Goal: Task Accomplishment & Management: Manage account settings

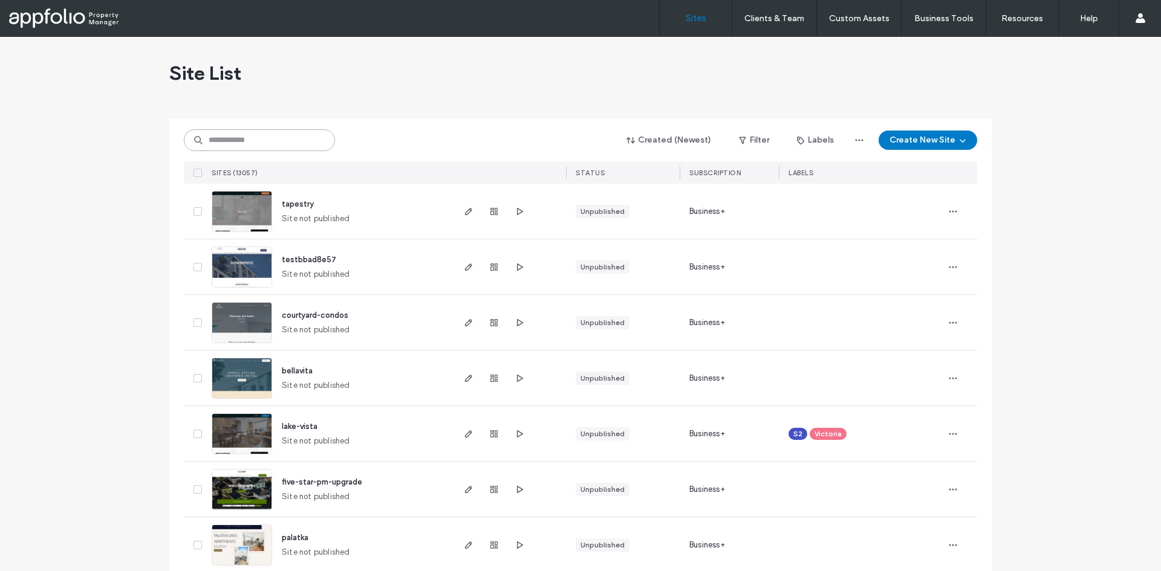
click at [229, 140] on input at bounding box center [259, 140] width 151 height 22
paste input "**********"
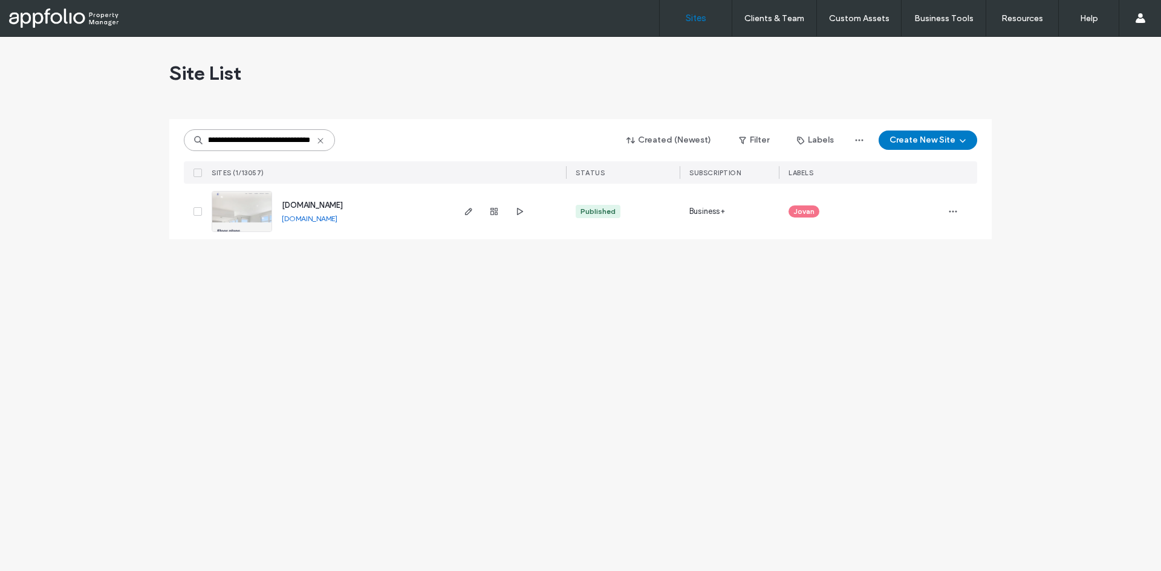
type input "**********"
click at [255, 223] on link at bounding box center [242, 211] width 60 height 41
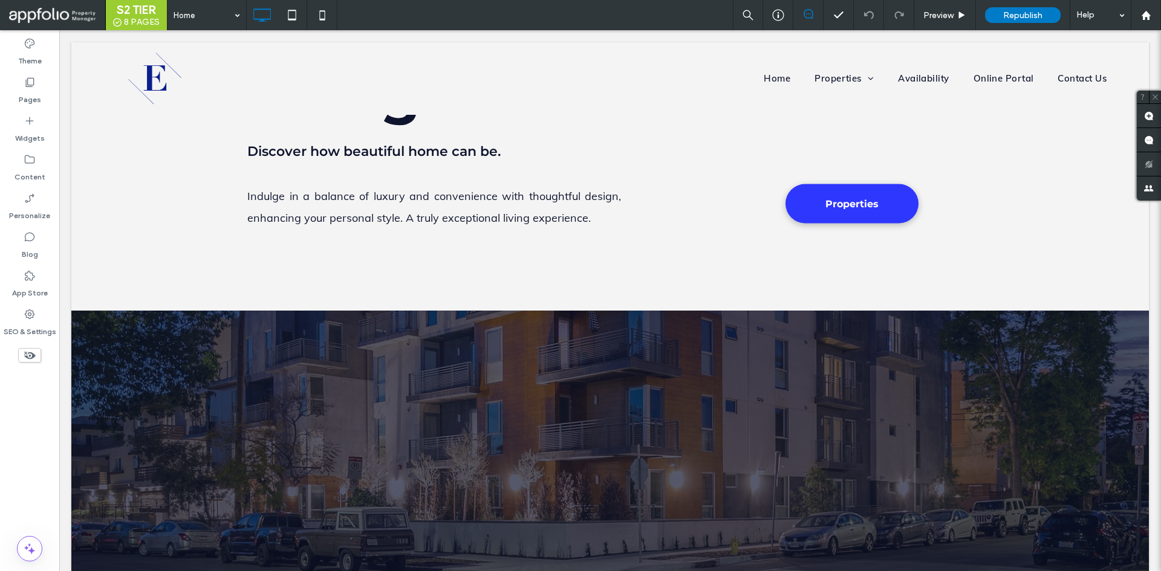
scroll to position [687, 0]
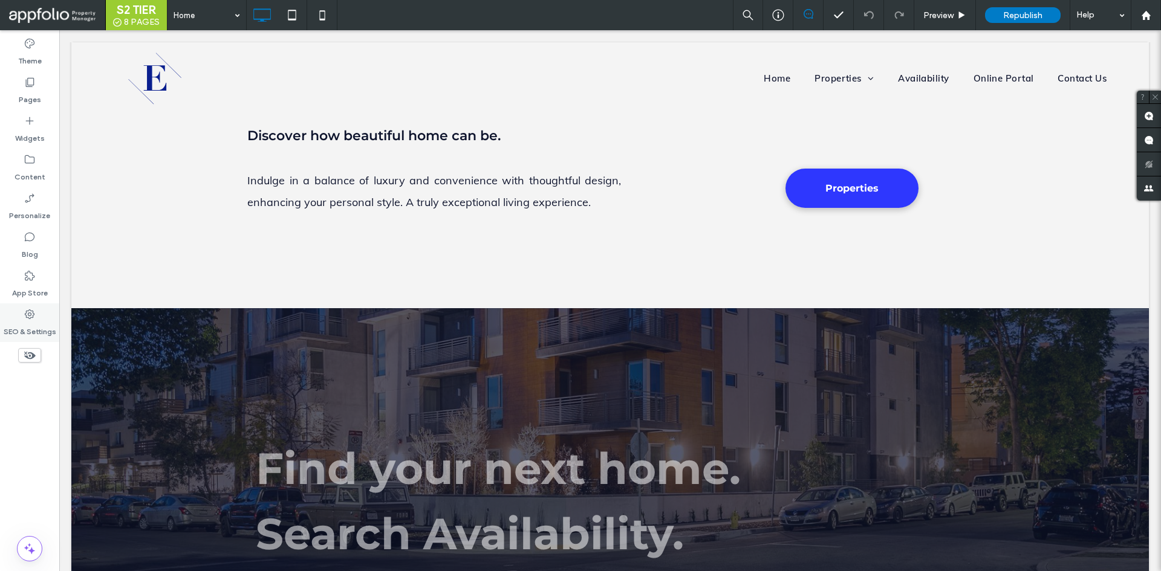
click at [34, 318] on icon at bounding box center [30, 314] width 12 height 12
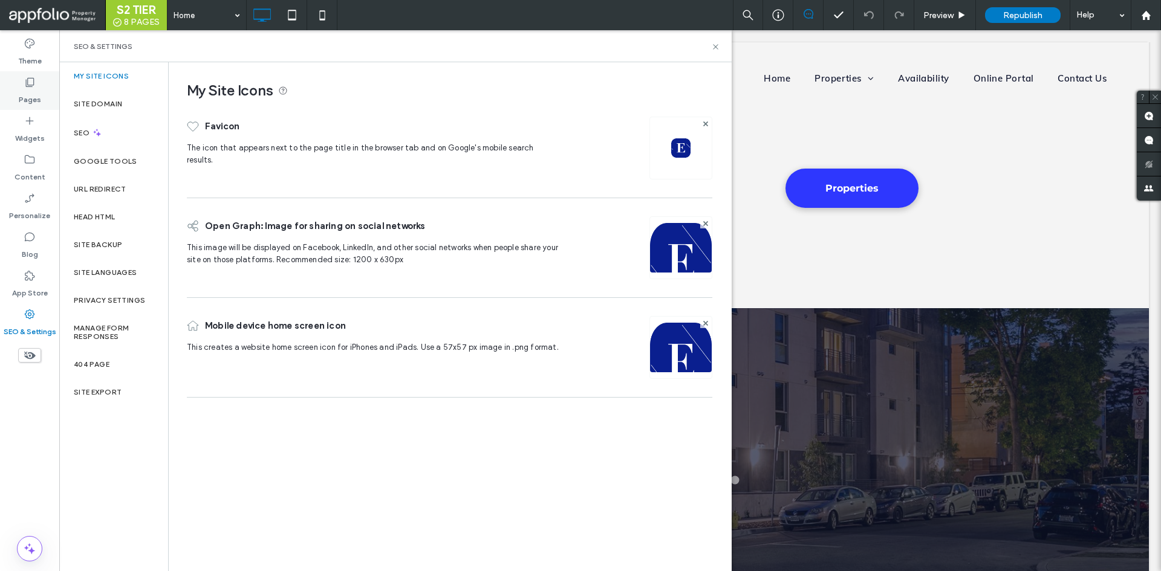
click at [34, 88] on icon at bounding box center [30, 82] width 12 height 12
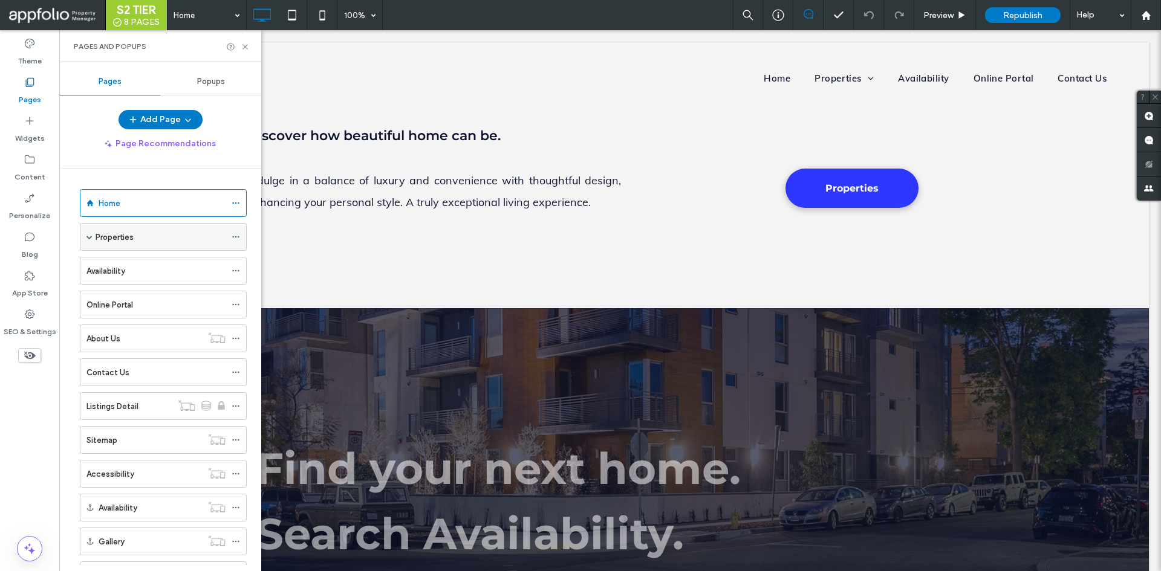
click at [86, 242] on div "Properties" at bounding box center [163, 237] width 167 height 28
click at [89, 239] on span at bounding box center [89, 237] width 6 height 6
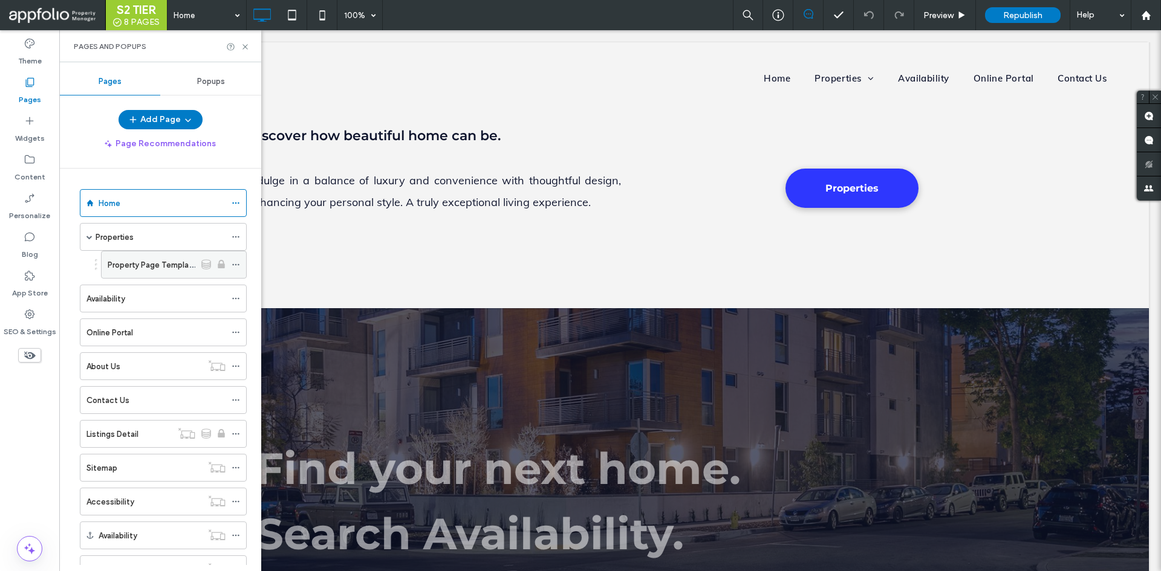
click at [135, 252] on div "Property Page Template" at bounding box center [152, 265] width 88 height 27
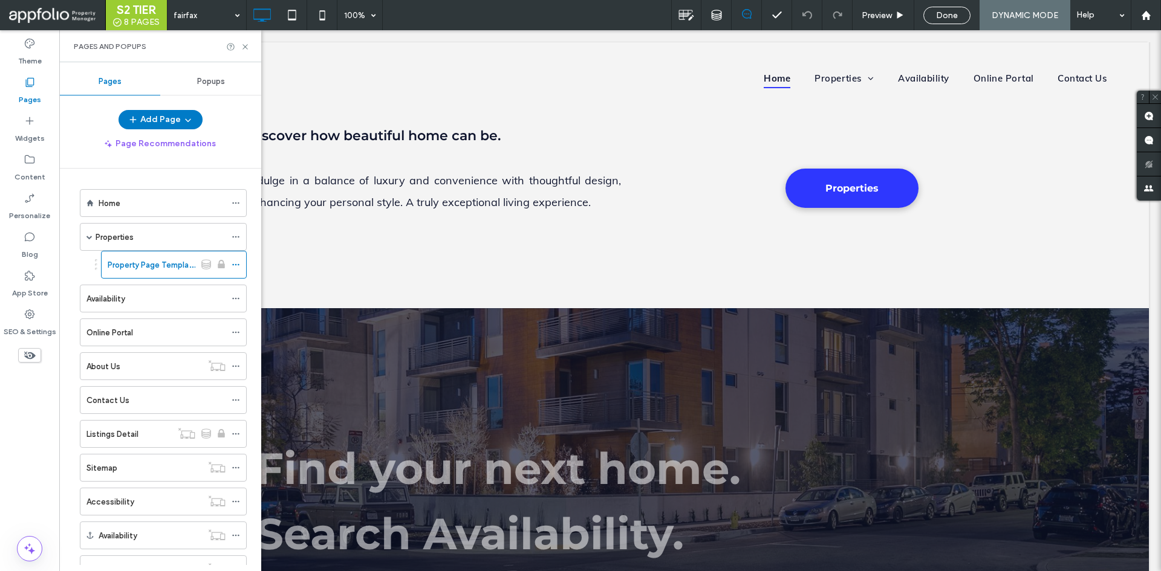
click at [720, 6] on div at bounding box center [716, 15] width 30 height 30
click at [695, 13] on div at bounding box center [686, 15] width 29 height 16
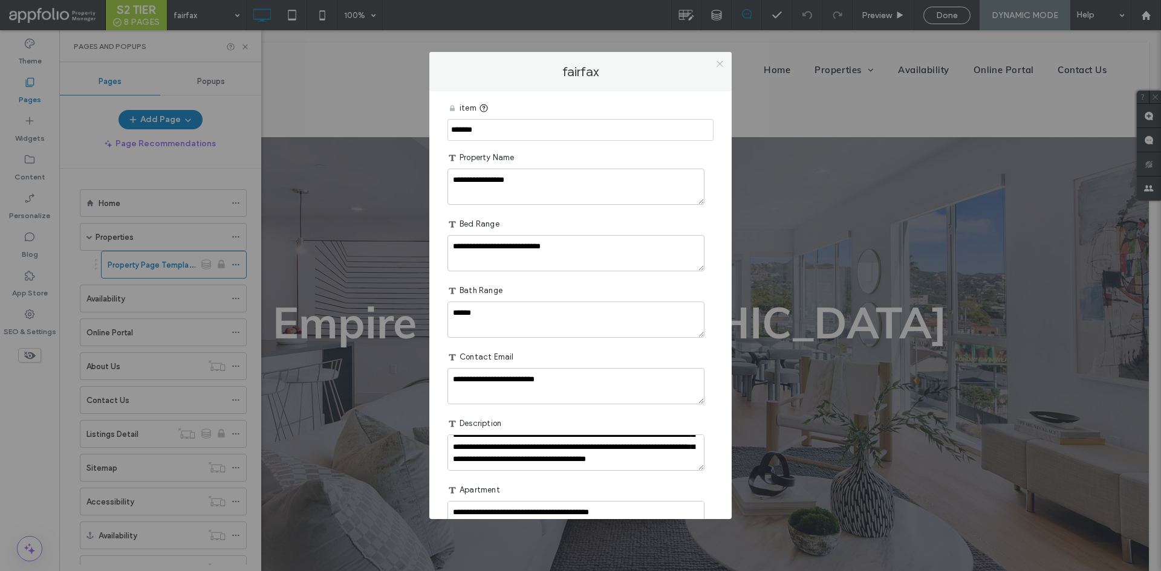
click at [717, 63] on icon at bounding box center [719, 63] width 9 height 9
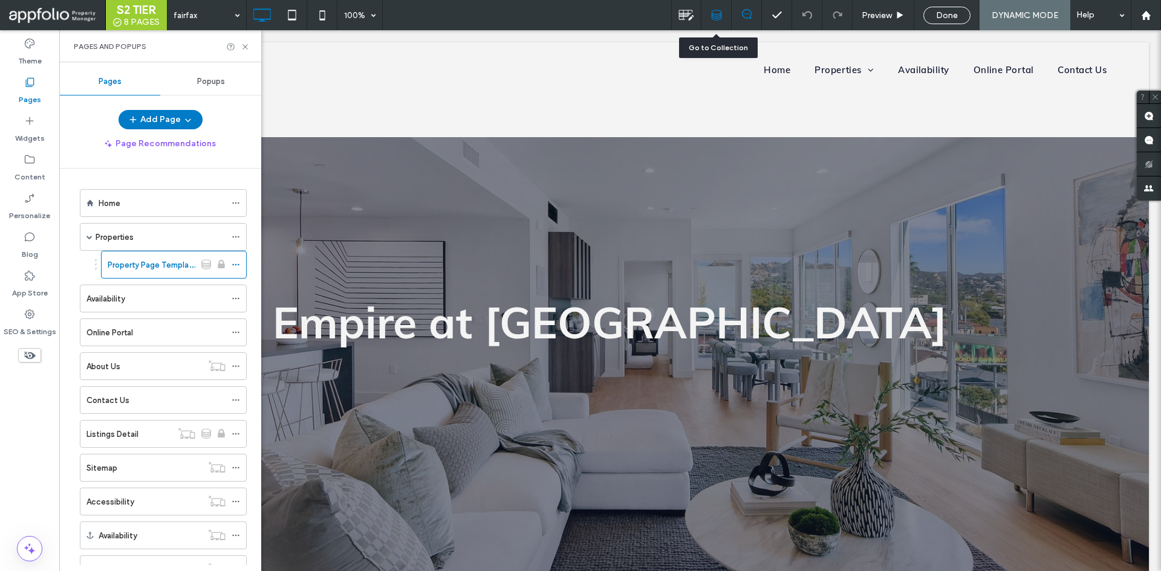
click at [720, 21] on div at bounding box center [716, 15] width 30 height 30
click at [706, 5] on div at bounding box center [716, 15] width 30 height 30
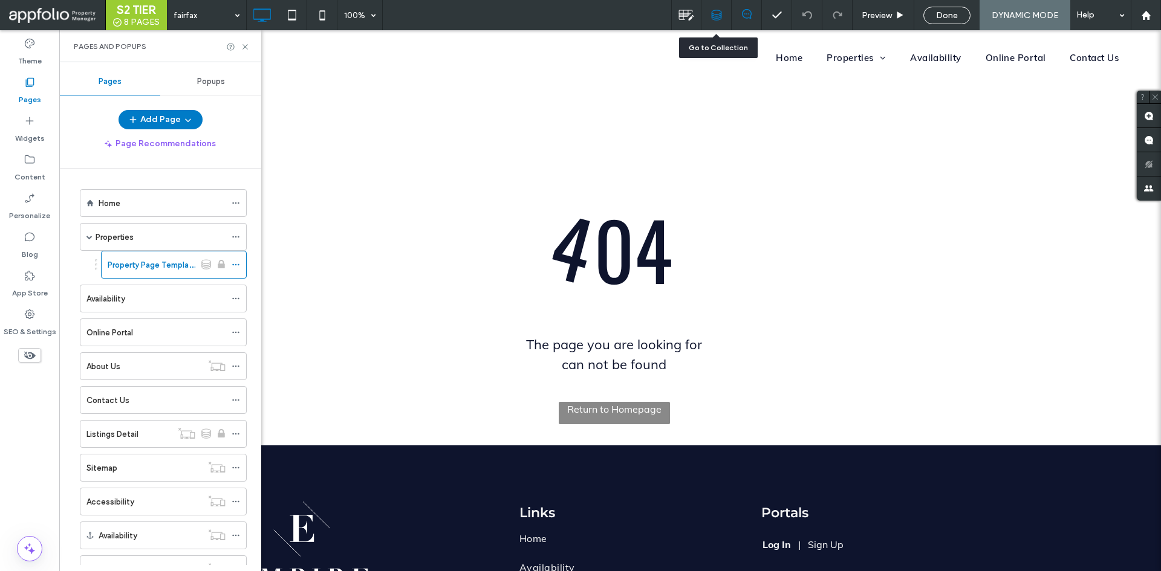
click at [722, 17] on div at bounding box center [716, 15] width 30 height 11
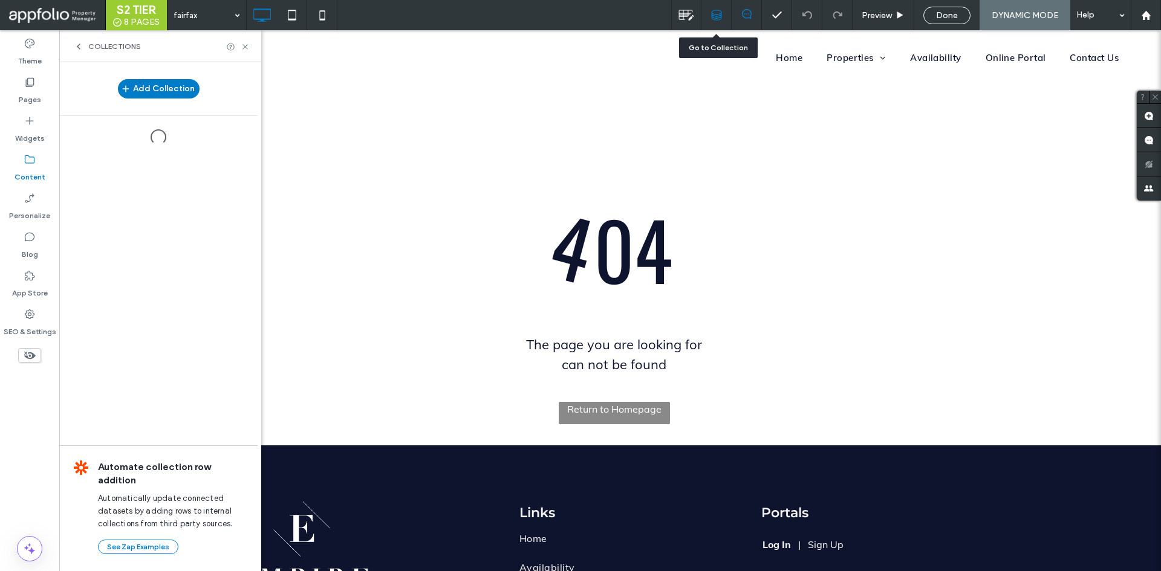
click at [722, 17] on div at bounding box center [716, 15] width 30 height 11
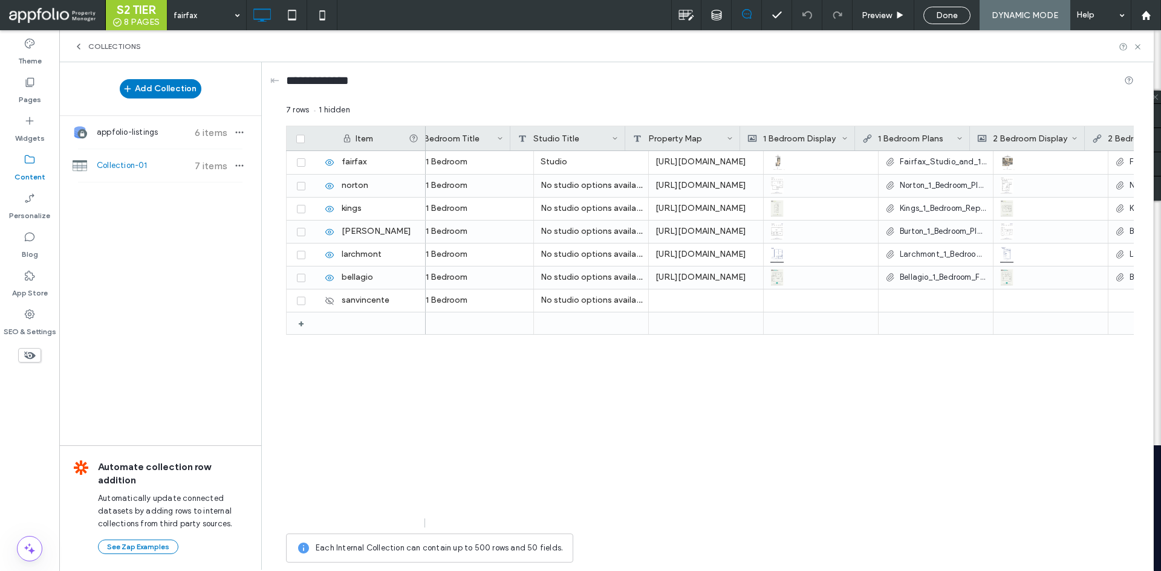
scroll to position [0, 1868]
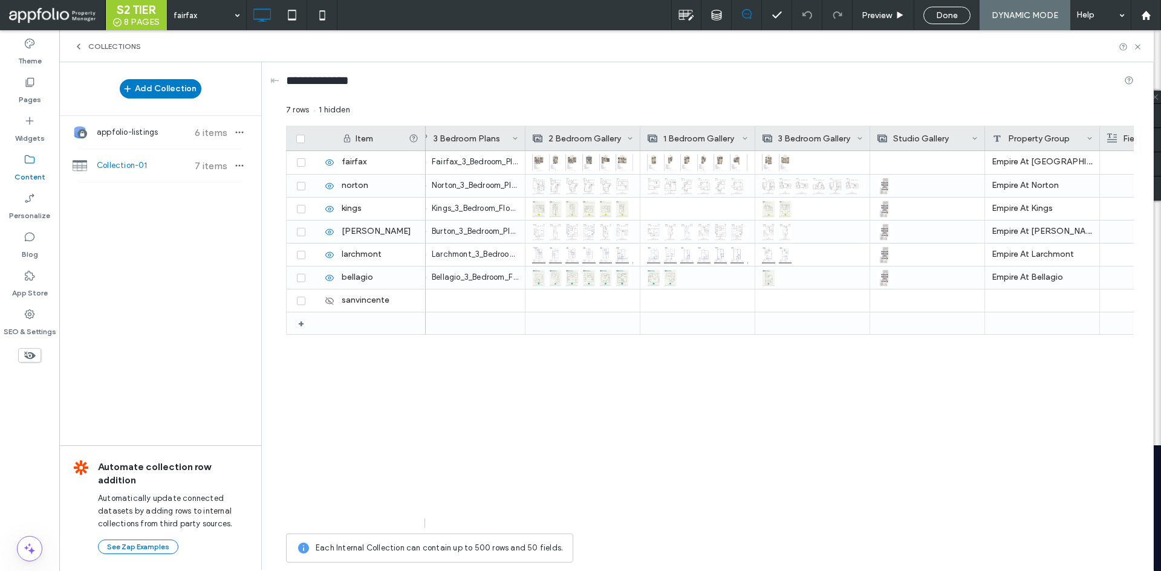
click at [125, 153] on div "Collection-01 7 items" at bounding box center [160, 165] width 202 height 33
click at [35, 289] on label "App Store" at bounding box center [30, 290] width 36 height 17
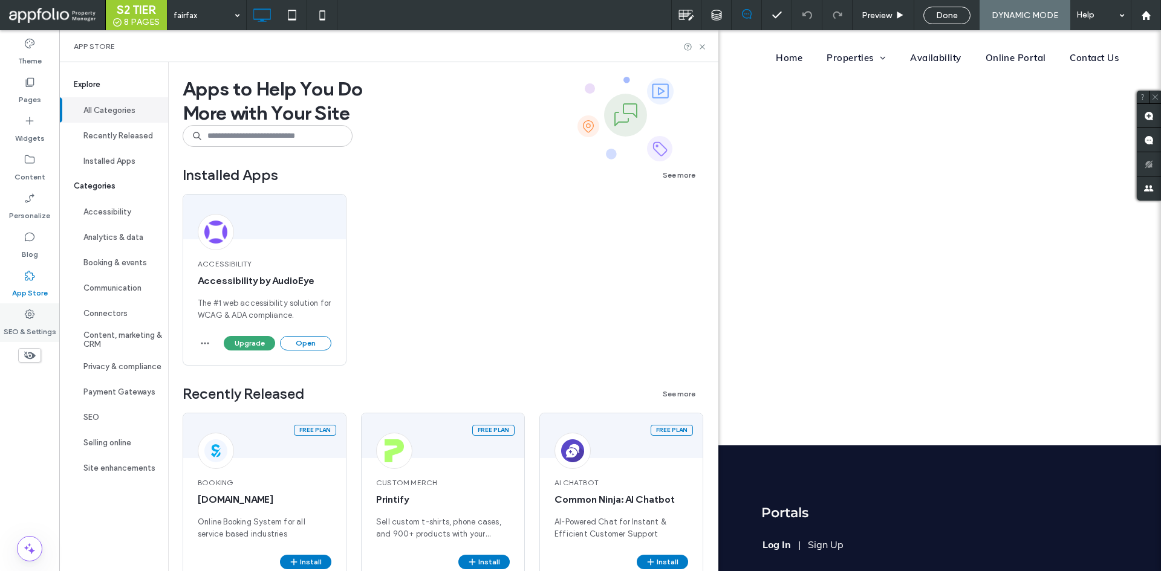
click at [41, 321] on label "SEO & Settings" at bounding box center [30, 328] width 53 height 17
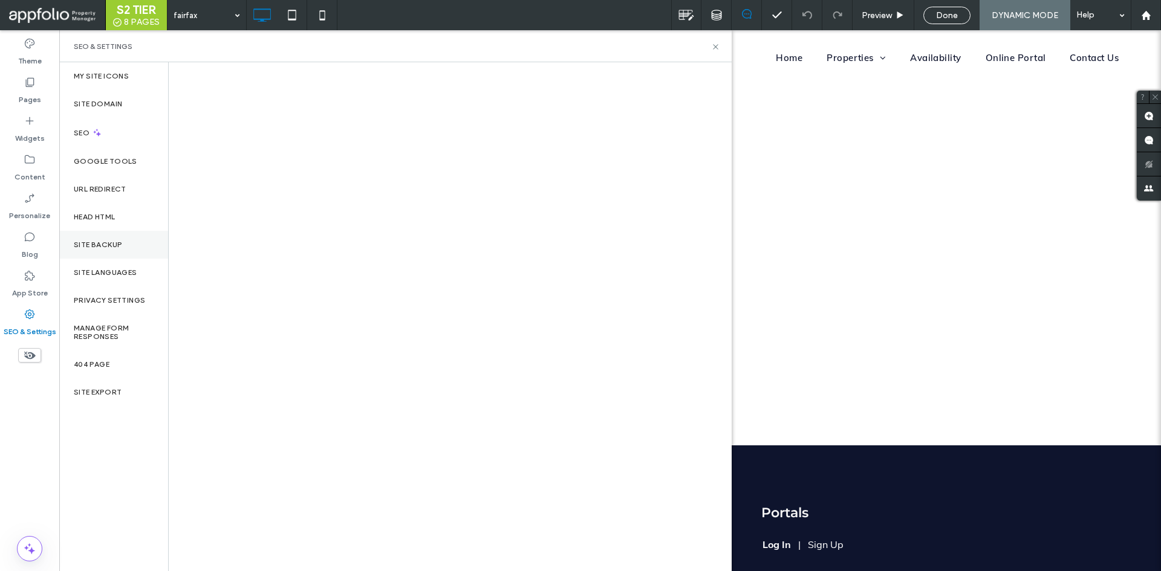
click at [158, 237] on div "Site Backup" at bounding box center [113, 245] width 109 height 28
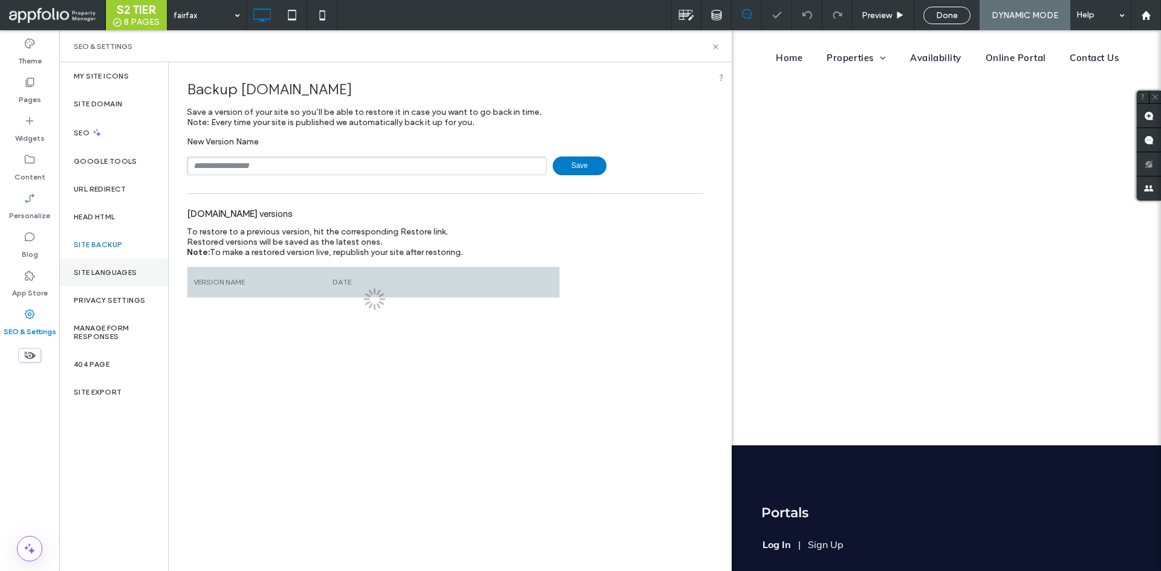
click at [117, 259] on div "Site Languages" at bounding box center [113, 273] width 109 height 28
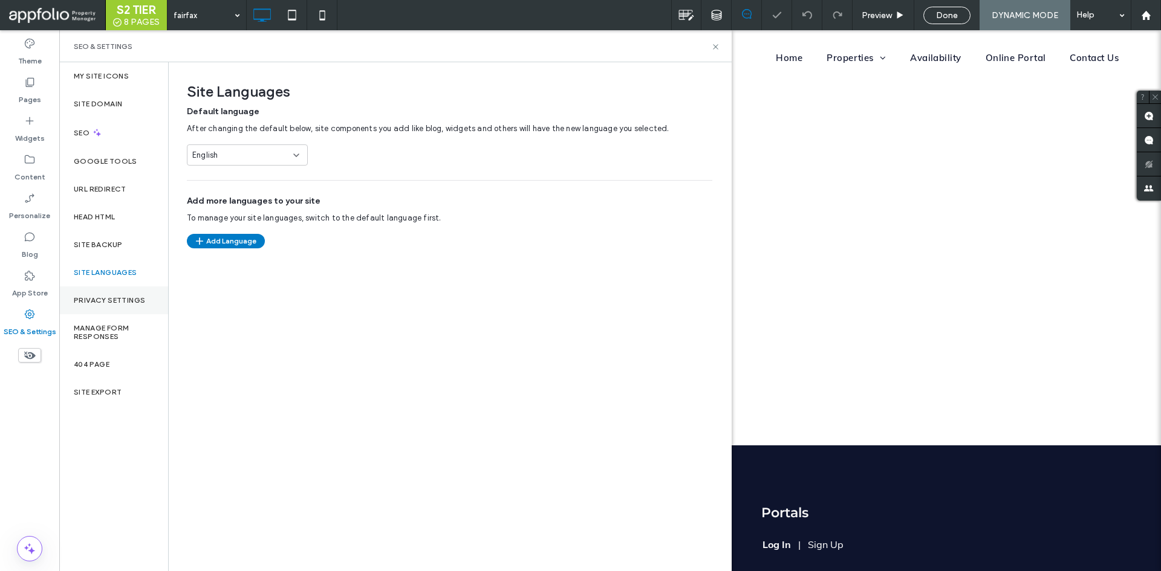
click at [99, 291] on div "Privacy Settings" at bounding box center [113, 301] width 109 height 28
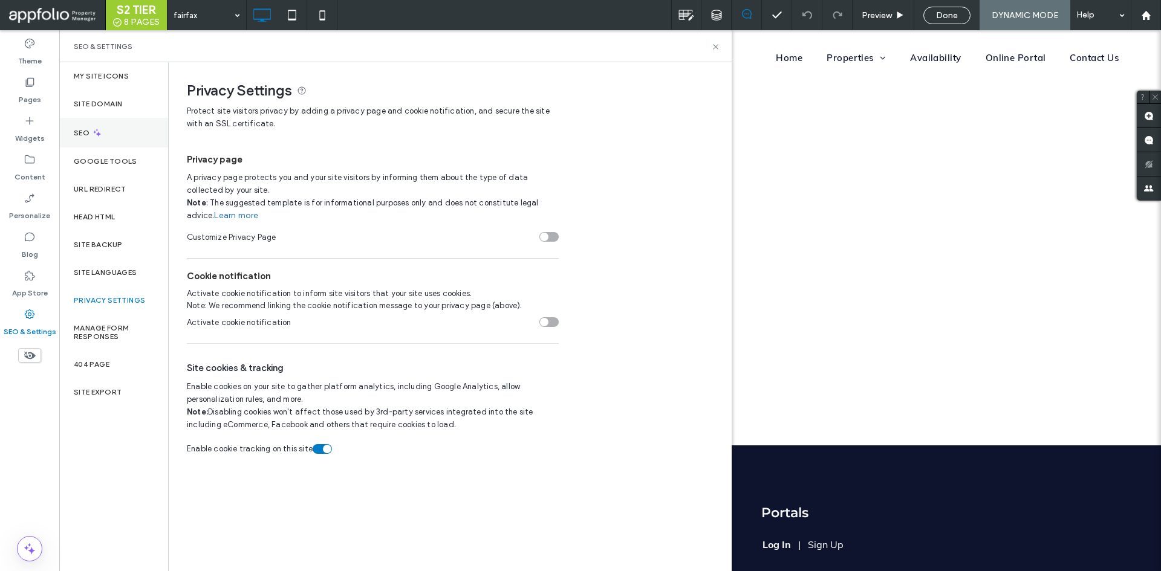
click at [134, 141] on div "SEO" at bounding box center [113, 133] width 109 height 30
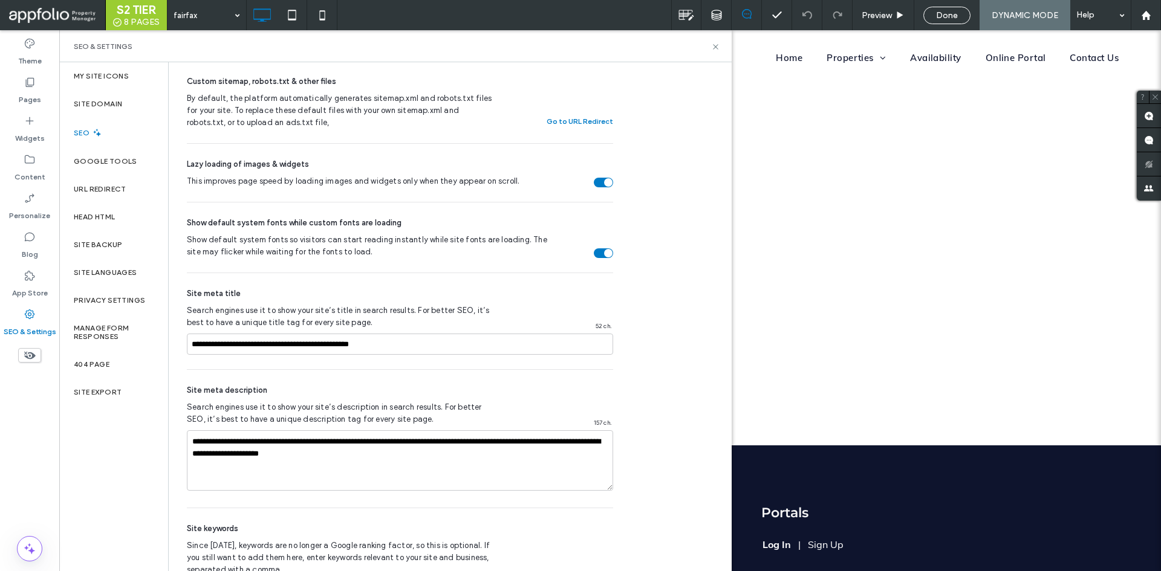
scroll to position [554, 0]
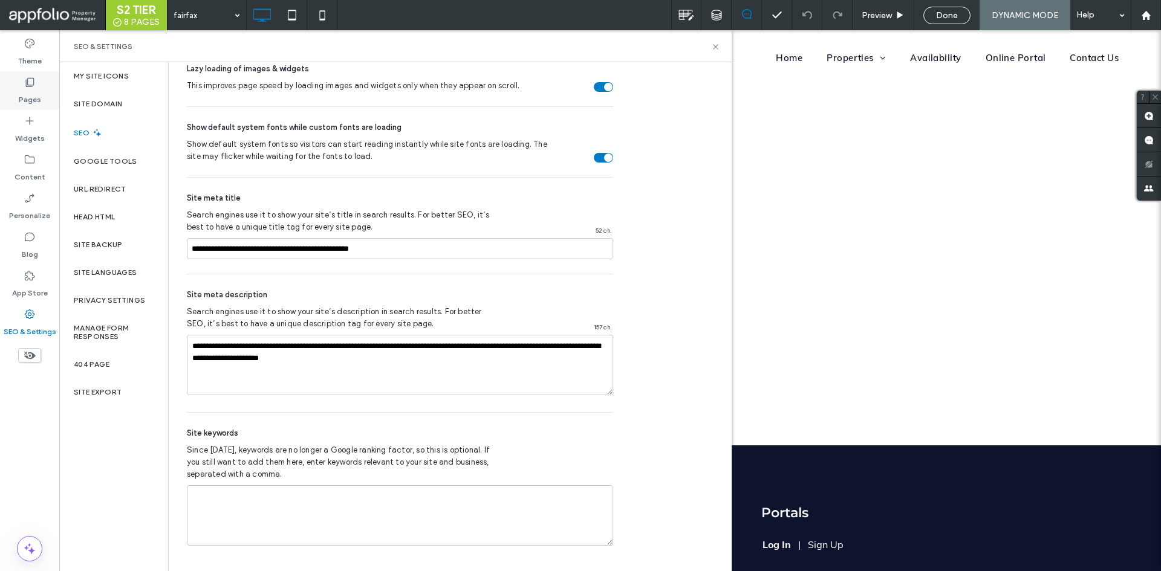
click at [47, 97] on div "Pages" at bounding box center [29, 90] width 59 height 39
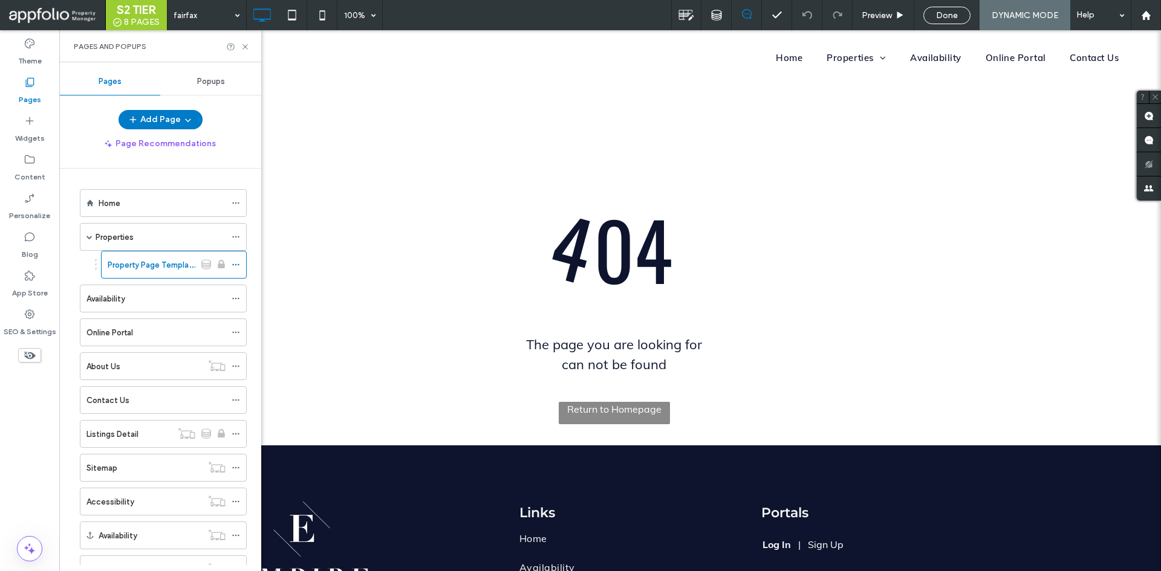
drag, startPoint x: 233, startPoint y: 265, endPoint x: 247, endPoint y: 254, distance: 17.2
click at [249, 252] on div "Home Properties Property Page Template Availability Online Portal About Us Cont…" at bounding box center [167, 367] width 187 height 397
click at [235, 268] on icon at bounding box center [236, 265] width 8 height 8
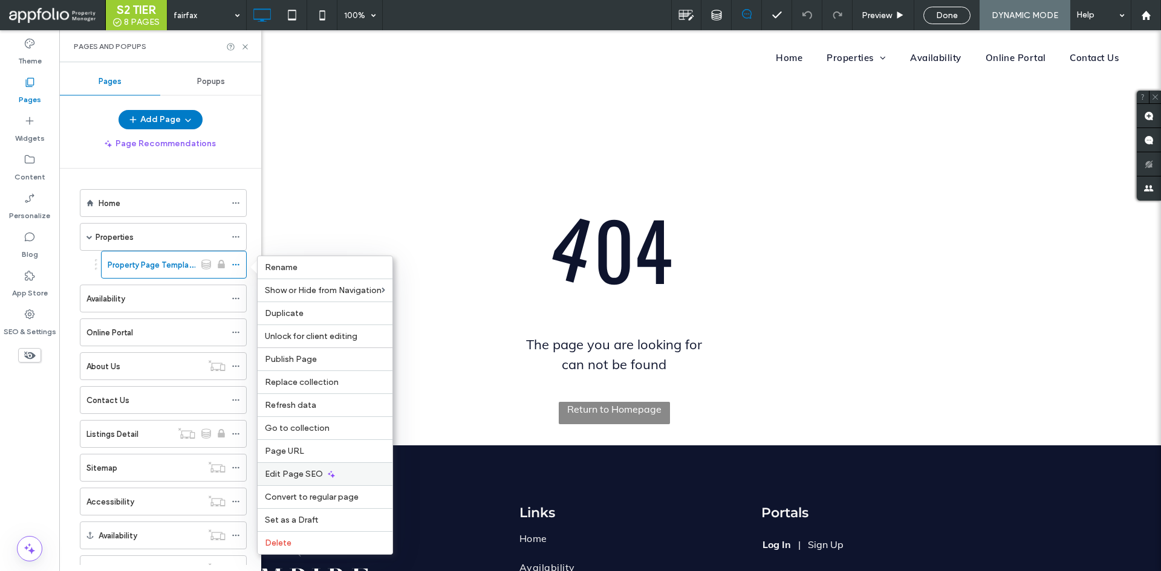
click at [333, 467] on div "Edit Page SEO" at bounding box center [325, 474] width 135 height 23
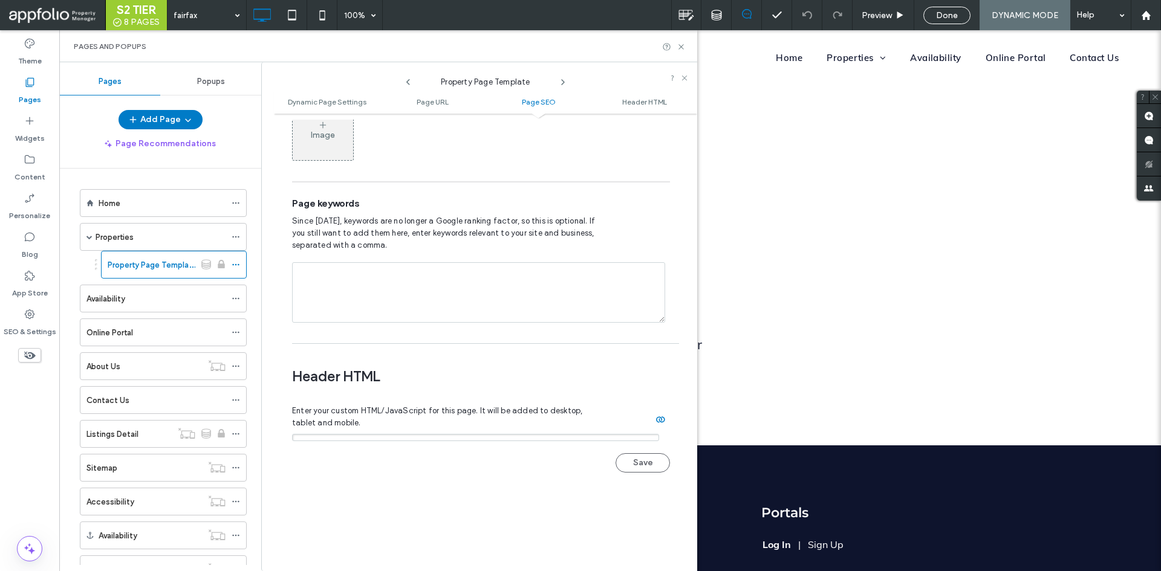
scroll to position [1116, 0]
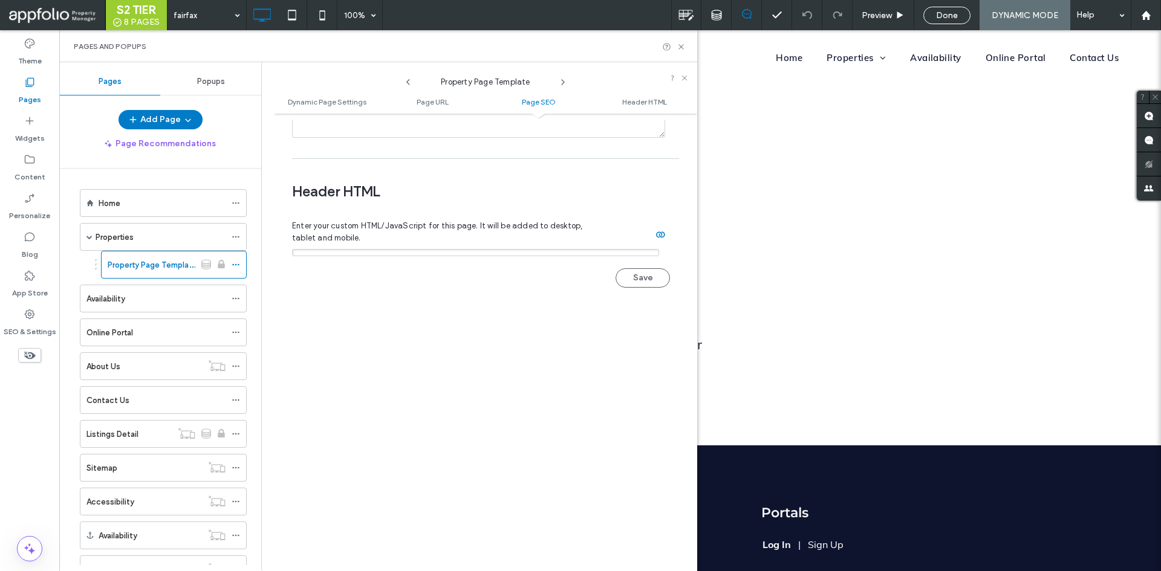
click at [388, 431] on div "Dynamic Page Settings Dynamic pages enable you to design a page once and use it…" at bounding box center [485, 343] width 423 height 446
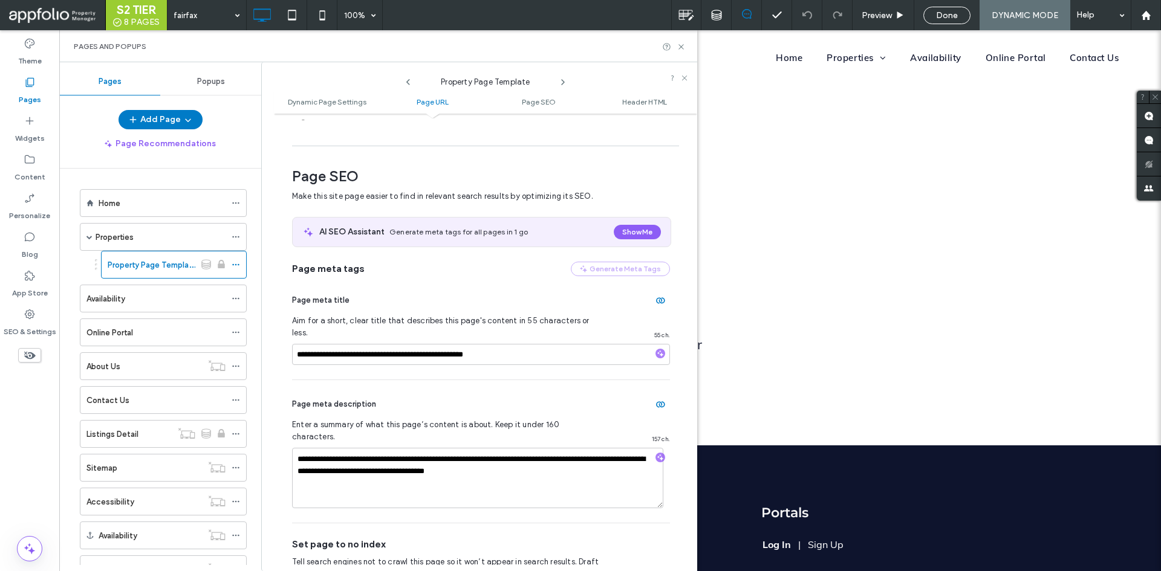
scroll to position [361, 0]
click at [713, 14] on use at bounding box center [717, 15] width 10 height 10
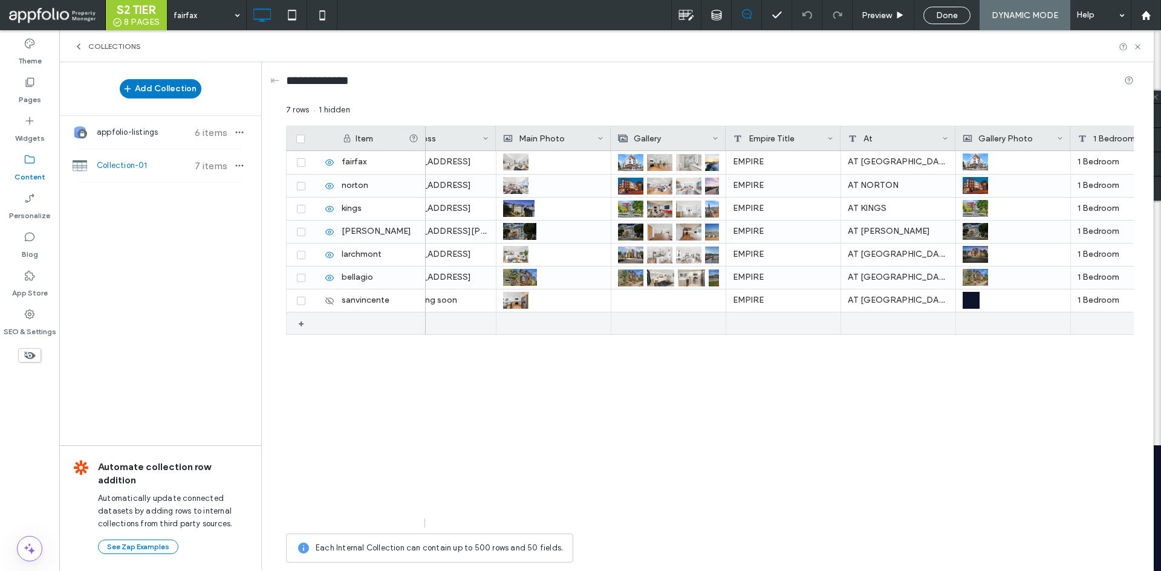
scroll to position [0, 1194]
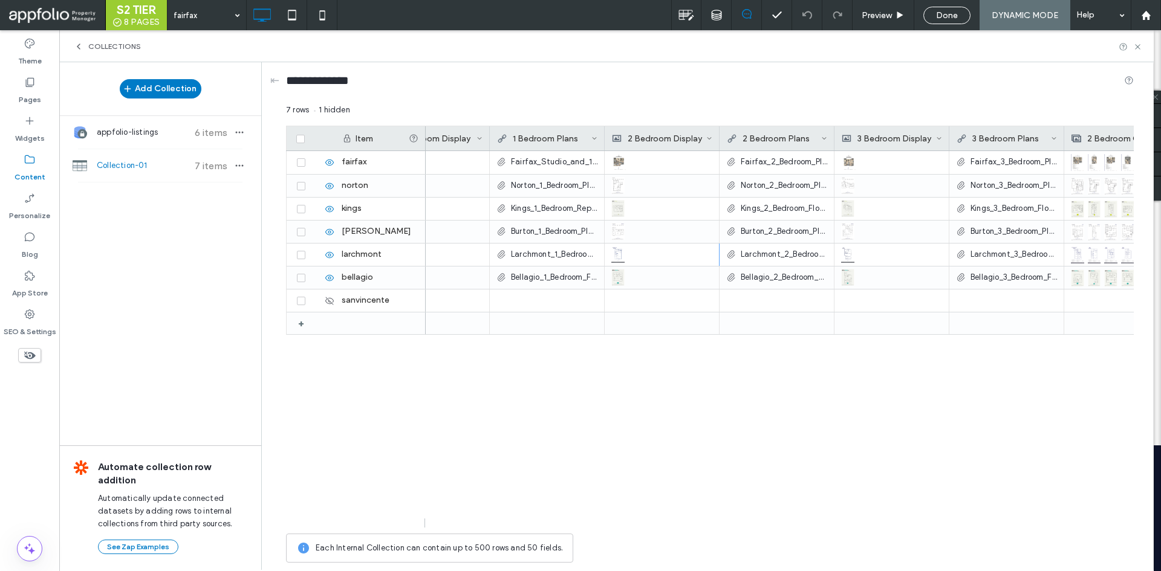
click at [653, 400] on div "https://www.google.com/maps/d/embed?mid=1XBMZaumf4vo0CY_oymaTjljPCtN1Hes&ehbc=2…" at bounding box center [780, 339] width 708 height 377
click at [538, 403] on div "https://www.google.com/maps/d/embed?mid=1XBMZaumf4vo0CY_oymaTjljPCtN1Hes&ehbc=2…" at bounding box center [780, 339] width 708 height 377
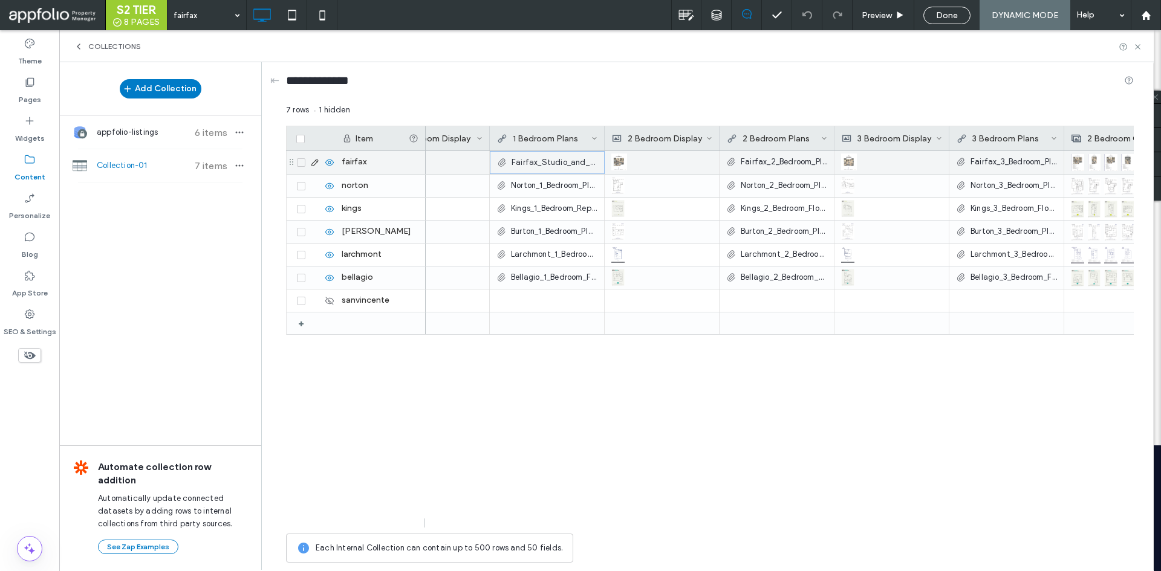
click at [540, 165] on span "Fairfax_Studio_and_1_Bedroom_Plans.pdf" at bounding box center [555, 163] width 86 height 12
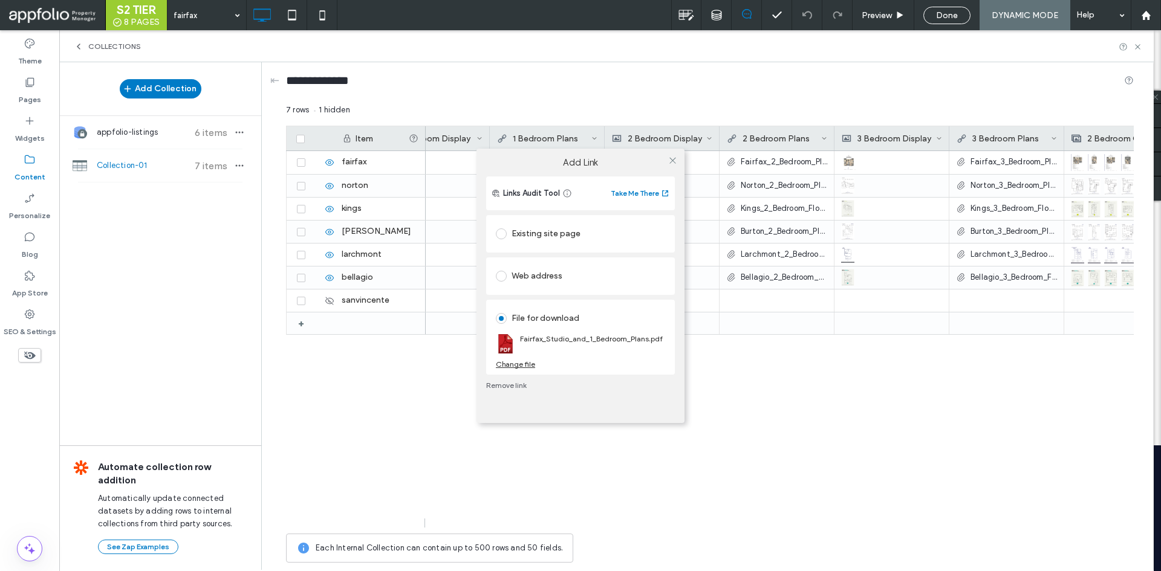
click at [844, 415] on div "Add Link Links Audit Tool Take Me There Existing site page Web address File for…" at bounding box center [580, 285] width 1161 height 571
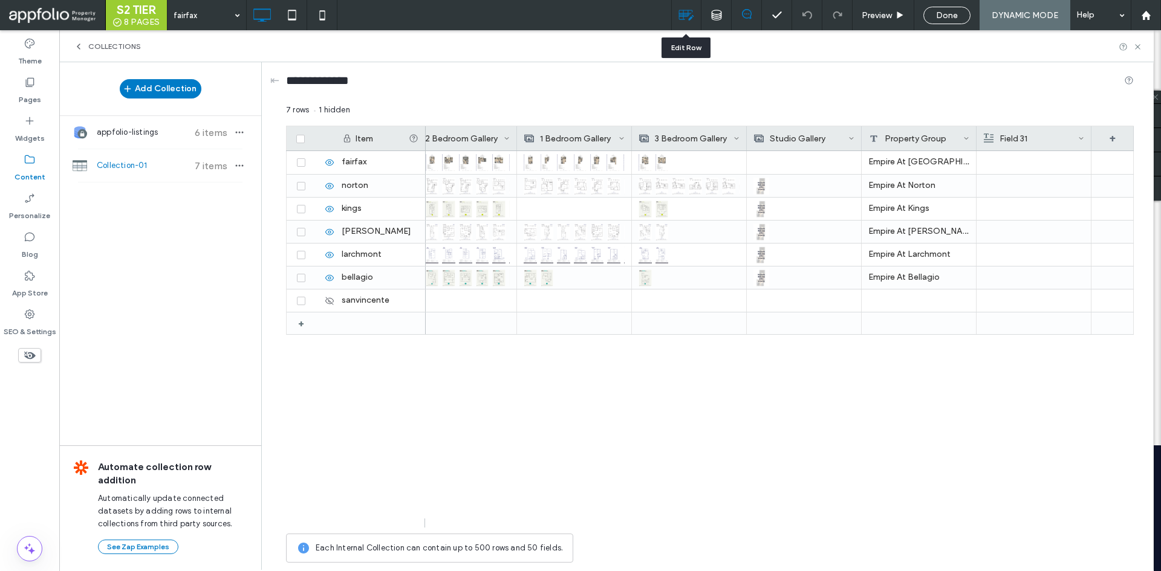
click at [682, 21] on icon at bounding box center [686, 15] width 16 height 16
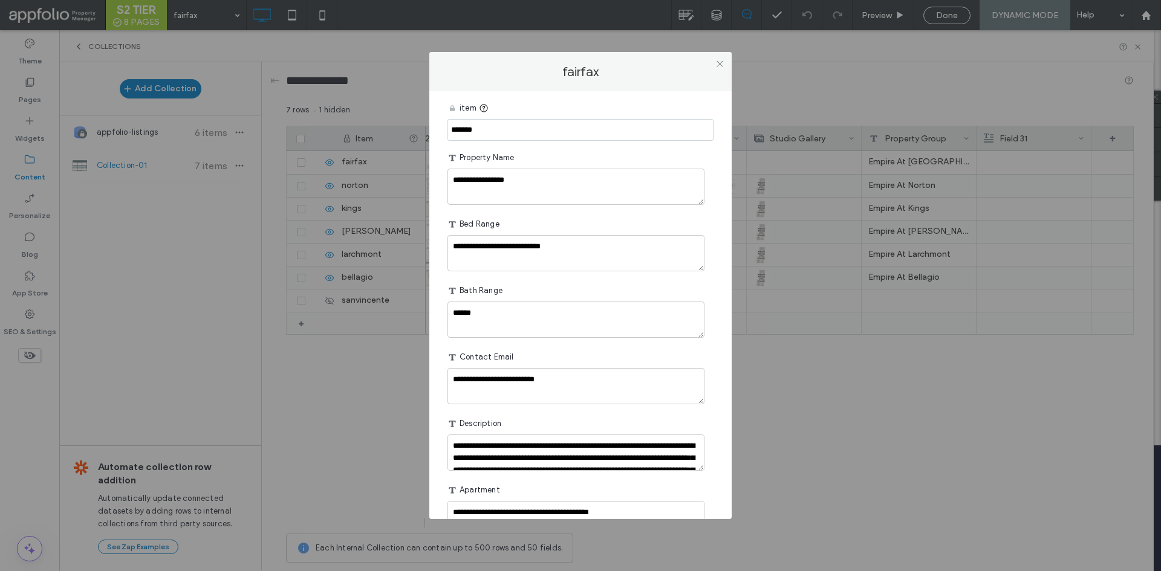
click at [846, 343] on div "**********" at bounding box center [580, 285] width 1161 height 571
click at [723, 65] on icon at bounding box center [719, 63] width 9 height 9
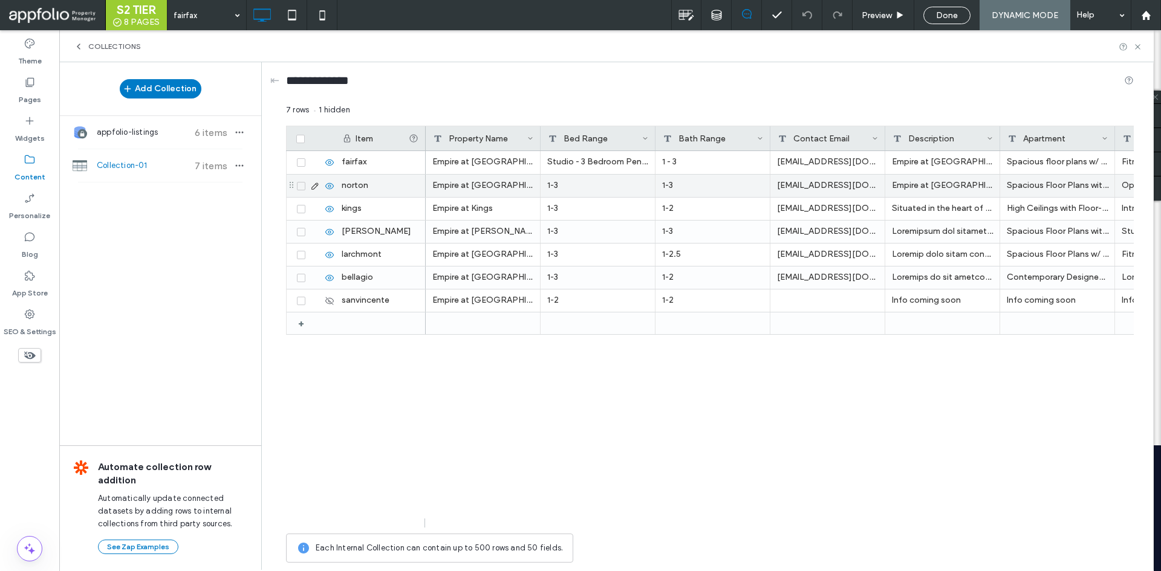
click at [302, 187] on icon at bounding box center [301, 186] width 5 height 4
click at [313, 189] on icon at bounding box center [315, 189] width 10 height 10
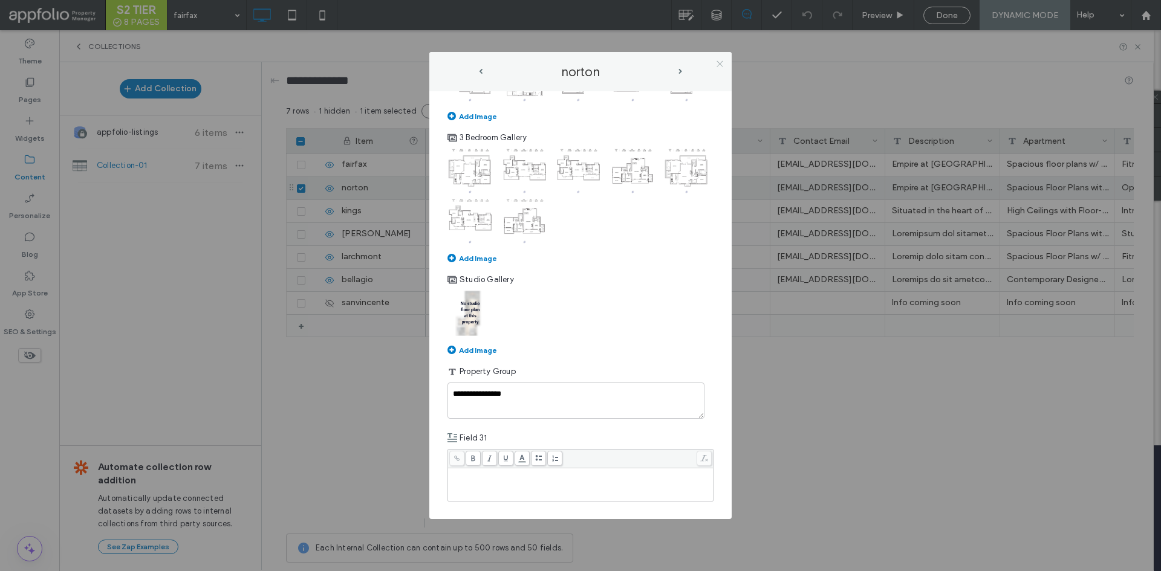
click at [722, 62] on use at bounding box center [720, 64] width 6 height 6
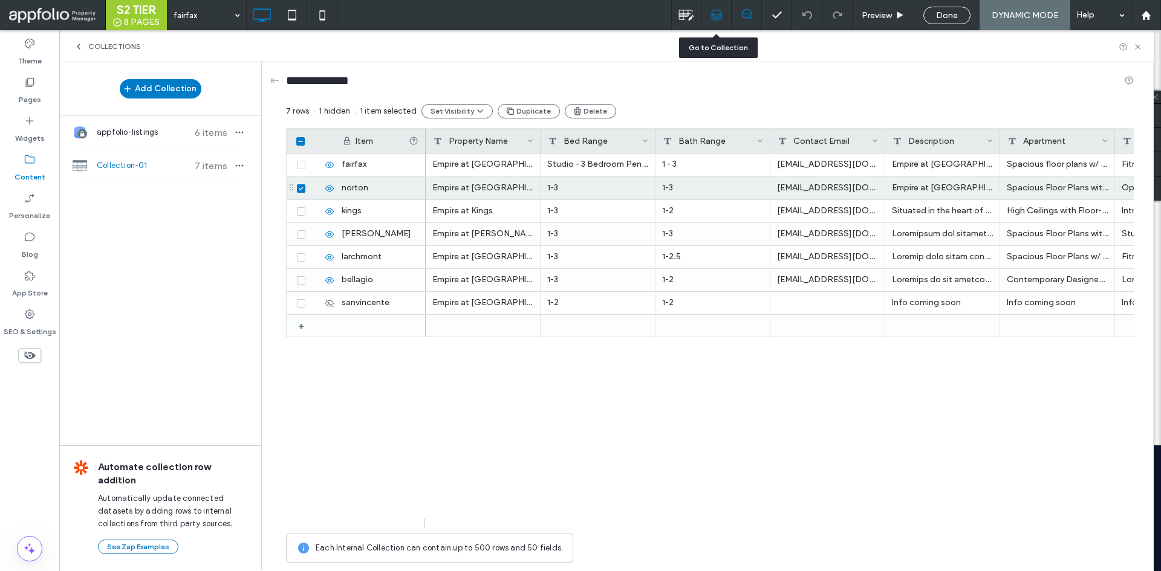
click at [709, 11] on div at bounding box center [716, 15] width 30 height 11
click at [711, 21] on div at bounding box center [716, 15] width 30 height 30
click at [724, 22] on div at bounding box center [716, 15] width 30 height 30
click at [680, 4] on div at bounding box center [686, 15] width 30 height 30
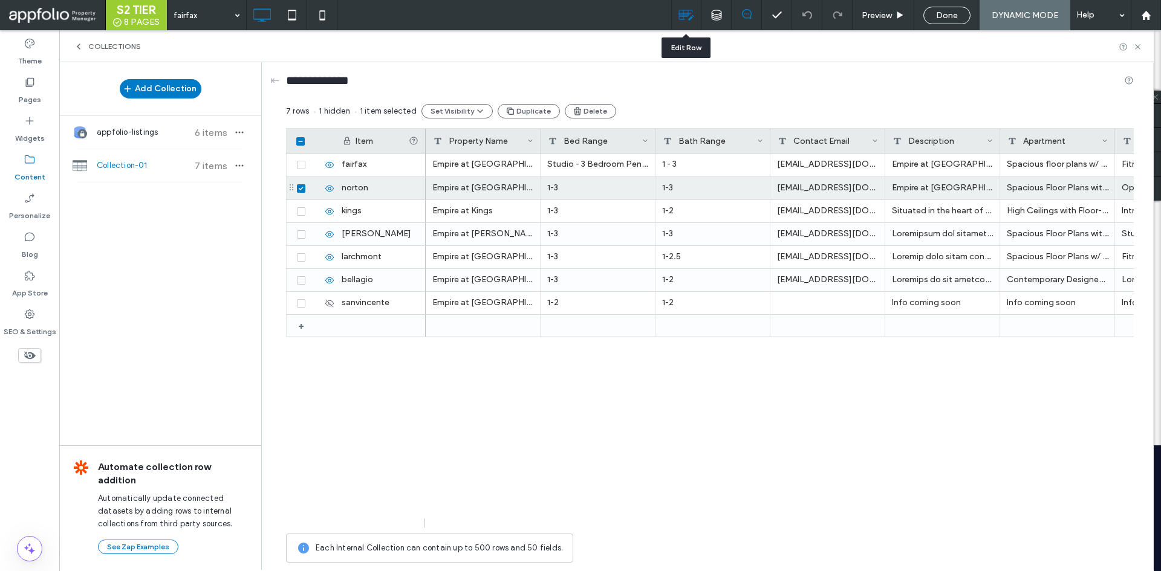
click at [683, 7] on div at bounding box center [686, 15] width 30 height 30
click at [683, 8] on icon at bounding box center [686, 15] width 16 height 16
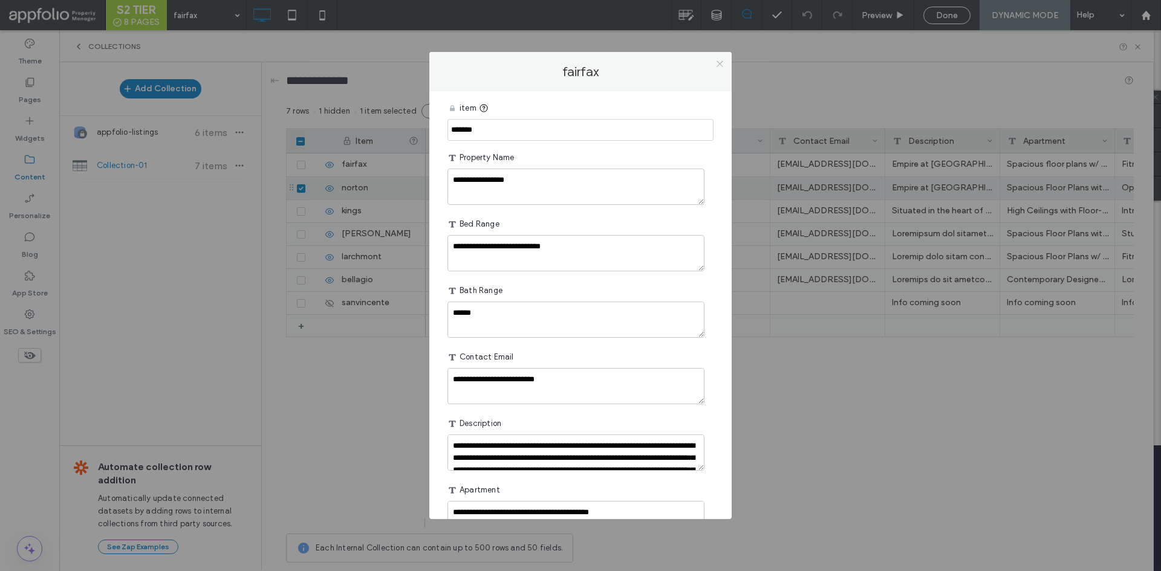
click at [715, 59] on icon at bounding box center [719, 63] width 9 height 9
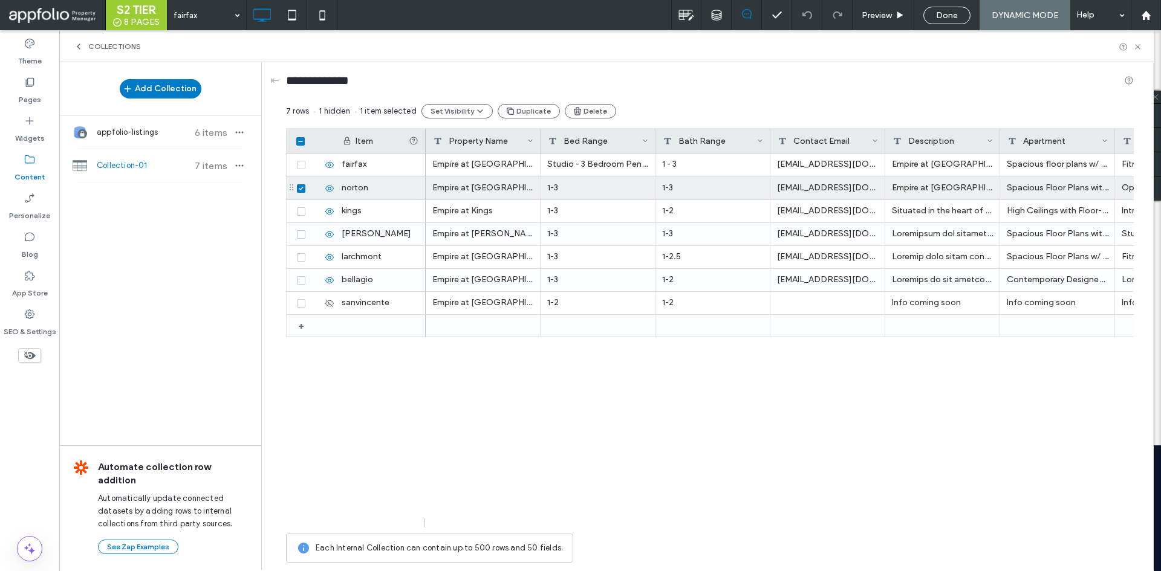
scroll to position [0, 0]
click at [256, 134] on div "appfolio-listings 6 items" at bounding box center [160, 132] width 202 height 33
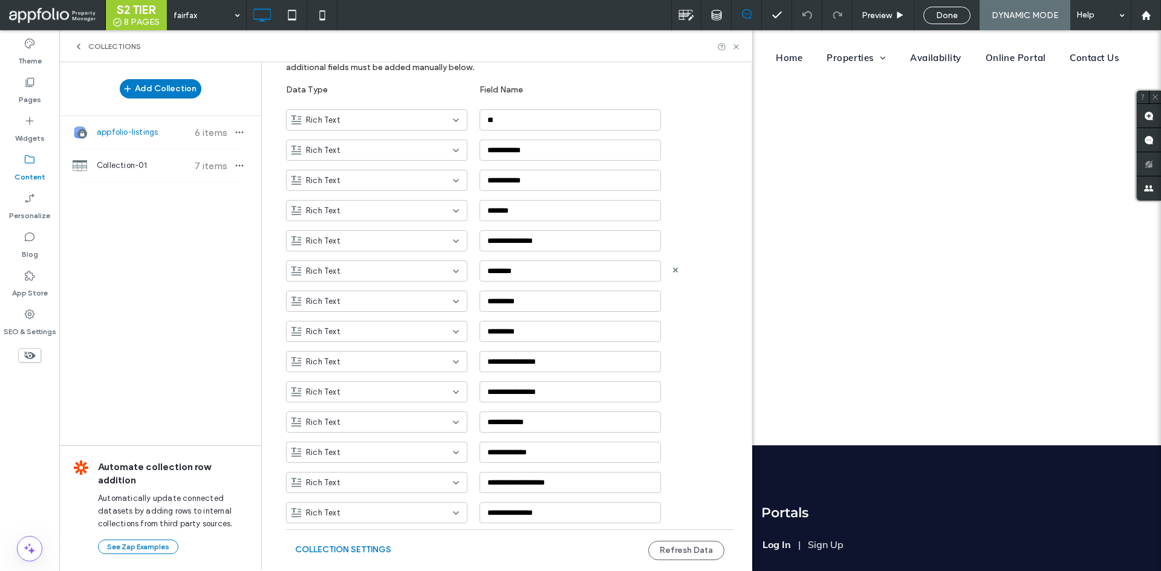
scroll to position [115, 0]
click at [738, 51] on icon at bounding box center [736, 46] width 9 height 9
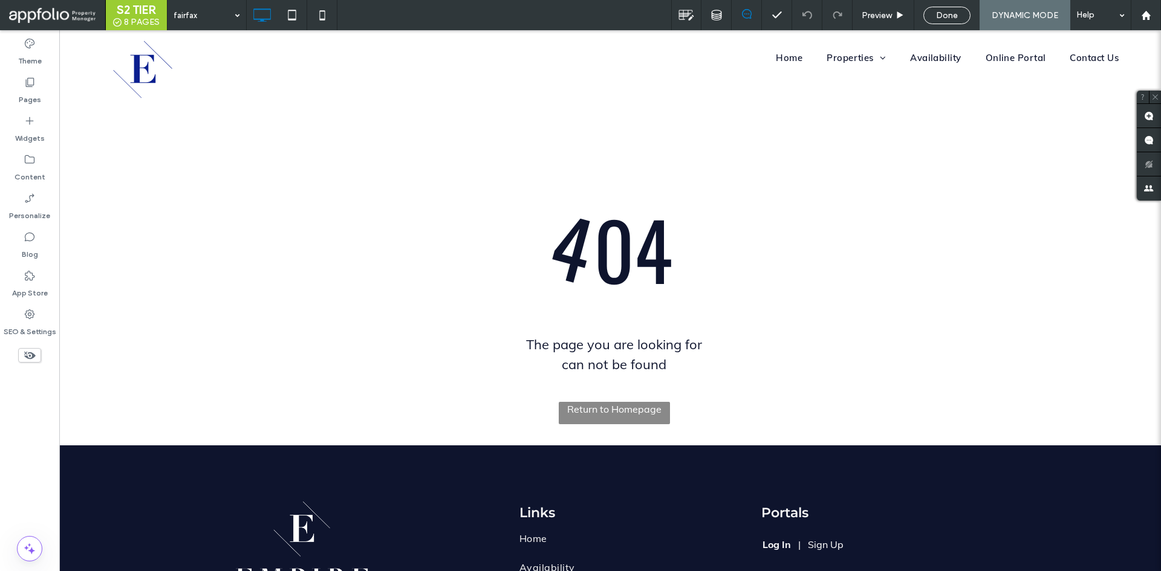
scroll to position [0, 0]
click at [470, 275] on div "4 04" at bounding box center [614, 249] width 1057 height 118
click at [581, 403] on link "Return to Homepage" at bounding box center [614, 413] width 111 height 22
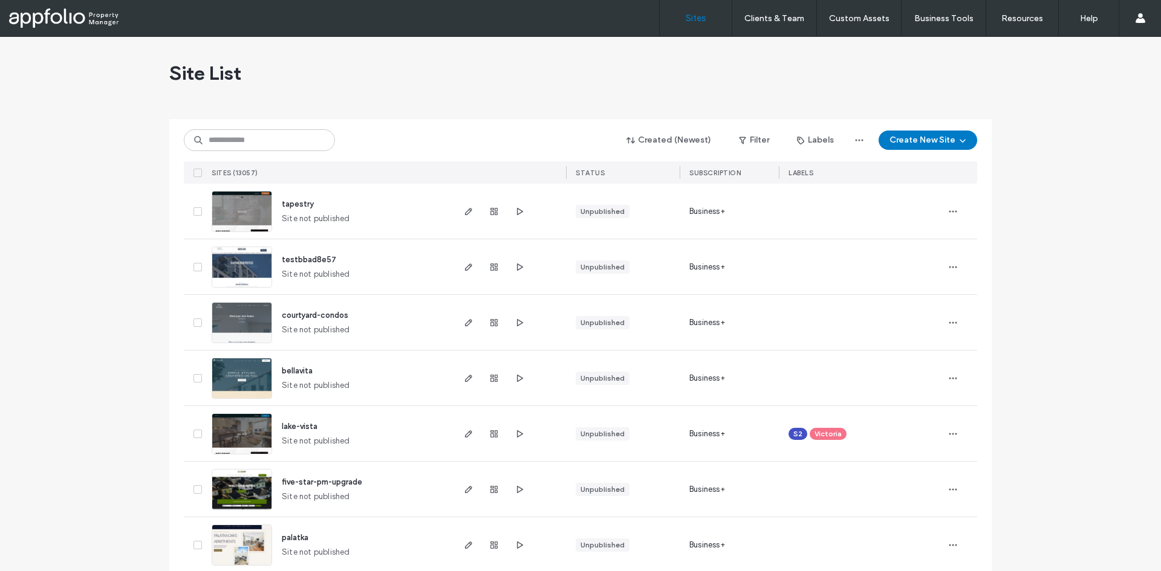
click at [284, 111] on div at bounding box center [580, 114] width 822 height 10
paste input "**********"
click at [278, 139] on input "**********" at bounding box center [259, 140] width 151 height 22
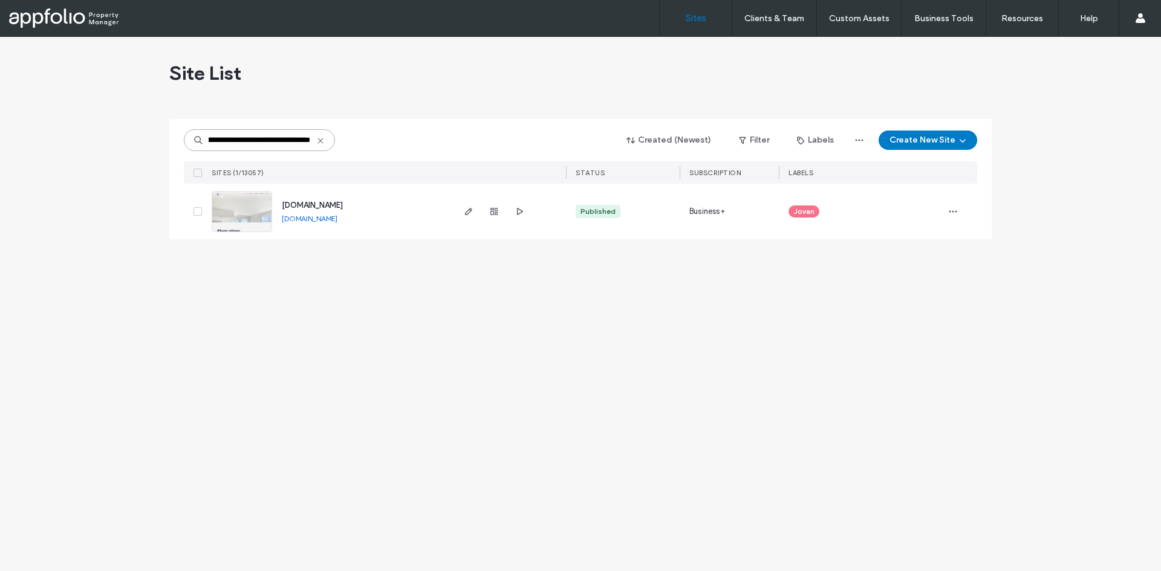
type input "**********"
click at [238, 219] on link at bounding box center [242, 211] width 60 height 41
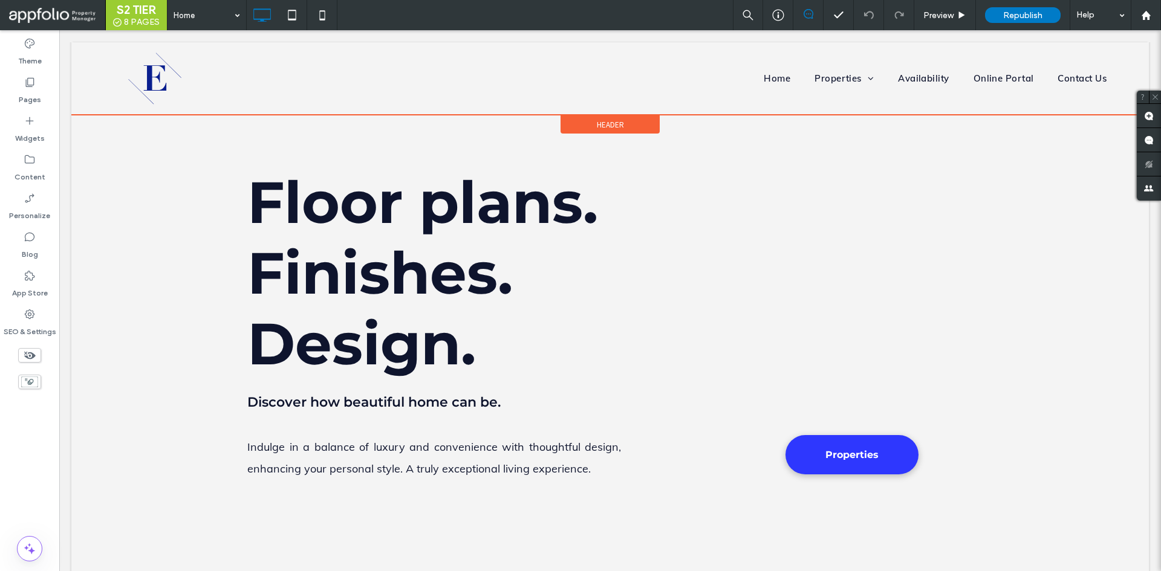
scroll to position [413, 0]
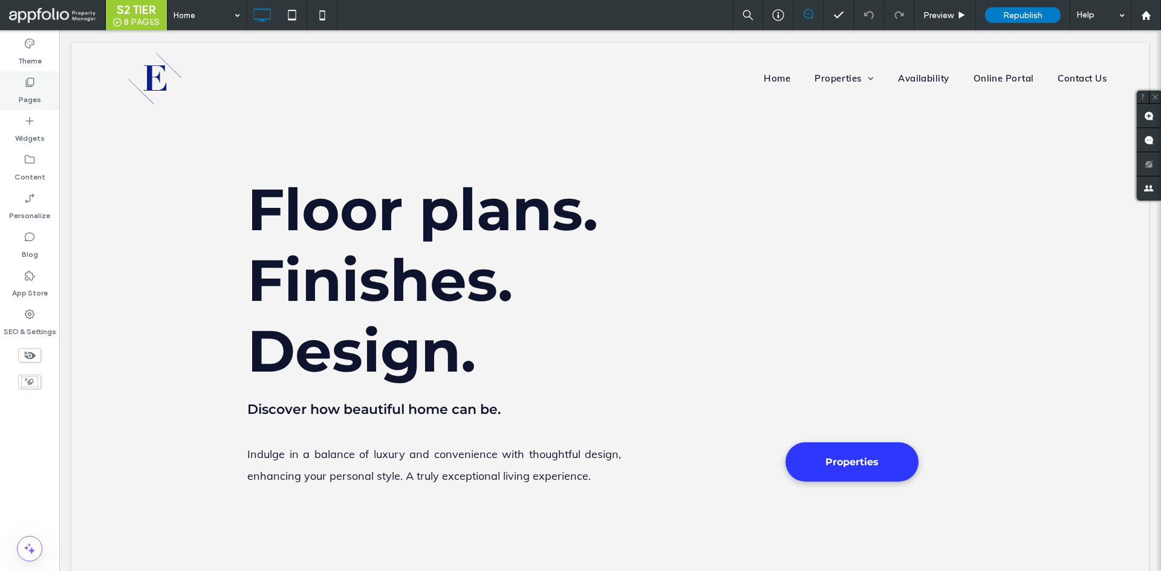
click at [10, 83] on div "Pages" at bounding box center [29, 90] width 59 height 39
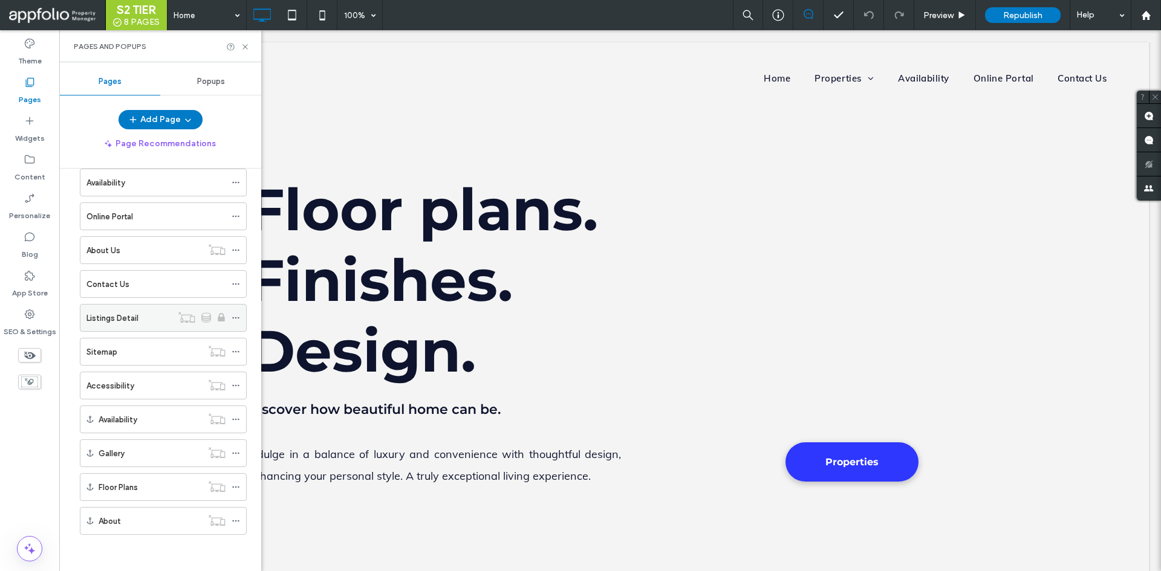
scroll to position [0, 0]
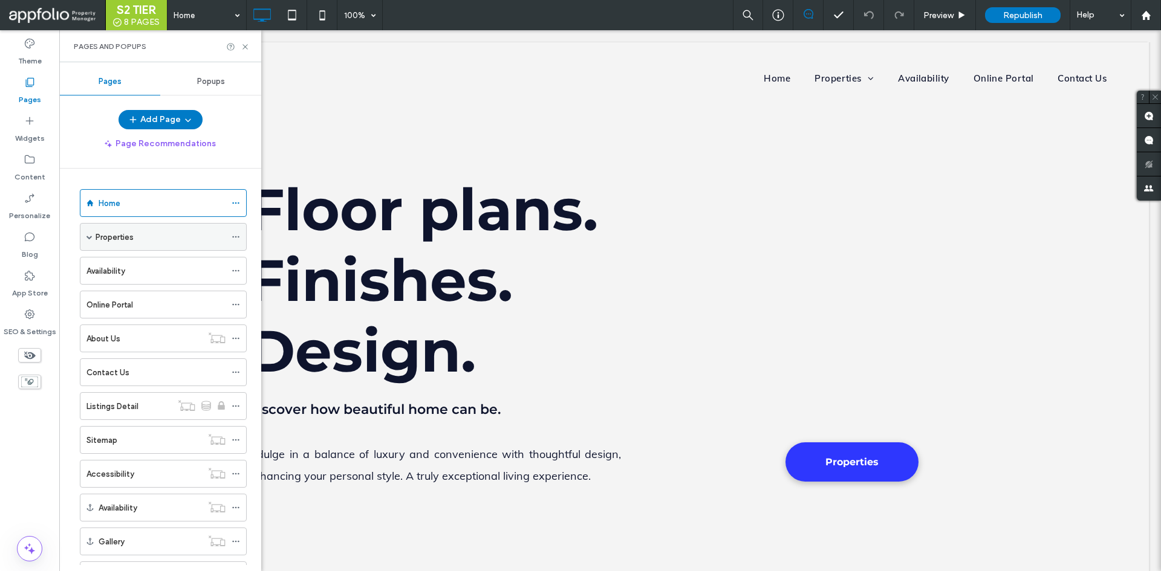
click at [122, 245] on div "Properties" at bounding box center [161, 237] width 130 height 27
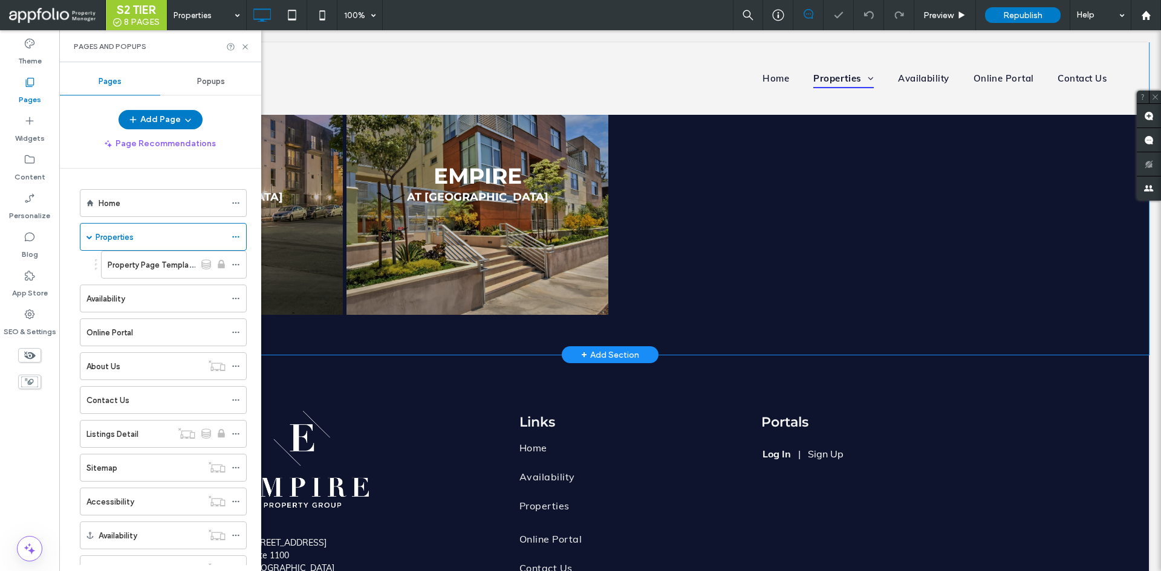
scroll to position [496, 0]
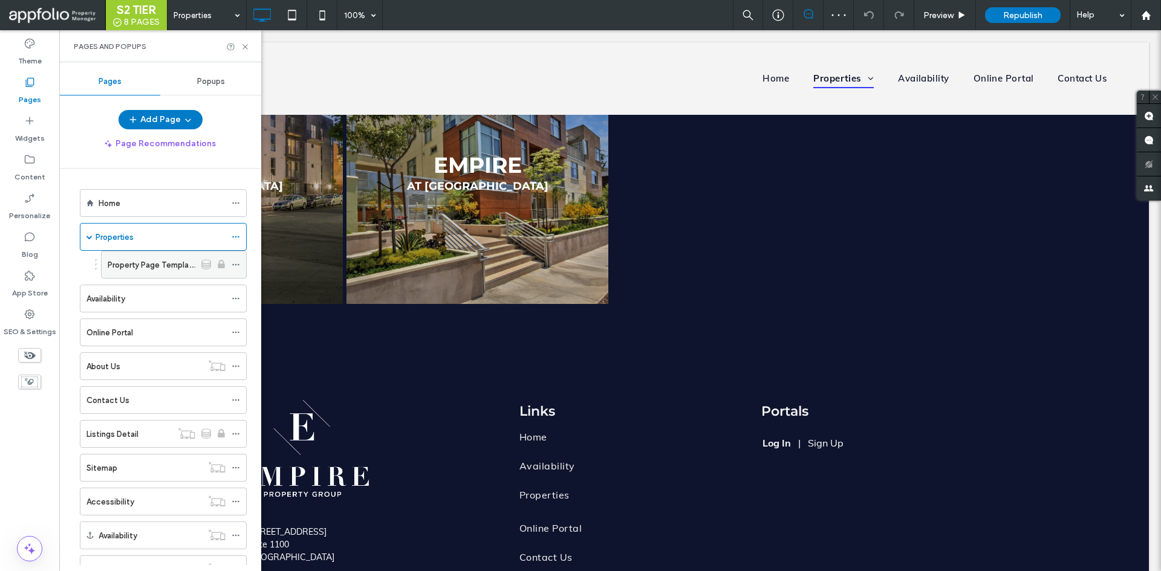
click at [137, 252] on div "Property Page Template" at bounding box center [152, 265] width 88 height 27
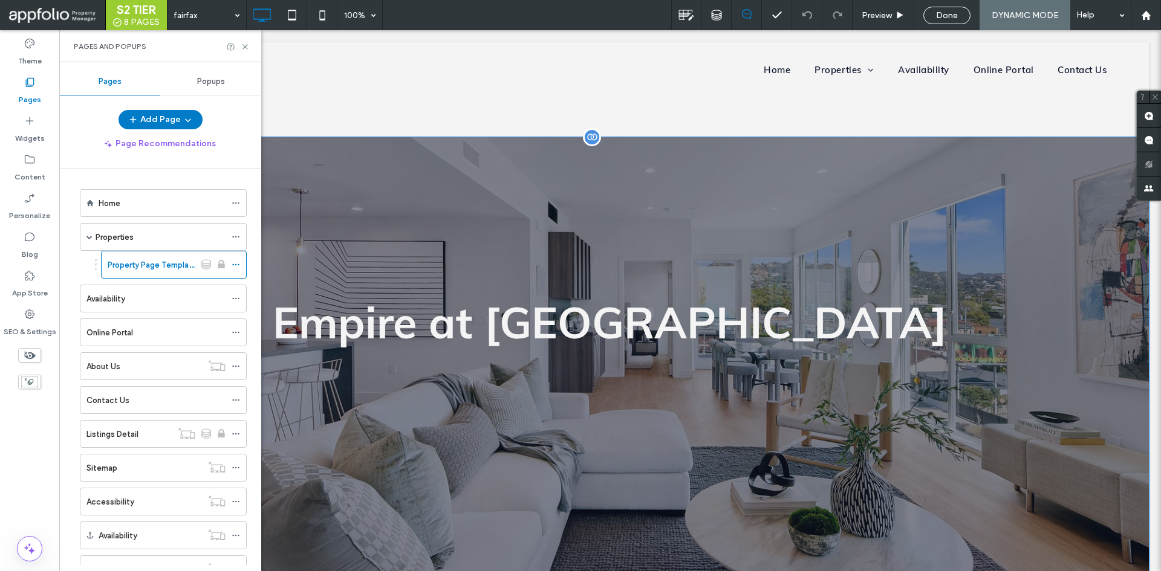
scroll to position [23, 0]
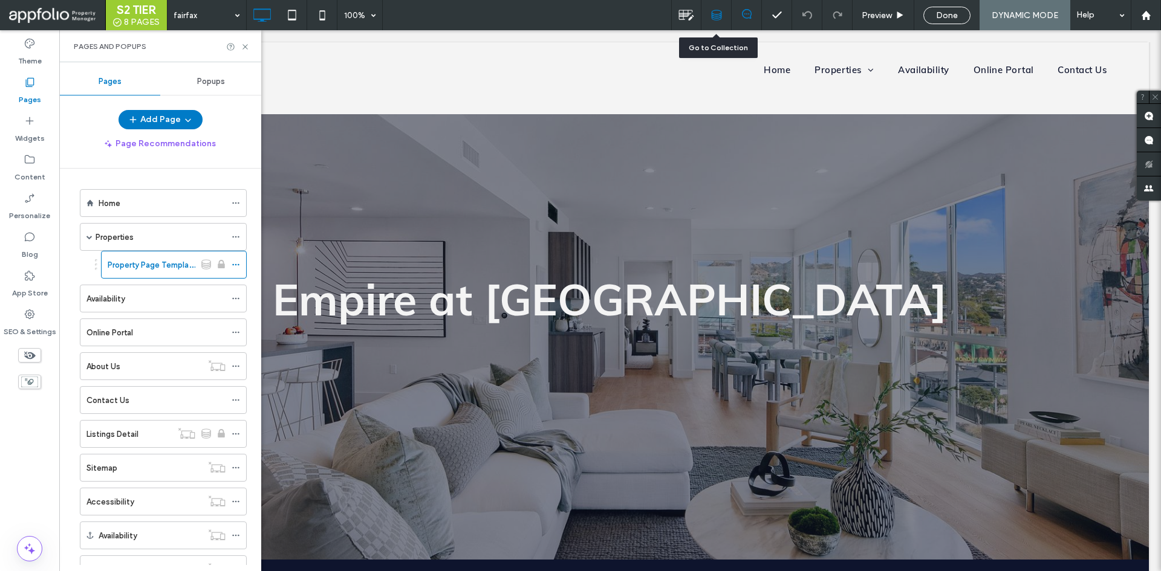
click at [710, 12] on div at bounding box center [716, 15] width 30 height 11
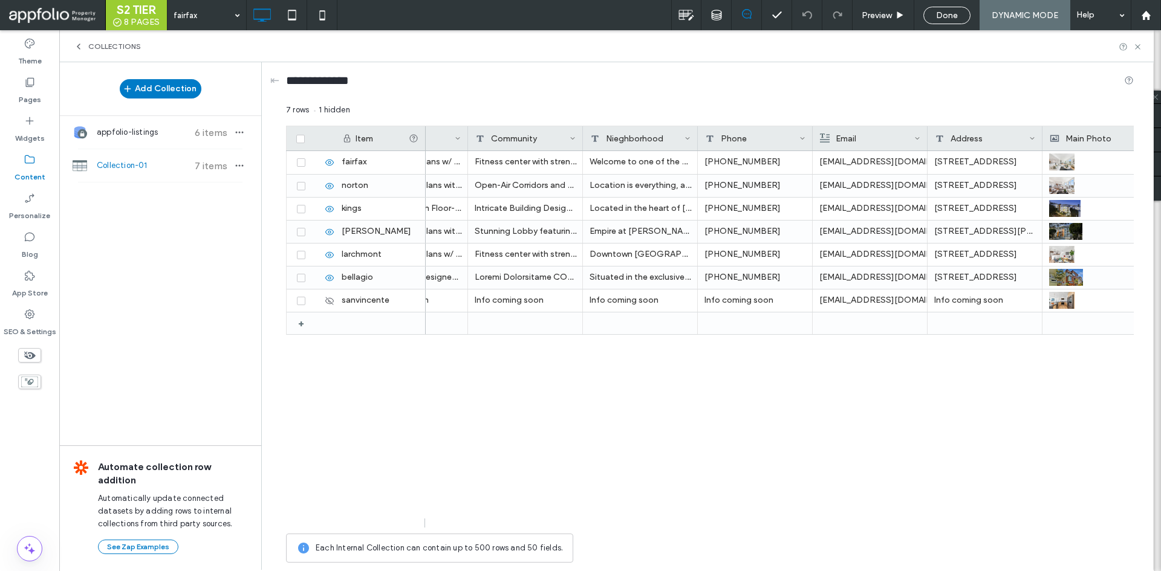
scroll to position [0, 0]
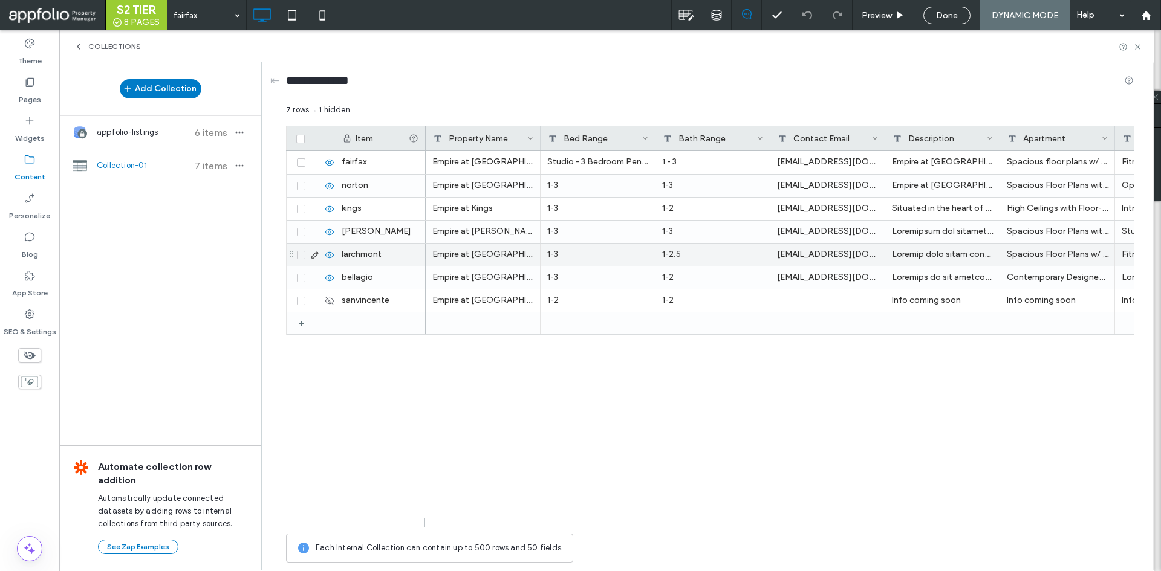
click at [311, 255] on icon at bounding box center [315, 255] width 10 height 10
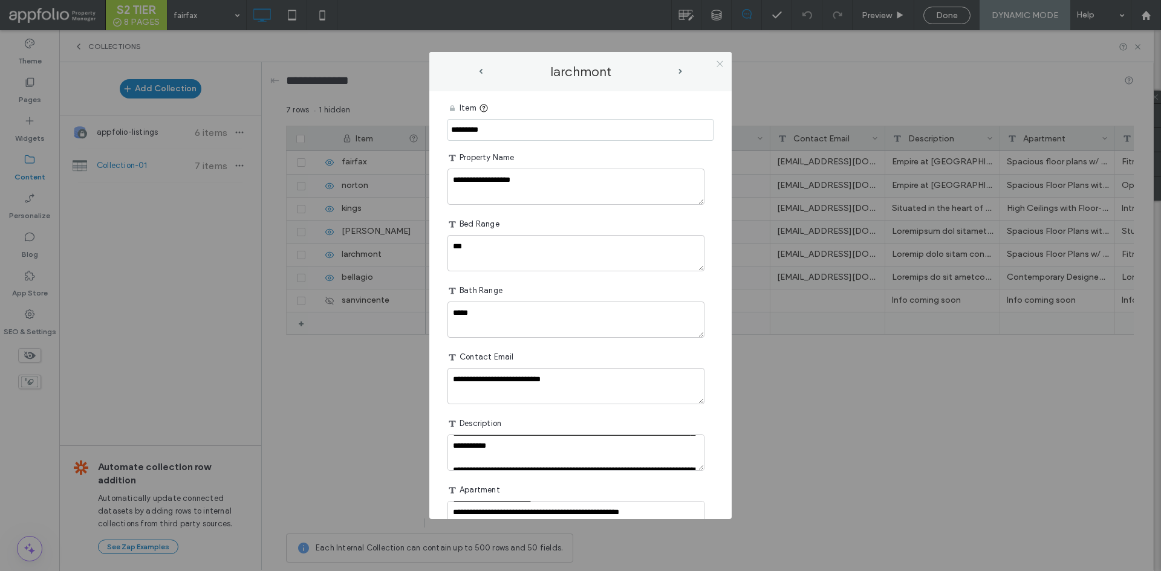
click at [716, 65] on icon at bounding box center [719, 63] width 9 height 9
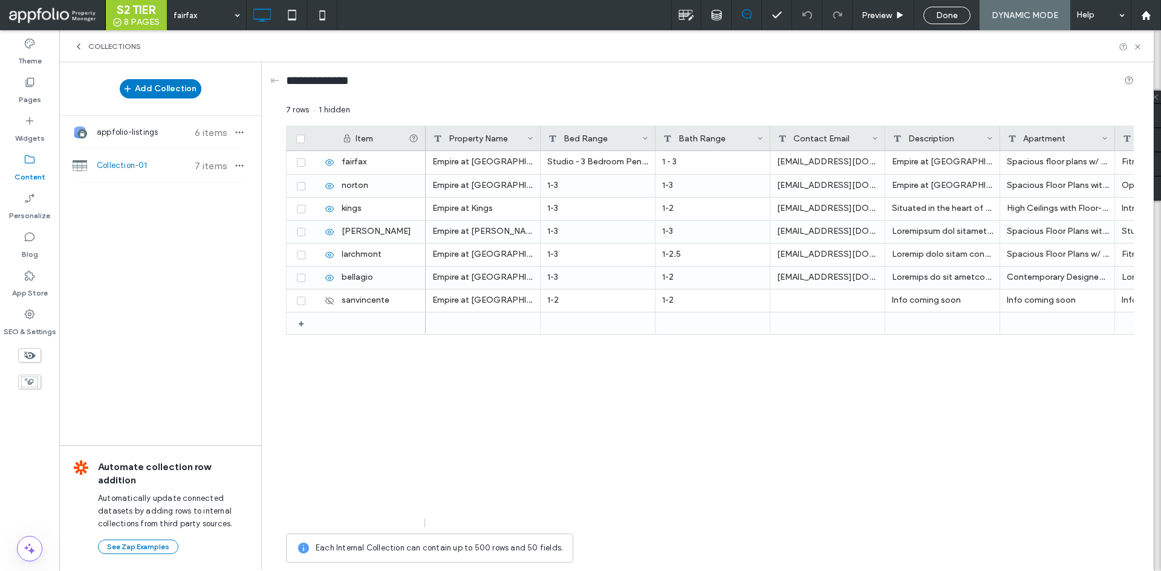
click at [35, 333] on label "SEO & Settings" at bounding box center [30, 328] width 53 height 17
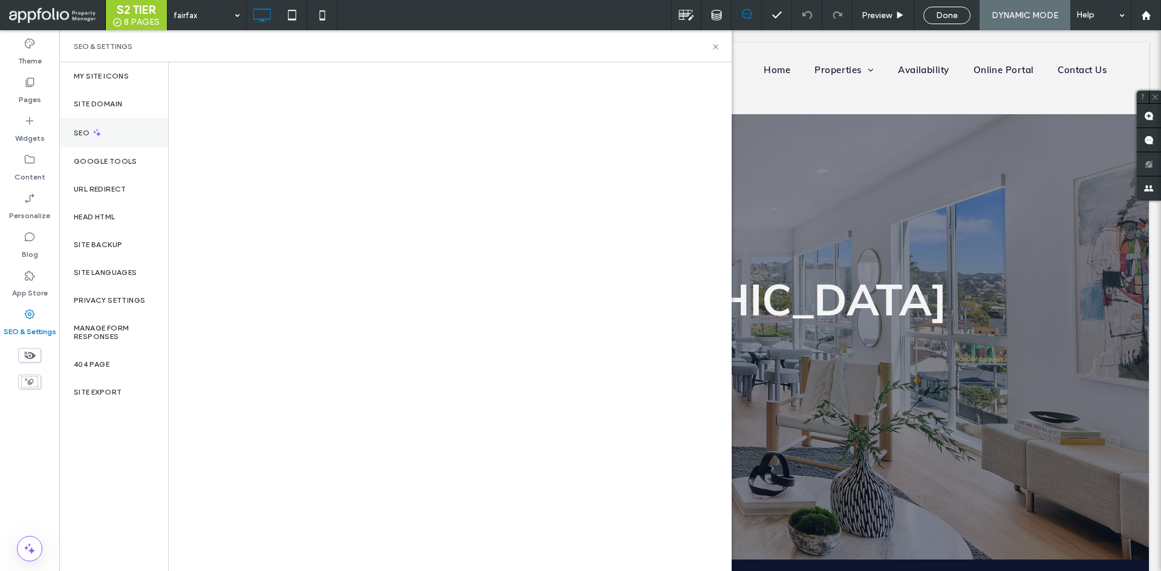
click at [125, 129] on div "SEO" at bounding box center [113, 133] width 109 height 30
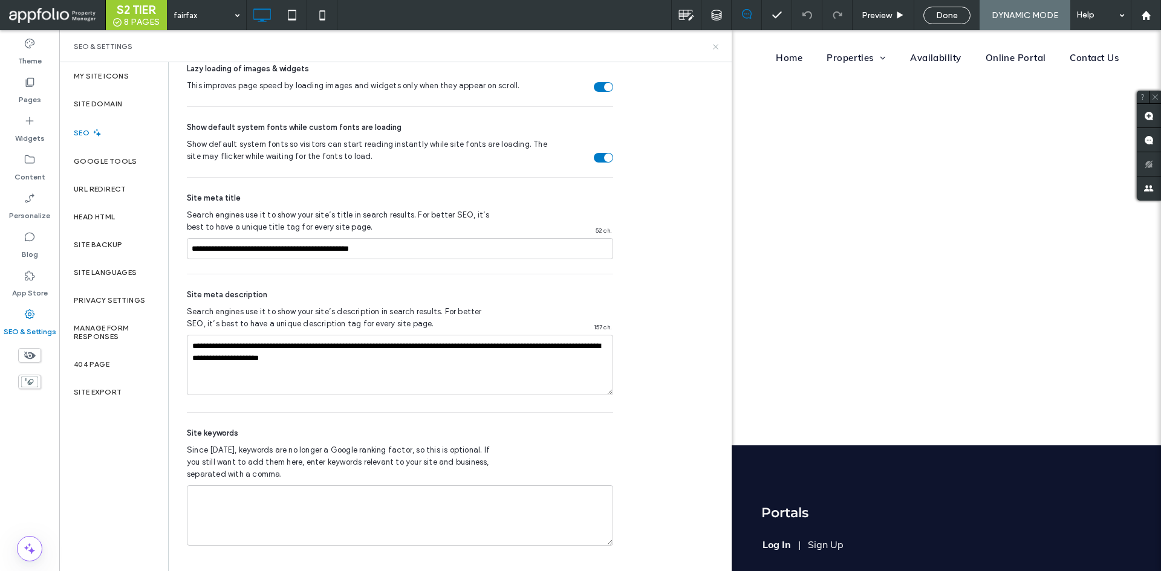
click at [713, 46] on icon at bounding box center [715, 46] width 9 height 9
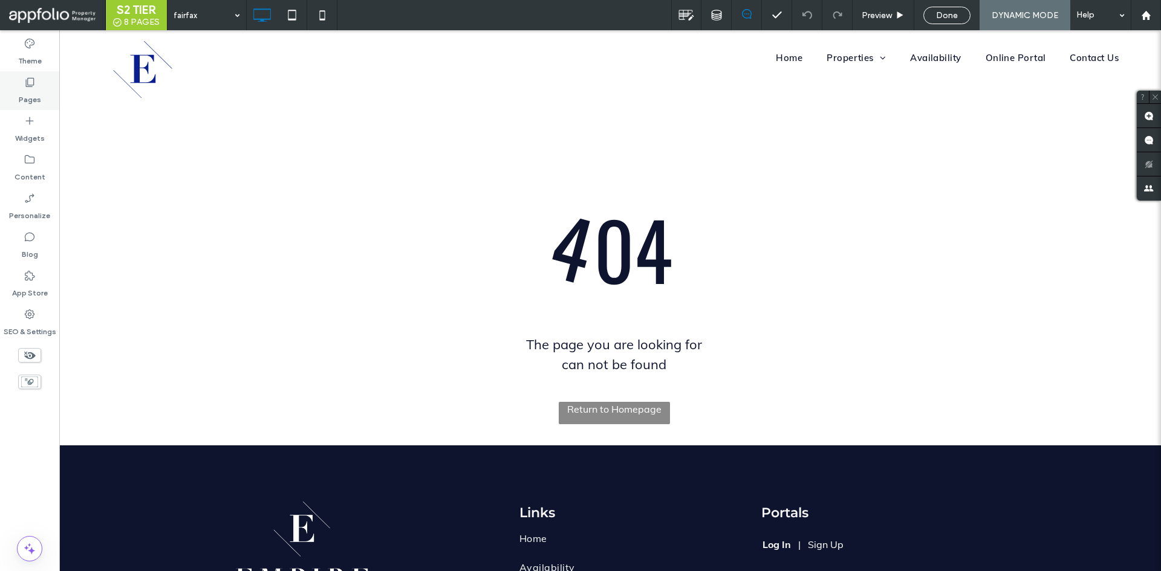
click at [28, 99] on label "Pages" at bounding box center [30, 96] width 22 height 17
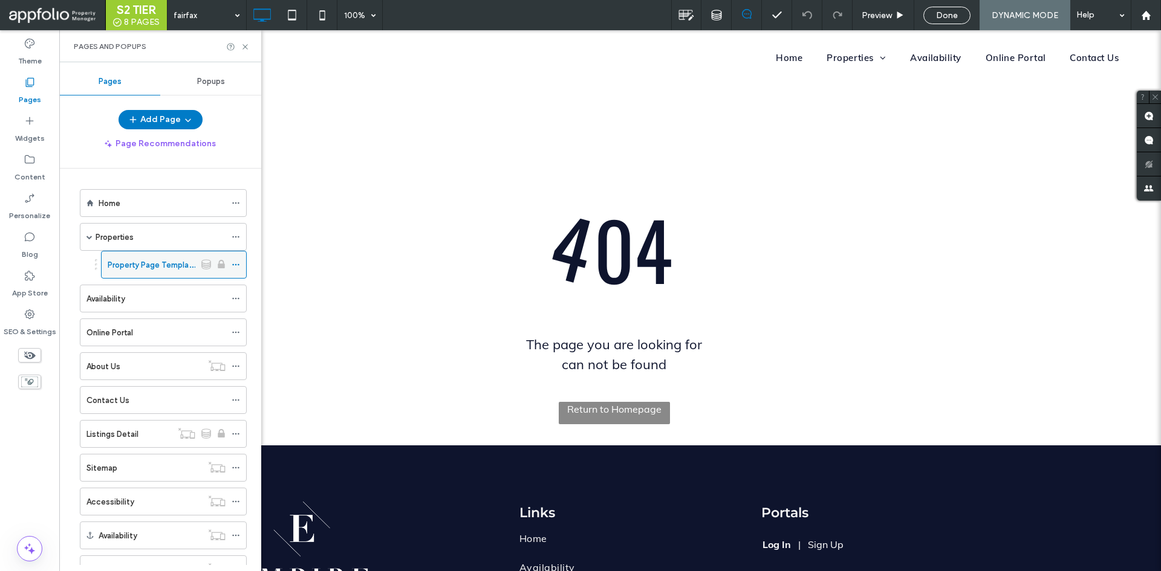
click at [239, 267] on icon at bounding box center [236, 265] width 8 height 8
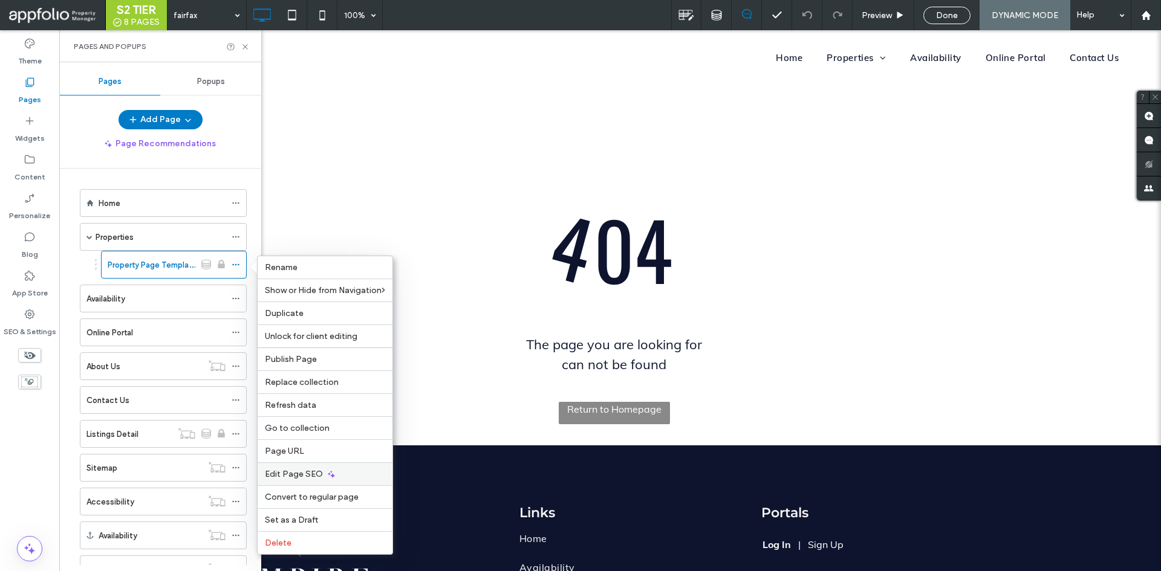
click at [313, 467] on div "Edit Page SEO" at bounding box center [325, 474] width 135 height 23
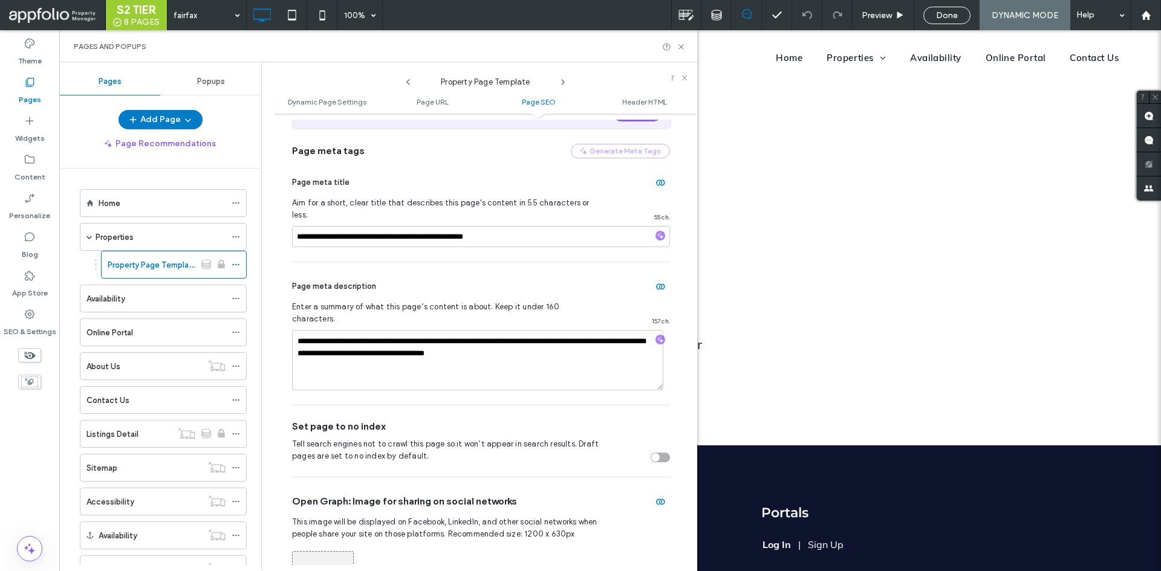
scroll to position [460, 0]
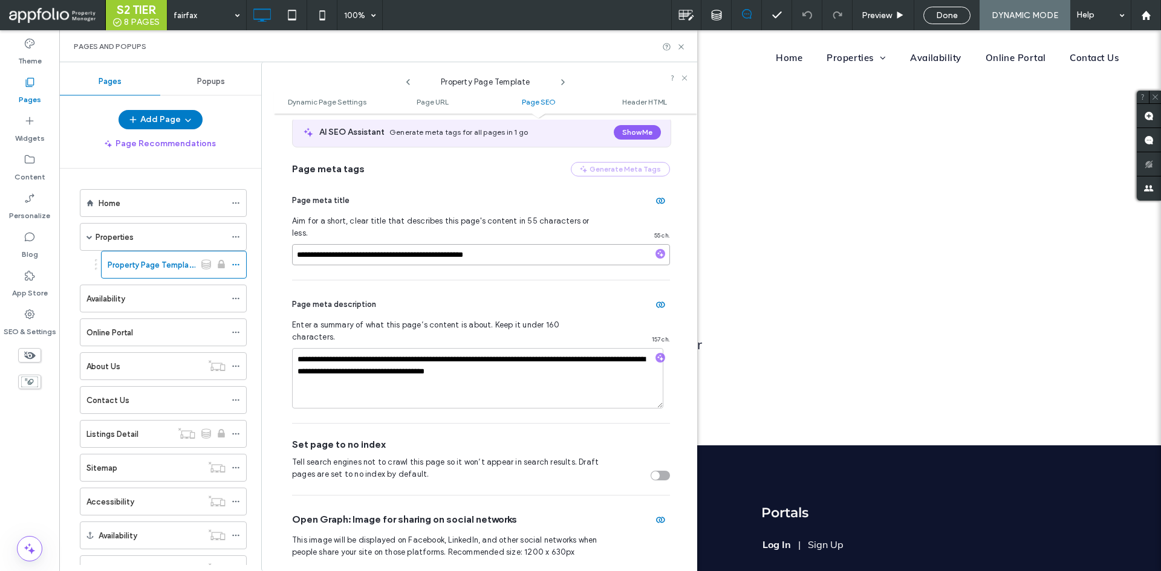
click at [487, 244] on input "**********" at bounding box center [481, 254] width 378 height 21
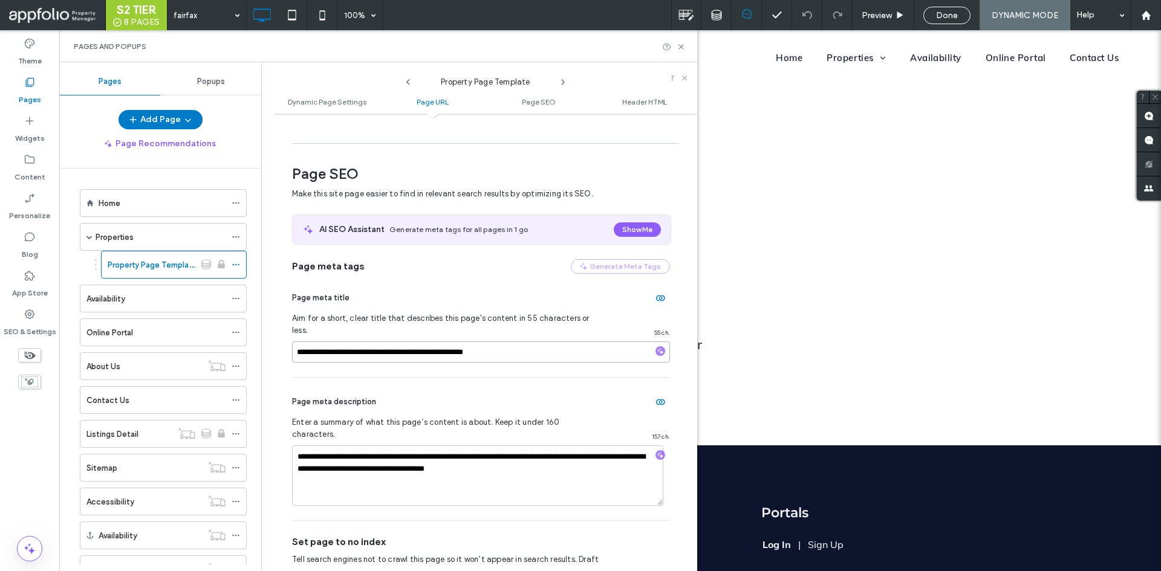
scroll to position [400, 0]
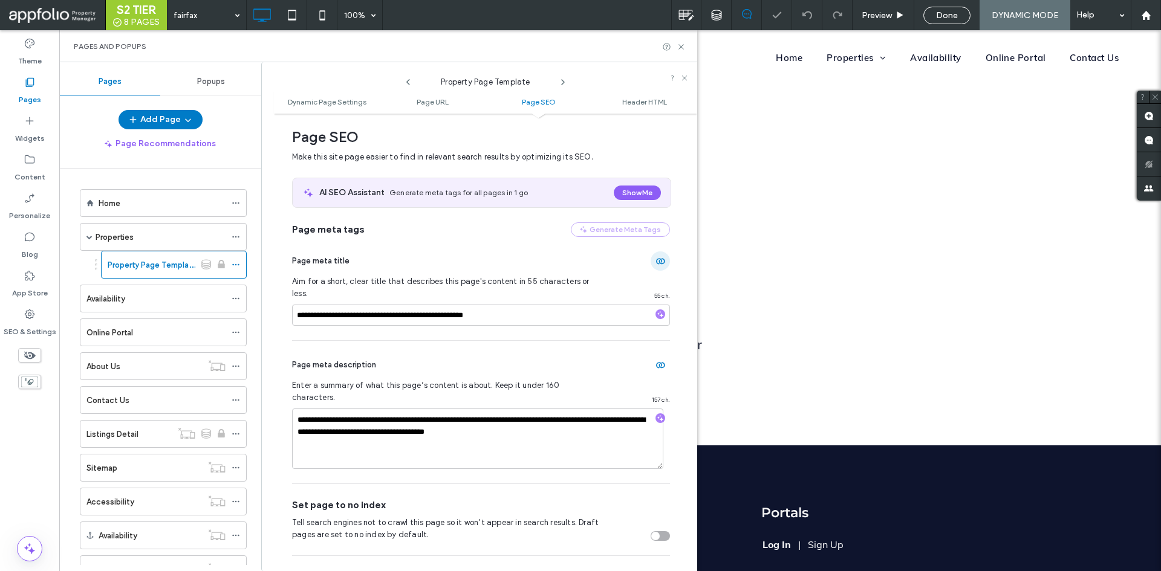
click at [651, 266] on span "button" at bounding box center [660, 261] width 19 height 19
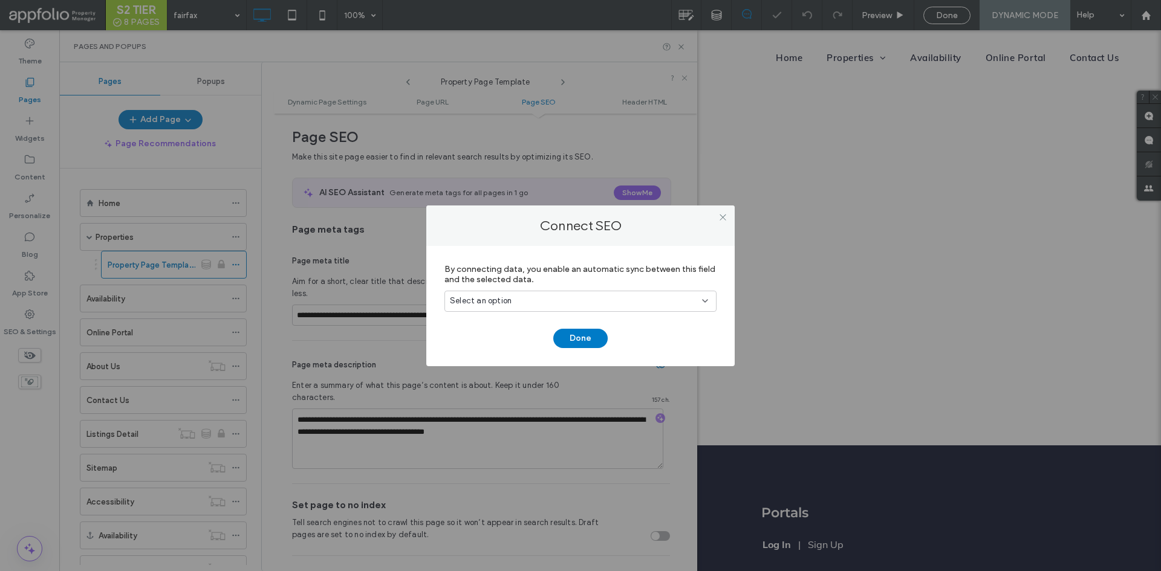
click at [567, 301] on div "Select an option" at bounding box center [573, 301] width 247 height 12
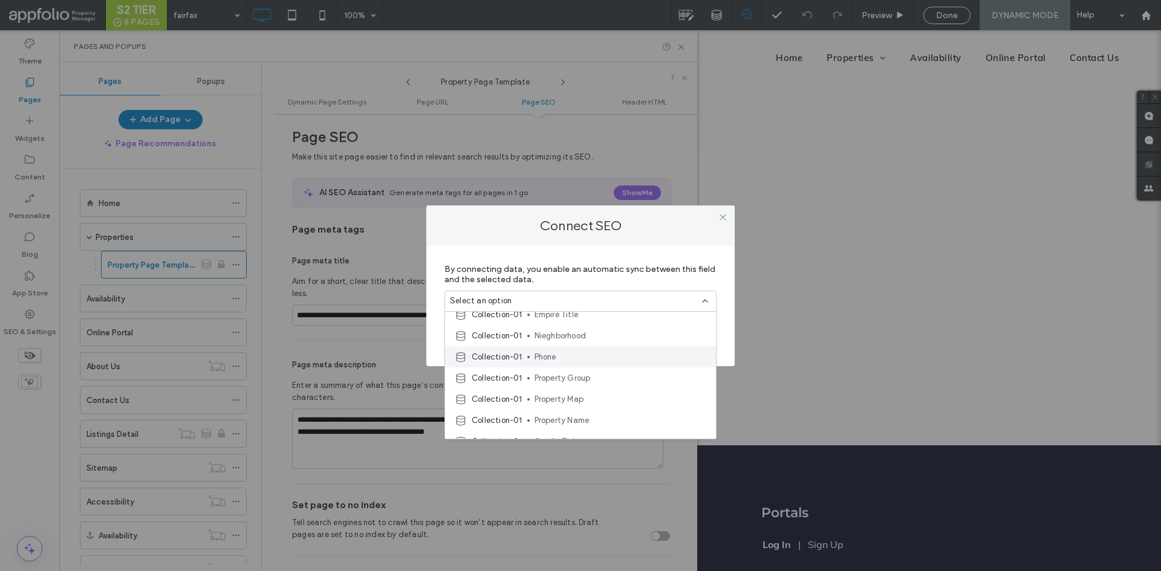
scroll to position [402, 0]
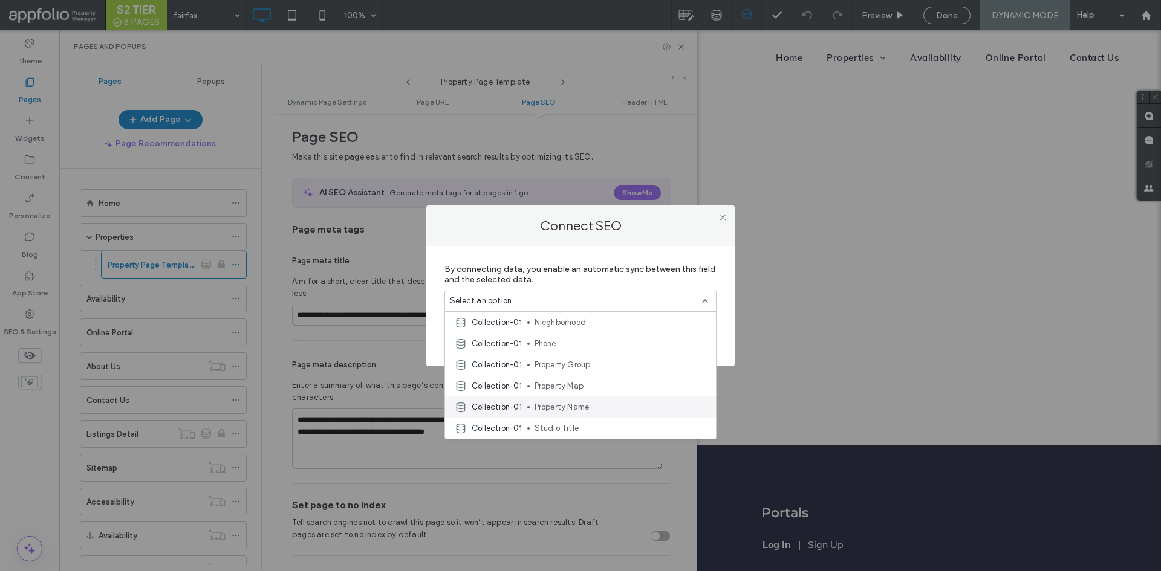
click at [616, 411] on span "Property Name" at bounding box center [621, 407] width 172 height 12
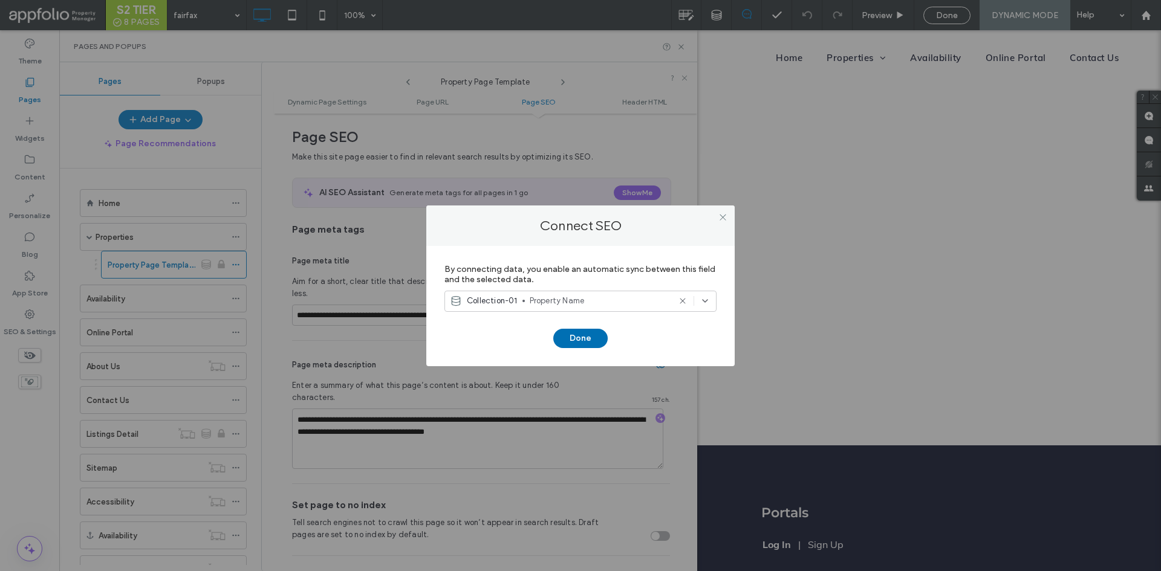
click at [591, 330] on button "Done" at bounding box center [580, 338] width 54 height 19
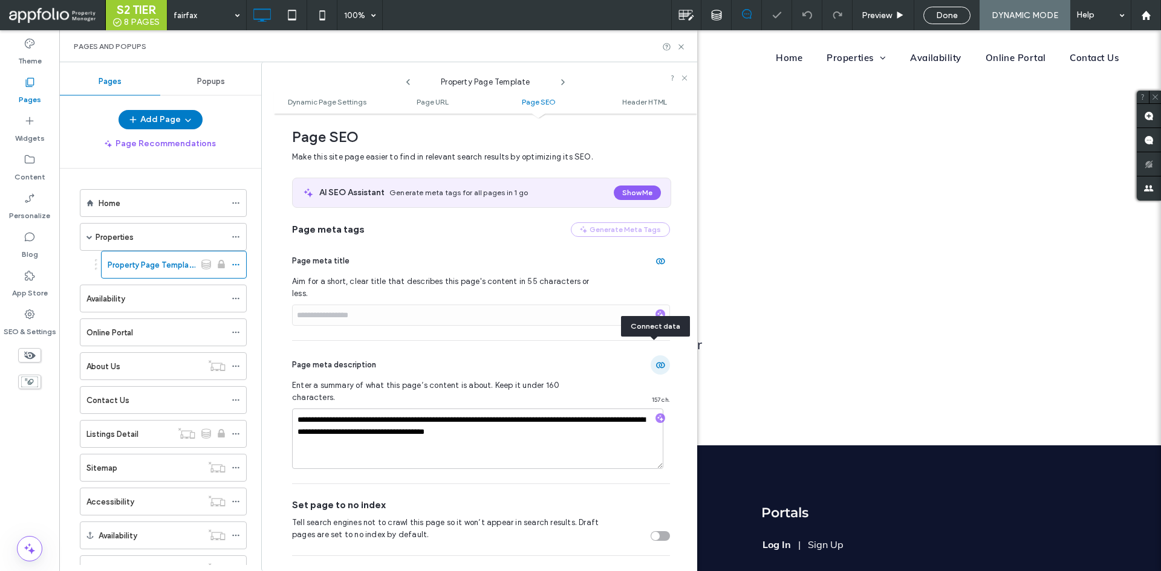
click at [652, 359] on span "button" at bounding box center [660, 365] width 19 height 19
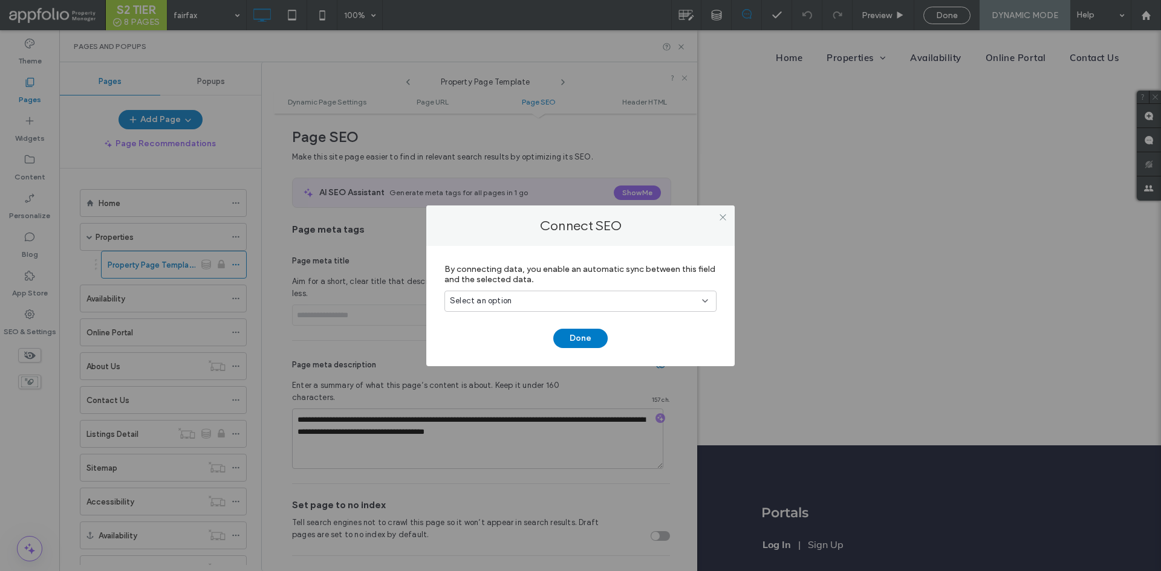
click at [562, 303] on div "Select an option" at bounding box center [573, 301] width 247 height 12
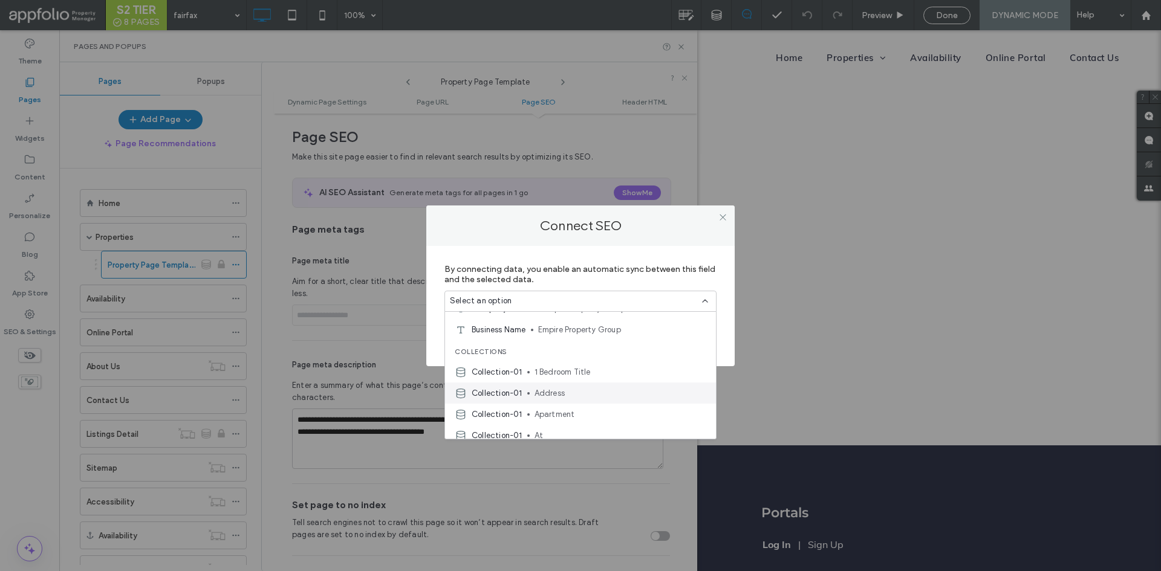
scroll to position [121, 0]
click at [724, 213] on icon at bounding box center [722, 217] width 9 height 9
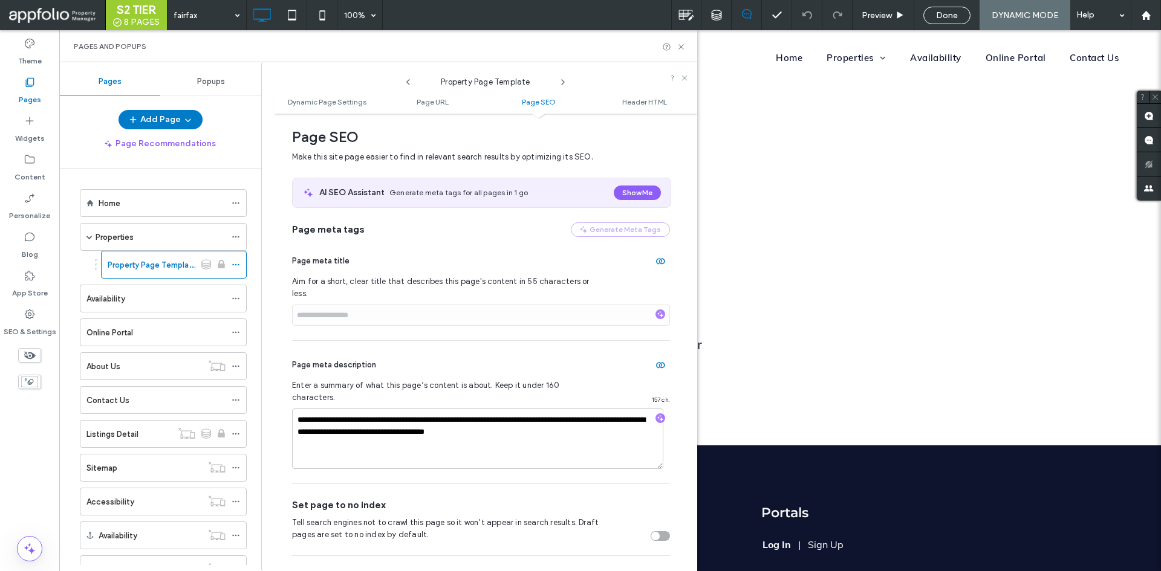
click at [461, 341] on div "**********" at bounding box center [481, 412] width 378 height 143
click at [655, 262] on icon "button" at bounding box center [660, 261] width 10 height 10
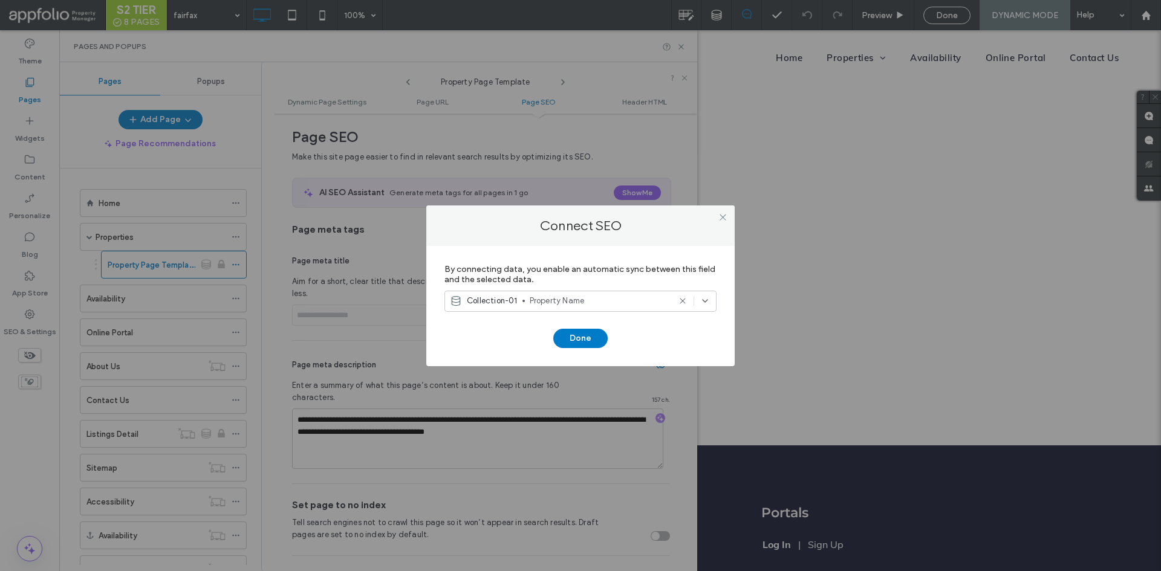
click at [628, 297] on span "Property Name" at bounding box center [600, 301] width 140 height 12
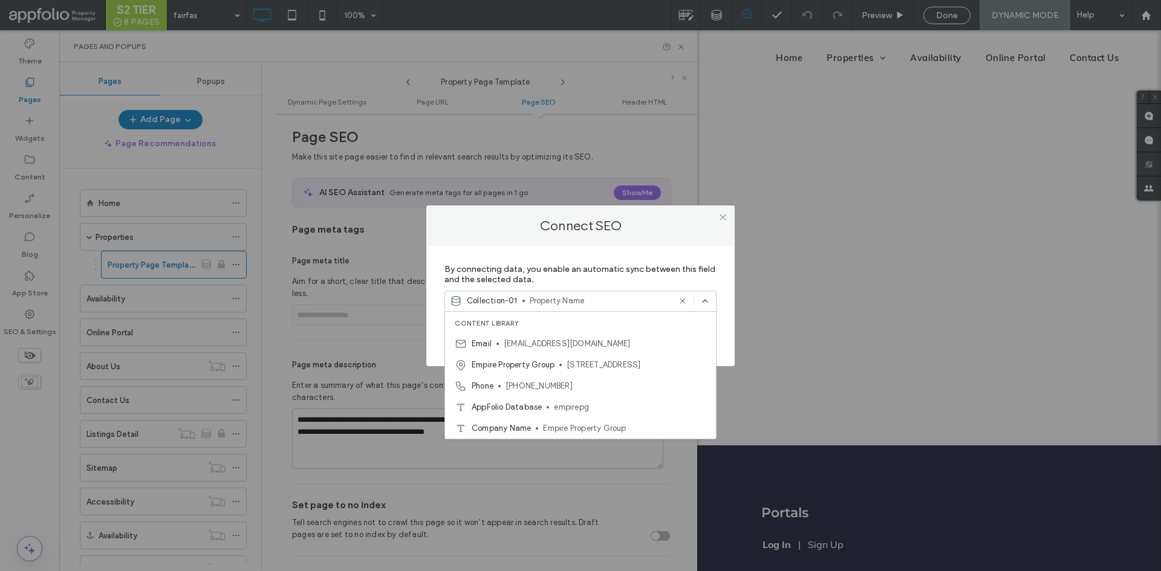
click at [683, 297] on icon at bounding box center [683, 301] width 10 height 10
click at [723, 216] on icon at bounding box center [722, 217] width 9 height 9
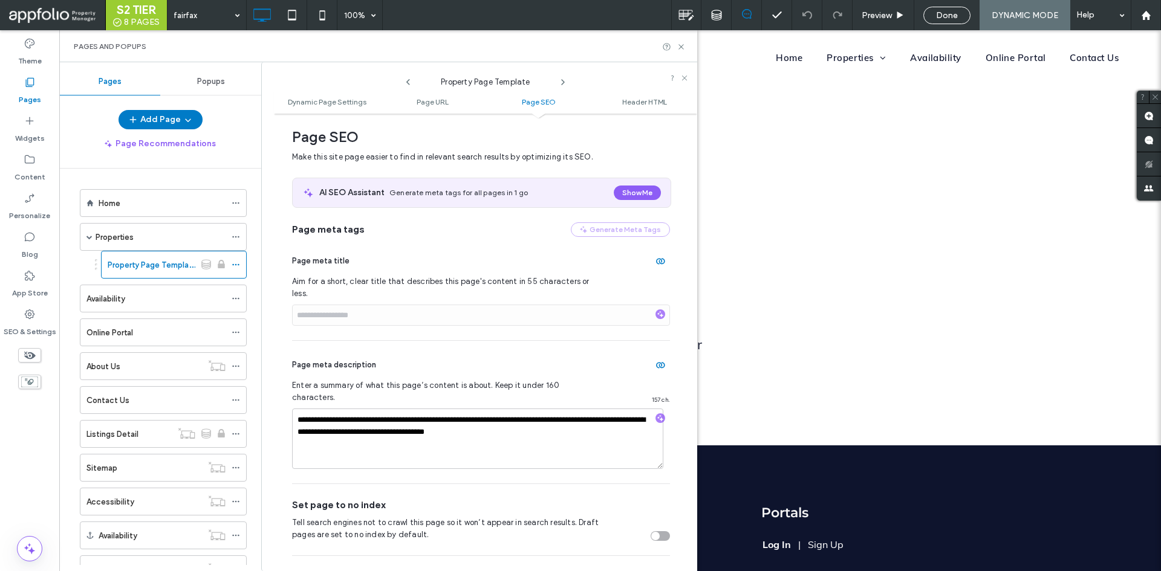
click at [600, 262] on div "Page meta title" at bounding box center [481, 261] width 378 height 19
click at [655, 310] on div at bounding box center [660, 316] width 10 height 12
click at [656, 261] on use "button" at bounding box center [660, 262] width 9 height 6
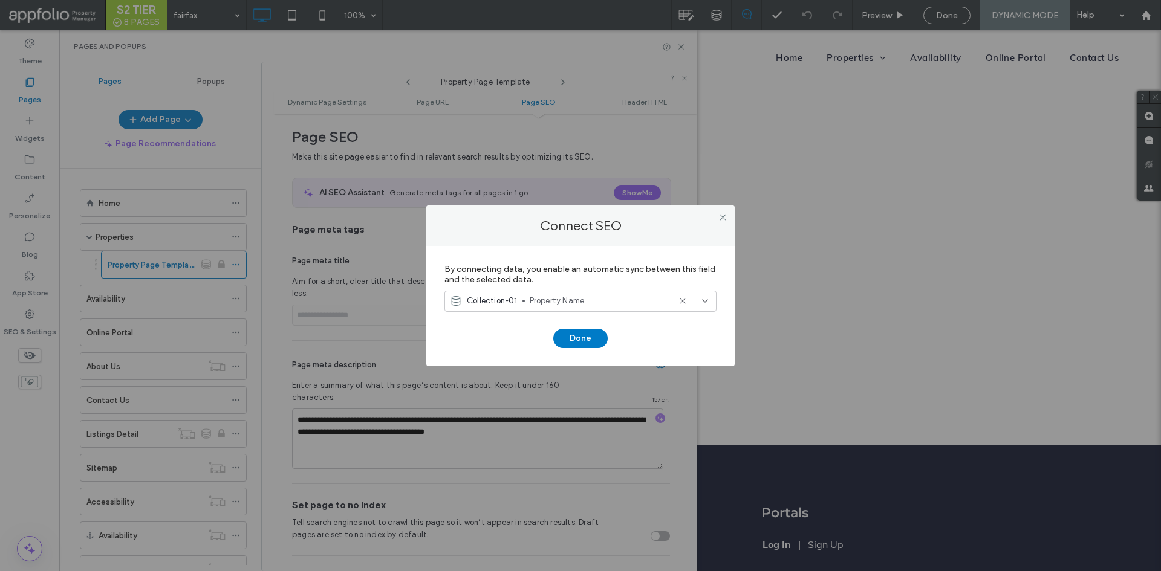
click at [594, 307] on div "Collection-01 Property Name" at bounding box center [580, 301] width 272 height 21
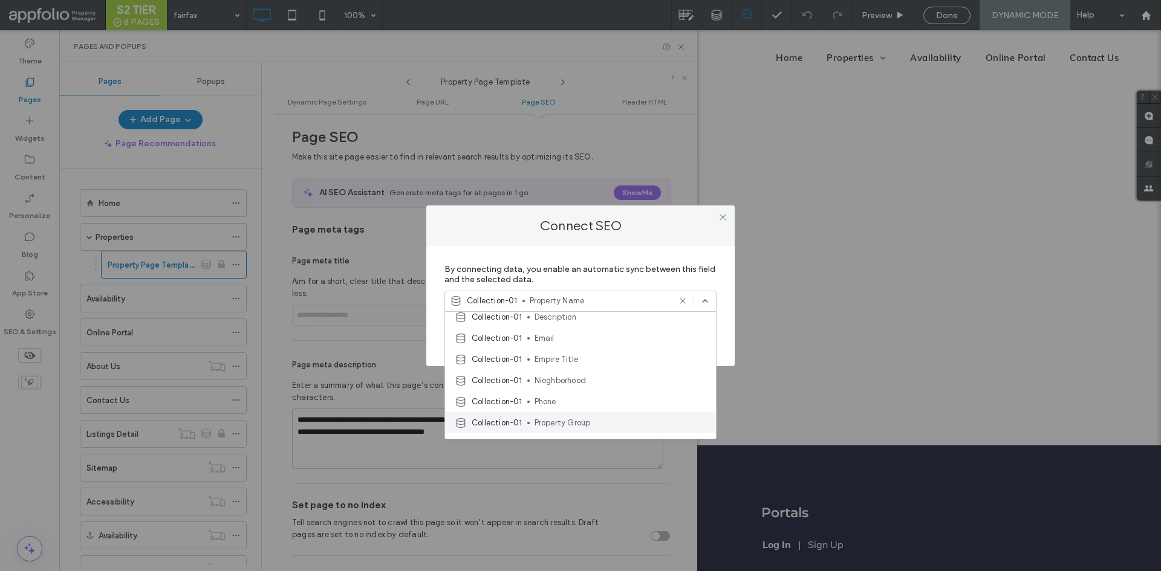
scroll to position [402, 0]
click at [597, 405] on span "Property Name" at bounding box center [621, 407] width 172 height 12
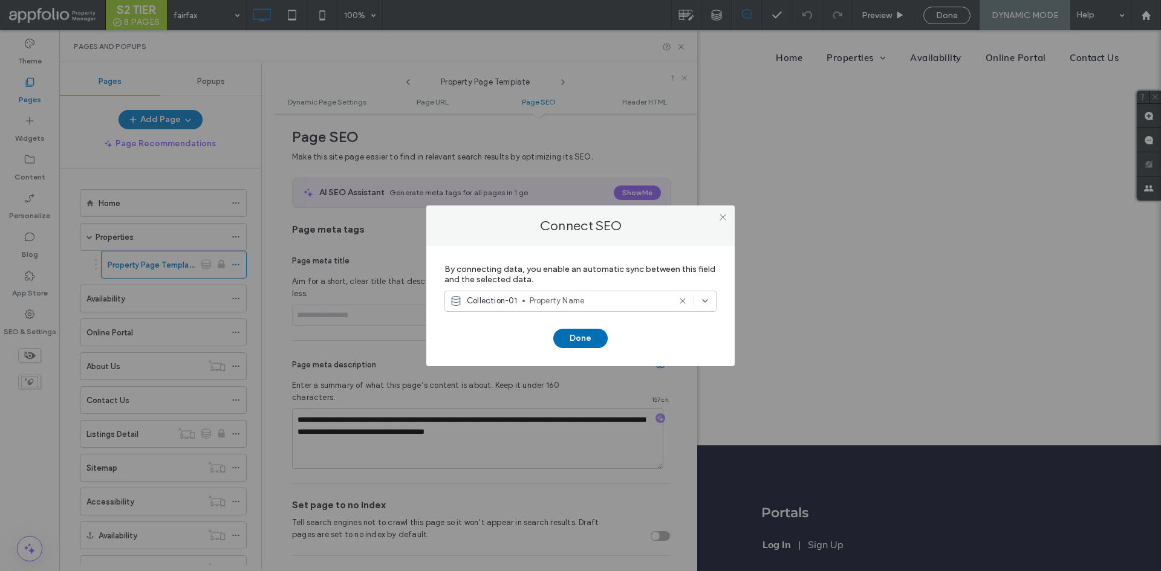
click at [575, 331] on button "Done" at bounding box center [580, 338] width 54 height 19
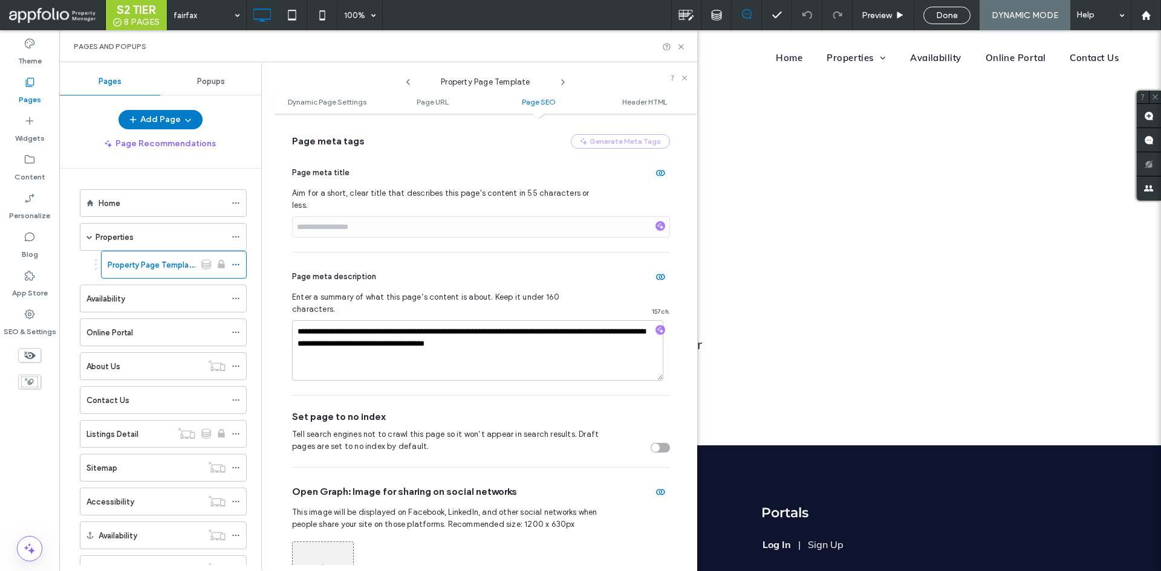
scroll to position [521, 0]
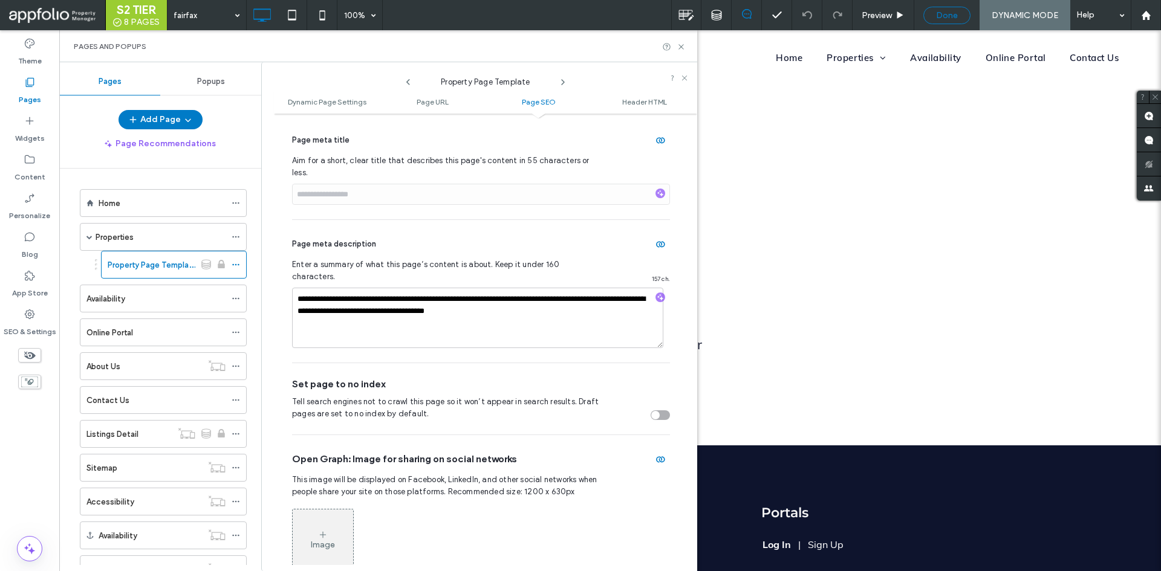
click at [946, 17] on span "Done" at bounding box center [947, 15] width 22 height 10
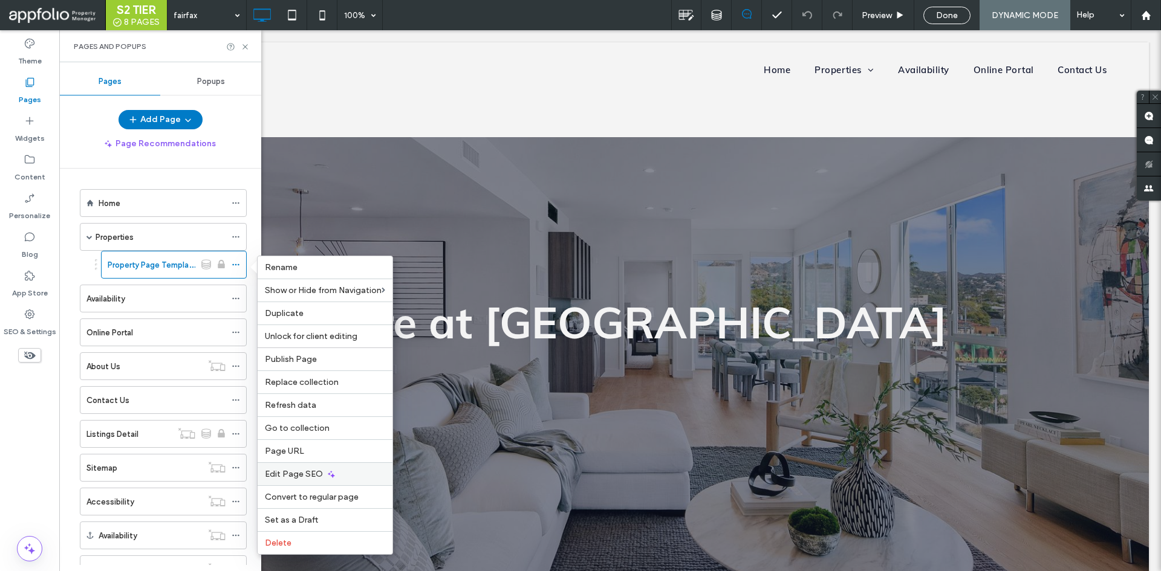
click at [343, 479] on div "Edit Page SEO" at bounding box center [325, 474] width 135 height 23
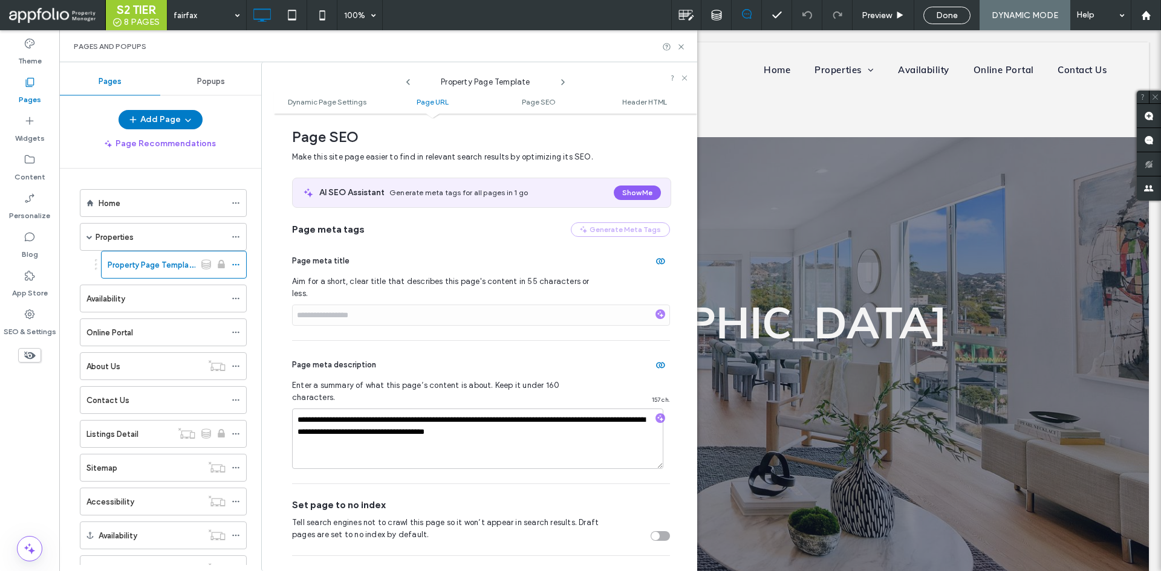
scroll to position [339, 0]
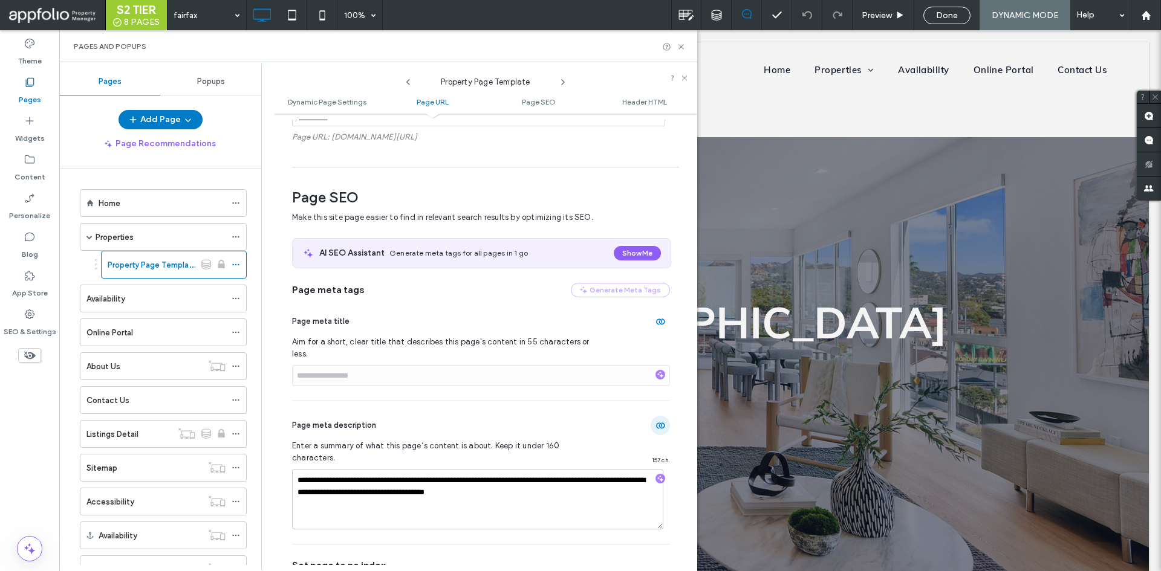
click at [651, 416] on span "button" at bounding box center [660, 425] width 19 height 19
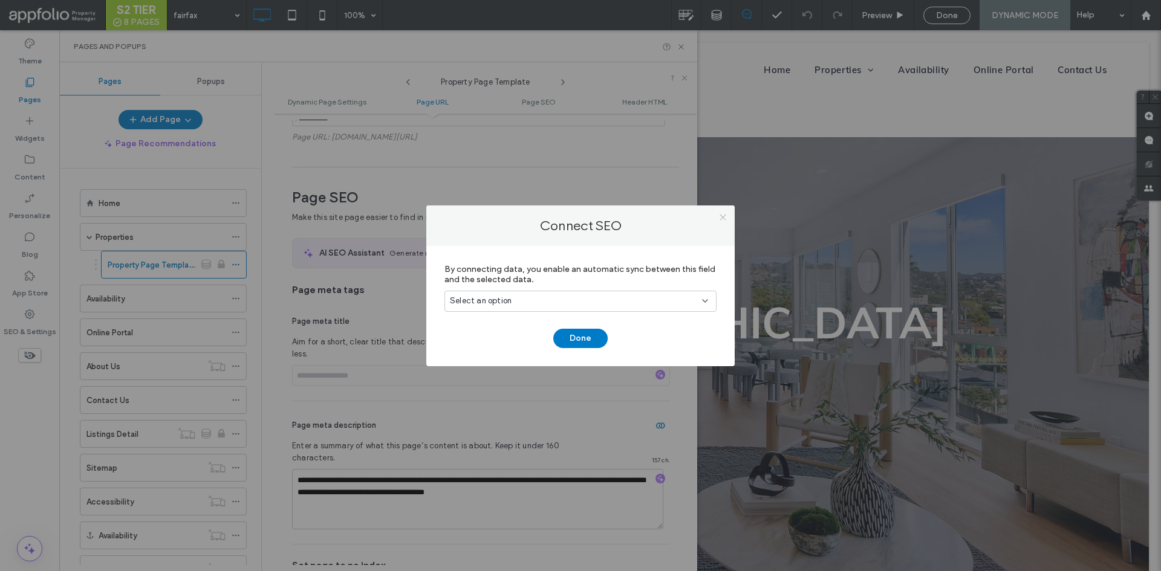
click at [725, 212] on span at bounding box center [722, 218] width 9 height 18
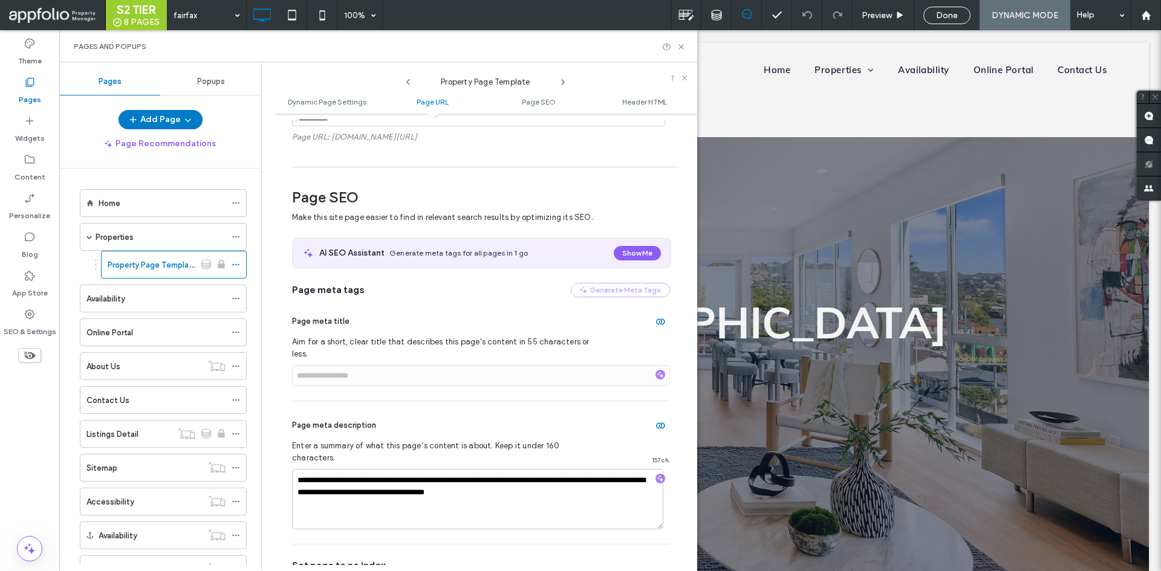
click at [944, 5] on div "Done" at bounding box center [946, 15] width 65 height 30
click at [946, 11] on span "Done" at bounding box center [947, 15] width 22 height 10
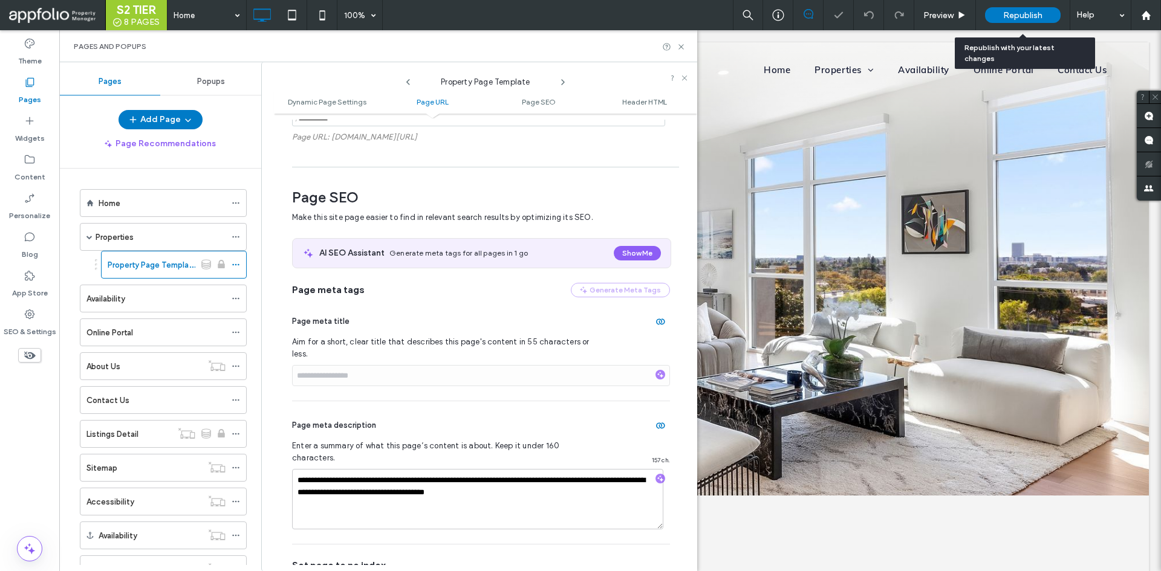
click at [1021, 10] on span "Republish" at bounding box center [1022, 15] width 39 height 10
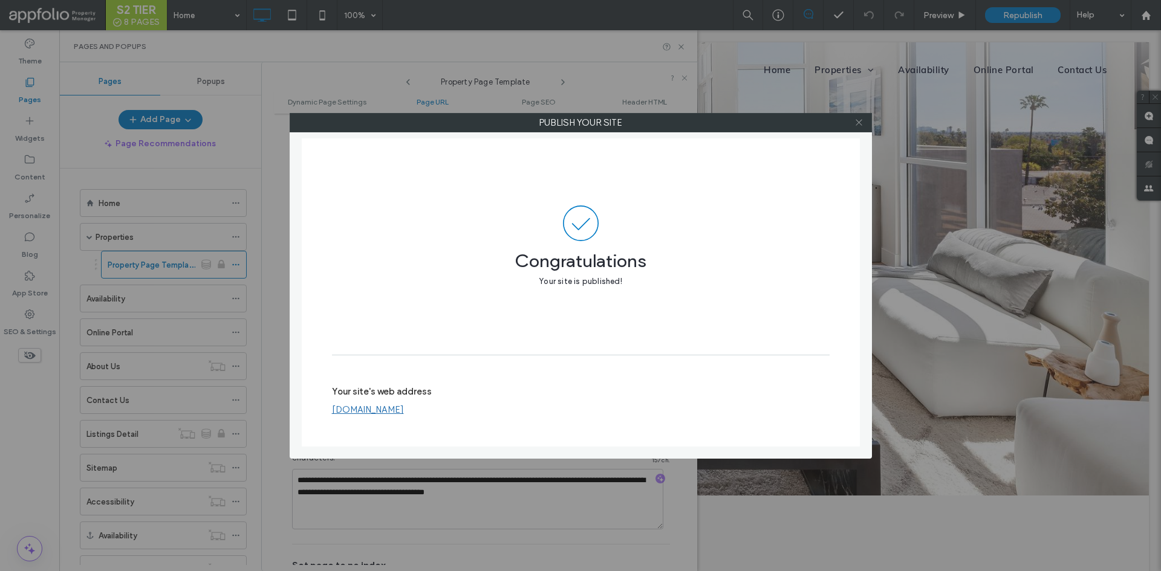
click at [858, 125] on icon at bounding box center [858, 122] width 9 height 9
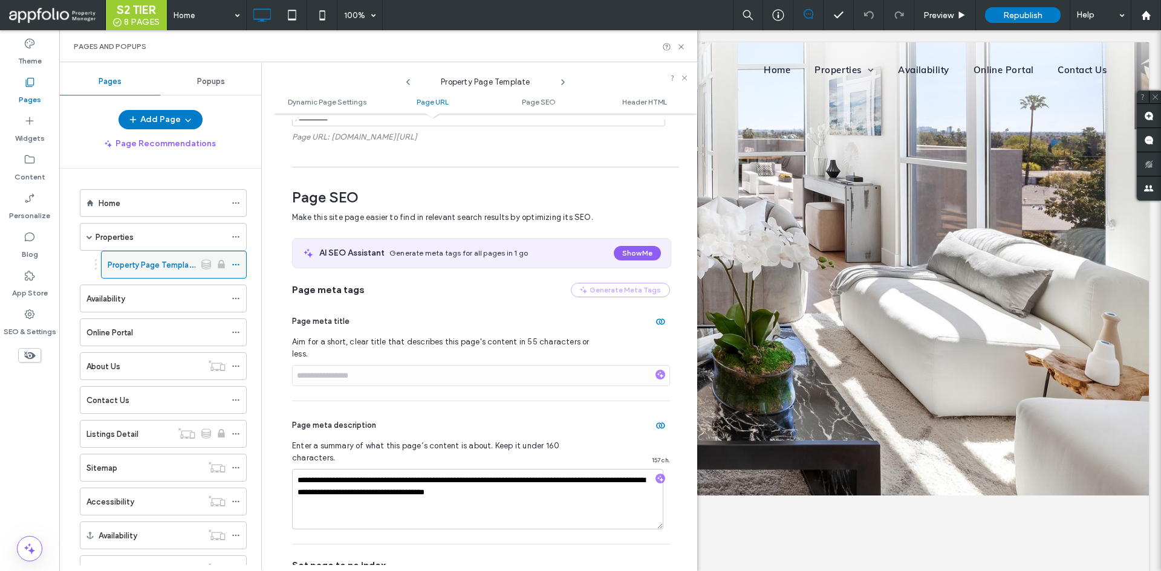
click at [233, 263] on icon at bounding box center [236, 265] width 8 height 8
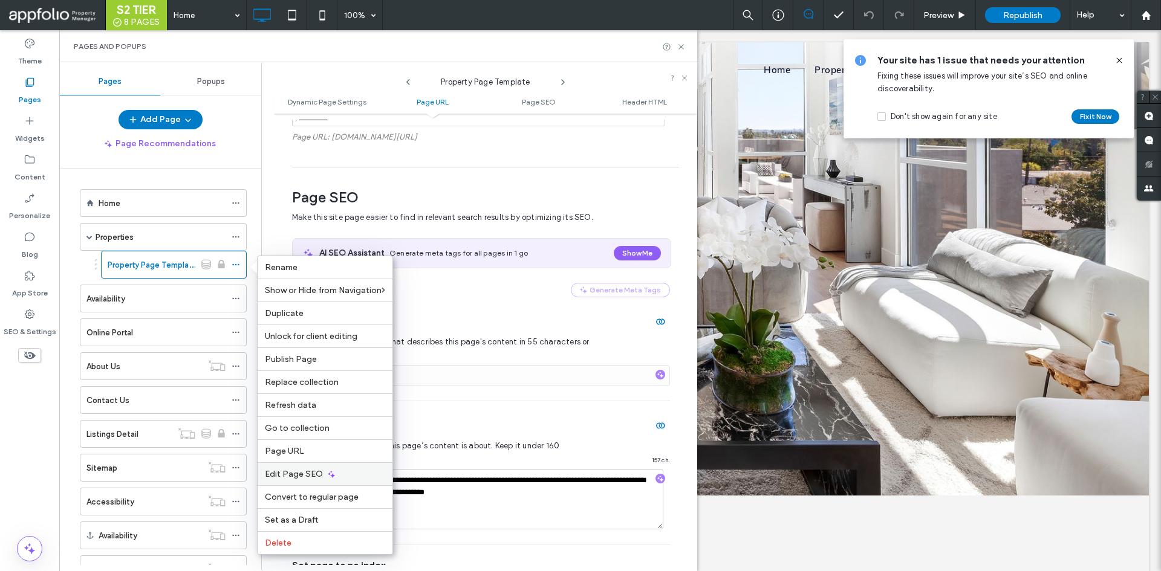
click at [325, 484] on div "Edit Page SEO" at bounding box center [325, 474] width 135 height 23
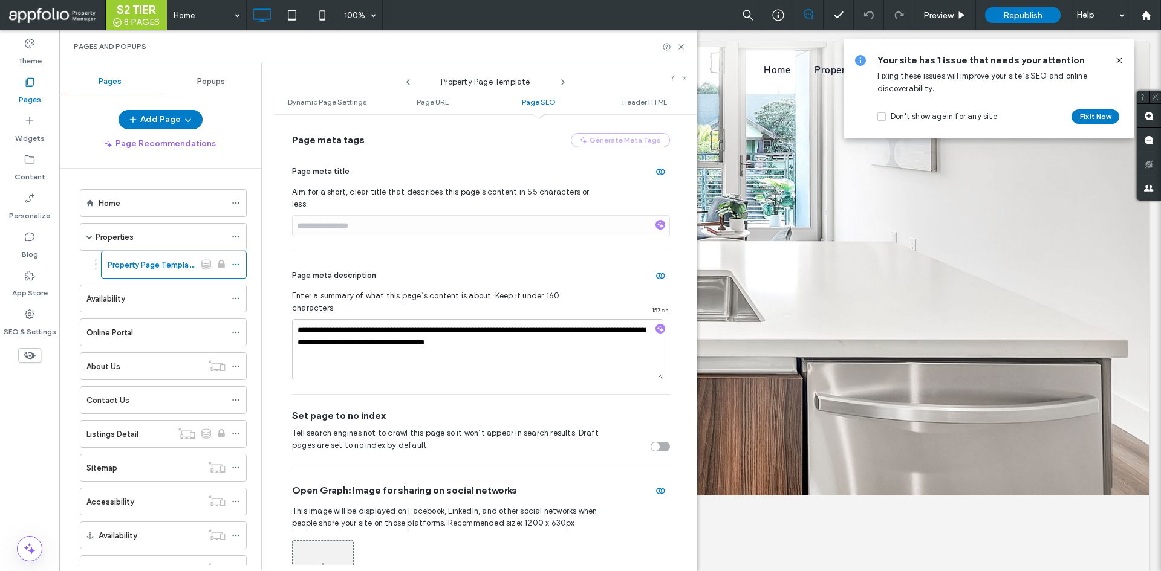
scroll to position [489, 0]
click at [655, 177] on icon "button" at bounding box center [660, 172] width 10 height 10
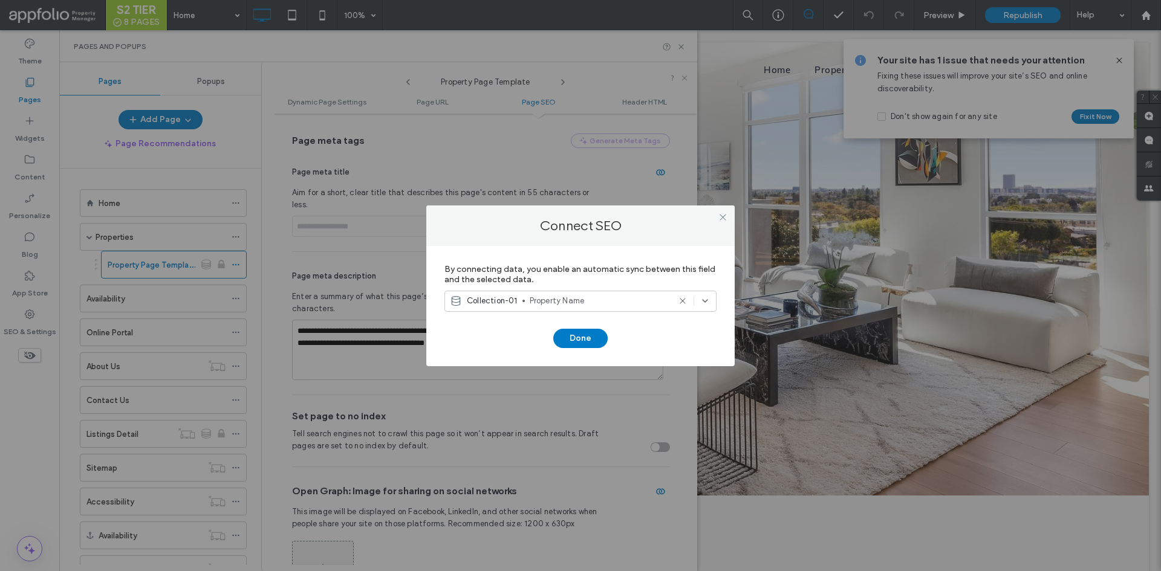
click at [617, 296] on span "Property Name" at bounding box center [600, 301] width 140 height 12
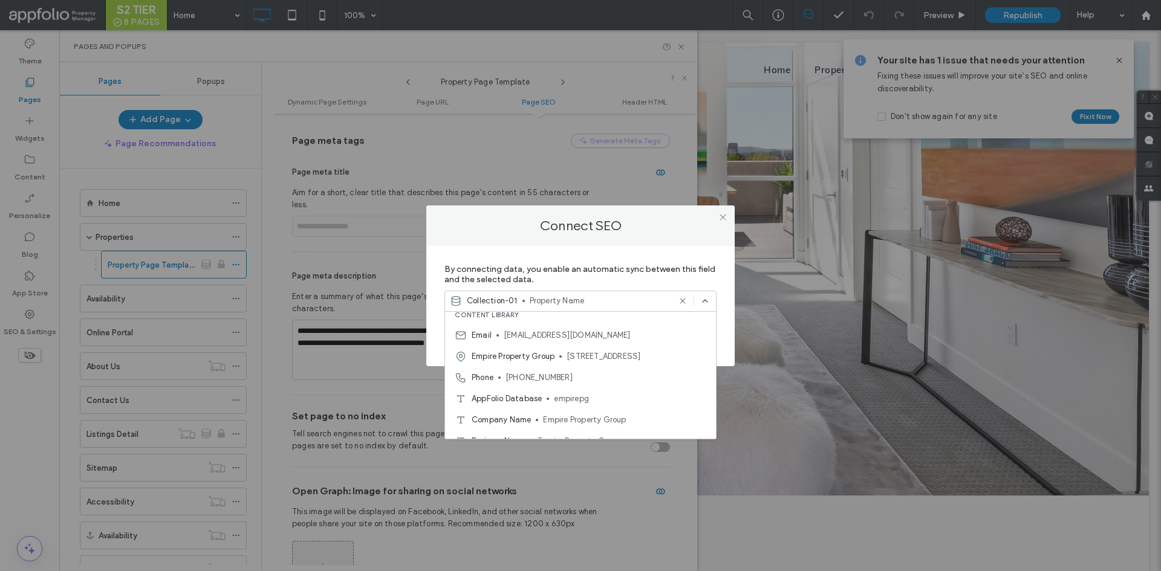
scroll to position [7, 0]
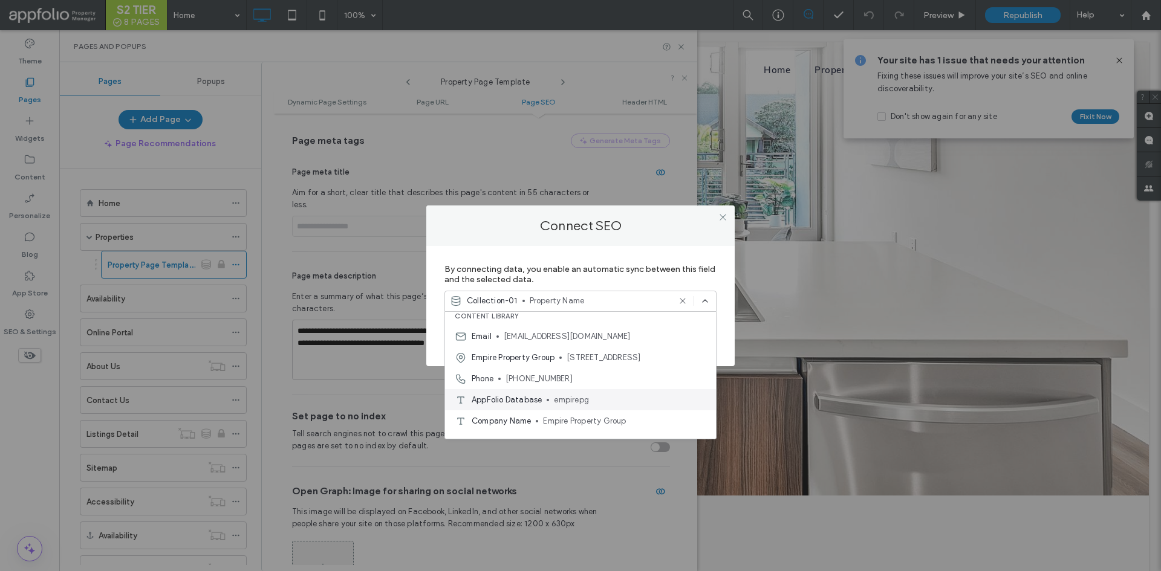
click at [561, 397] on span "empirepg" at bounding box center [630, 400] width 152 height 12
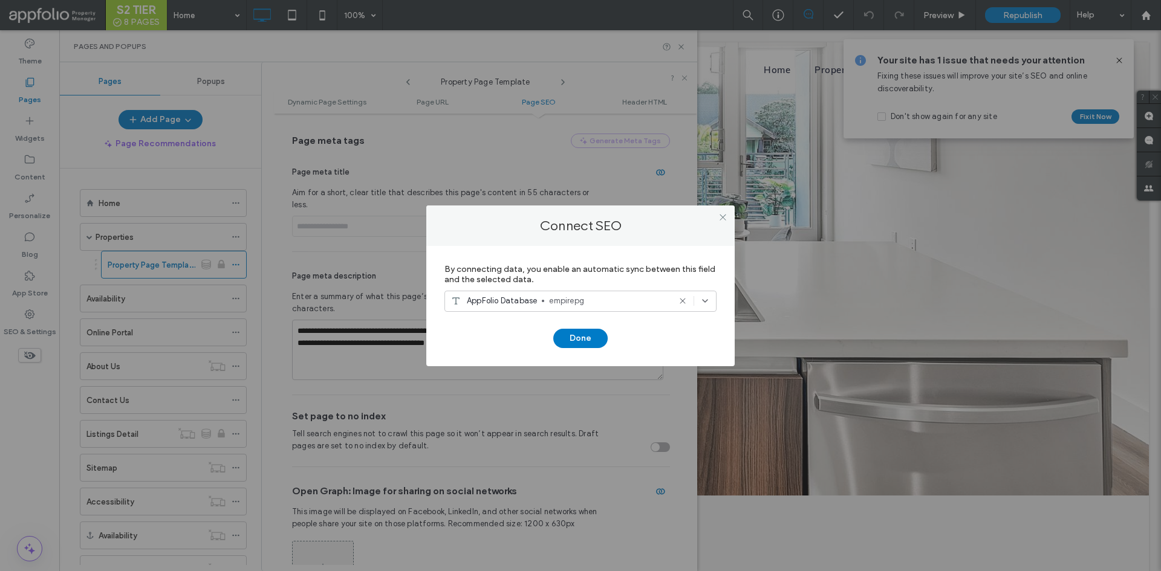
click at [582, 307] on span "empirepg" at bounding box center [609, 301] width 120 height 12
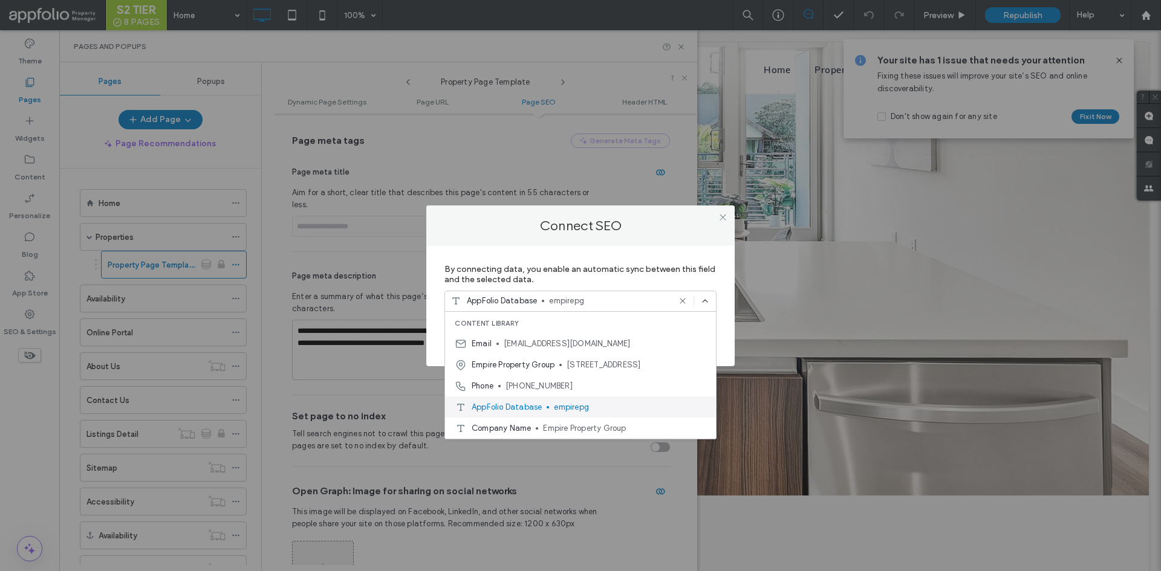
click at [561, 406] on span "empirepg" at bounding box center [630, 407] width 152 height 12
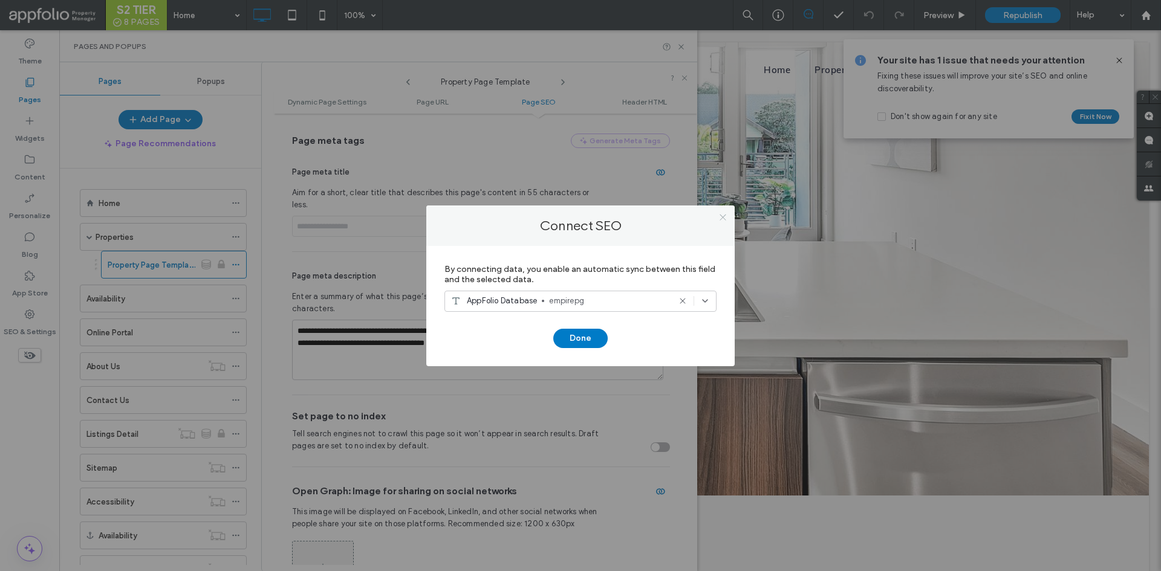
drag, startPoint x: 728, startPoint y: 218, endPoint x: 721, endPoint y: 213, distance: 7.9
click at [727, 218] on div at bounding box center [722, 218] width 18 height 18
click at [720, 212] on span at bounding box center [722, 218] width 9 height 18
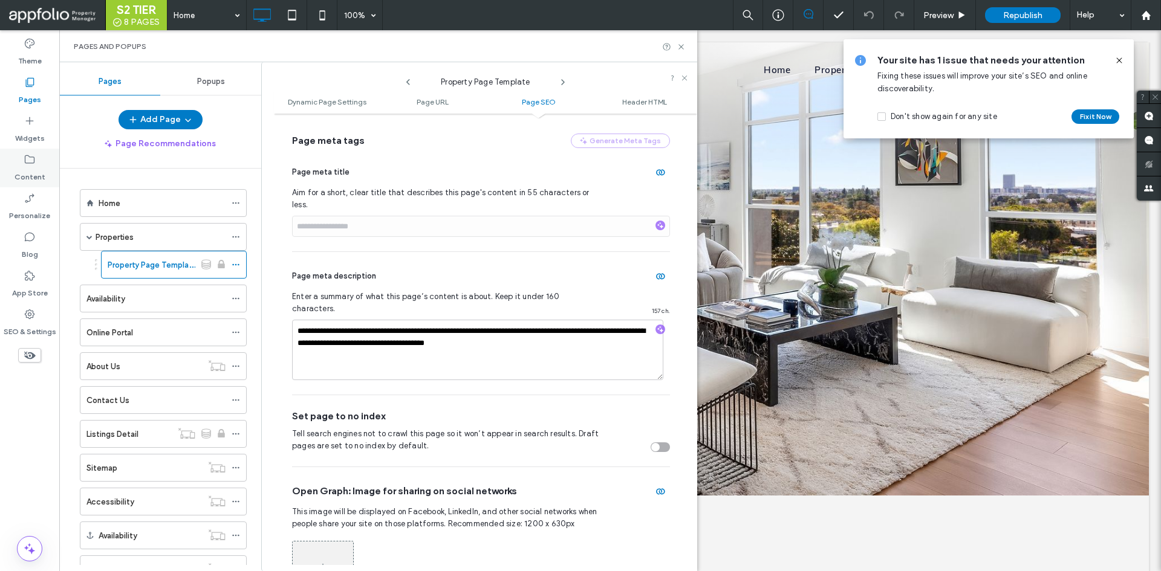
click at [28, 157] on icon at bounding box center [30, 160] width 12 height 12
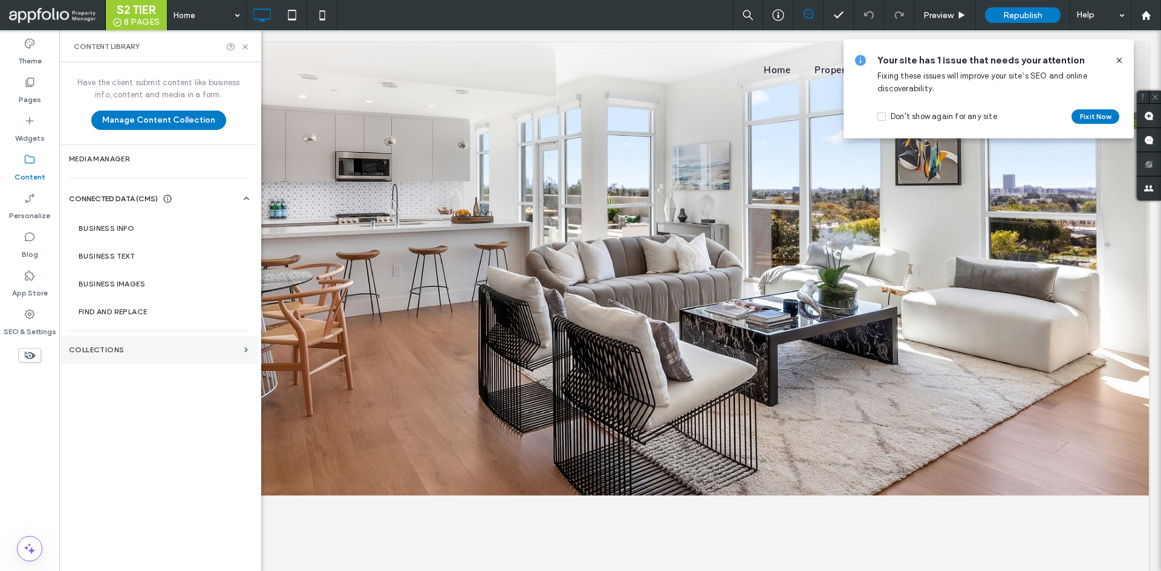
click at [143, 345] on section "Collections" at bounding box center [158, 350] width 198 height 28
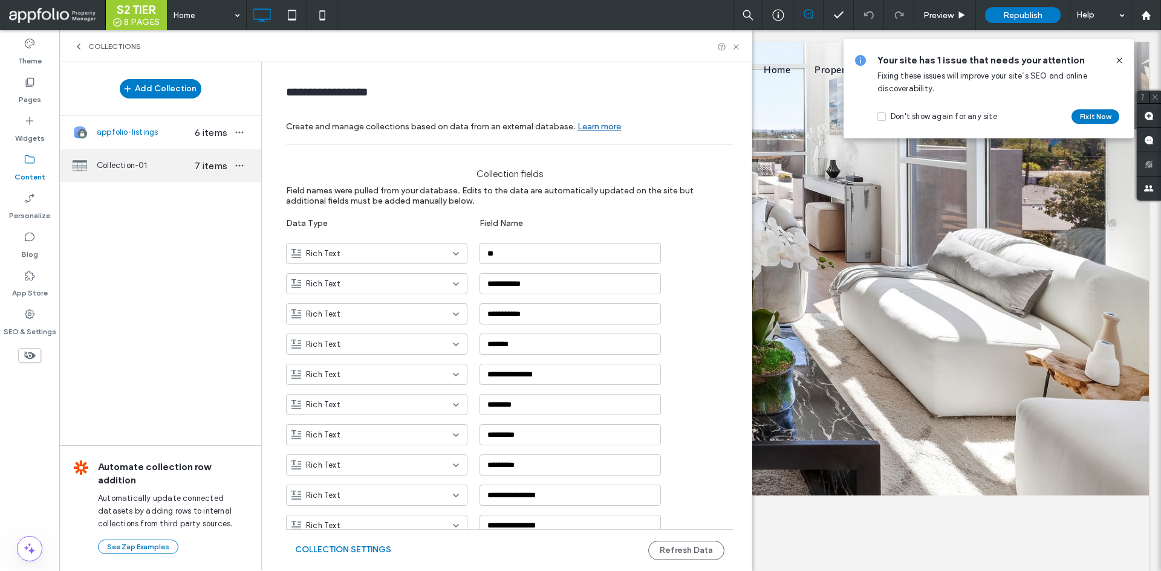
click at [193, 163] on span "7 items" at bounding box center [211, 165] width 42 height 11
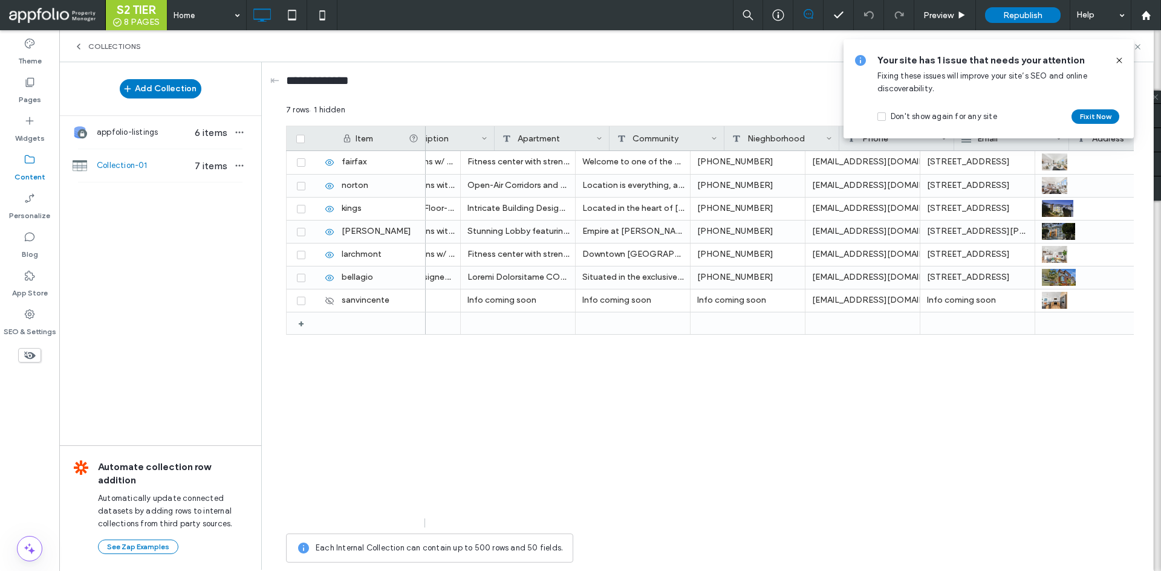
scroll to position [0, 0]
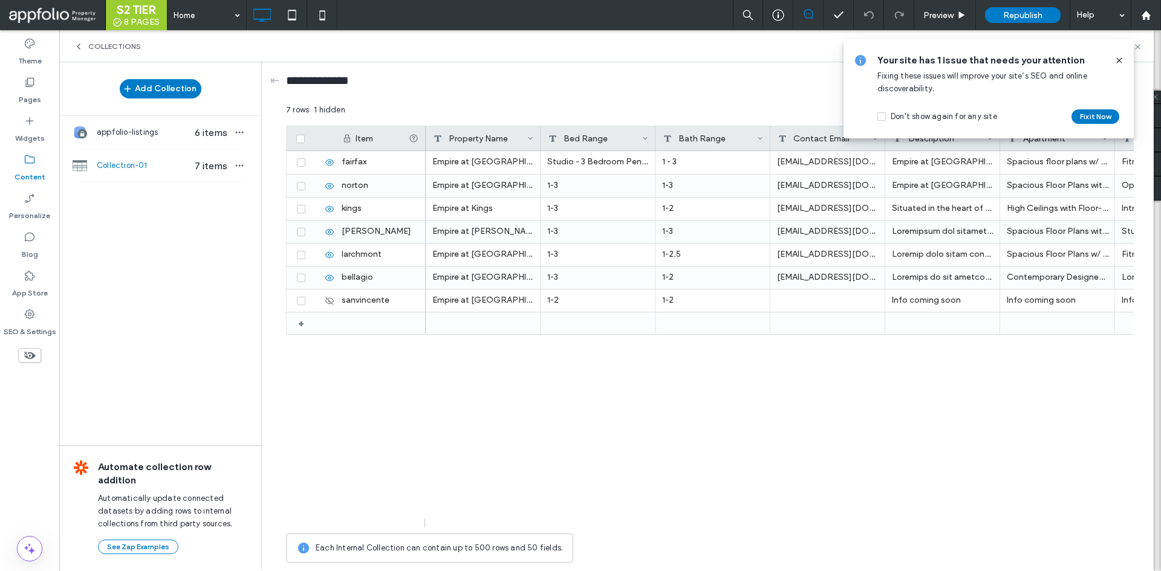
click at [76, 44] on icon at bounding box center [79, 47] width 10 height 10
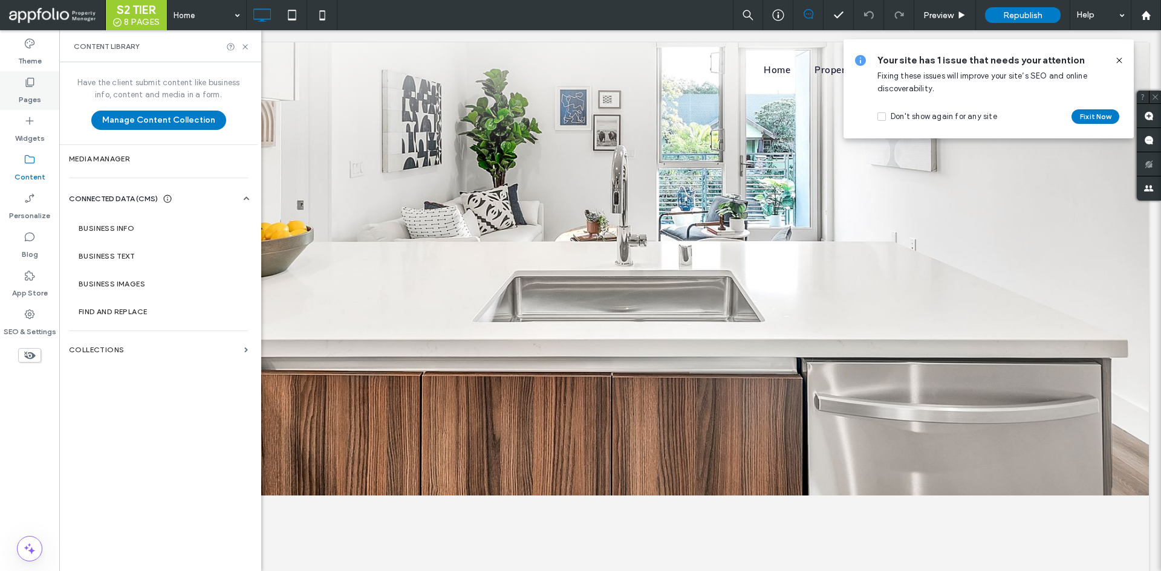
click at [33, 99] on label "Pages" at bounding box center [30, 96] width 22 height 17
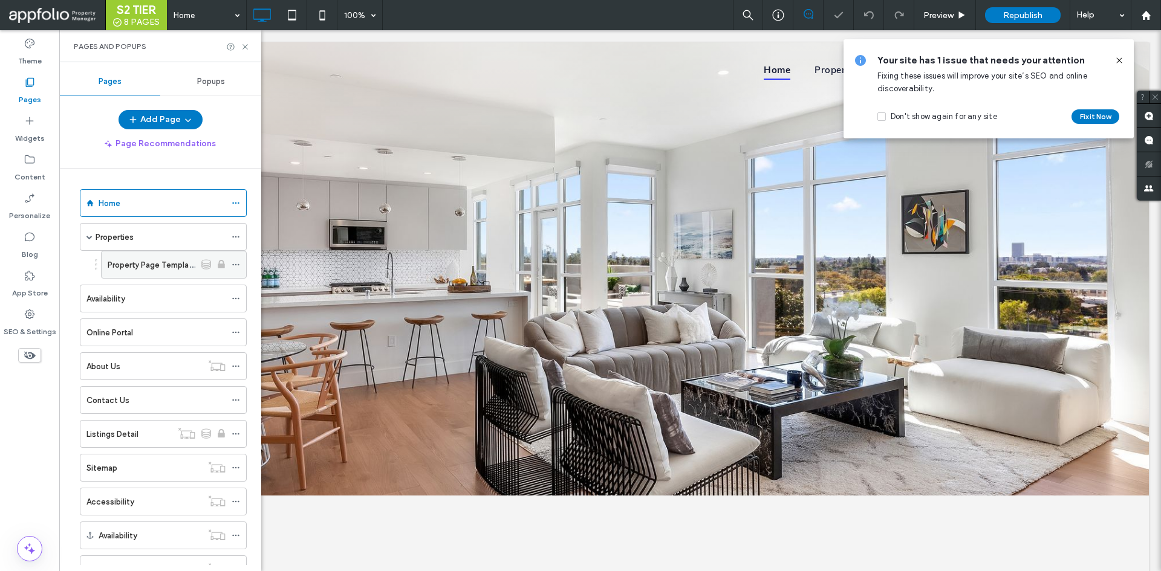
click at [237, 264] on icon at bounding box center [236, 265] width 8 height 8
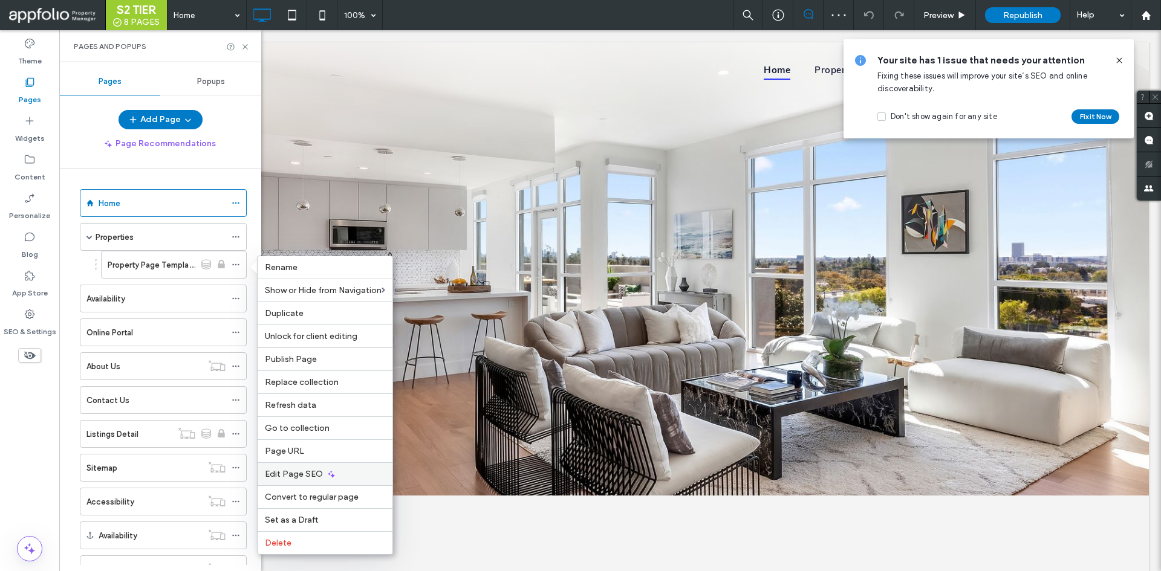
click at [322, 483] on div "Edit Page SEO" at bounding box center [325, 474] width 135 height 23
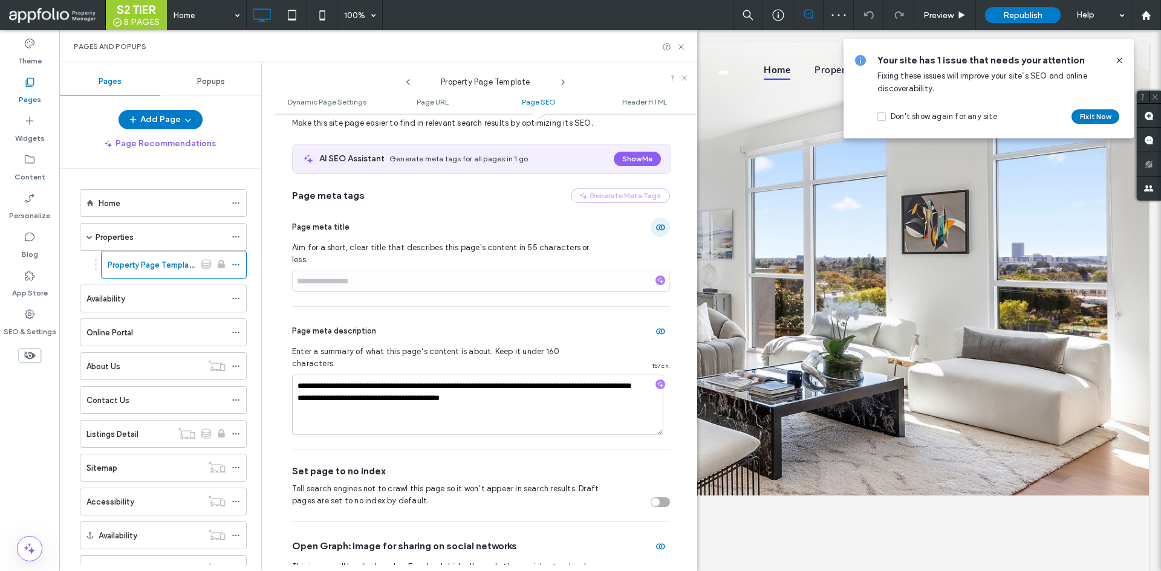
click at [655, 229] on icon "button" at bounding box center [660, 228] width 10 height 10
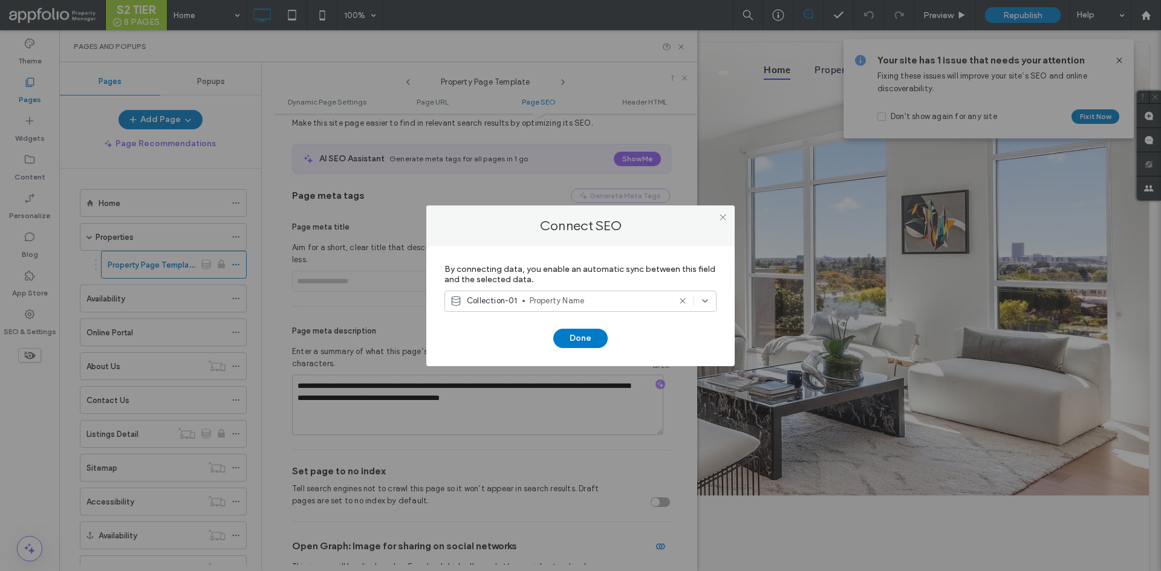
click at [559, 301] on span "Property Name" at bounding box center [600, 301] width 140 height 12
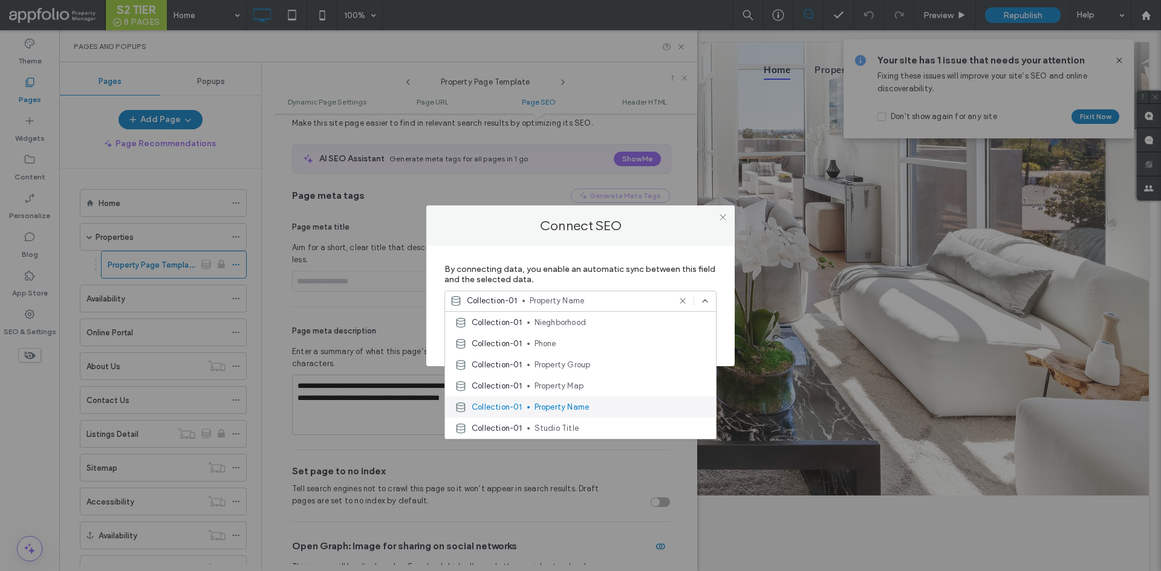
click at [557, 403] on span "Property Name" at bounding box center [621, 407] width 172 height 12
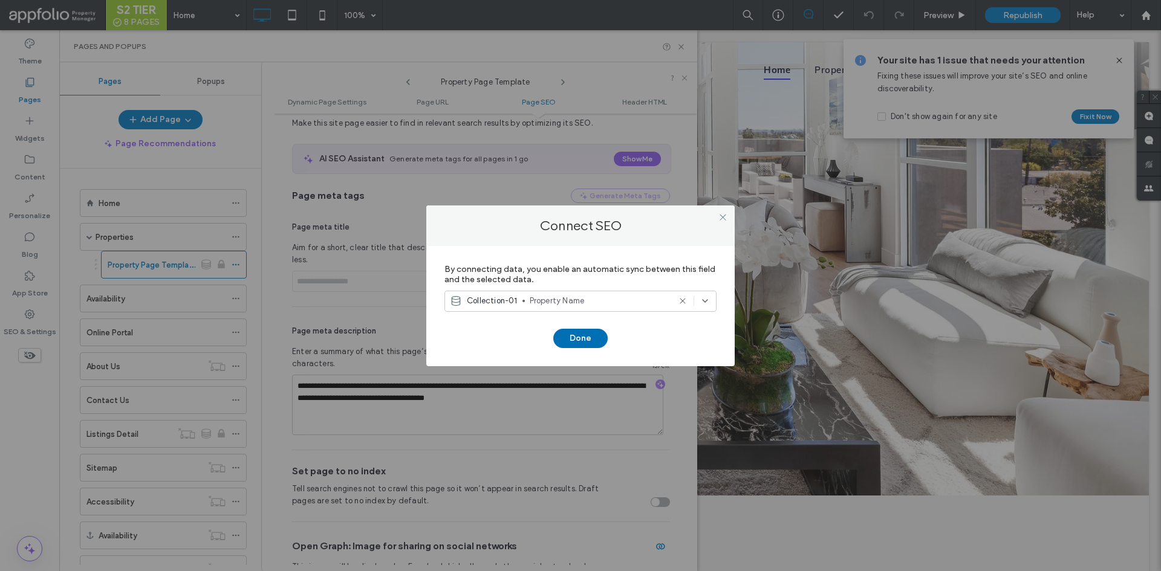
click at [580, 341] on button "Done" at bounding box center [580, 338] width 54 height 19
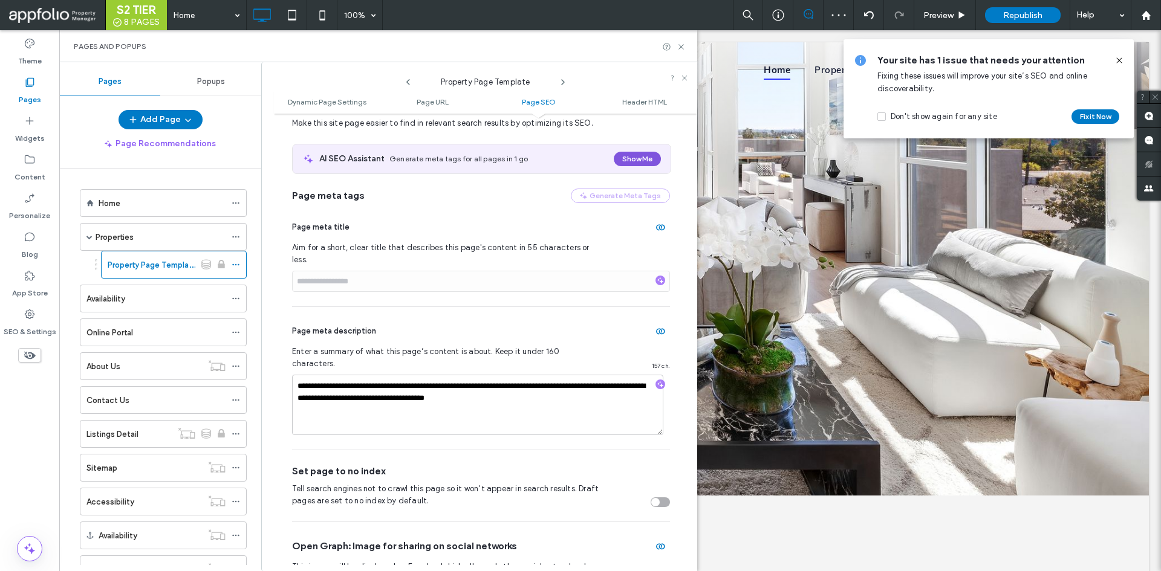
click at [614, 162] on button "Show Me" at bounding box center [637, 159] width 47 height 15
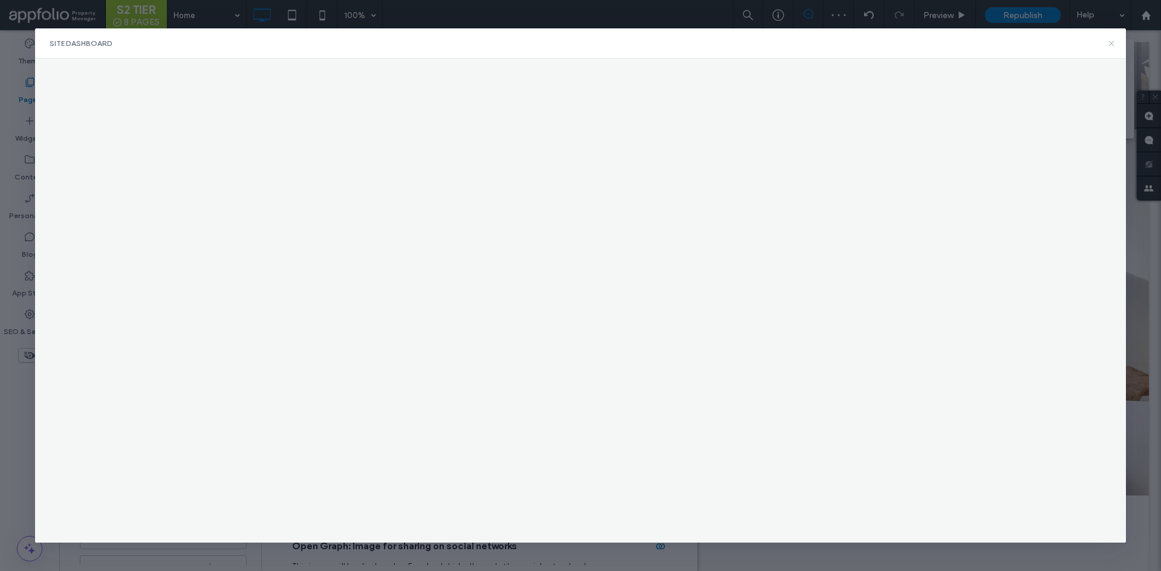
click at [1112, 42] on icon at bounding box center [1112, 44] width 10 height 10
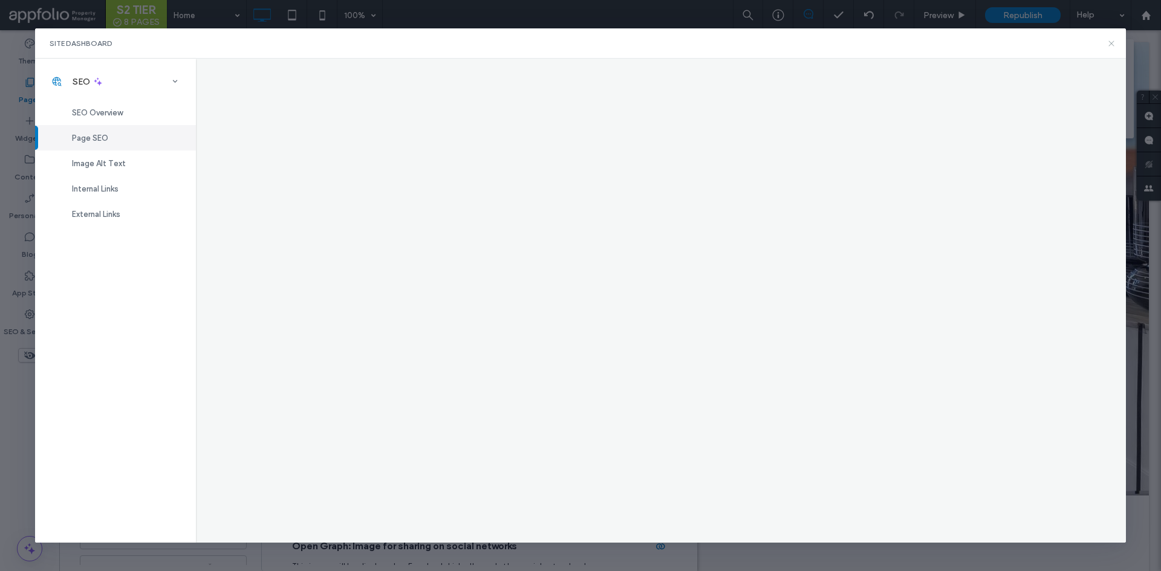
click at [1110, 42] on icon at bounding box center [1112, 44] width 10 height 10
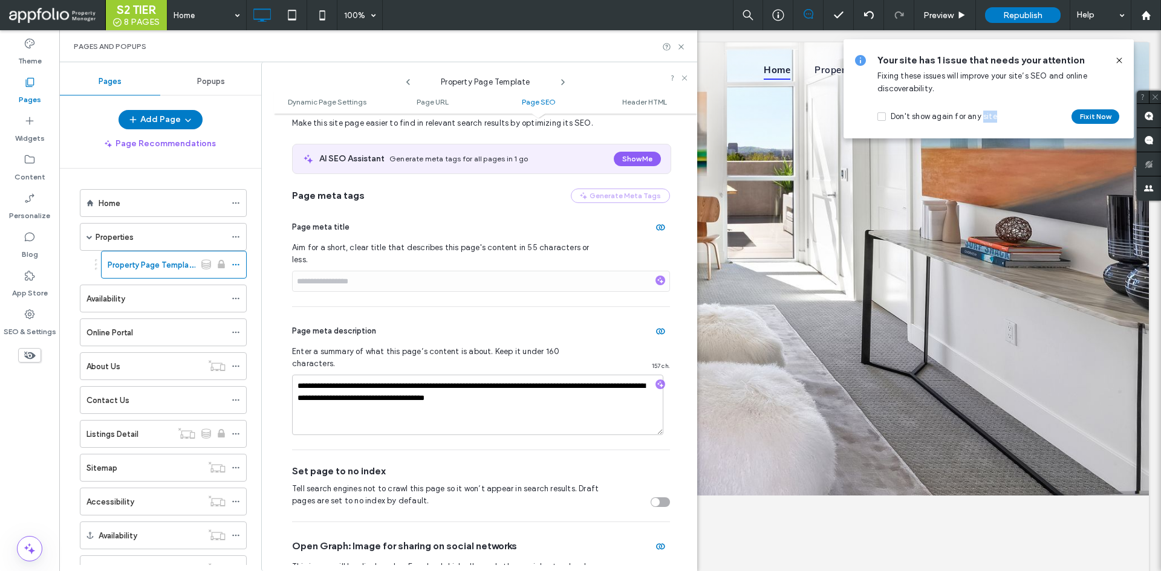
click at [1110, 42] on div "Your site has 1 issue that needs your attention Fixing these issues will improv…" at bounding box center [988, 88] width 290 height 99
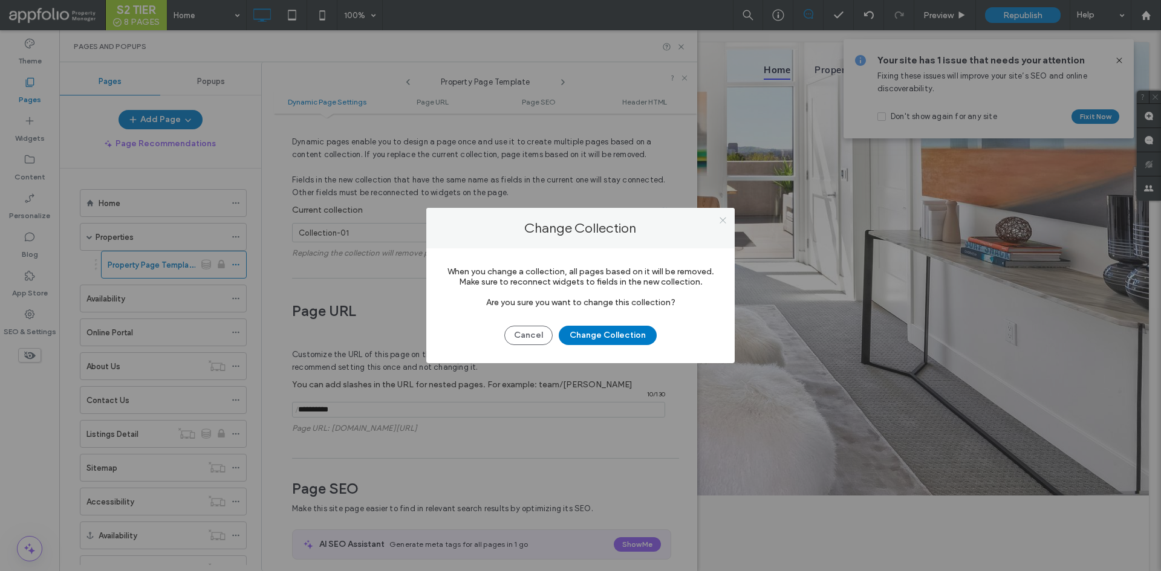
click at [722, 224] on icon at bounding box center [722, 220] width 9 height 9
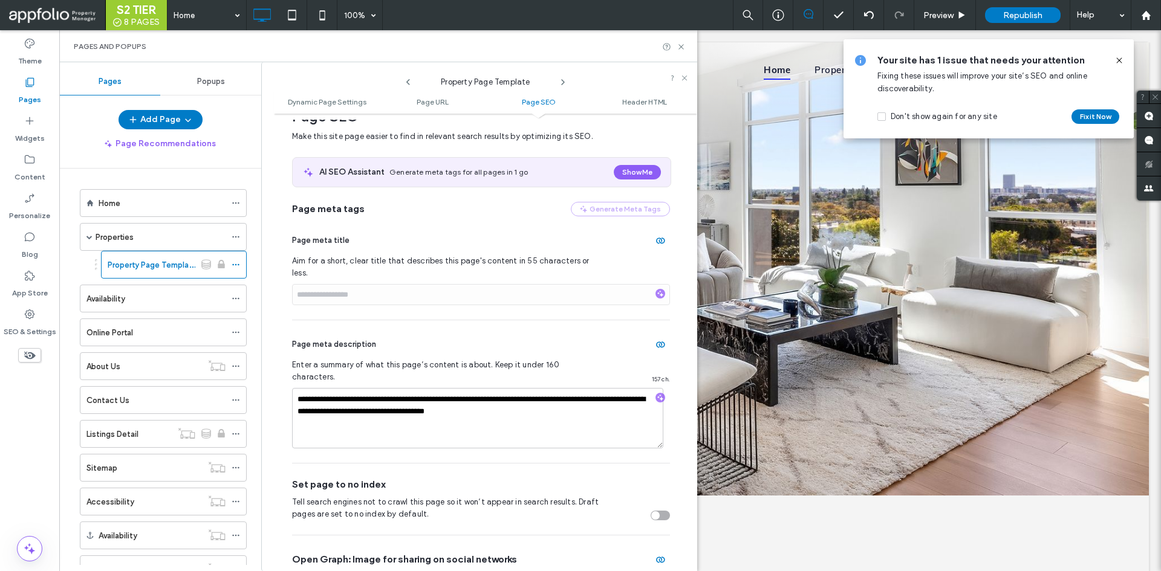
click at [651, 289] on div at bounding box center [660, 295] width 19 height 12
click at [657, 289] on div at bounding box center [660, 295] width 10 height 12
drag, startPoint x: 657, startPoint y: 282, endPoint x: 648, endPoint y: 244, distance: 39.2
click at [652, 262] on div "Page meta title Aim for a short, clear title that describes this page's content…" at bounding box center [481, 267] width 378 height 103
click at [656, 239] on use "button" at bounding box center [660, 241] width 9 height 6
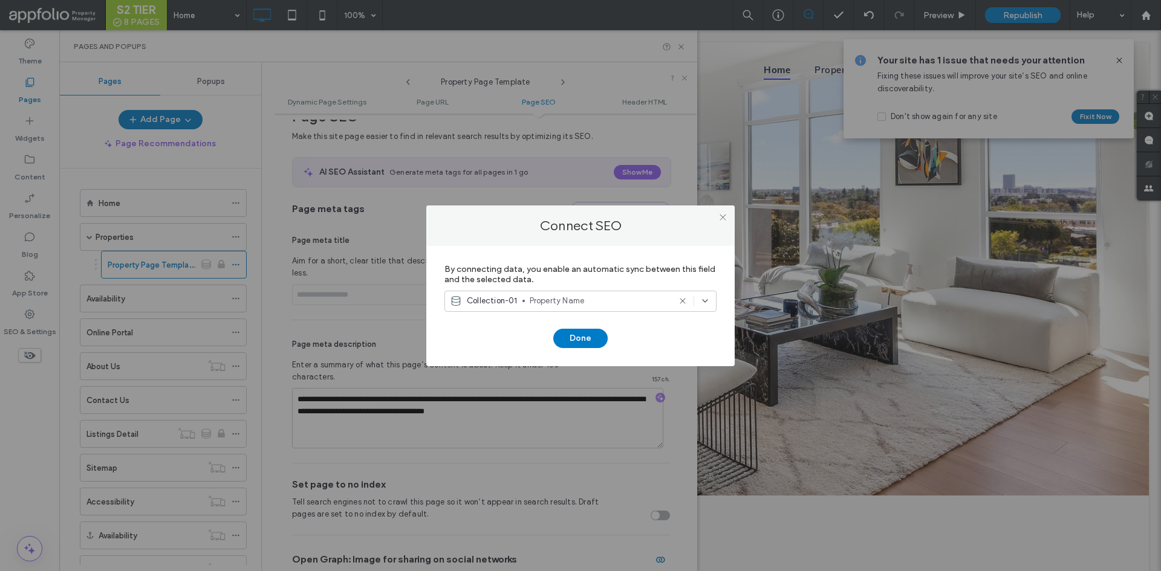
click at [596, 299] on span "Property Name" at bounding box center [600, 301] width 140 height 12
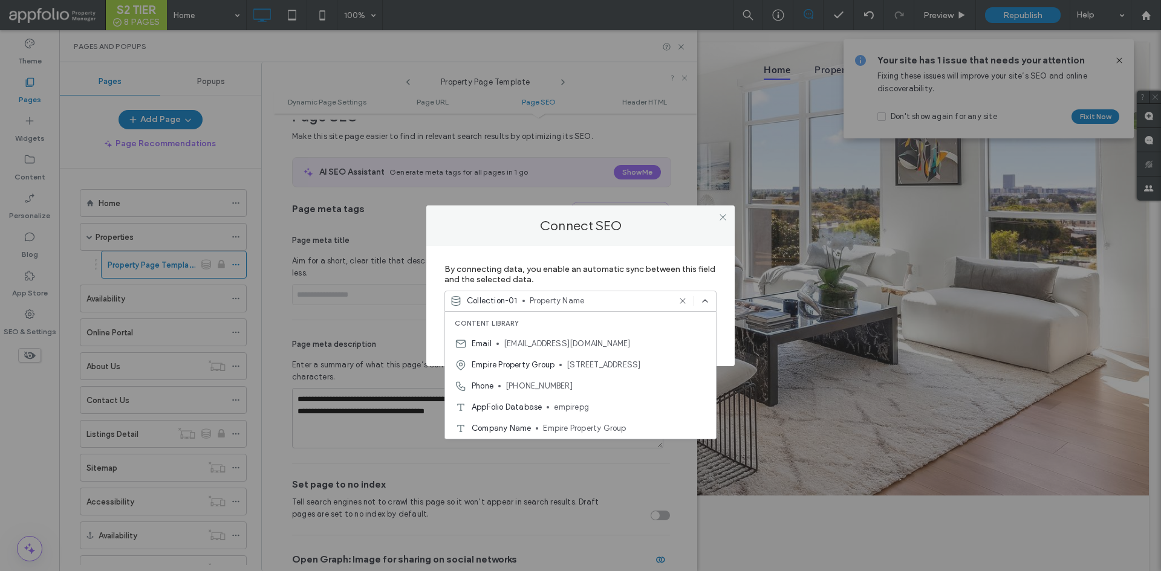
click at [685, 299] on icon at bounding box center [683, 301] width 10 height 10
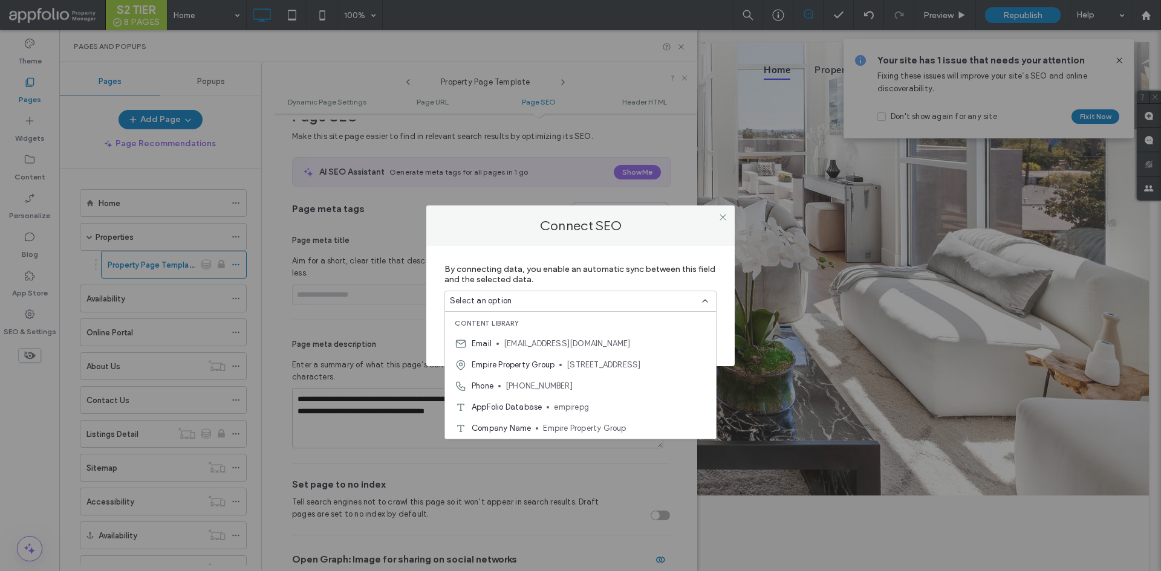
click at [666, 275] on label "By connecting data, you enable an automatic sync between this field and the sel…" at bounding box center [580, 274] width 272 height 33
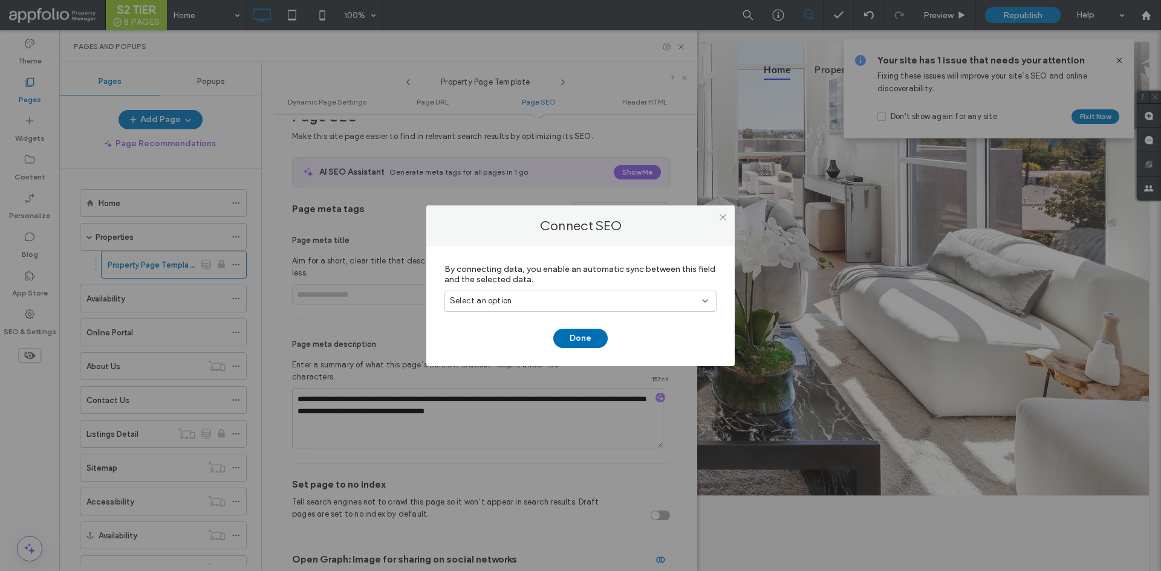
click at [590, 334] on button "Done" at bounding box center [580, 338] width 54 height 19
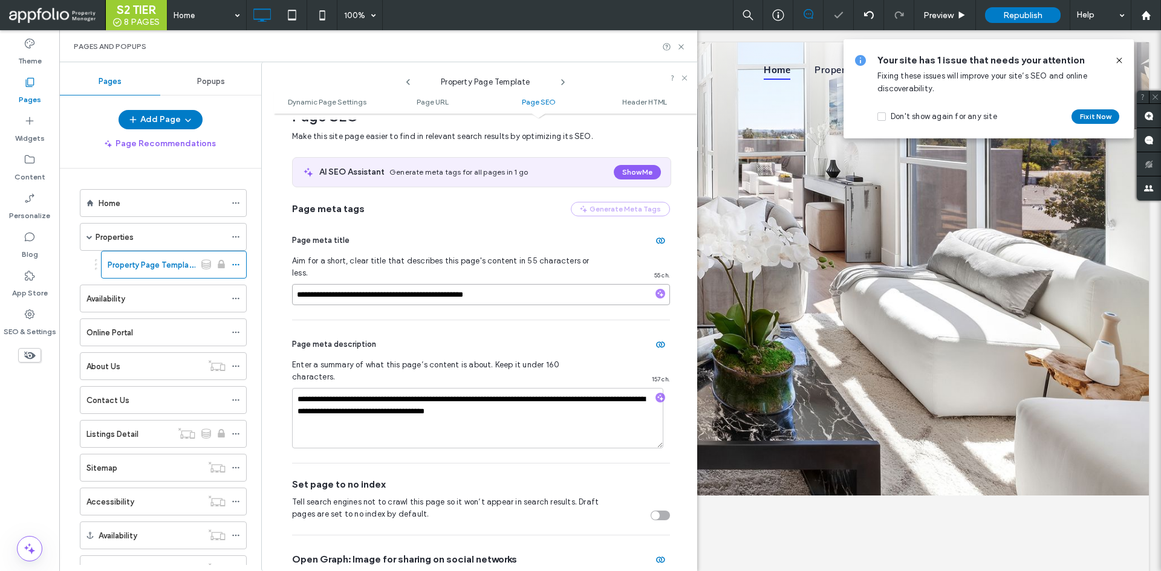
click at [629, 285] on input "**********" at bounding box center [481, 294] width 378 height 21
click at [651, 305] on div "Page meta title Aim for a short, clear title that describes this page's content…" at bounding box center [481, 267] width 378 height 103
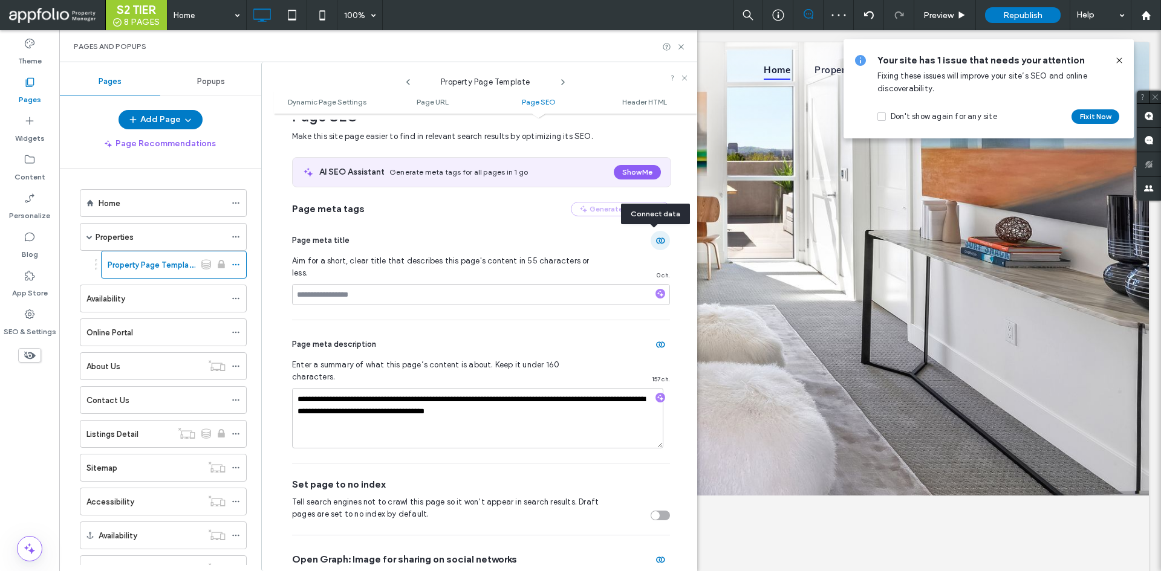
click at [659, 242] on span "button" at bounding box center [660, 240] width 19 height 19
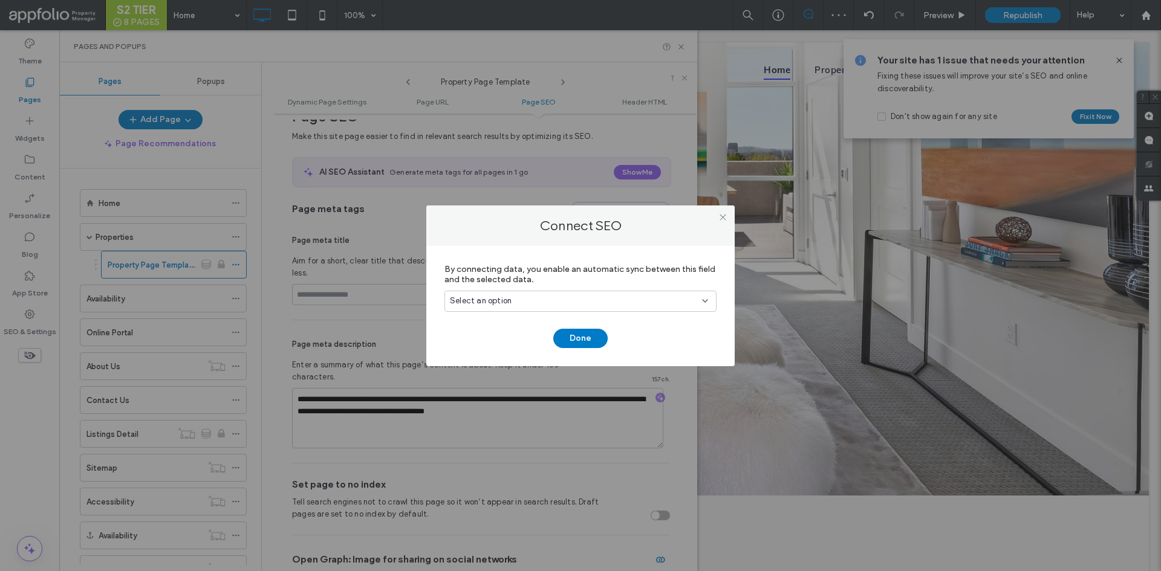
click at [561, 316] on div "Select an option" at bounding box center [580, 304] width 272 height 26
click at [563, 308] on div "Select an option" at bounding box center [580, 301] width 272 height 21
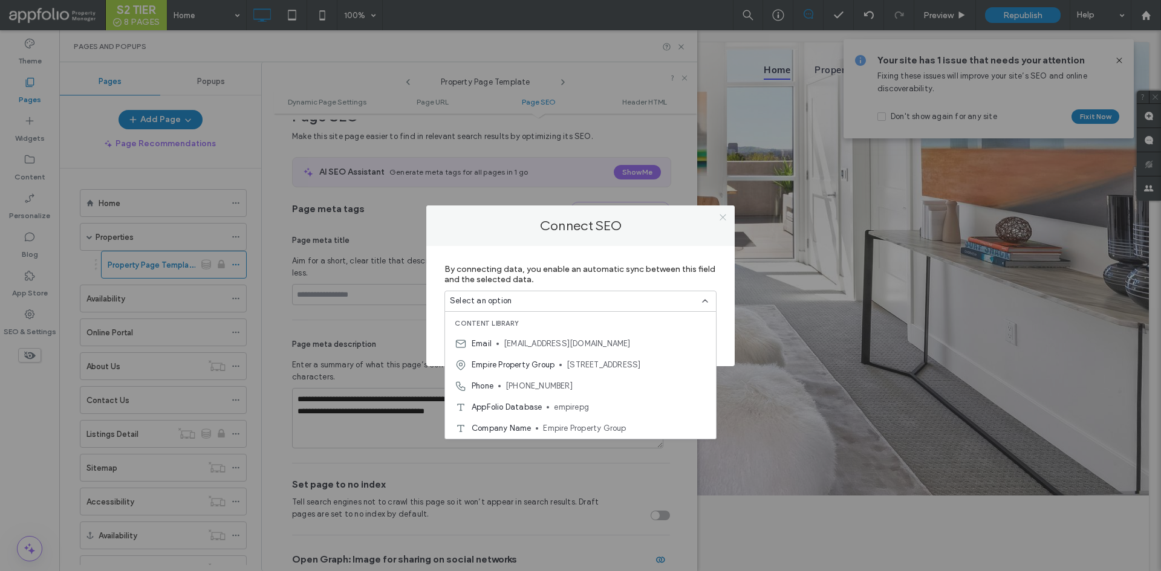
click at [720, 222] on span at bounding box center [722, 218] width 9 height 18
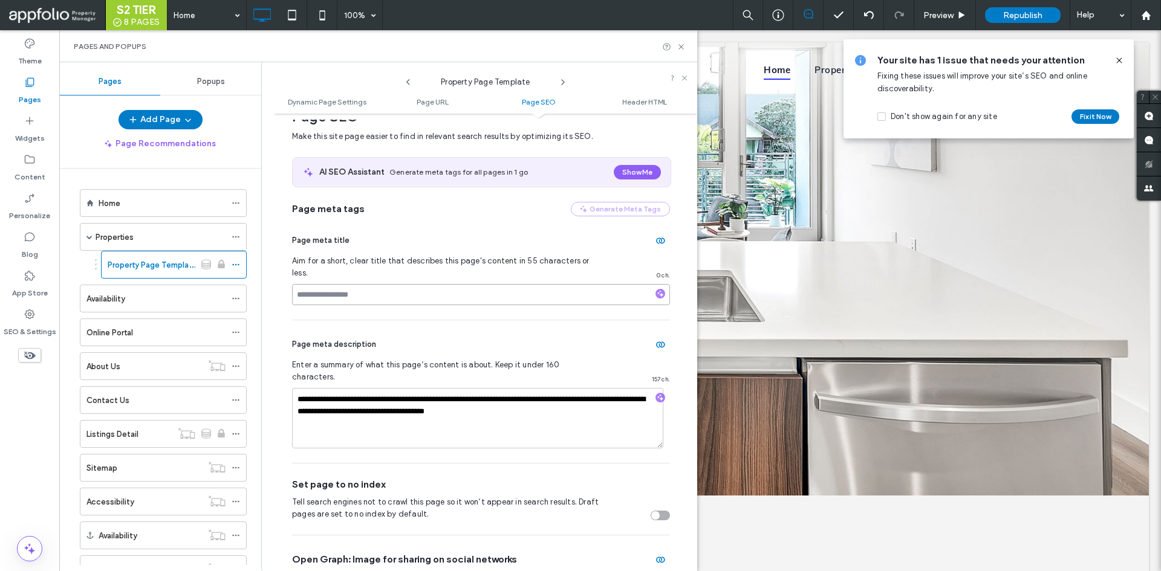
click at [543, 284] on input at bounding box center [481, 294] width 378 height 21
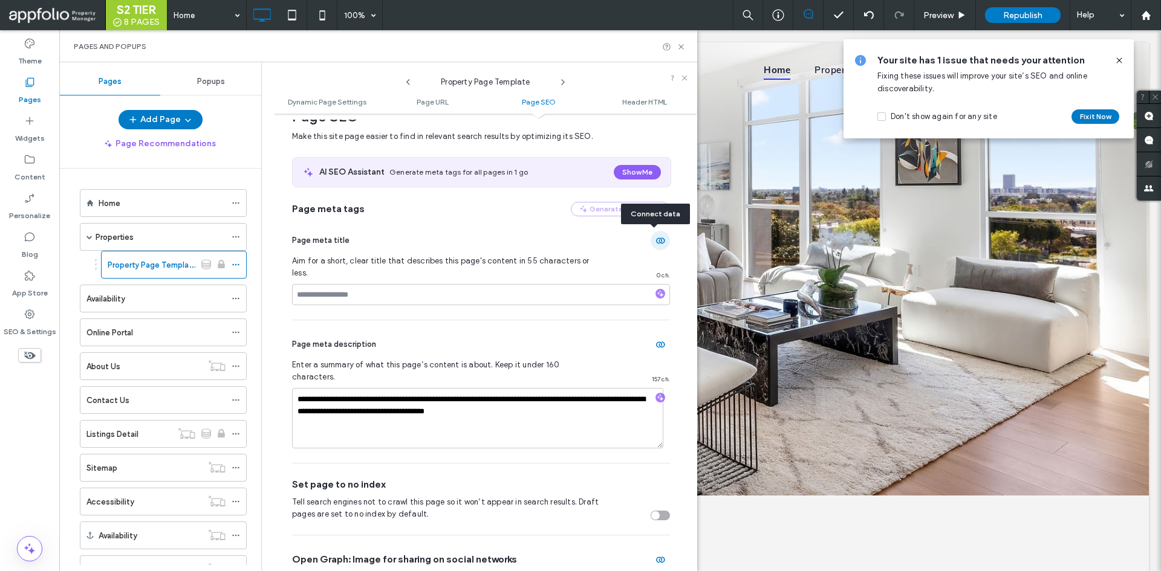
click at [657, 245] on span "button" at bounding box center [660, 240] width 19 height 19
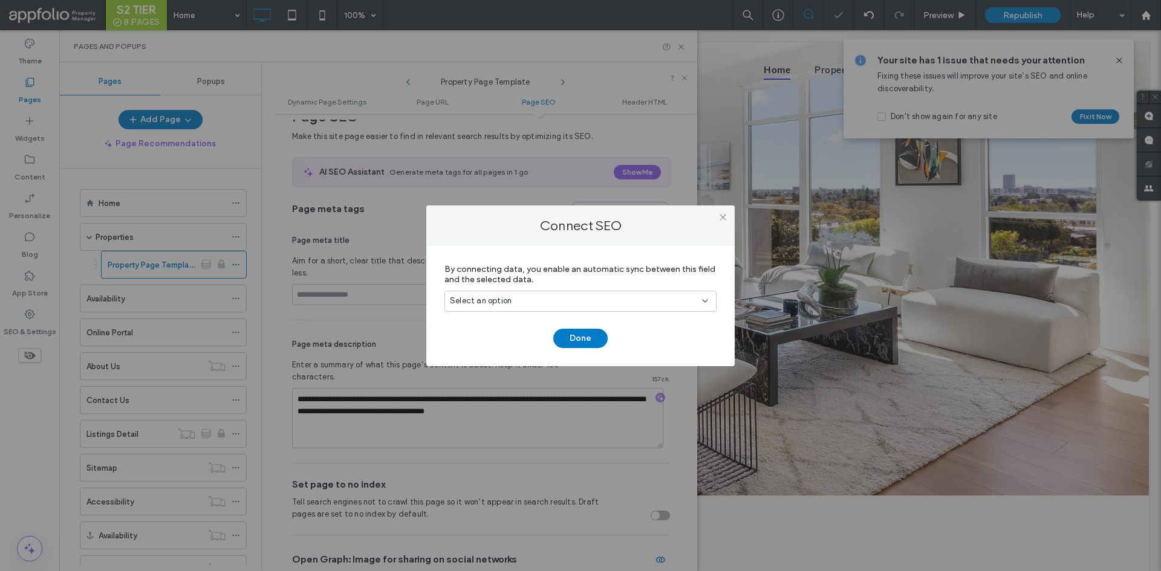
drag, startPoint x: 599, startPoint y: 297, endPoint x: 594, endPoint y: 309, distance: 13.0
click at [599, 296] on div "Select an option" at bounding box center [573, 301] width 247 height 12
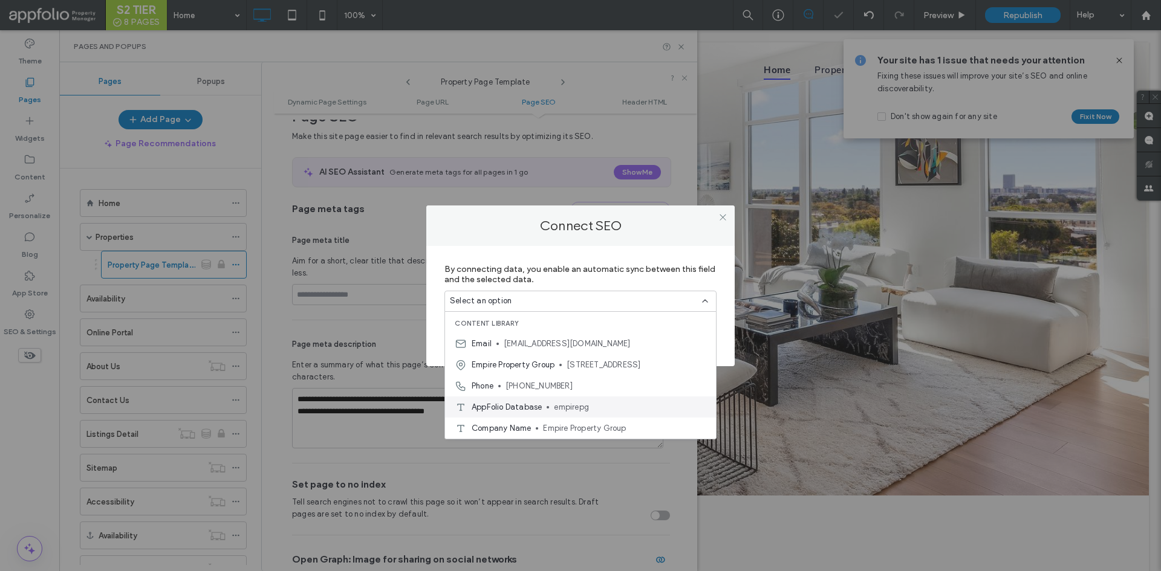
scroll to position [402, 0]
click at [573, 411] on span "Property Name" at bounding box center [621, 407] width 172 height 12
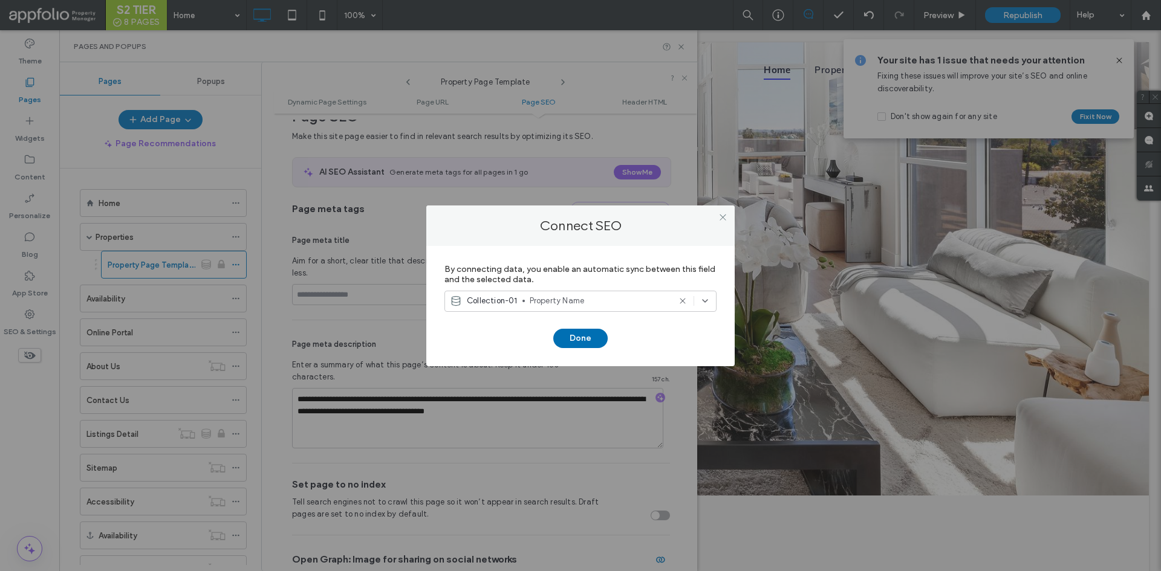
click at [570, 345] on button "Done" at bounding box center [580, 338] width 54 height 19
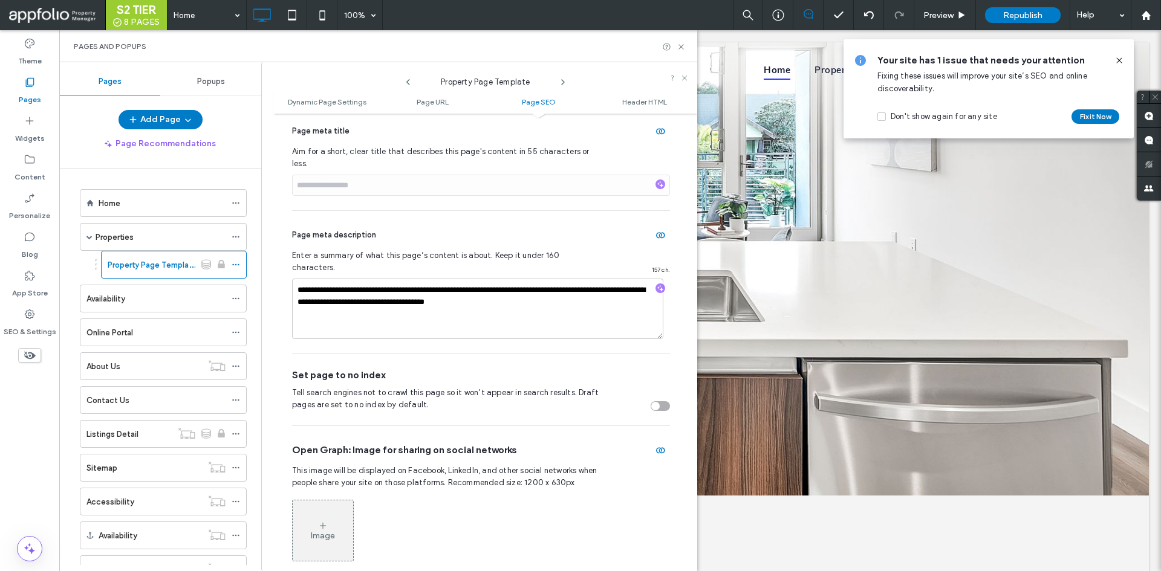
scroll to position [529, 0]
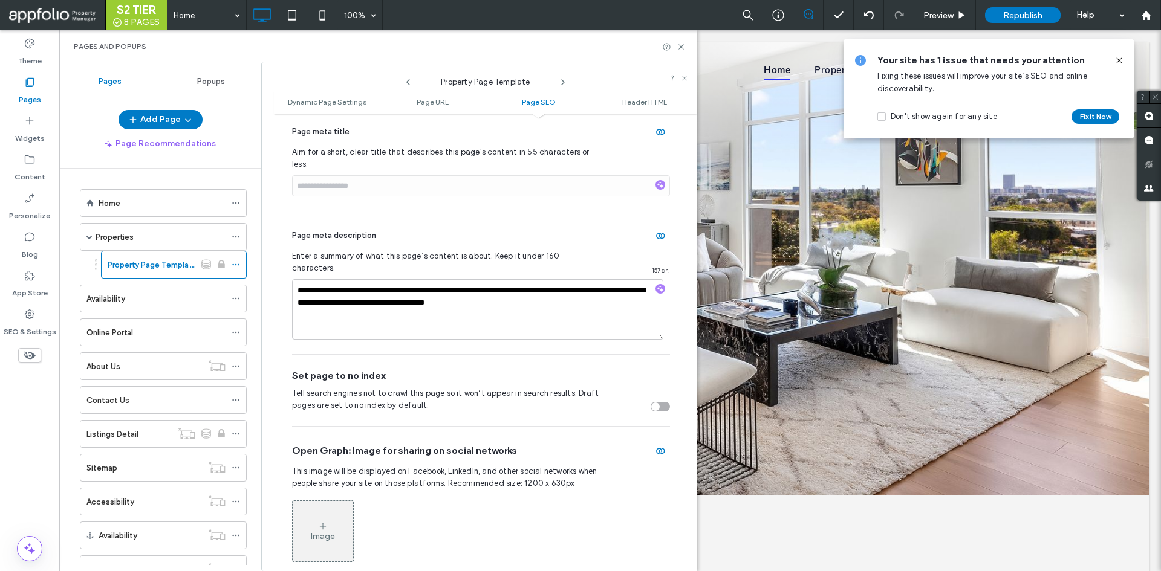
click at [1119, 57] on icon at bounding box center [1119, 61] width 10 height 10
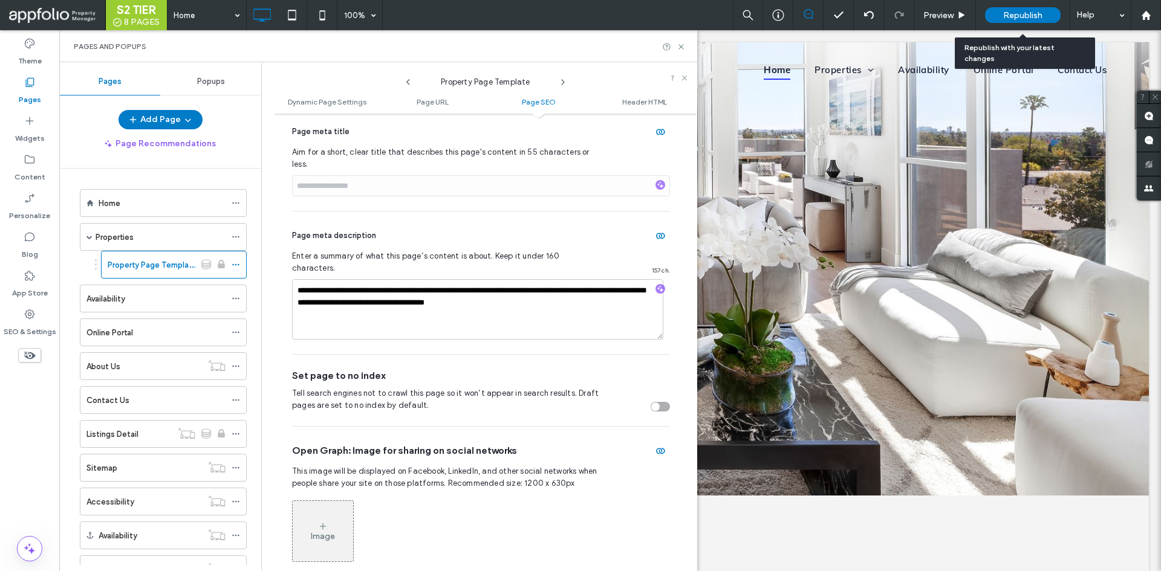
click at [1024, 14] on span "Republish" at bounding box center [1022, 15] width 39 height 10
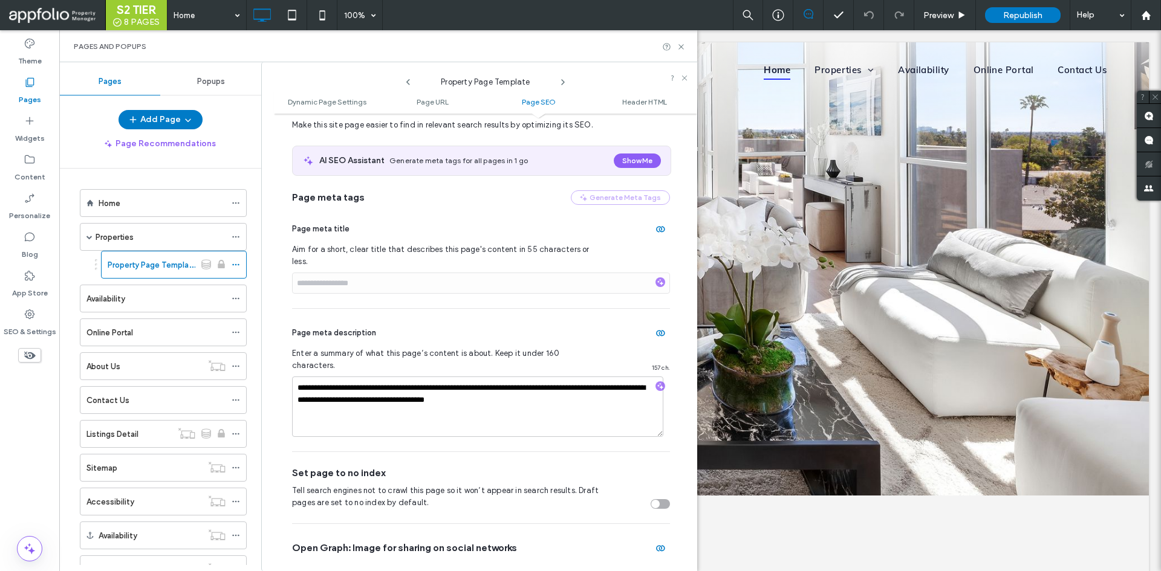
scroll to position [431, 0]
click at [681, 42] on icon at bounding box center [681, 46] width 9 height 9
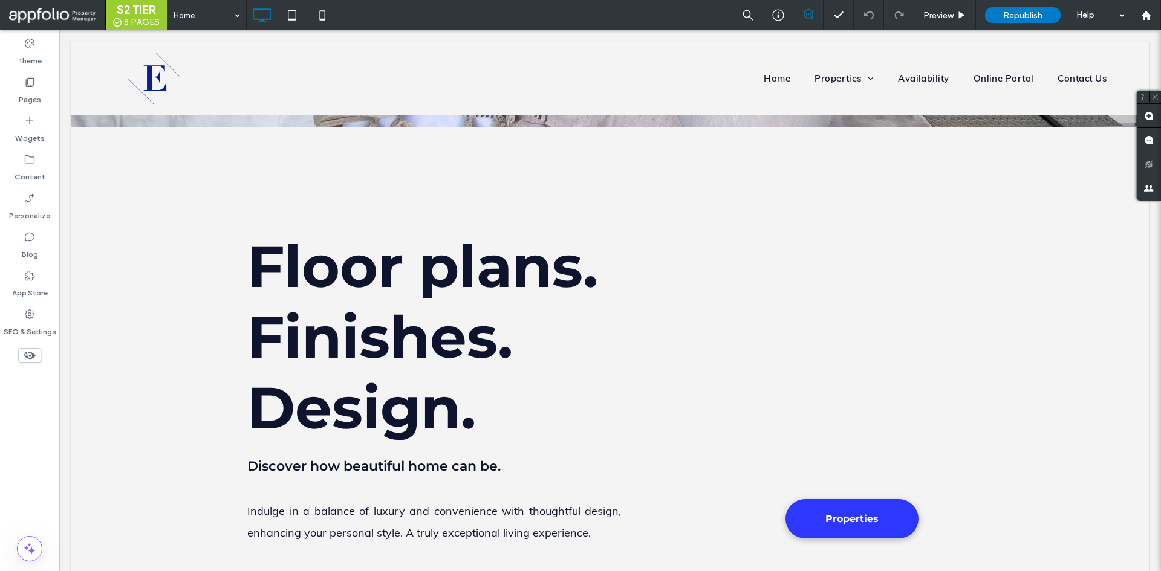
scroll to position [377, 0]
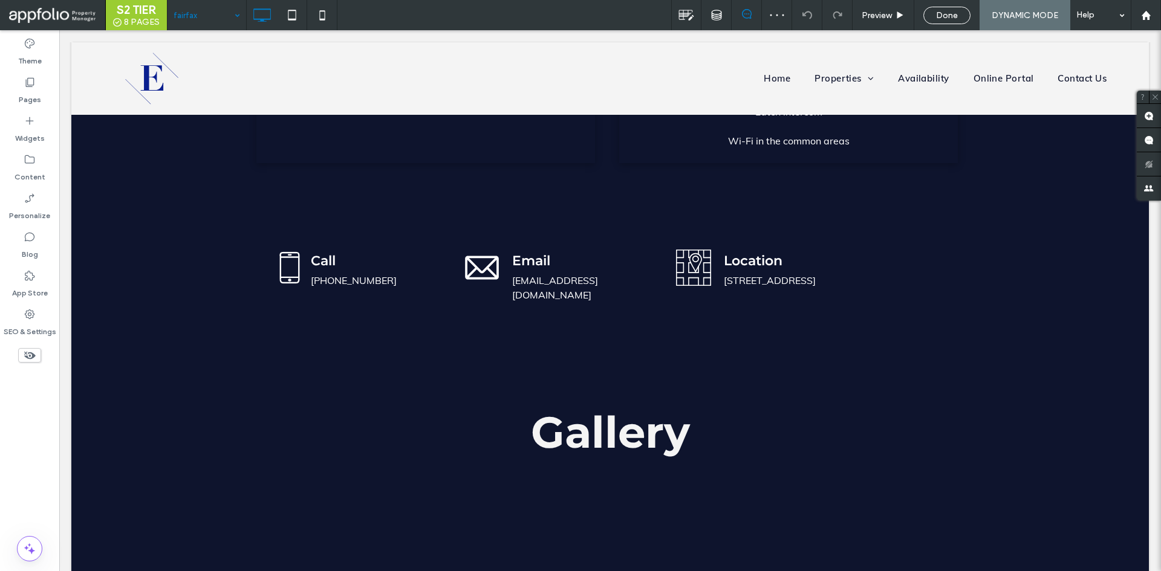
scroll to position [1400, 0]
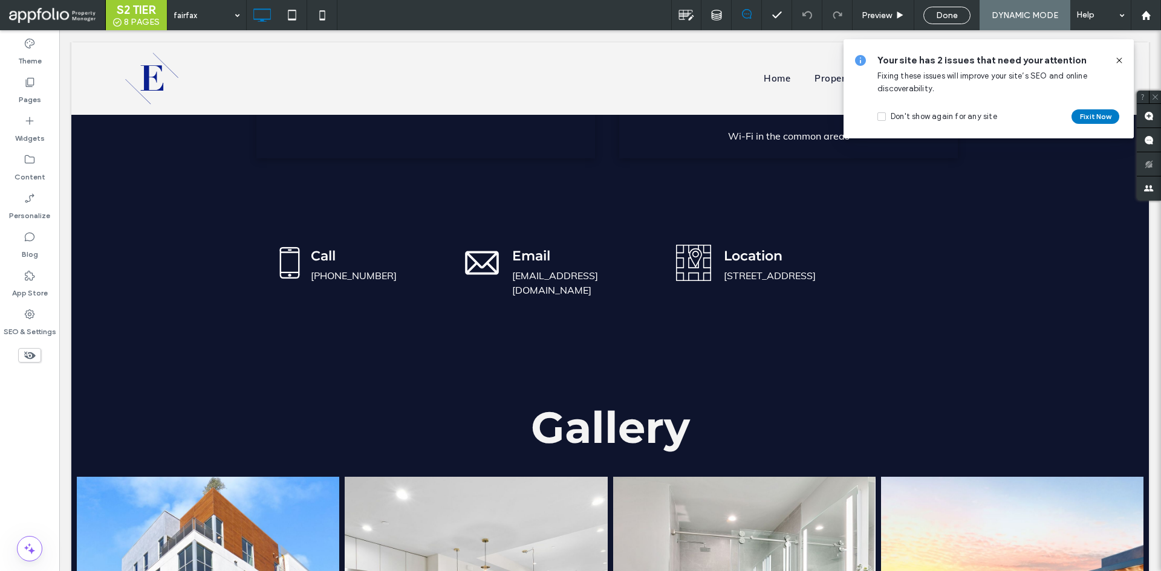
drag, startPoint x: 204, startPoint y: 16, endPoint x: 453, endPoint y: 15, distance: 249.1
click at [453, 15] on div "fairfax Preview Done DYNAMIC MODE Help" at bounding box center [664, 15] width 994 height 30
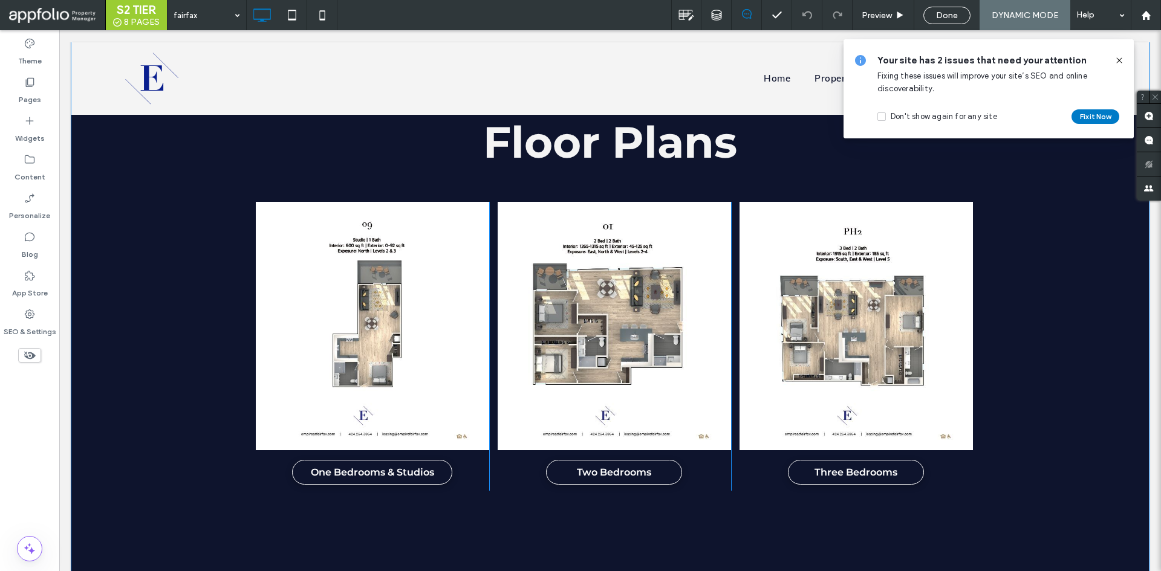
scroll to position [2235, 0]
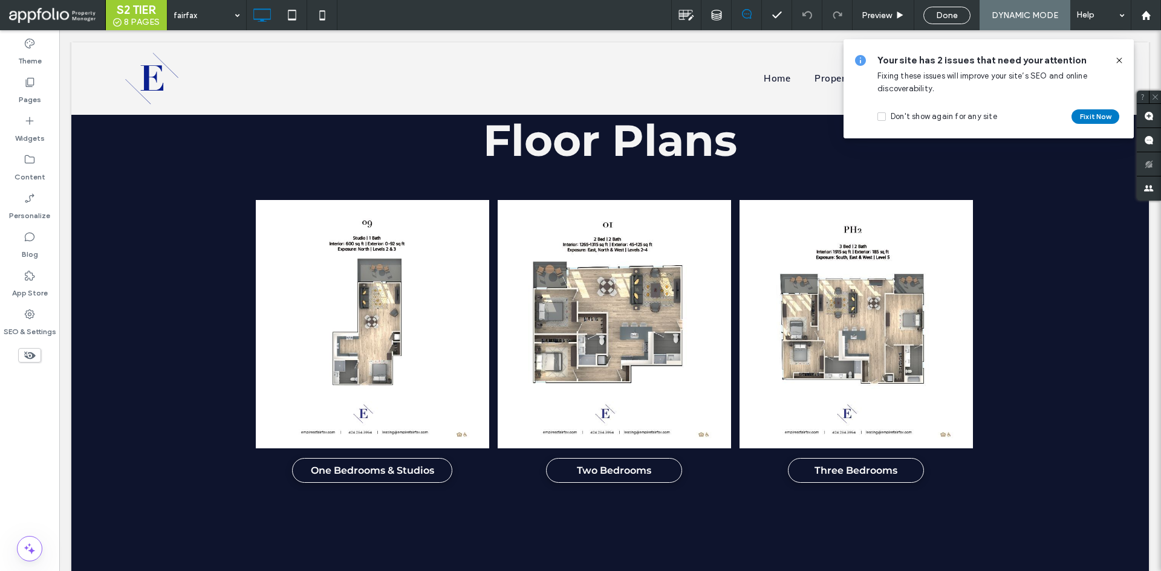
click at [1121, 63] on icon at bounding box center [1119, 61] width 10 height 10
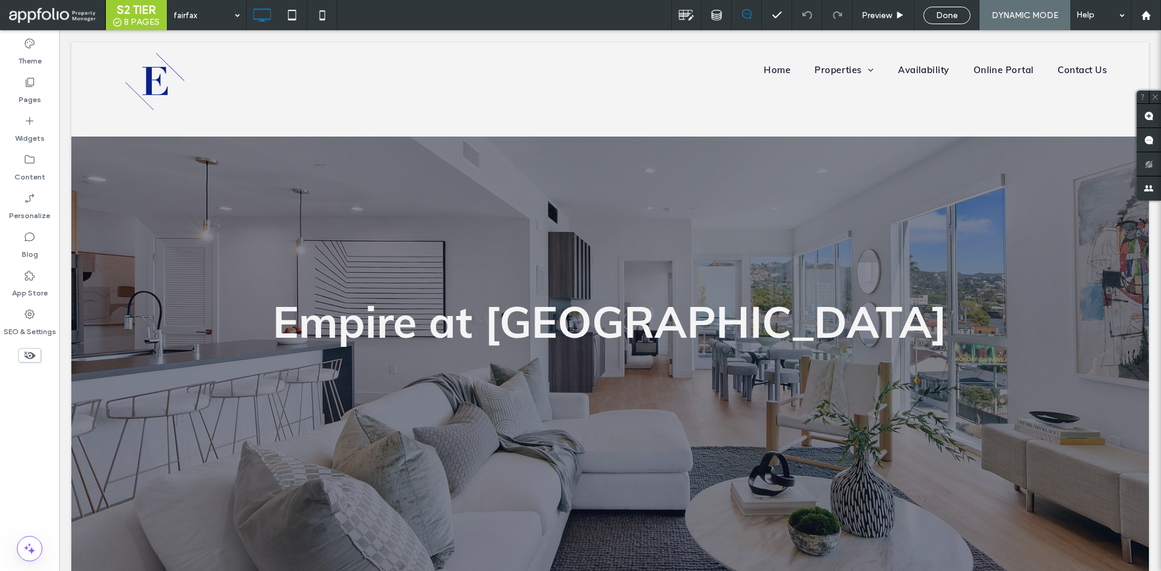
scroll to position [0, 0]
click at [697, 4] on div at bounding box center [686, 15] width 30 height 30
click at [698, 13] on div at bounding box center [686, 15] width 29 height 16
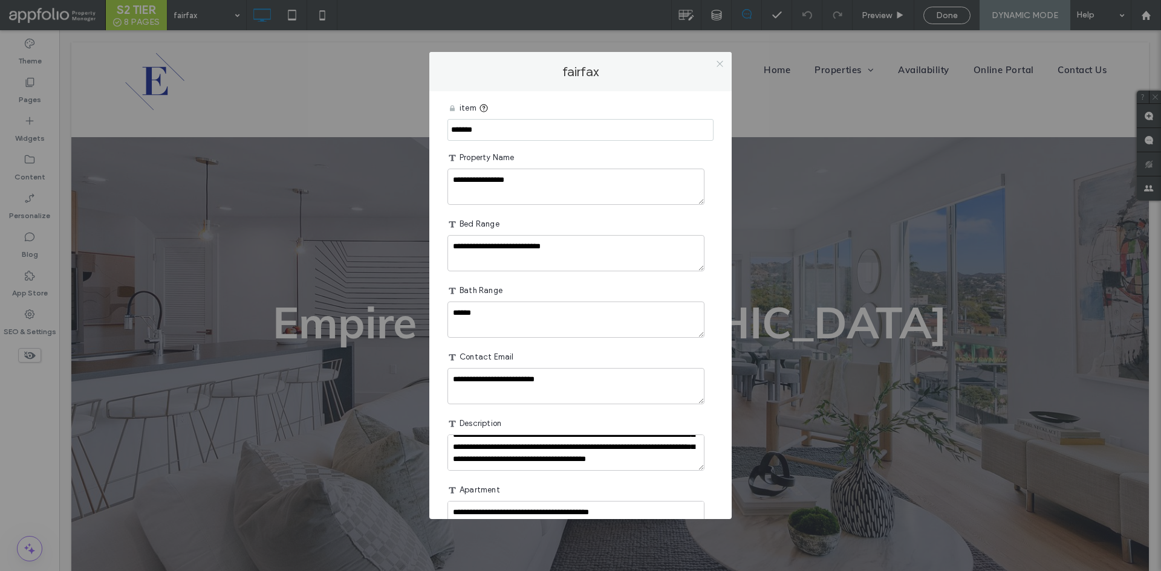
click at [718, 63] on icon at bounding box center [719, 63] width 9 height 9
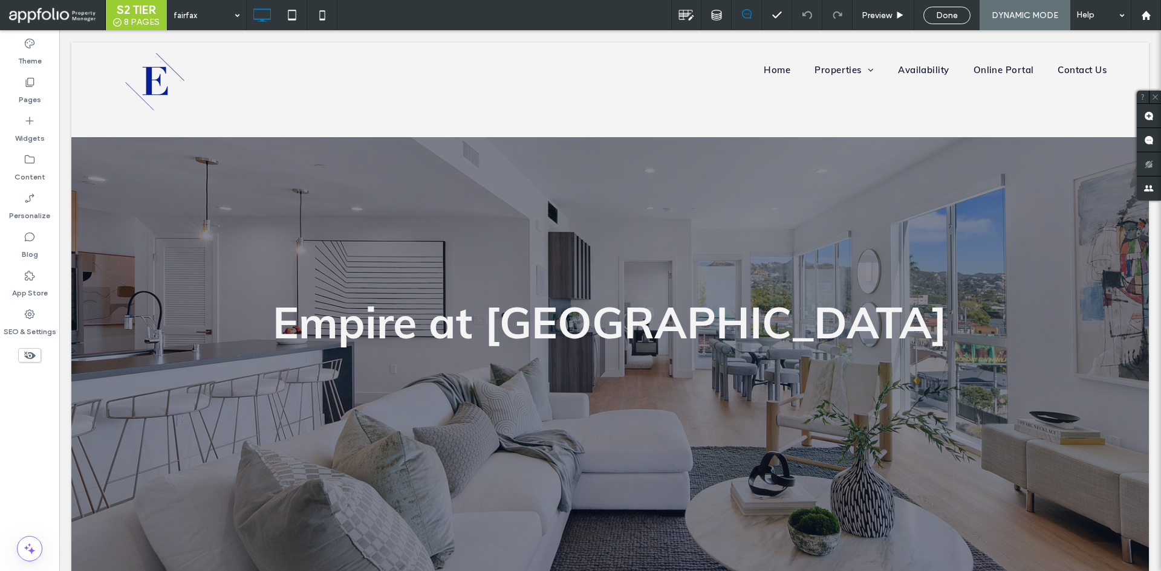
click at [718, 63] on nav "Home Properties Empire at Fairfax Empire at Norton Empire at Kings Empire at Bu…" at bounding box center [881, 70] width 493 height 28
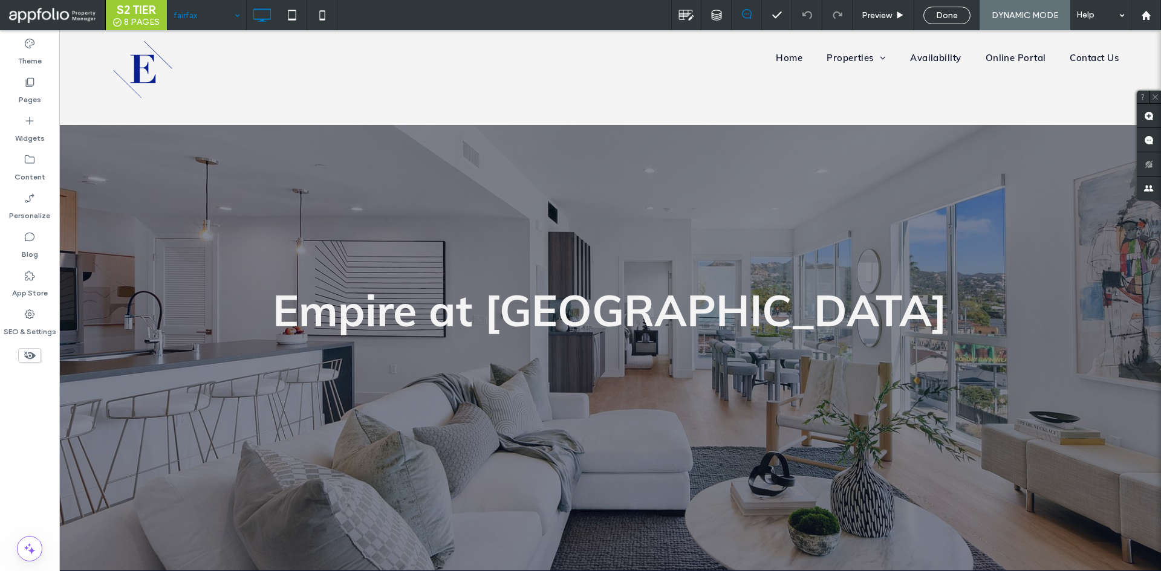
click at [624, 382] on div at bounding box center [580, 285] width 1161 height 571
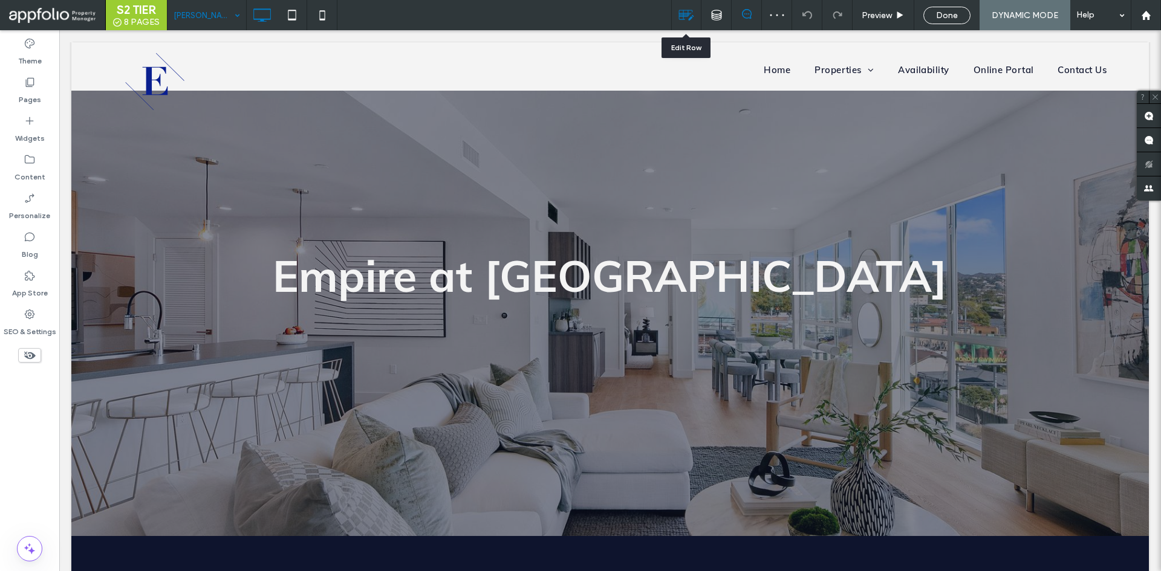
click at [686, 5] on div at bounding box center [686, 15] width 30 height 30
click at [684, 8] on icon at bounding box center [686, 15] width 16 height 16
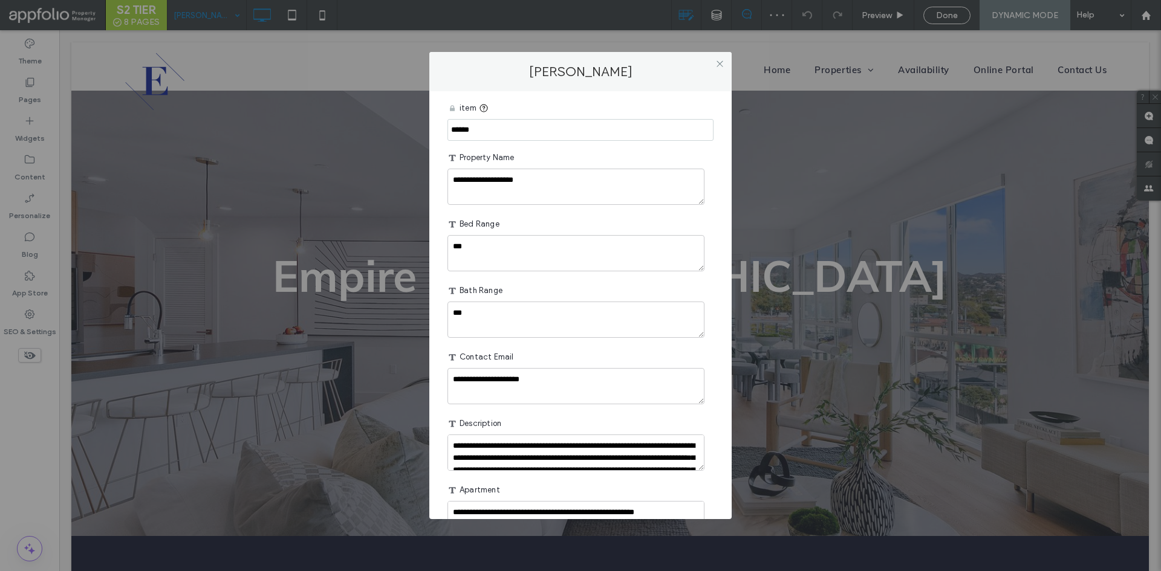
click at [684, 8] on div "**********" at bounding box center [580, 285] width 1161 height 571
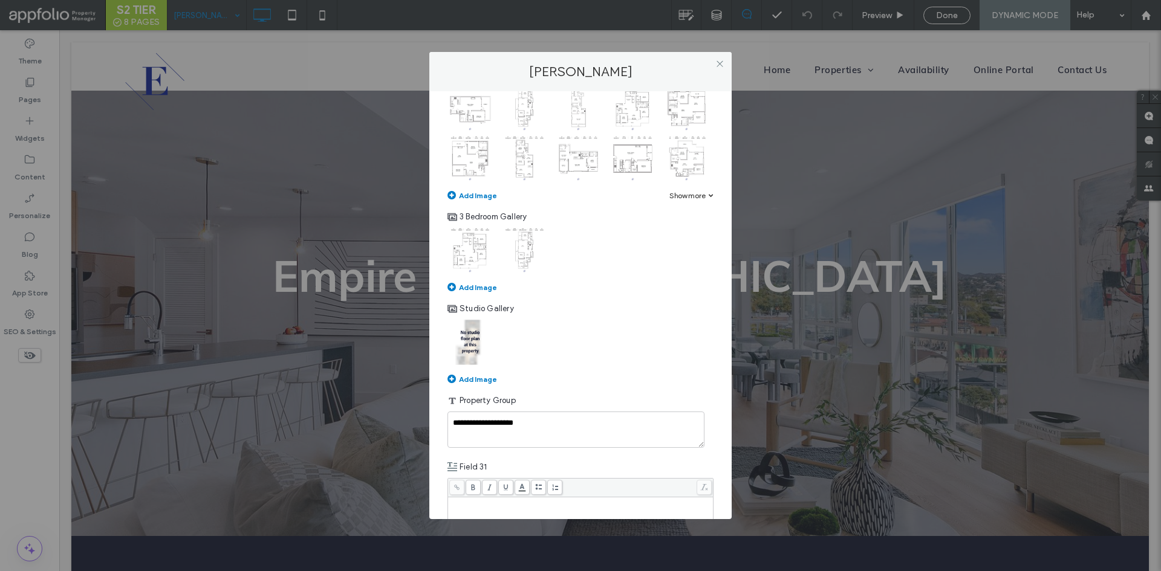
scroll to position [2064, 0]
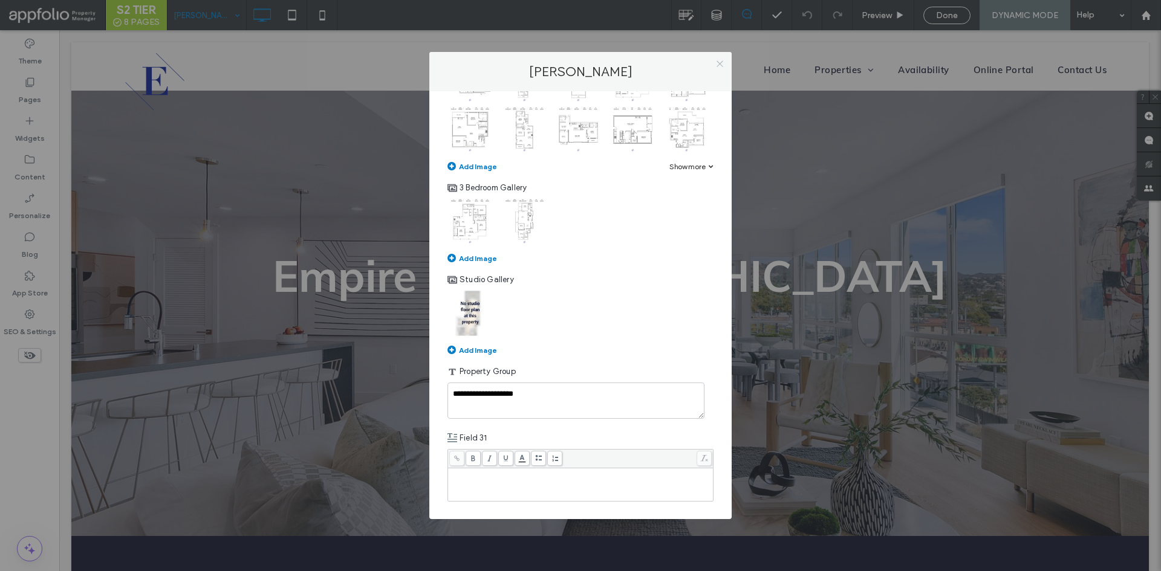
click at [718, 57] on span at bounding box center [719, 64] width 9 height 18
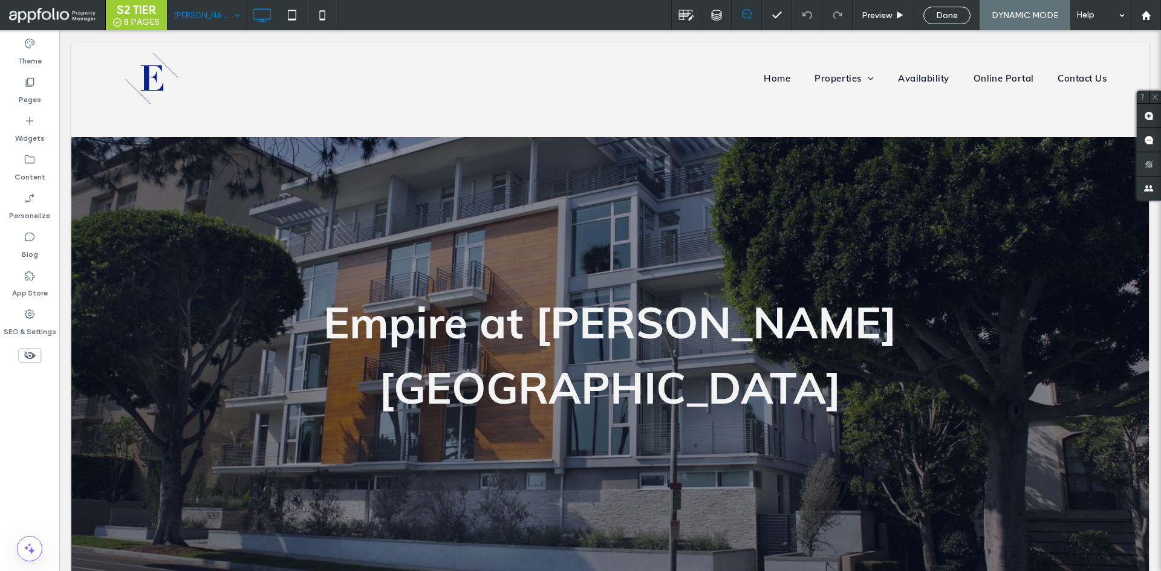
scroll to position [276, 0]
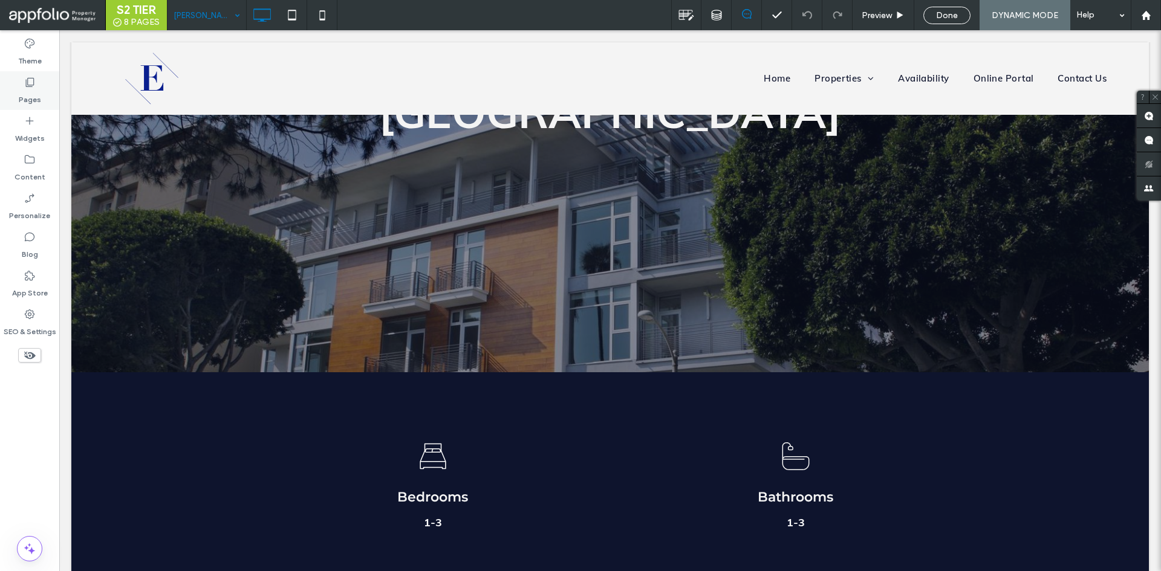
drag, startPoint x: 34, startPoint y: 93, endPoint x: 49, endPoint y: 109, distance: 21.8
click at [34, 93] on label "Pages" at bounding box center [30, 96] width 22 height 17
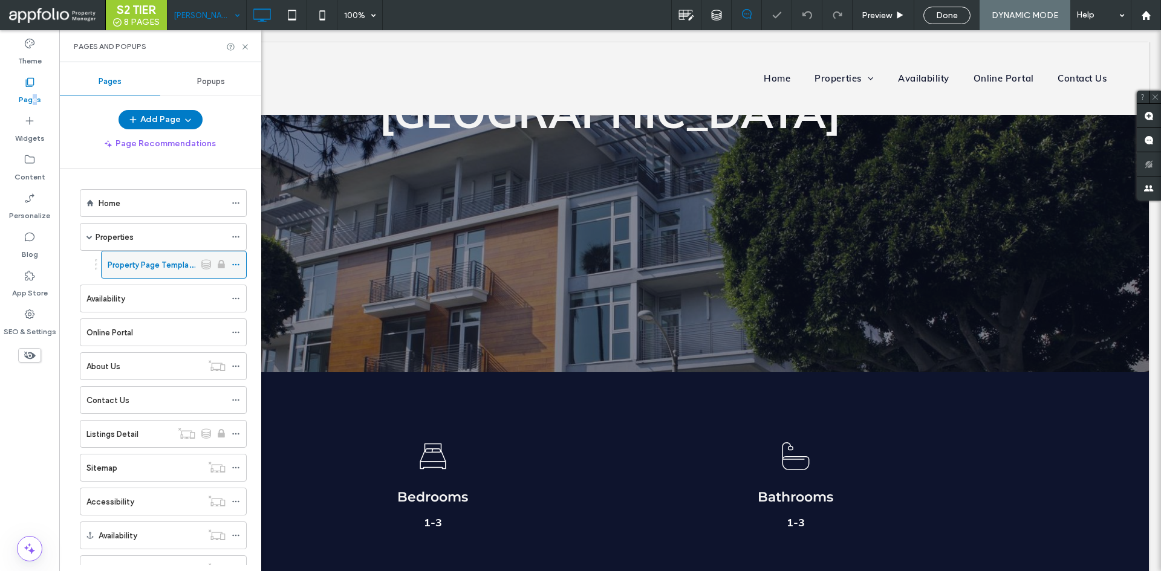
click at [237, 261] on icon at bounding box center [236, 265] width 8 height 8
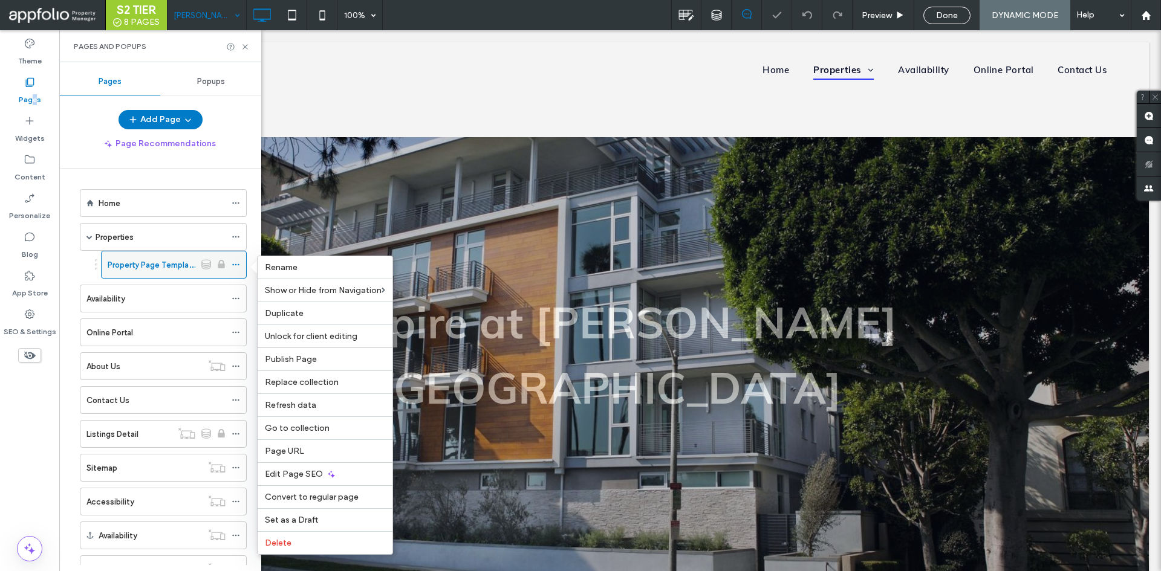
scroll to position [0, 0]
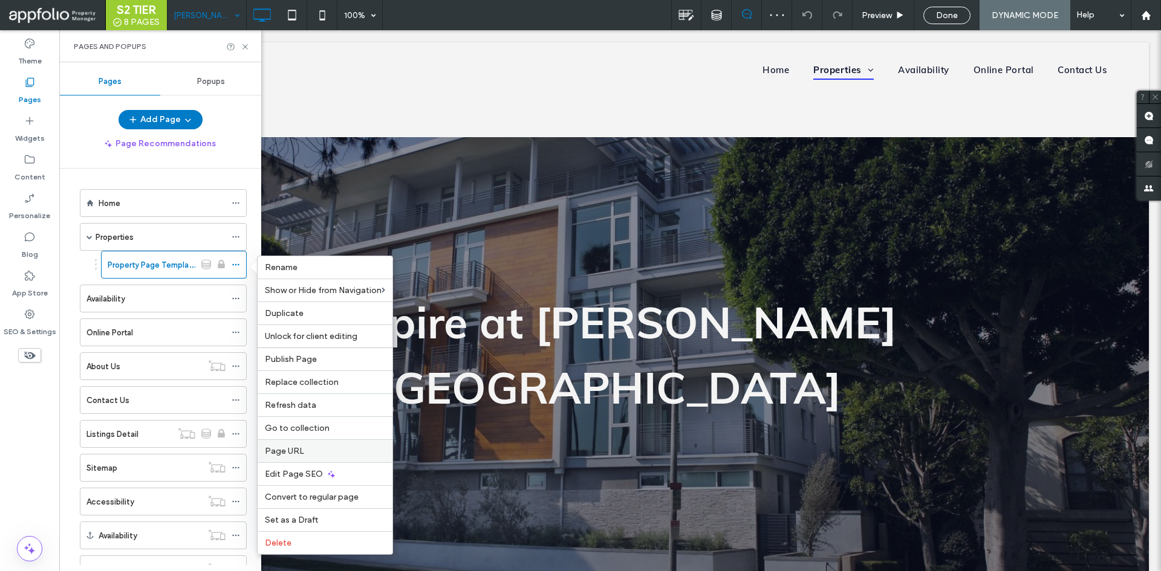
click at [323, 455] on label "Page URL" at bounding box center [325, 451] width 120 height 10
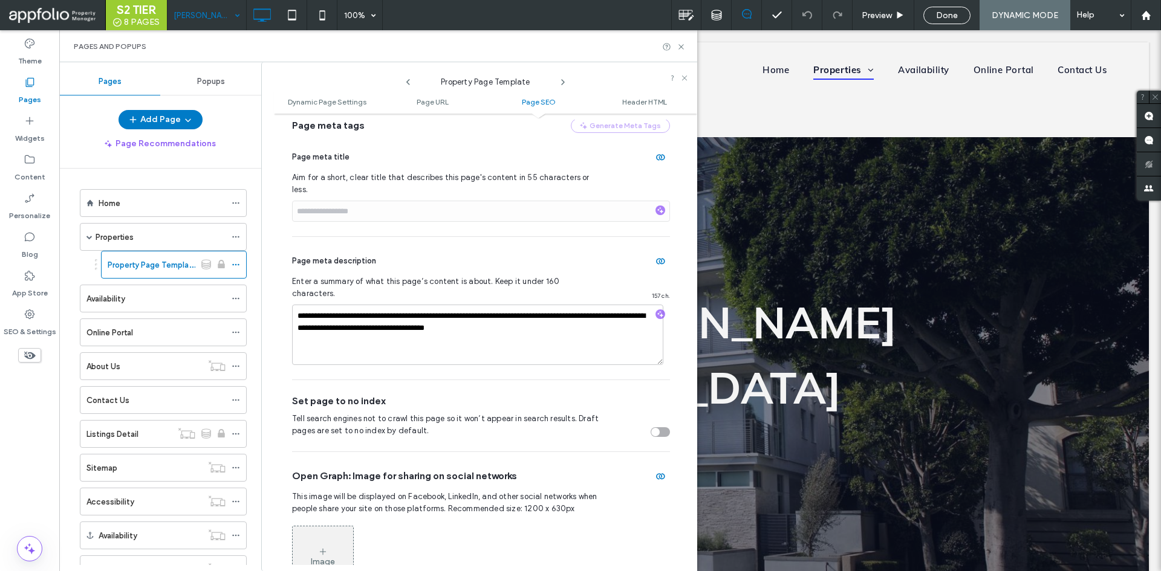
scroll to position [504, 0]
click at [656, 167] on div "Page meta title Aim for a short, clear title that describes this page's content…" at bounding box center [481, 183] width 378 height 103
click at [655, 156] on icon "button" at bounding box center [660, 157] width 10 height 10
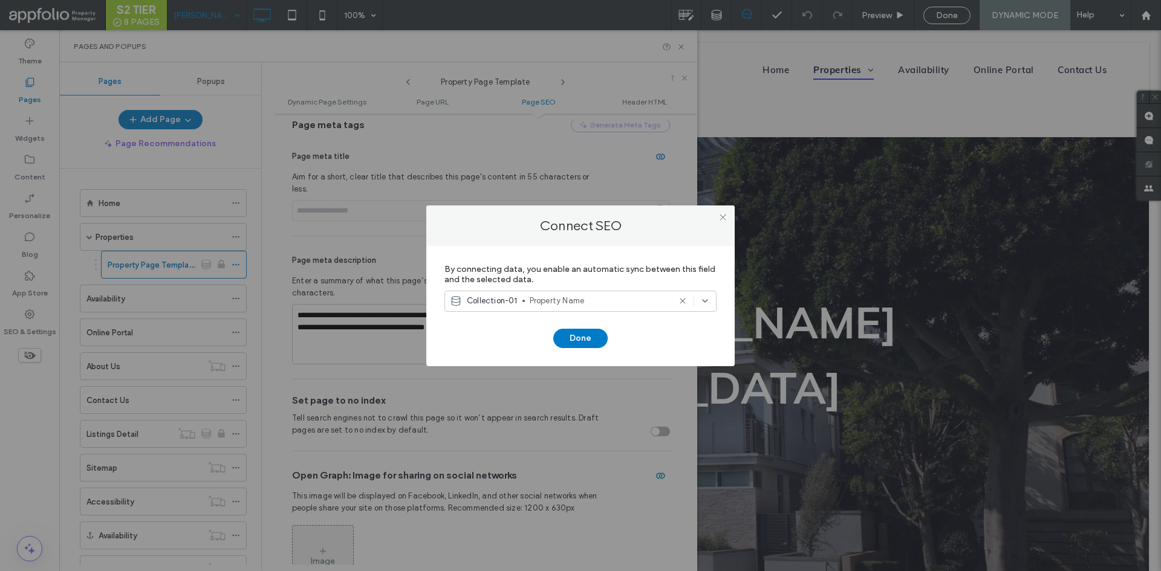
click at [567, 293] on div "Collection-01 Property Name" at bounding box center [580, 301] width 272 height 21
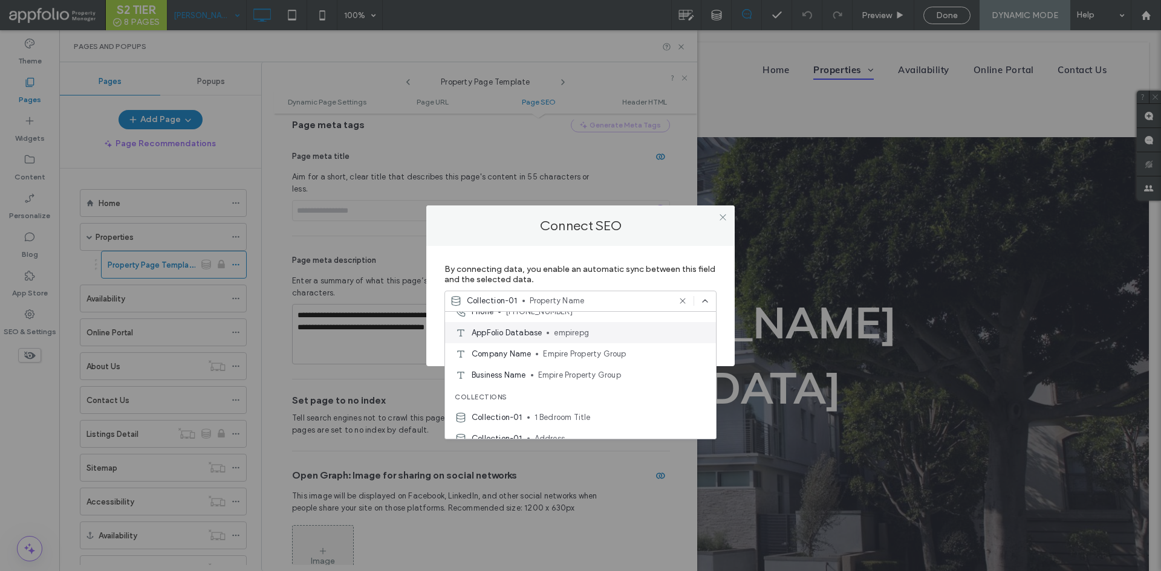
scroll to position [402, 0]
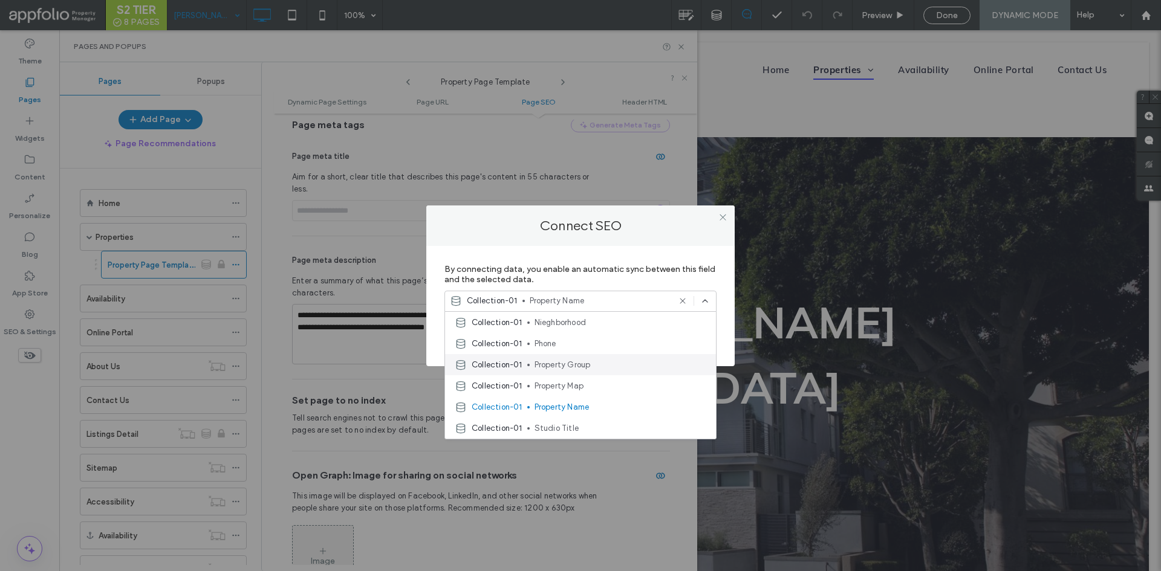
click at [592, 358] on div "Collection-01 Property Group" at bounding box center [580, 364] width 271 height 21
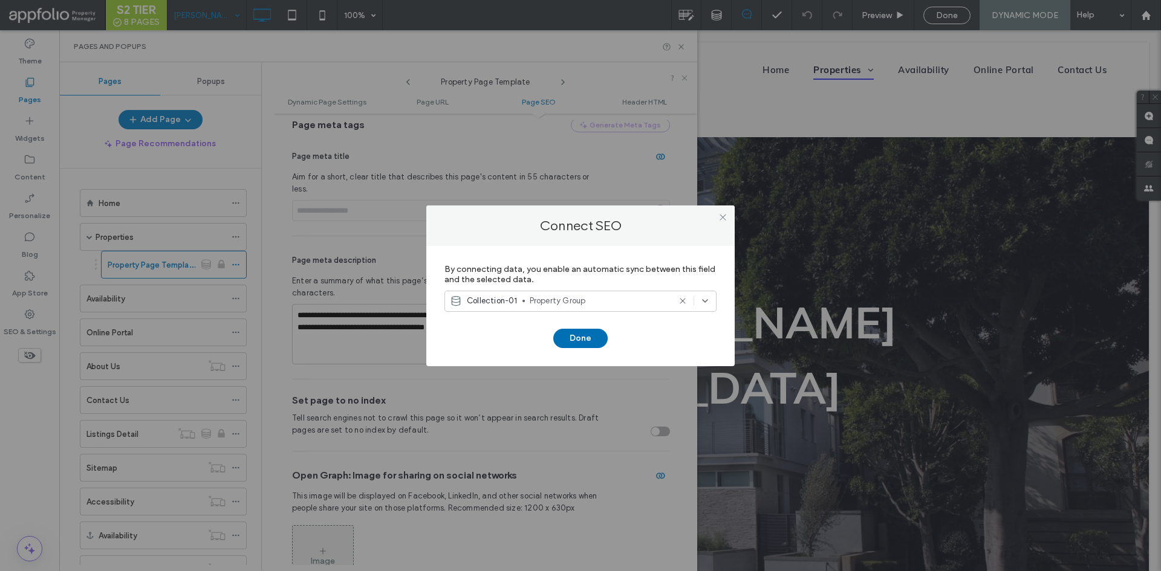
click at [599, 336] on button "Done" at bounding box center [580, 338] width 54 height 19
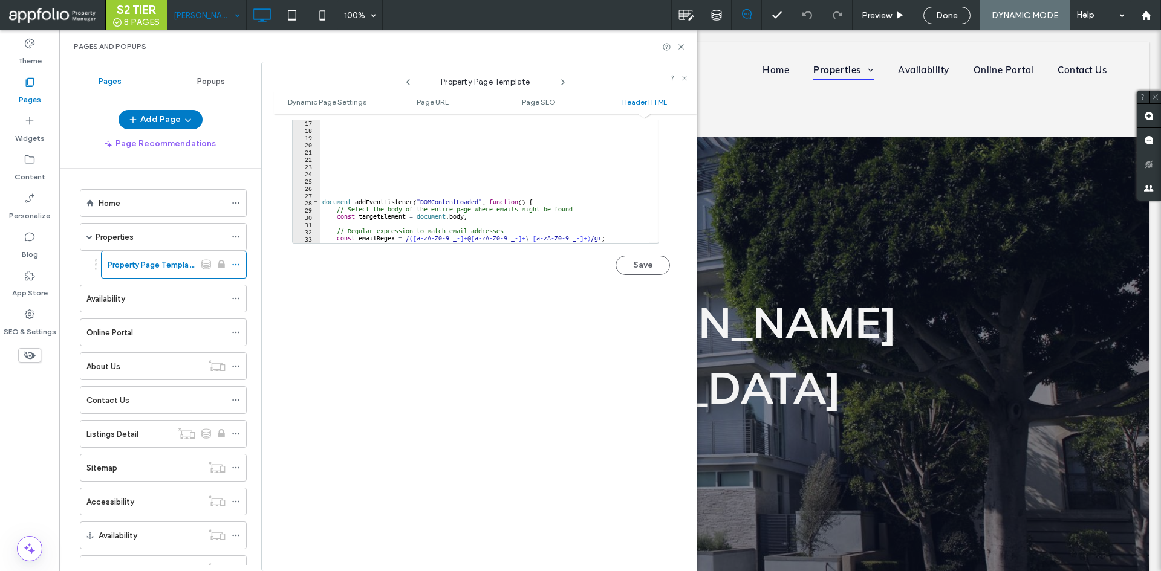
scroll to position [1362, 0]
click at [638, 256] on button "Save" at bounding box center [643, 265] width 54 height 19
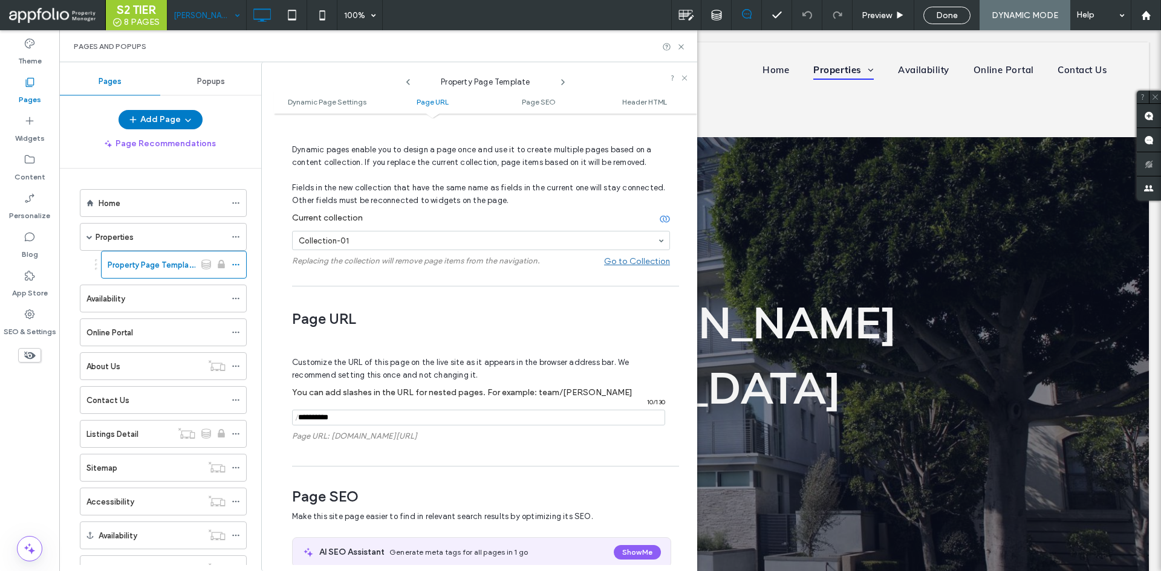
scroll to position [0, 0]
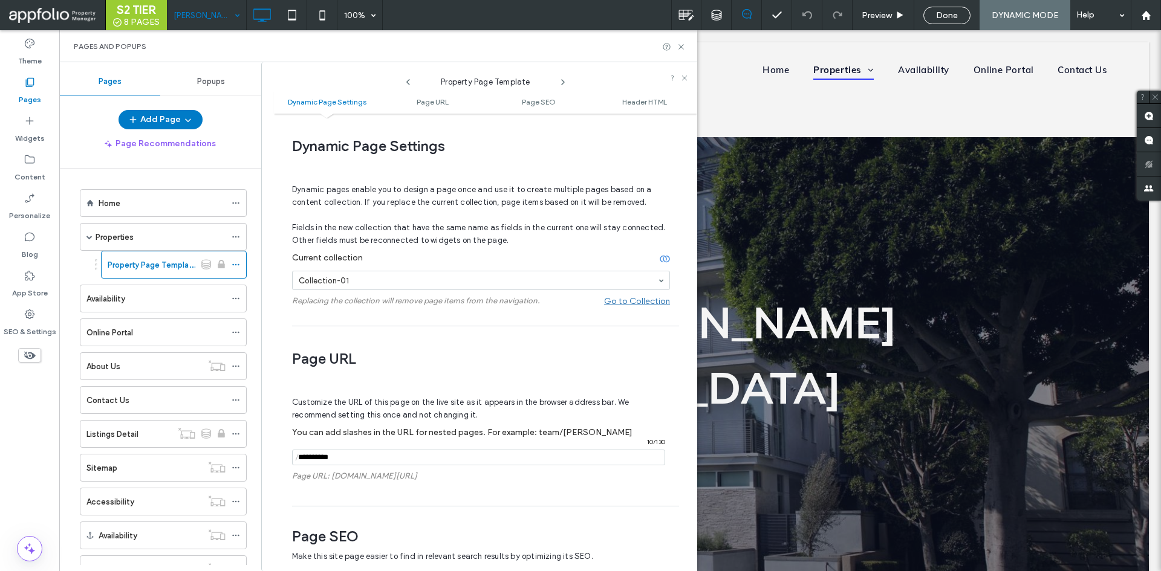
click at [945, 16] on span "Done" at bounding box center [947, 15] width 22 height 10
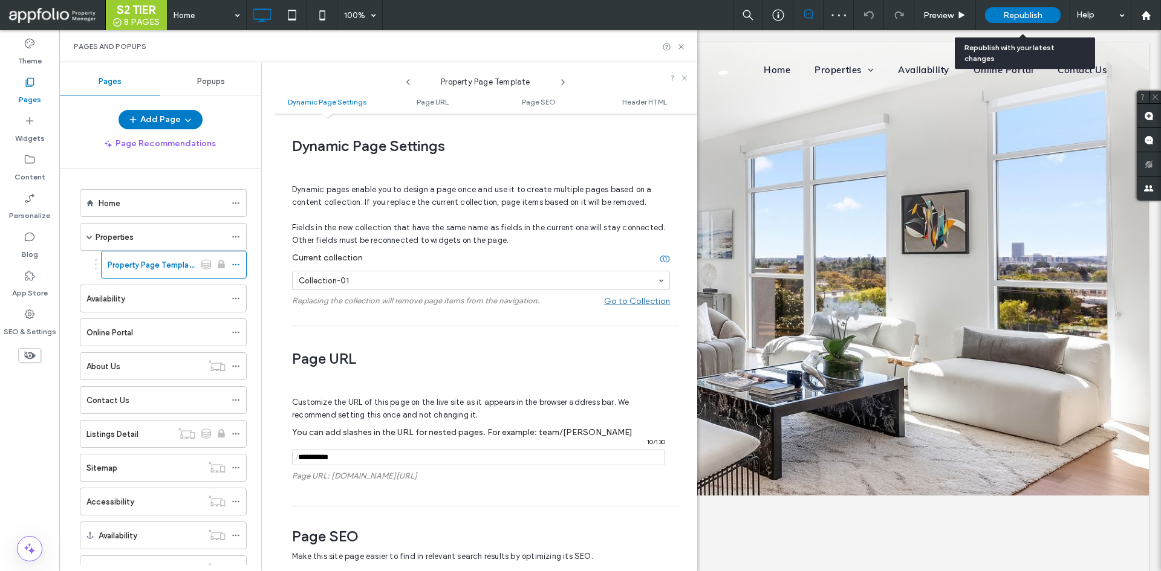
click at [998, 17] on div "Republish" at bounding box center [1023, 15] width 76 height 16
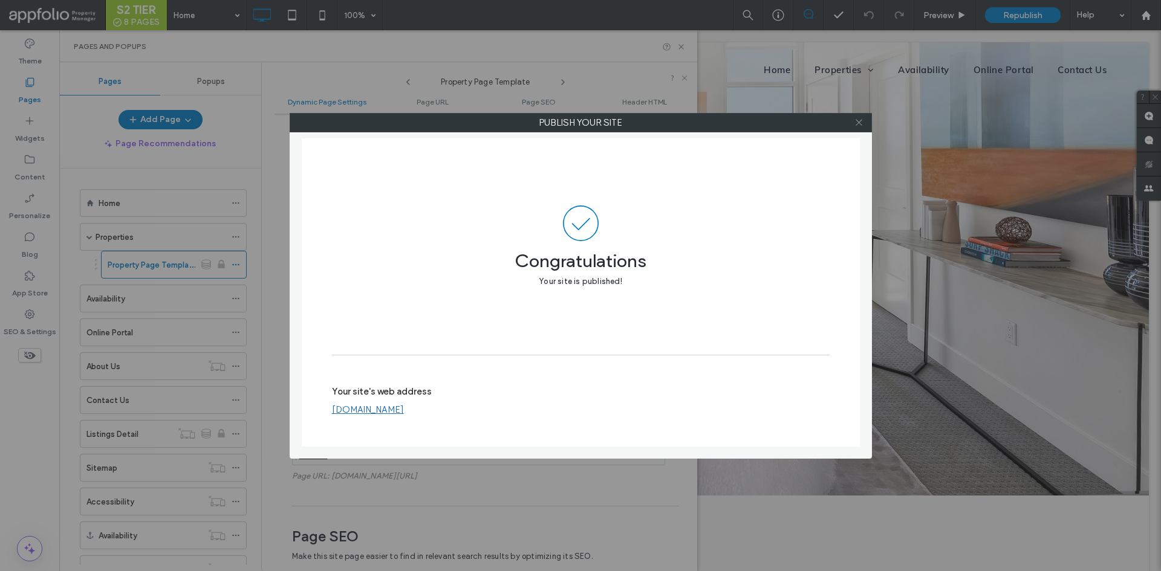
click at [855, 119] on icon at bounding box center [858, 122] width 9 height 9
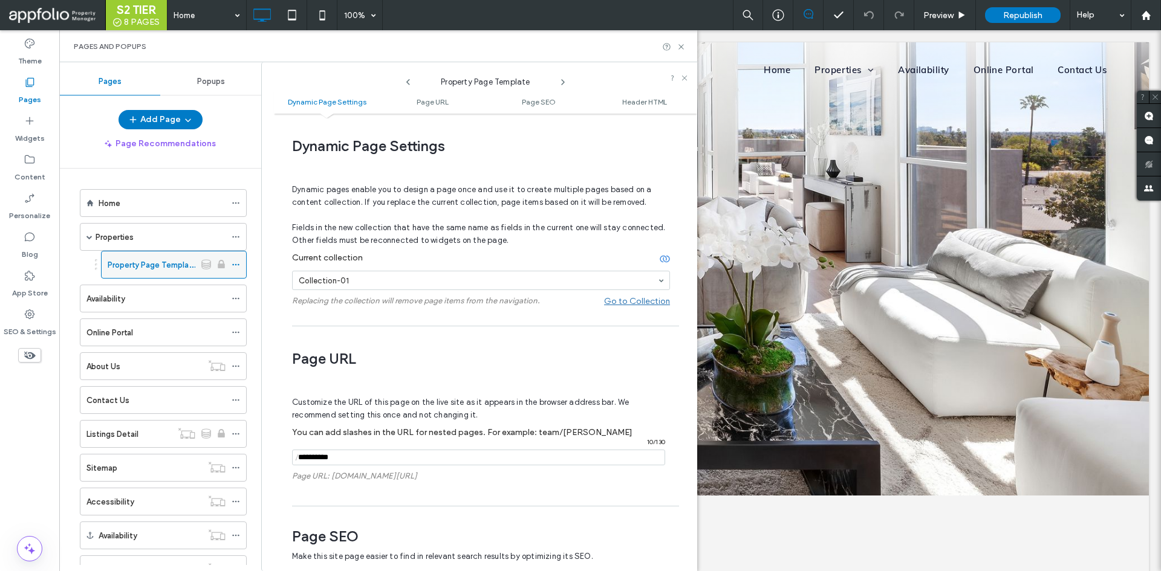
click at [238, 265] on icon at bounding box center [236, 265] width 8 height 8
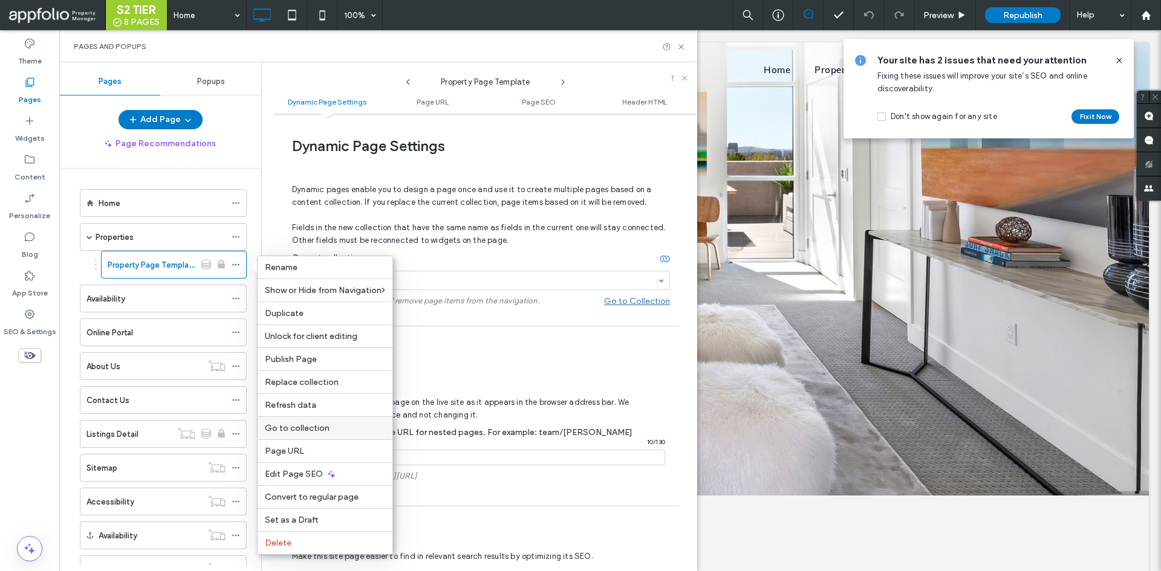
click at [312, 437] on div "Go to collection" at bounding box center [325, 428] width 135 height 23
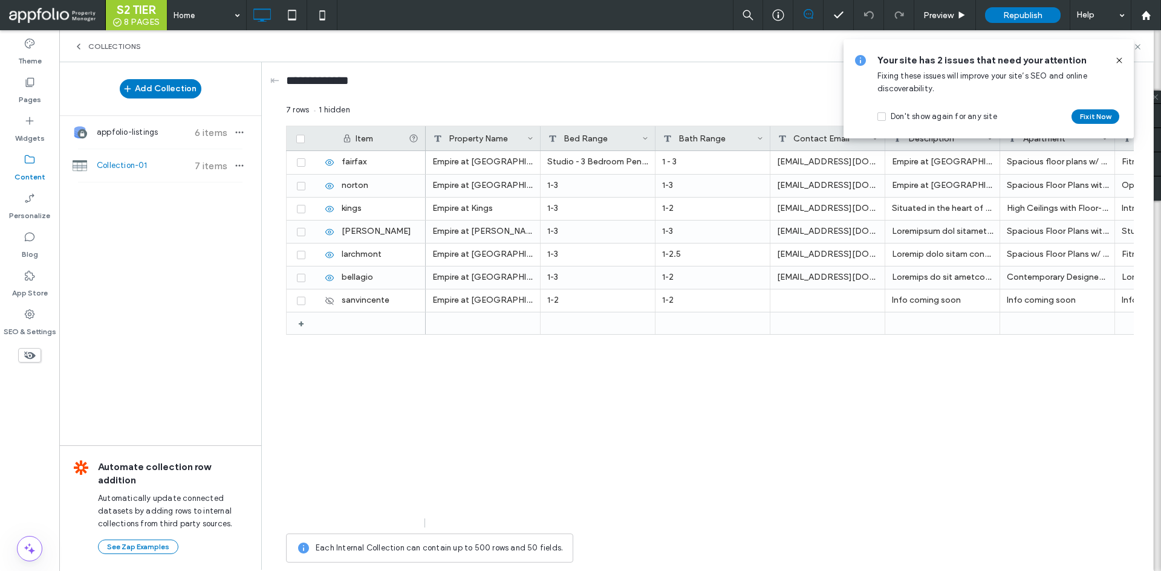
click at [1117, 56] on icon at bounding box center [1119, 61] width 10 height 10
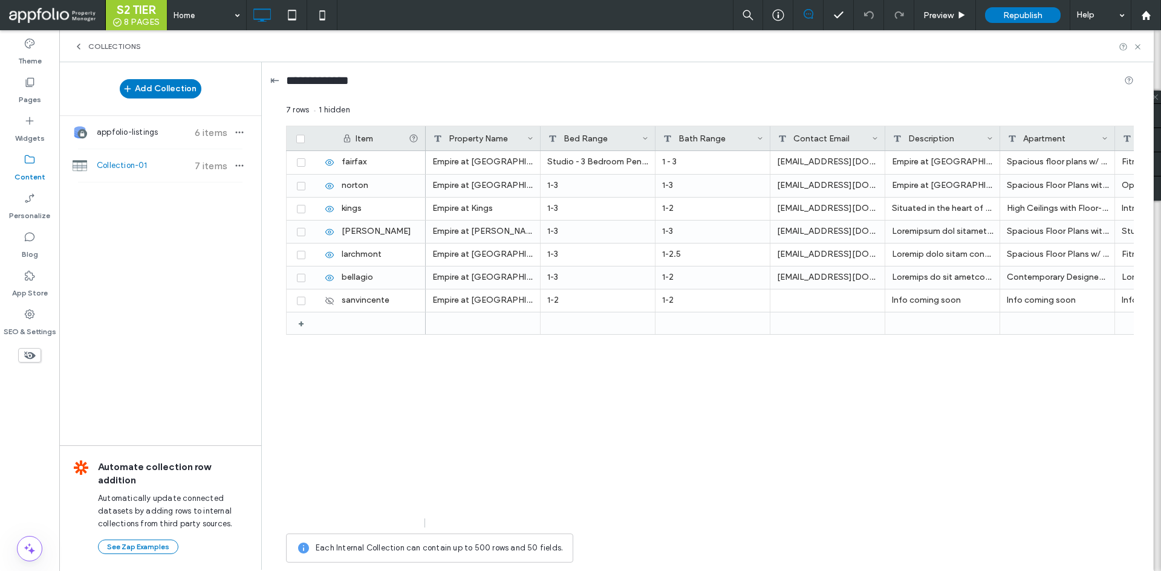
click at [279, 81] on div "**********" at bounding box center [710, 315] width 885 height 507
click at [270, 80] on div "⇤" at bounding box center [274, 80] width 9 height 13
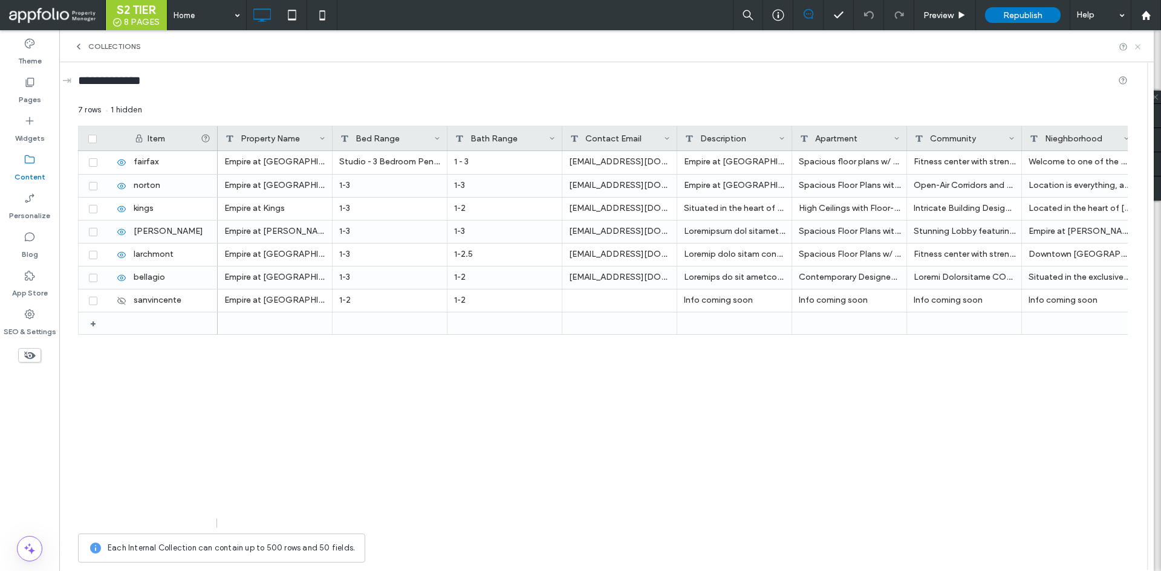
drag, startPoint x: 1136, startPoint y: 41, endPoint x: 1136, endPoint y: 48, distance: 6.7
click at [1136, 48] on div "Collections" at bounding box center [606, 46] width 1094 height 32
click at [1136, 48] on icon at bounding box center [1137, 46] width 9 height 9
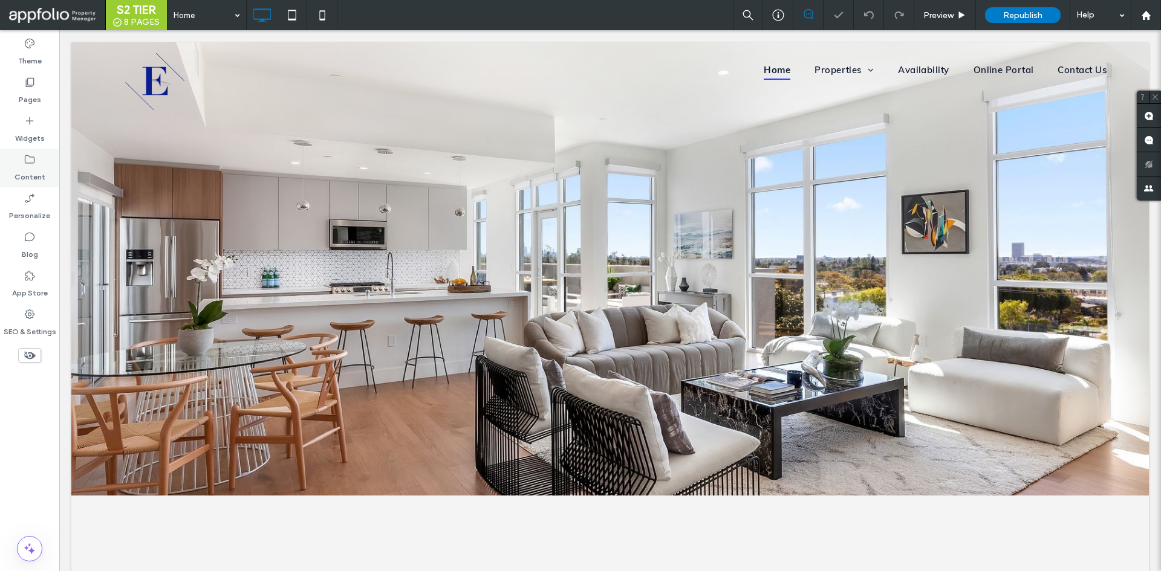
click at [24, 155] on icon at bounding box center [30, 160] width 12 height 12
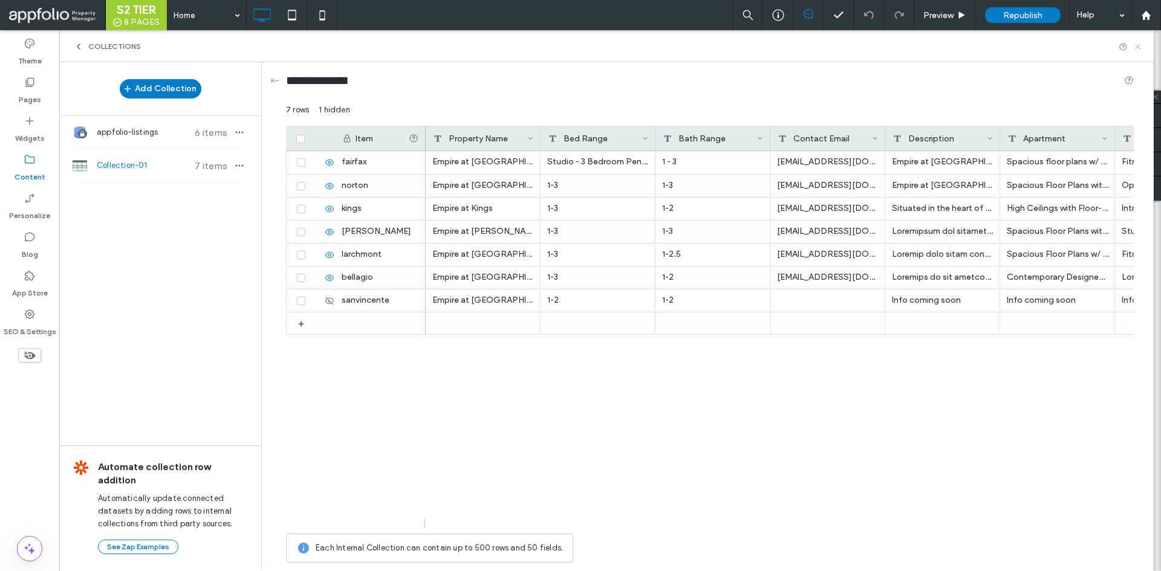
click at [1139, 48] on icon at bounding box center [1137, 46] width 9 height 9
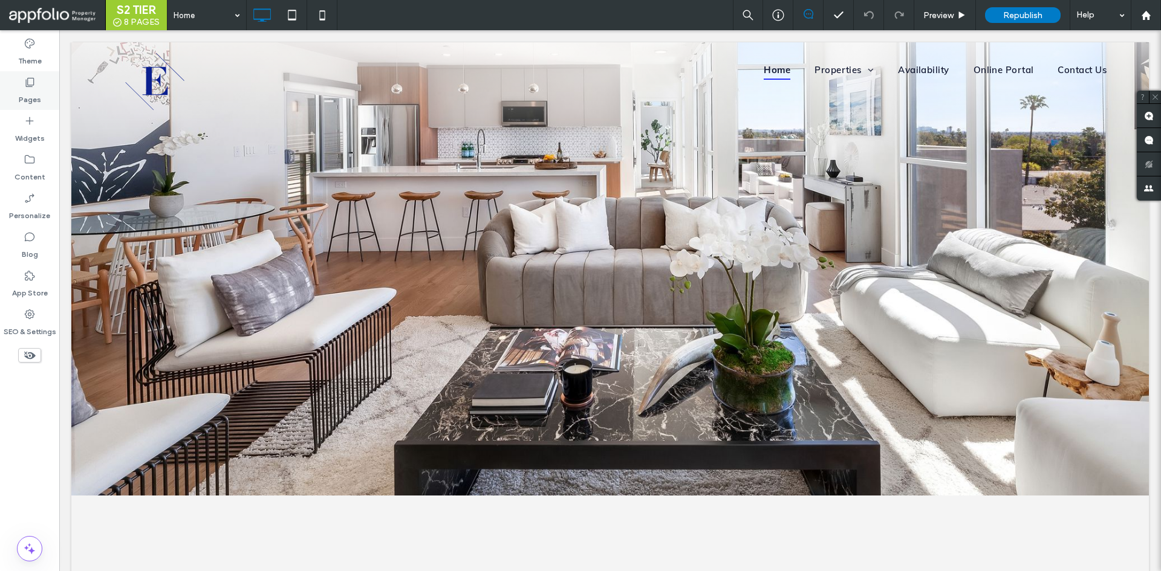
click at [53, 91] on div "Pages" at bounding box center [29, 90] width 59 height 39
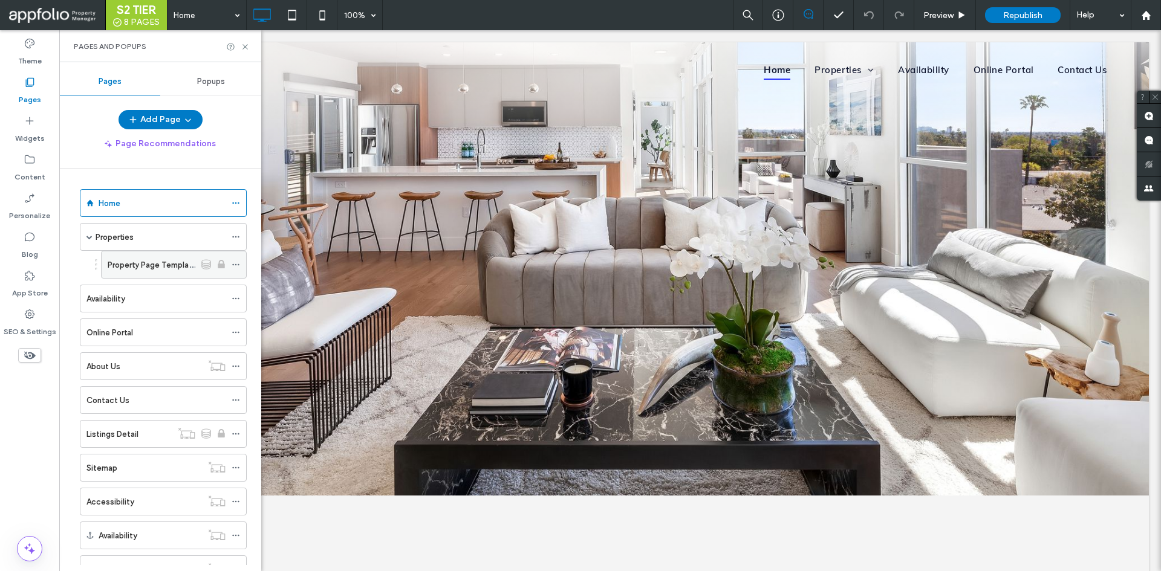
click at [238, 263] on icon at bounding box center [236, 265] width 8 height 8
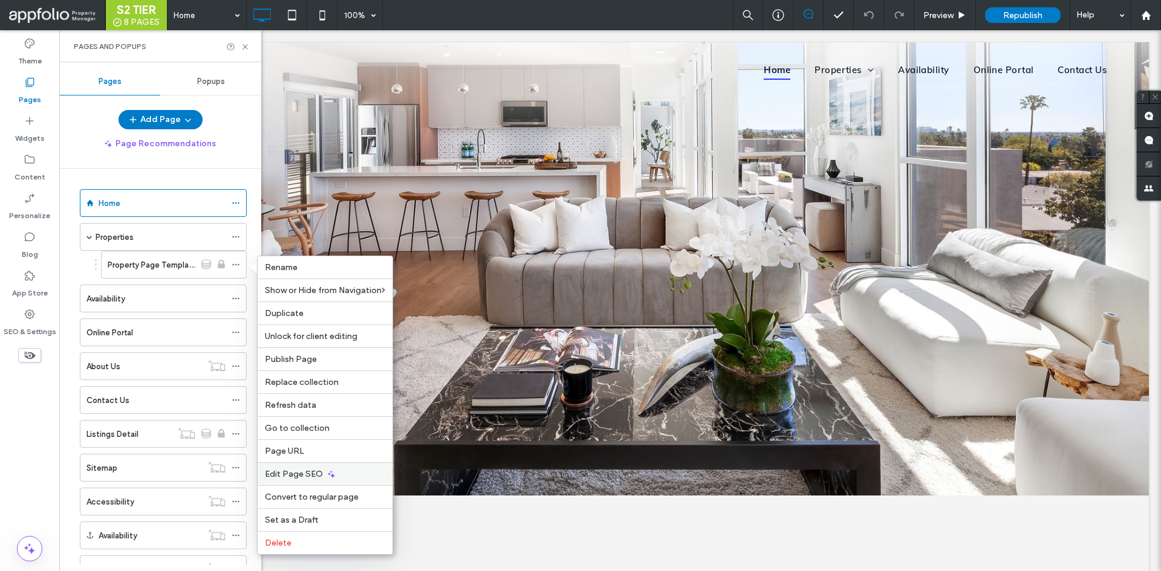
click at [348, 480] on div "Edit Page SEO" at bounding box center [325, 474] width 135 height 23
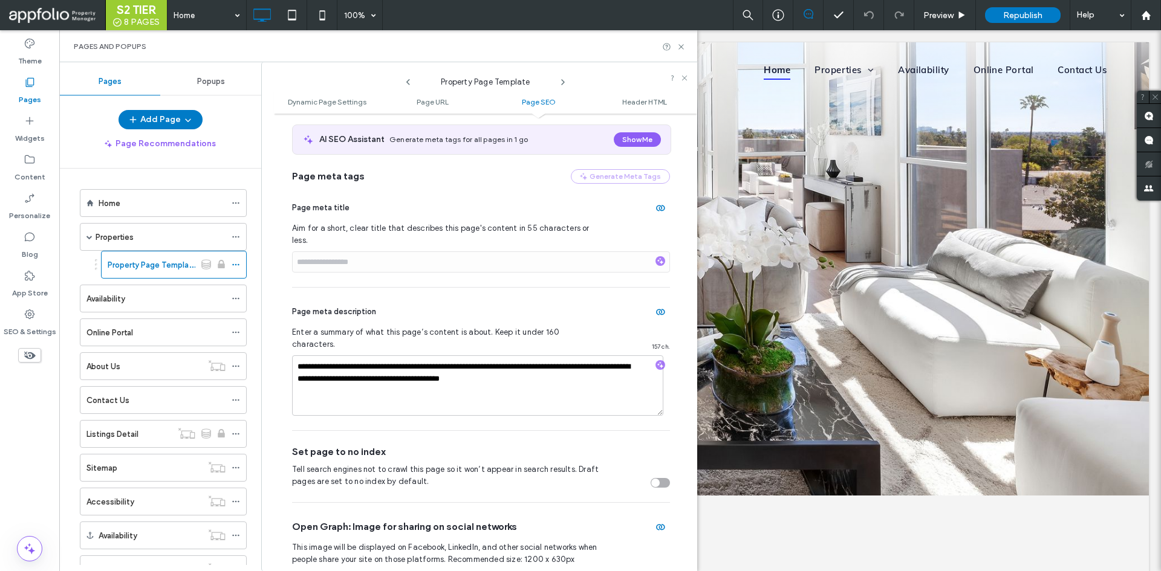
scroll to position [454, 0]
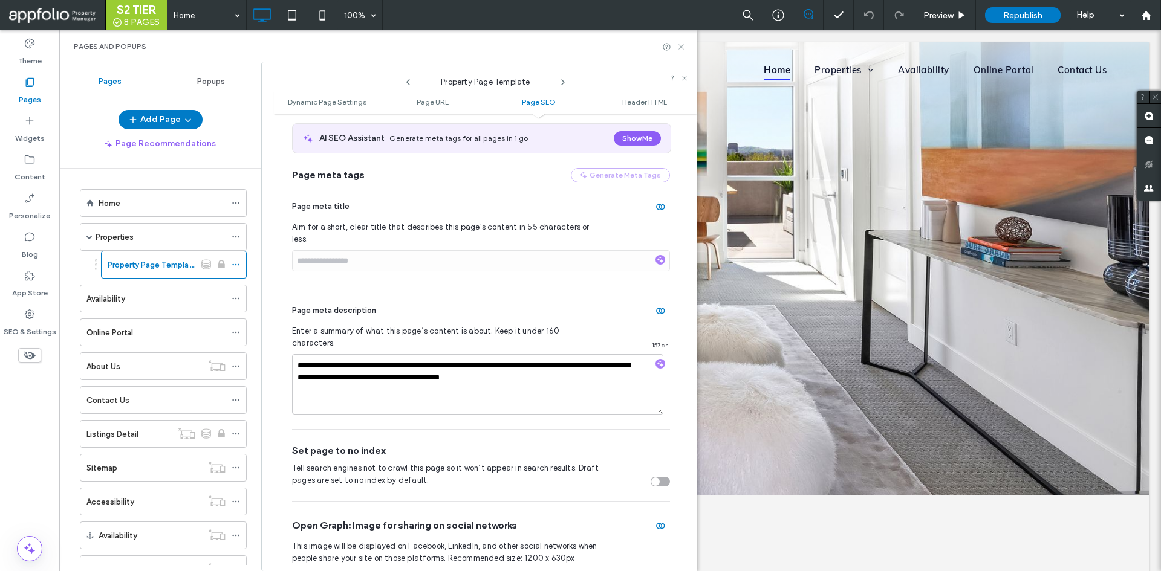
click at [680, 45] on use at bounding box center [680, 46] width 5 height 5
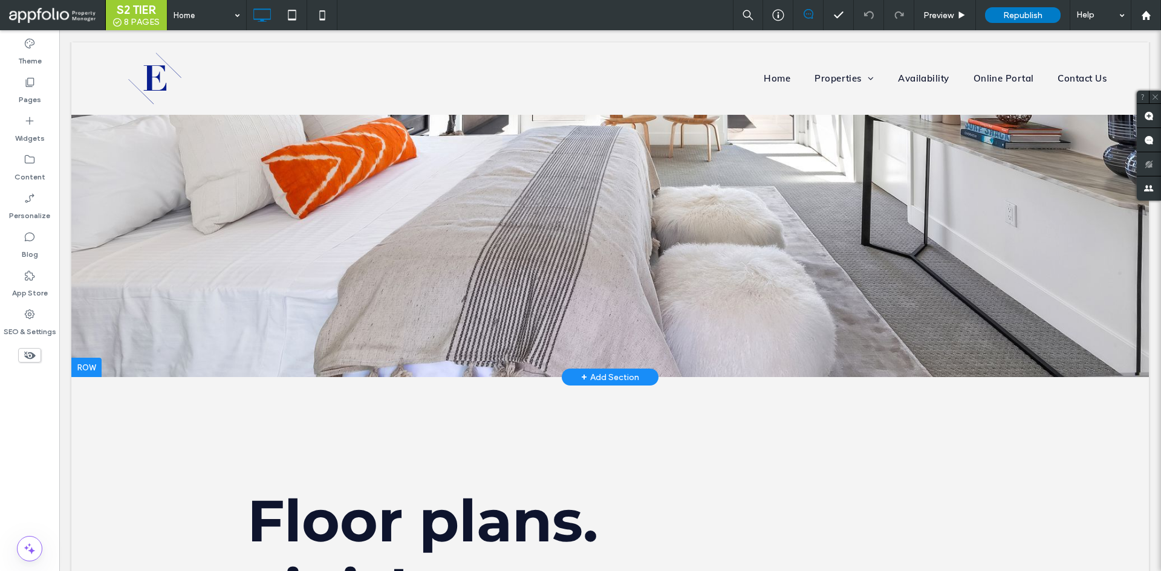
scroll to position [205, 0]
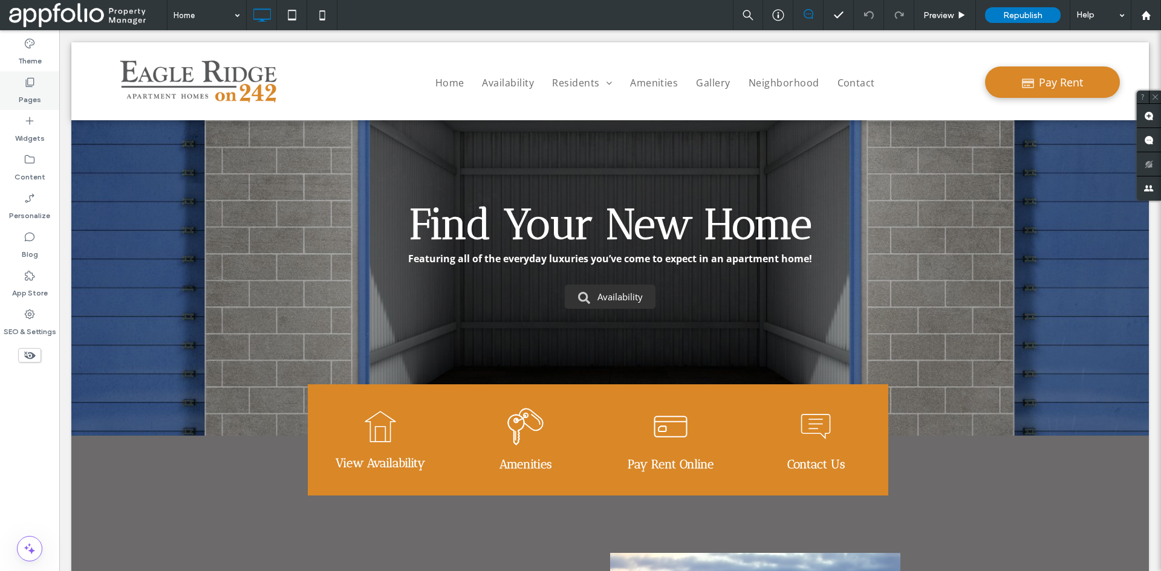
click at [57, 88] on div "Pages" at bounding box center [29, 90] width 59 height 39
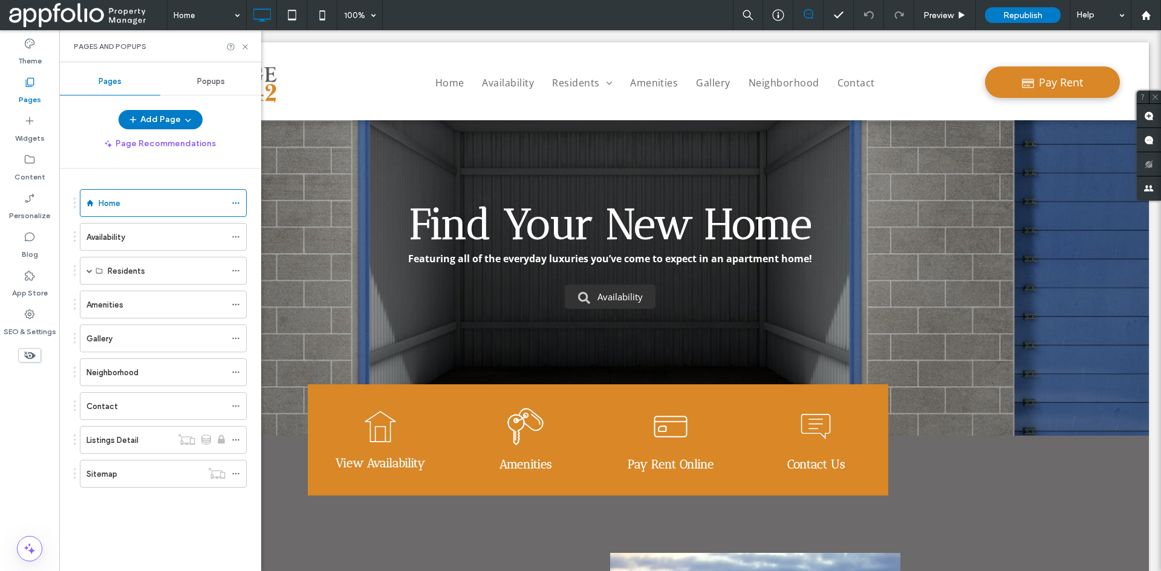
click at [183, 83] on div "Popups" at bounding box center [210, 81] width 101 height 27
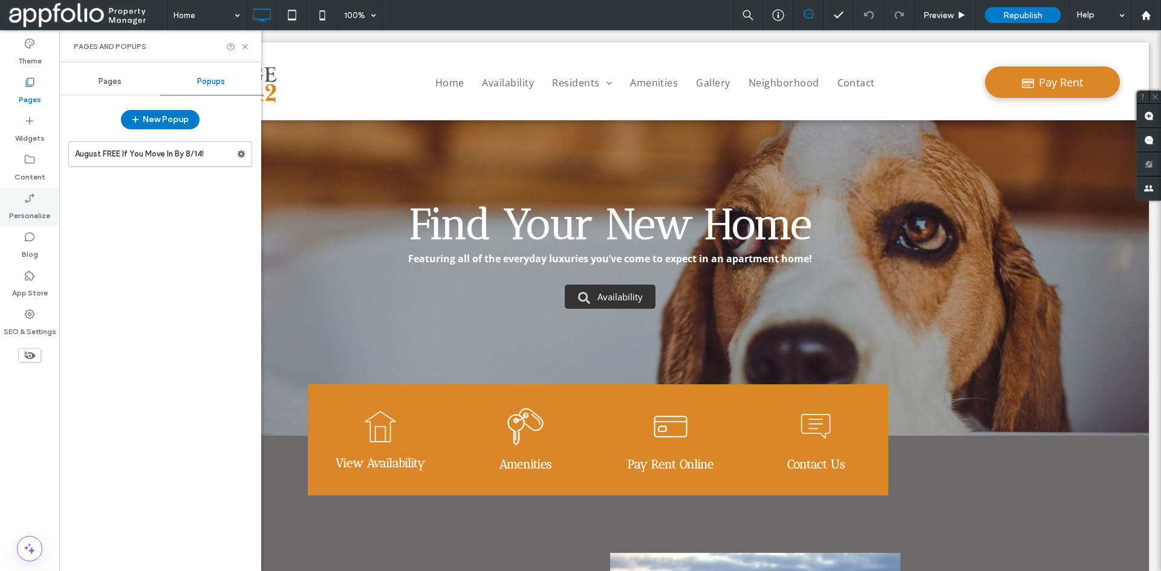
click at [41, 206] on label "Personalize" at bounding box center [29, 212] width 41 height 17
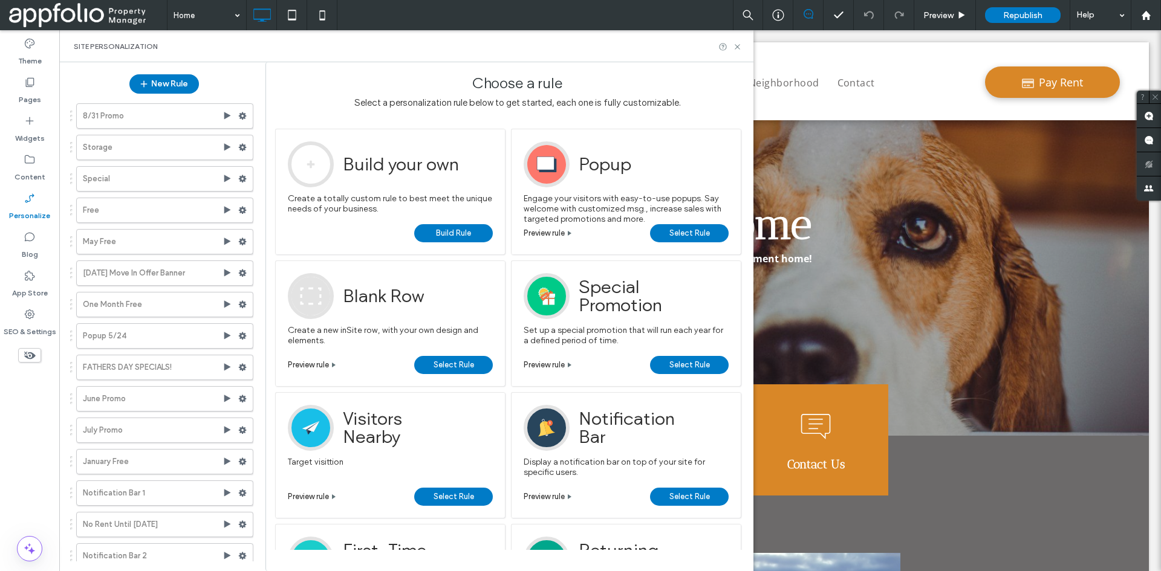
scroll to position [197, 0]
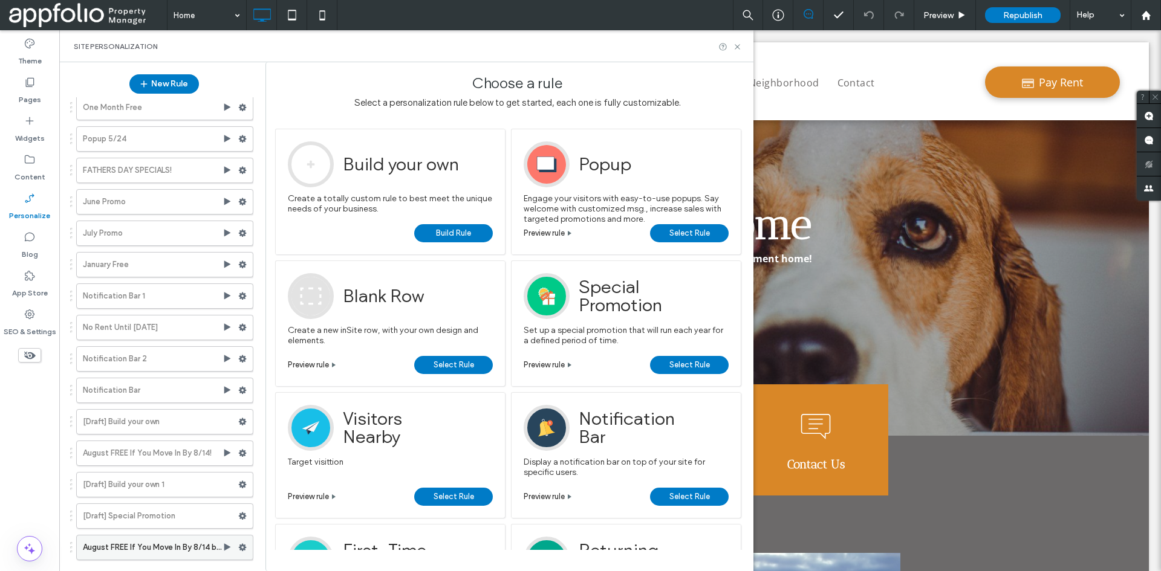
click at [172, 548] on label "August FREE If You Move In By 8/14 banner" at bounding box center [153, 548] width 140 height 24
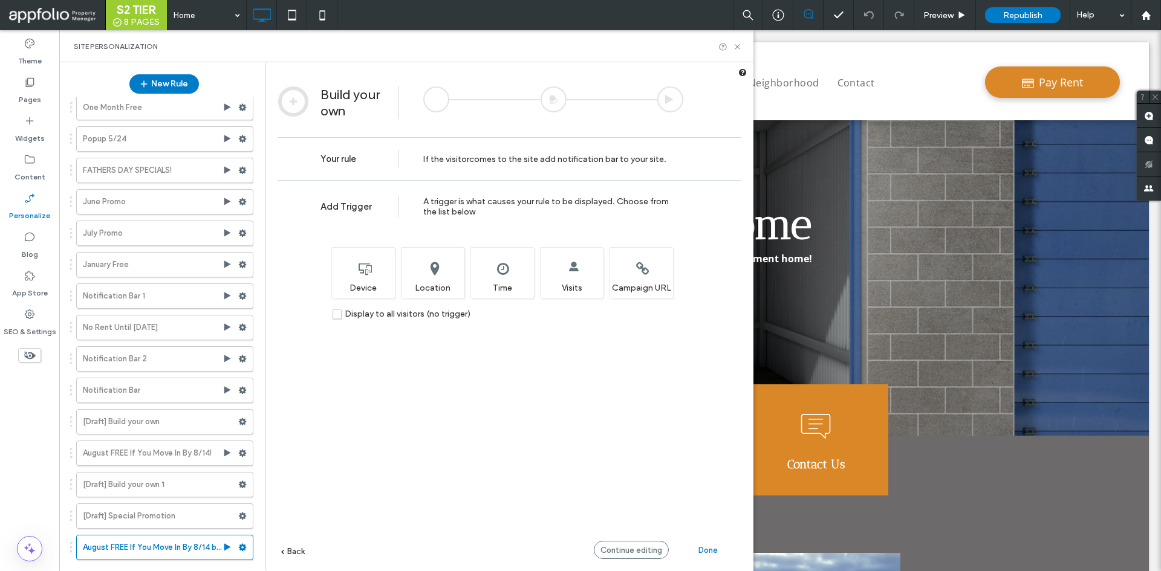
click at [548, 103] on div at bounding box center [554, 99] width 26 height 26
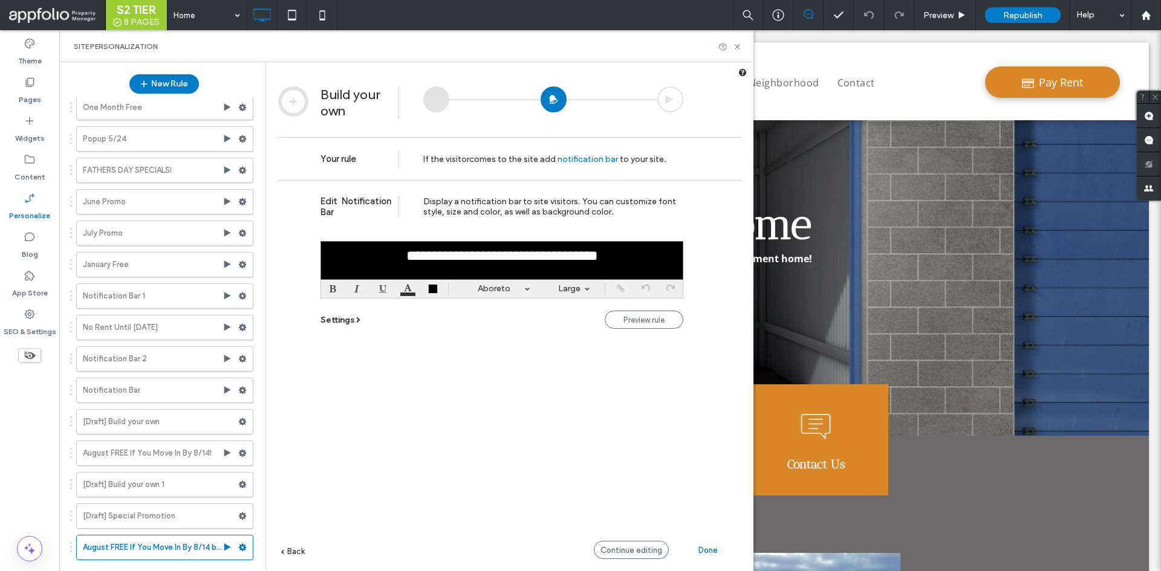
click at [626, 531] on div "**********" at bounding box center [509, 393] width 463 height 427
click at [617, 556] on div "Continue editing" at bounding box center [631, 550] width 75 height 18
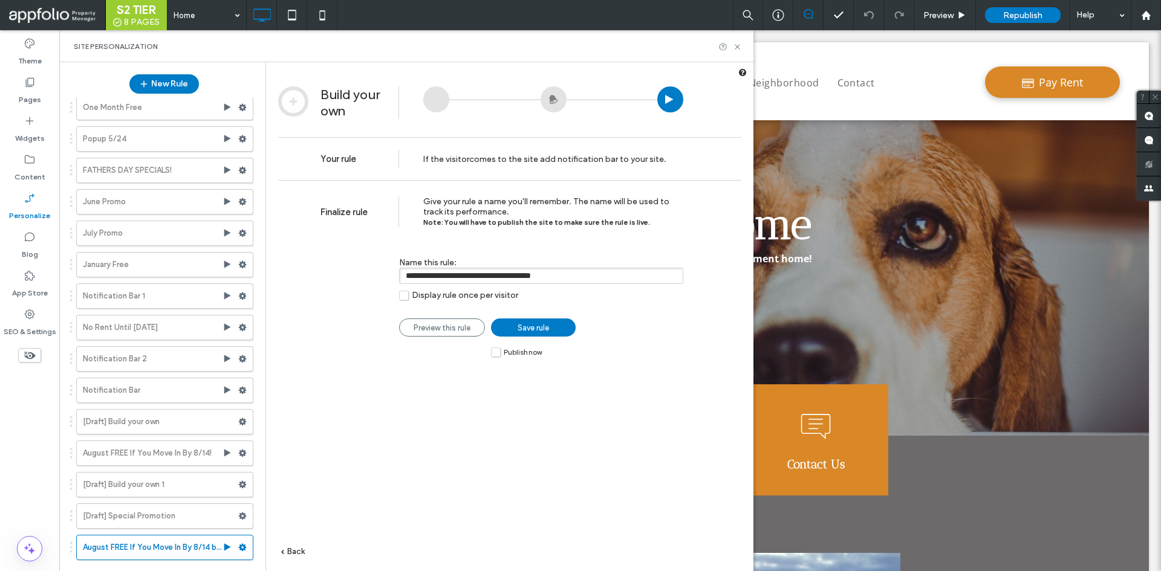
click at [553, 100] on div at bounding box center [554, 99] width 26 height 26
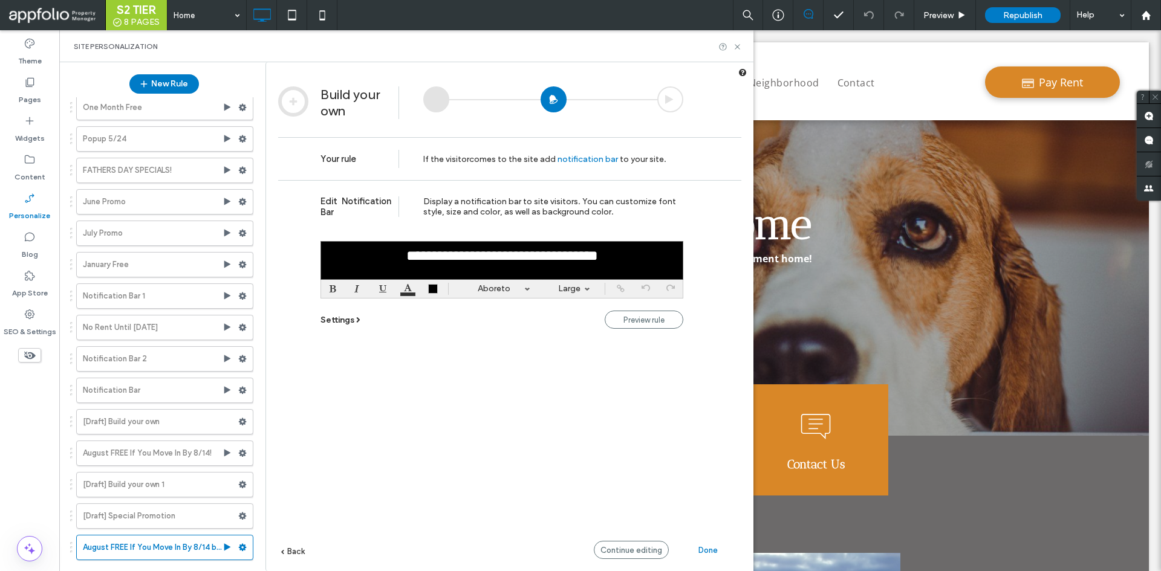
click at [628, 261] on div "**********" at bounding box center [501, 260] width 363 height 39
click at [629, 263] on div "**********" at bounding box center [501, 260] width 363 height 39
paste div
click at [661, 518] on div "**********" at bounding box center [509, 393] width 463 height 427
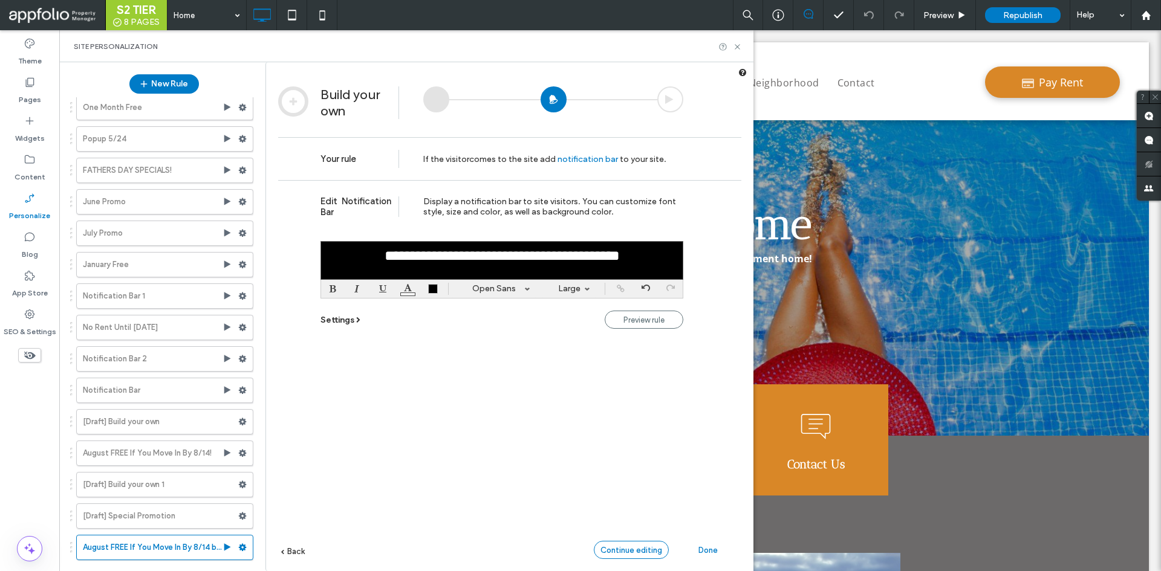
click at [634, 550] on span "Continue editing" at bounding box center [631, 550] width 62 height 9
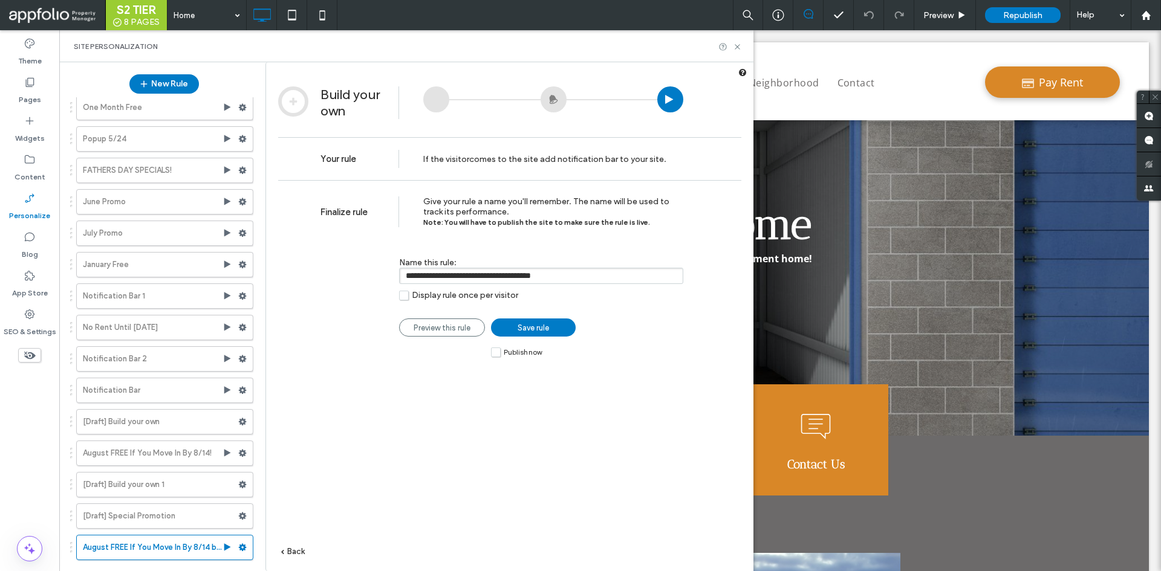
click at [521, 354] on span "Publish now" at bounding box center [523, 352] width 38 height 8
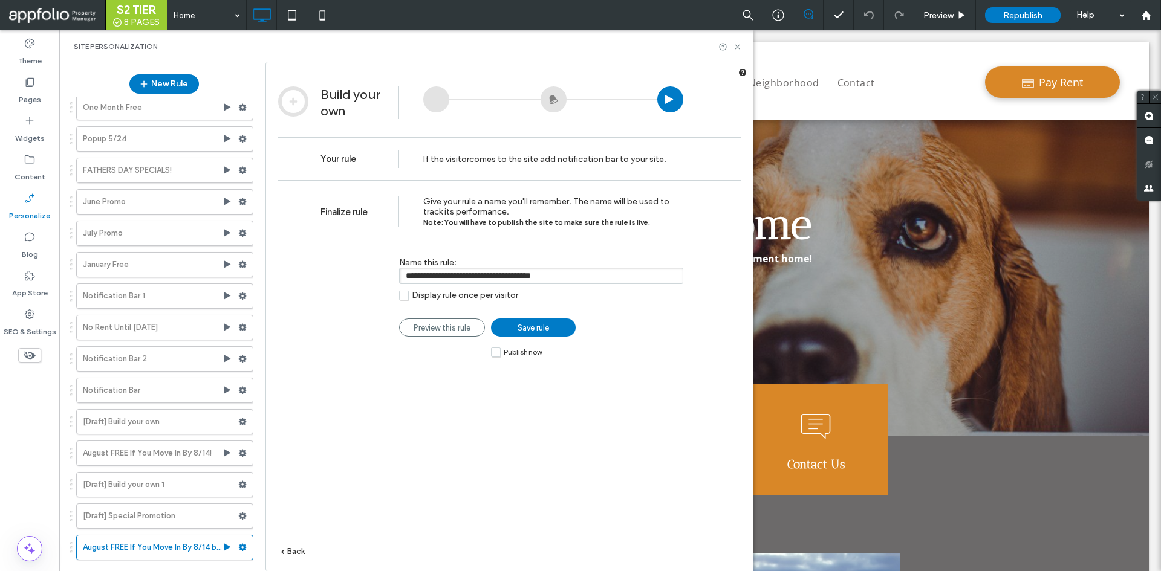
click at [635, 271] on input "**********" at bounding box center [541, 276] width 284 height 16
paste input "**"
type input "**********"
click at [551, 323] on link "Save rule" at bounding box center [533, 328] width 85 height 18
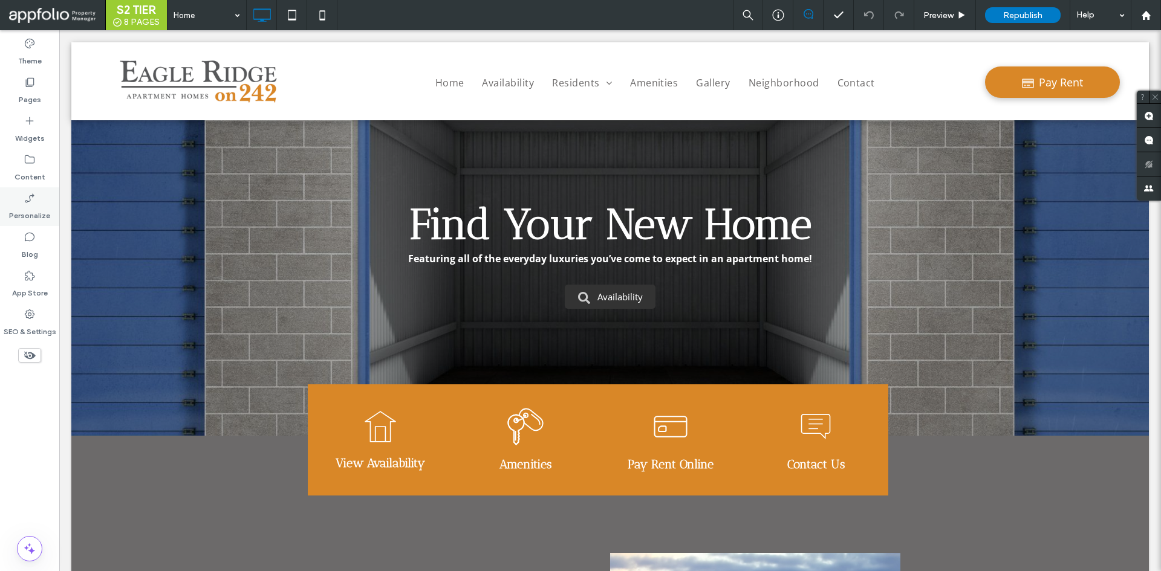
click at [46, 195] on div "Personalize" at bounding box center [29, 206] width 59 height 39
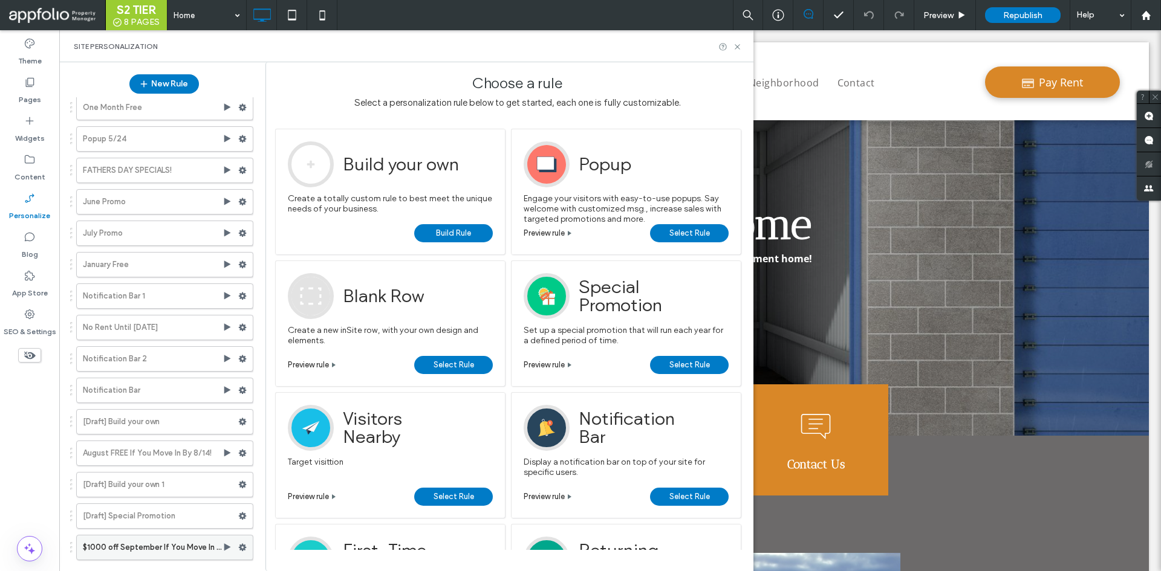
click at [156, 548] on label "$1000 off September If You Move In By 8/31!" at bounding box center [153, 548] width 140 height 24
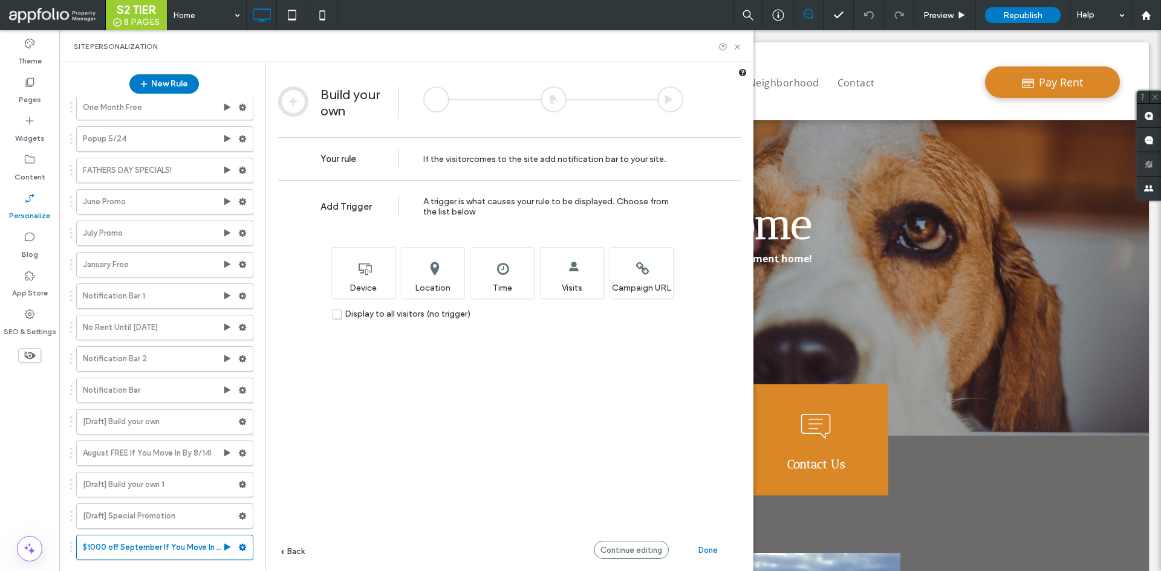
click at [552, 100] on div at bounding box center [554, 99] width 26 height 26
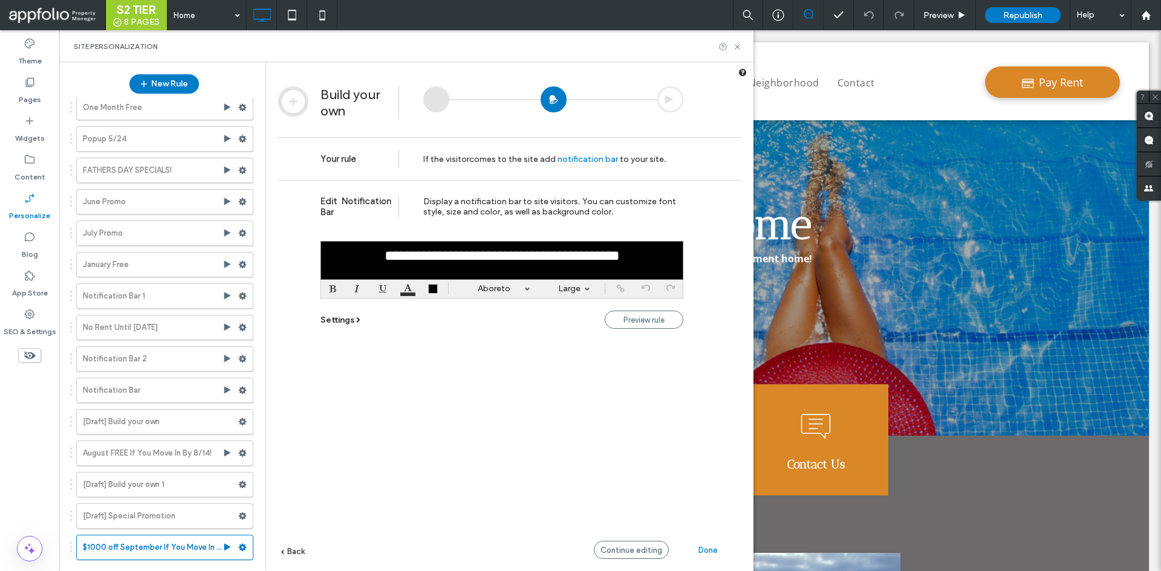
click at [708, 547] on span "Done" at bounding box center [707, 550] width 19 height 9
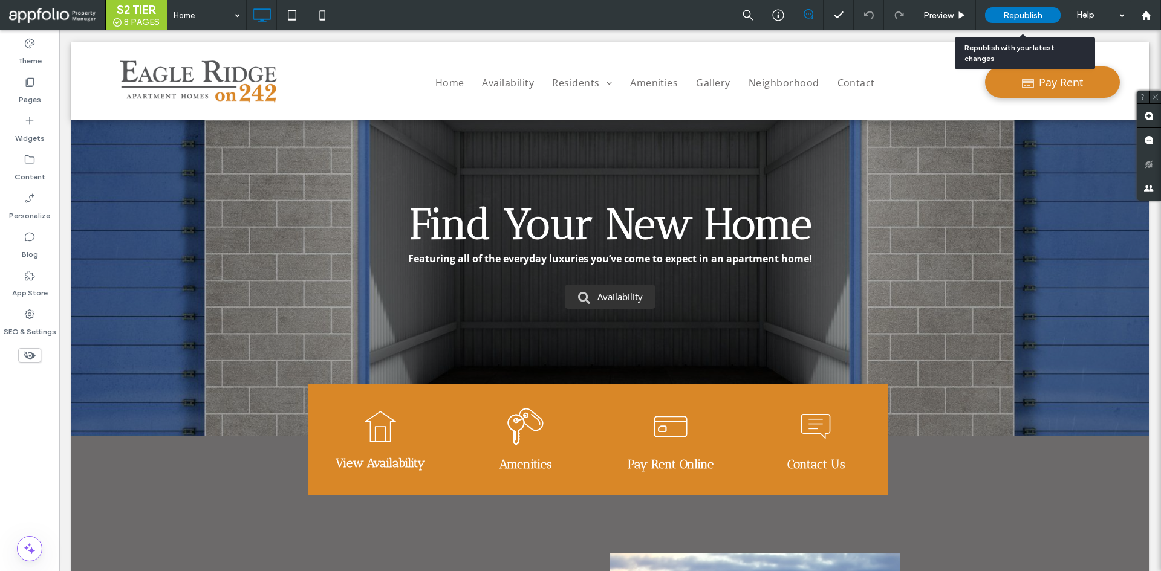
click at [1016, 18] on span "Republish" at bounding box center [1022, 15] width 39 height 10
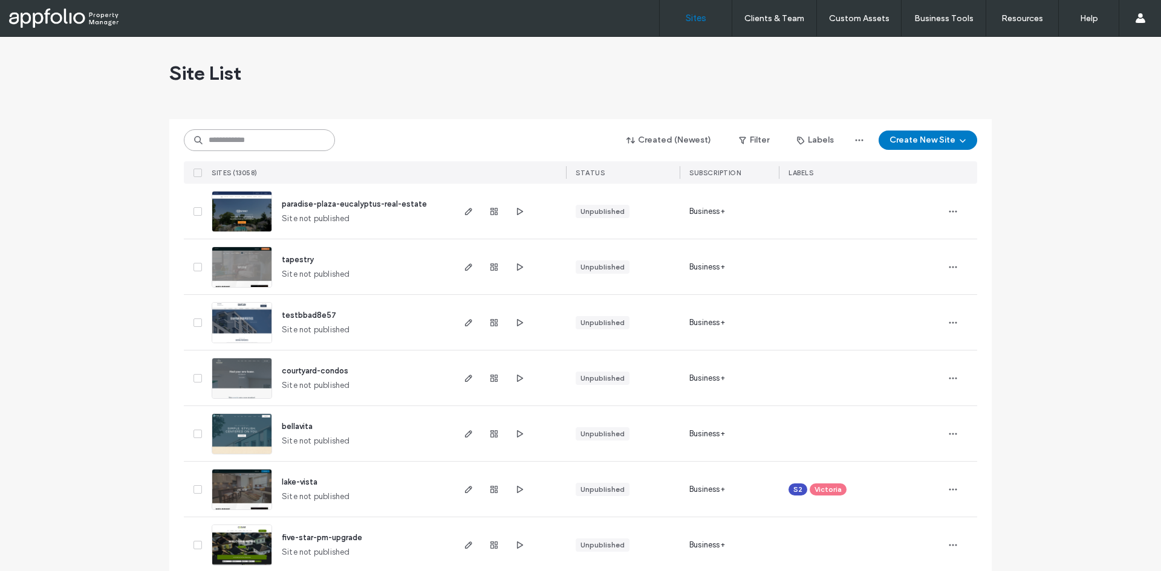
click at [281, 137] on input at bounding box center [259, 140] width 151 height 22
paste input "**********"
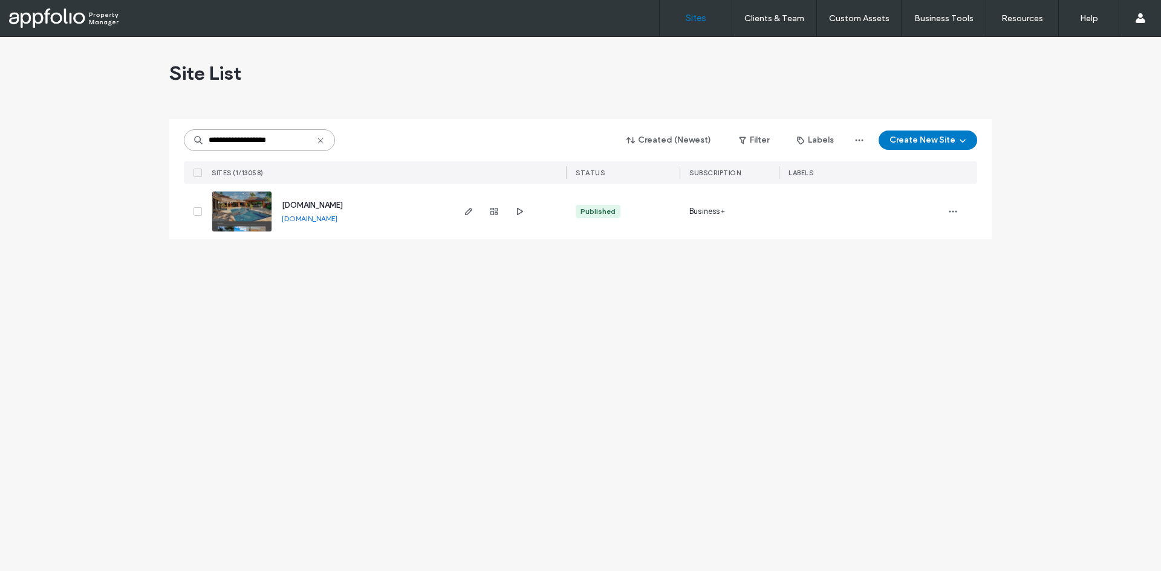
type input "**********"
click at [245, 207] on link at bounding box center [242, 211] width 60 height 41
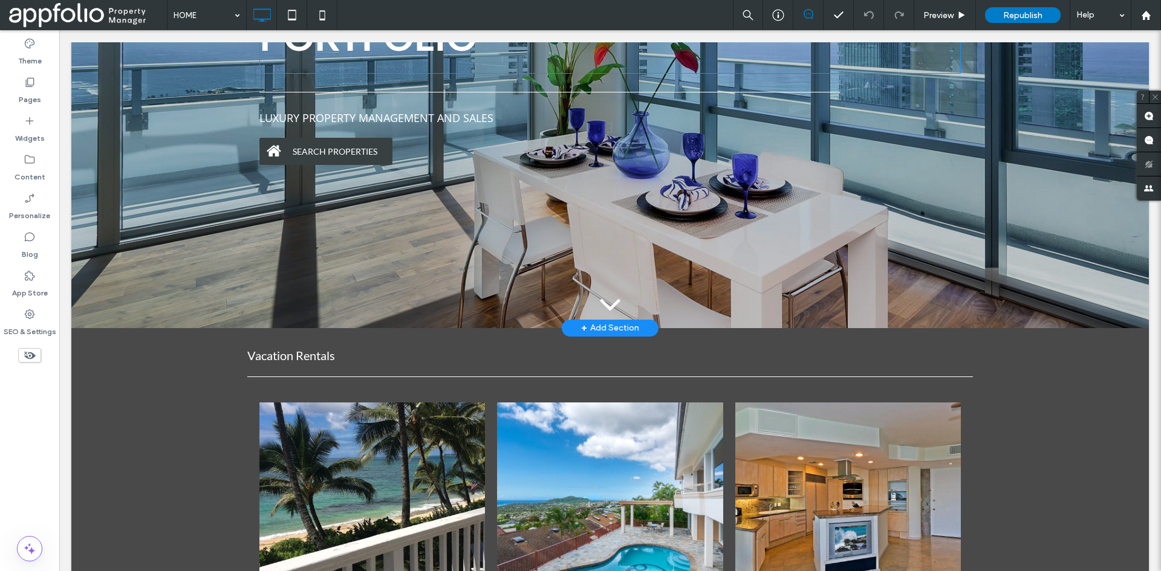
scroll to position [179, 0]
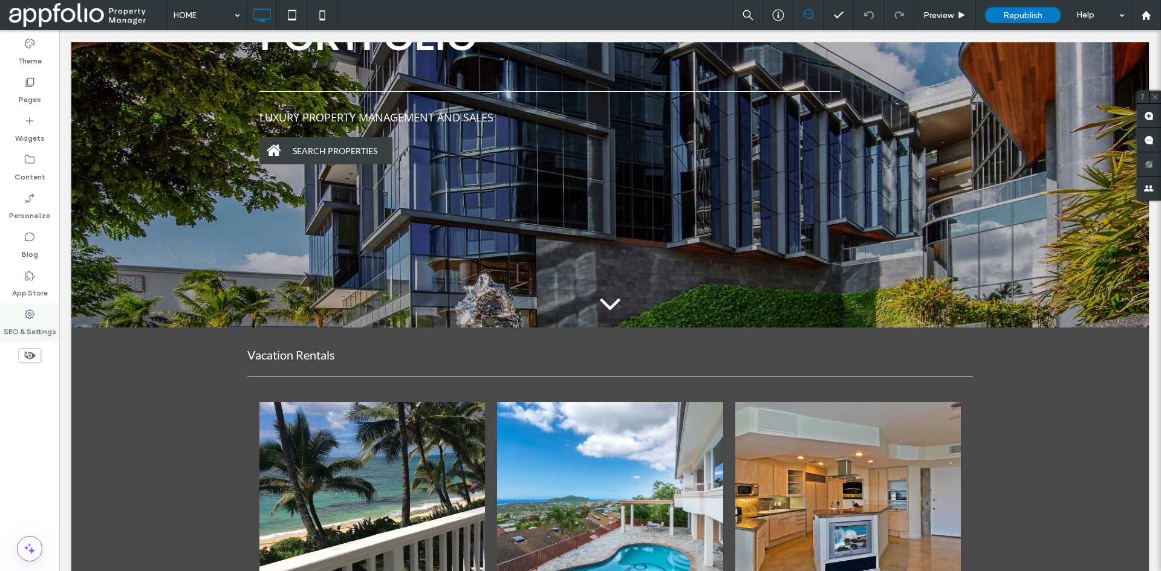
click at [18, 336] on label "SEO & Settings" at bounding box center [30, 328] width 53 height 17
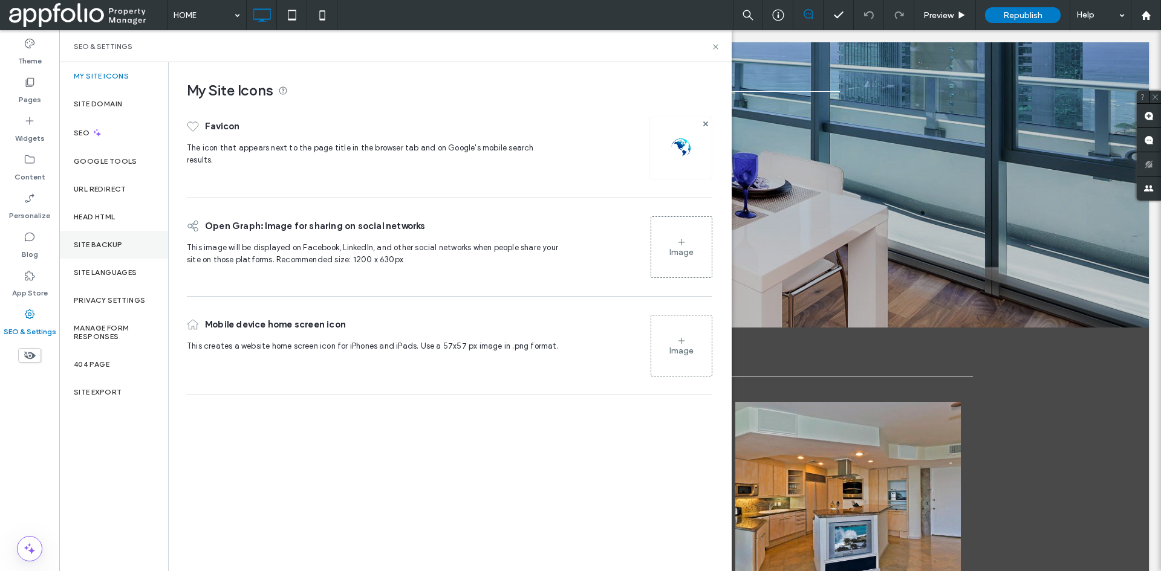
click at [112, 241] on label "Site Backup" at bounding box center [98, 245] width 48 height 8
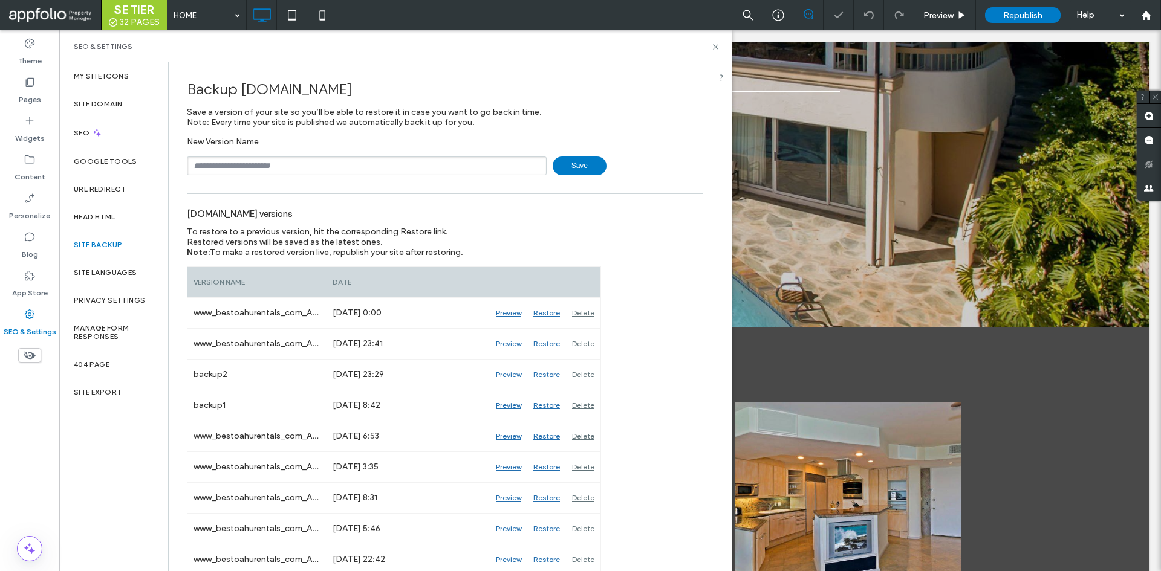
click at [369, 161] on input "text" at bounding box center [367, 166] width 360 height 19
type input "**********"
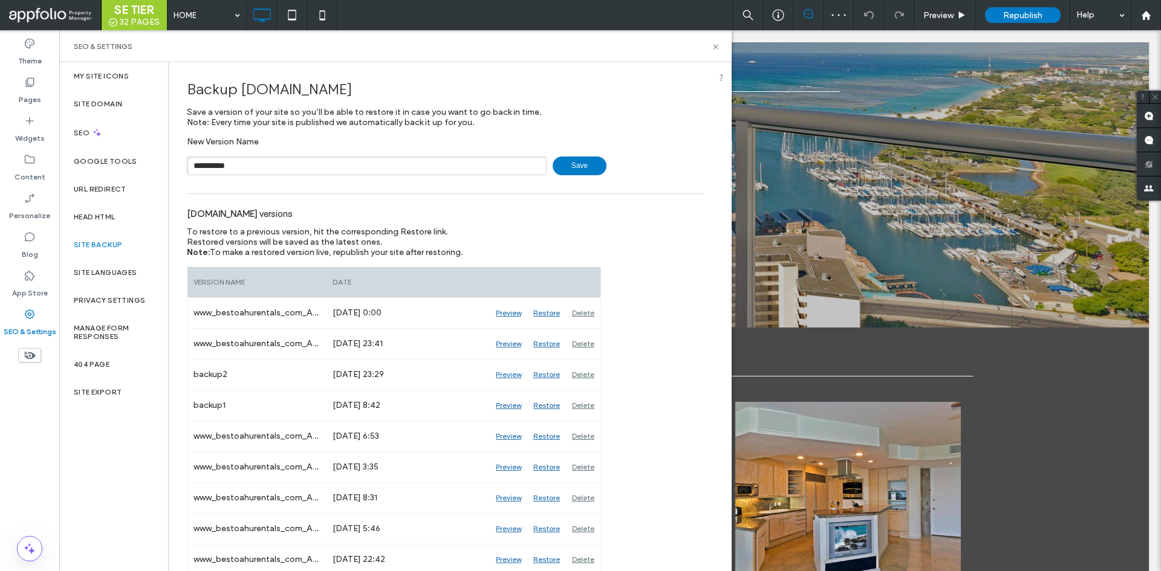
click at [563, 175] on span "Save" at bounding box center [580, 166] width 54 height 19
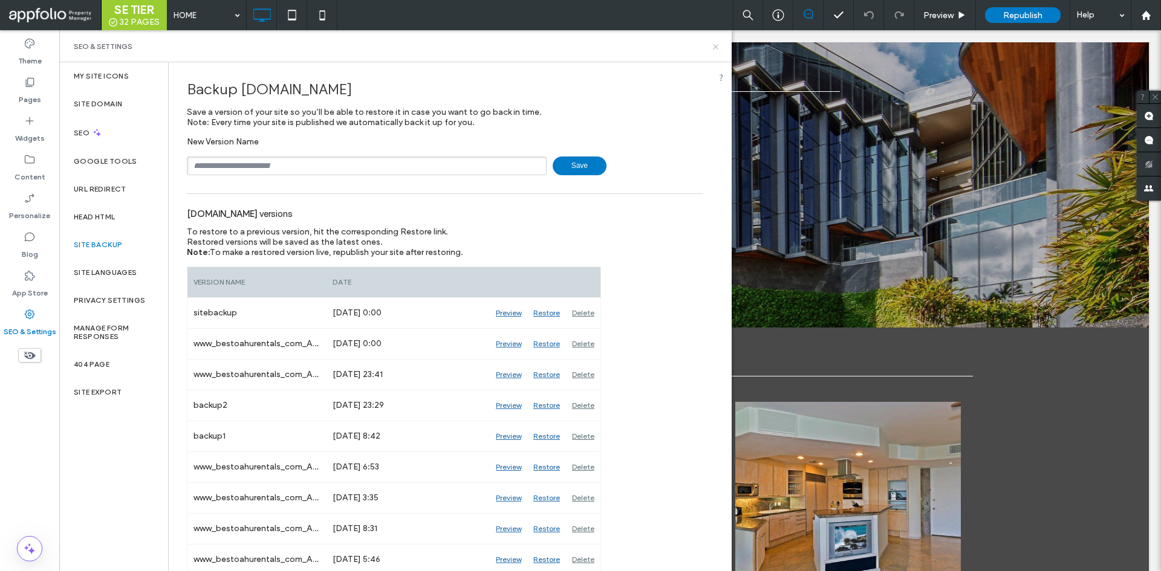
click at [716, 46] on use at bounding box center [715, 46] width 5 height 5
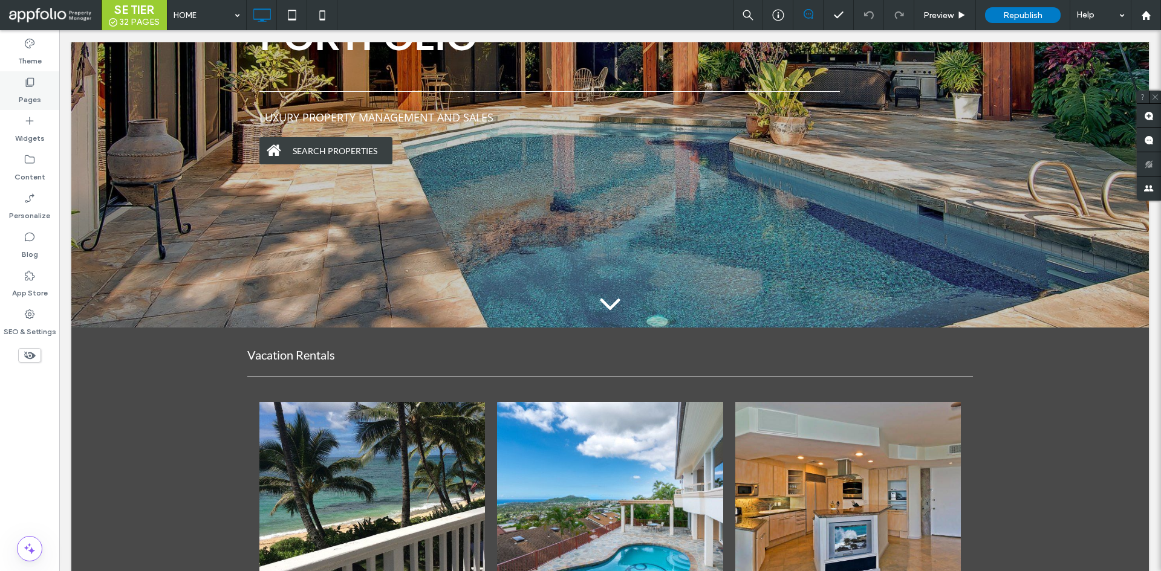
click at [40, 91] on label "Pages" at bounding box center [30, 96] width 22 height 17
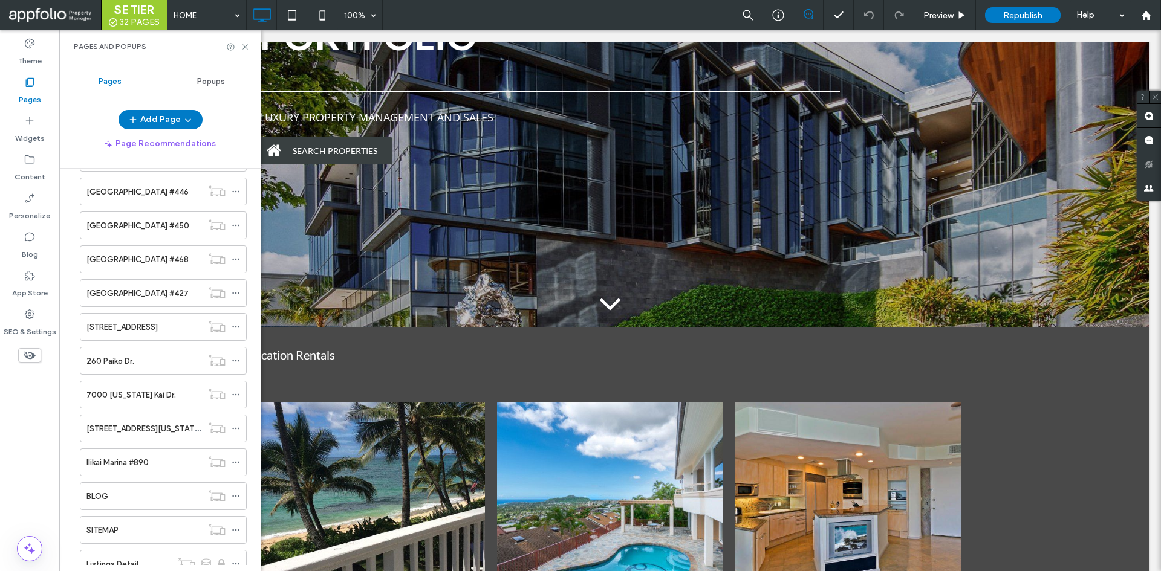
scroll to position [587, 0]
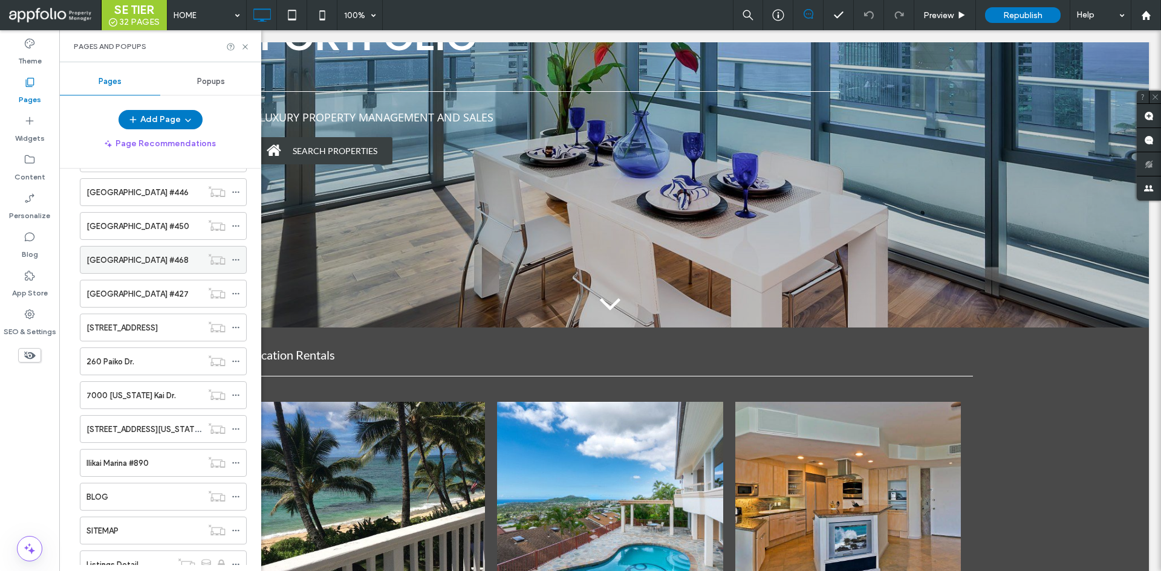
click at [115, 272] on div "Kahala Beach Unit #468" at bounding box center [143, 260] width 115 height 27
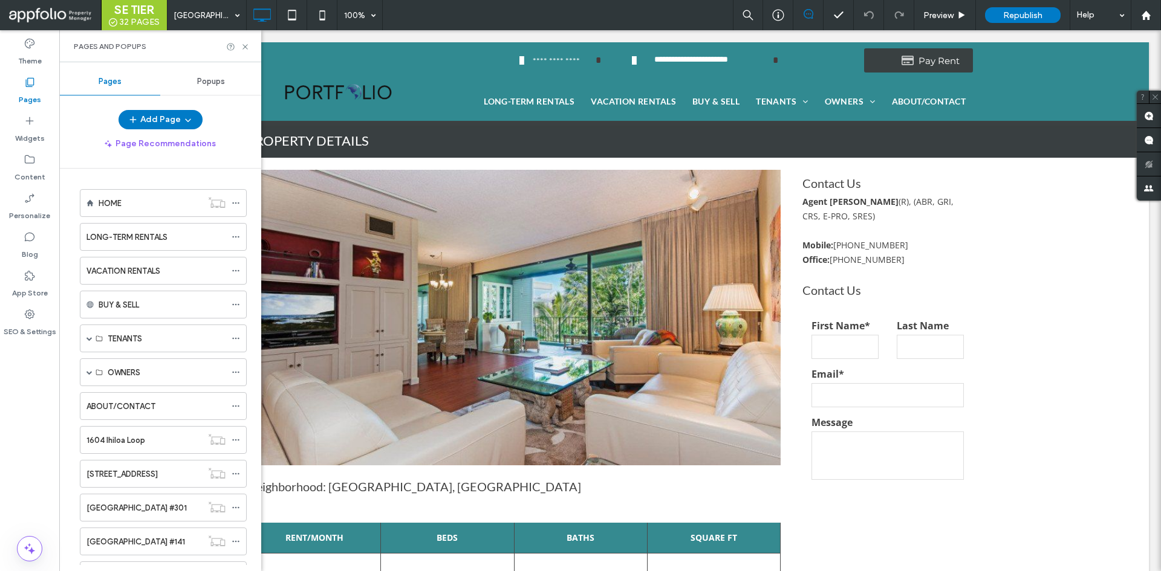
click at [109, 268] on label "VACATION RENTALS" at bounding box center [123, 271] width 74 height 21
click at [244, 48] on div at bounding box center [580, 285] width 1161 height 571
click at [244, 47] on use at bounding box center [244, 46] width 5 height 5
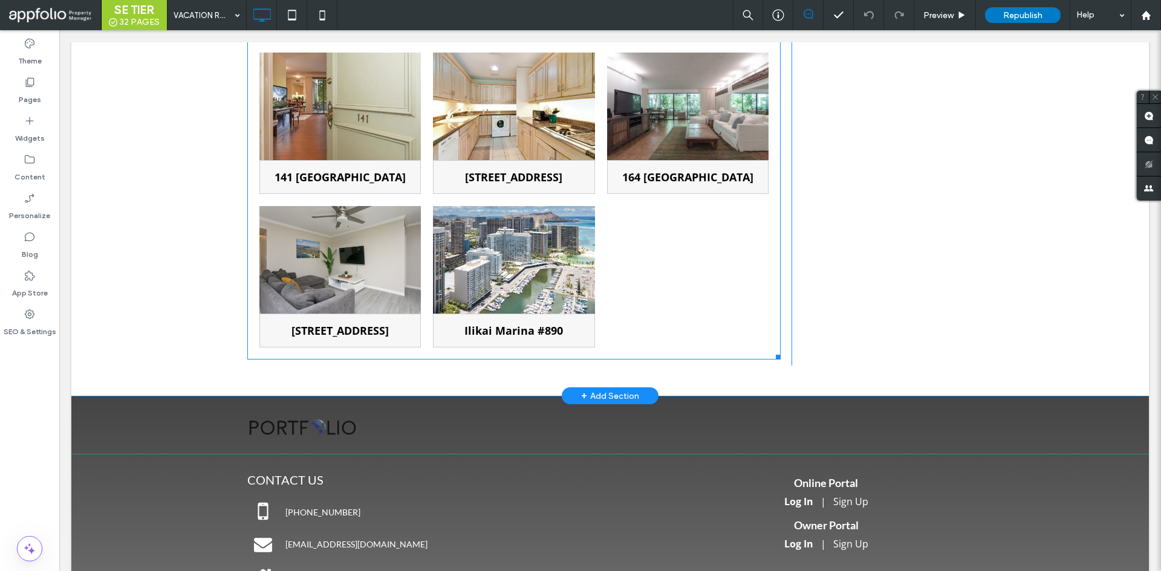
scroll to position [764, 0]
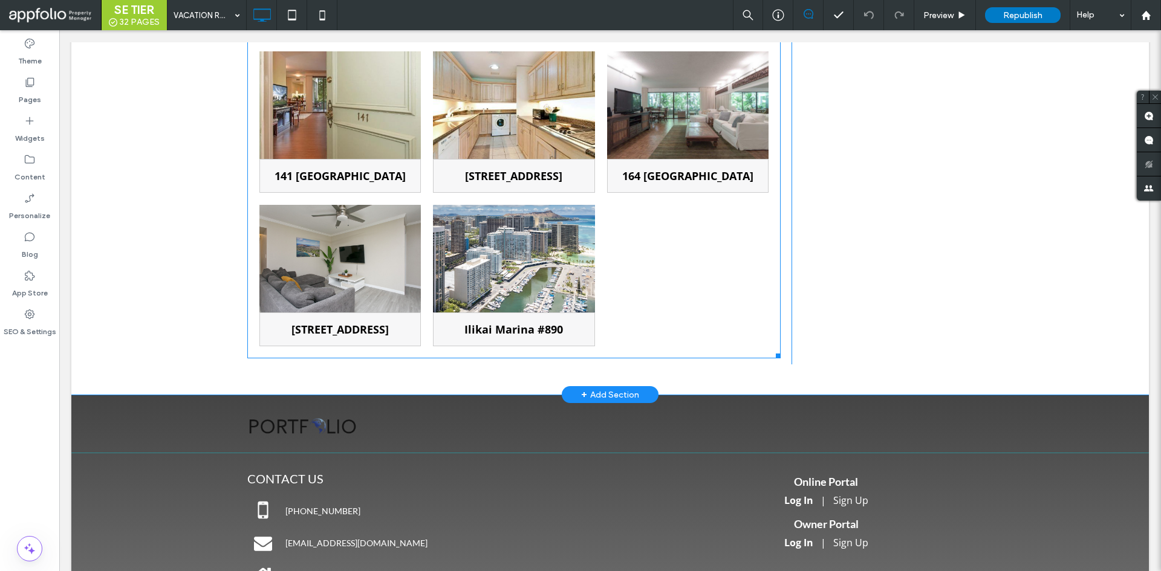
click at [717, 265] on div at bounding box center [688, 276] width 174 height 154
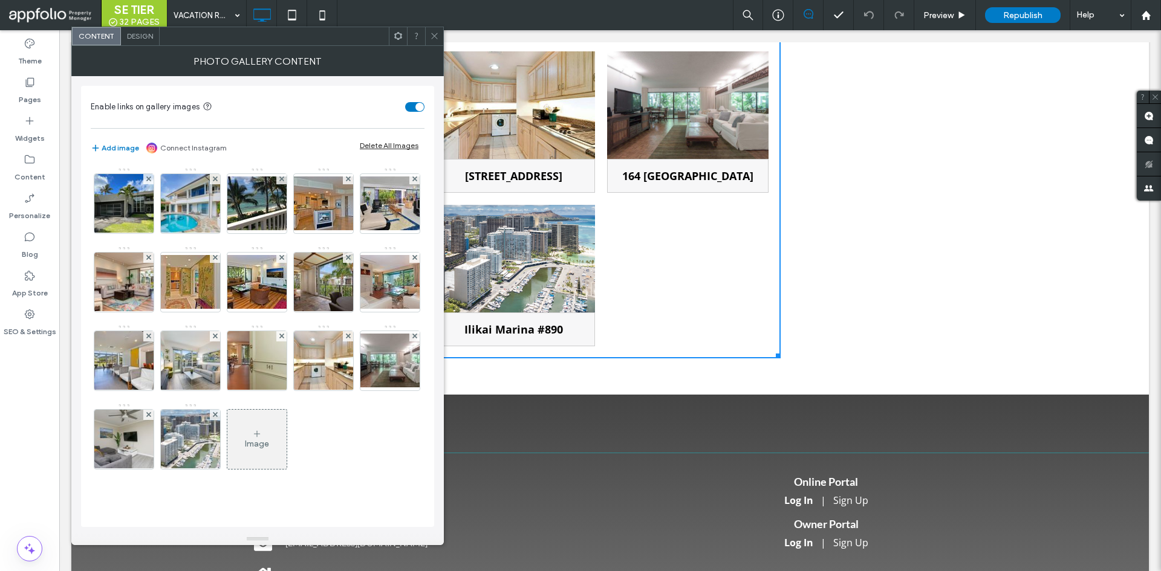
scroll to position [47, 0]
click at [433, 31] on icon at bounding box center [434, 35] width 9 height 9
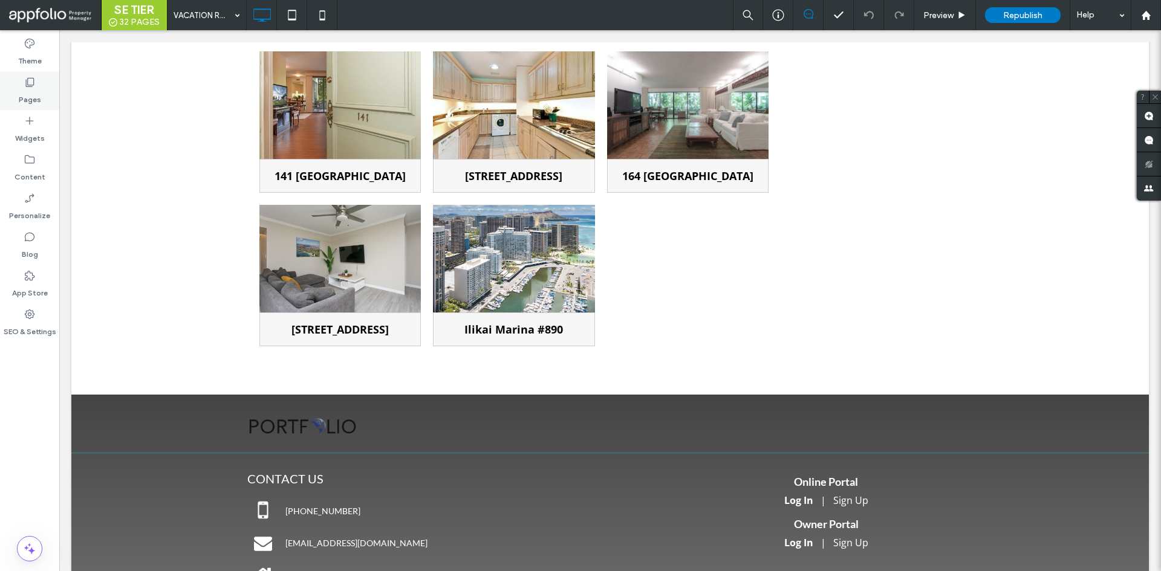
click at [34, 86] on icon at bounding box center [30, 82] width 12 height 12
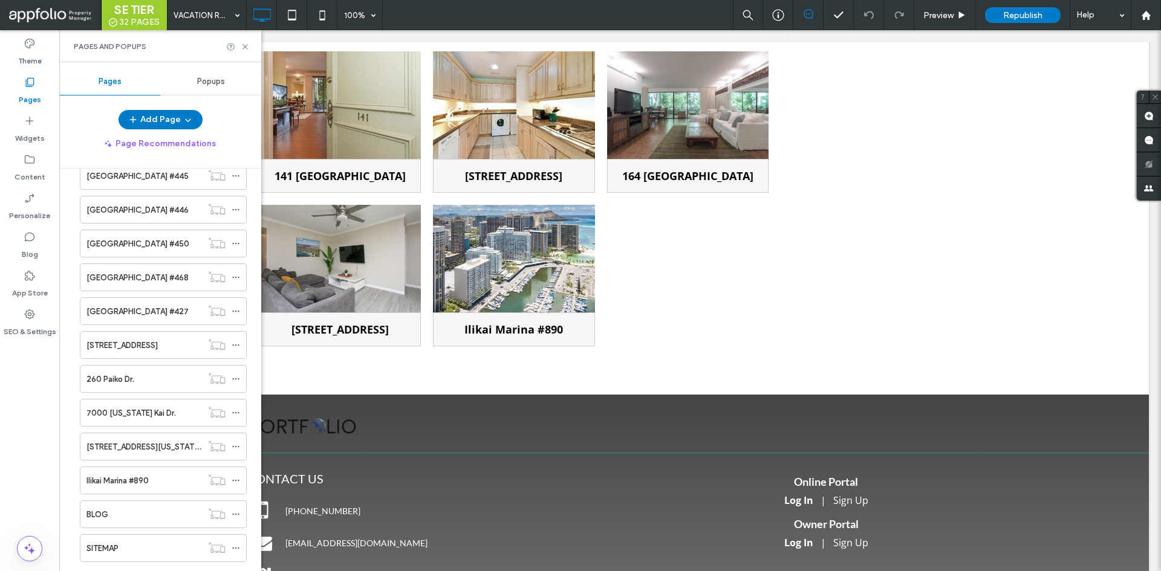
scroll to position [630, 0]
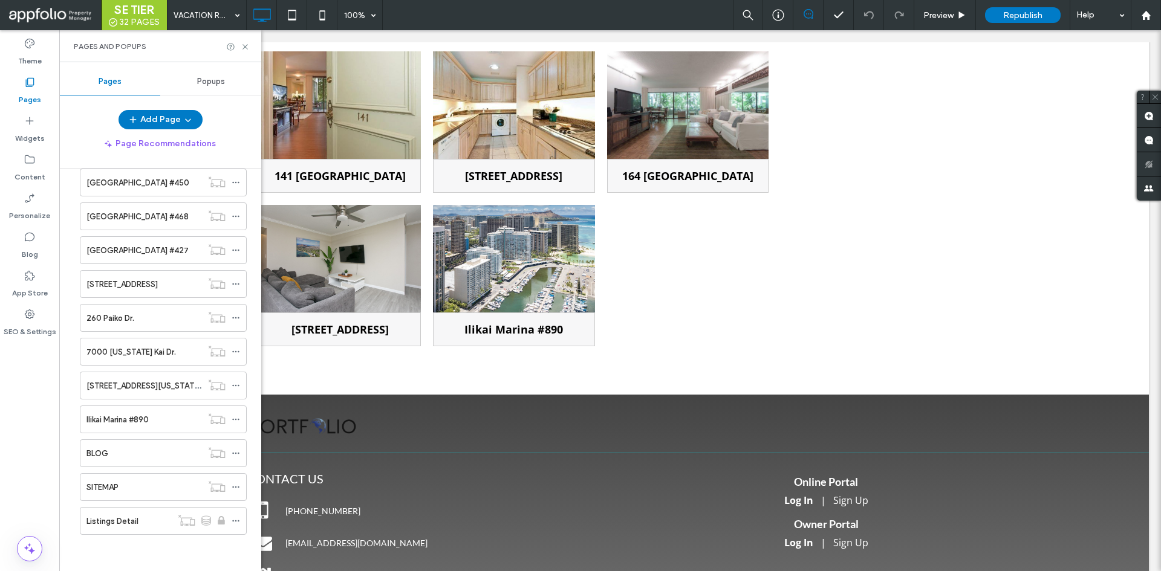
click at [155, 288] on label "2355 Ala Wai Blvd. #601" at bounding box center [121, 284] width 71 height 21
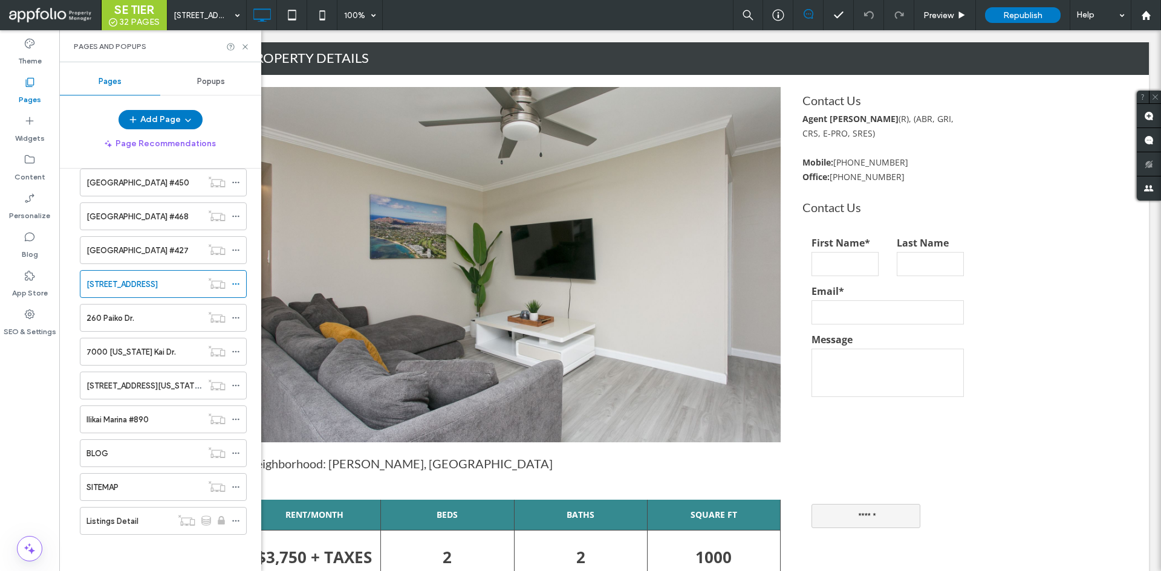
scroll to position [82, 0]
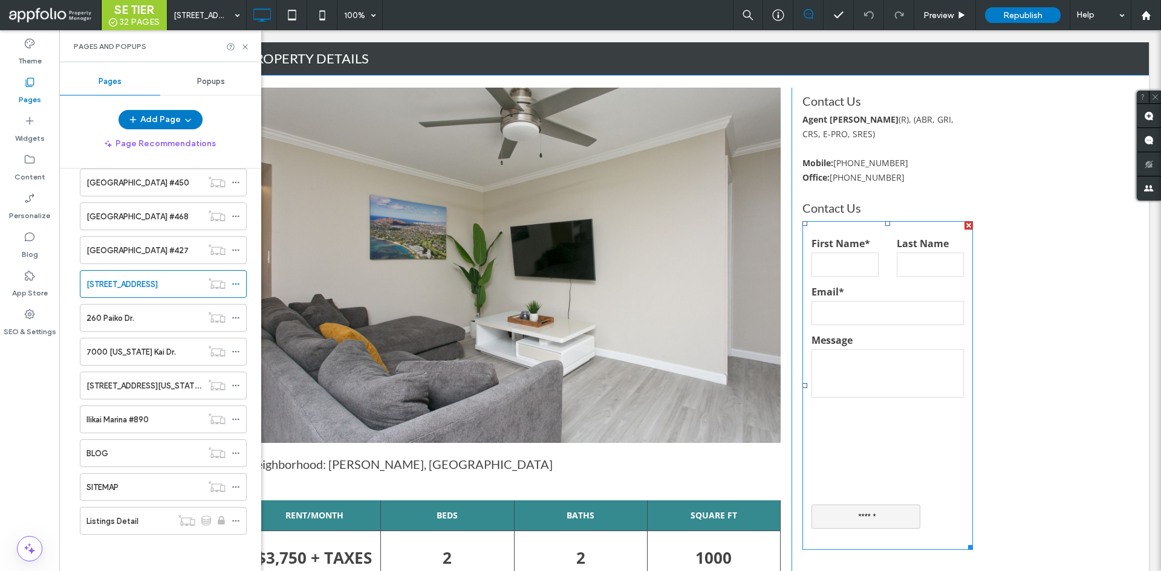
click at [888, 230] on form "First Name* Last Name Email* Message ******" at bounding box center [887, 385] width 171 height 329
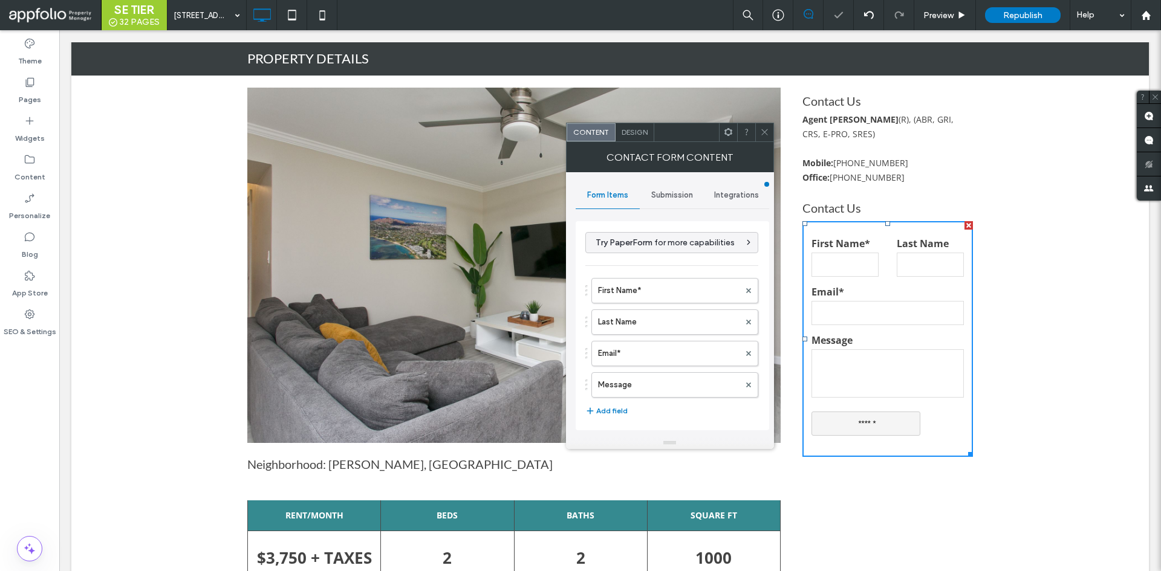
click at [664, 193] on span "Submission" at bounding box center [672, 195] width 42 height 10
click at [666, 233] on div "New submission notification" at bounding box center [673, 251] width 174 height 37
click at [643, 279] on label "Actions after submission" at bounding box center [672, 289] width 161 height 24
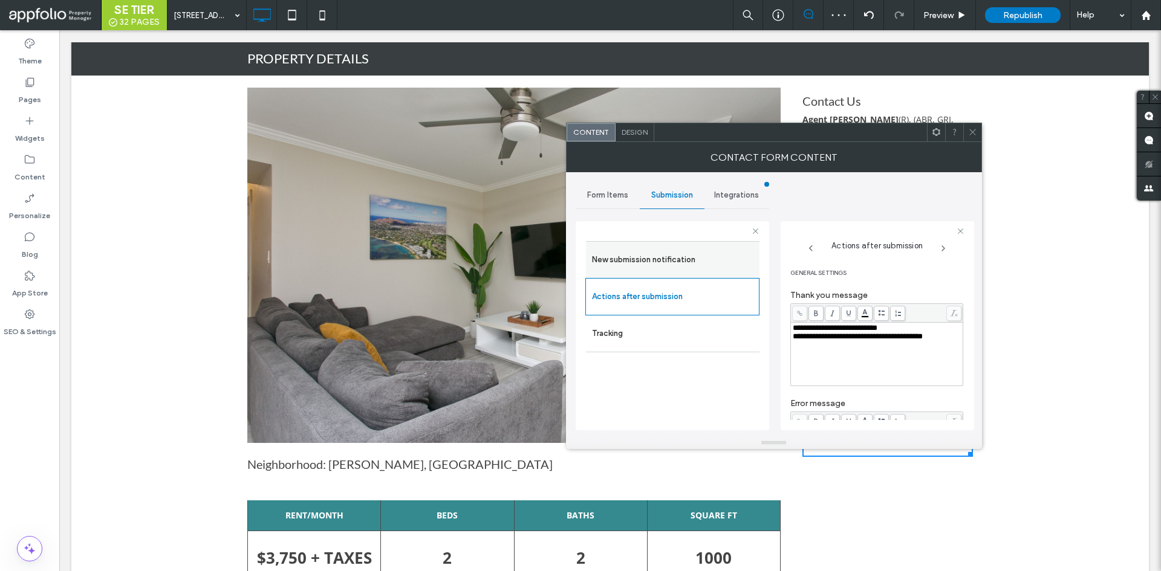
click at [655, 249] on label "New submission notification" at bounding box center [672, 260] width 161 height 24
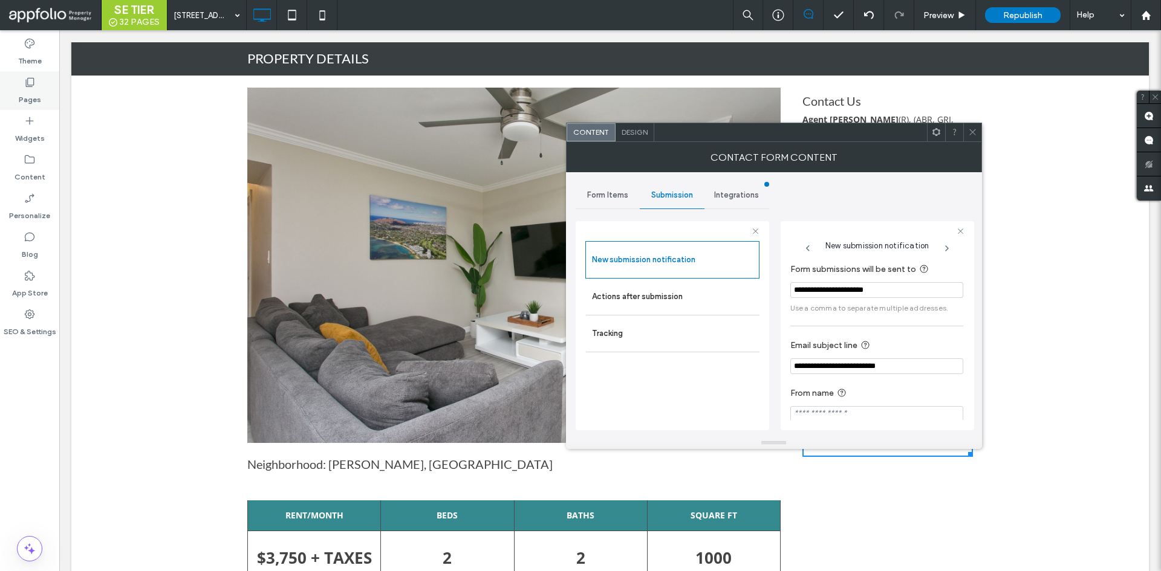
click at [41, 93] on div "Pages" at bounding box center [29, 90] width 59 height 39
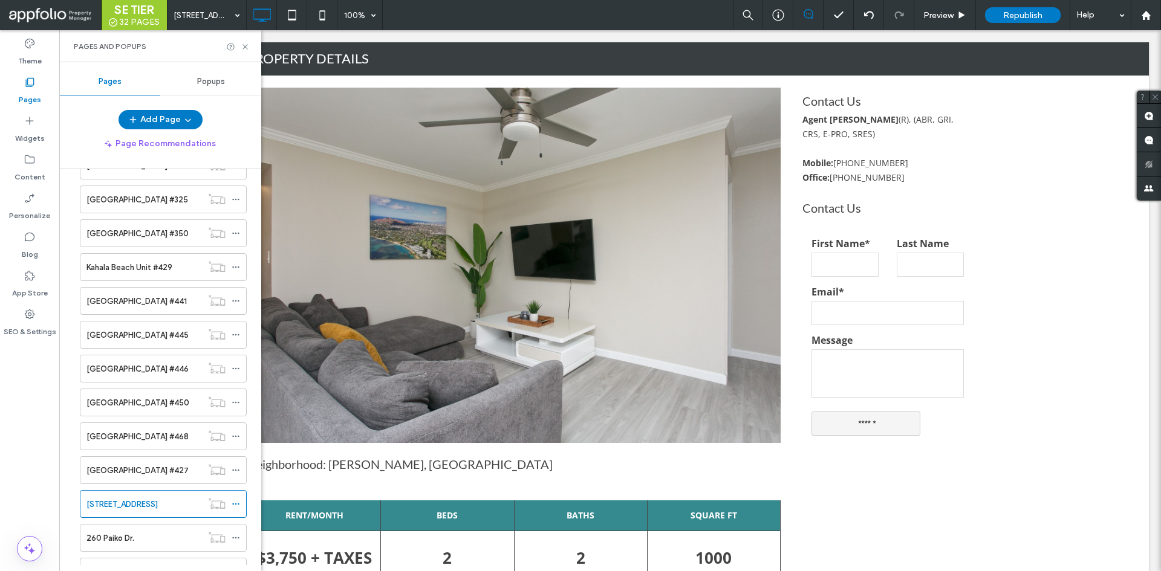
scroll to position [411, 0]
click at [148, 470] on label "[GEOGRAPHIC_DATA] #427" at bounding box center [137, 469] width 102 height 21
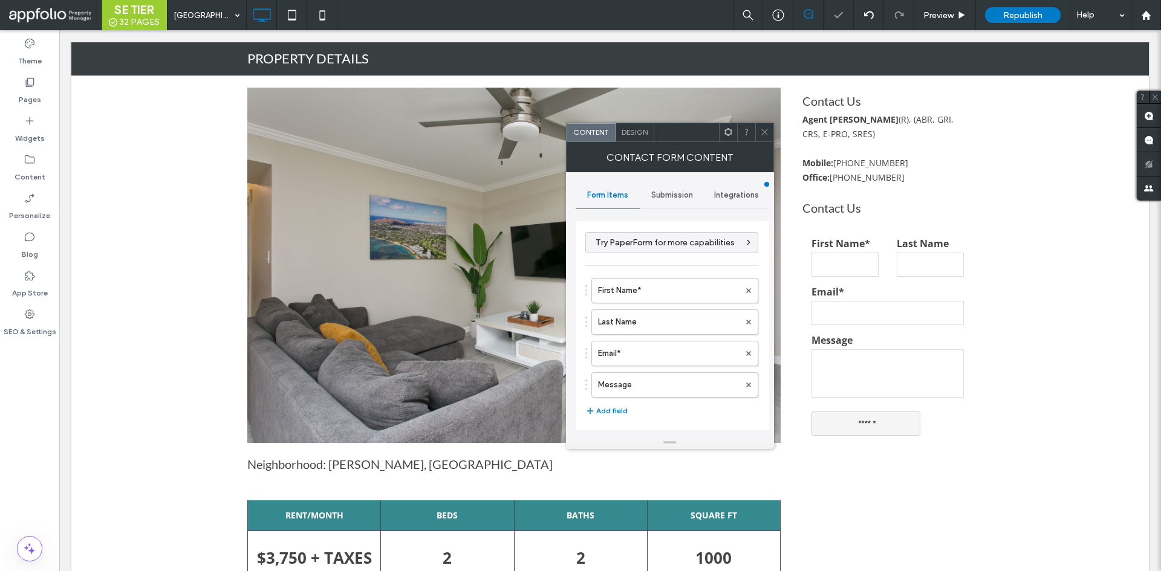
click at [661, 203] on div "Submission" at bounding box center [672, 195] width 65 height 27
click at [664, 233] on div "New submission notification" at bounding box center [673, 251] width 174 height 37
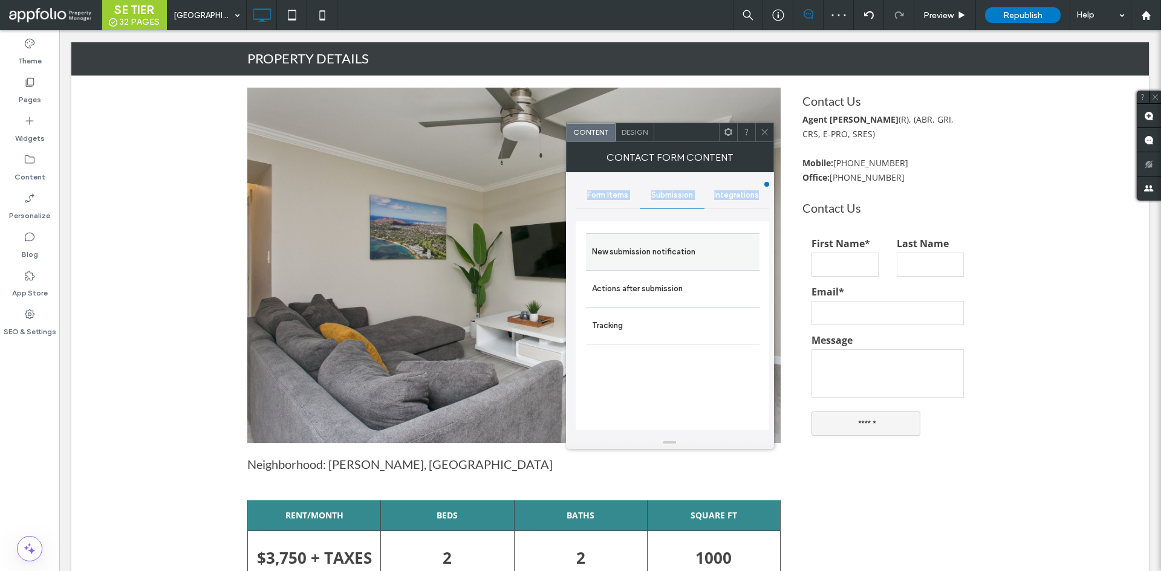
click at [664, 233] on div "New submission notification" at bounding box center [673, 251] width 174 height 37
click at [657, 253] on label "New submission notification" at bounding box center [672, 252] width 161 height 24
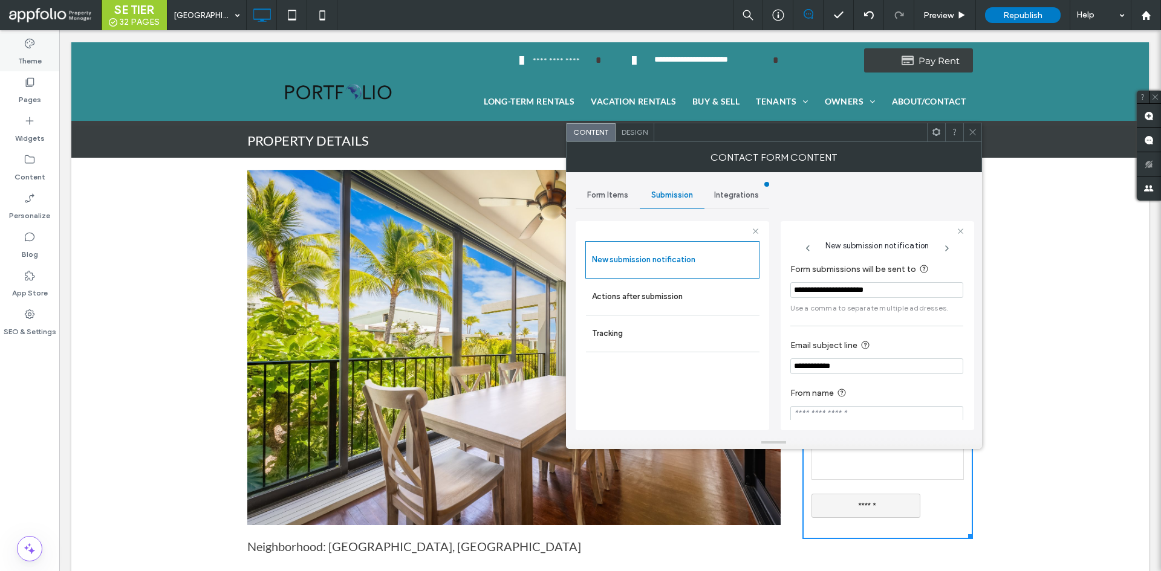
click at [8, 66] on div "Theme" at bounding box center [29, 52] width 59 height 39
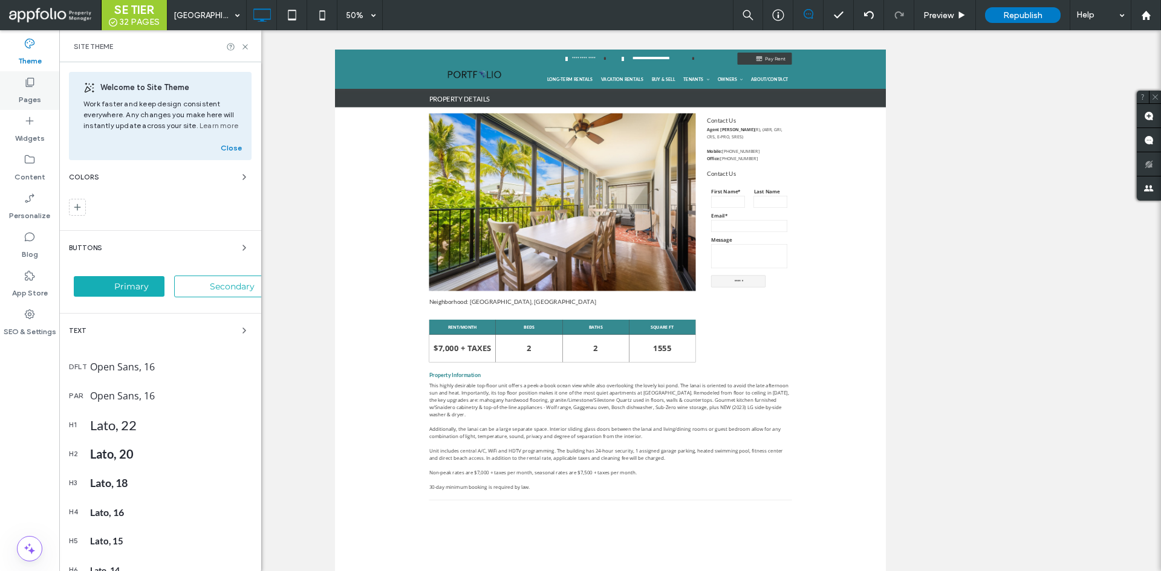
click at [32, 97] on label "Pages" at bounding box center [30, 96] width 22 height 17
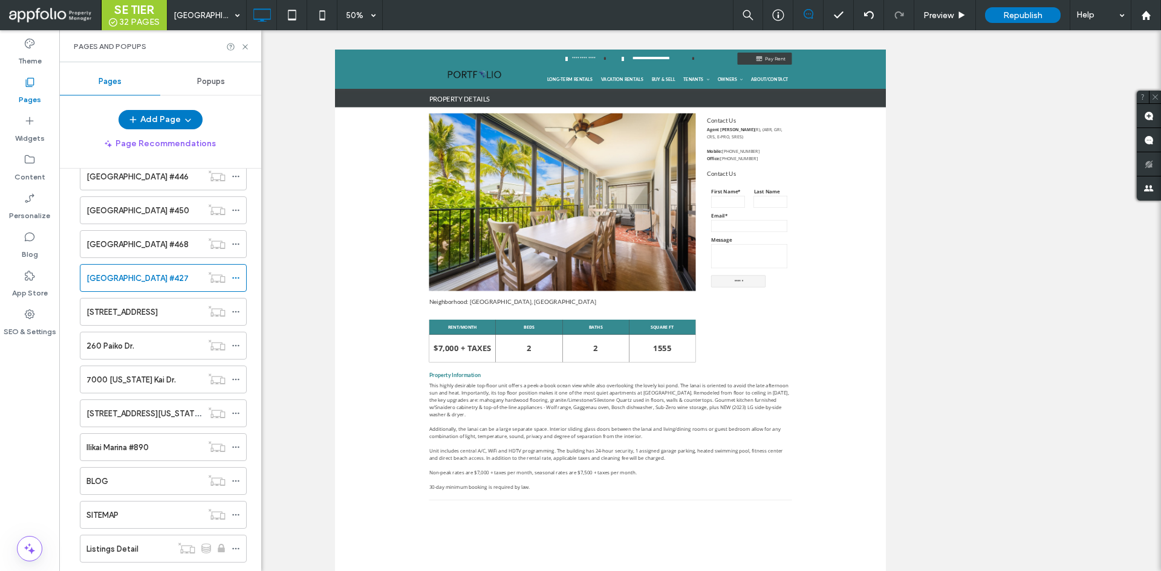
scroll to position [630, 0]
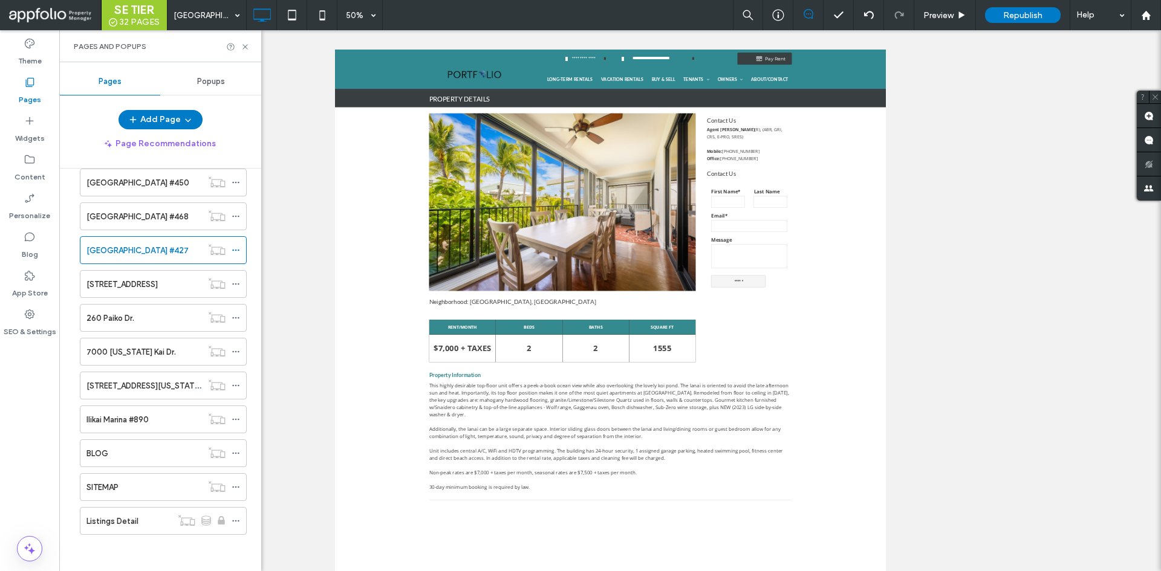
click at [160, 223] on div "Kahala Beach Unit #468" at bounding box center [143, 216] width 115 height 27
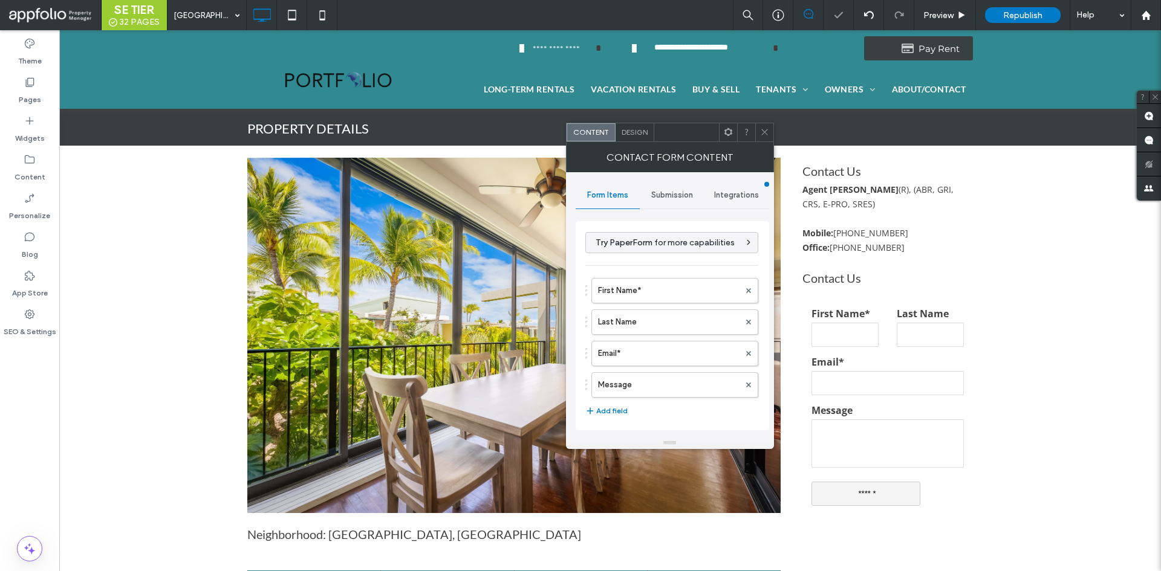
click at [673, 187] on div "Submission" at bounding box center [672, 195] width 65 height 27
click at [672, 264] on div "New submission notification" at bounding box center [673, 251] width 174 height 37
click at [674, 259] on label "New submission notification" at bounding box center [672, 252] width 161 height 24
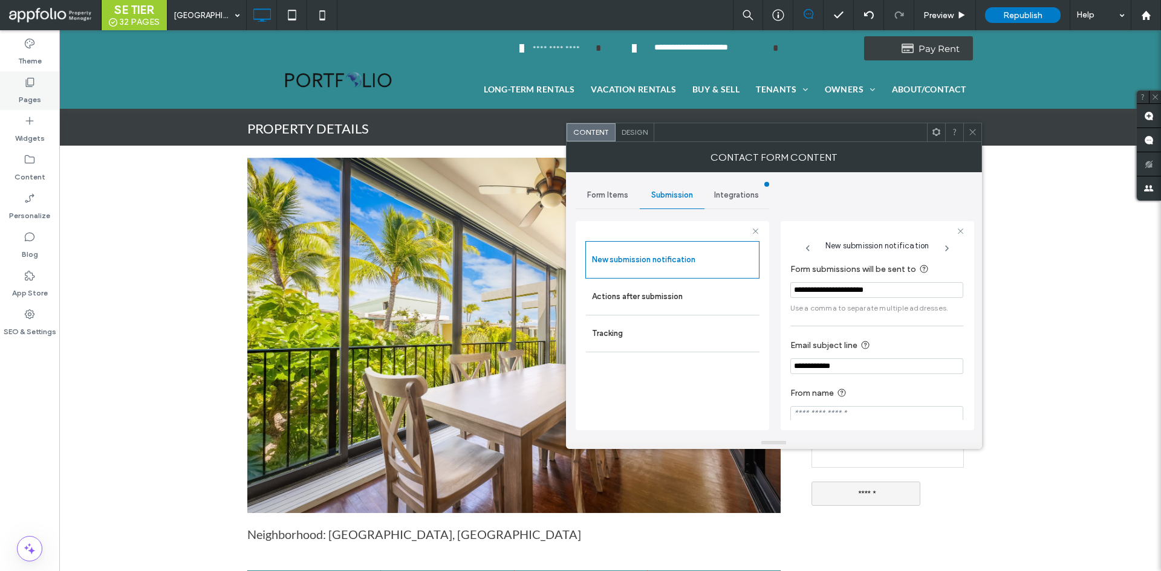
click at [42, 81] on div "Pages" at bounding box center [29, 90] width 59 height 39
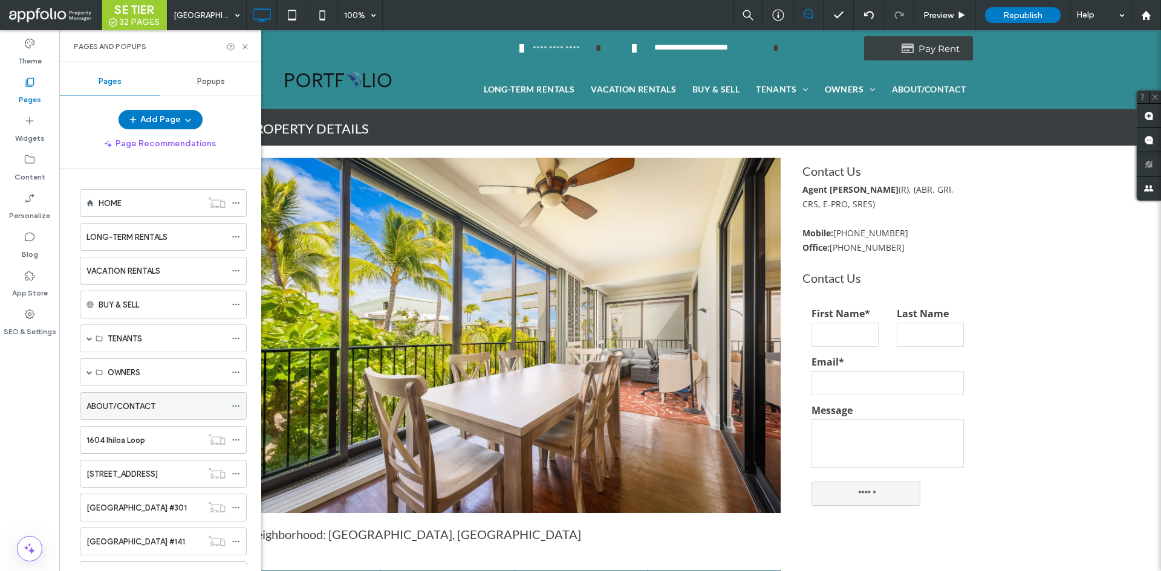
scroll to position [181, 0]
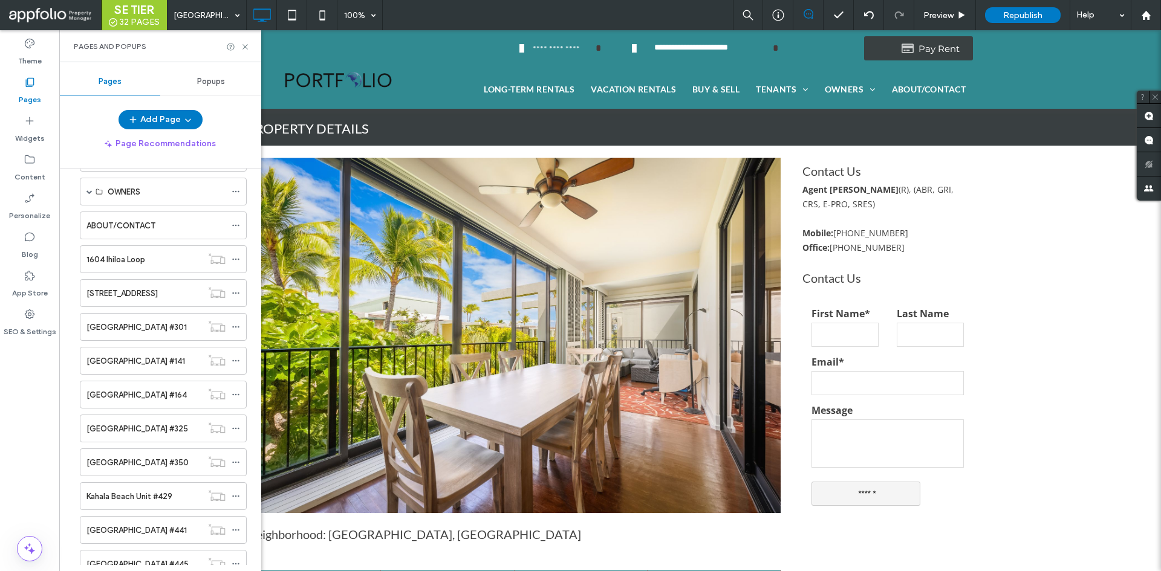
click at [155, 393] on label "Kahala Beach Unit #164" at bounding box center [136, 395] width 100 height 21
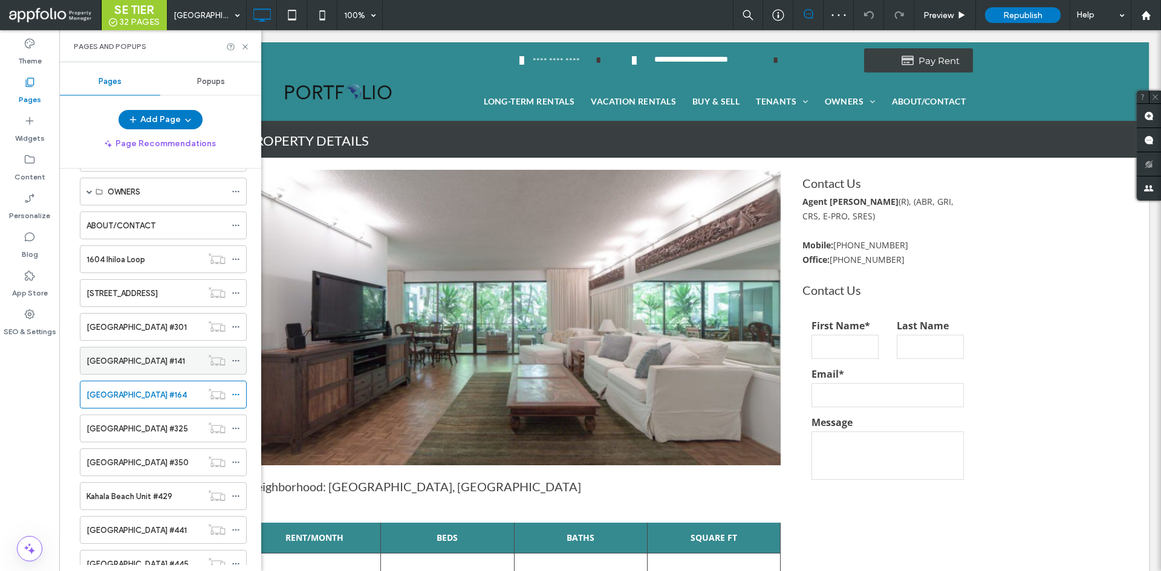
click at [130, 363] on label "Kahala Beach Unit #141" at bounding box center [135, 361] width 99 height 21
click at [153, 335] on div "Kahala Beach #301" at bounding box center [143, 327] width 115 height 27
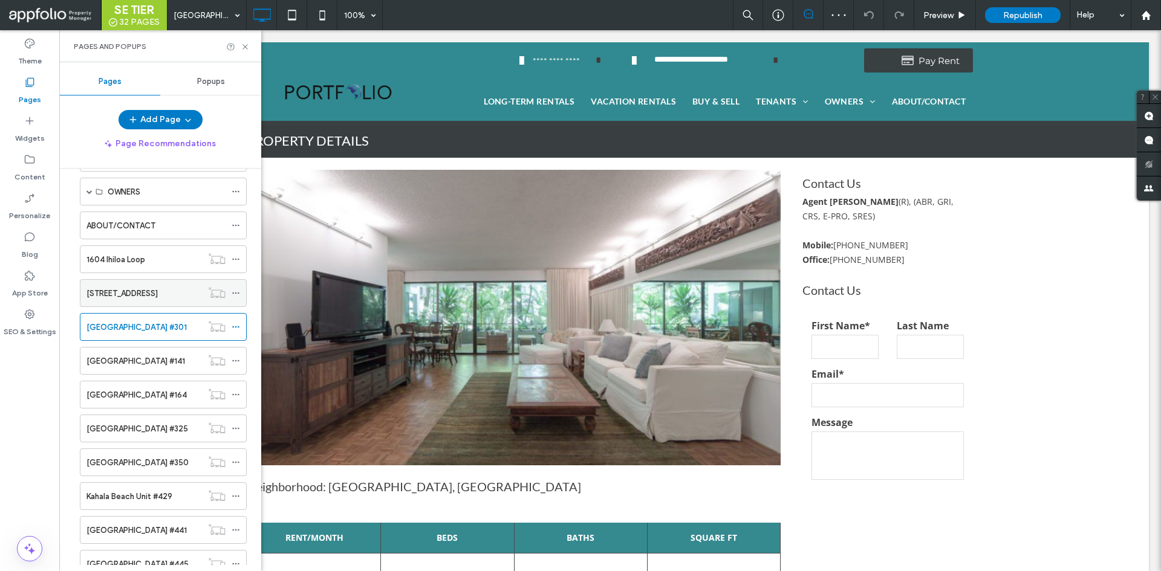
click at [154, 301] on div "61-7536 Papailoa Road" at bounding box center [143, 293] width 115 height 27
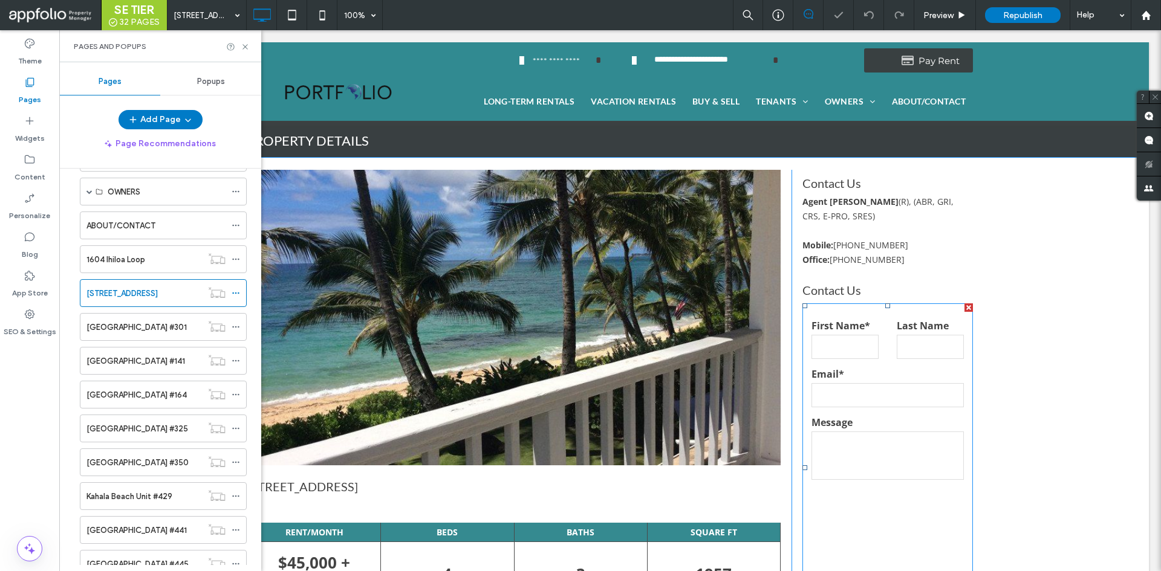
click at [877, 370] on label "Email*" at bounding box center [887, 374] width 152 height 15
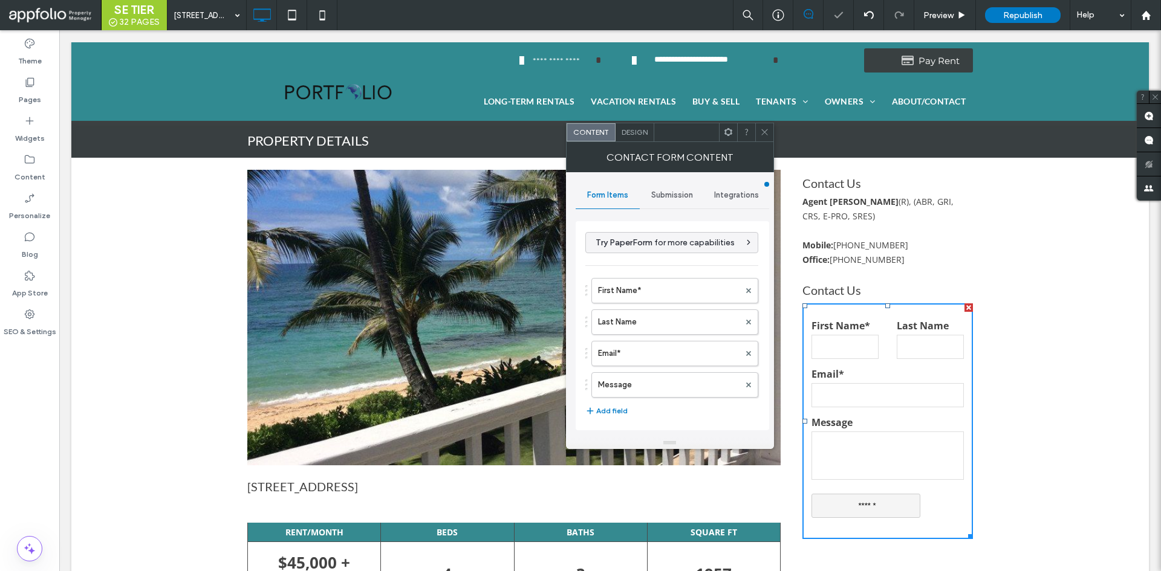
click at [663, 192] on span "Submission" at bounding box center [672, 195] width 42 height 10
click at [700, 242] on label "New submission notification" at bounding box center [672, 252] width 161 height 24
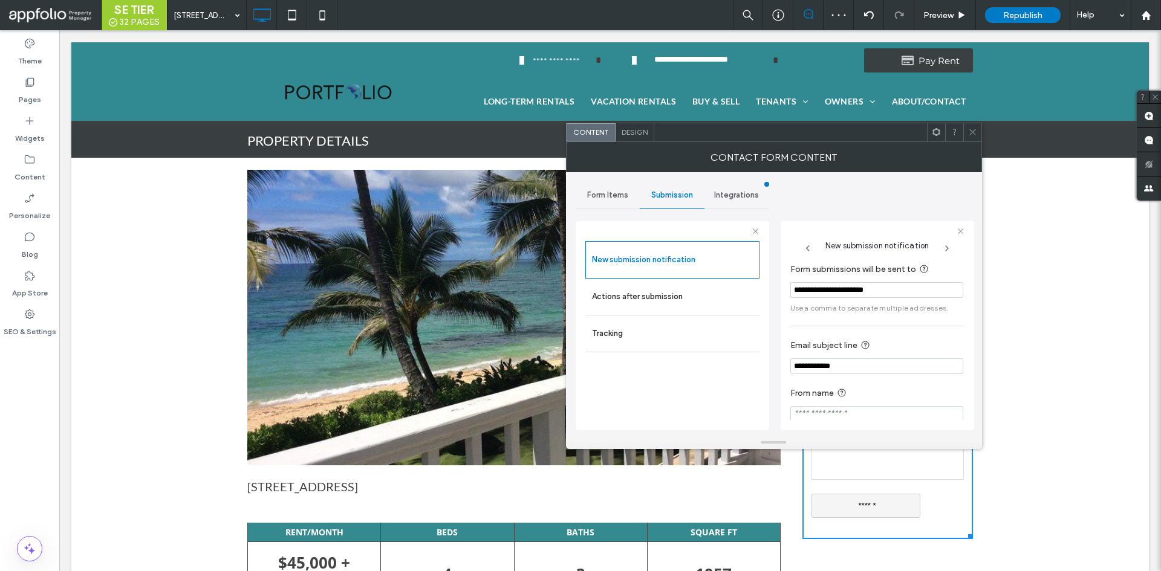
click at [973, 130] on icon at bounding box center [972, 132] width 9 height 9
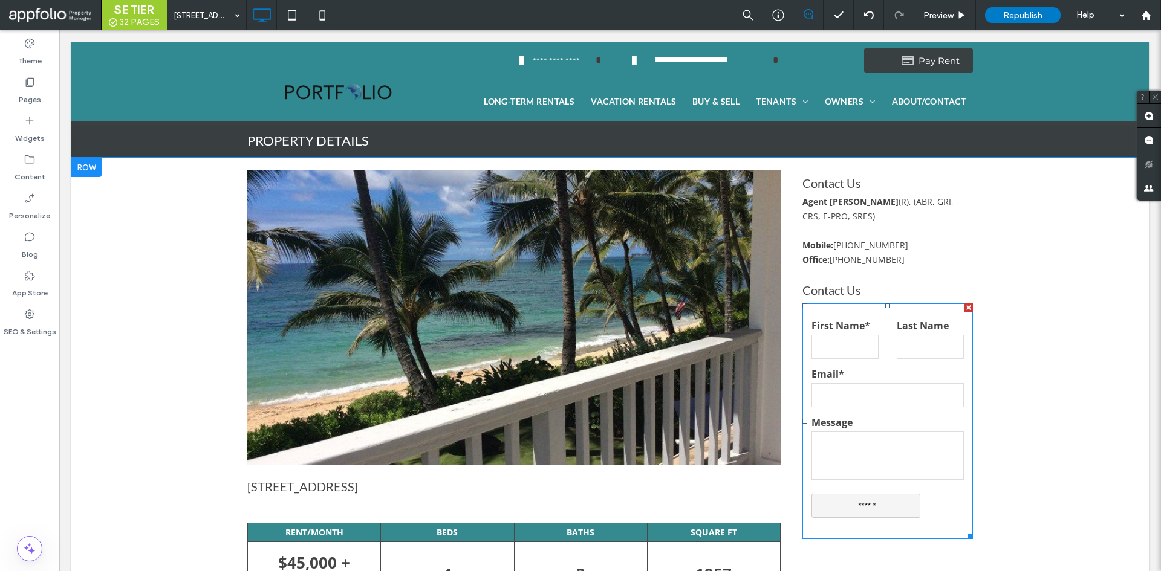
click at [900, 389] on input "email" at bounding box center [887, 395] width 152 height 24
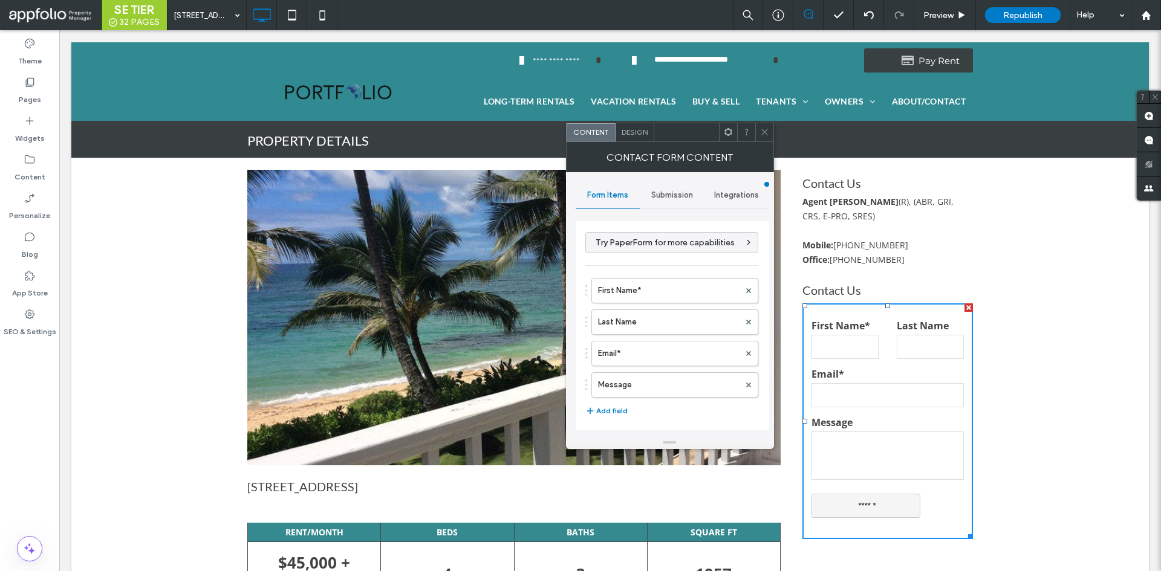
click at [660, 189] on div "Submission" at bounding box center [672, 195] width 65 height 27
click at [678, 246] on label "New submission notification" at bounding box center [672, 252] width 161 height 24
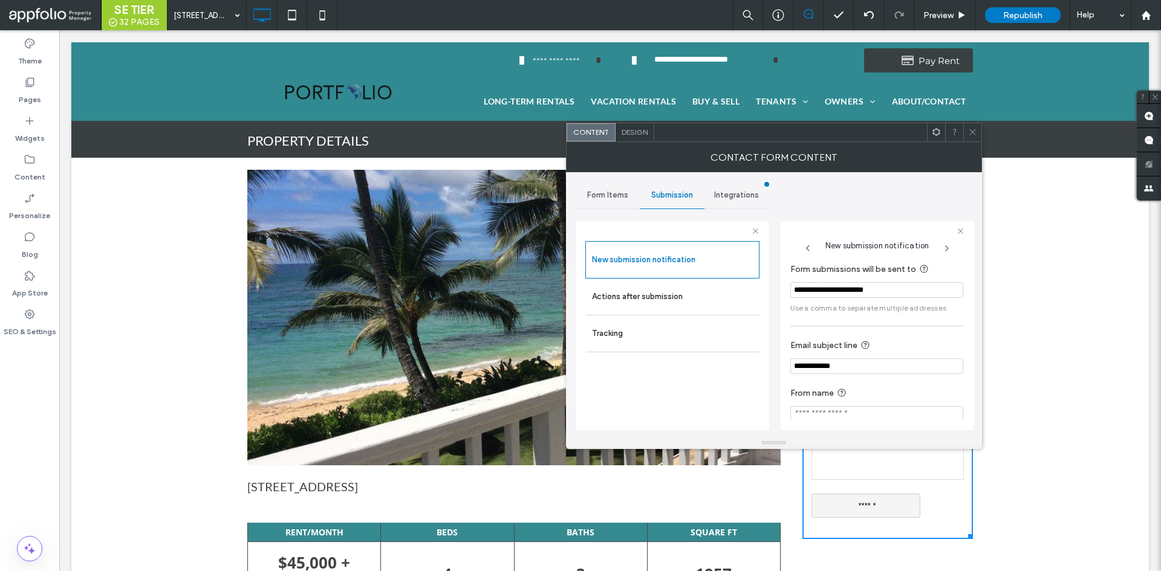
click at [969, 142] on div "Contact Form Content" at bounding box center [774, 157] width 416 height 30
click at [972, 131] on icon at bounding box center [973, 131] width 9 height 9
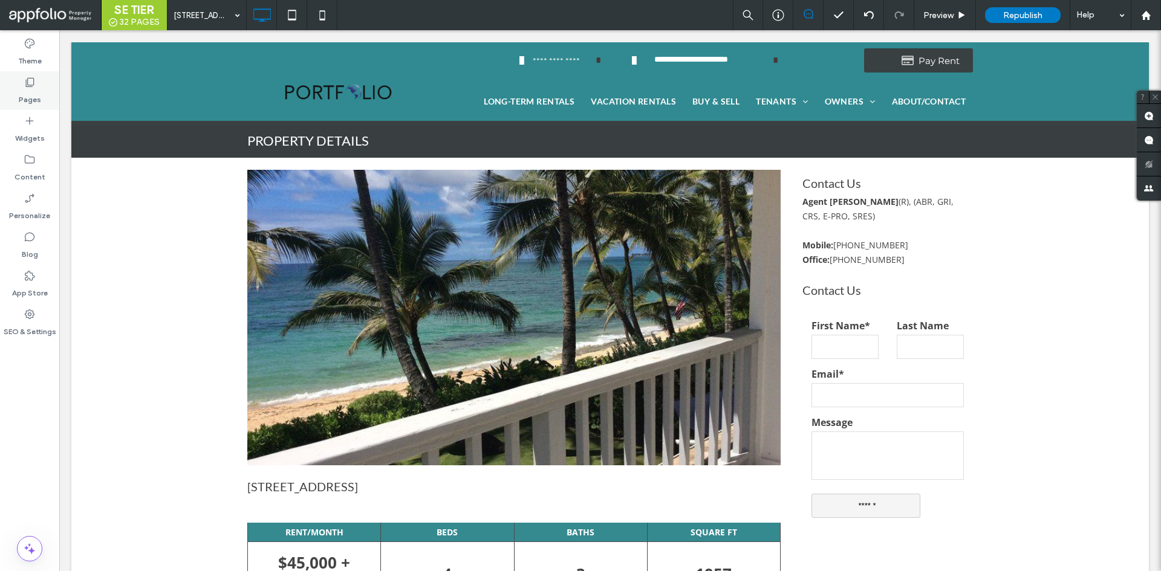
click at [49, 80] on div "Pages" at bounding box center [29, 90] width 59 height 39
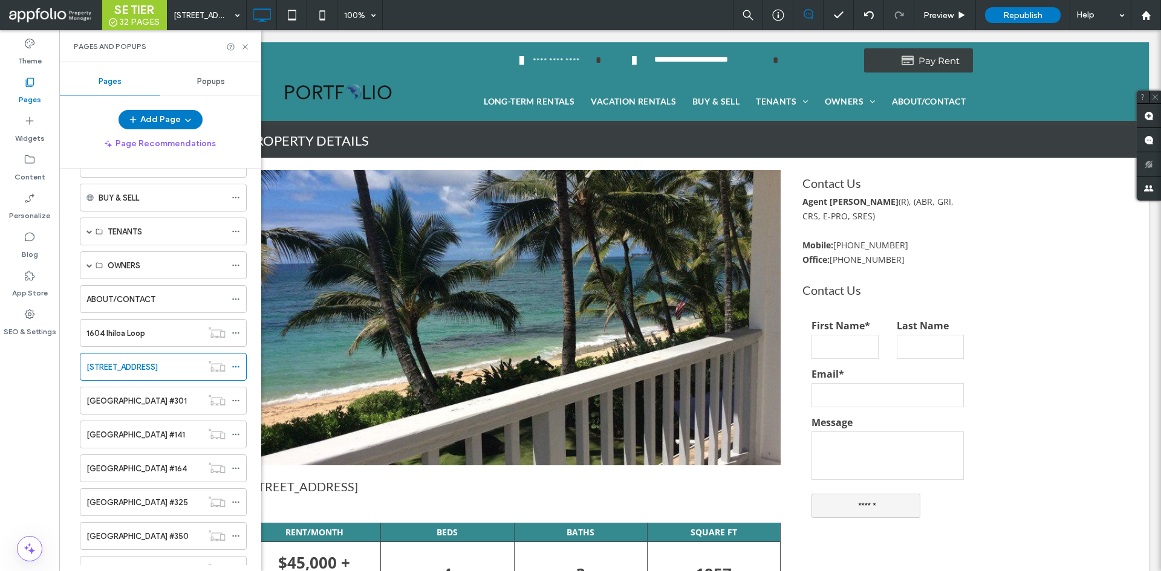
scroll to position [108, 0]
click at [236, 366] on use at bounding box center [235, 367] width 7 height 2
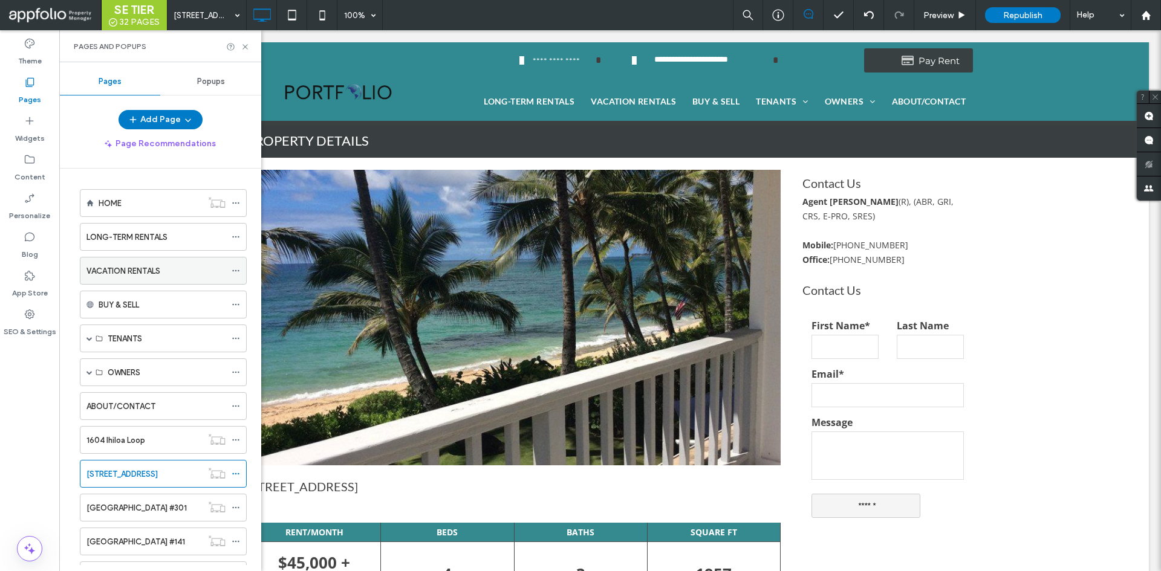
click at [158, 273] on label "VACATION RENTALS" at bounding box center [123, 271] width 74 height 21
click at [246, 45] on div "SE TIER 32 PAGES VACATION RENTALS 100% Preview Republish Help Site Comments Tea…" at bounding box center [580, 285] width 1161 height 571
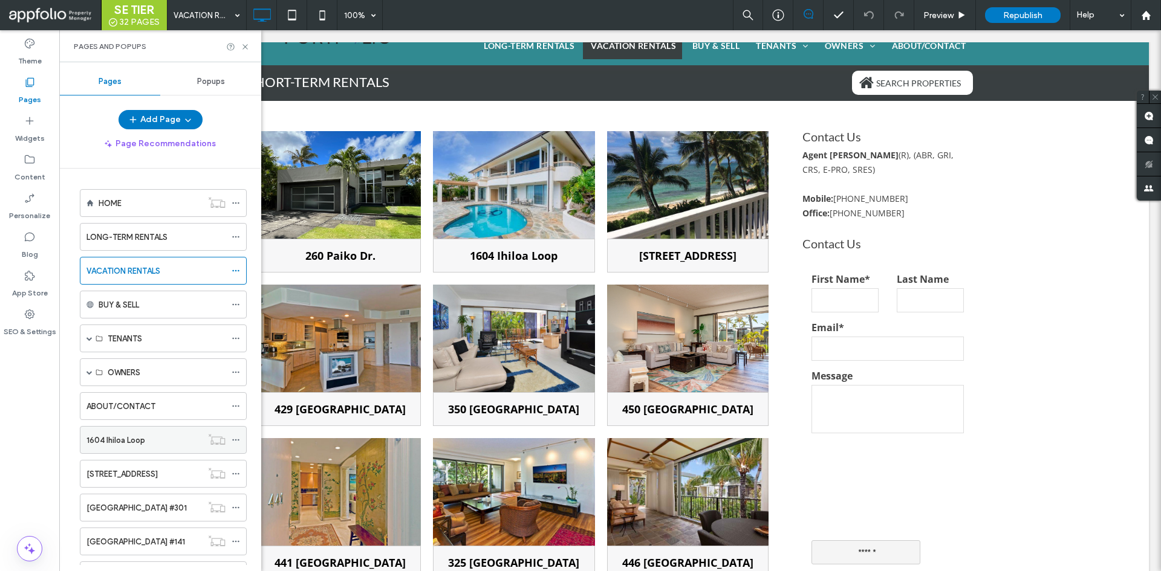
click at [164, 438] on div "1604 Ihiloa Loop" at bounding box center [143, 440] width 115 height 13
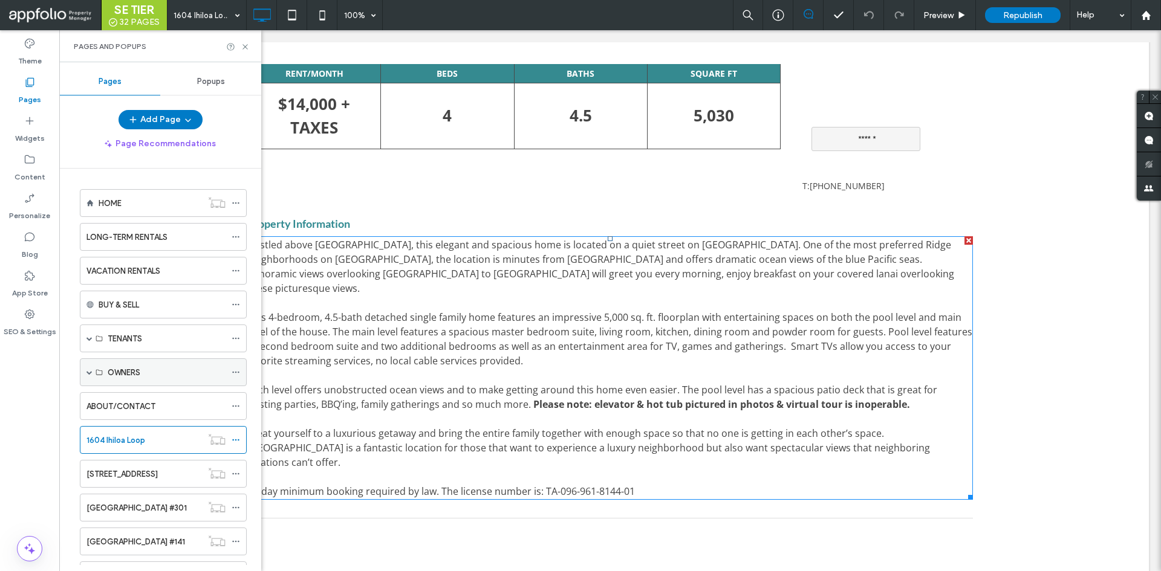
scroll to position [460, 0]
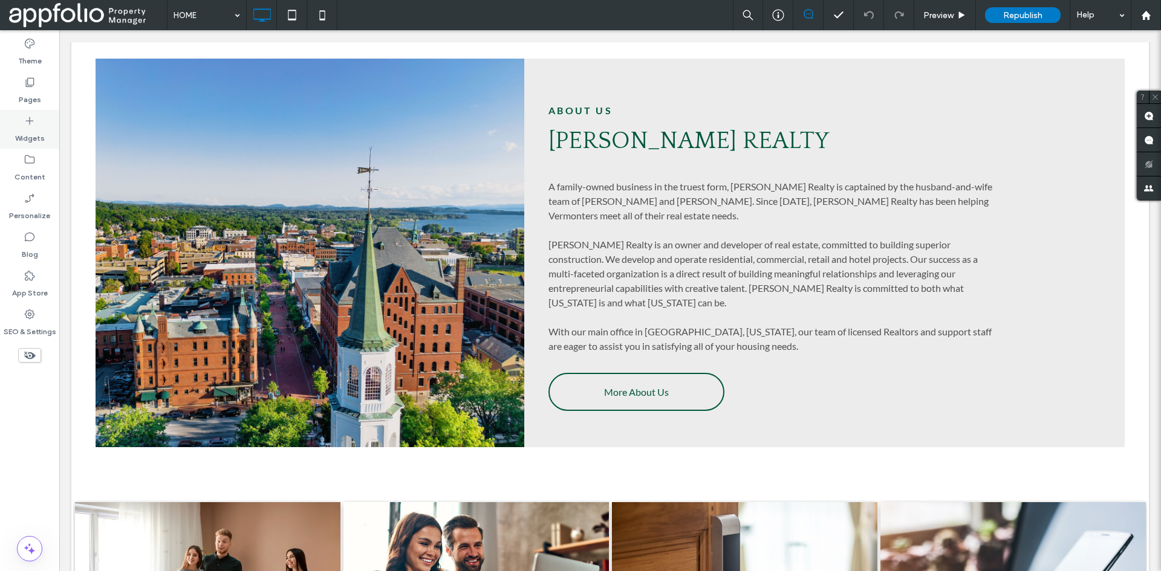
click at [29, 74] on div "Pages" at bounding box center [29, 90] width 59 height 39
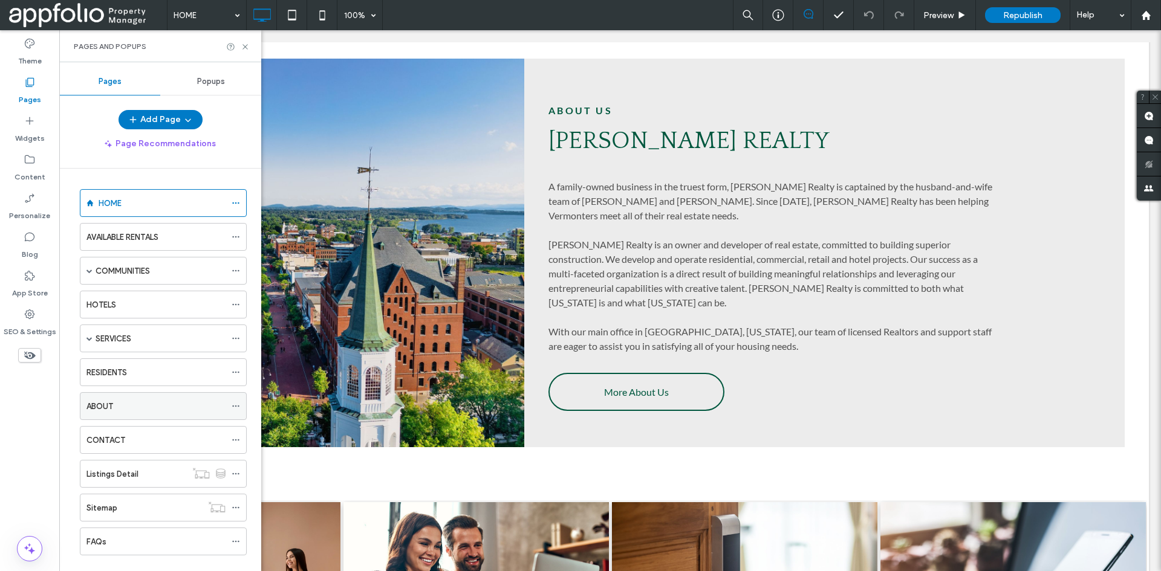
scroll to position [21, 0]
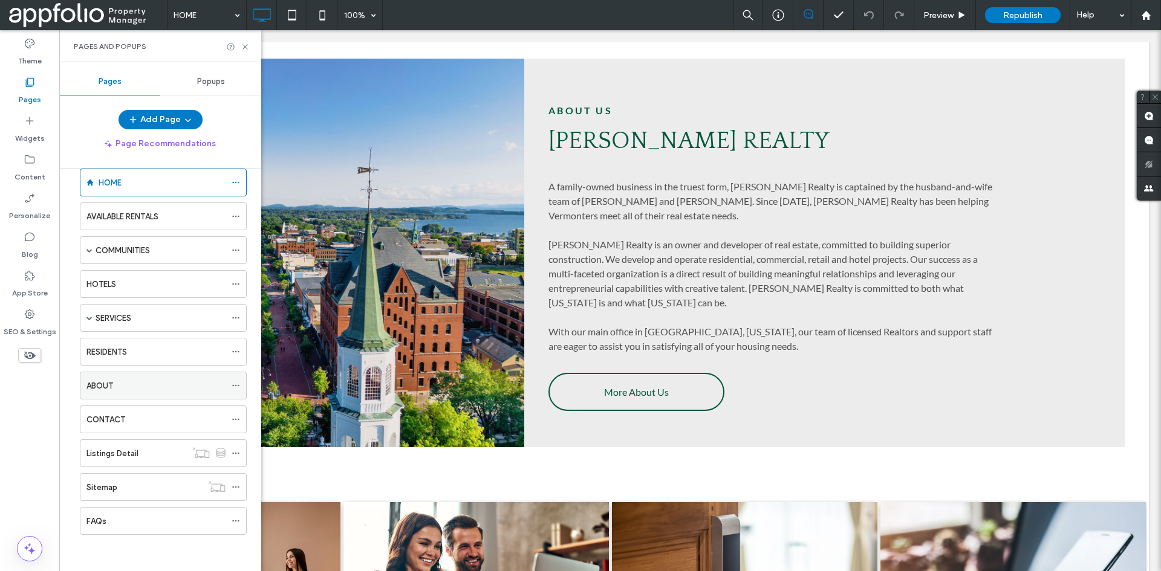
click at [113, 398] on div "ABOUT" at bounding box center [155, 385] width 139 height 27
click at [246, 47] on icon at bounding box center [245, 46] width 9 height 9
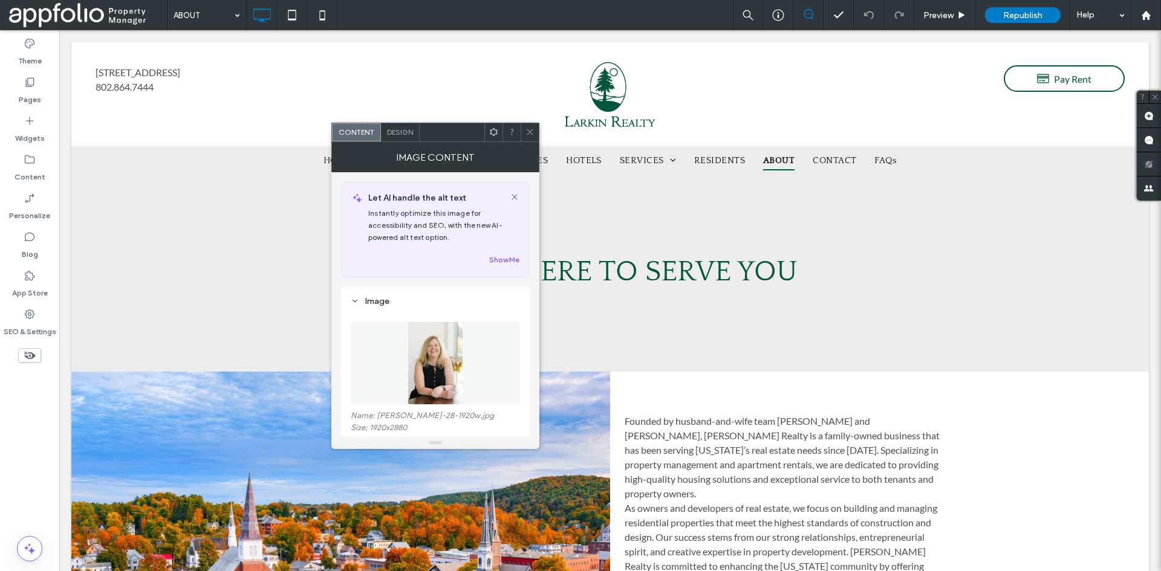
scroll to position [1600, 0]
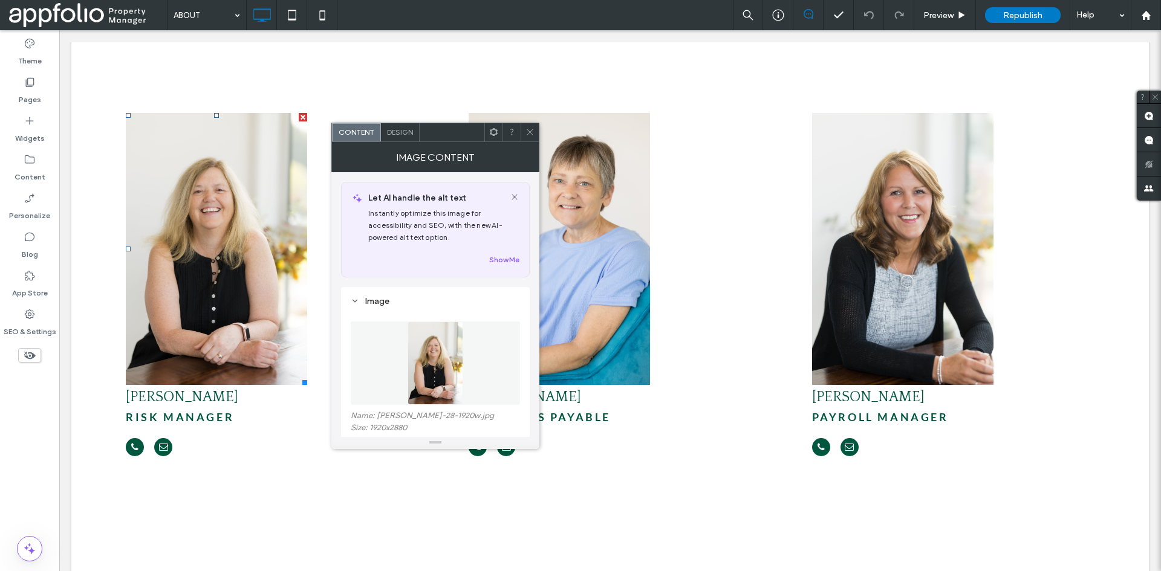
click at [524, 131] on div at bounding box center [530, 132] width 18 height 18
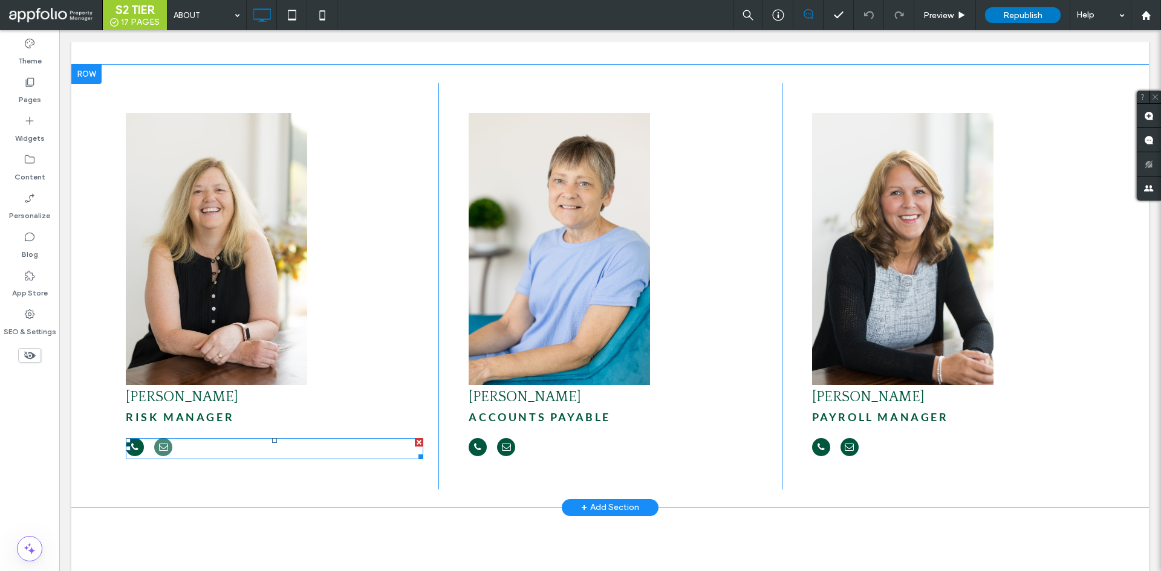
click at [170, 438] on span "email" at bounding box center [163, 447] width 18 height 18
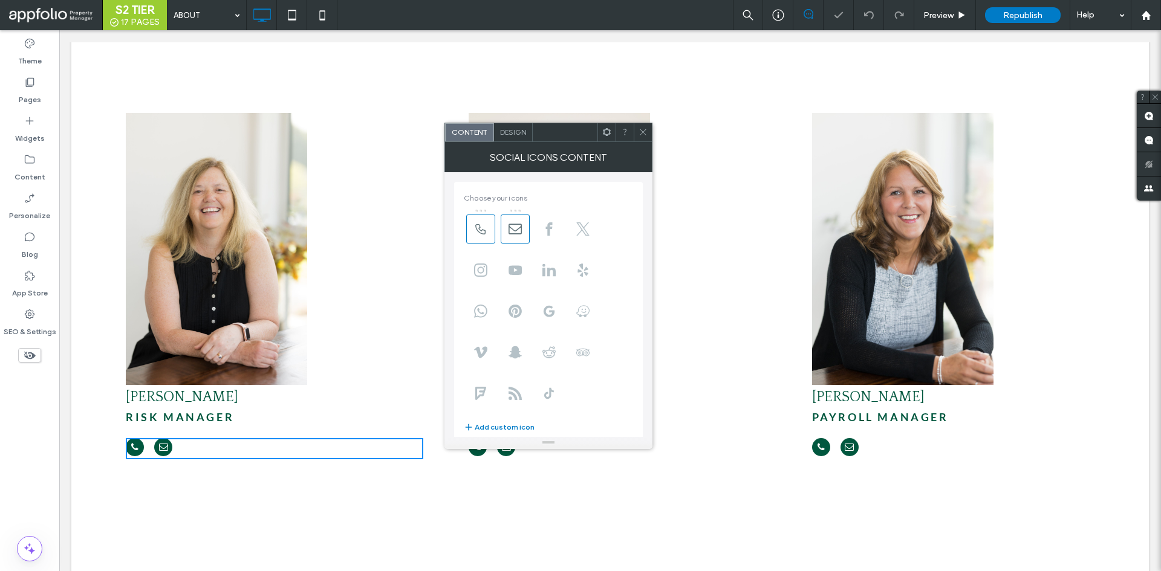
click at [516, 134] on span "Design" at bounding box center [513, 132] width 26 height 9
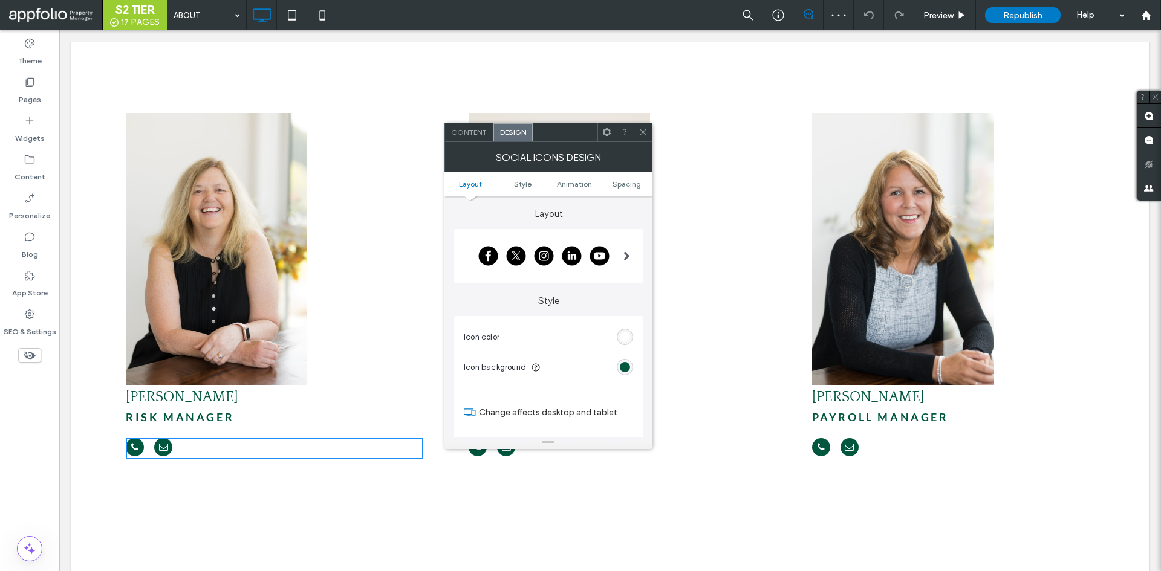
click at [637, 131] on div at bounding box center [643, 132] width 18 height 18
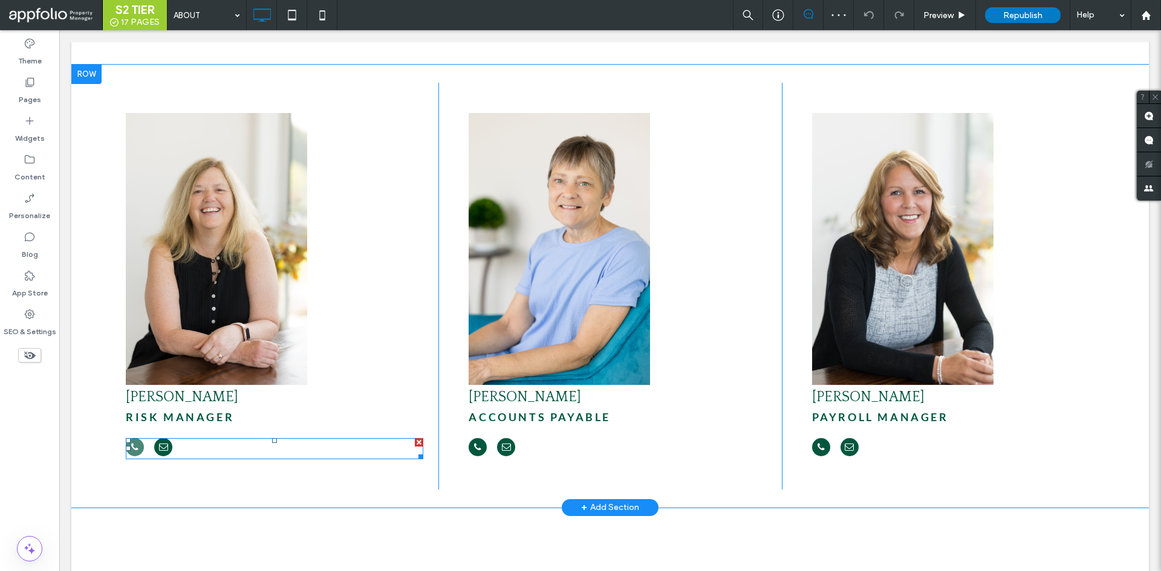
click at [141, 438] on span "phone" at bounding box center [135, 447] width 18 height 18
click at [249, 438] on div at bounding box center [274, 448] width 297 height 21
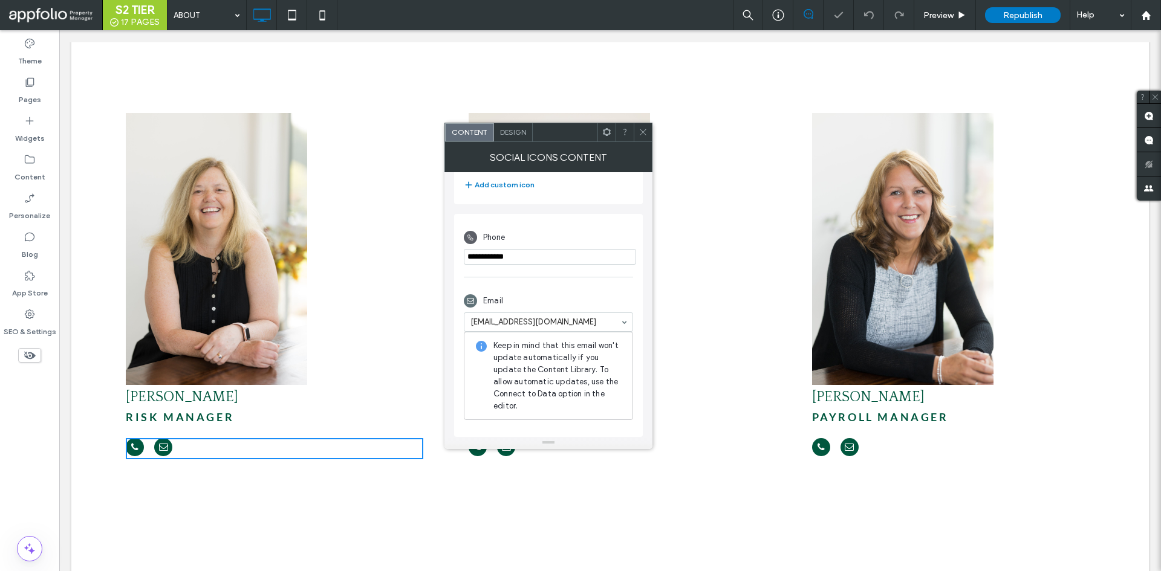
scroll to position [243, 0]
click at [562, 288] on div "Email terryreilly@larkinrealty.net Keep in mind that this email won't update au…" at bounding box center [548, 358] width 169 height 148
click at [567, 306] on div "Email" at bounding box center [548, 301] width 169 height 23
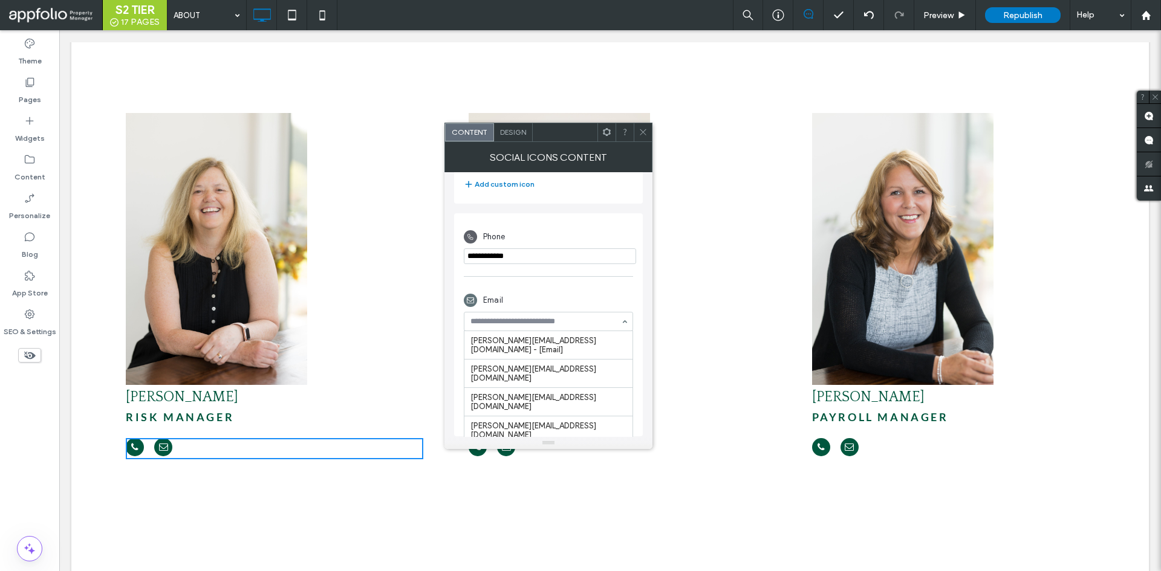
scroll to position [189, 0]
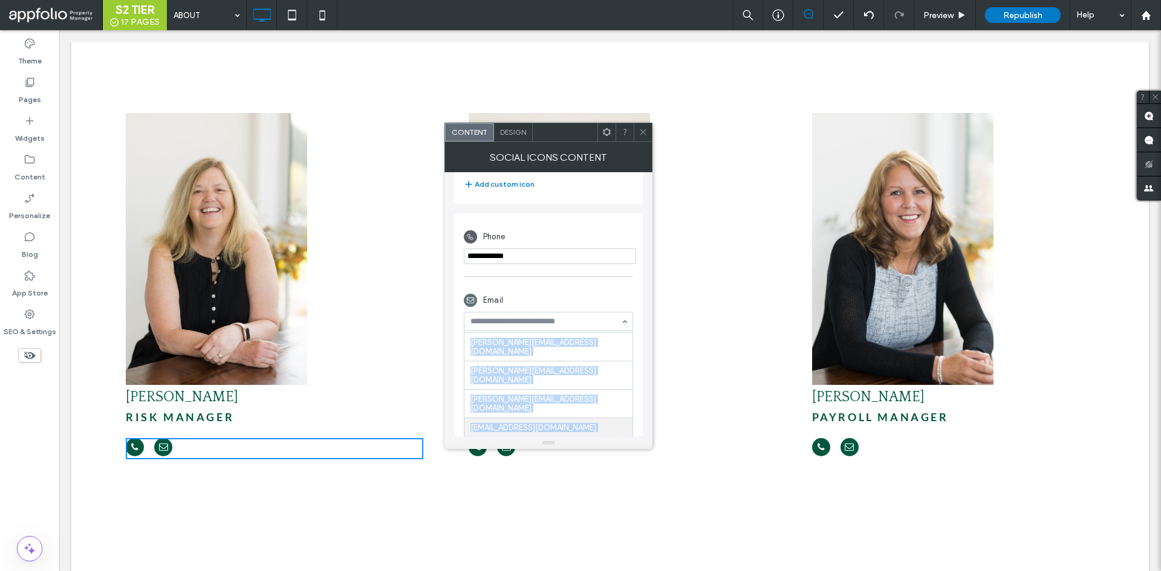
click at [626, 328] on div "courtney@larkinrealty.net - [Email] amy@larkinrealty.net nicky@larkinrealty.net…" at bounding box center [548, 321] width 169 height 19
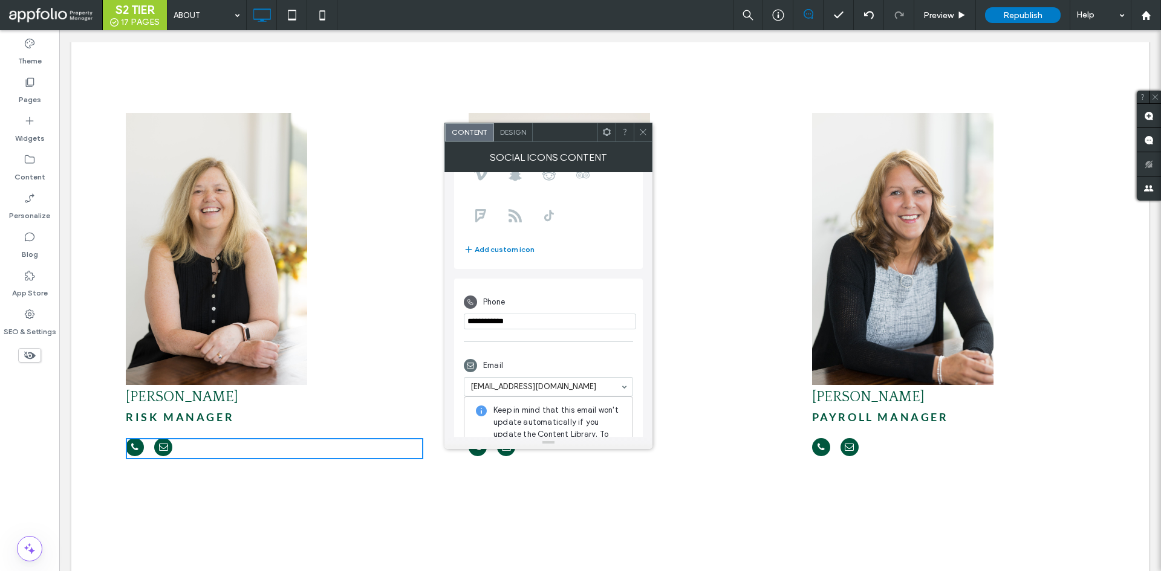
scroll to position [243, 0]
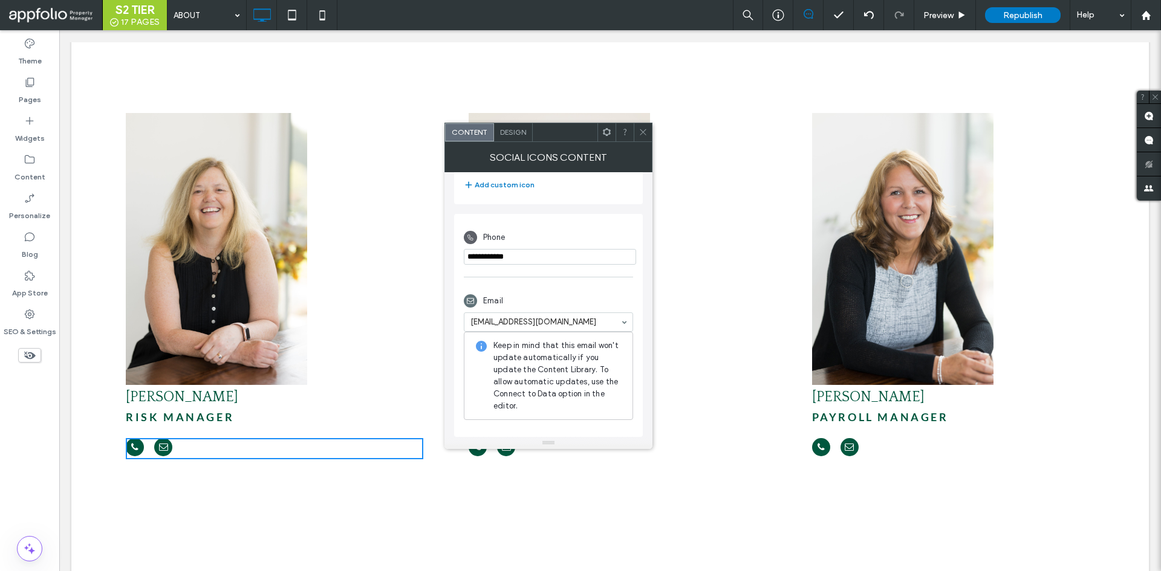
click at [597, 293] on div "Email" at bounding box center [548, 301] width 169 height 23
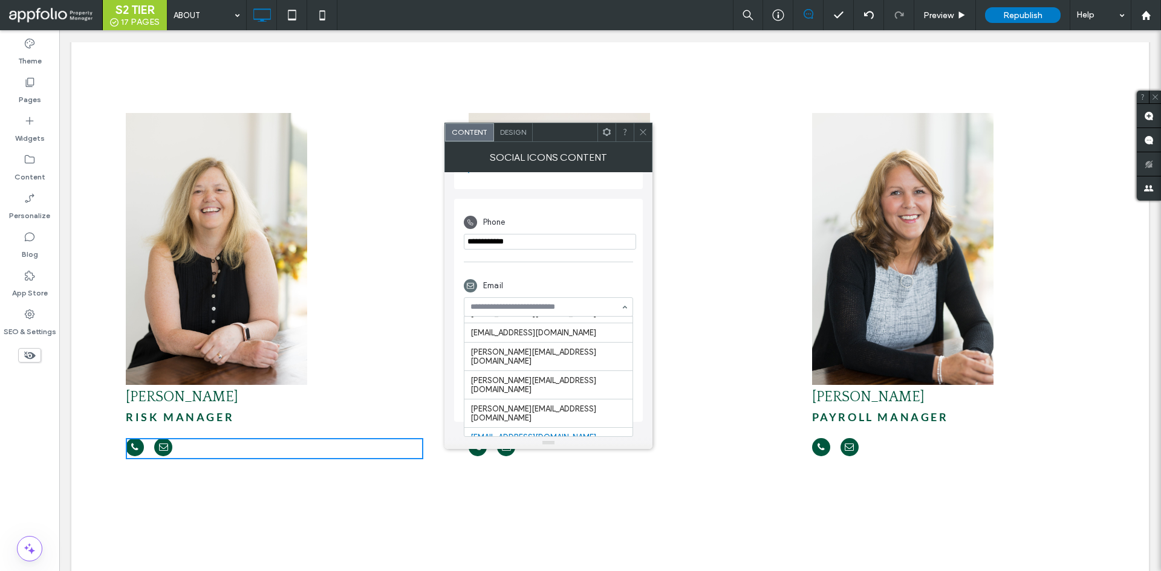
scroll to position [166, 0]
type input "*"
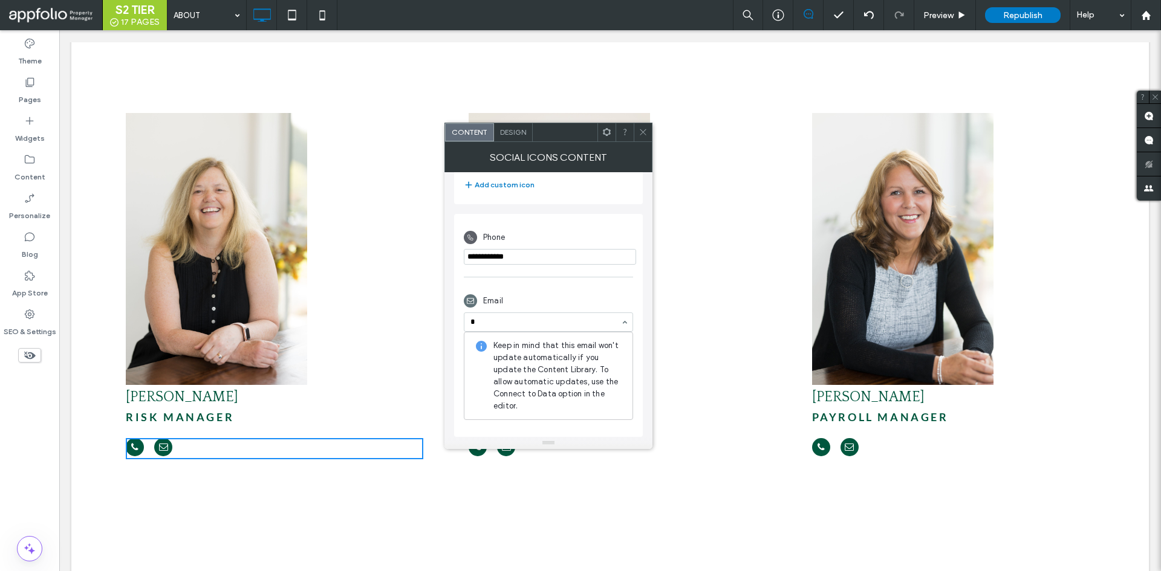
scroll to position [243, 0]
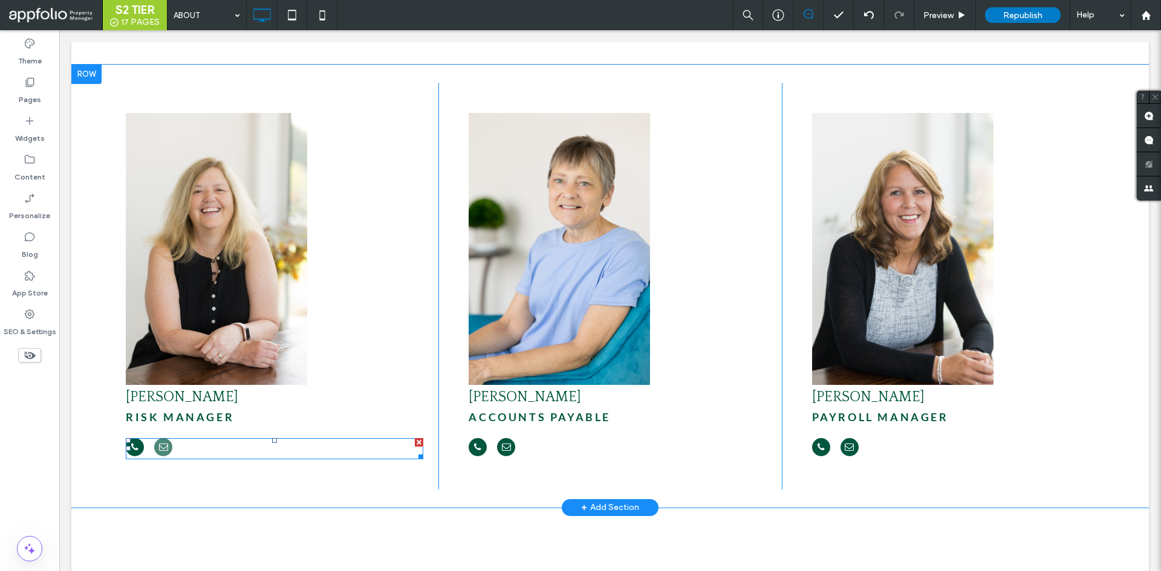
click at [161, 438] on span "email" at bounding box center [163, 447] width 18 height 18
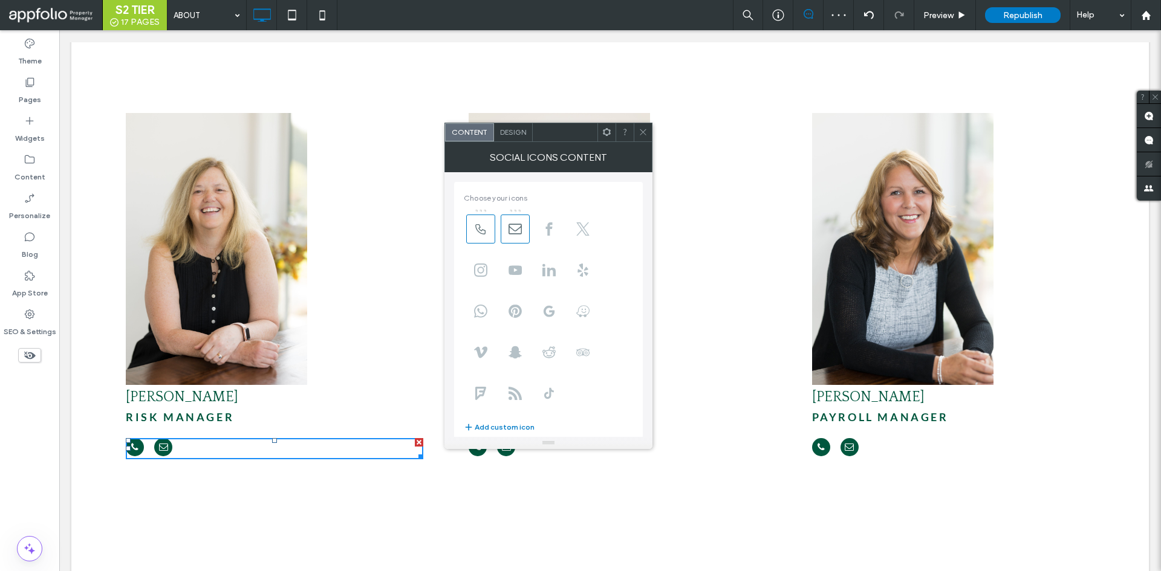
click at [311, 438] on div at bounding box center [274, 448] width 297 height 21
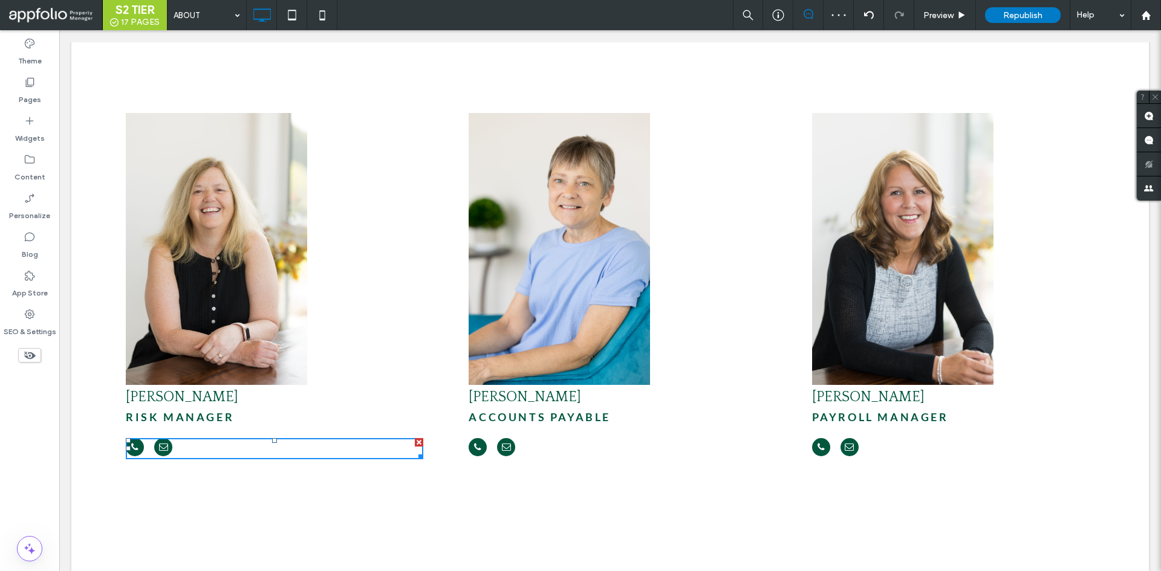
click at [311, 438] on div at bounding box center [274, 448] width 297 height 21
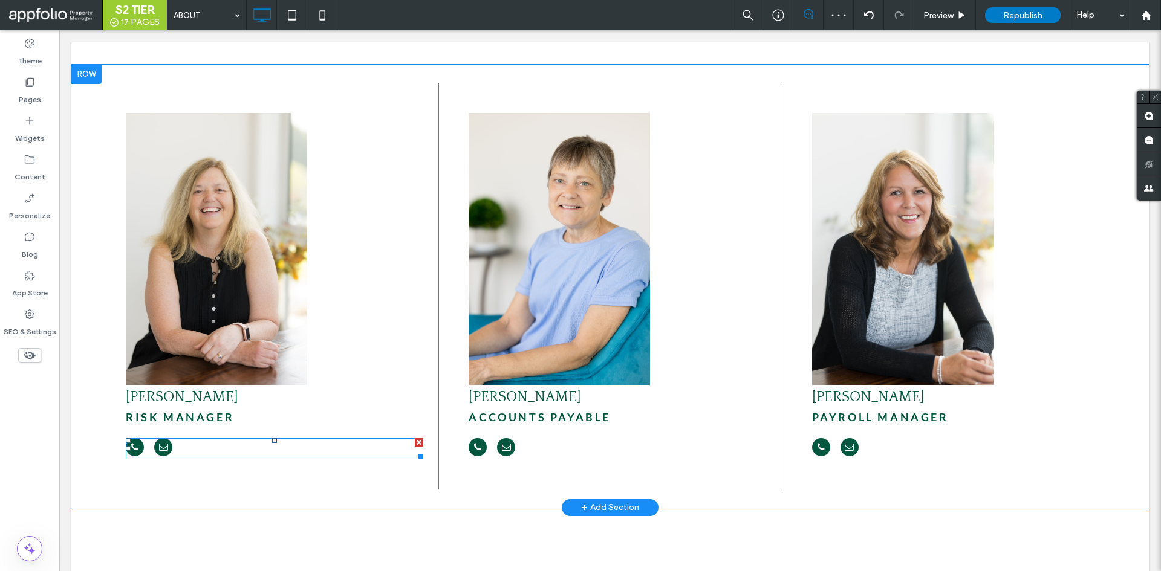
click at [331, 438] on div at bounding box center [274, 448] width 297 height 21
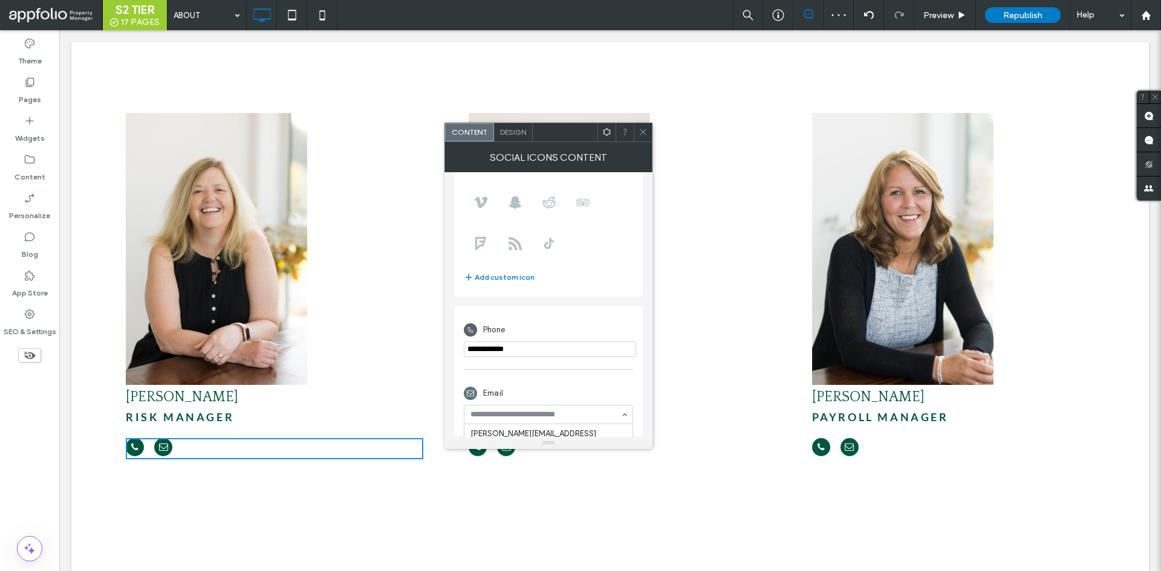
scroll to position [189, 0]
paste input "**********"
type input "**********"
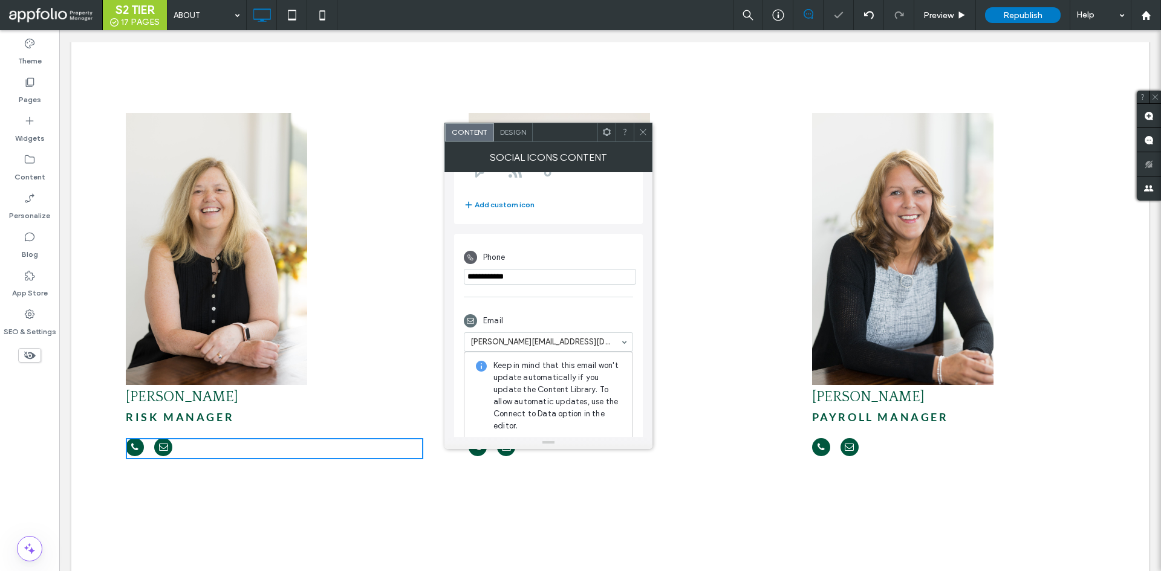
scroll to position [223, 0]
click at [593, 310] on div "Email" at bounding box center [548, 320] width 169 height 23
click at [646, 137] on span at bounding box center [643, 132] width 9 height 18
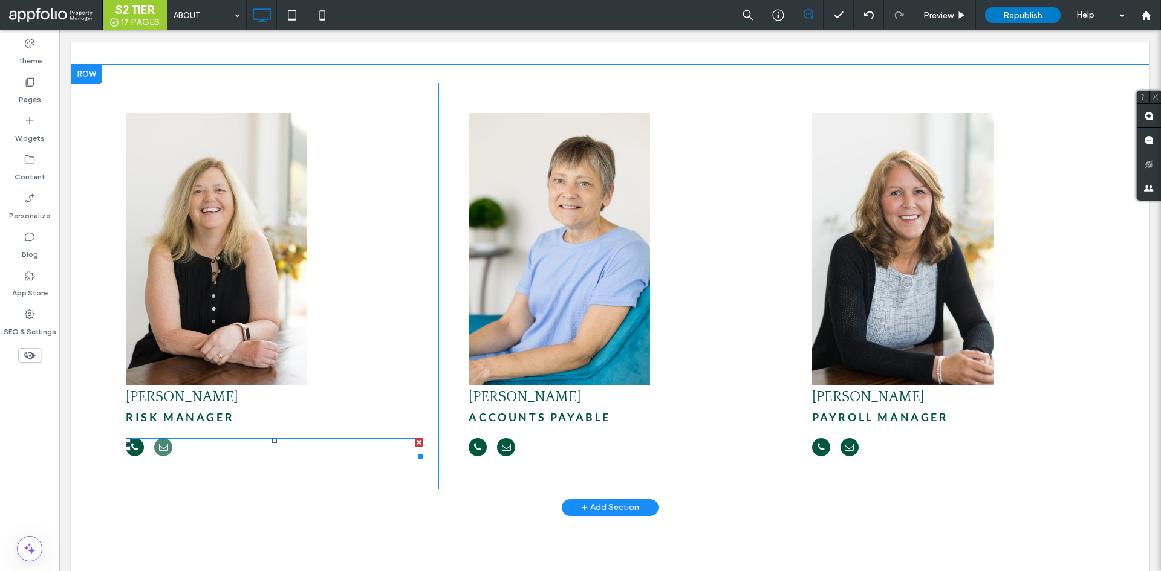
click at [169, 438] on span "email" at bounding box center [163, 447] width 18 height 18
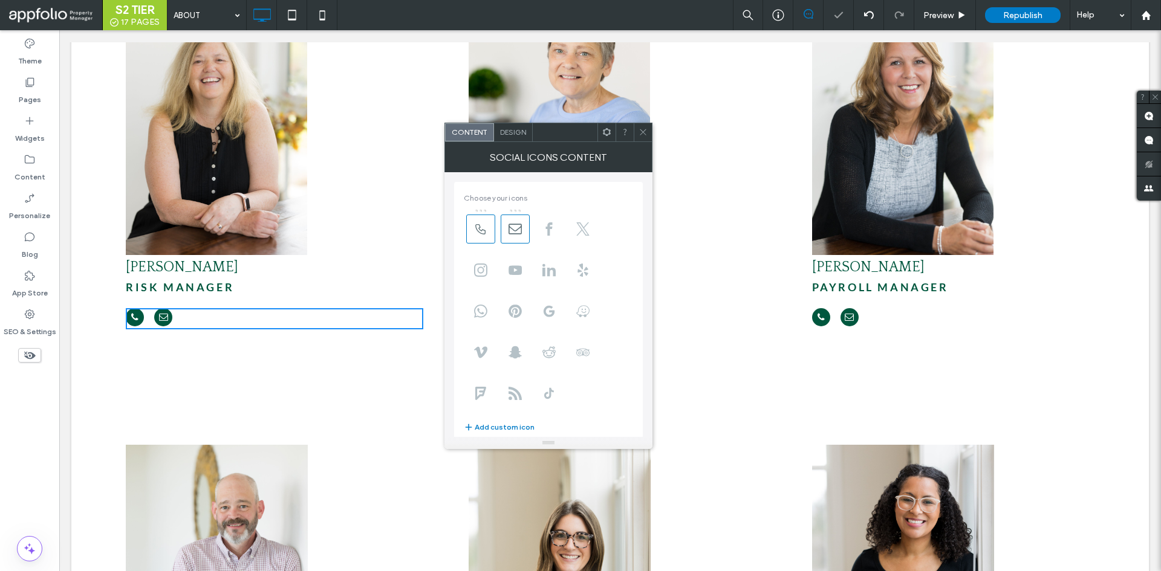
scroll to position [150, 0]
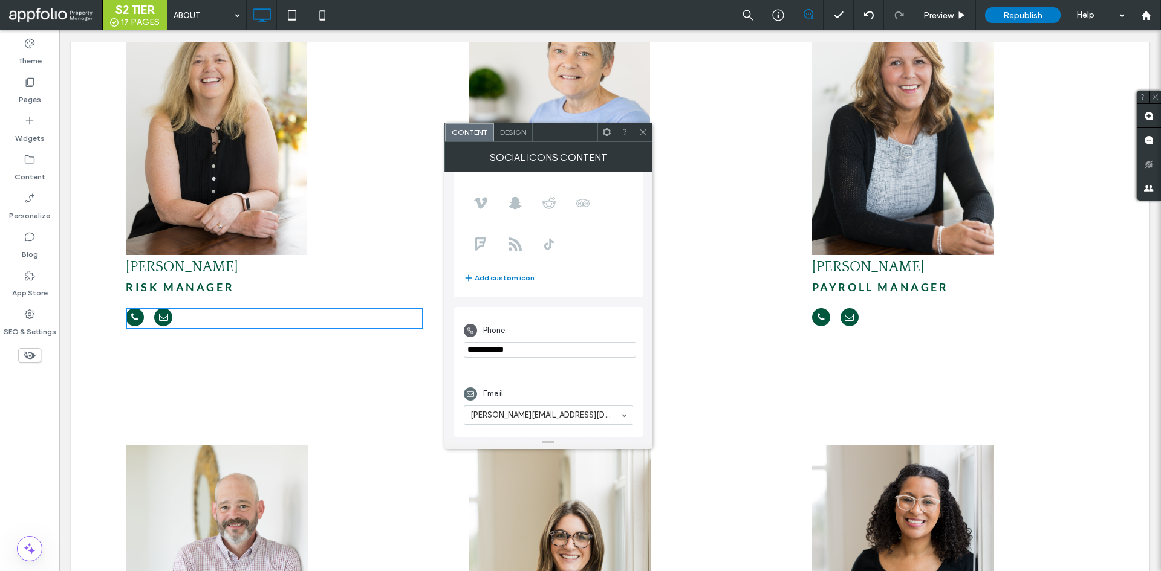
click at [642, 131] on icon at bounding box center [643, 132] width 9 height 9
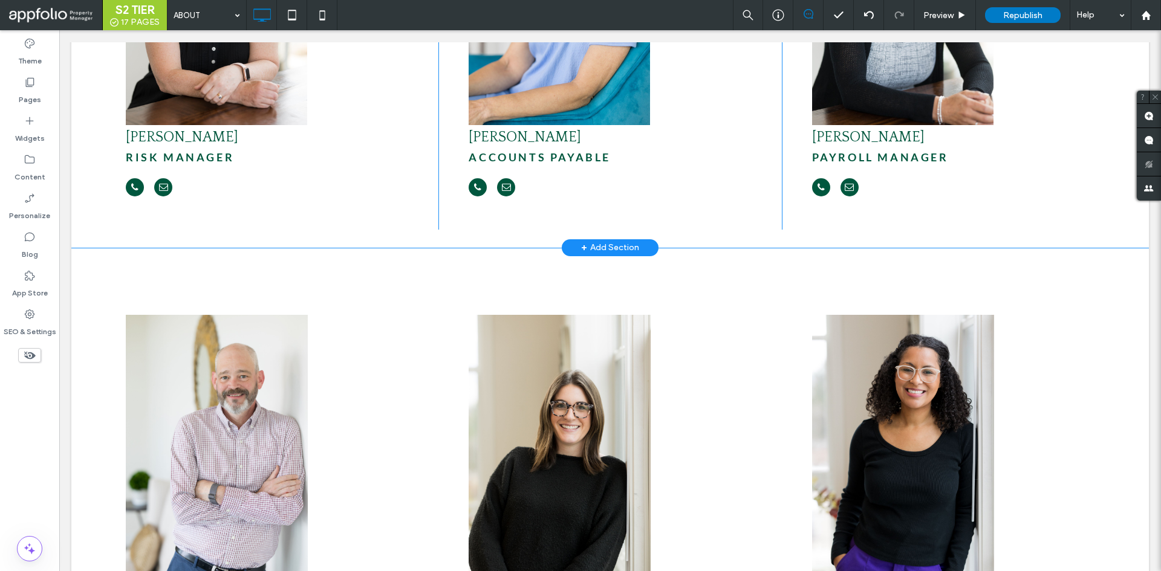
scroll to position [1861, 0]
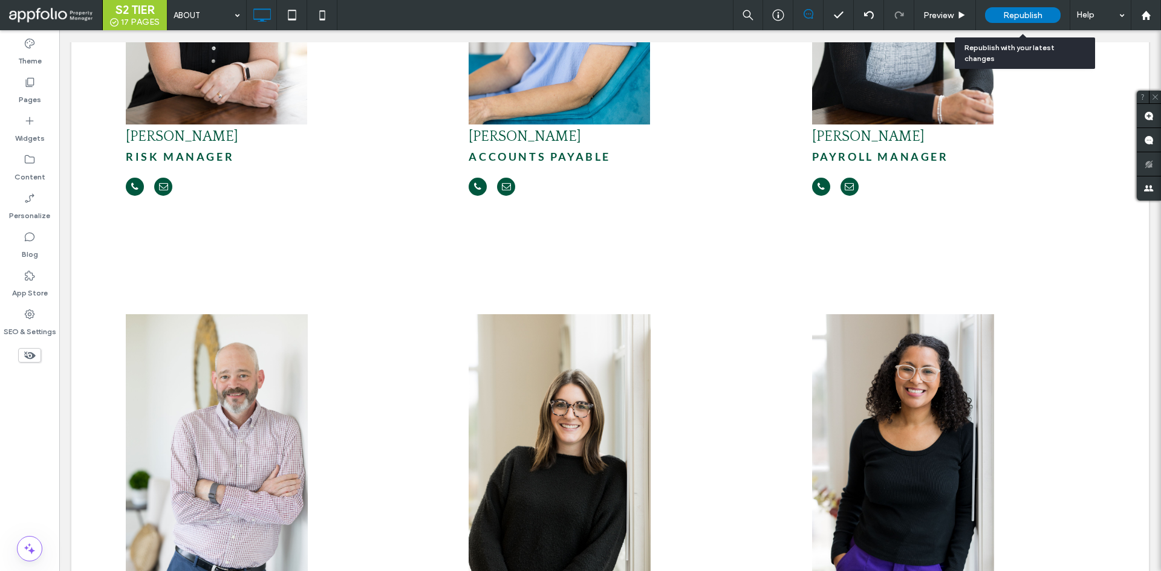
click at [1026, 12] on span "Republish" at bounding box center [1022, 15] width 39 height 10
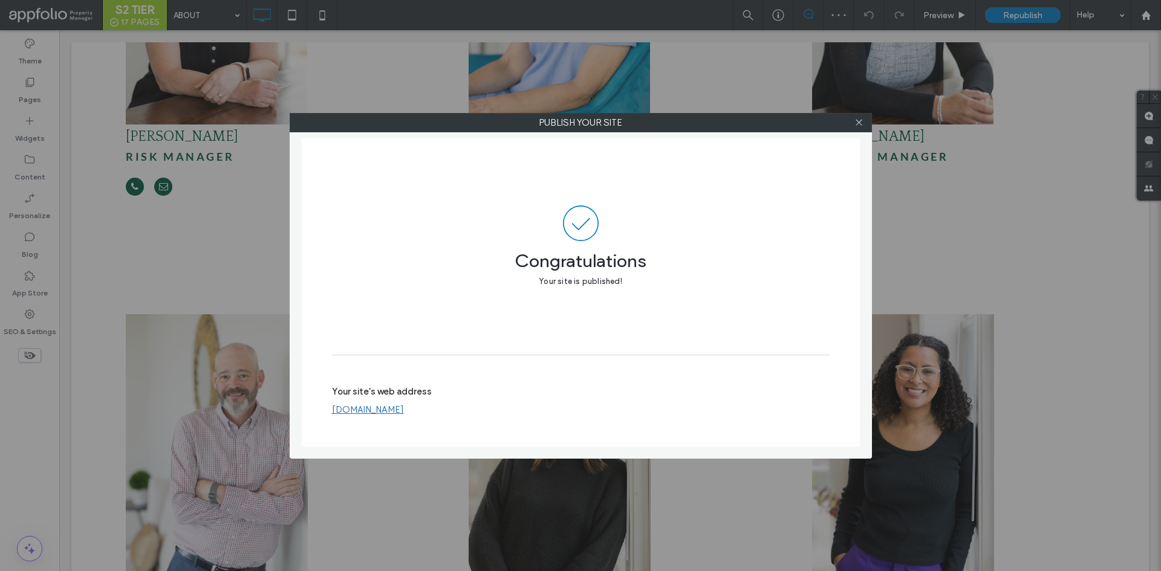
click at [866, 131] on div "Publish your site" at bounding box center [581, 122] width 582 height 19
click at [862, 122] on icon at bounding box center [858, 121] width 9 height 9
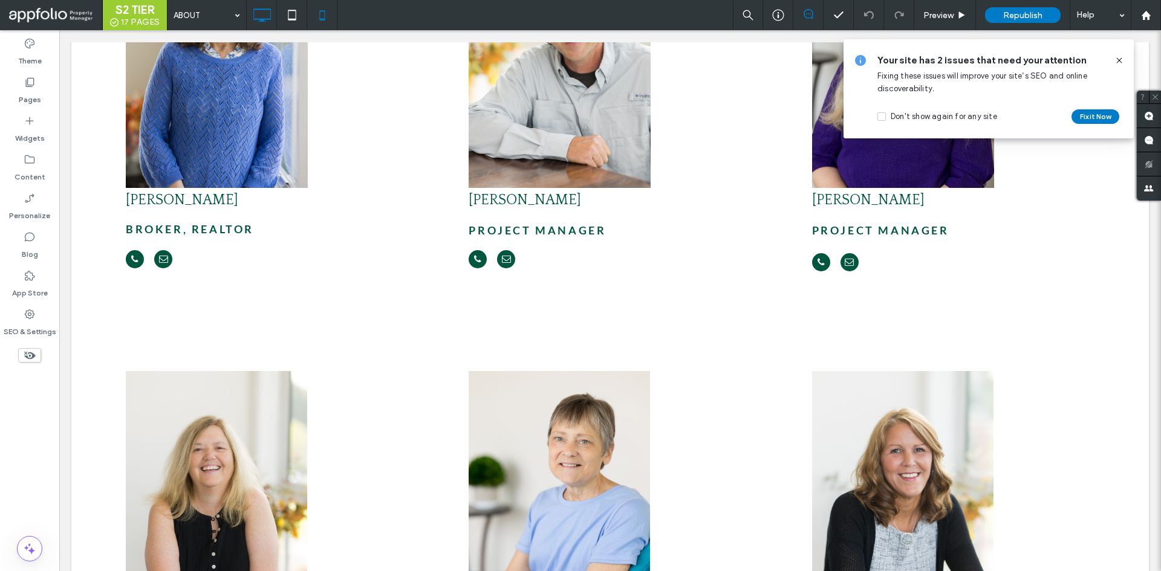
scroll to position [1328, 0]
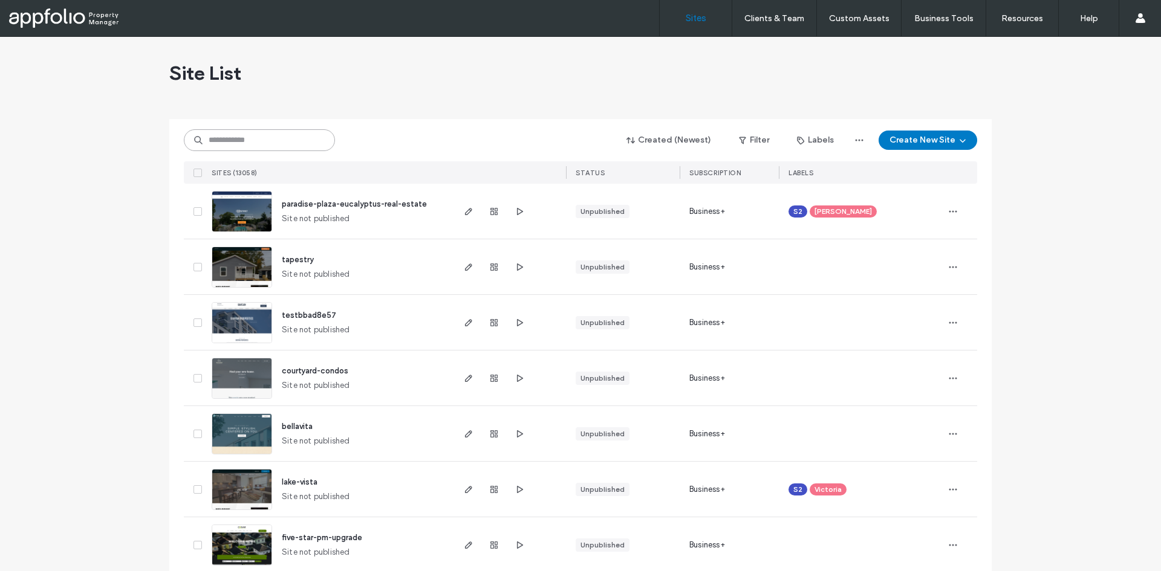
paste input "**********"
click at [241, 135] on input "**********" at bounding box center [259, 140] width 151 height 22
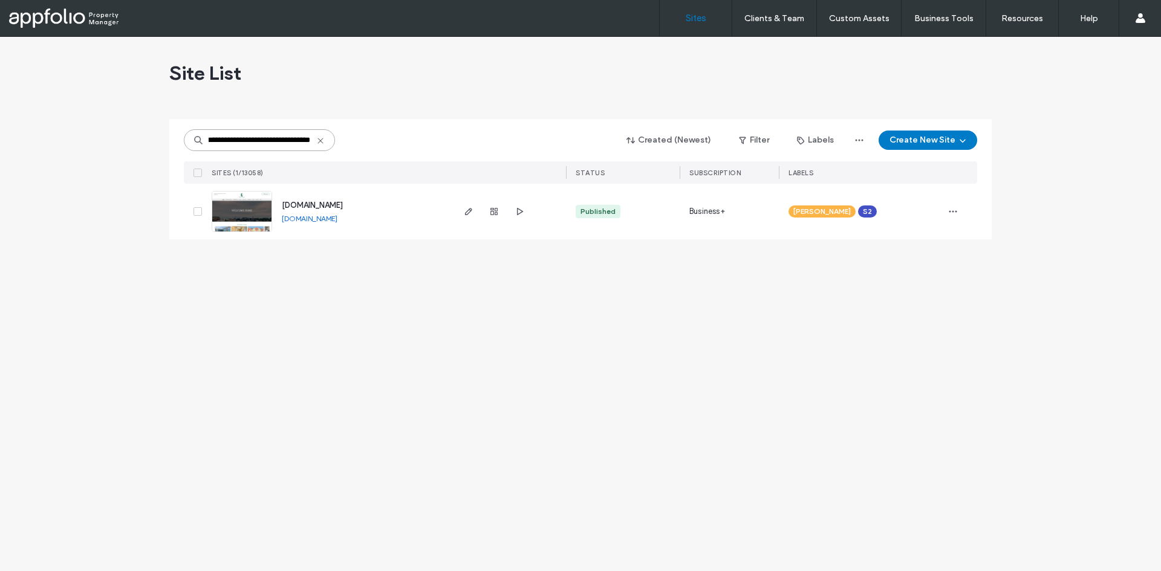
type input "**********"
click at [252, 201] on link at bounding box center [242, 211] width 60 height 41
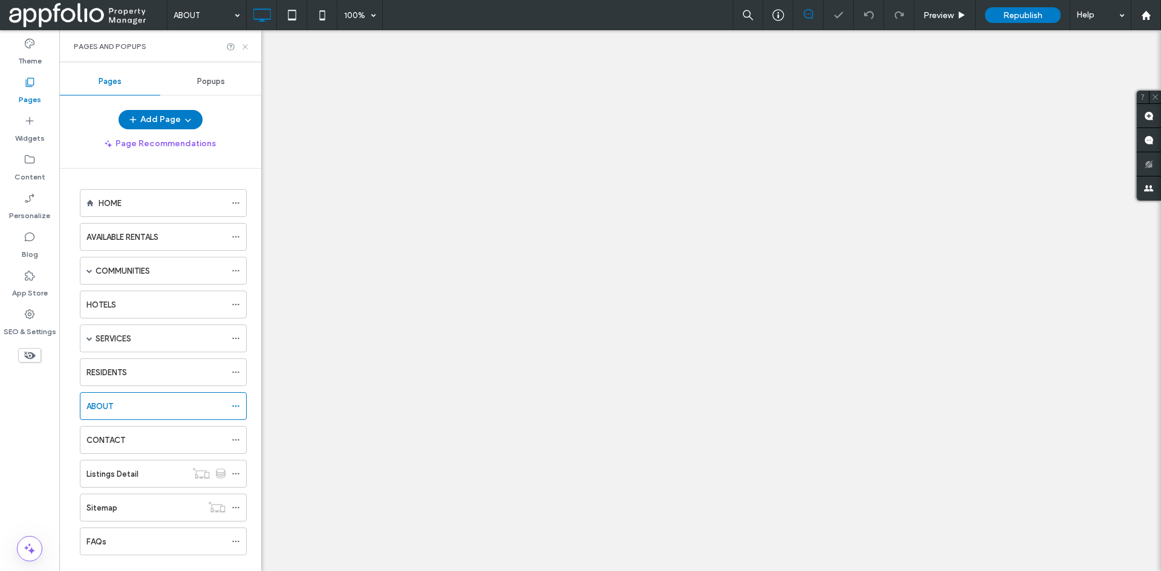
click at [247, 50] on icon at bounding box center [245, 46] width 9 height 9
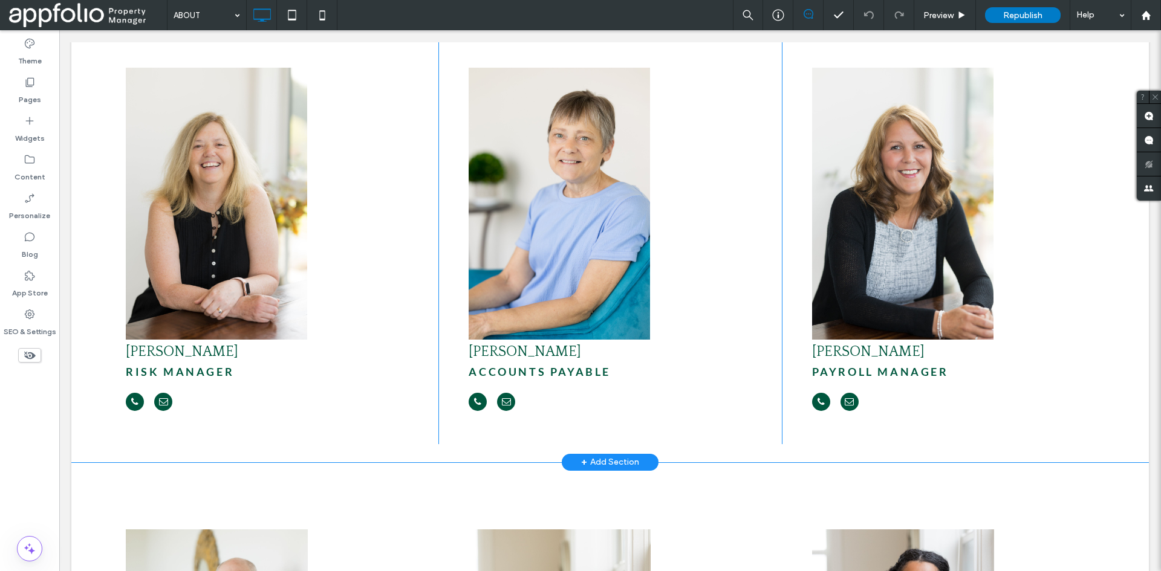
scroll to position [1640, 0]
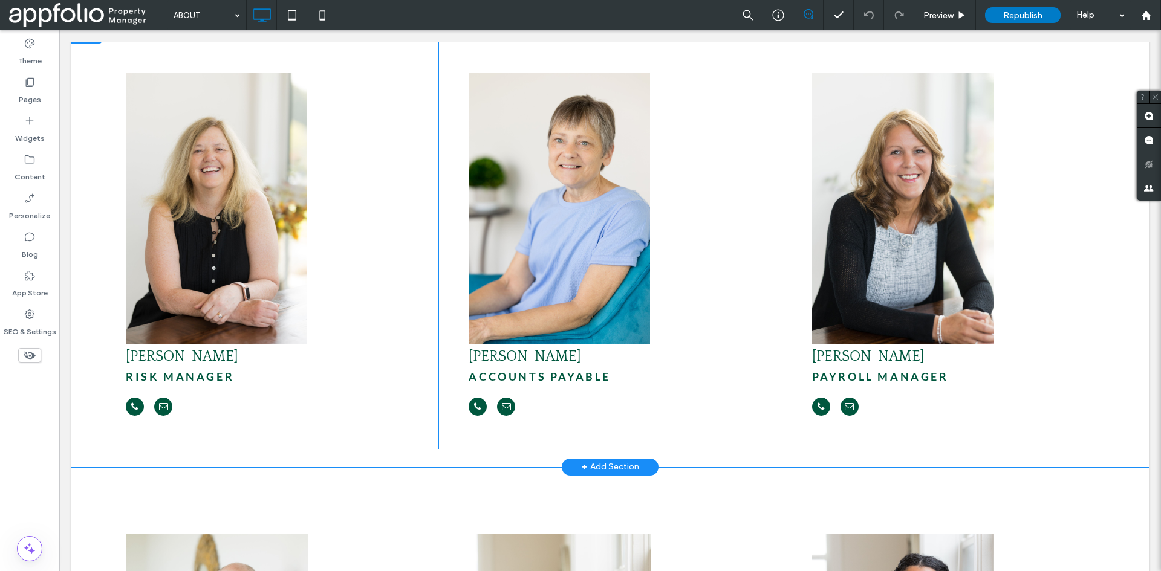
click at [223, 383] on div "[PERSON_NAME] Risk manager Click To Paste" at bounding box center [267, 245] width 343 height 407
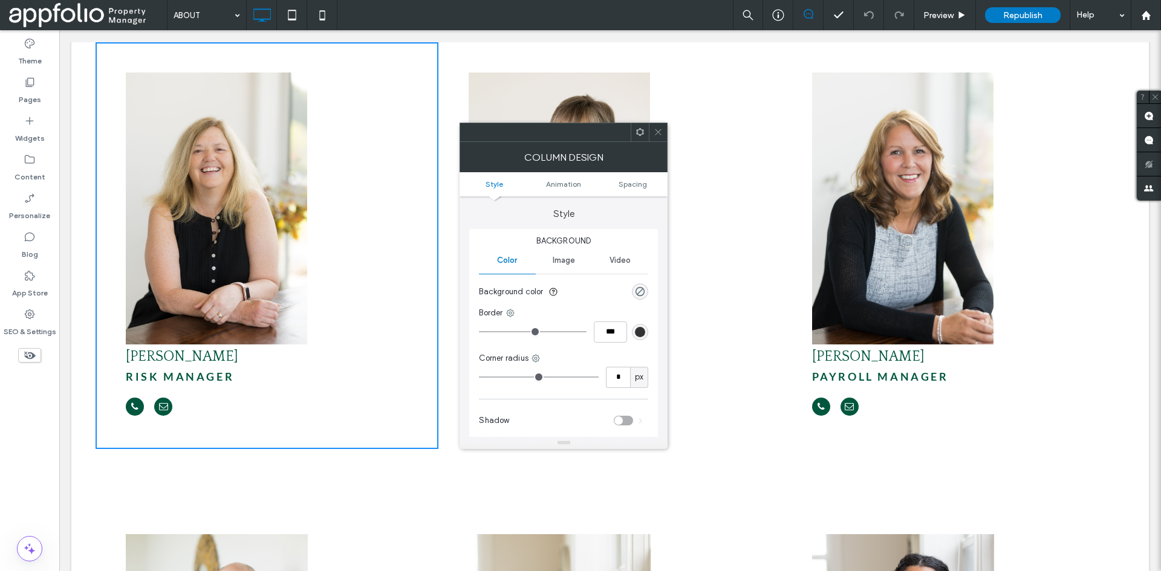
click at [379, 308] on div "Karen Landry Risk manager Click To Paste" at bounding box center [267, 245] width 343 height 407
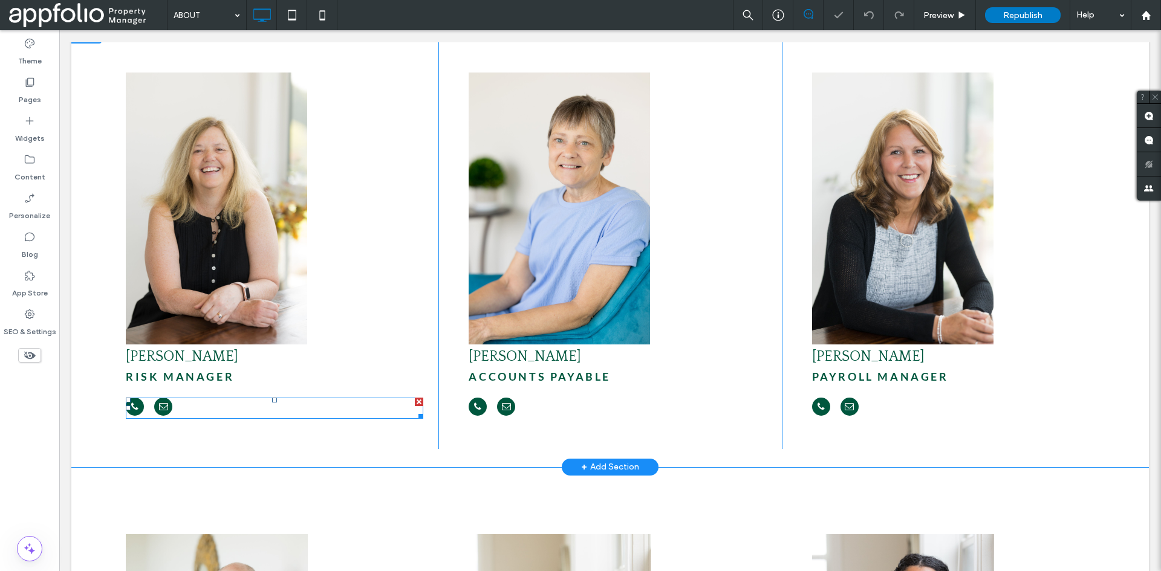
click at [313, 398] on div at bounding box center [274, 408] width 297 height 21
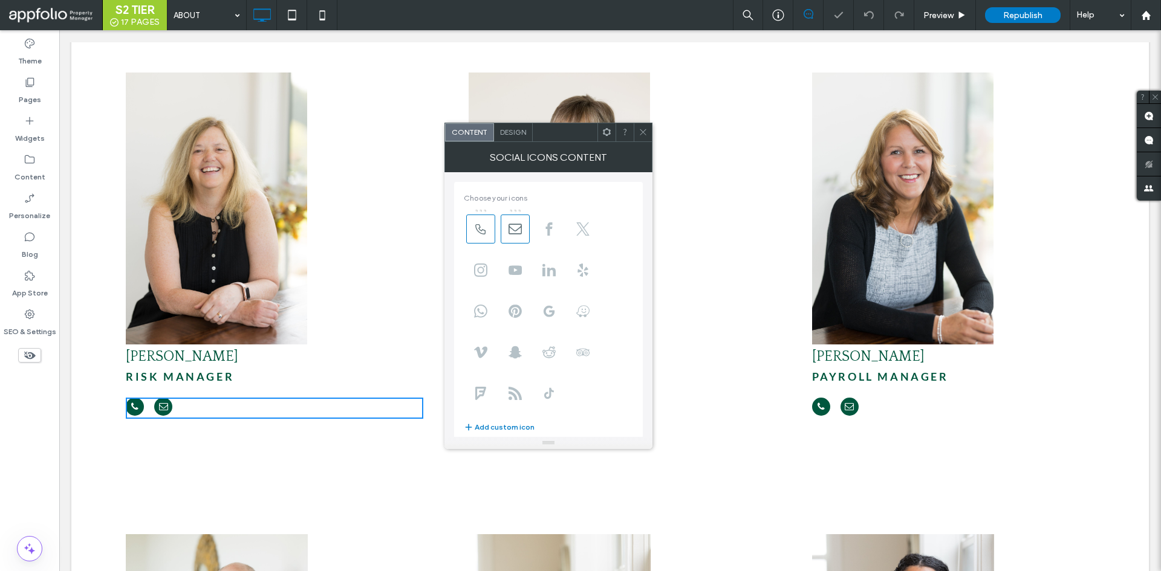
scroll to position [150, 0]
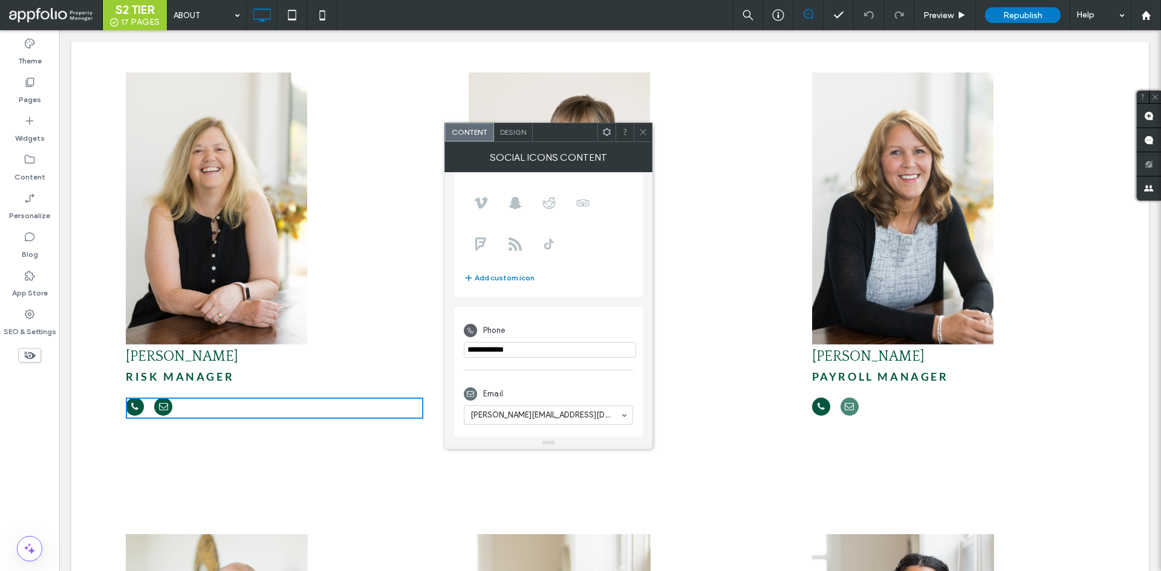
drag, startPoint x: 886, startPoint y: 434, endPoint x: 842, endPoint y: 392, distance: 61.2
click at [886, 434] on div "Nicky Houle payroll manager Click To Paste" at bounding box center [953, 245] width 343 height 407
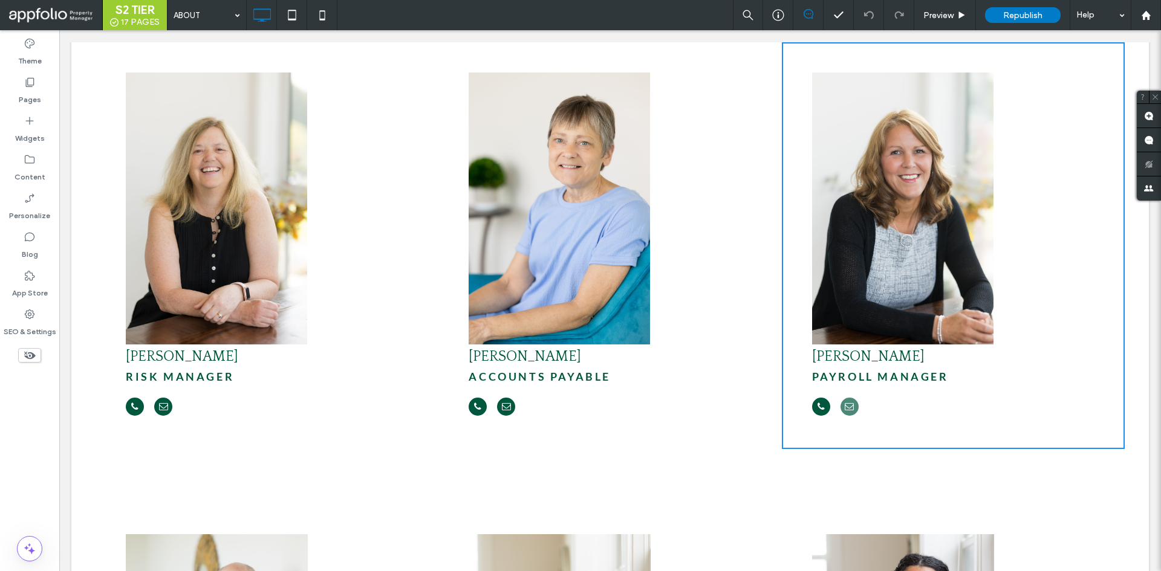
click at [840, 398] on span "email" at bounding box center [849, 407] width 18 height 18
click at [917, 398] on div at bounding box center [968, 408] width 313 height 21
click at [663, 246] on div "Patty Henry Accounts Payable Click To Paste" at bounding box center [609, 245] width 343 height 407
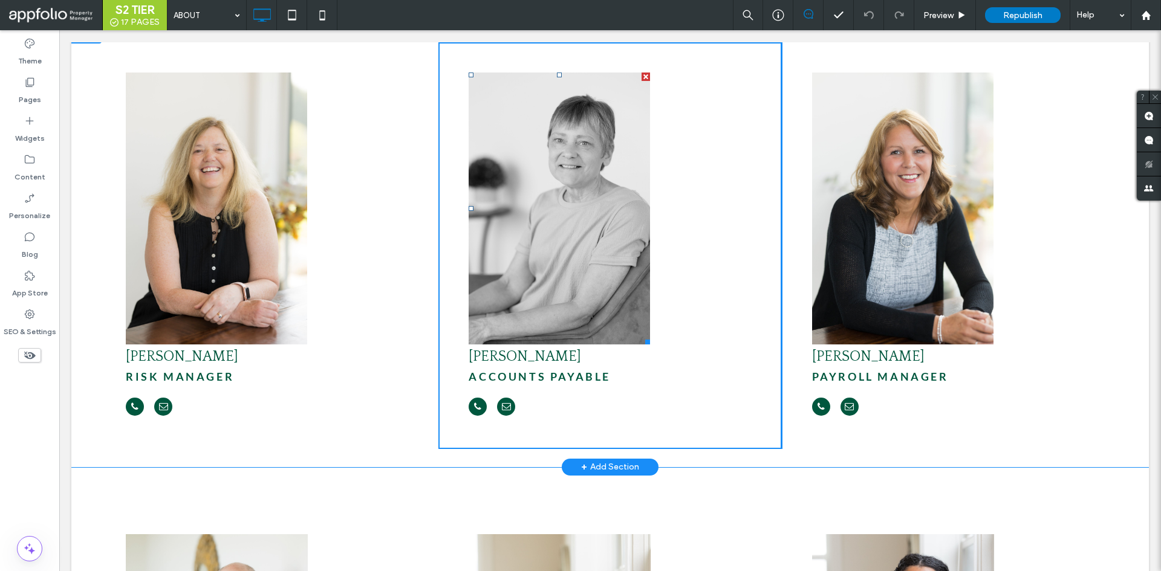
click at [629, 249] on img at bounding box center [559, 209] width 181 height 272
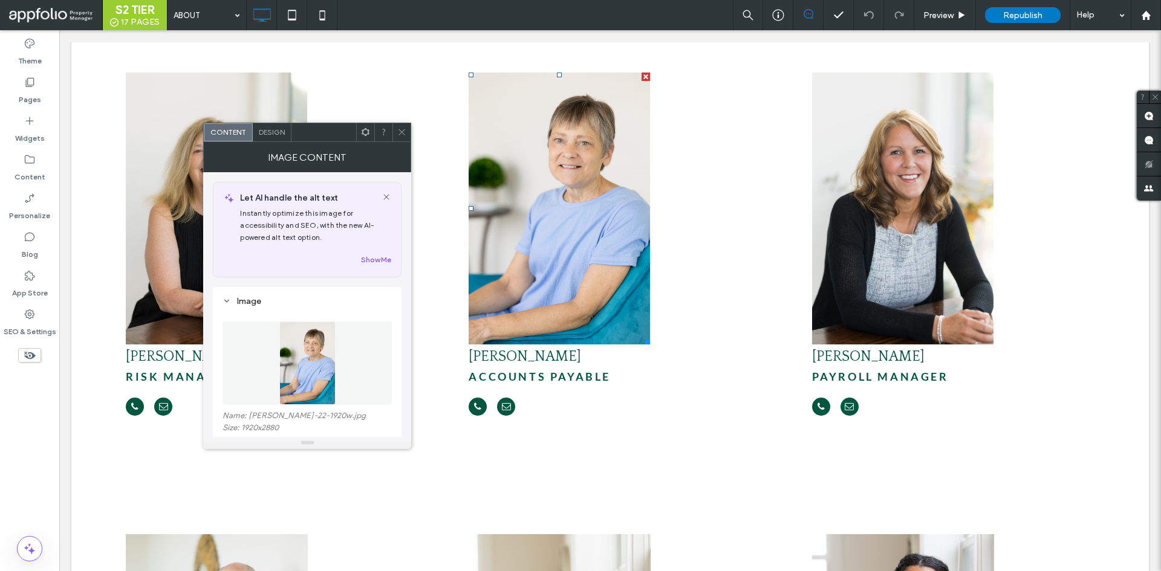
click at [530, 398] on div at bounding box center [621, 408] width 305 height 21
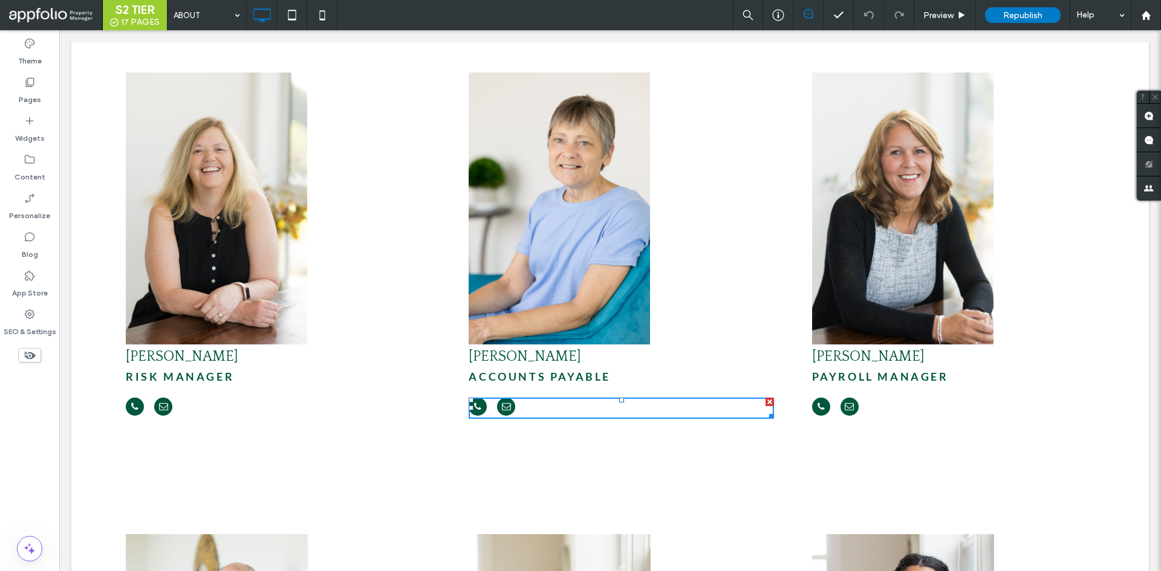
click at [530, 398] on div at bounding box center [621, 408] width 305 height 21
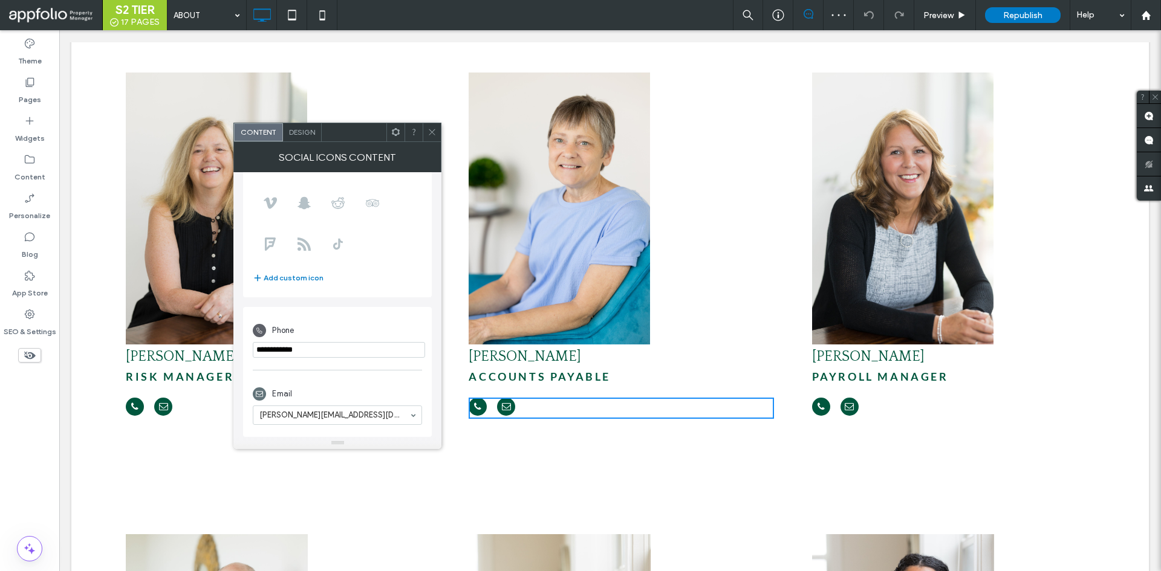
click at [438, 126] on div at bounding box center [432, 132] width 18 height 18
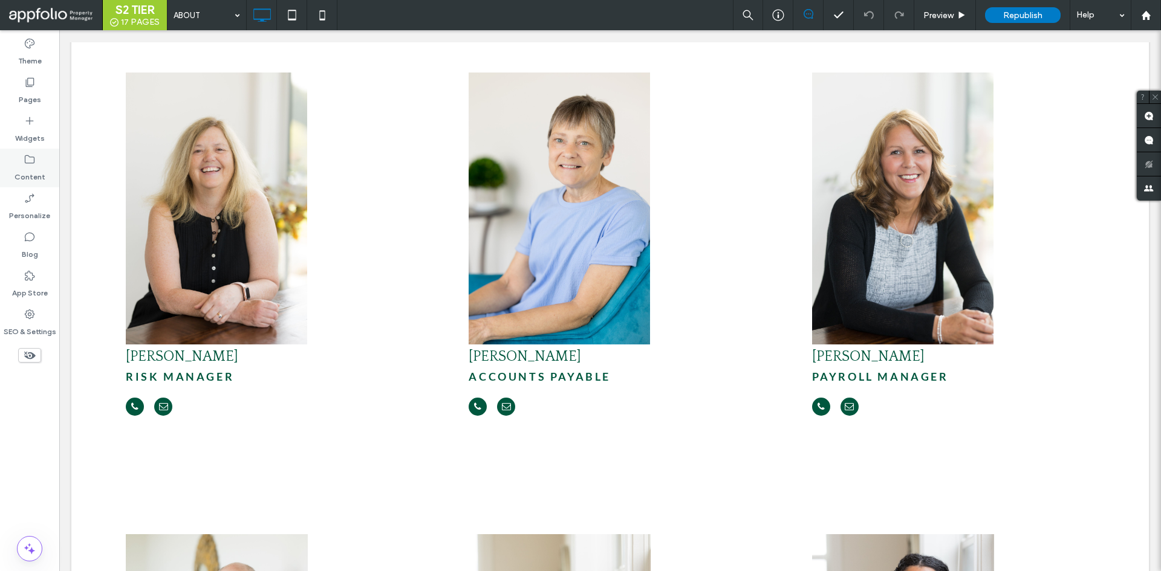
click at [22, 171] on label "Content" at bounding box center [30, 174] width 31 height 17
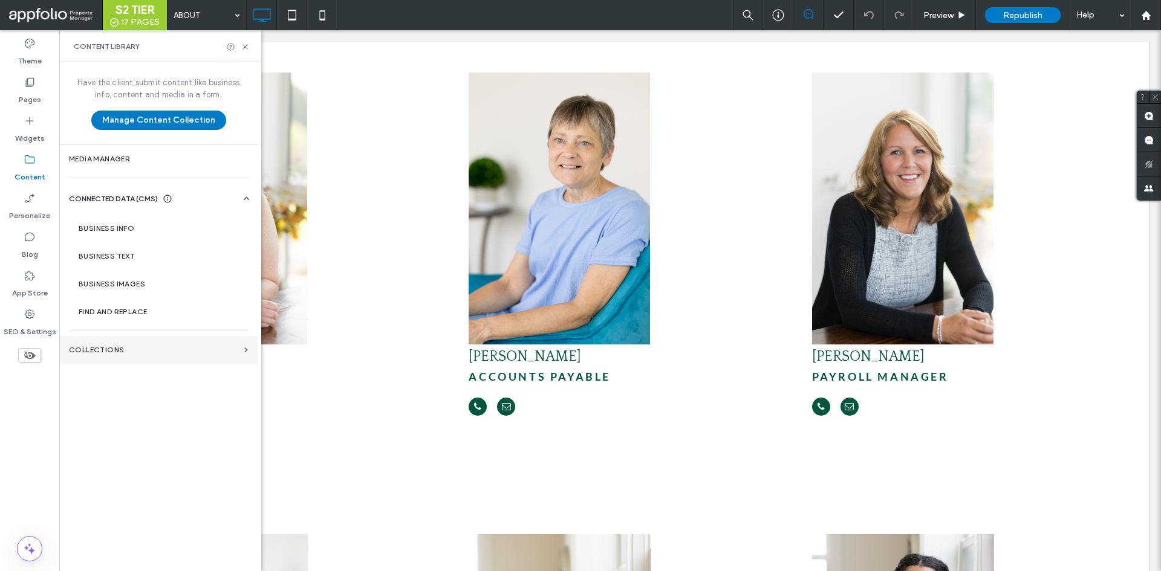
click at [96, 349] on label "Collections" at bounding box center [154, 350] width 171 height 8
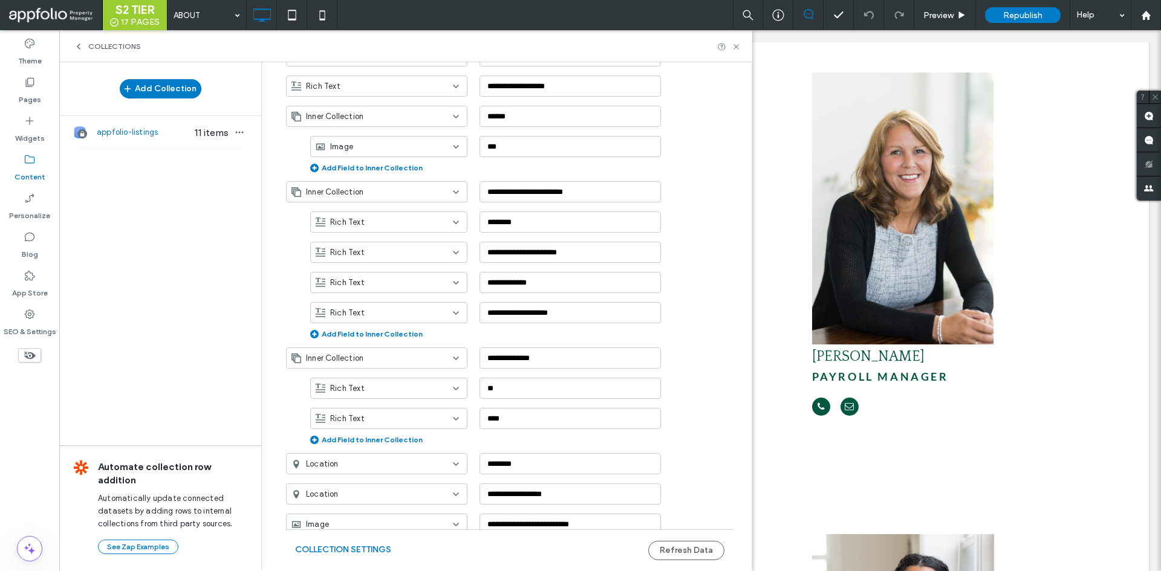
scroll to position [1988, 0]
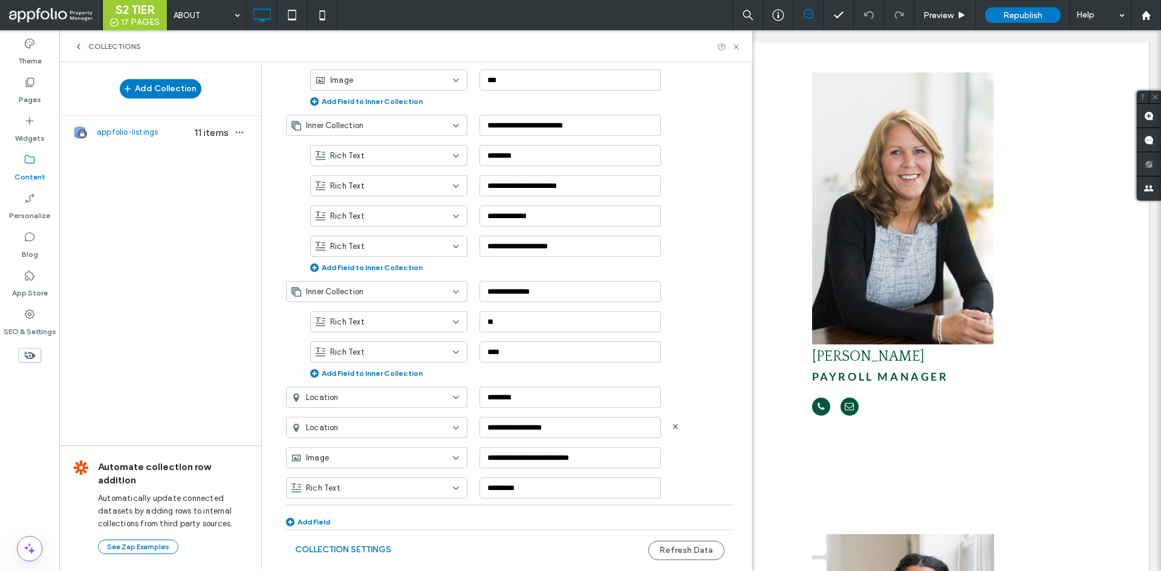
click at [408, 437] on div "Location" at bounding box center [376, 427] width 181 height 21
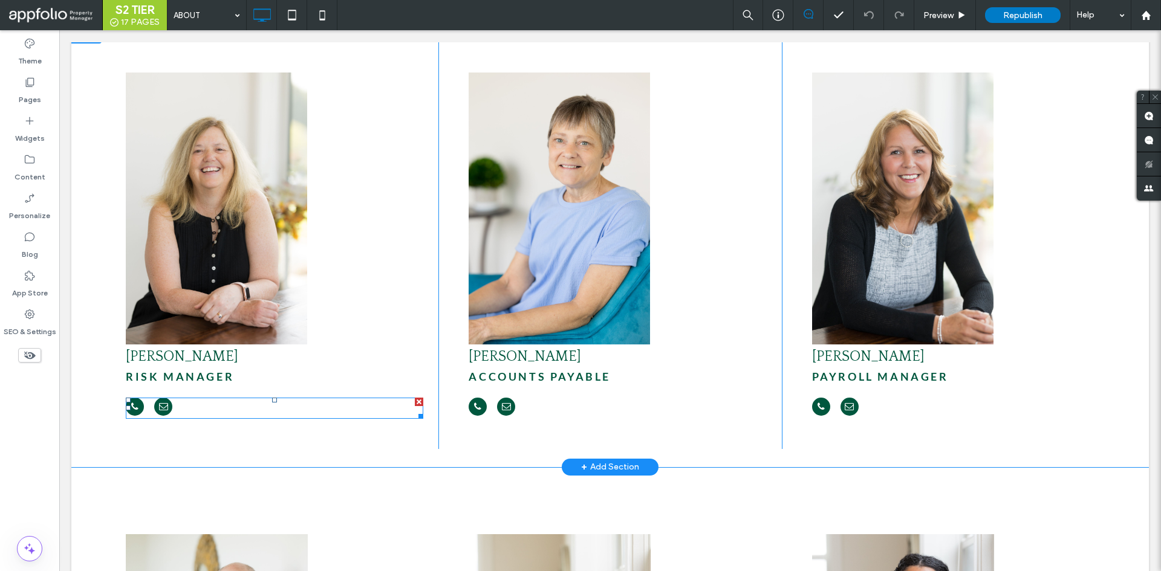
click at [181, 398] on div at bounding box center [274, 408] width 297 height 21
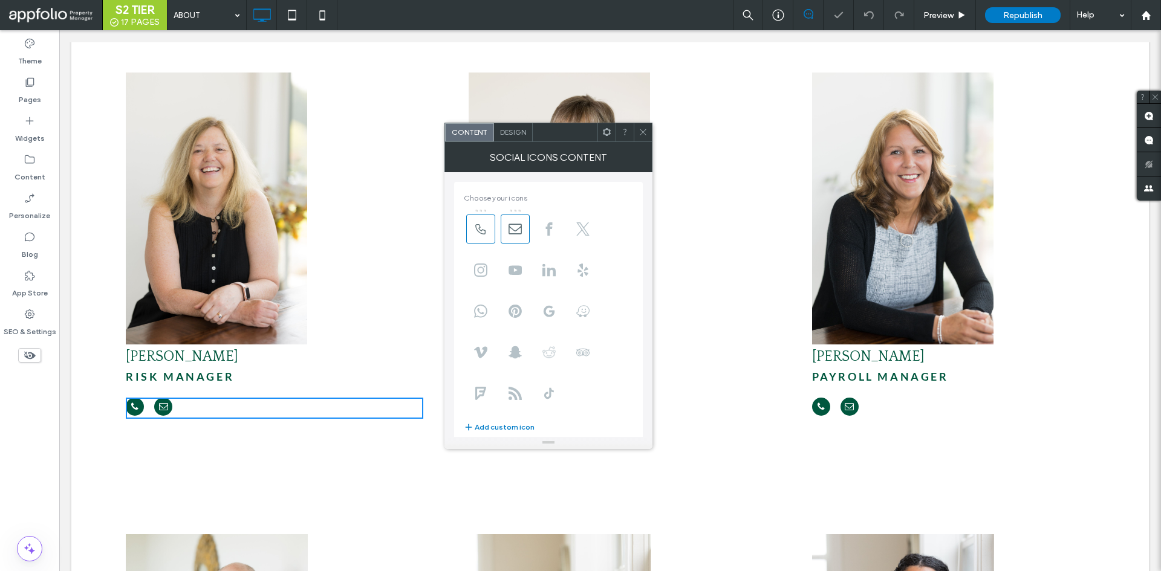
scroll to position [150, 0]
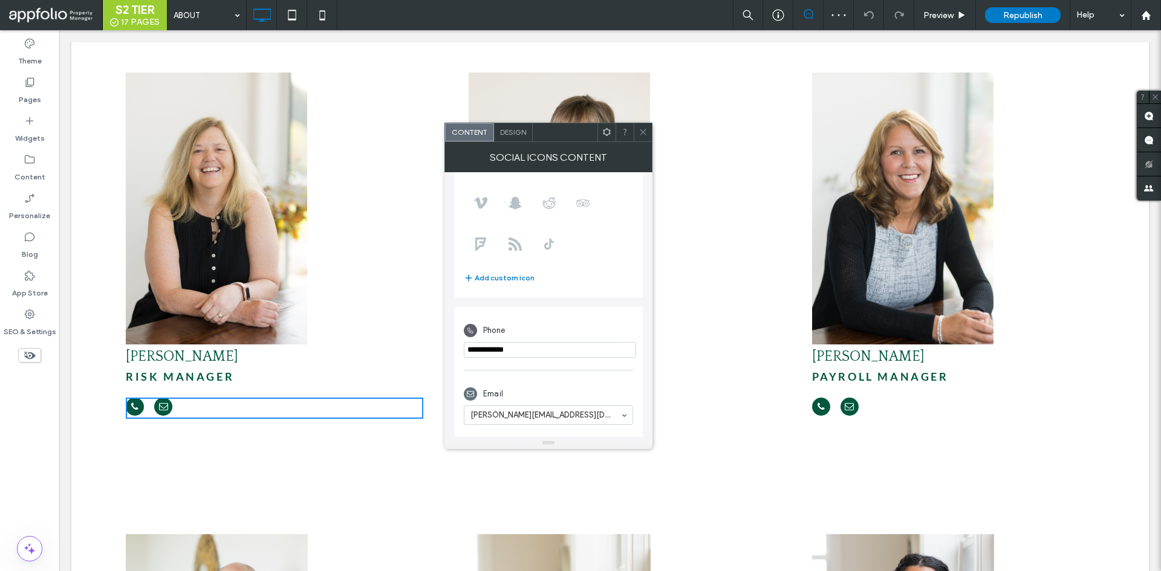
click at [639, 133] on icon at bounding box center [643, 132] width 9 height 9
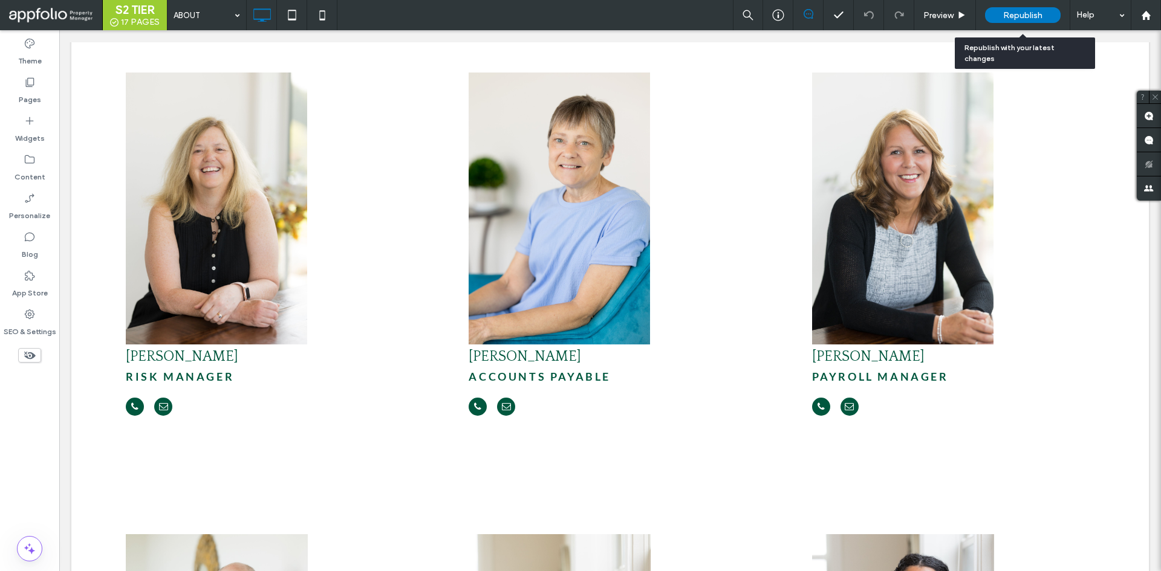
click at [1021, 15] on span "Republish" at bounding box center [1022, 15] width 39 height 10
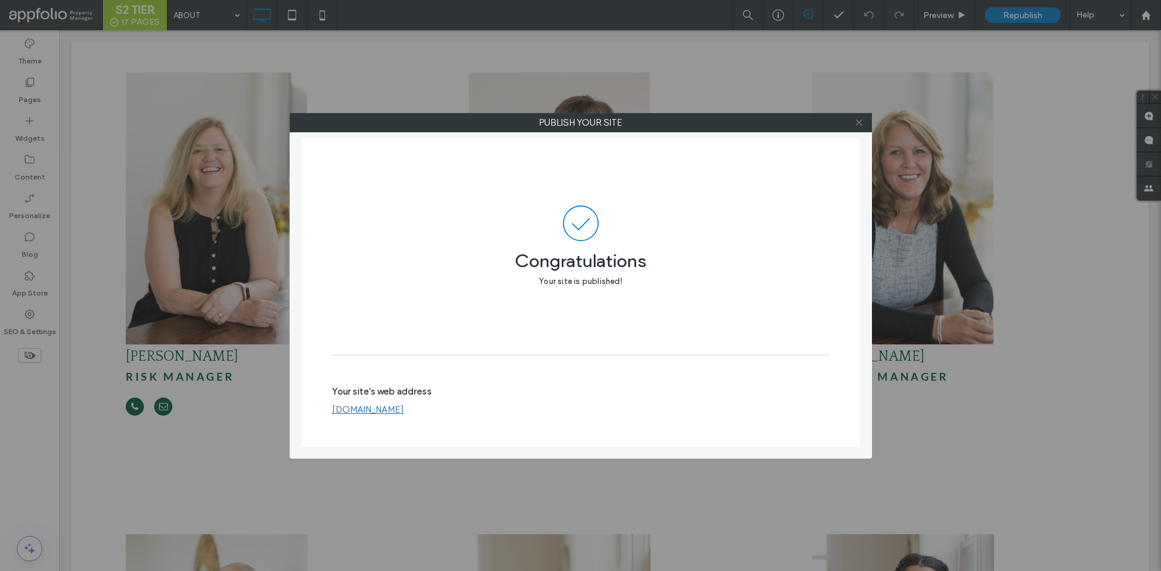
click at [855, 125] on icon at bounding box center [858, 122] width 9 height 9
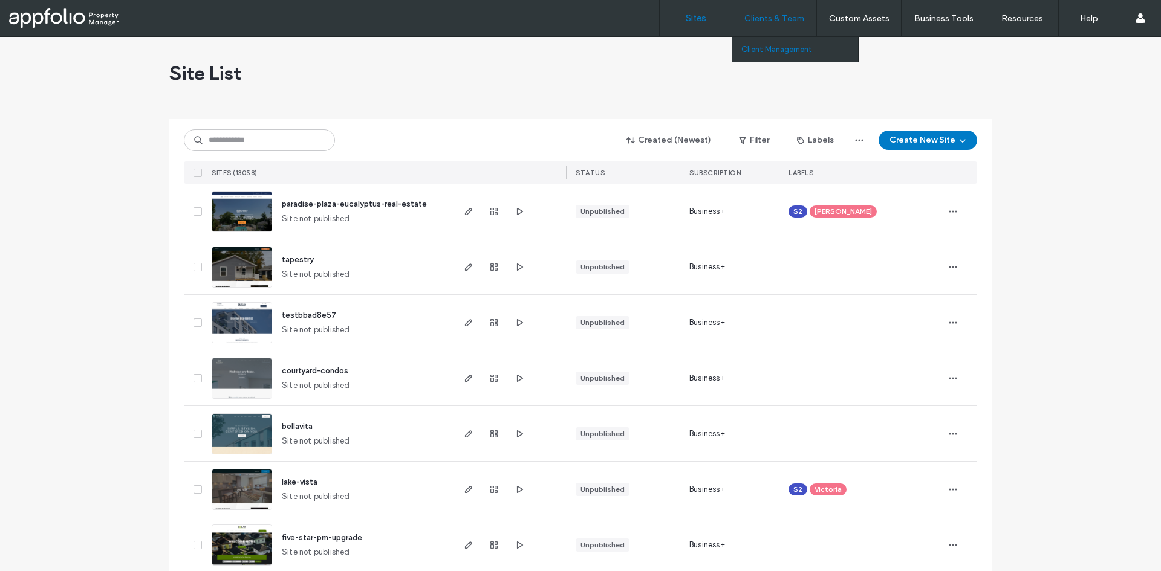
click at [785, 47] on label "Client Management" at bounding box center [776, 49] width 71 height 9
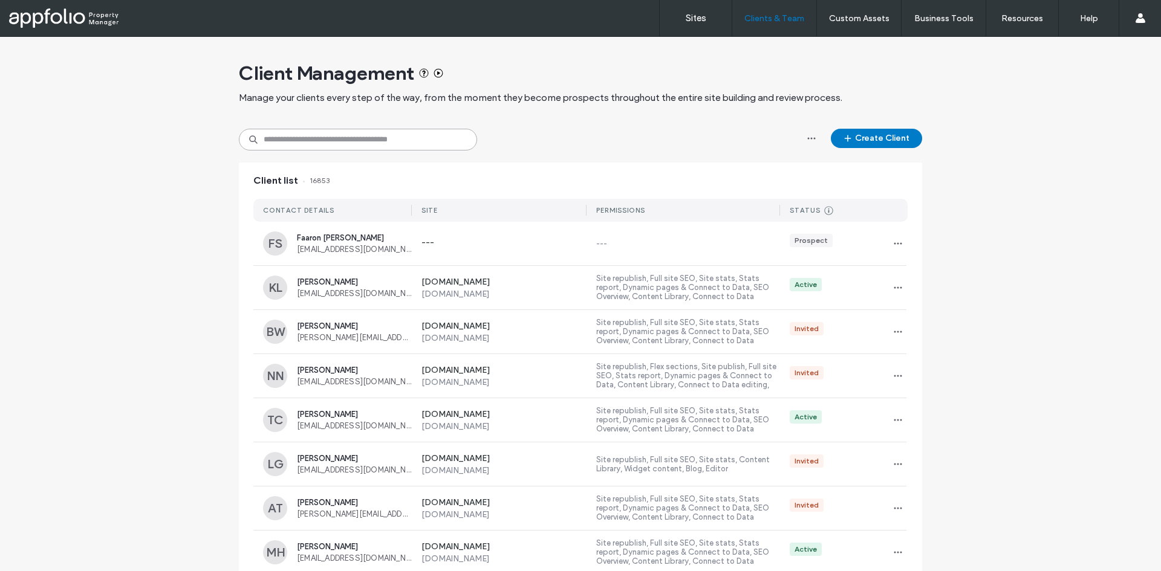
click at [334, 149] on input at bounding box center [358, 140] width 238 height 22
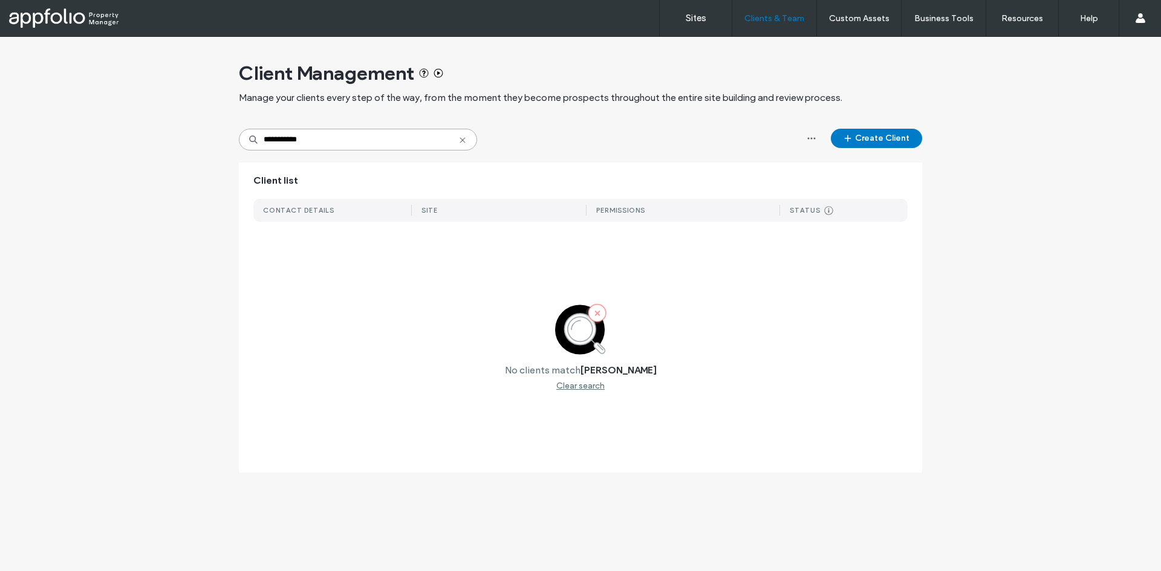
type input "**********"
drag, startPoint x: 882, startPoint y: 168, endPoint x: 885, endPoint y: 163, distance: 6.2
click at [883, 166] on div "Client list" at bounding box center [580, 181] width 683 height 36
click at [889, 143] on button "Create Client" at bounding box center [876, 138] width 91 height 19
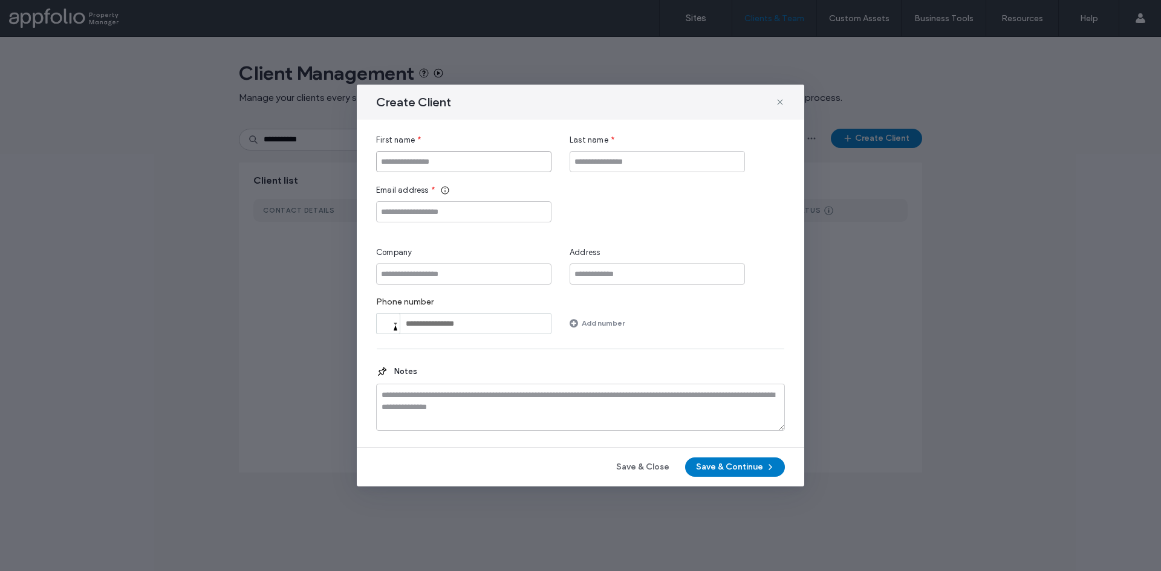
click at [441, 161] on input "First name" at bounding box center [463, 161] width 175 height 21
type input "******"
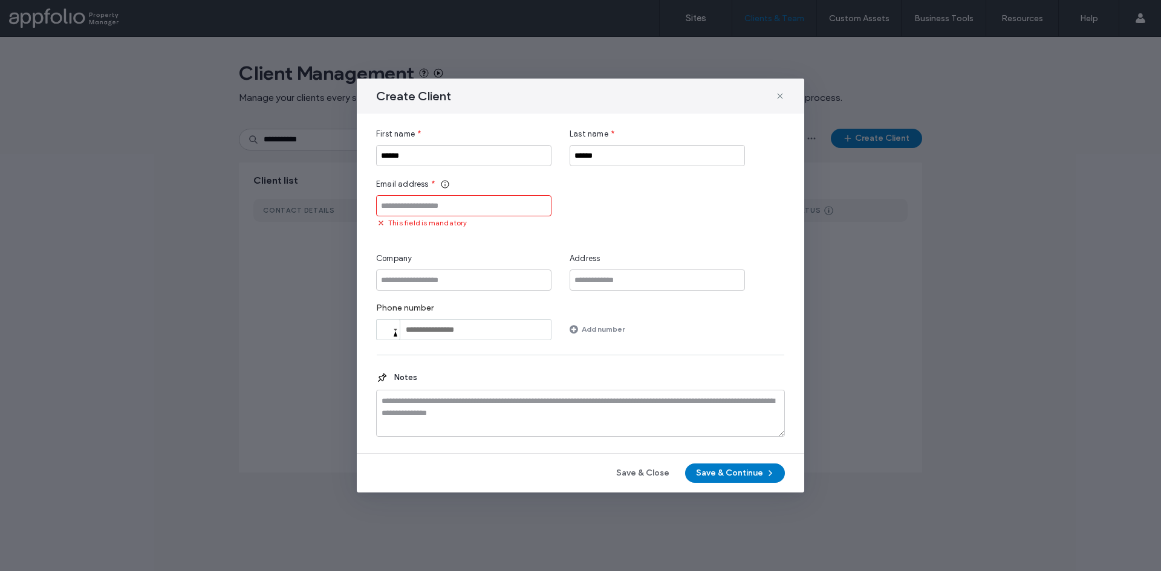
paste input "**********"
click at [425, 210] on input "**********" at bounding box center [463, 205] width 175 height 21
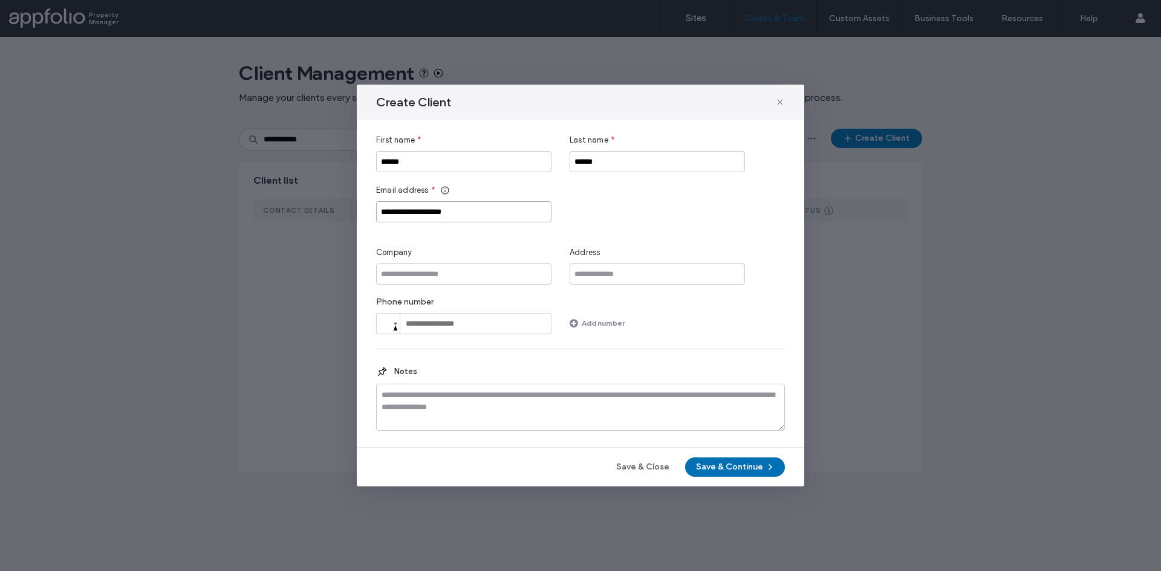
type input "**********"
click at [772, 473] on span "button" at bounding box center [769, 467] width 12 height 18
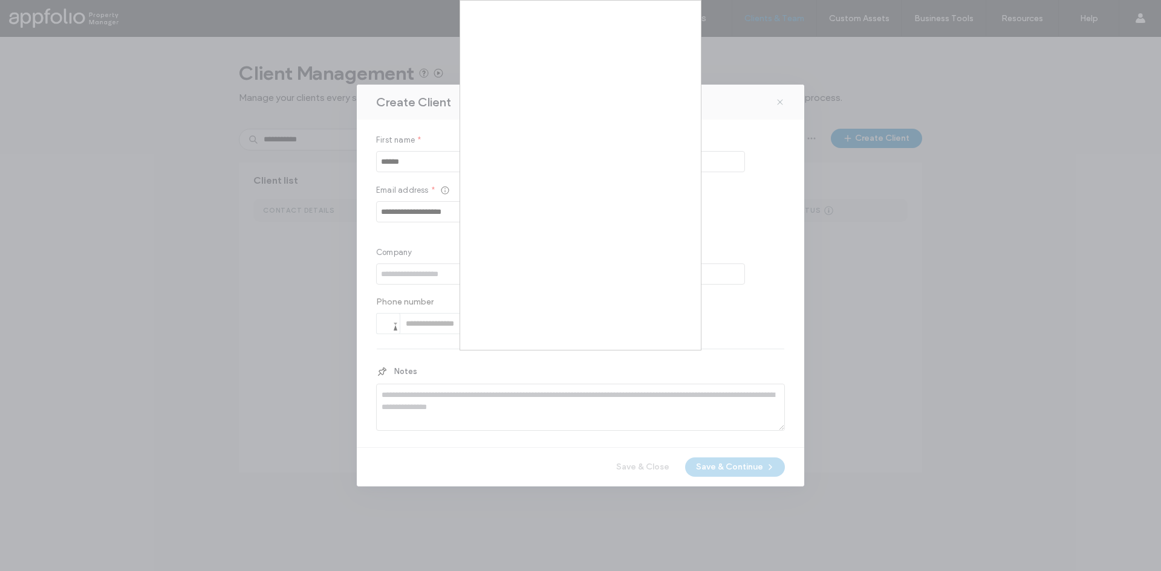
click at [663, 358] on div at bounding box center [580, 285] width 1161 height 571
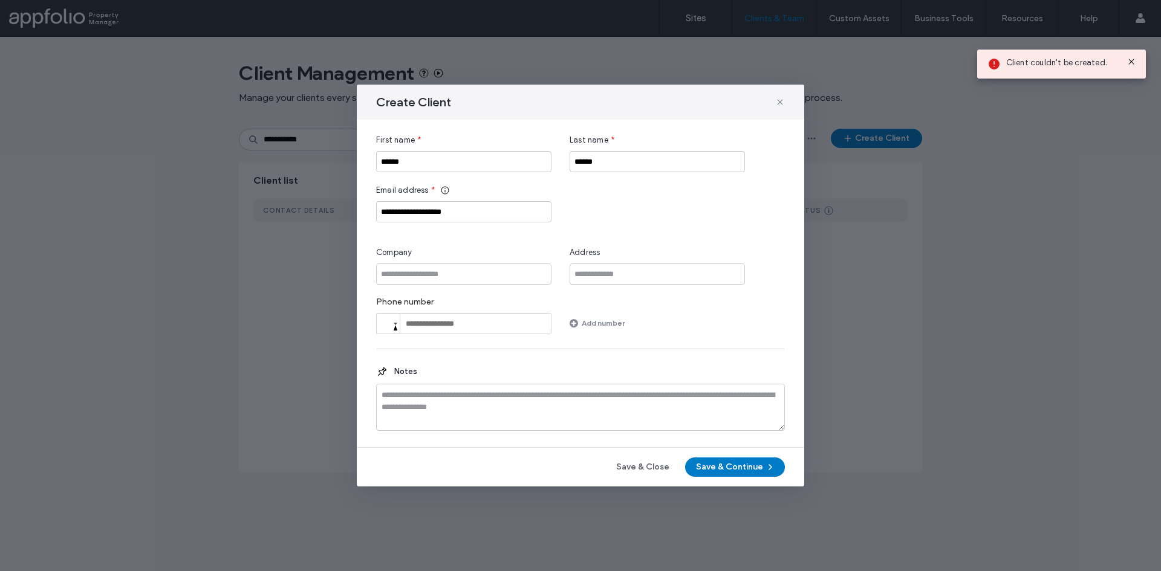
click at [717, 460] on button "Save & Continue" at bounding box center [735, 467] width 100 height 19
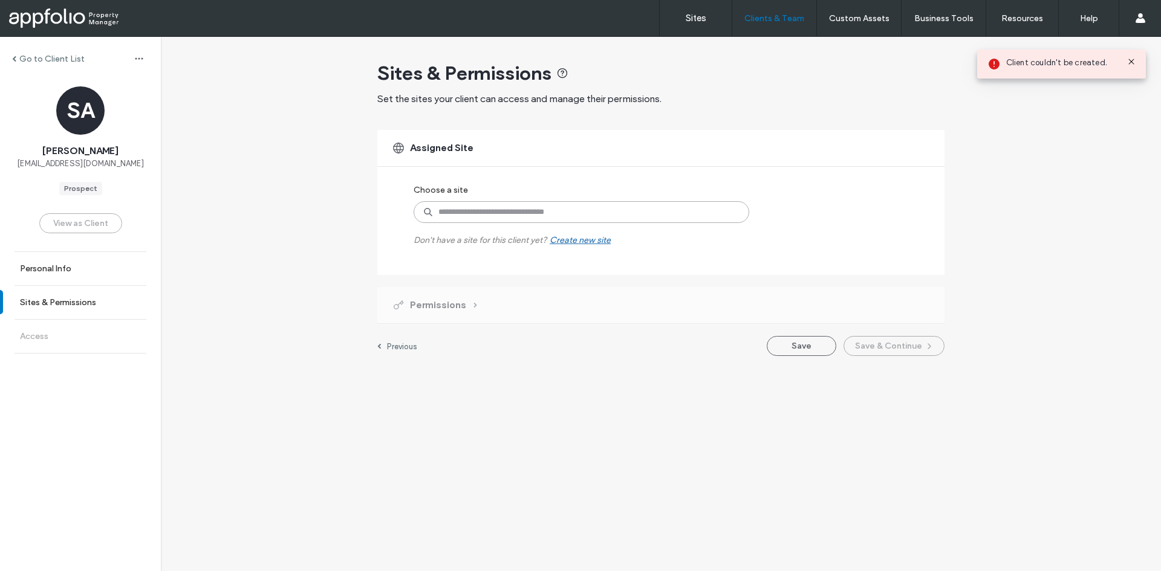
click at [506, 209] on input at bounding box center [582, 212] width 336 height 22
click at [525, 208] on input at bounding box center [582, 212] width 336 height 22
paste input "**********"
type input "**********"
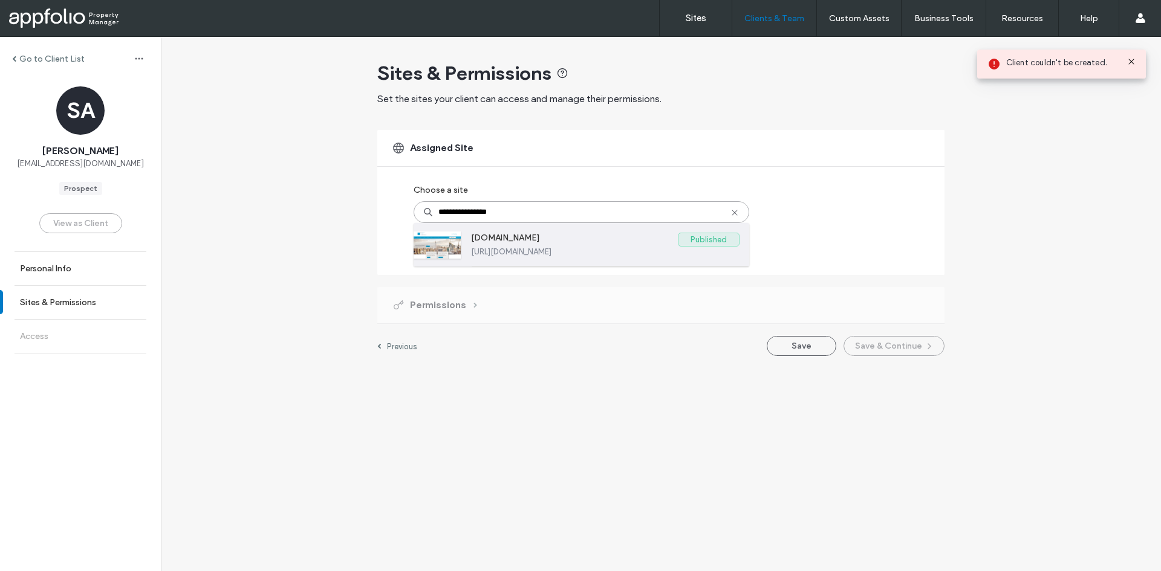
click at [527, 251] on label "https://www.flatironmgmt.com" at bounding box center [605, 251] width 268 height 9
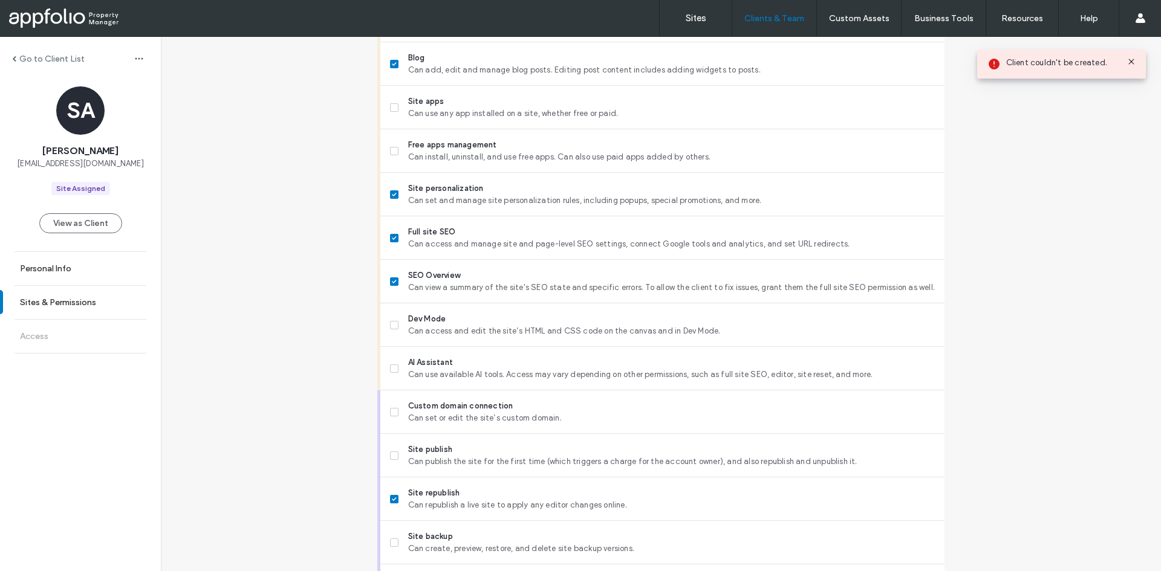
scroll to position [925, 0]
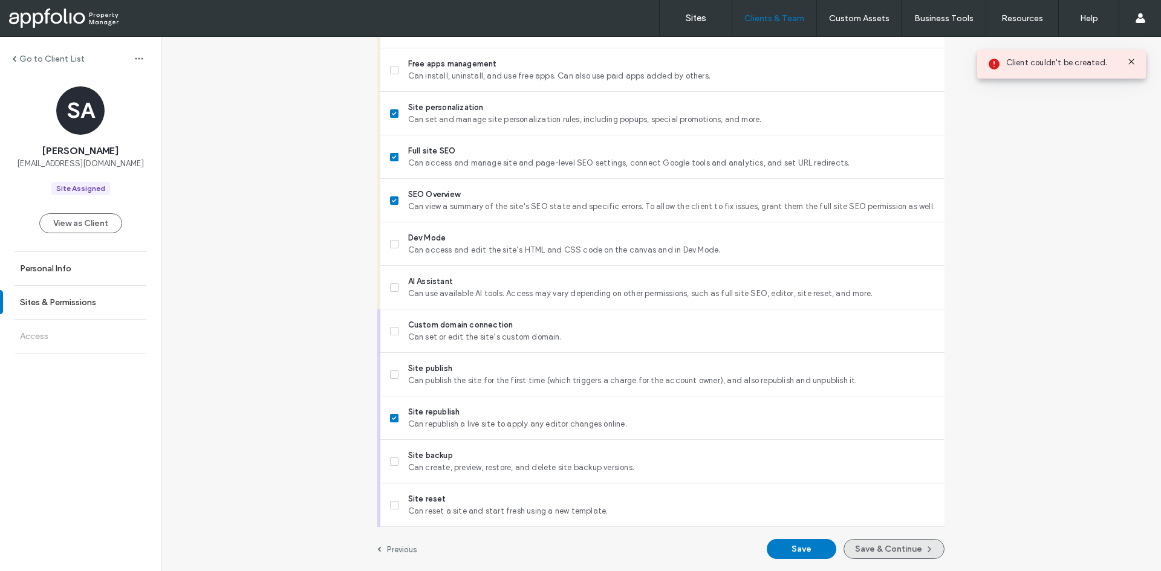
click at [902, 549] on button "Save & Continue" at bounding box center [893, 549] width 101 height 20
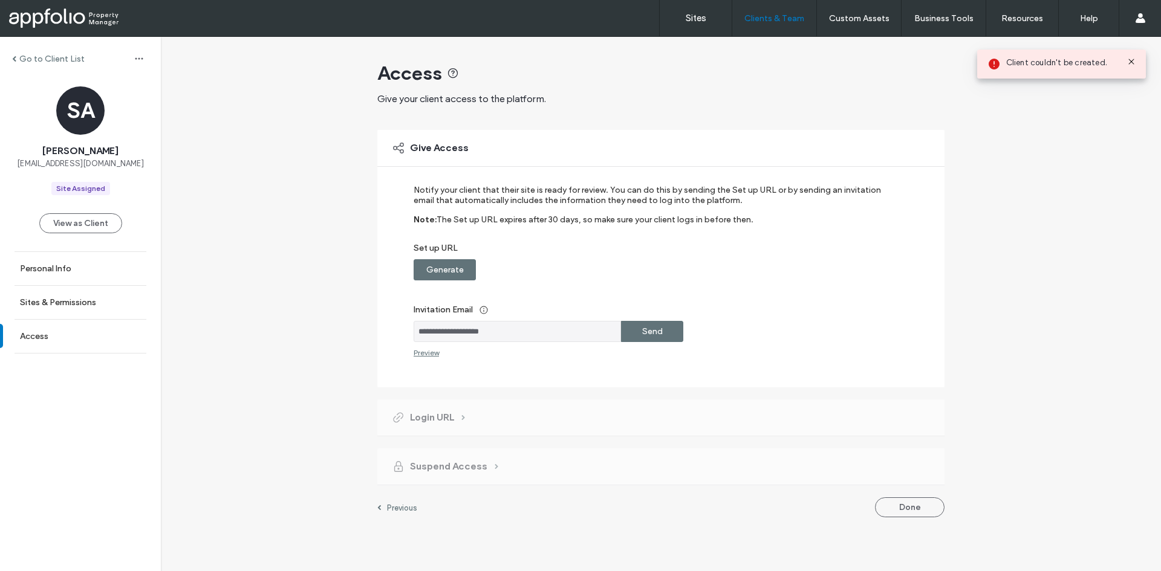
click at [671, 316] on label "Invitation Email" at bounding box center [653, 310] width 478 height 22
click at [659, 332] on label "Send" at bounding box center [652, 331] width 21 height 22
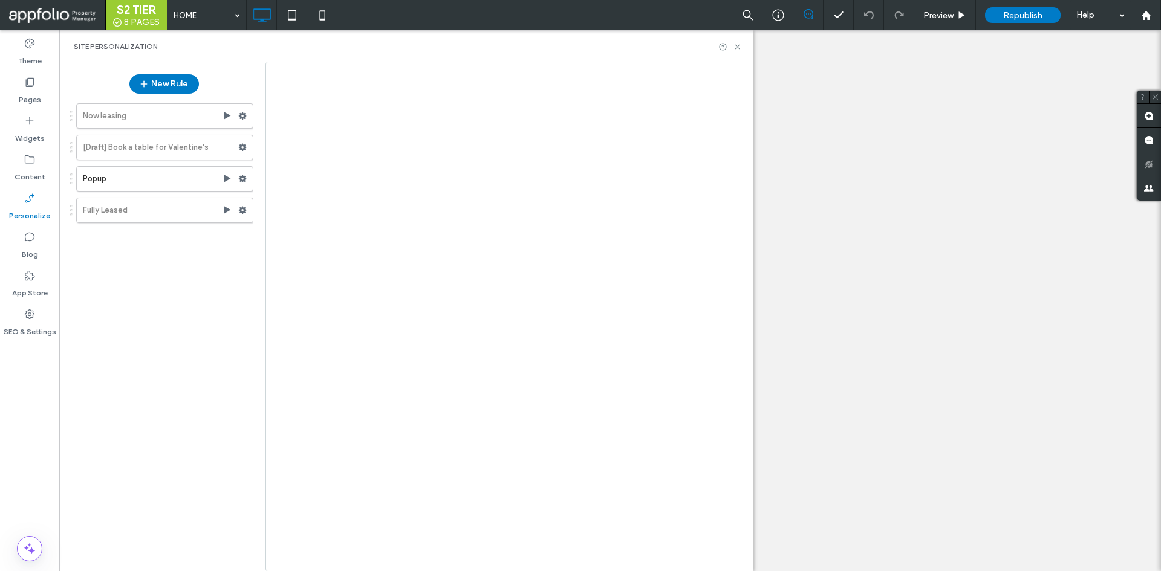
click at [47, 100] on div at bounding box center [580, 285] width 1161 height 571
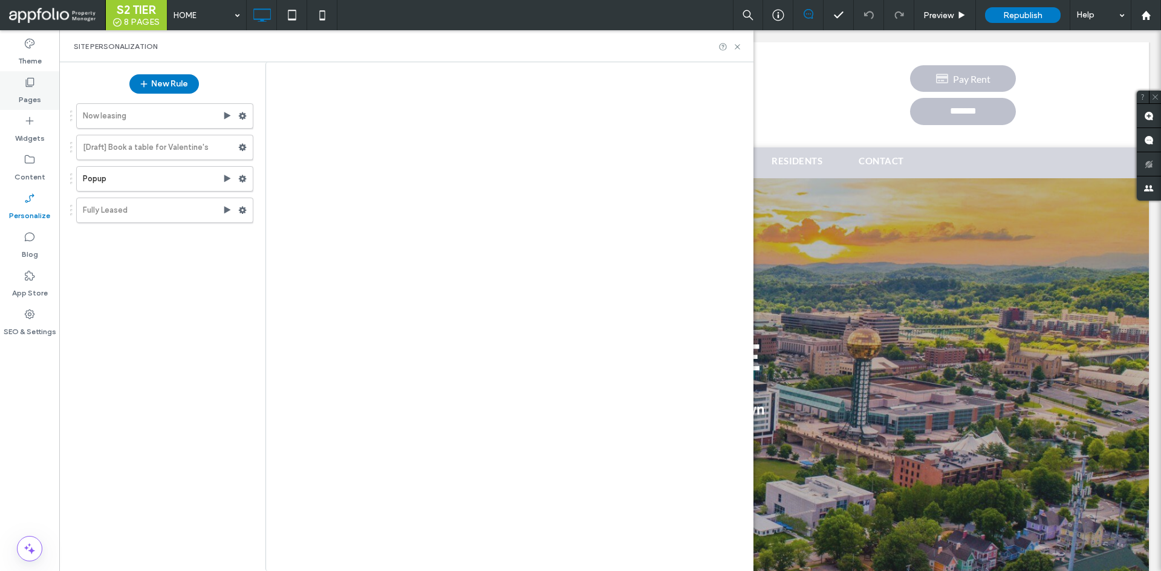
click at [37, 85] on div "S2 TIER 8 PAGES HOME Preview Republish Help Site Comments Team & Clients Automa…" at bounding box center [580, 285] width 1161 height 571
drag, startPoint x: 36, startPoint y: 85, endPoint x: 157, endPoint y: 97, distance: 122.2
click at [37, 85] on div "Pages" at bounding box center [29, 90] width 59 height 39
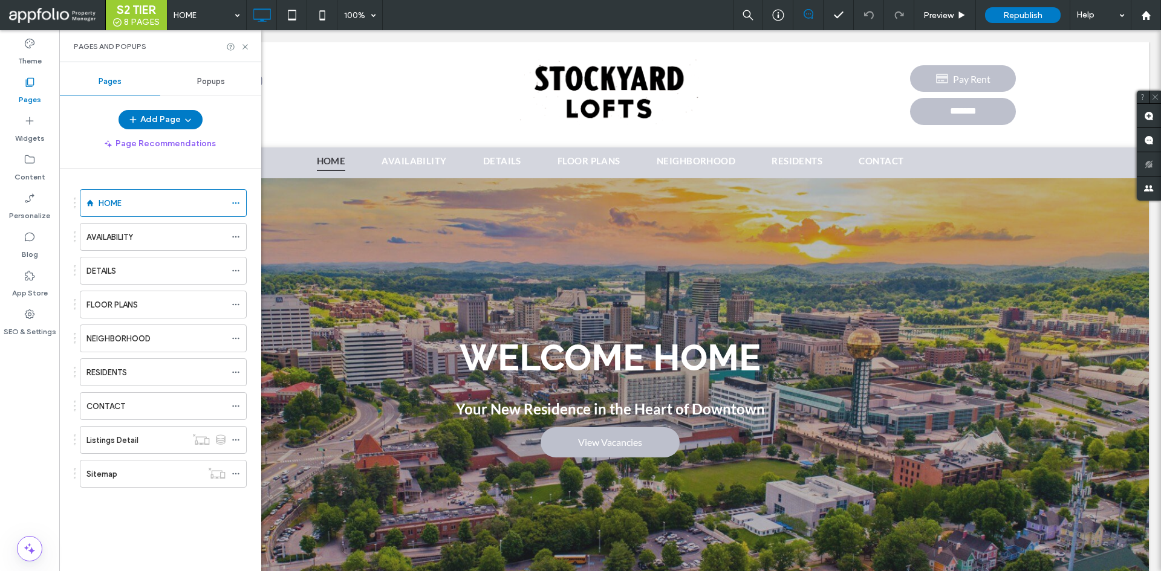
click at [170, 73] on div "Popups" at bounding box center [210, 81] width 101 height 27
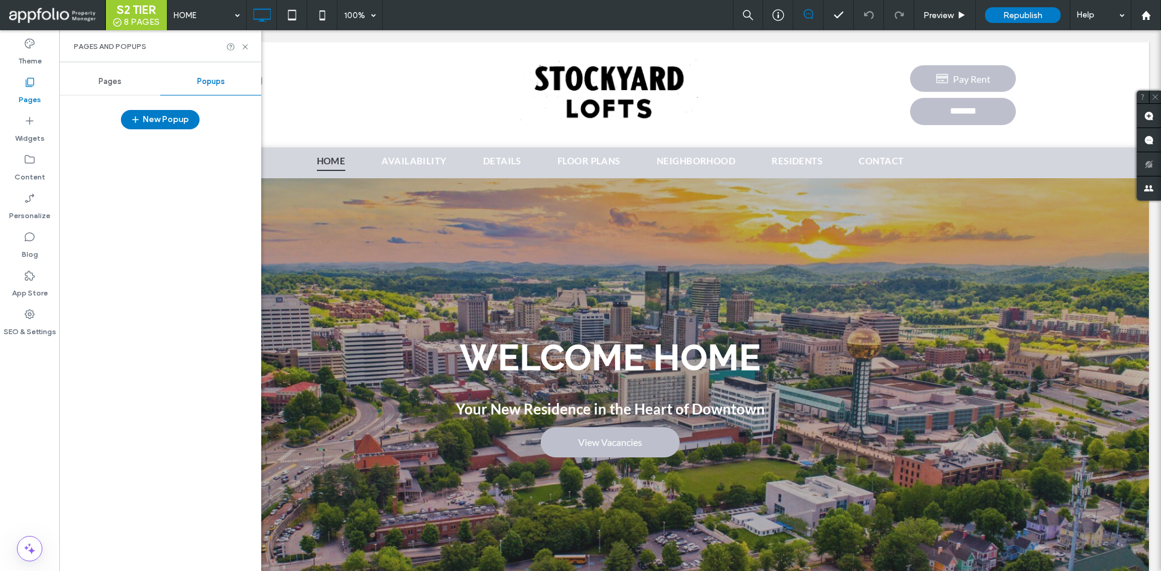
click at [187, 86] on div "Popups" at bounding box center [210, 81] width 101 height 27
click at [48, 193] on div "Personalize" at bounding box center [29, 206] width 59 height 39
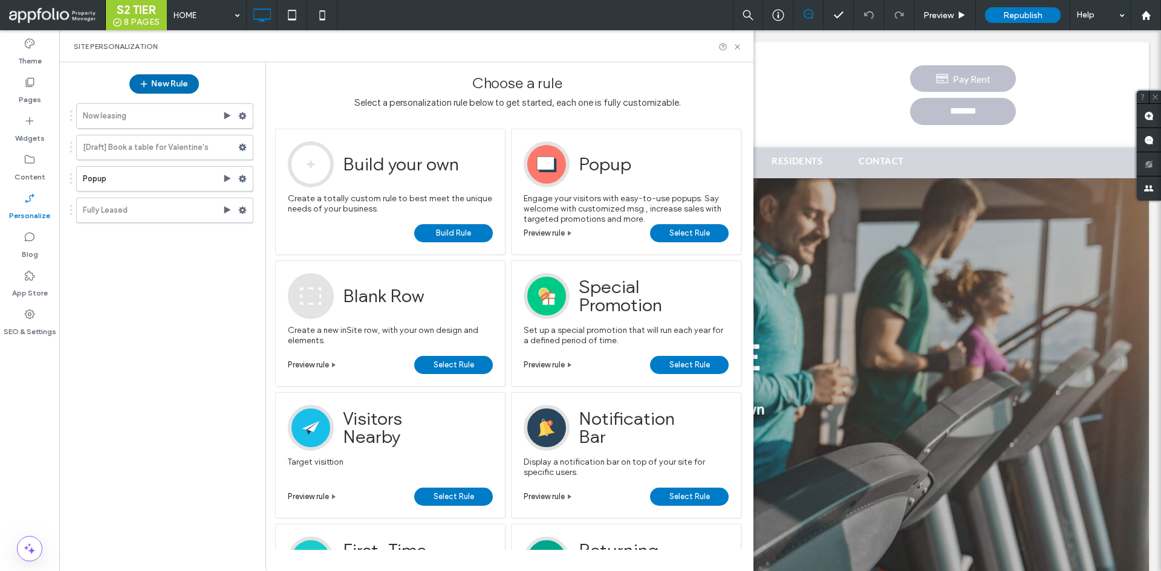
click at [161, 82] on button "New Rule" at bounding box center [164, 83] width 70 height 19
click at [688, 236] on span "Select Rule" at bounding box center [689, 233] width 41 height 18
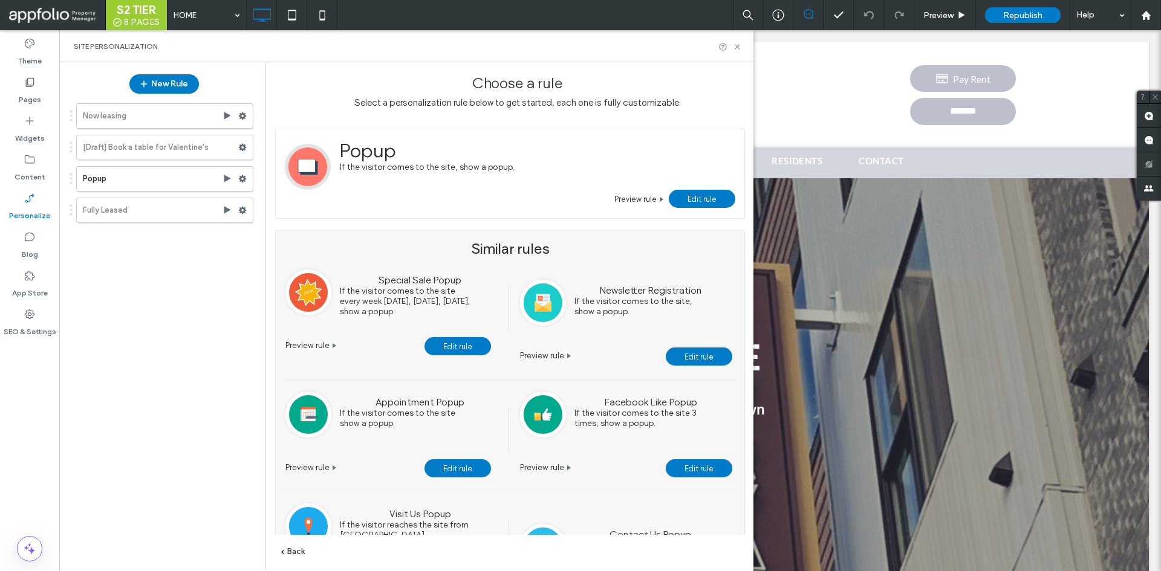
click at [727, 203] on link "Edit rule" at bounding box center [702, 199] width 67 height 18
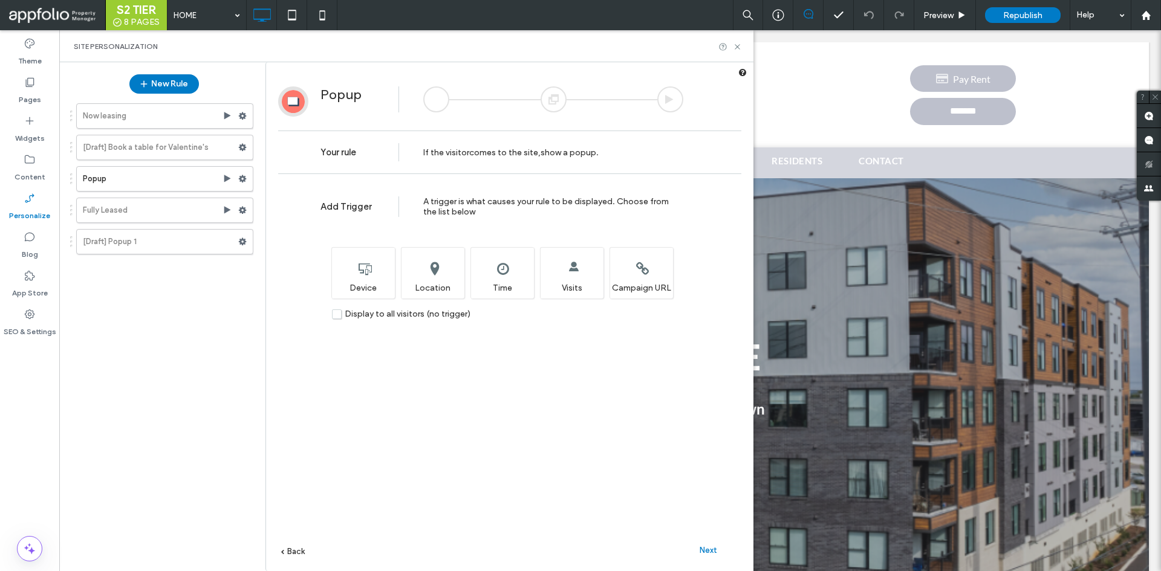
click at [718, 547] on div "Next" at bounding box center [708, 550] width 67 height 18
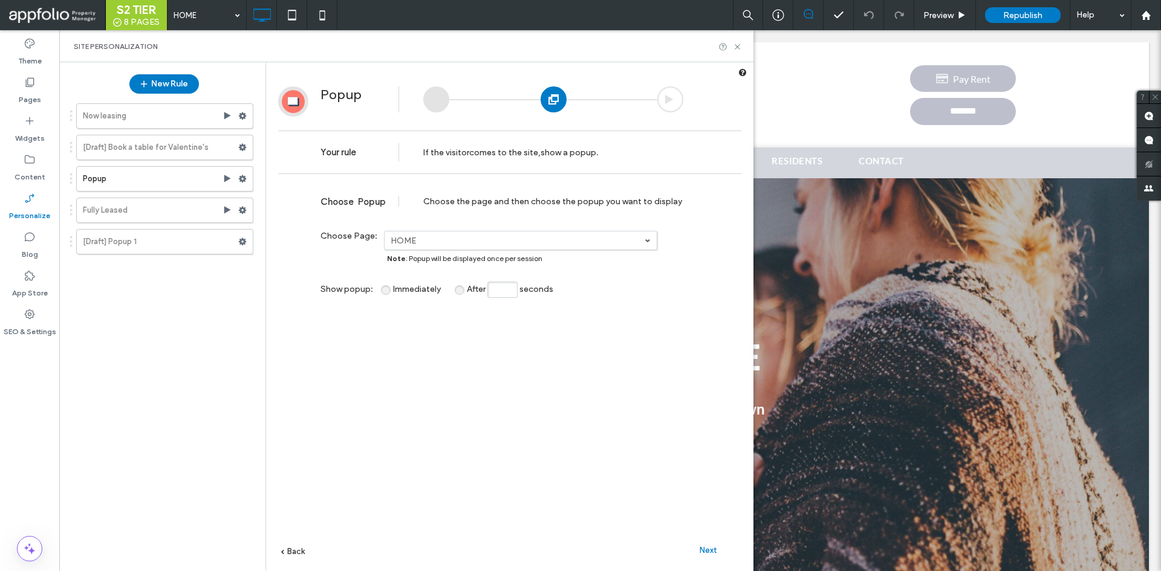
click at [697, 554] on div "Next" at bounding box center [708, 550] width 67 height 18
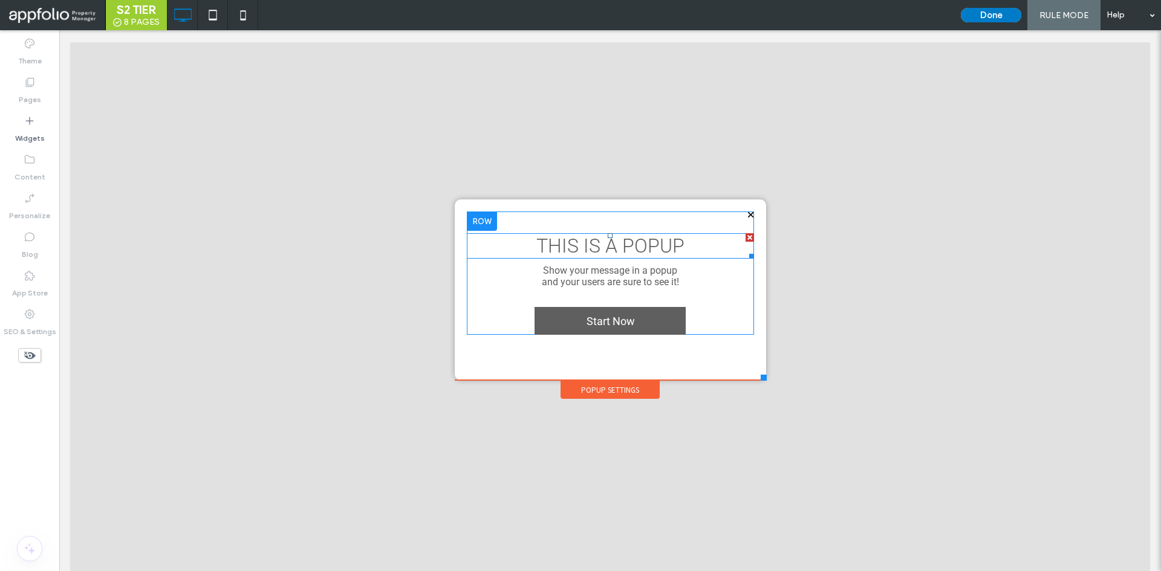
click at [663, 254] on span "THIS IS A POPUP" at bounding box center [610, 246] width 148 height 23
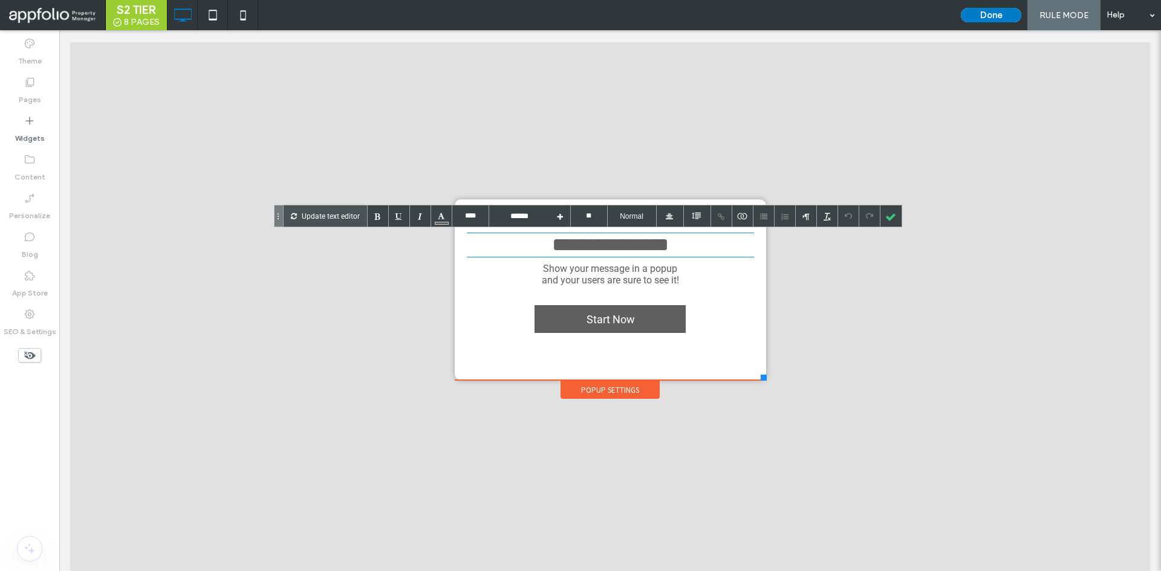
type input "****"
click at [444, 219] on div at bounding box center [441, 216] width 21 height 21
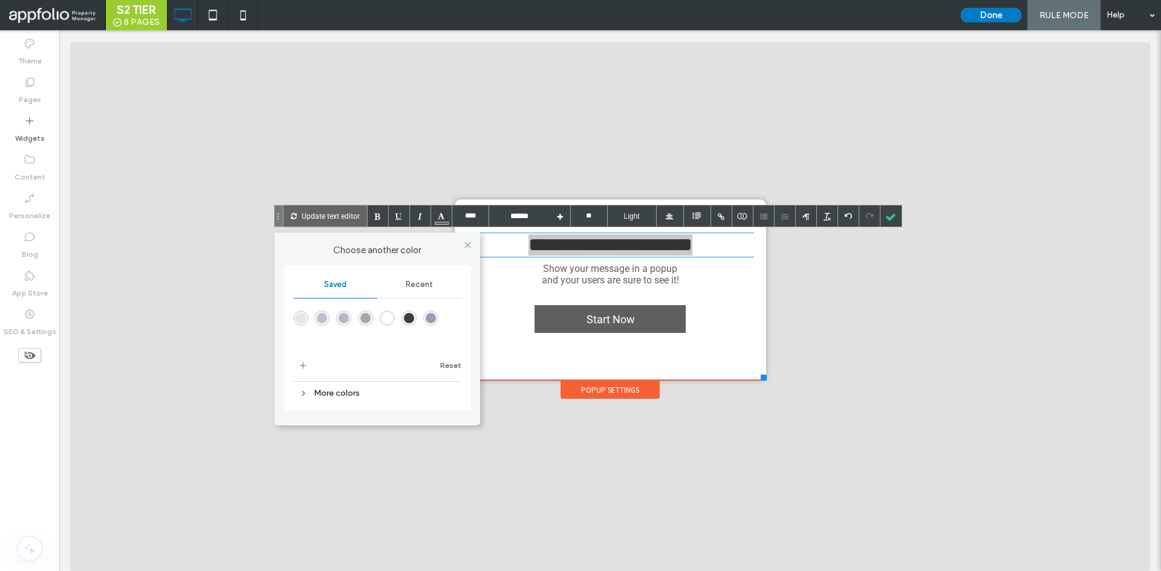
drag, startPoint x: 281, startPoint y: 222, endPoint x: 302, endPoint y: 218, distance: 21.6
click at [284, 219] on div at bounding box center [279, 216] width 10 height 22
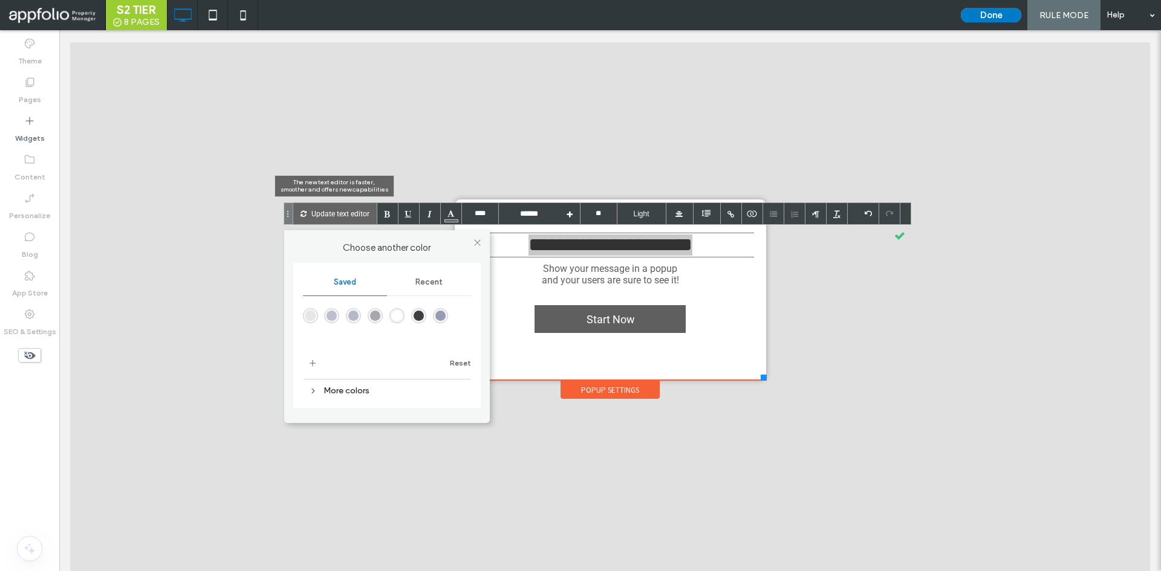
click at [320, 217] on p "Update text editor" at bounding box center [340, 213] width 58 height 21
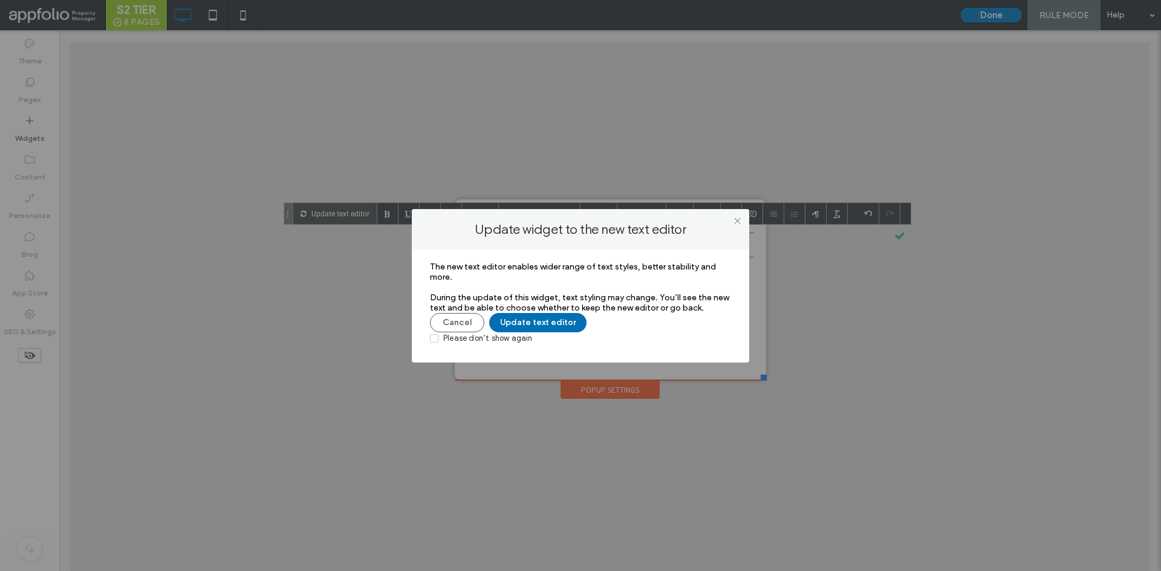
click at [514, 322] on button "Update text editor" at bounding box center [537, 322] width 97 height 19
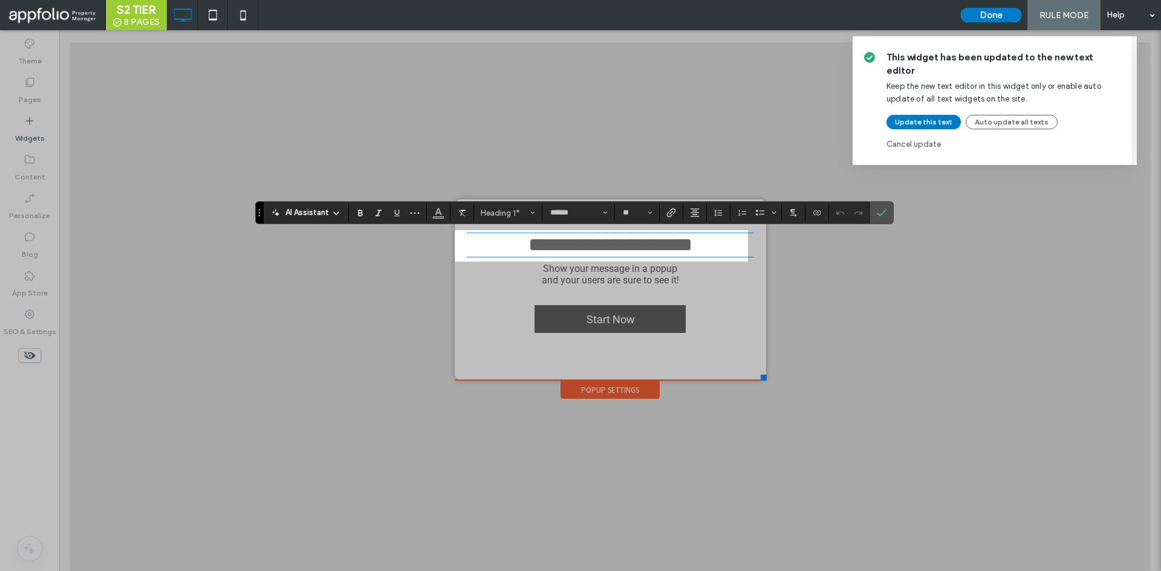
click at [605, 213] on div "This widget has been updated to the new text editor Keep the new text editor in…" at bounding box center [580, 285] width 1161 height 571
click at [1067, 24] on div "This widget has been updated to the new text editor Keep the new text editor in…" at bounding box center [1007, 82] width 308 height 165
click at [936, 115] on button "Update this text" at bounding box center [923, 122] width 74 height 15
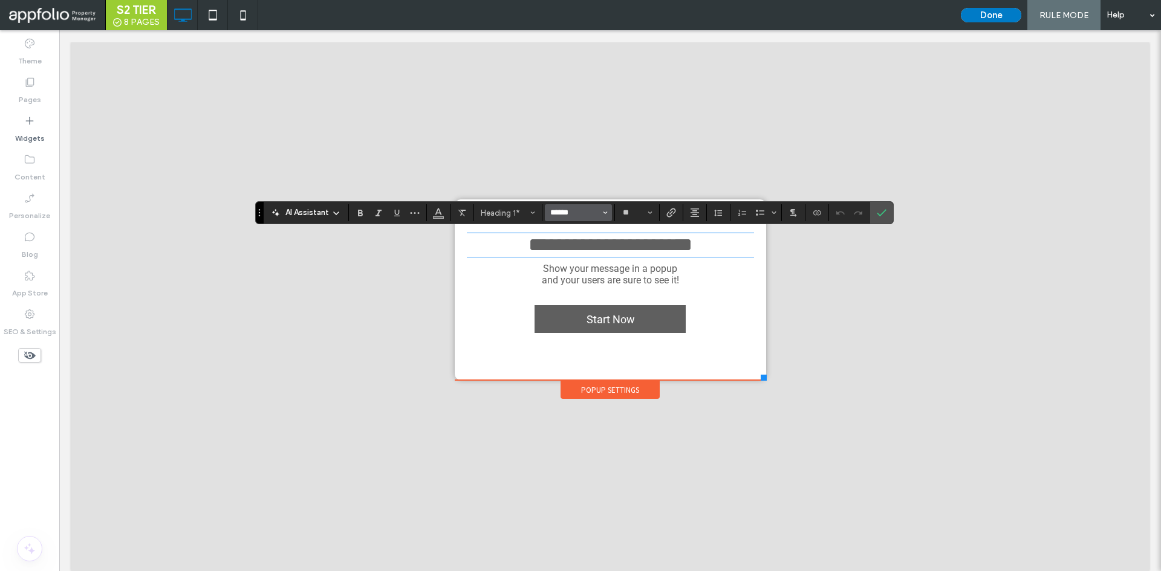
click at [597, 213] on input "******" at bounding box center [574, 213] width 51 height 10
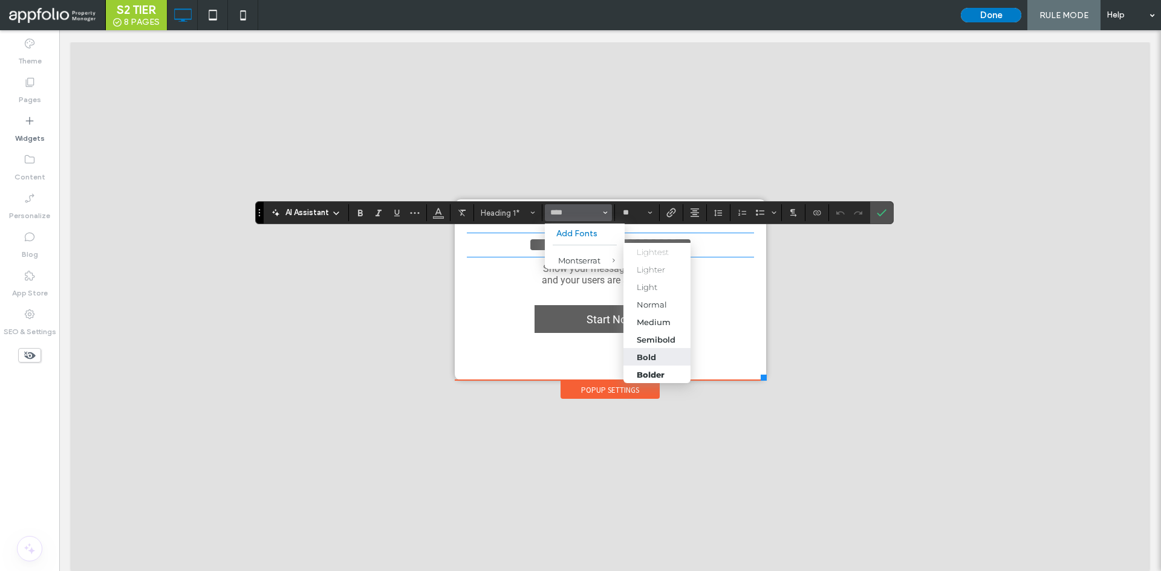
click at [665, 349] on label "Bold" at bounding box center [656, 357] width 67 height 18
type input "**********"
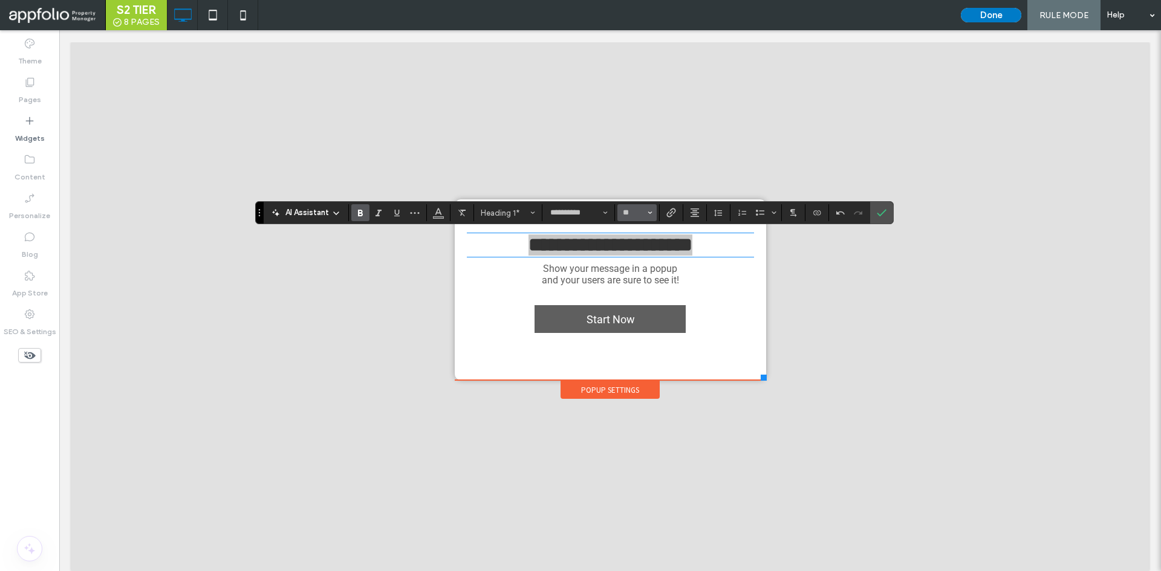
click at [640, 219] on button "**" at bounding box center [636, 212] width 39 height 17
click at [649, 212] on icon "Size" at bounding box center [650, 212] width 5 height 5
click at [638, 348] on label "36" at bounding box center [636, 352] width 39 height 17
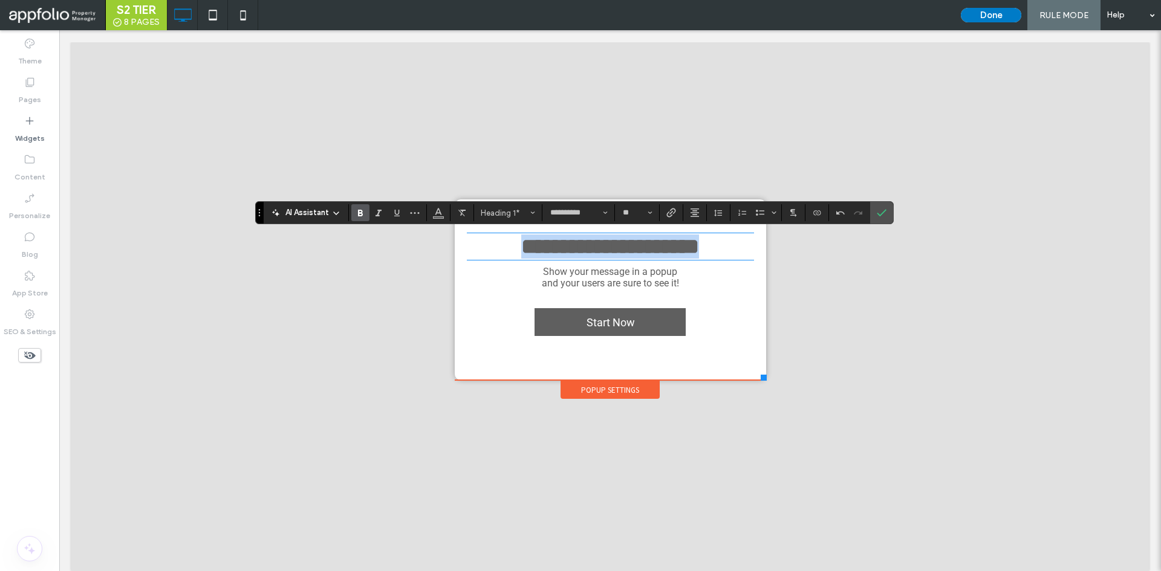
type input "**"
drag, startPoint x: 879, startPoint y: 218, endPoint x: 819, endPoint y: 187, distance: 66.5
click at [879, 218] on span "Confirm" at bounding box center [879, 213] width 5 height 22
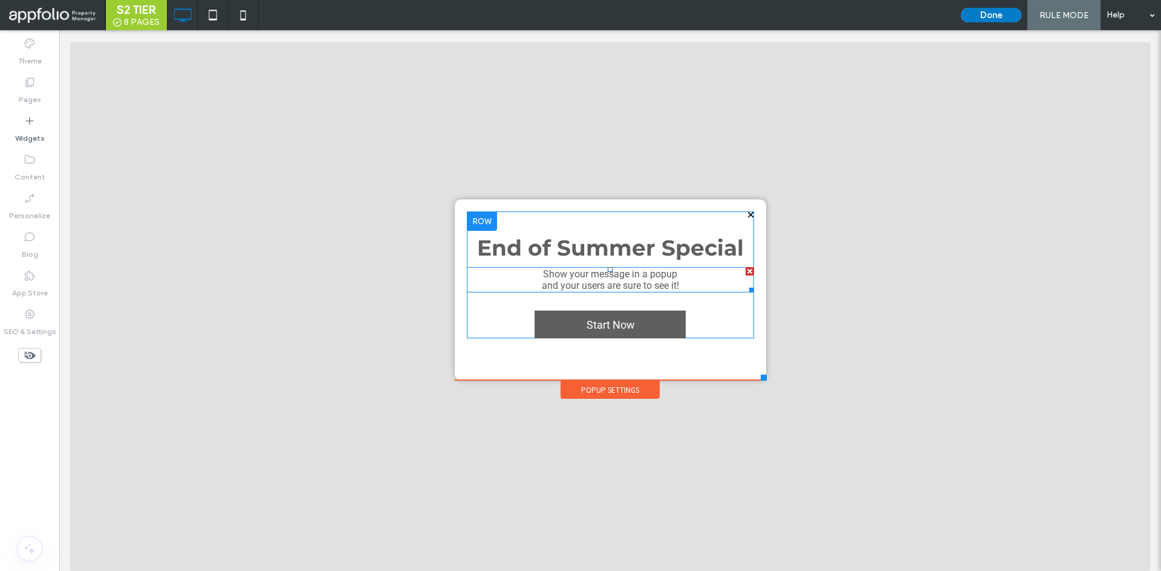
click at [622, 272] on span "Show your message in a popup" at bounding box center [610, 273] width 134 height 11
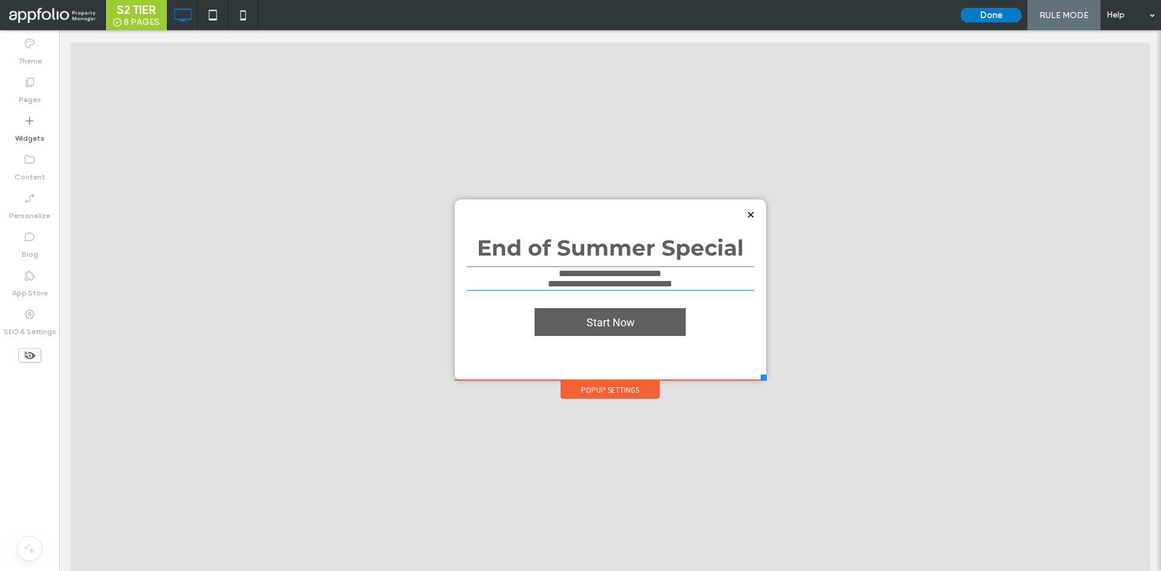
type input "****"
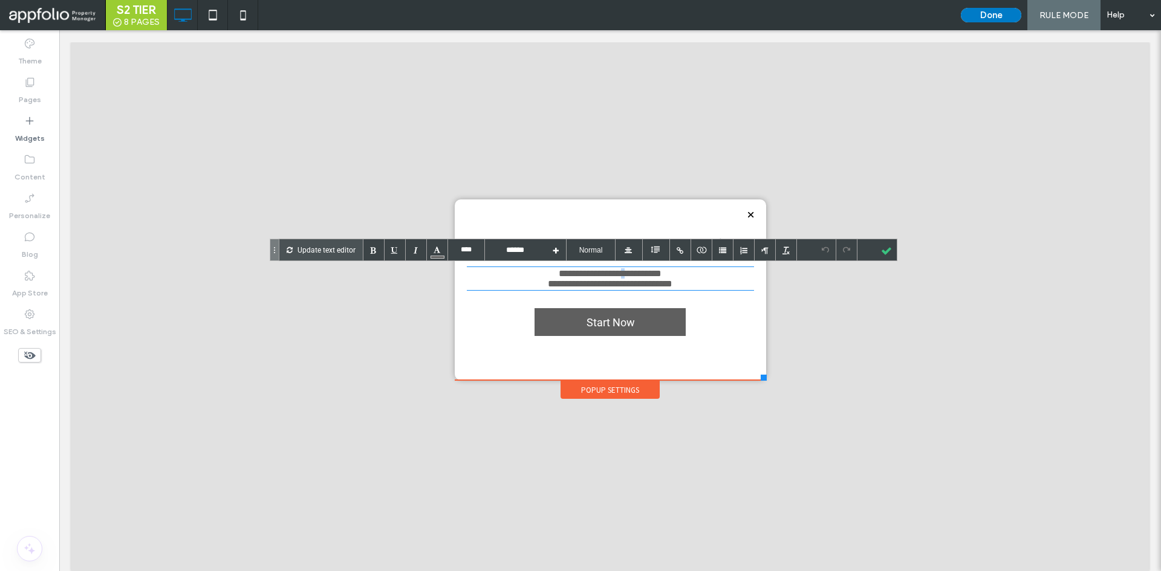
click at [622, 272] on span "**********" at bounding box center [610, 273] width 103 height 9
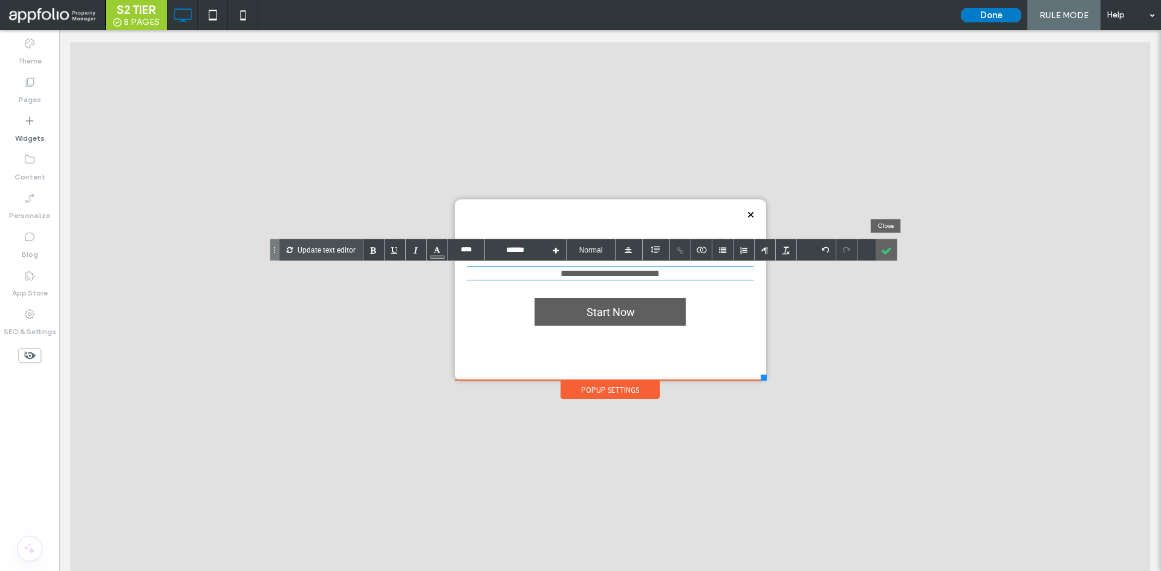
click at [889, 247] on div at bounding box center [886, 249] width 21 height 21
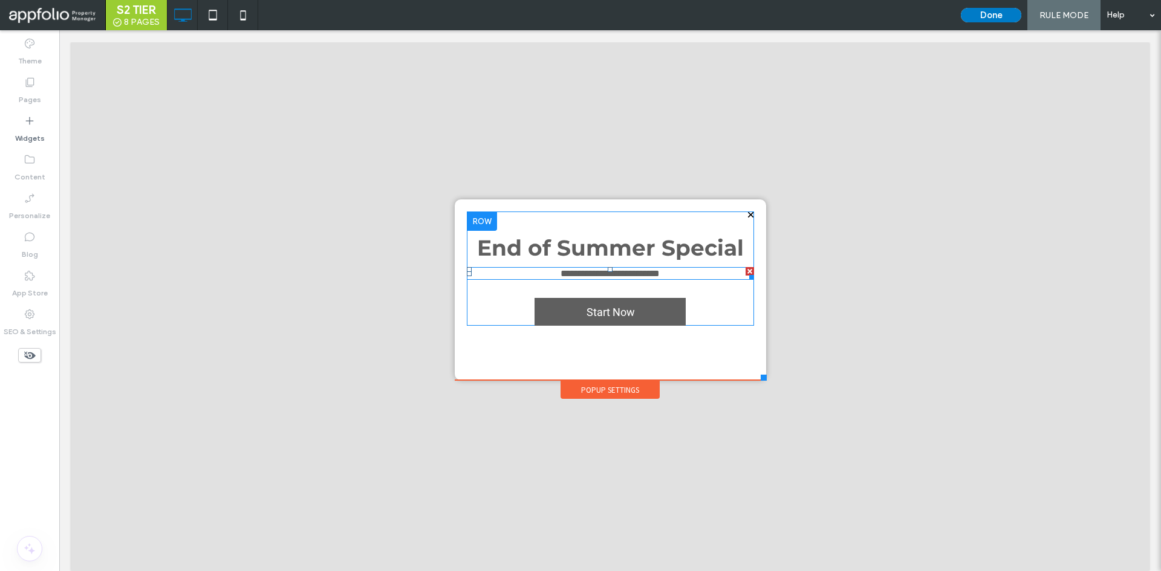
click at [633, 277] on font "**********" at bounding box center [610, 273] width 99 height 9
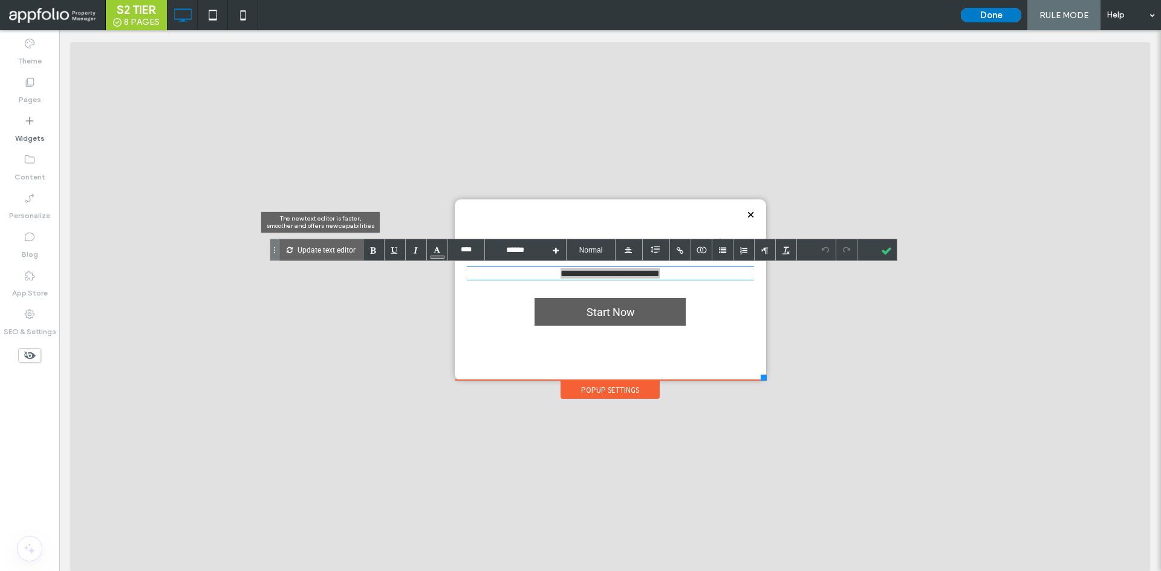
click at [348, 247] on p "Update text editor" at bounding box center [326, 249] width 58 height 21
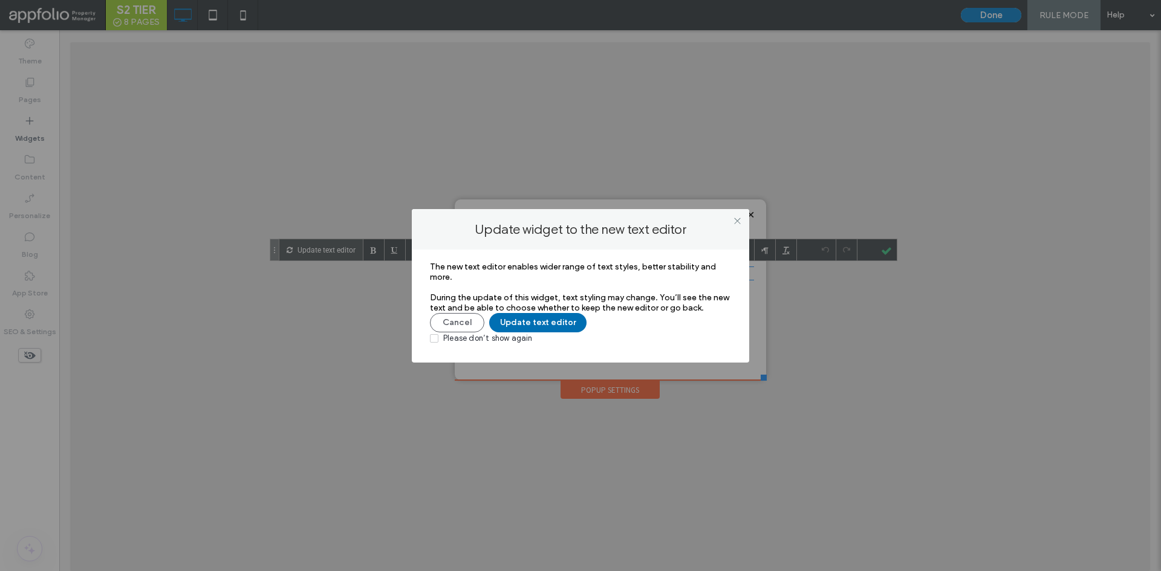
click at [549, 323] on button "Update text editor" at bounding box center [537, 322] width 97 height 19
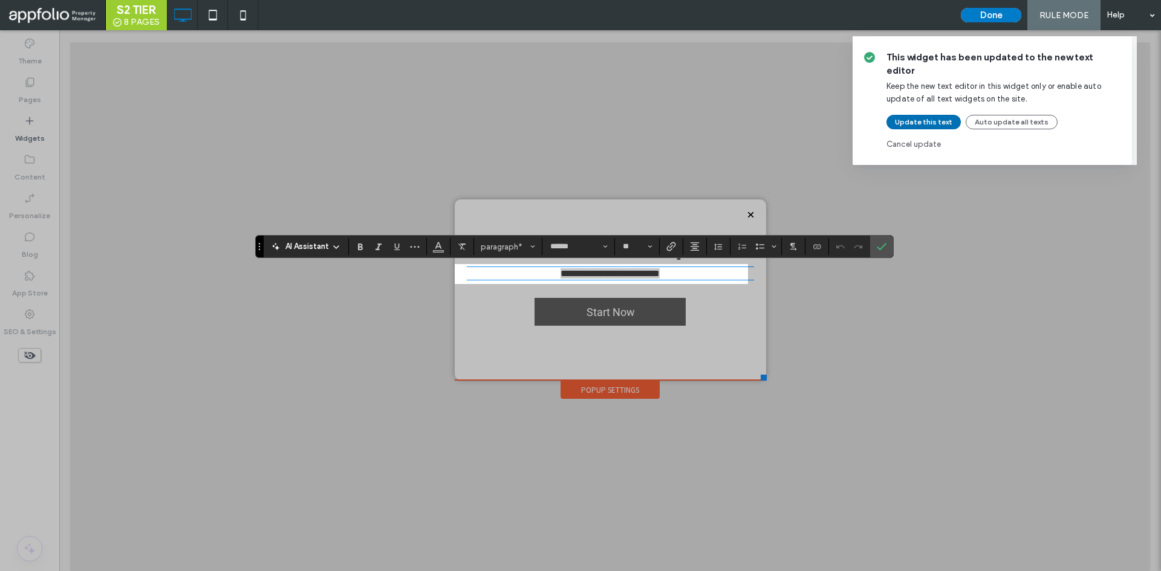
click at [927, 115] on button "Update this text" at bounding box center [923, 122] width 74 height 15
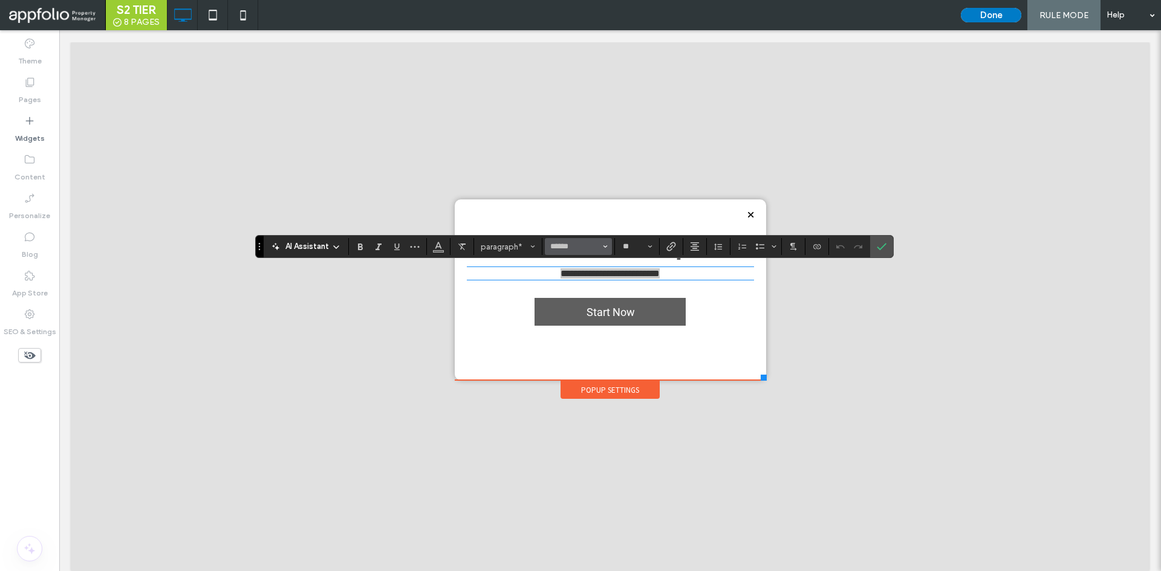
click at [585, 253] on button "******" at bounding box center [578, 246] width 67 height 17
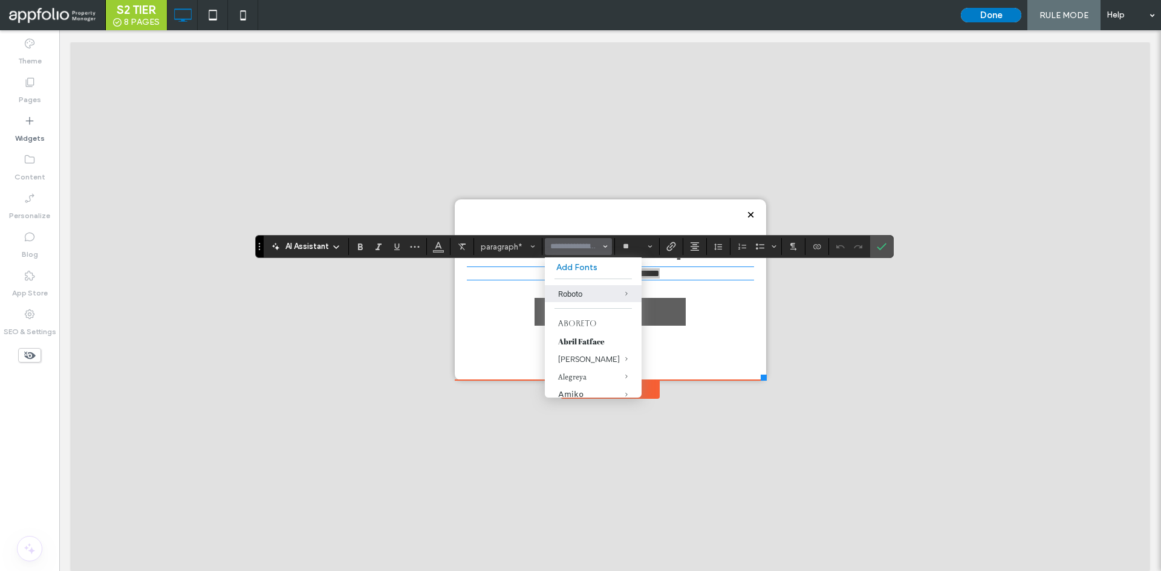
click at [576, 247] on input "Font & Font weight-input" at bounding box center [574, 247] width 51 height 10
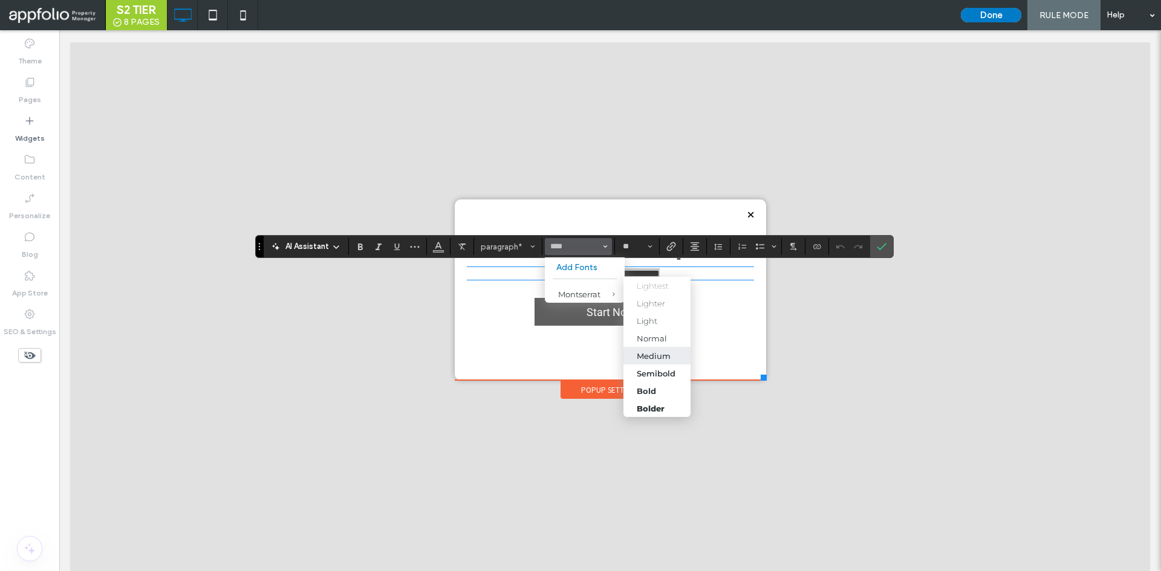
drag, startPoint x: 658, startPoint y: 357, endPoint x: 599, endPoint y: 324, distance: 67.7
click at [658, 357] on div "Medium" at bounding box center [654, 356] width 34 height 10
type input "**********"
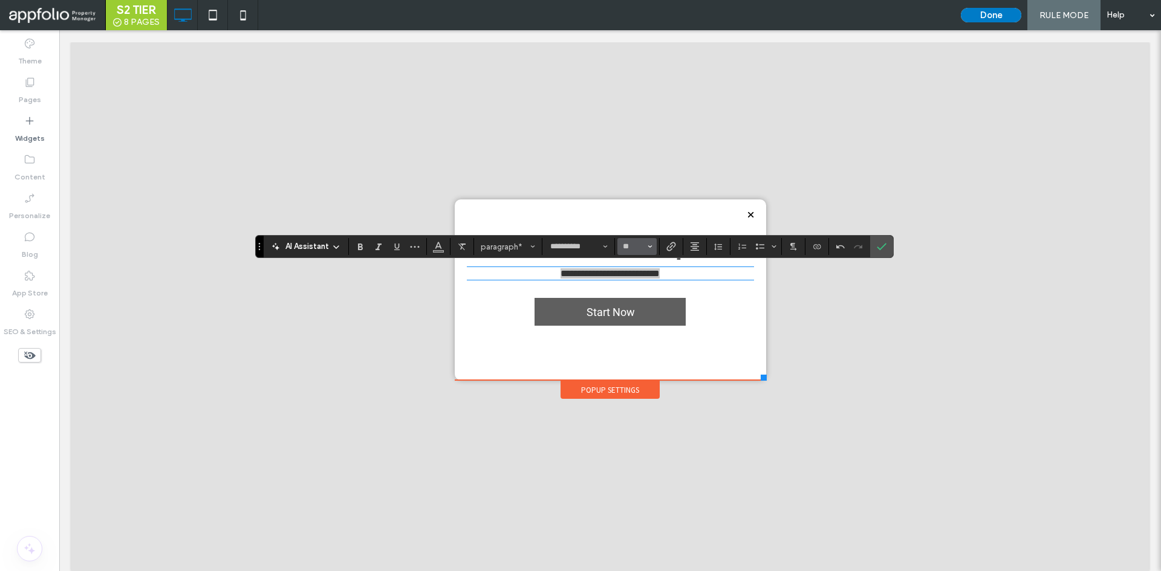
click at [648, 245] on icon "Size" at bounding box center [650, 246] width 5 height 5
drag, startPoint x: 638, startPoint y: 368, endPoint x: 578, endPoint y: 338, distance: 67.1
click at [638, 368] on label "30" at bounding box center [636, 368] width 39 height 17
type input "**"
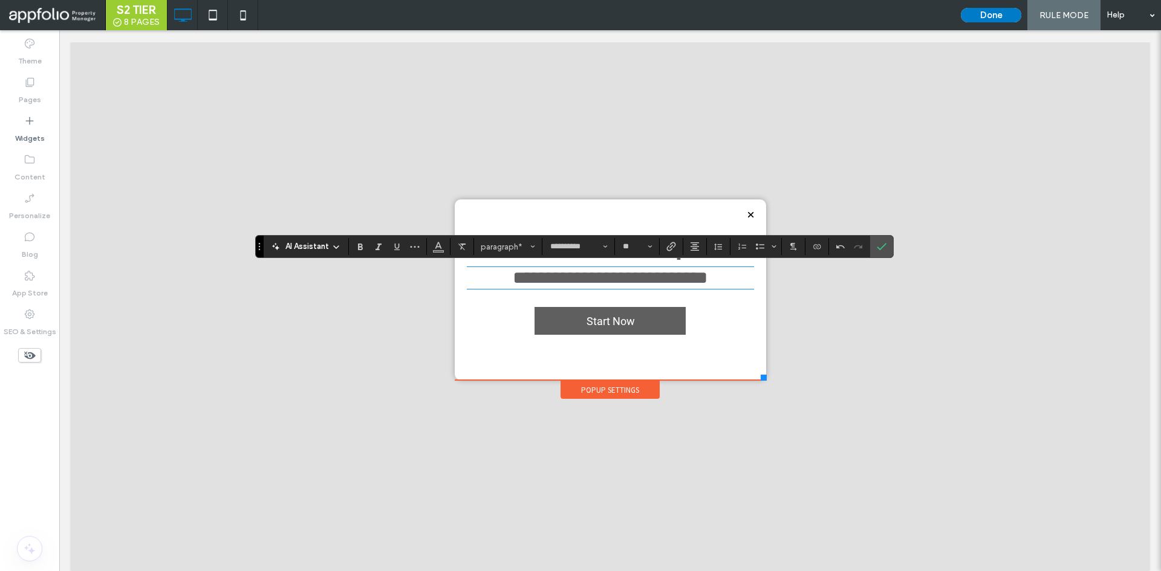
click at [892, 243] on div at bounding box center [609, 312] width 1077 height 541
click at [886, 244] on icon "Confirm" at bounding box center [882, 247] width 10 height 10
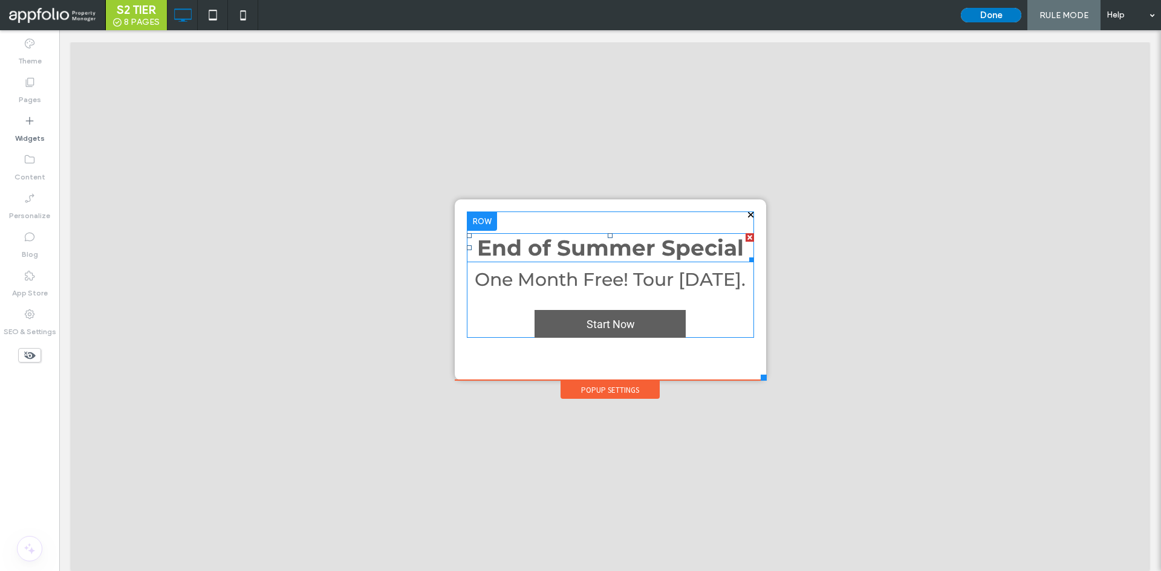
click at [633, 253] on strong "End of Summer Special" at bounding box center [610, 248] width 267 height 27
type input "**********"
type input "**"
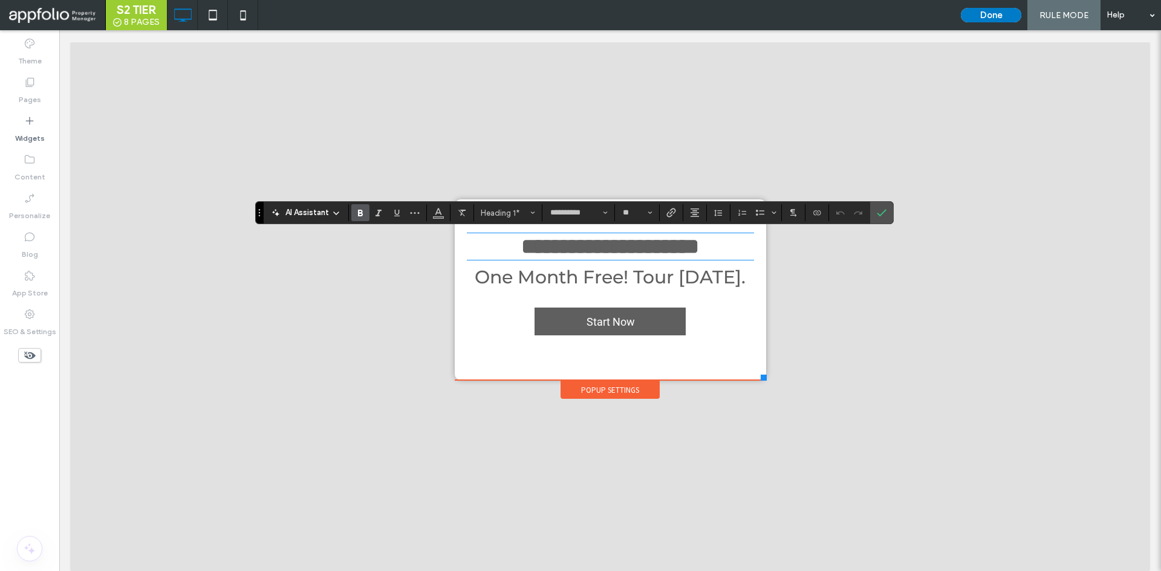
click at [450, 215] on section at bounding box center [439, 212] width 24 height 17
click at [440, 213] on use "Color" at bounding box center [438, 212] width 7 height 7
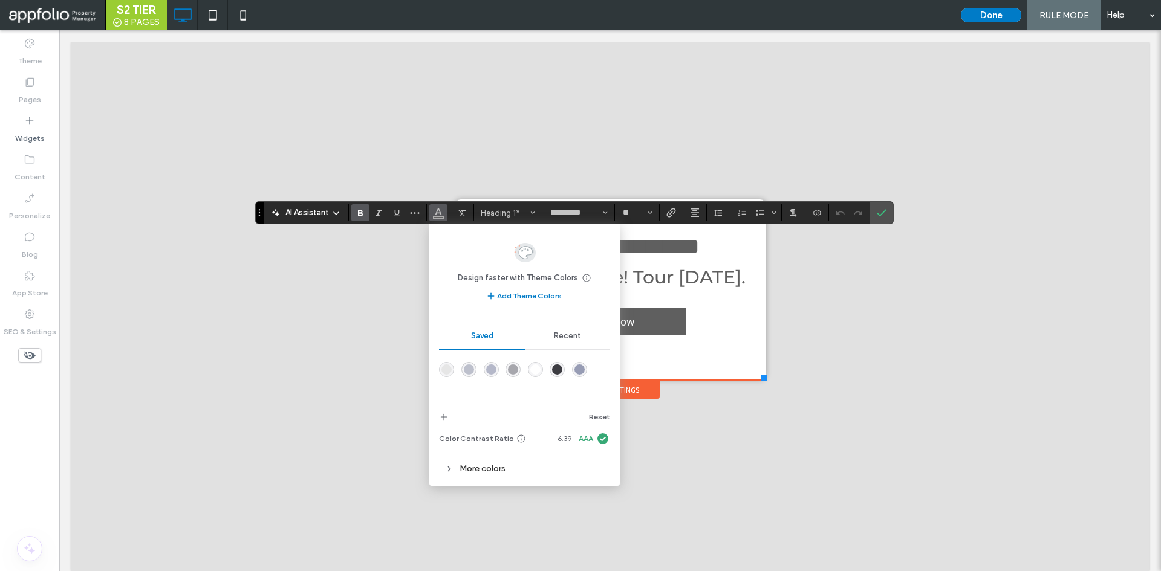
click at [554, 367] on div "rgba(61,61,66,1)" at bounding box center [557, 370] width 10 height 10
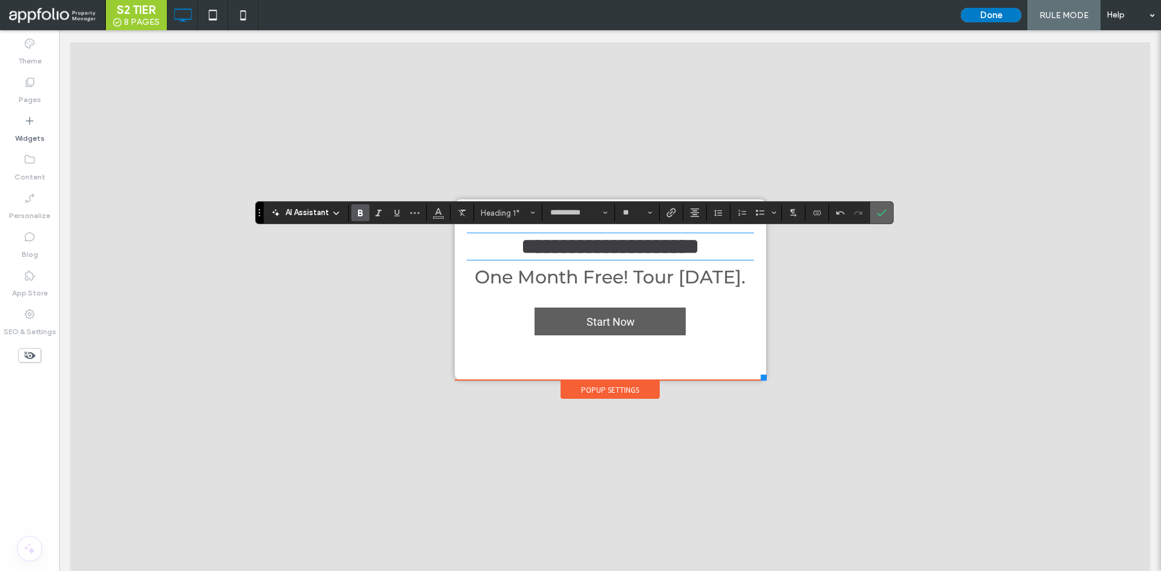
click at [882, 219] on span "Confirm" at bounding box center [879, 213] width 5 height 22
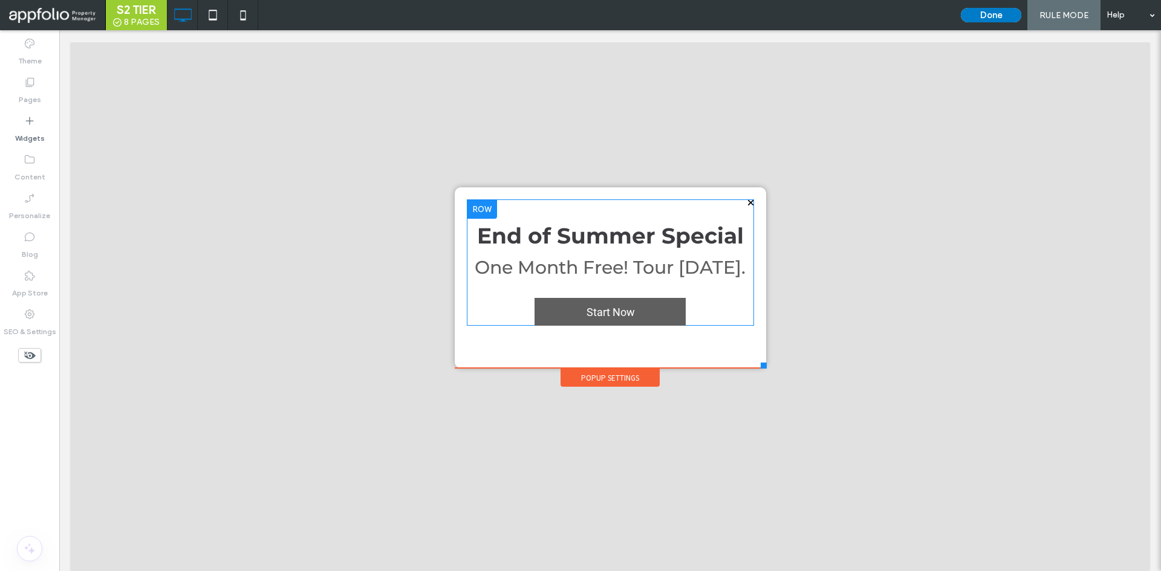
scroll to position [0, 0]
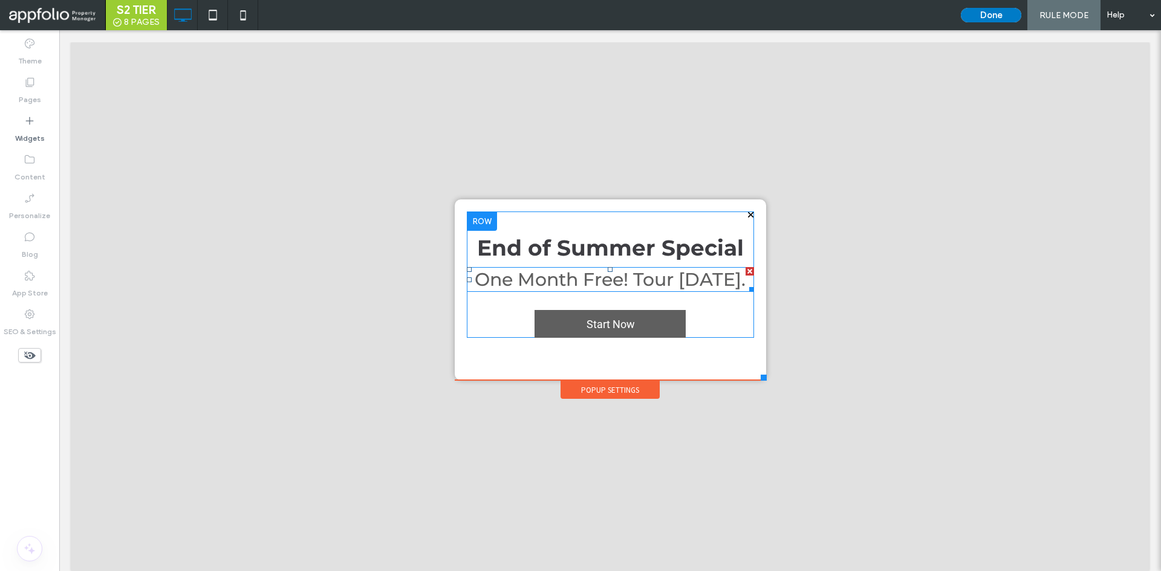
click at [662, 275] on span "One Month Free! Tour Today." at bounding box center [610, 279] width 271 height 22
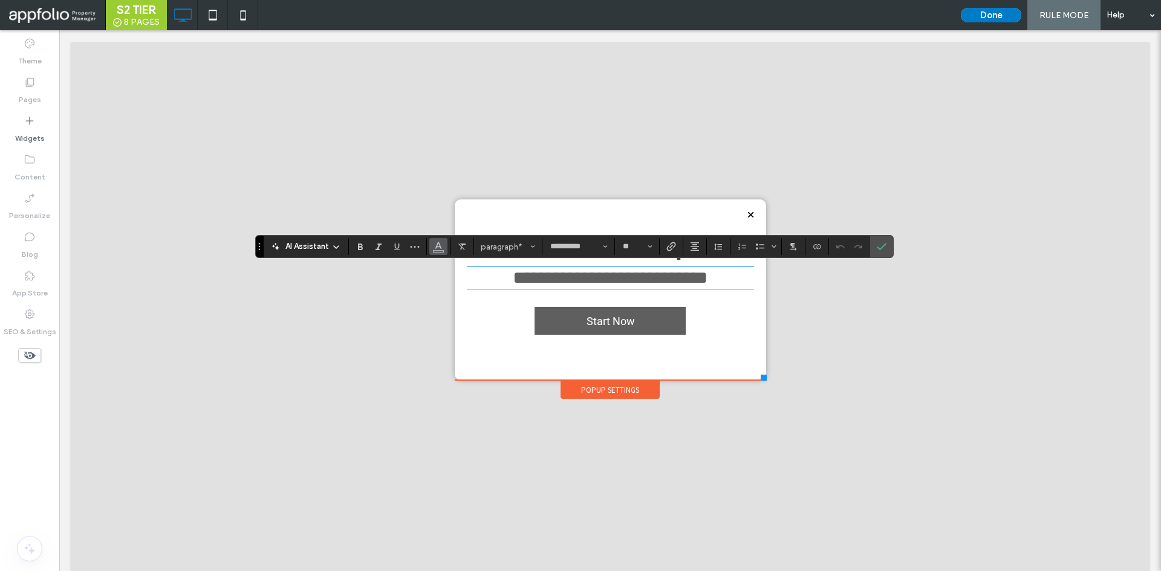
click at [436, 241] on icon "Color" at bounding box center [439, 246] width 10 height 10
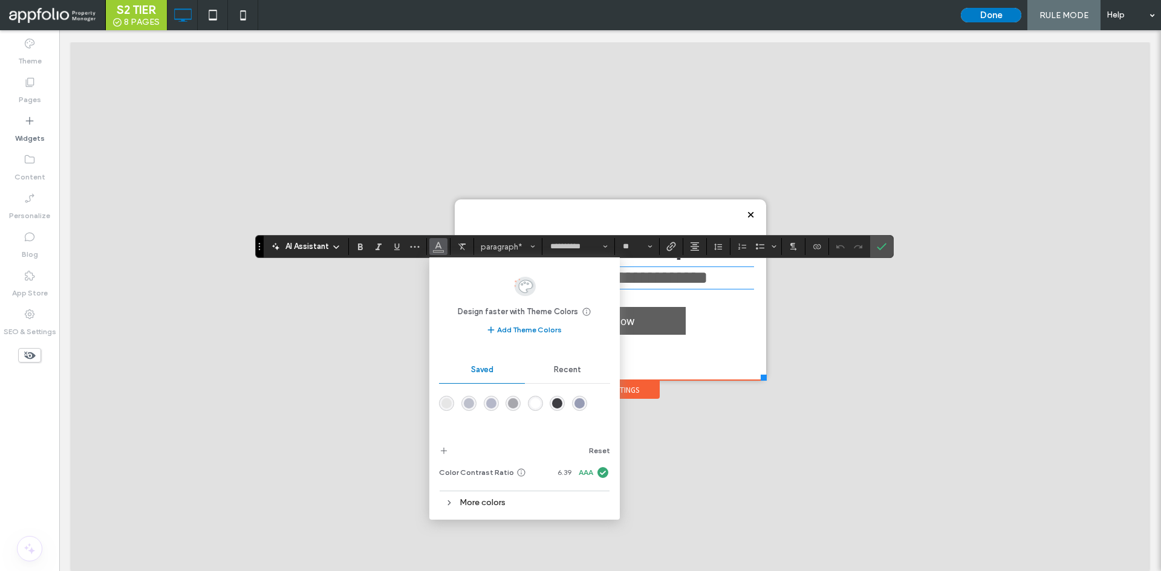
click at [561, 407] on div "rgba(61,61,66,1)" at bounding box center [557, 403] width 10 height 10
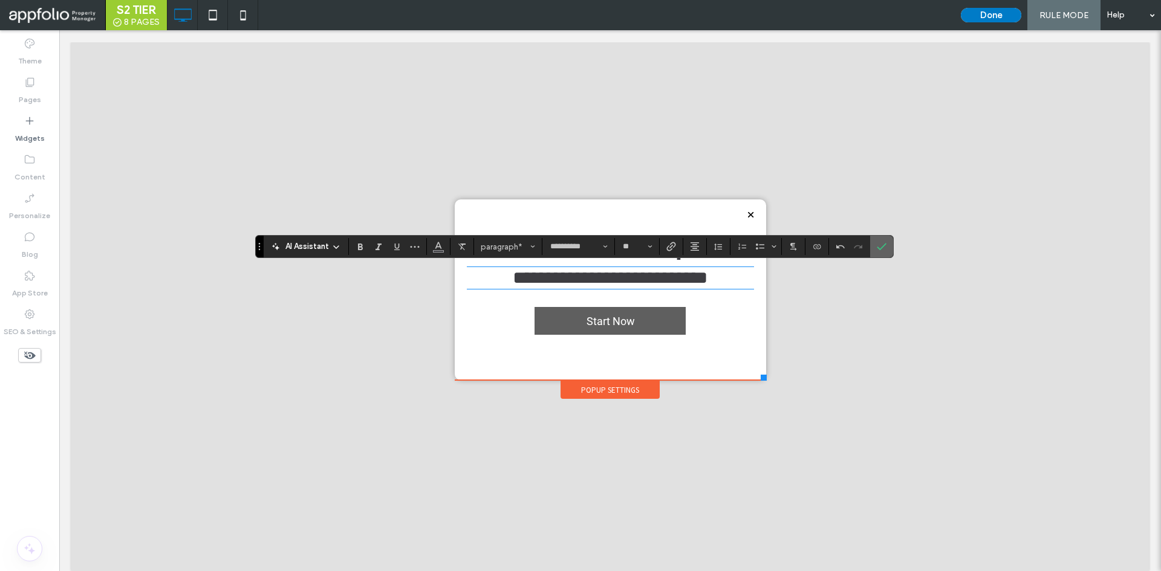
click at [886, 256] on span "Confirm" at bounding box center [882, 246] width 10 height 21
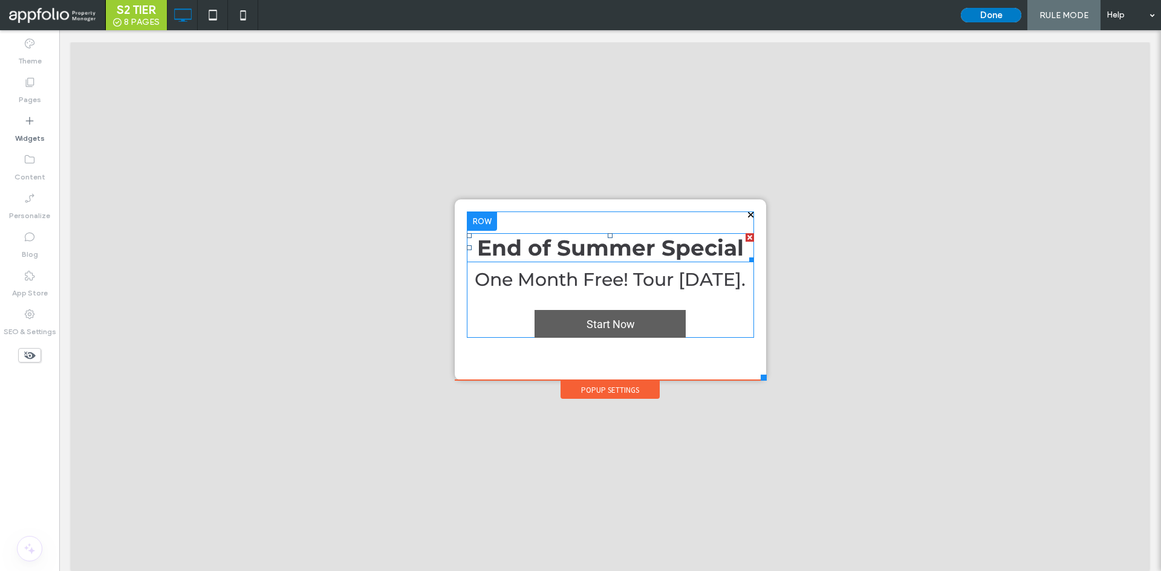
click at [698, 239] on strong "End of Summer Special" at bounding box center [610, 248] width 267 height 27
type input "**********"
type input "**"
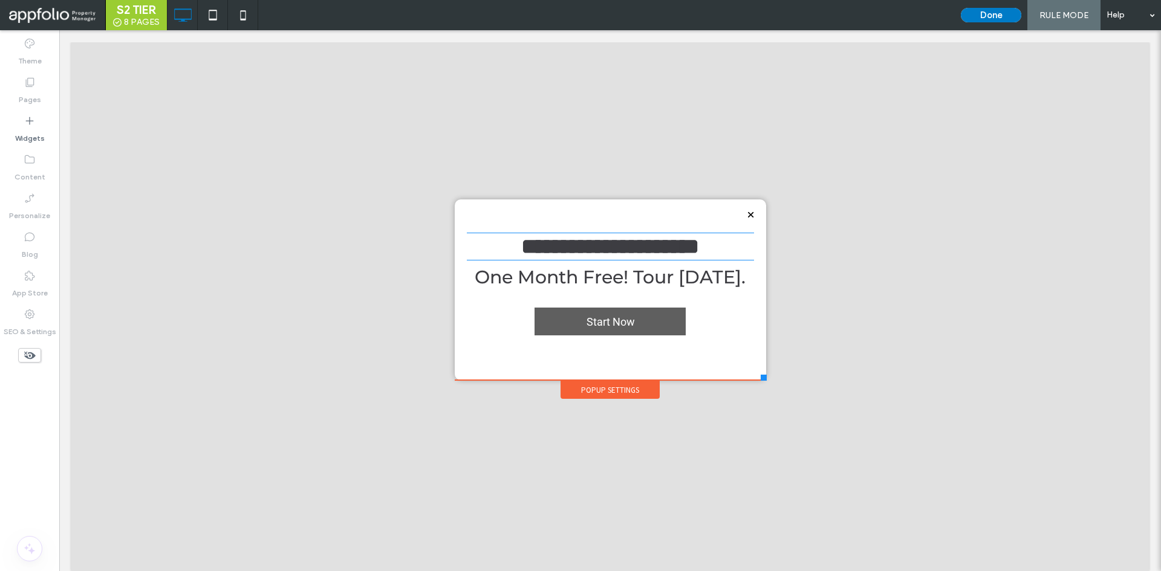
click at [698, 239] on strong "**********" at bounding box center [610, 247] width 178 height 22
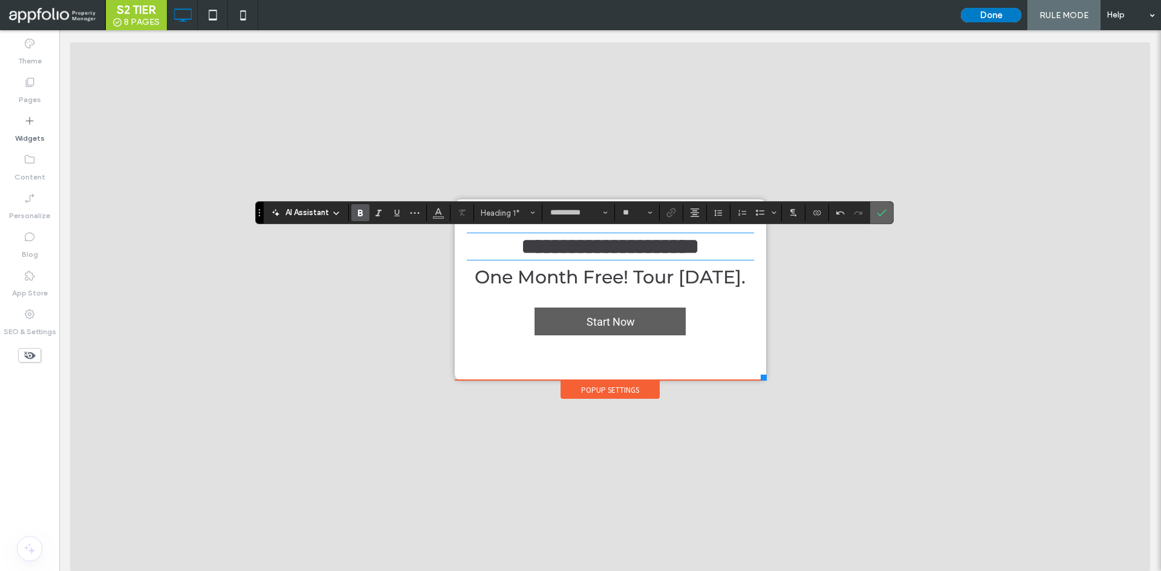
click at [877, 218] on span "Confirm" at bounding box center [879, 213] width 5 height 22
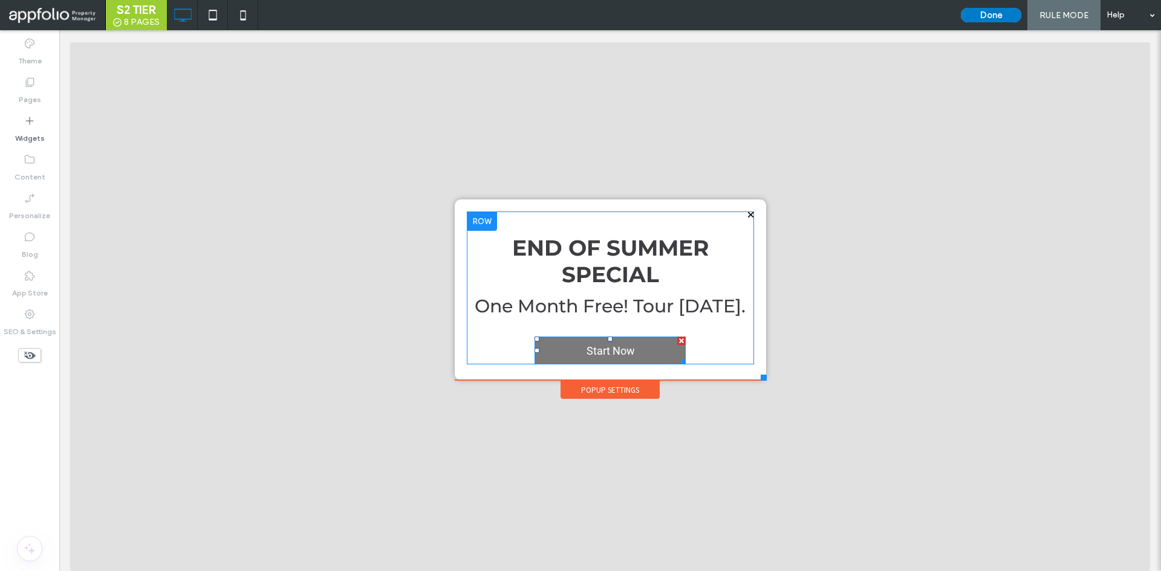
drag, startPoint x: 672, startPoint y: 342, endPoint x: 730, endPoint y: 372, distance: 66.0
click at [677, 342] on div at bounding box center [681, 341] width 8 height 8
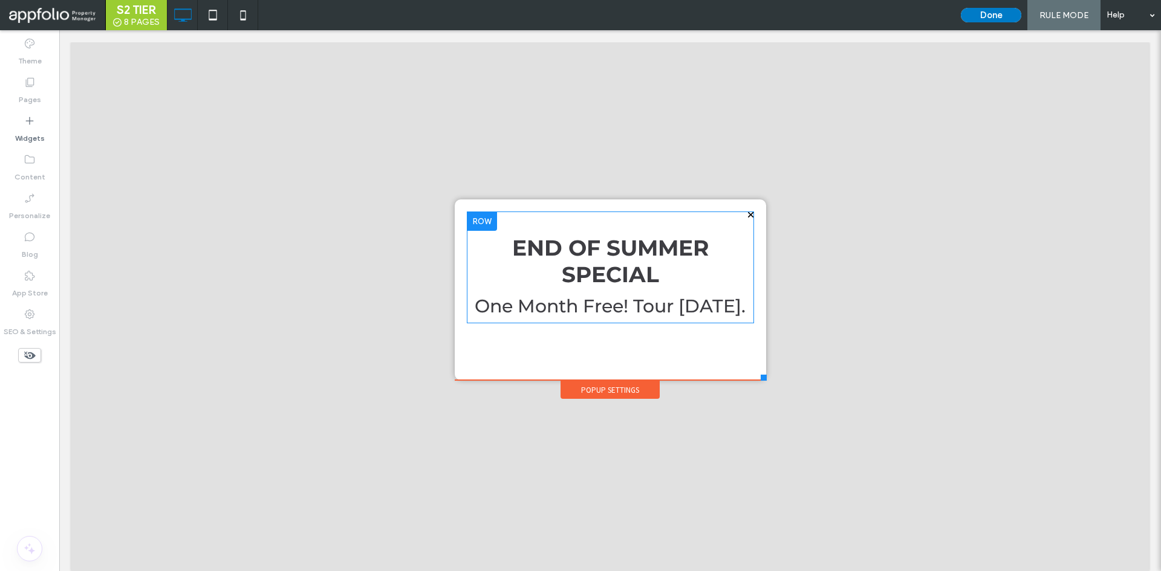
drag, startPoint x: 749, startPoint y: 374, endPoint x: 750, endPoint y: 364, distance: 10.3
click at [749, 362] on div "END OF SUMMER SPECIAL One Month Free! Tour Today. Click To Paste" at bounding box center [610, 290] width 311 height 181
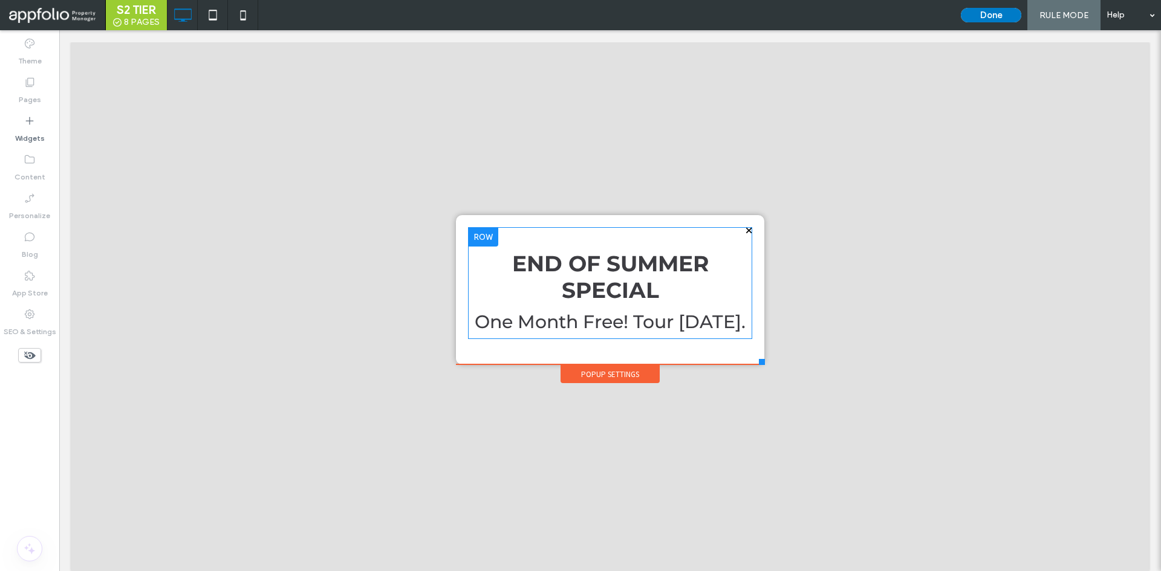
drag, startPoint x: 755, startPoint y: 377, endPoint x: 755, endPoint y: 365, distance: 12.7
click at [759, 365] on div at bounding box center [762, 362] width 6 height 6
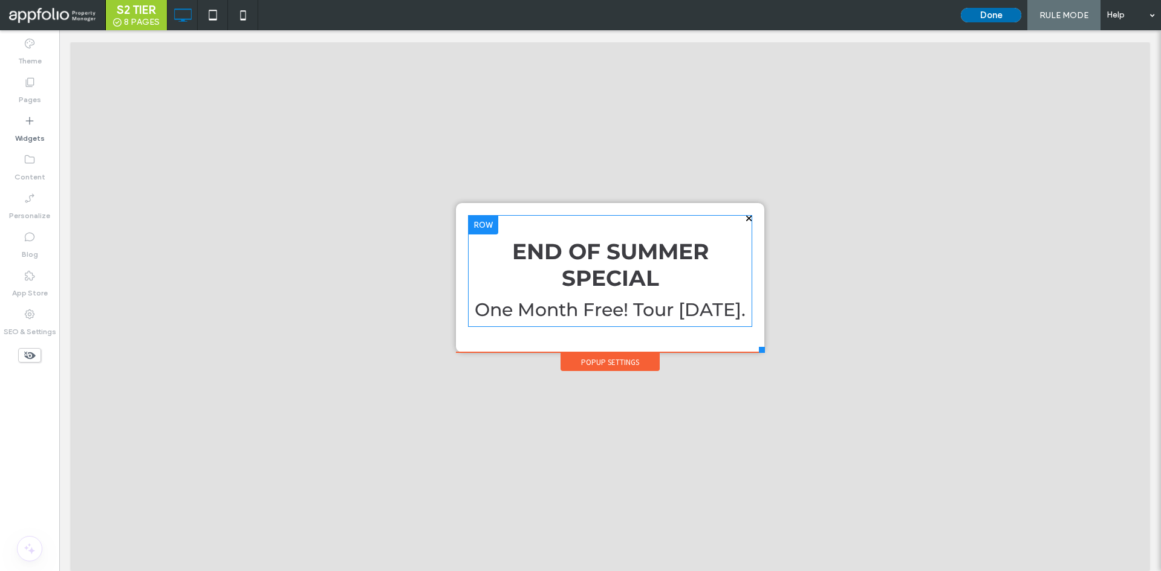
click at [978, 10] on button "Done" at bounding box center [991, 15] width 60 height 15
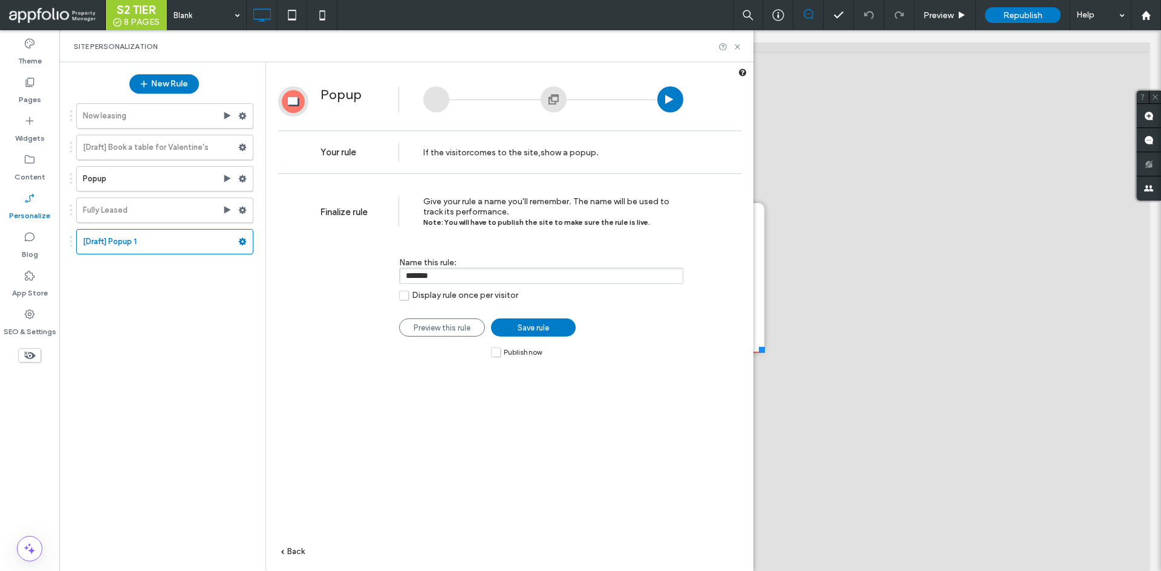
click at [468, 296] on span "Display rule once per visitor" at bounding box center [465, 295] width 106 height 10
click at [515, 352] on span "Publish now" at bounding box center [523, 352] width 38 height 8
click at [530, 326] on span "Save rule" at bounding box center [533, 327] width 31 height 9
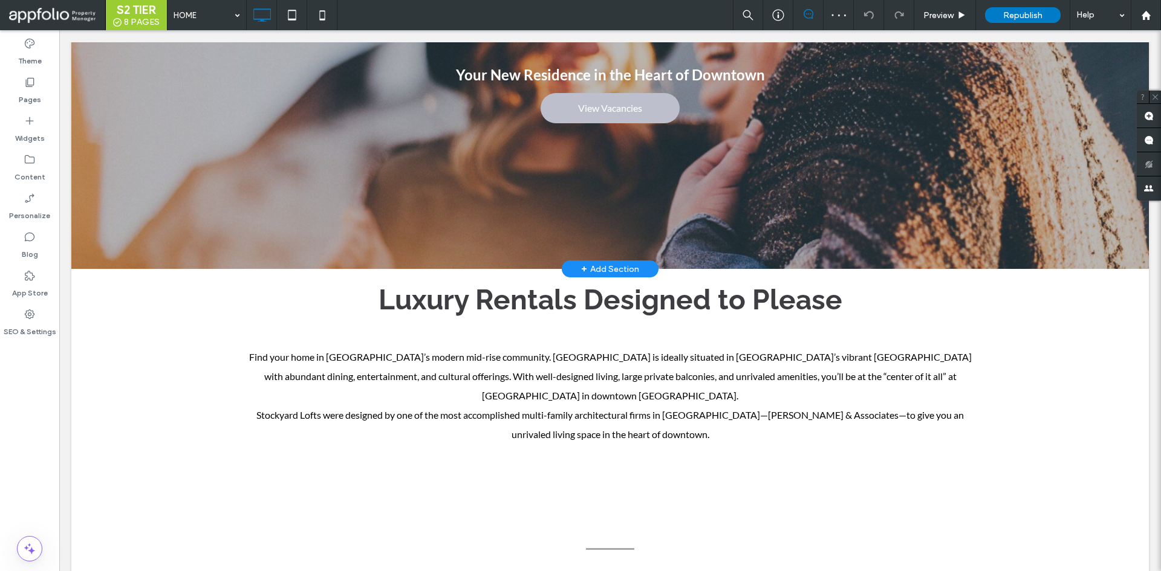
scroll to position [335, 0]
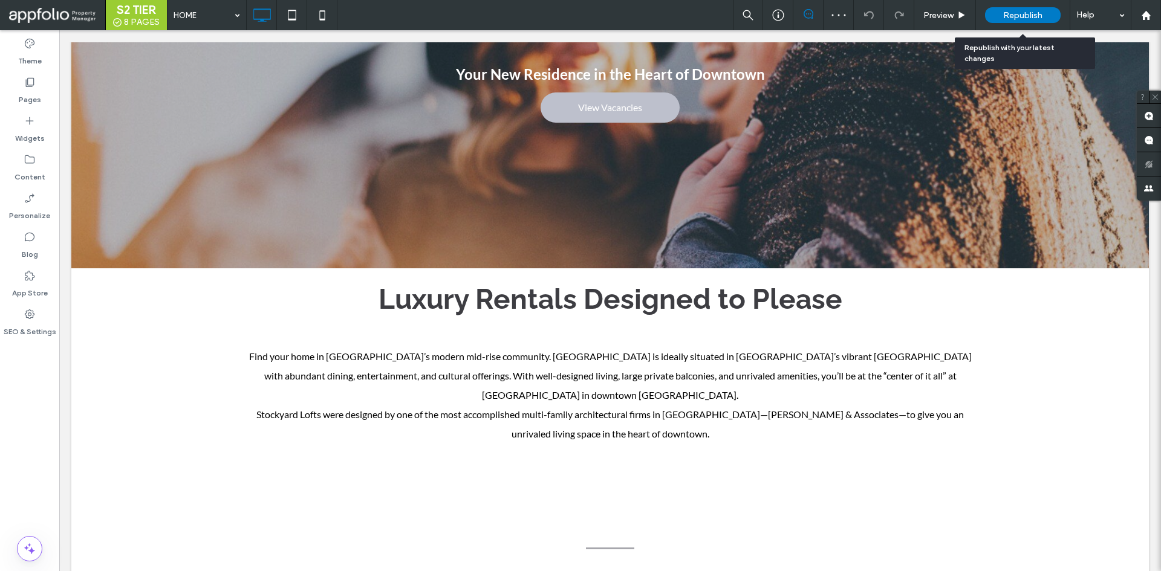
click at [998, 15] on div "Republish" at bounding box center [1023, 15] width 76 height 16
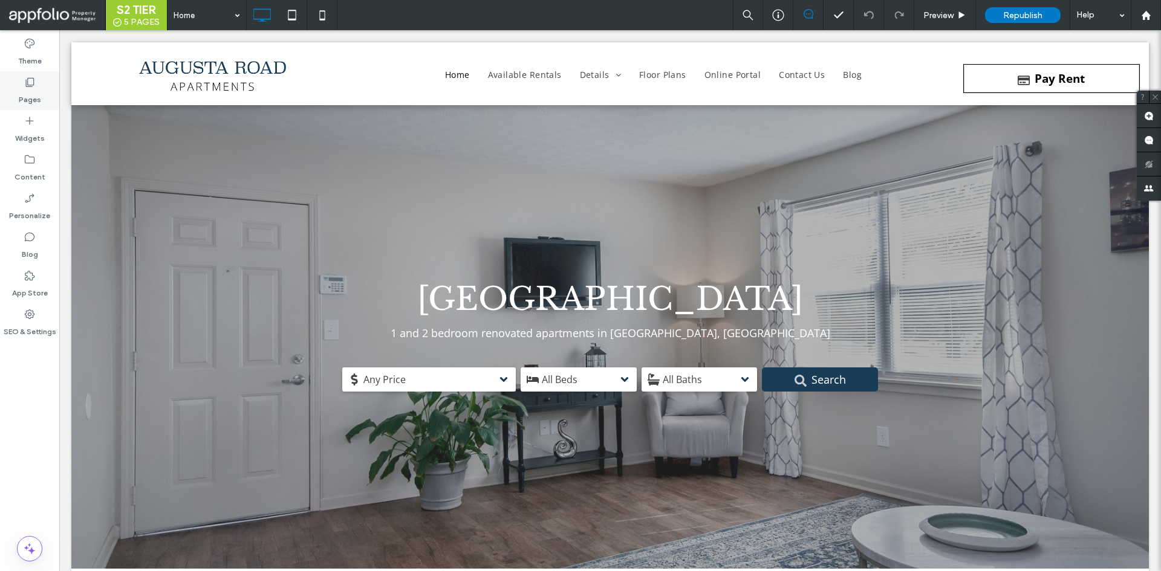
click at [27, 86] on use at bounding box center [30, 82] width 8 height 9
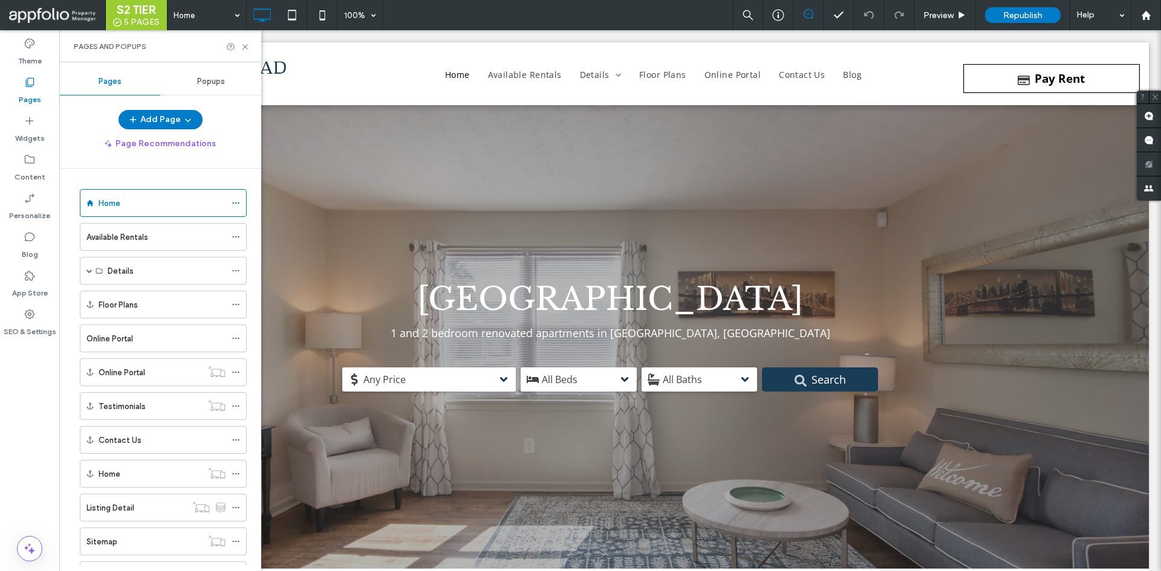
click at [213, 88] on div "Popups" at bounding box center [210, 81] width 101 height 27
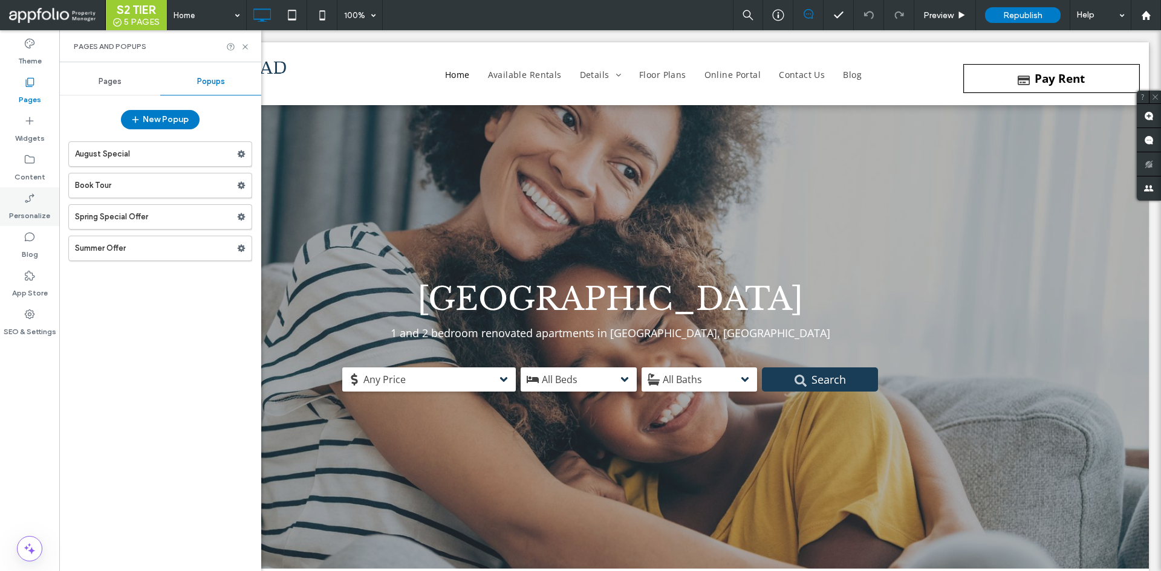
click at [38, 201] on div "Personalize" at bounding box center [29, 206] width 59 height 39
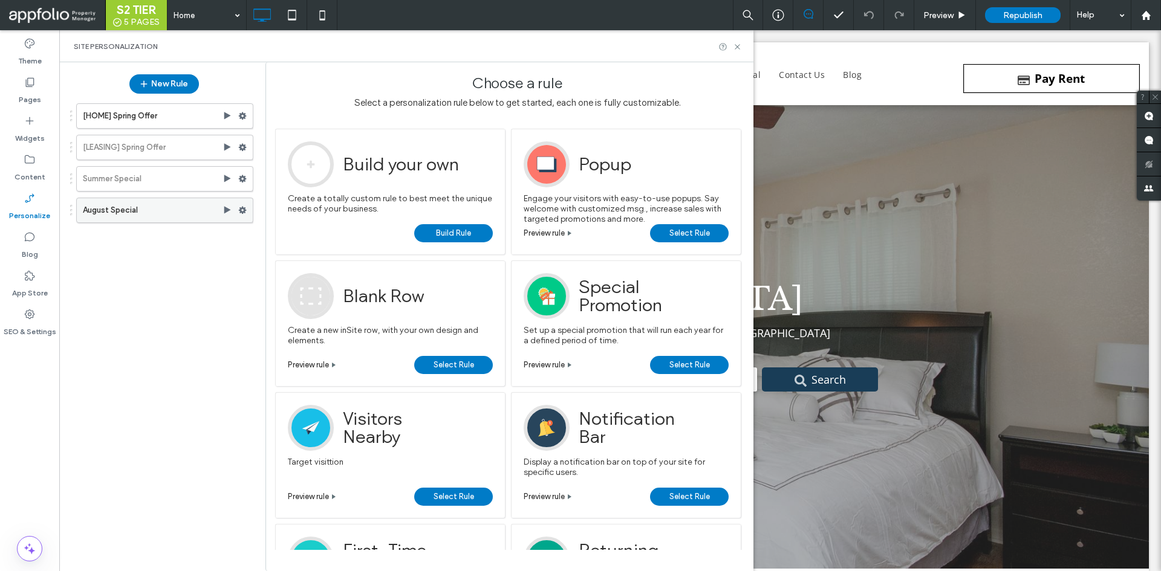
click at [158, 213] on label "August Special" at bounding box center [153, 210] width 140 height 24
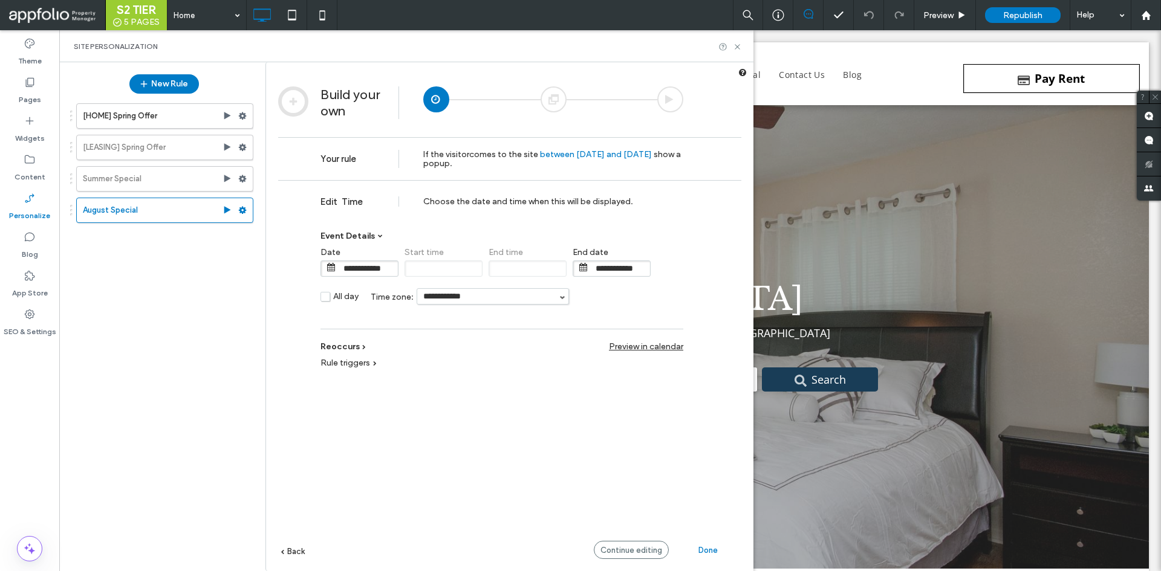
click at [541, 103] on div at bounding box center [554, 99] width 26 height 26
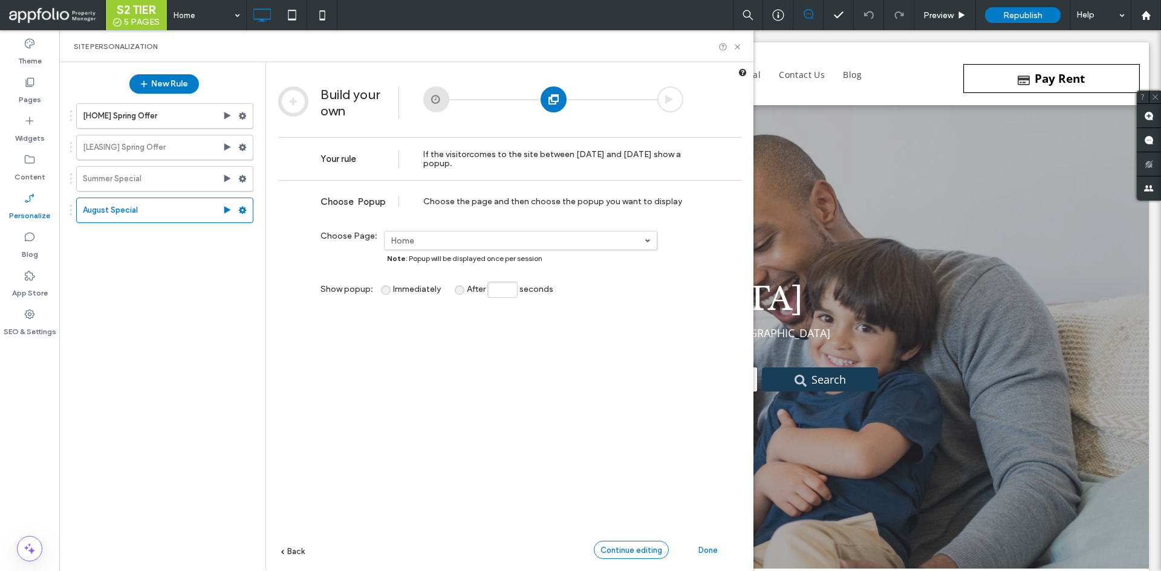
click at [622, 550] on span "Continue editing" at bounding box center [631, 550] width 62 height 9
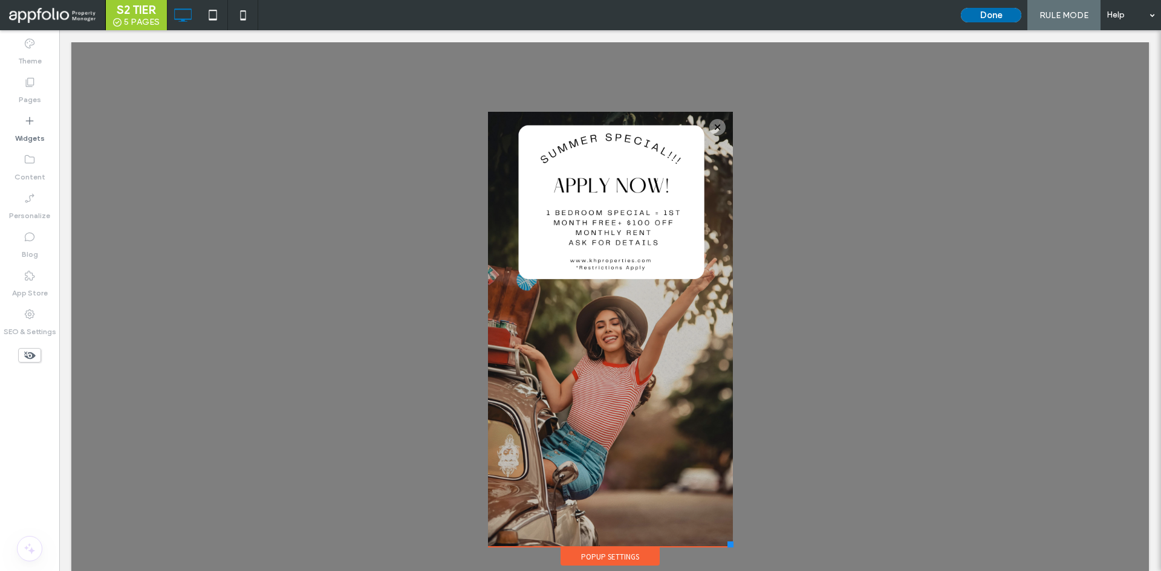
click at [987, 15] on button "Done" at bounding box center [991, 15] width 60 height 15
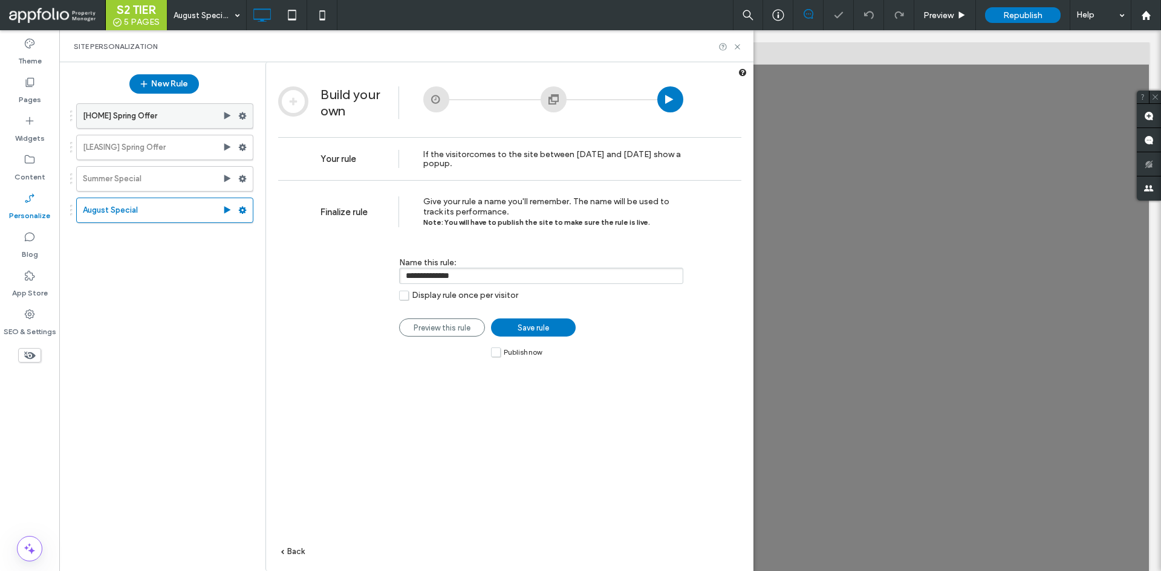
click at [174, 108] on label "[HOME] Spring Offer" at bounding box center [153, 116] width 140 height 24
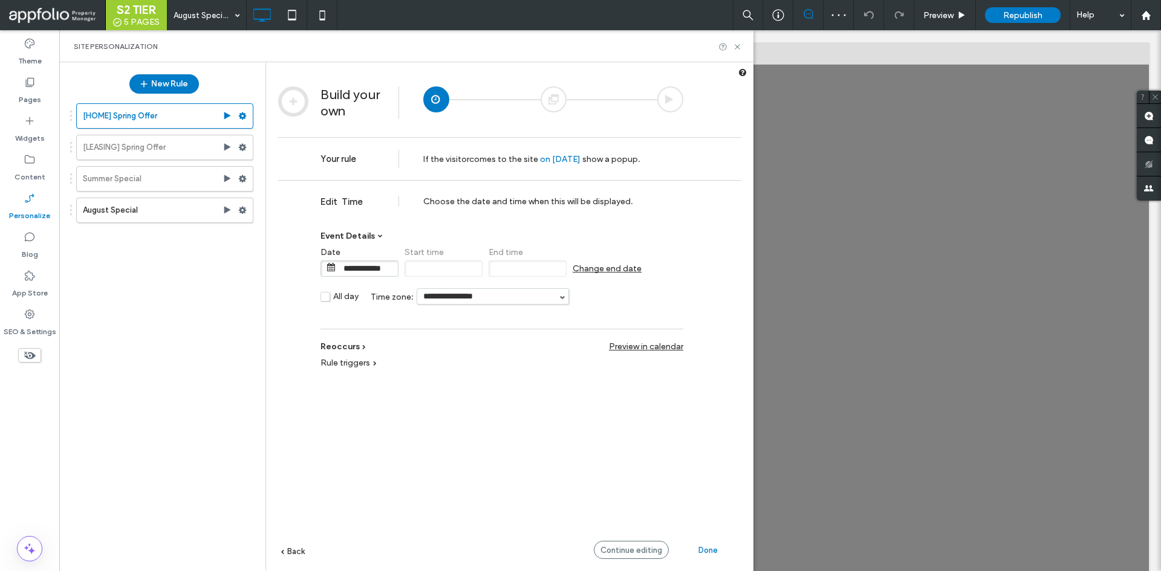
click at [553, 99] on div at bounding box center [554, 99] width 26 height 26
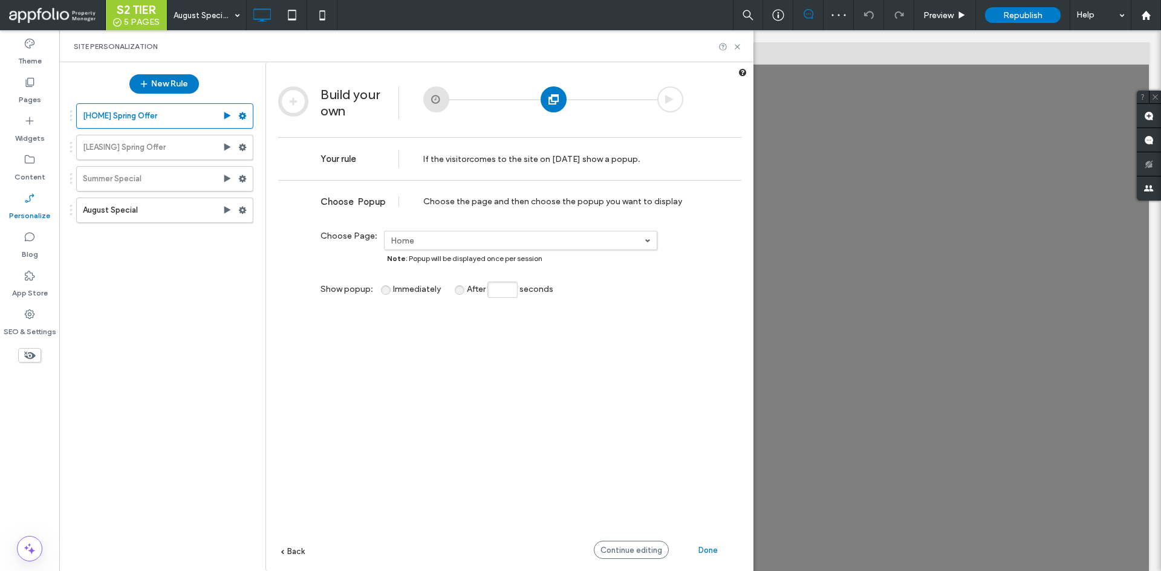
click at [619, 559] on div "**********" at bounding box center [509, 393] width 463 height 427
click at [619, 554] on span "Continue editing" at bounding box center [631, 550] width 62 height 9
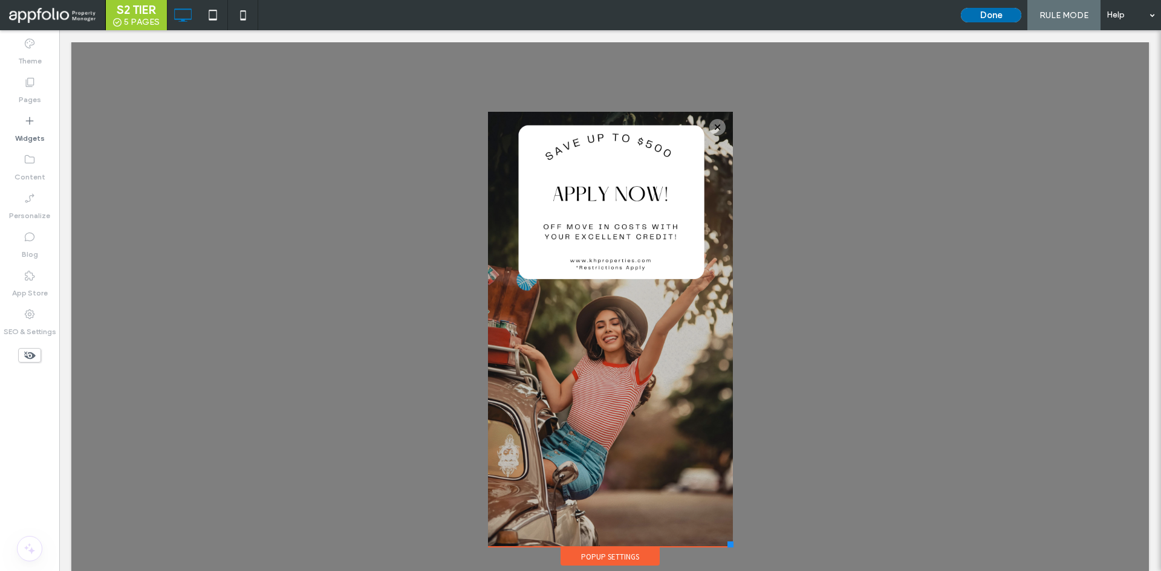
click at [1010, 16] on button "Done" at bounding box center [991, 15] width 60 height 15
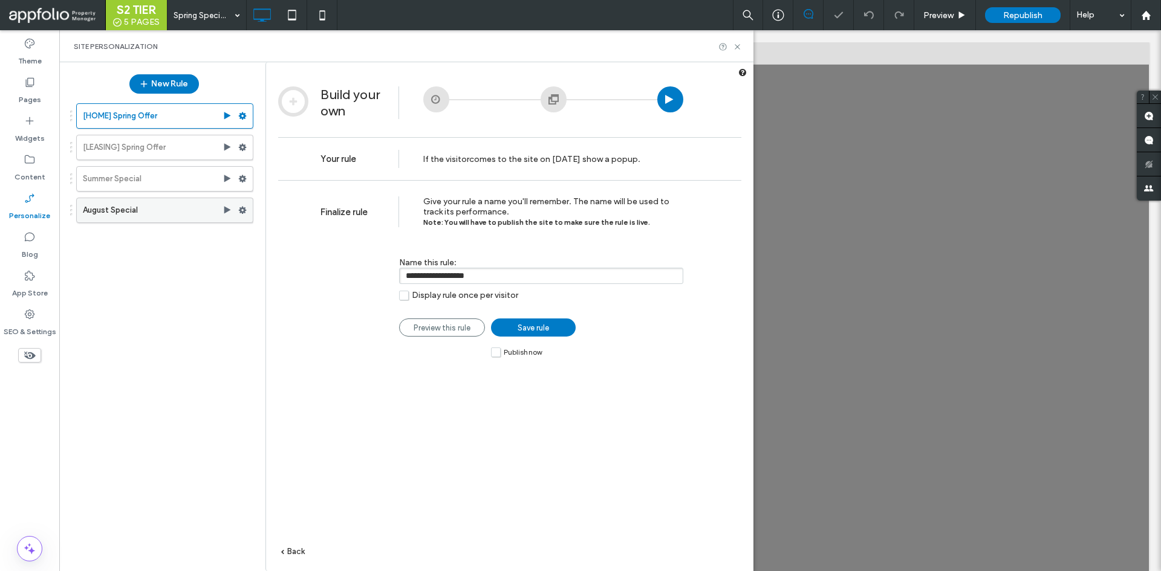
click at [154, 218] on label "August Special" at bounding box center [153, 210] width 140 height 24
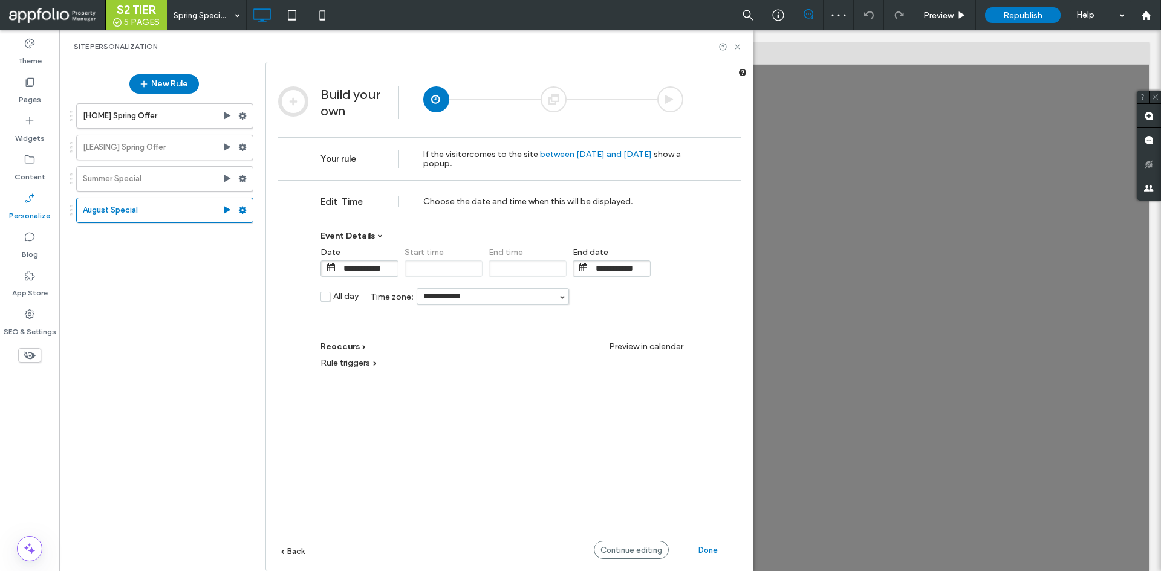
click at [553, 102] on div at bounding box center [554, 99] width 26 height 26
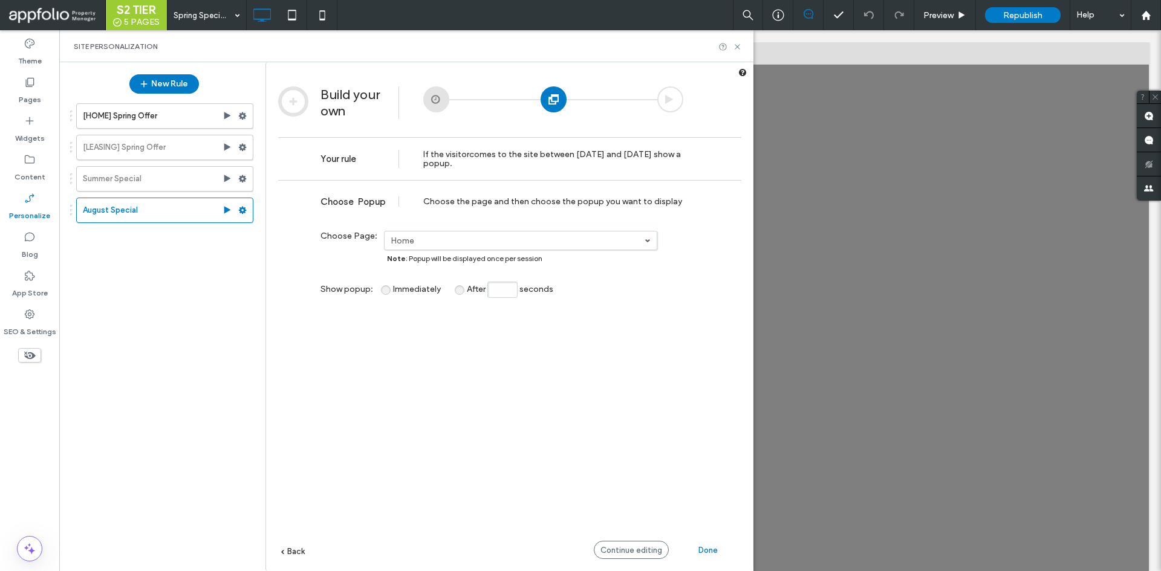
click at [629, 551] on span "Continue editing" at bounding box center [631, 550] width 62 height 9
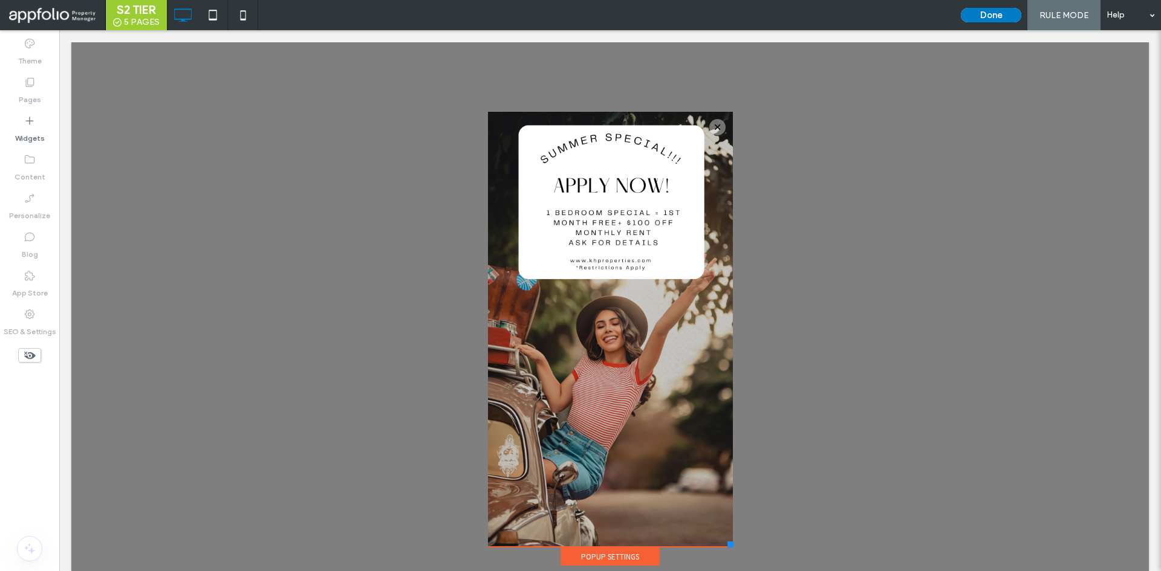
click at [670, 297] on div "Click To Paste" at bounding box center [610, 329] width 245 height 435
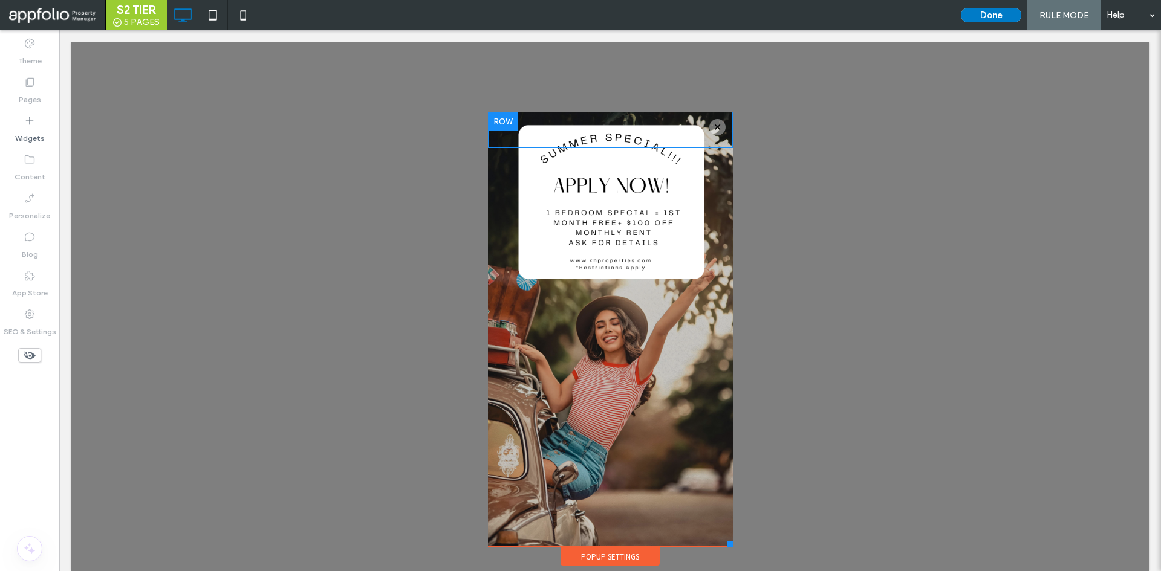
click at [712, 134] on div "Click To Paste" at bounding box center [610, 130] width 245 height 36
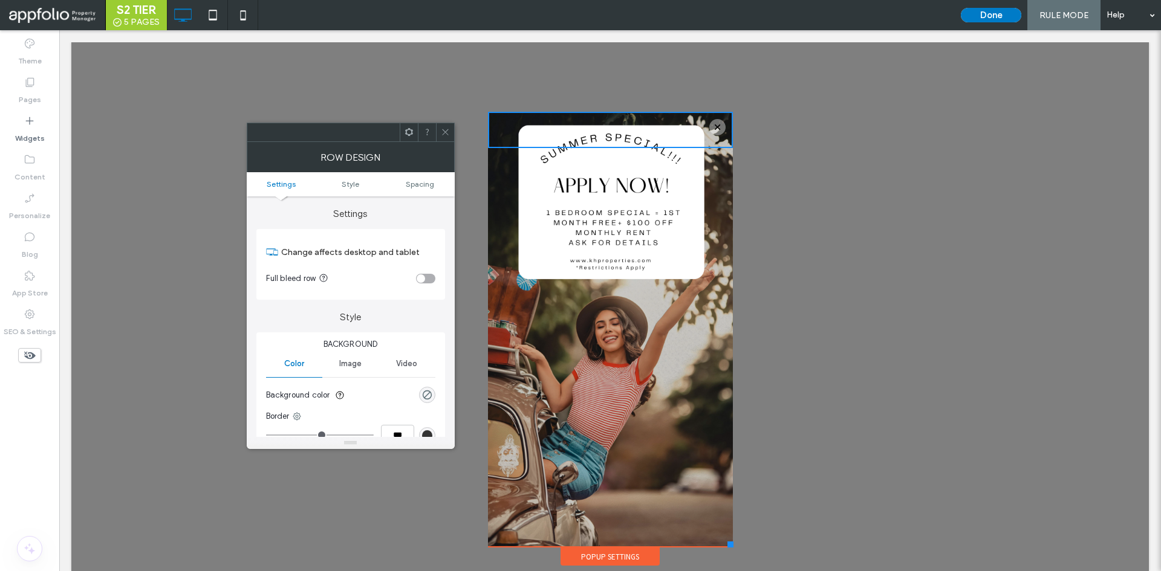
click at [680, 154] on div "Click To Paste" at bounding box center [610, 329] width 245 height 435
click at [700, 191] on div "Click To Paste" at bounding box center [610, 329] width 245 height 435
click at [350, 371] on div "Image" at bounding box center [350, 364] width 56 height 27
click at [443, 132] on icon at bounding box center [445, 132] width 9 height 9
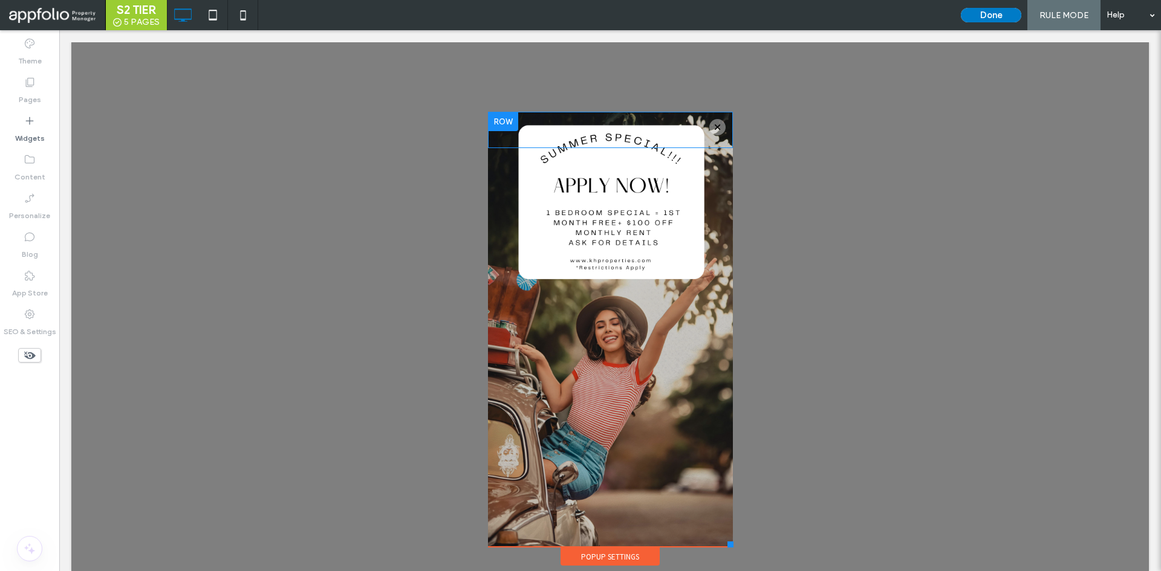
click at [707, 126] on div "Click To Paste" at bounding box center [610, 130] width 245 height 36
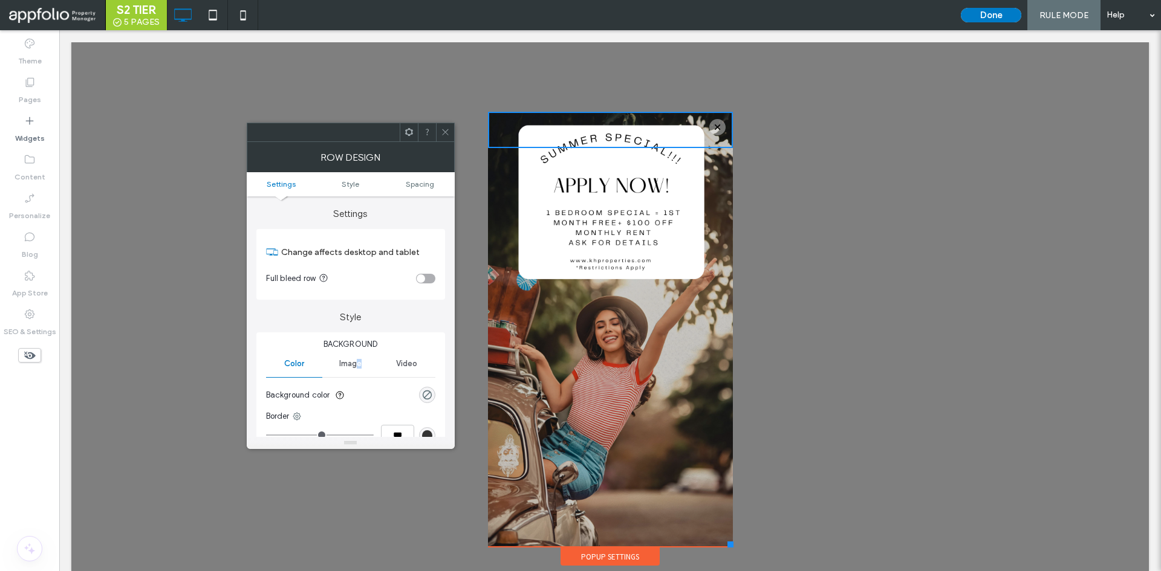
click at [359, 361] on span "Image" at bounding box center [350, 364] width 22 height 10
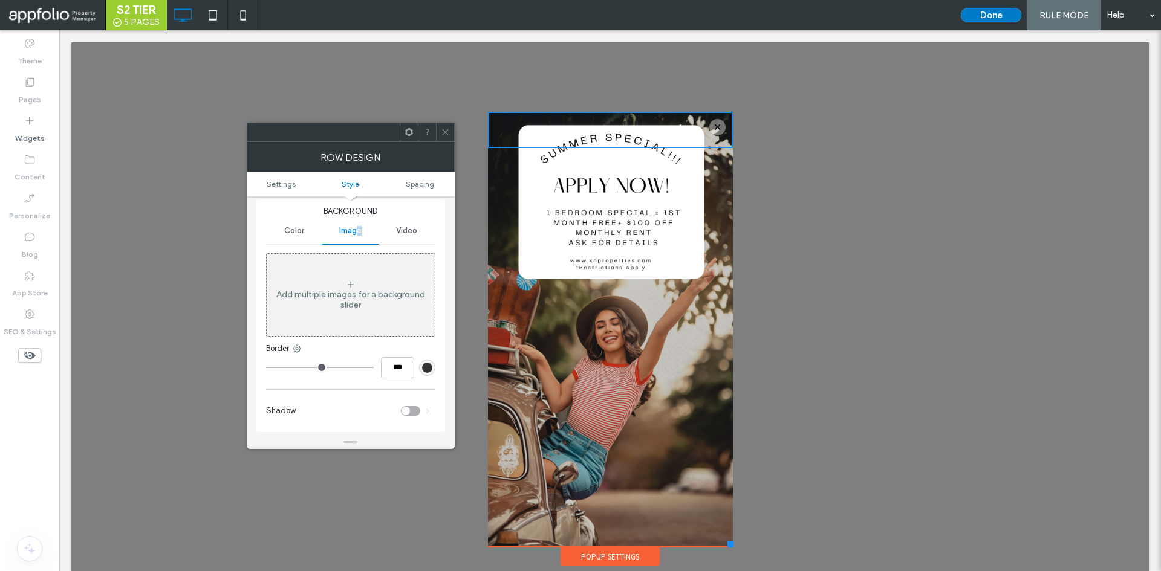
scroll to position [267, 0]
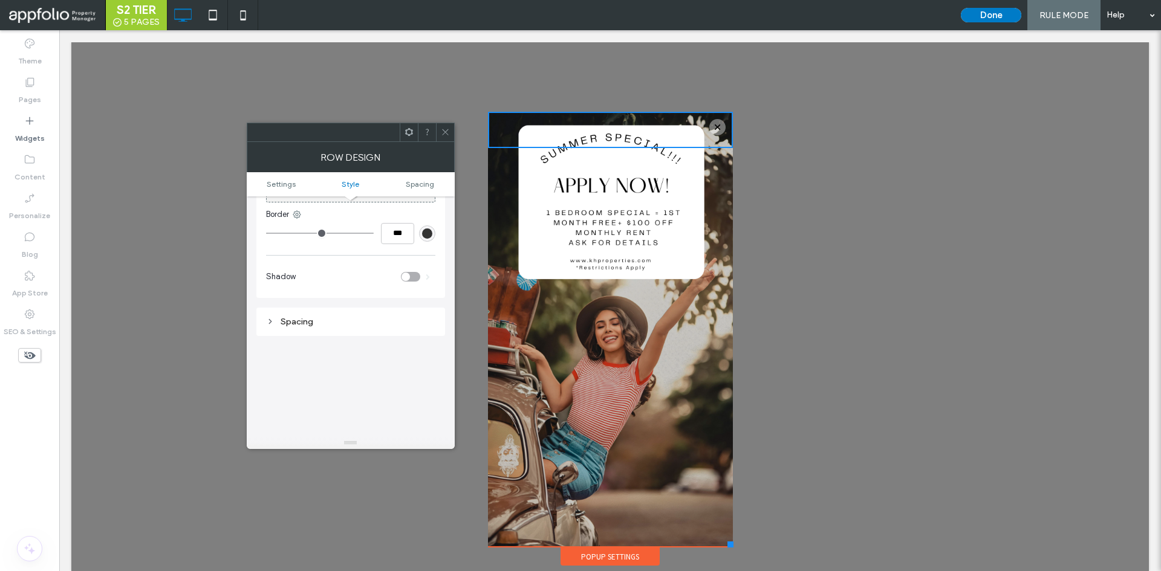
click at [441, 126] on span at bounding box center [445, 132] width 9 height 18
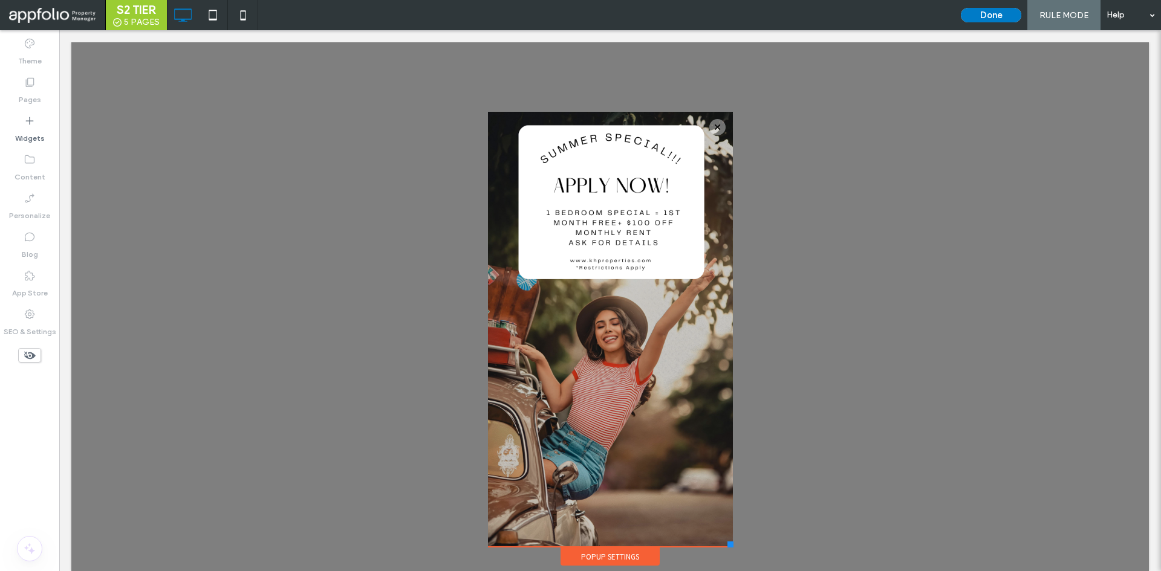
click at [642, 441] on div "Click To Paste" at bounding box center [610, 329] width 245 height 435
click at [608, 557] on div "Popup Settings" at bounding box center [610, 557] width 99 height 18
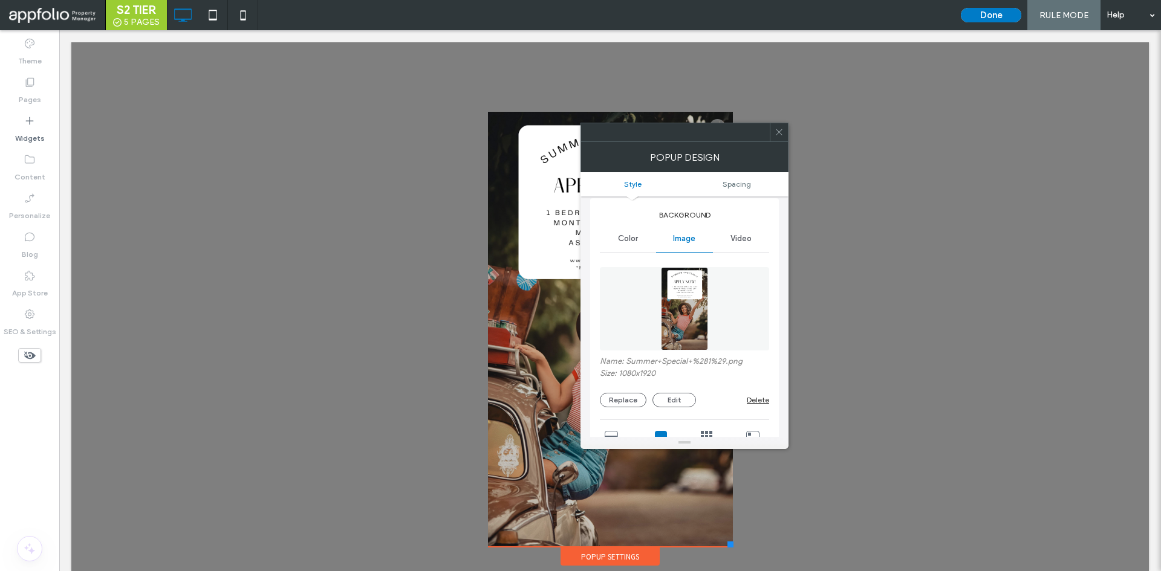
scroll to position [229, 0]
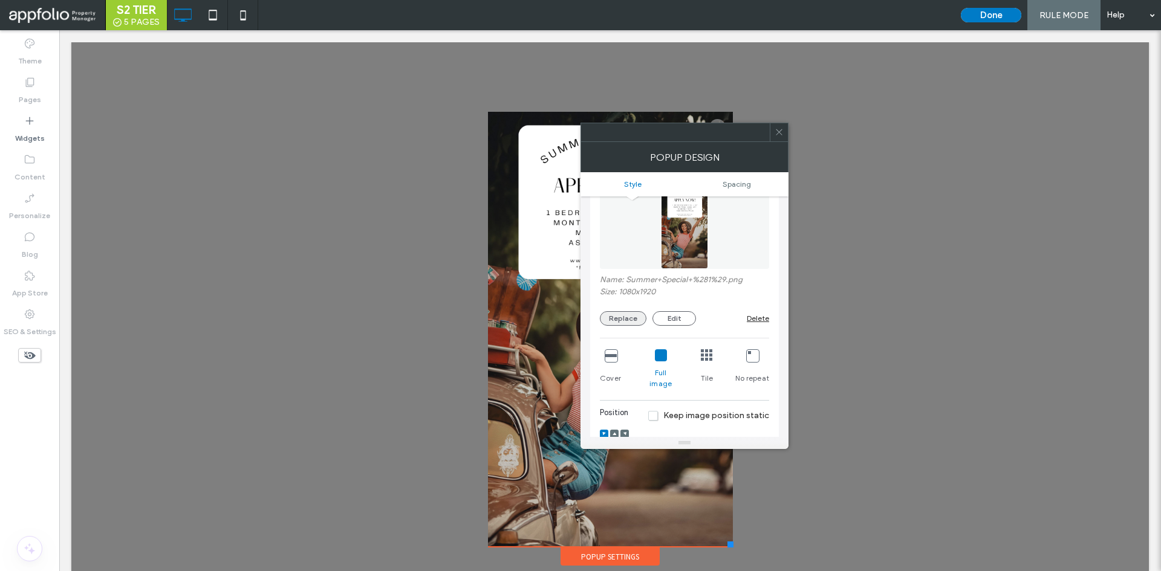
click at [645, 321] on div "Replace Edit" at bounding box center [673, 318] width 147 height 15
click at [643, 320] on button "Replace" at bounding box center [623, 318] width 47 height 15
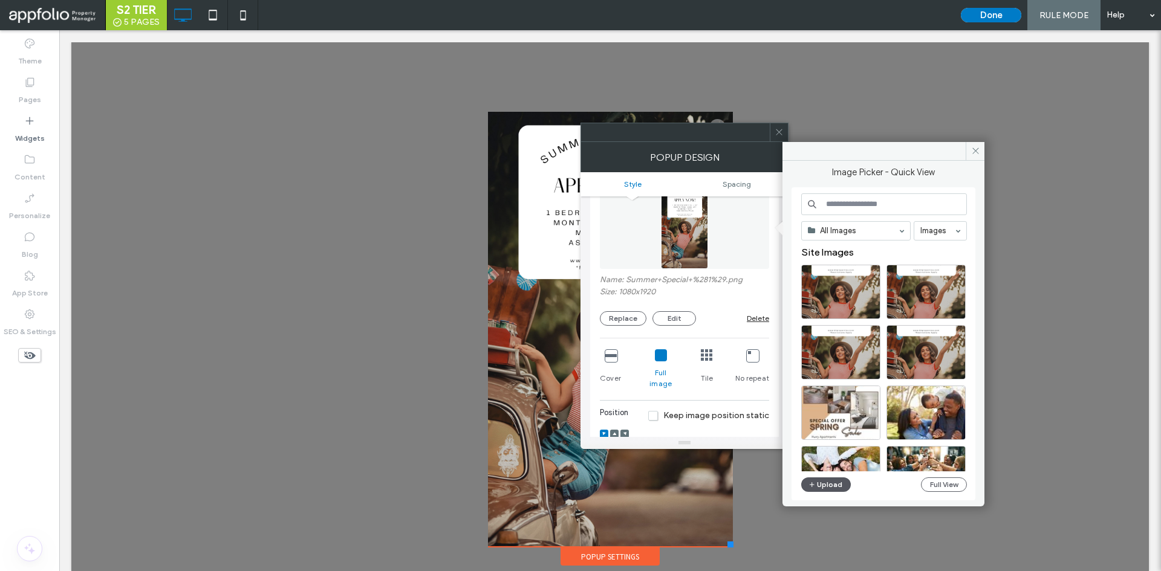
click at [842, 484] on button "Upload" at bounding box center [826, 485] width 50 height 15
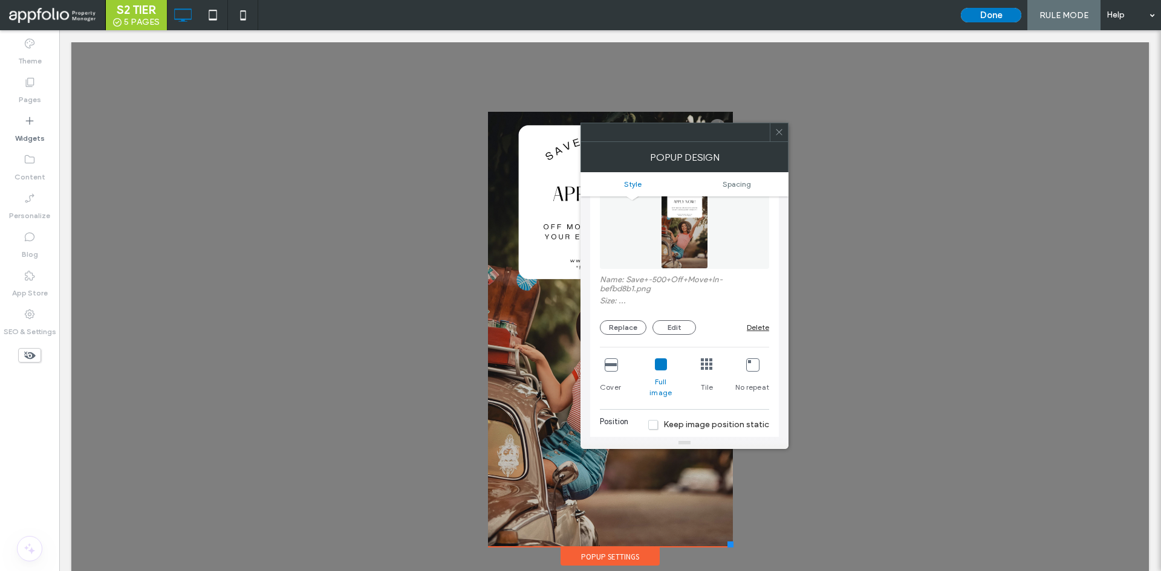
click at [780, 129] on icon at bounding box center [779, 132] width 9 height 9
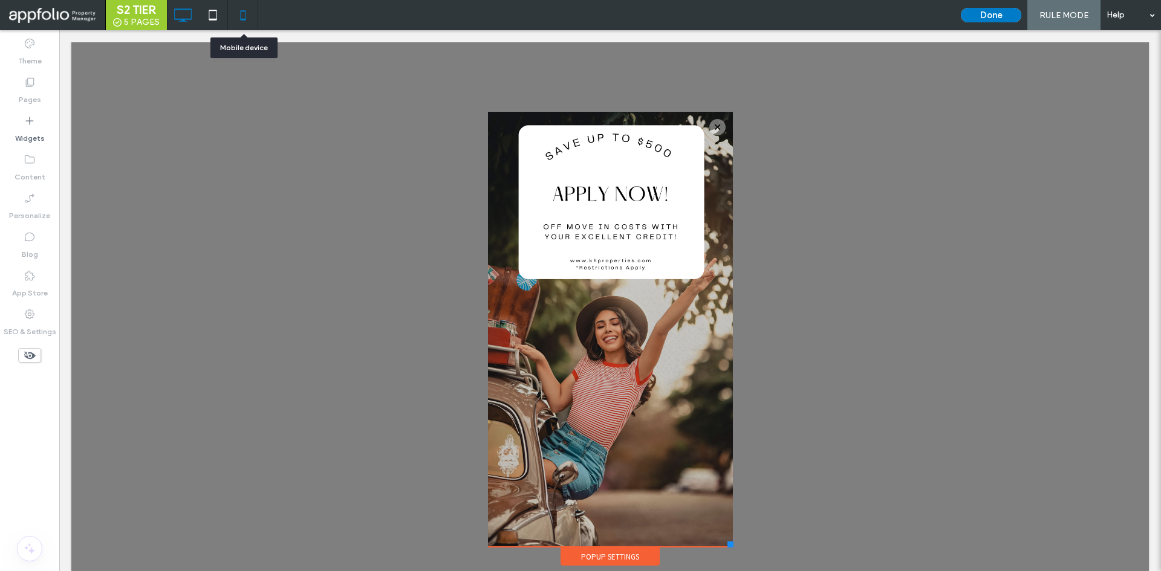
click at [243, 22] on icon at bounding box center [243, 15] width 24 height 24
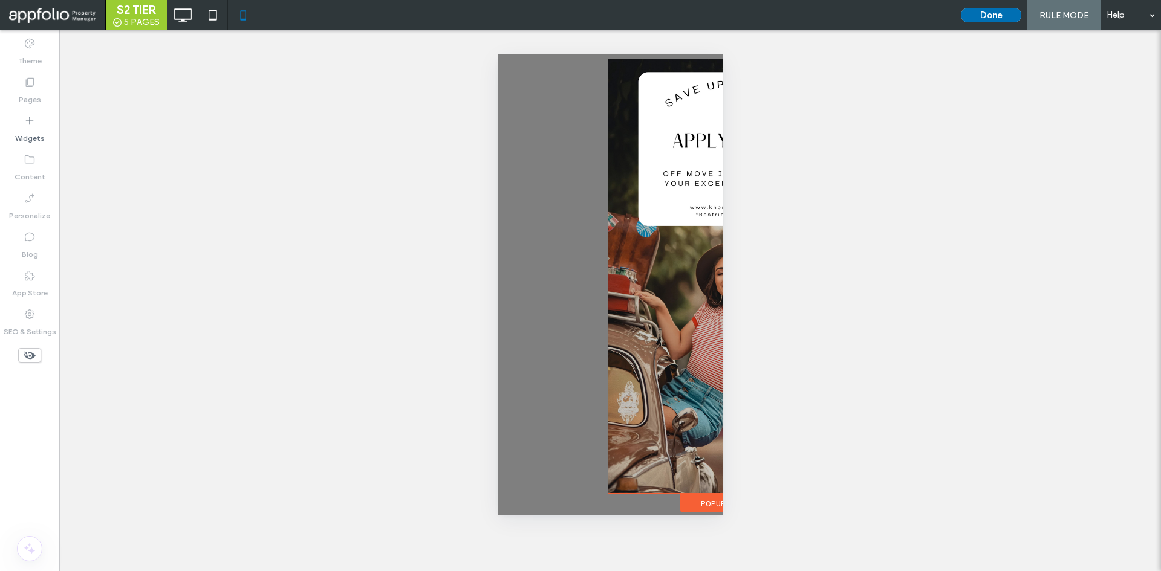
click at [993, 15] on button "Done" at bounding box center [991, 15] width 60 height 15
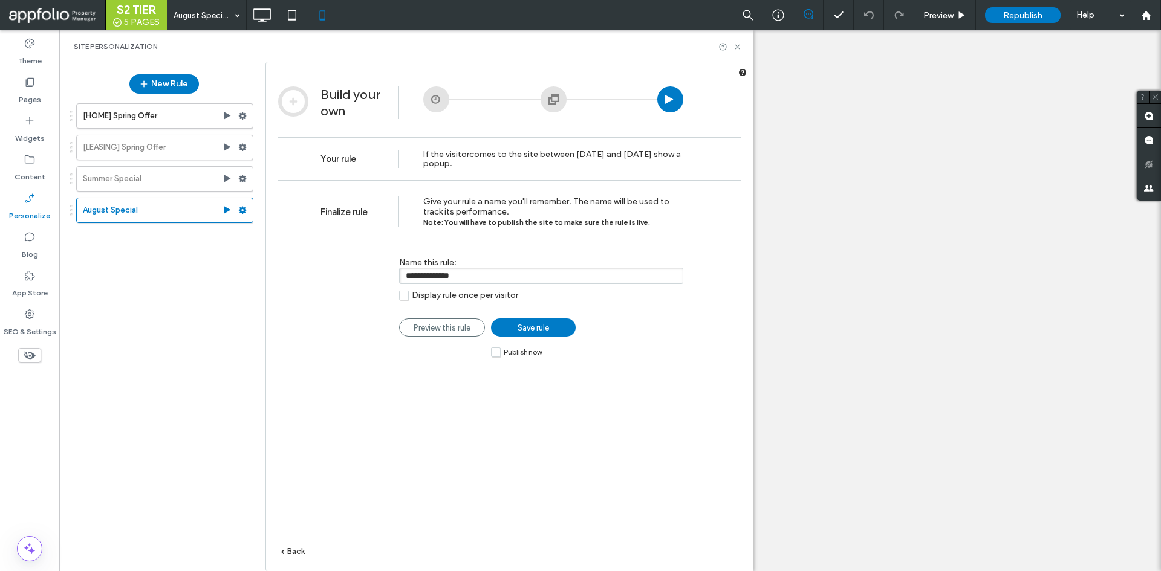
click at [515, 355] on span "Publish now" at bounding box center [523, 352] width 38 height 8
click at [535, 328] on span "Save rule" at bounding box center [533, 327] width 31 height 9
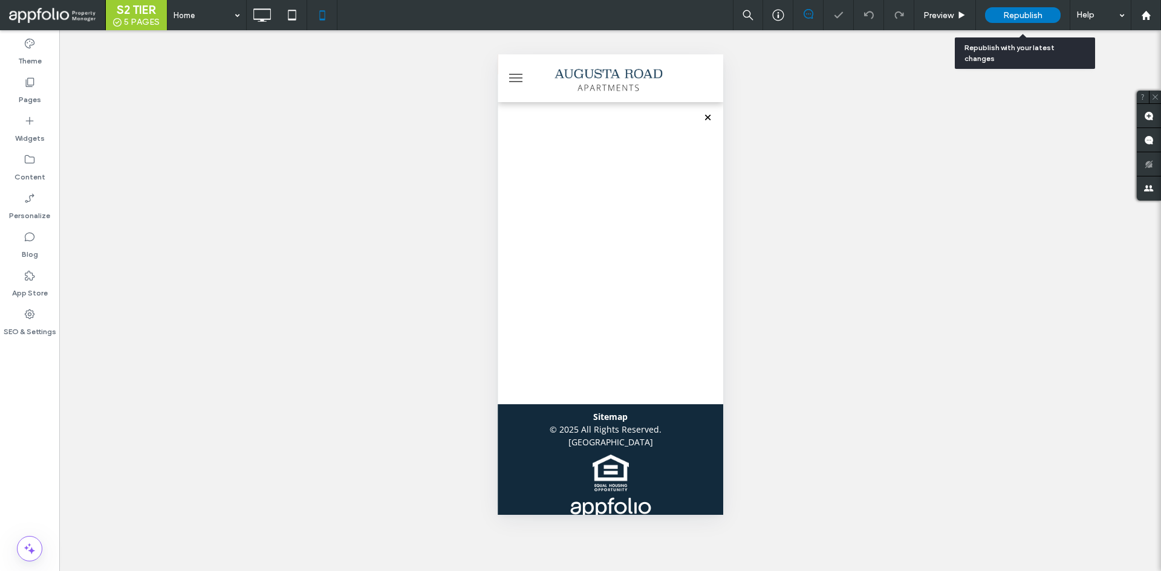
click at [1018, 16] on span "Republish" at bounding box center [1022, 15] width 39 height 10
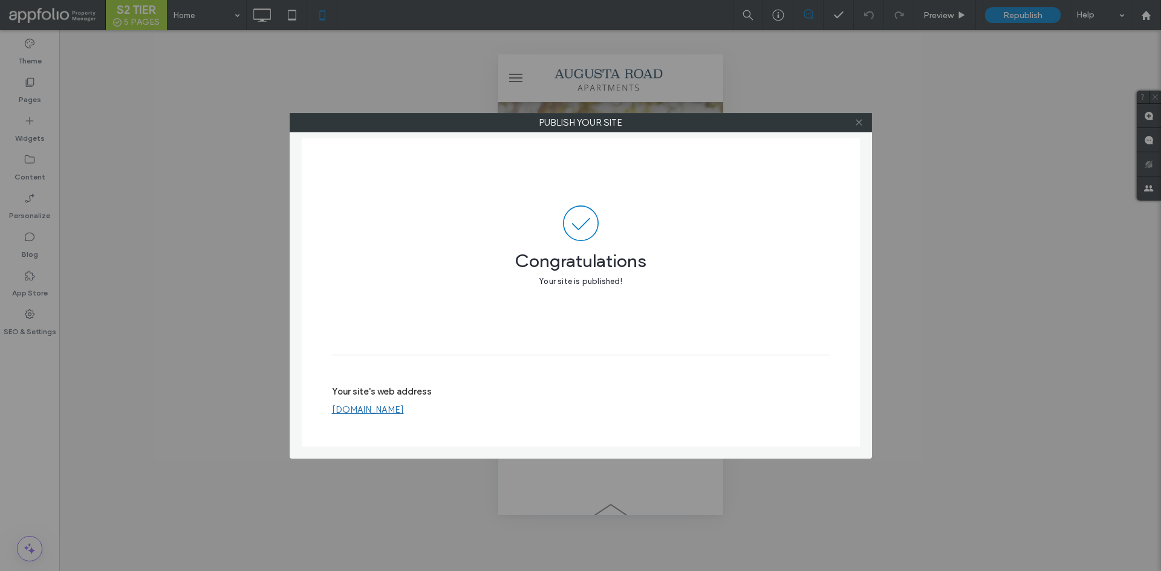
click at [857, 114] on span at bounding box center [858, 123] width 9 height 18
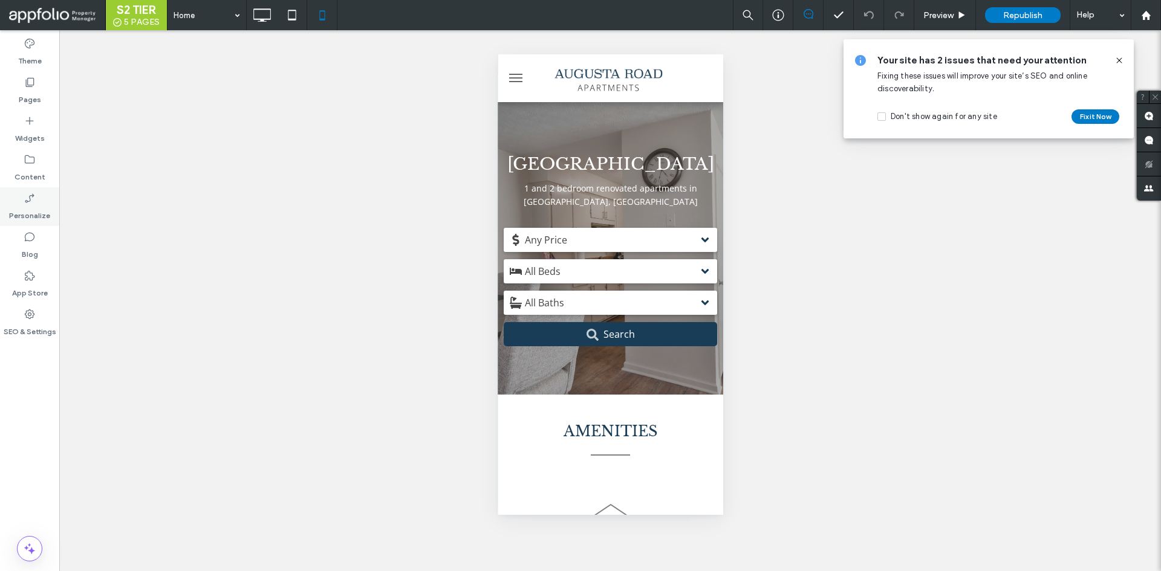
click at [33, 204] on div "Personalize" at bounding box center [29, 206] width 59 height 39
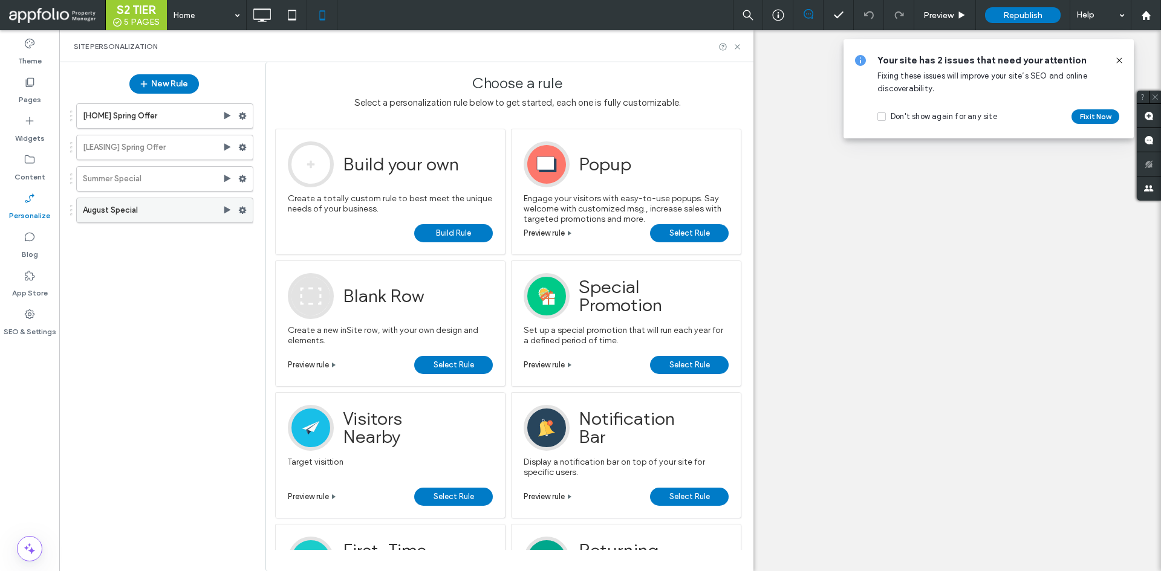
click at [135, 203] on label "August Special" at bounding box center [153, 210] width 140 height 24
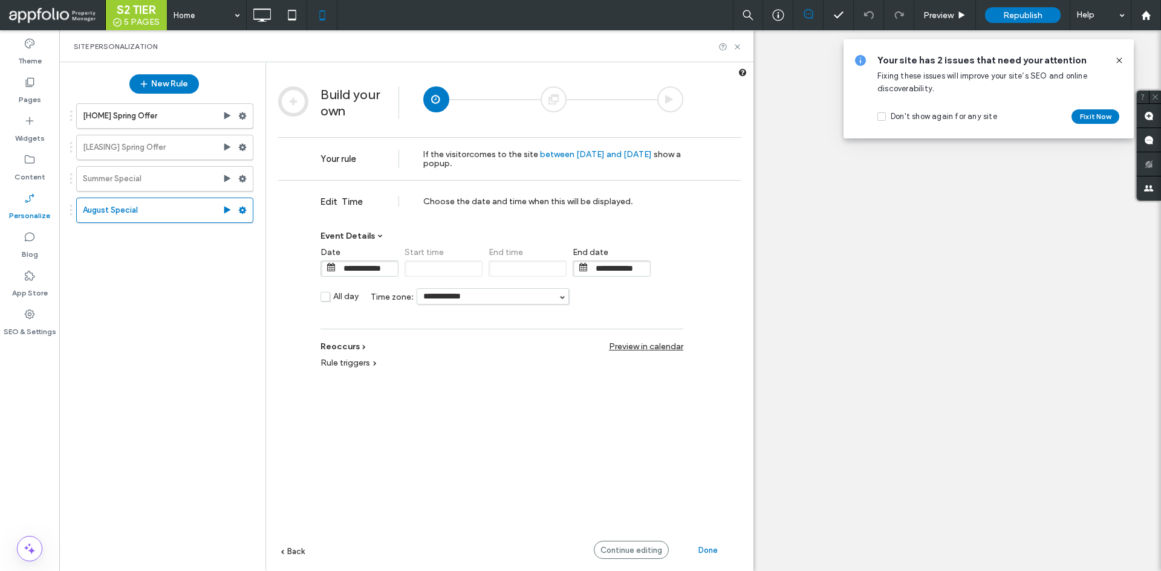
click at [547, 102] on div at bounding box center [554, 99] width 26 height 26
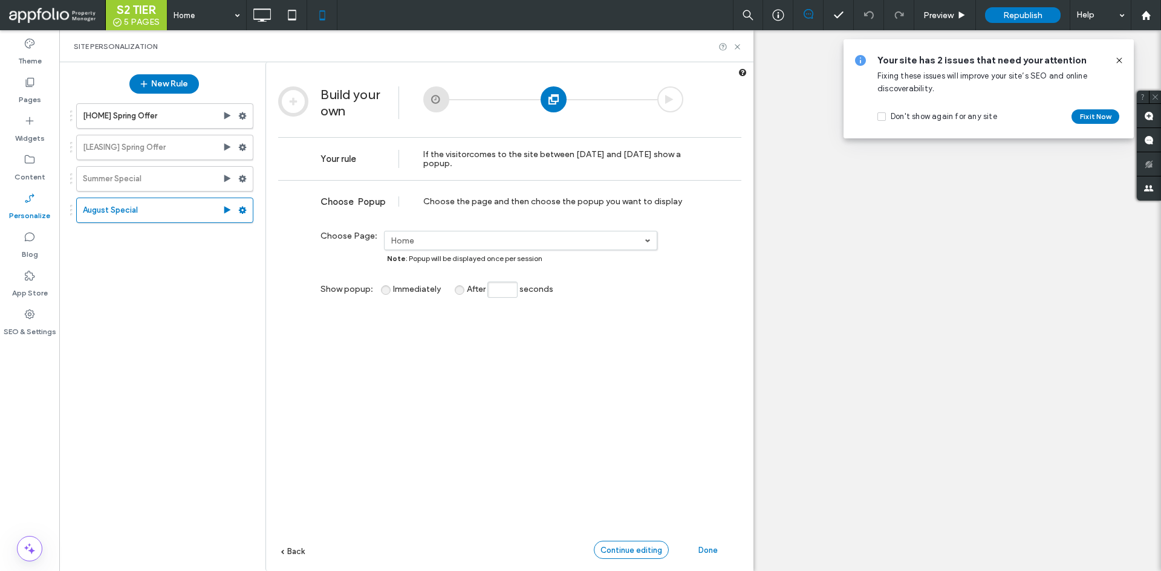
click at [633, 553] on span "Continue editing" at bounding box center [631, 550] width 62 height 9
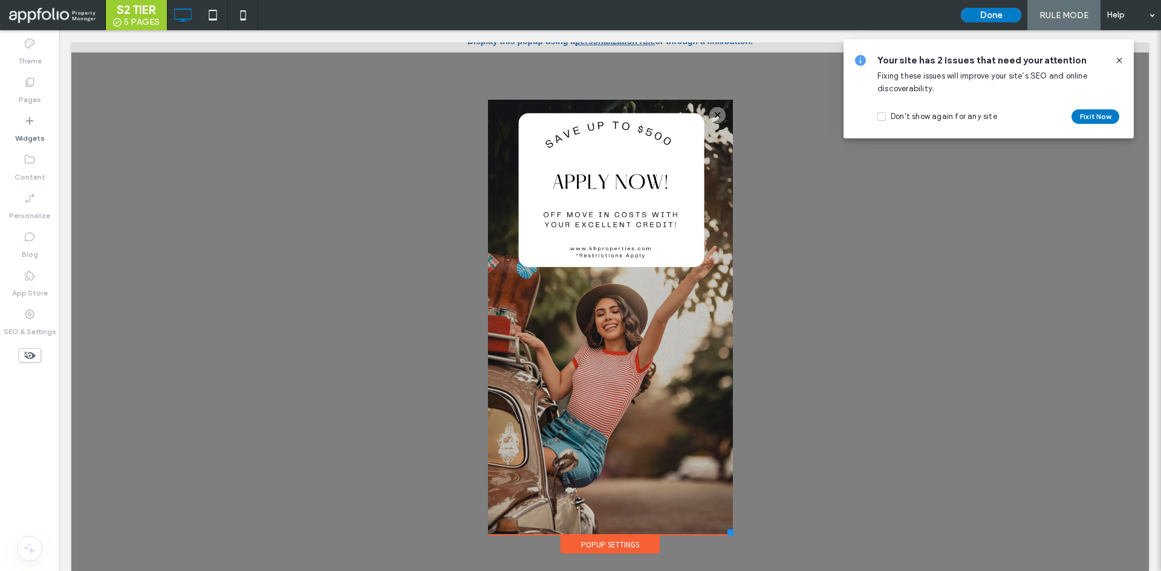
scroll to position [11, 0]
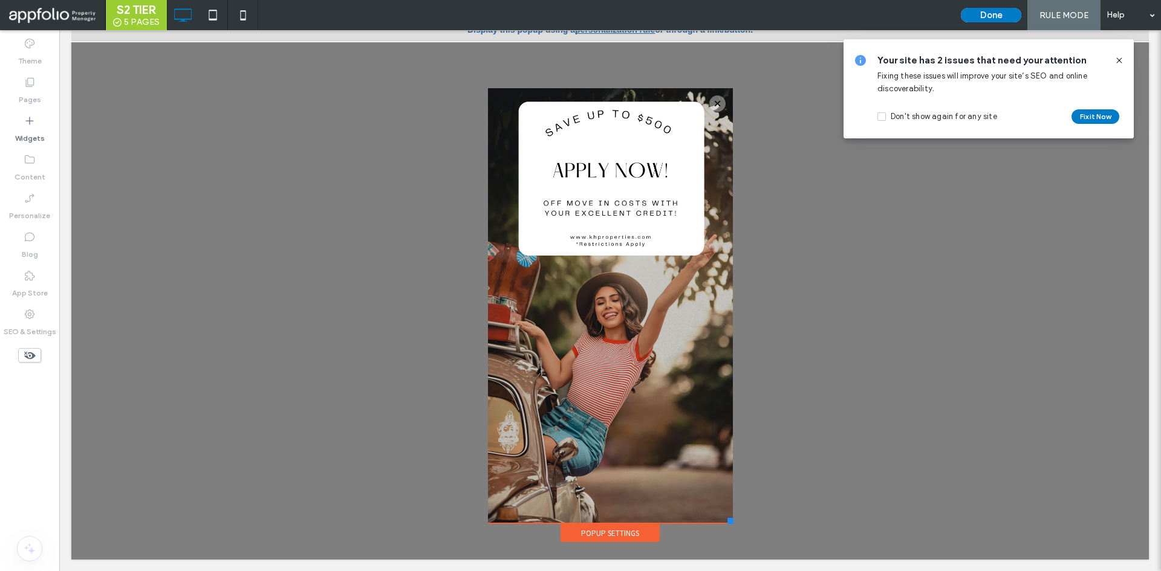
click at [671, 161] on div "Click To Paste" at bounding box center [610, 305] width 245 height 435
drag, startPoint x: 720, startPoint y: 207, endPoint x: 798, endPoint y: 214, distance: 78.9
click at [798, 214] on div "Click To Paste Home Available Rentals Details Amenities Neighborhood Gallery Te…" at bounding box center [609, 295] width 1077 height 529
click at [686, 275] on div "Click To Paste" at bounding box center [610, 305] width 245 height 435
click at [605, 536] on div "Popup Settings" at bounding box center [610, 533] width 99 height 18
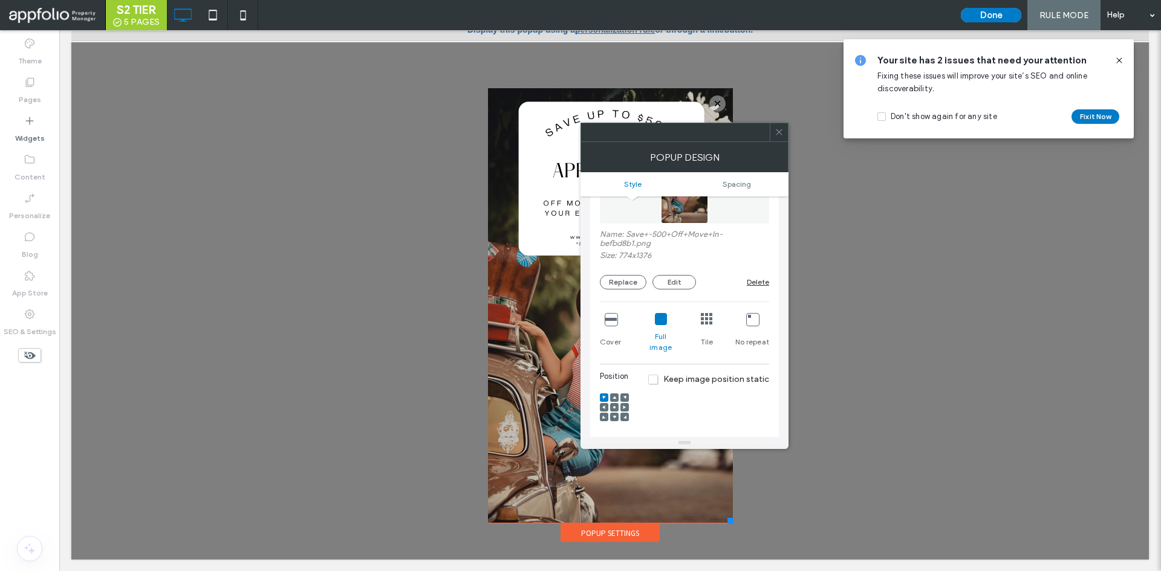
scroll to position [275, 0]
click at [1119, 63] on icon at bounding box center [1119, 61] width 10 height 10
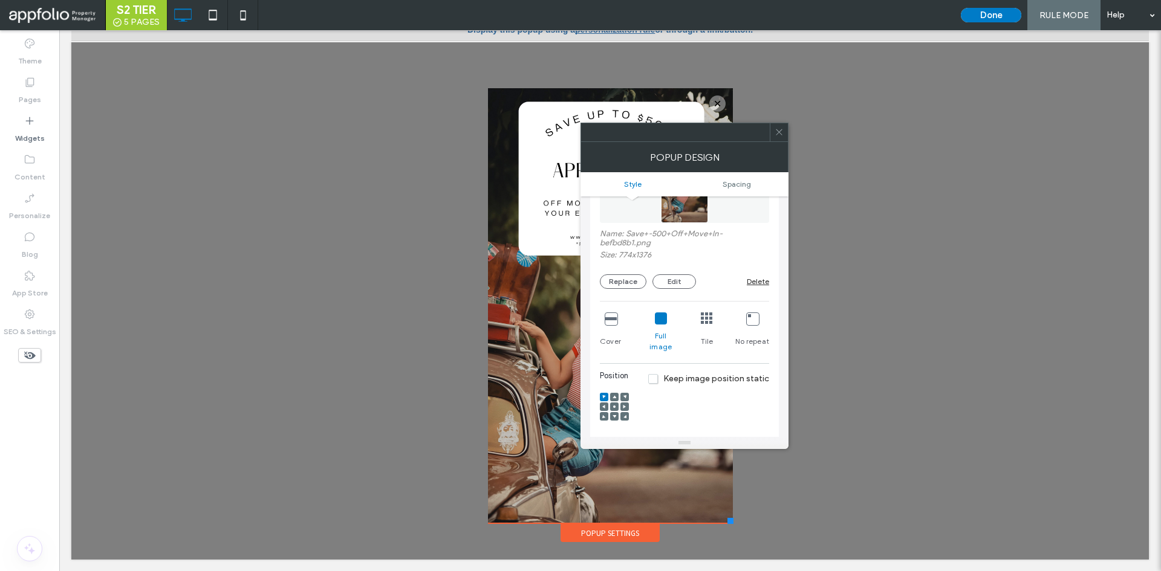
click at [787, 128] on div at bounding box center [779, 132] width 18 height 18
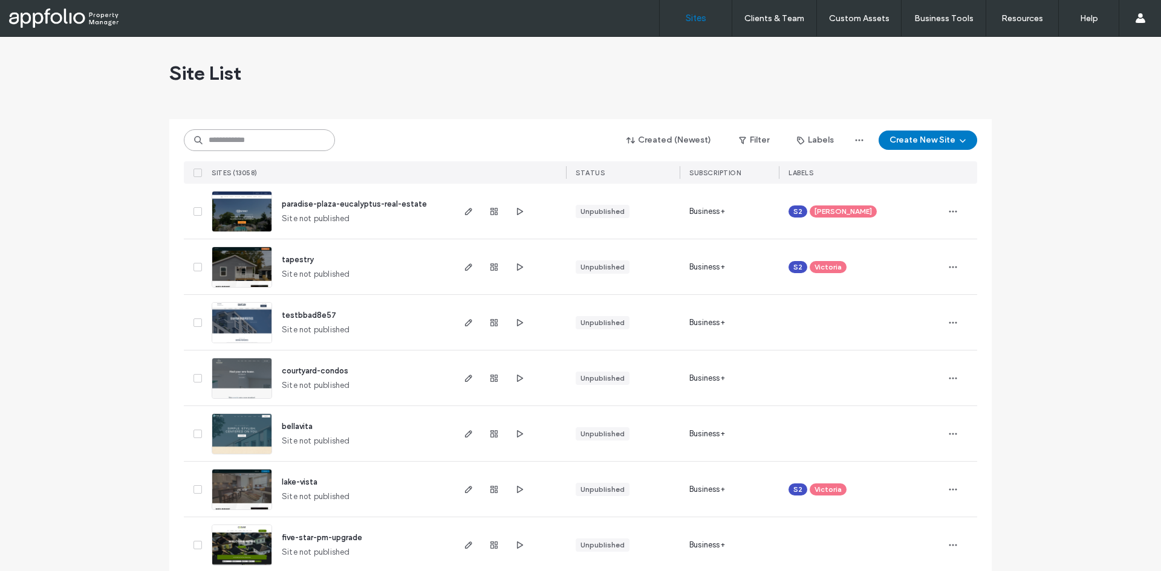
paste input "**********"
click at [262, 145] on input "**********" at bounding box center [259, 140] width 151 height 22
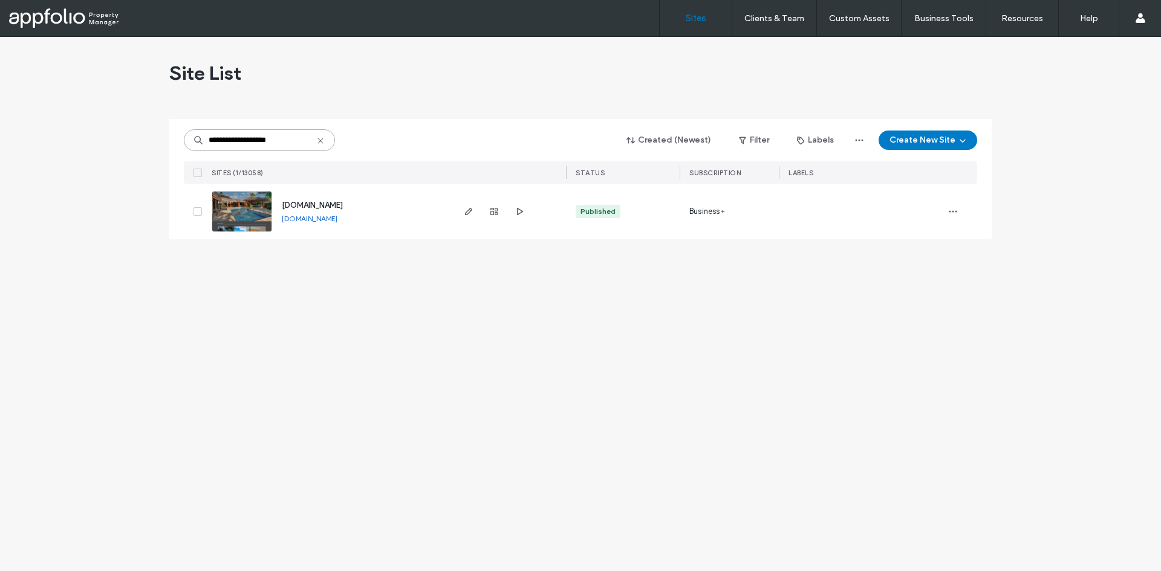
type input "**********"
click at [253, 200] on link at bounding box center [242, 211] width 60 height 41
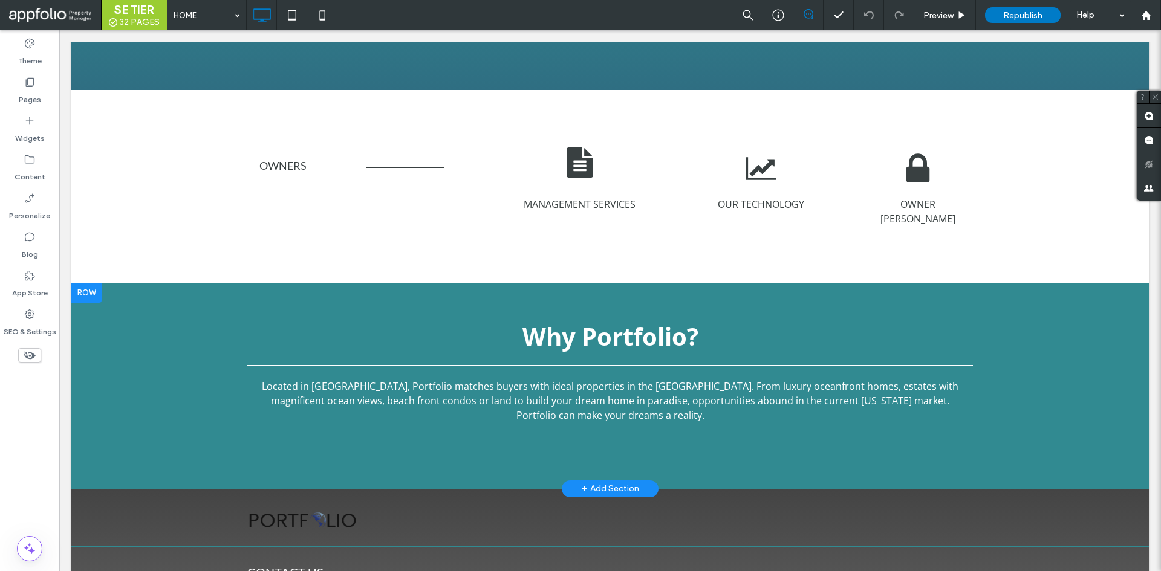
scroll to position [1116, 0]
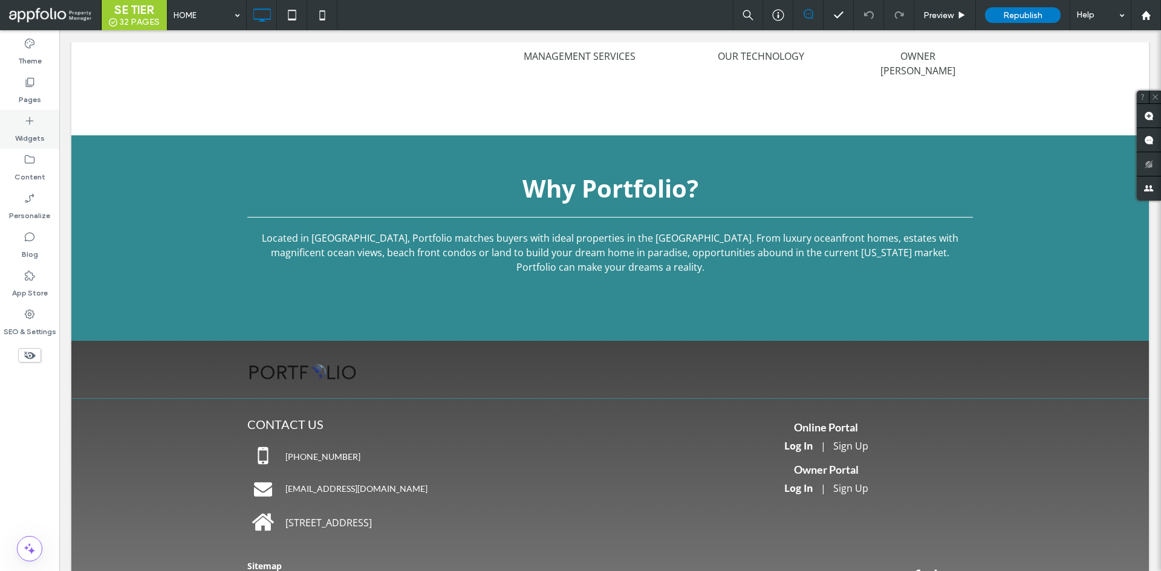
click at [38, 106] on div "Pages" at bounding box center [29, 90] width 59 height 39
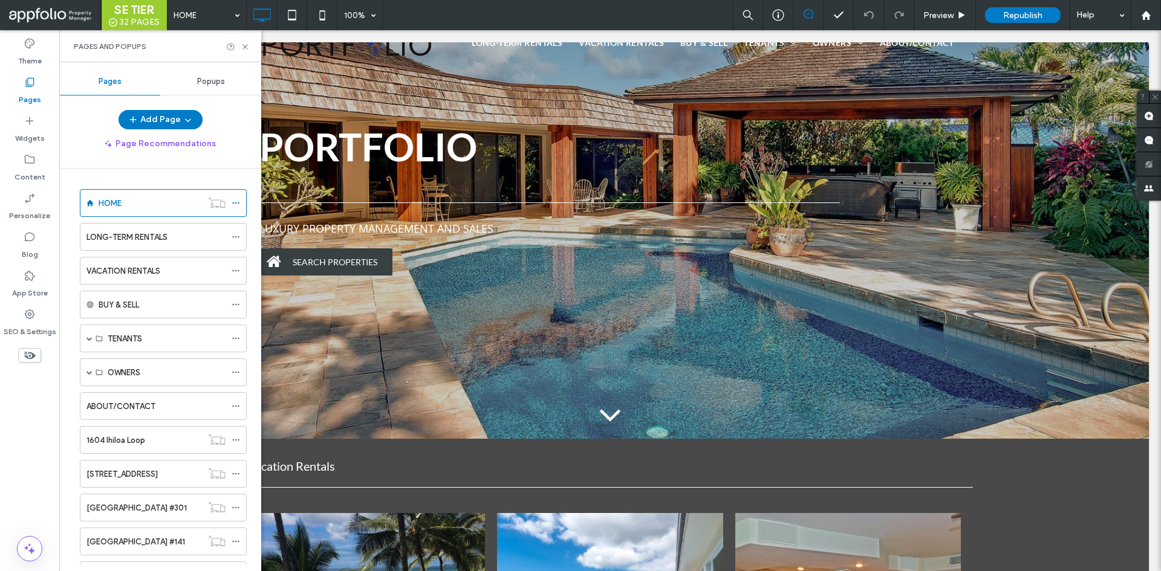
scroll to position [0, 0]
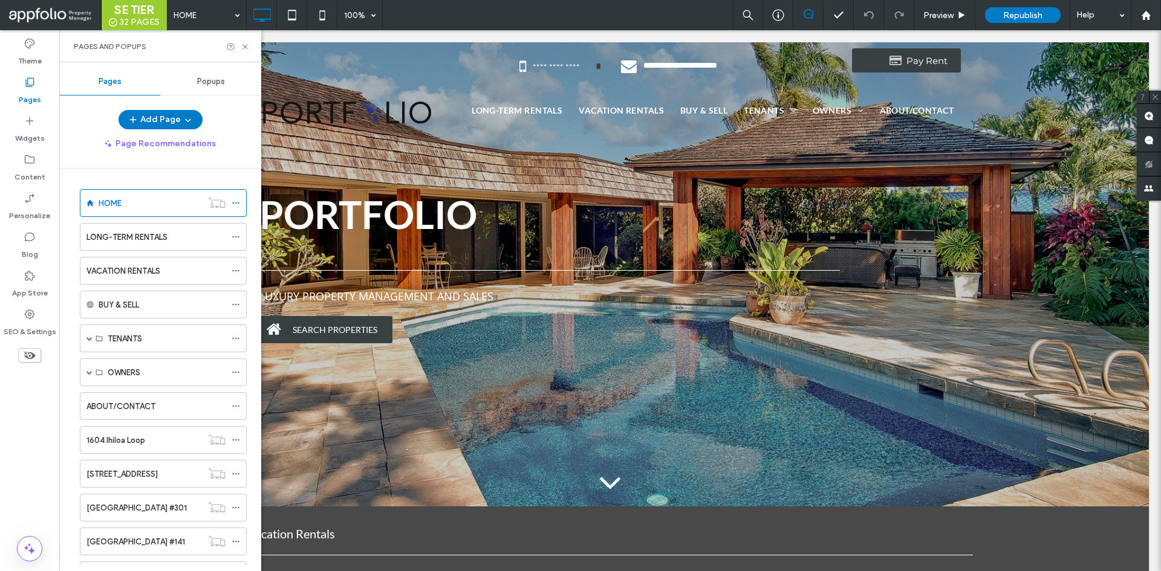
click at [168, 269] on div "VACATION RENTALS" at bounding box center [155, 271] width 139 height 13
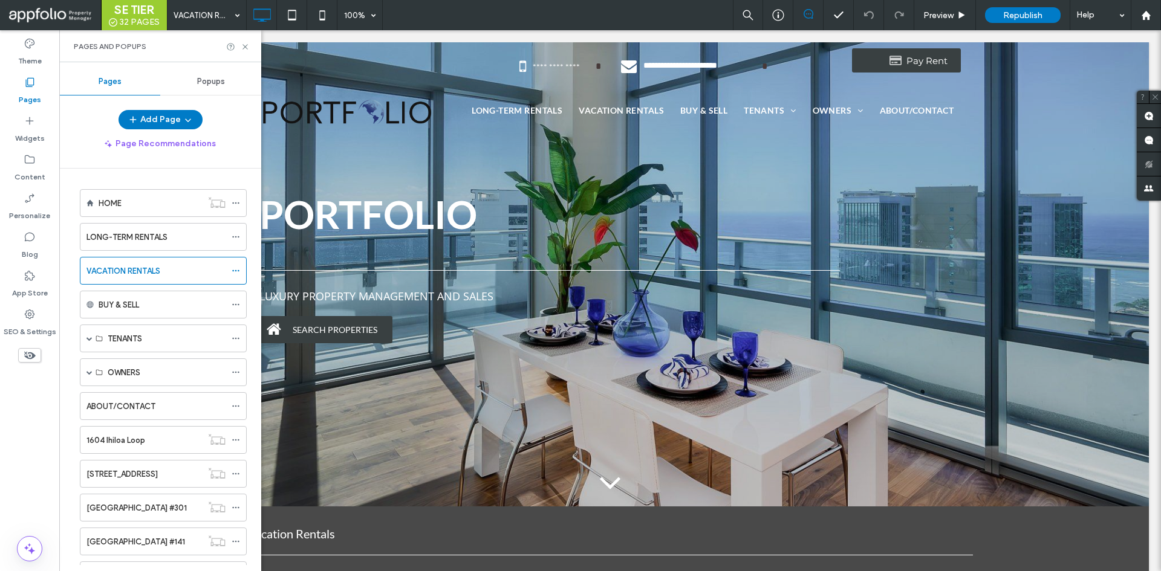
click at [244, 48] on div "SE TIER 32 PAGES VACATION RENTALS 100% Preview Republish Help Site Comments Tea…" at bounding box center [580, 285] width 1161 height 571
click at [244, 47] on icon at bounding box center [245, 46] width 9 height 9
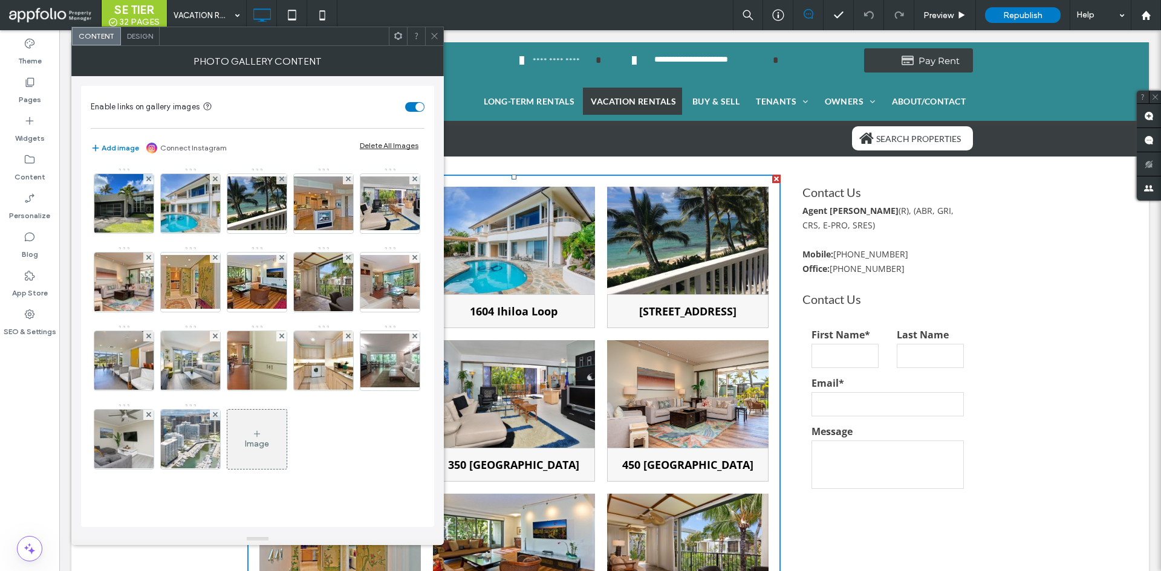
scroll to position [47, 0]
click at [227, 468] on div "Image" at bounding box center [256, 439] width 59 height 57
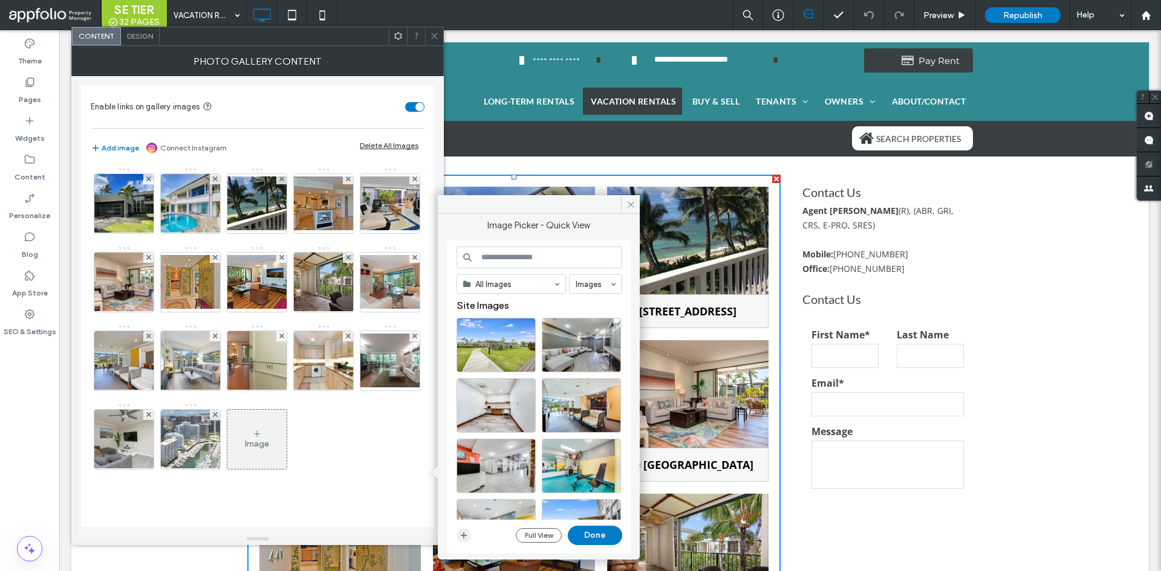
click at [466, 535] on icon "button" at bounding box center [464, 536] width 10 height 10
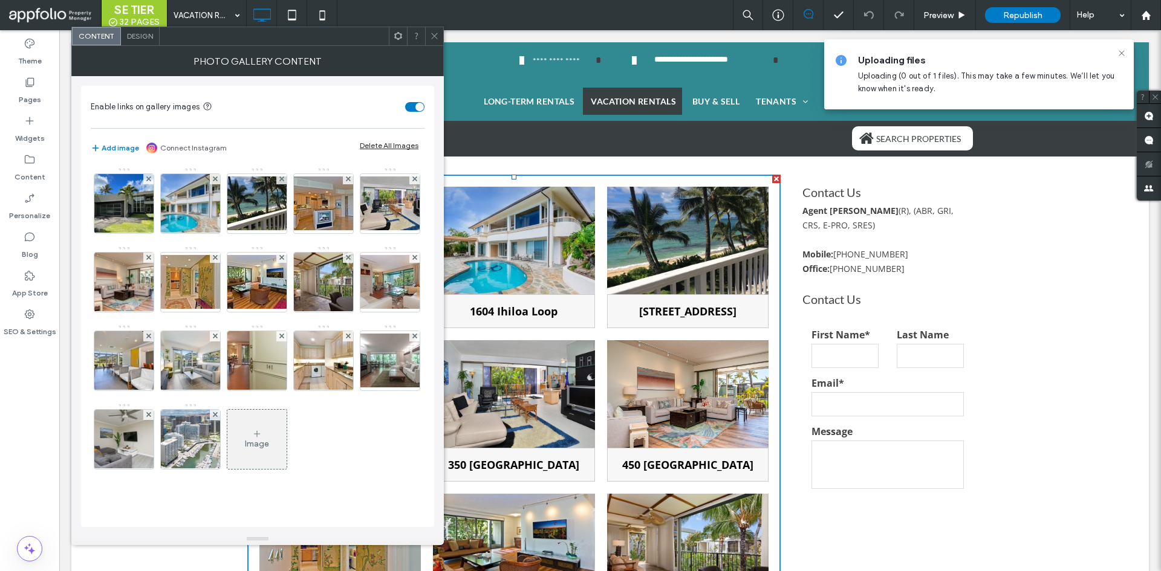
scroll to position [27, 0]
click at [227, 468] on div "Image" at bounding box center [256, 439] width 59 height 57
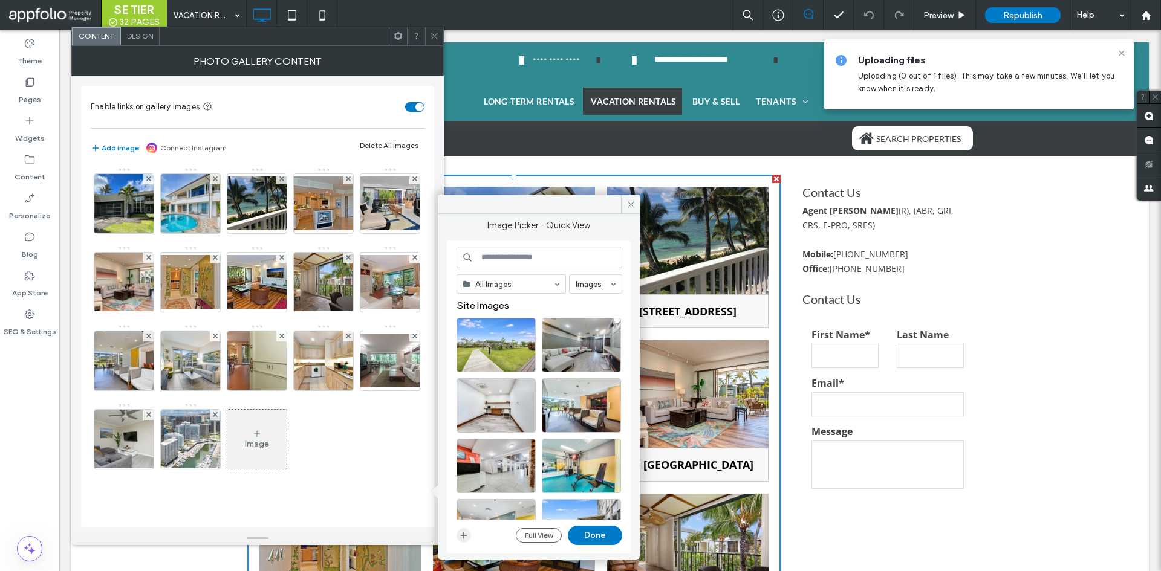
click at [466, 539] on icon "button" at bounding box center [464, 536] width 10 height 10
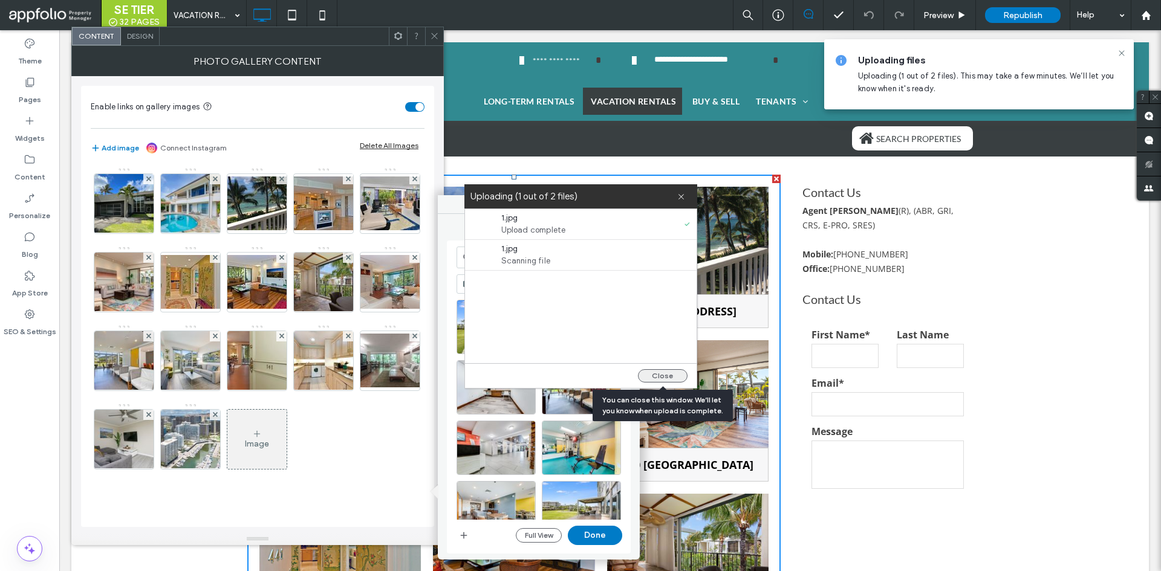
click at [669, 371] on button "Close" at bounding box center [663, 375] width 50 height 13
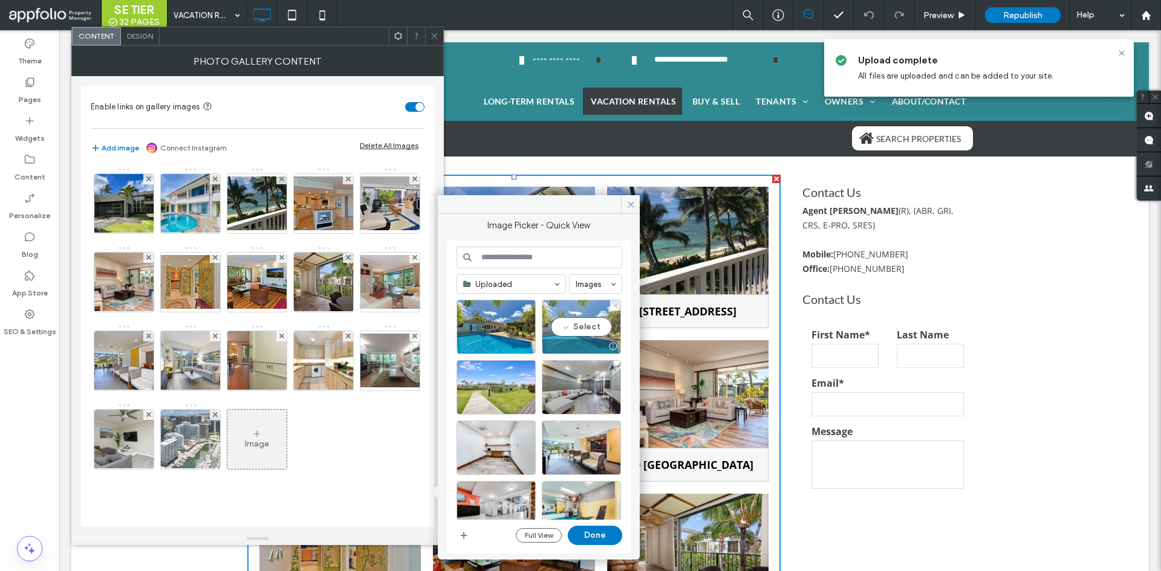
click at [567, 328] on div "Select" at bounding box center [581, 327] width 79 height 54
click at [603, 533] on button "Done" at bounding box center [595, 535] width 54 height 19
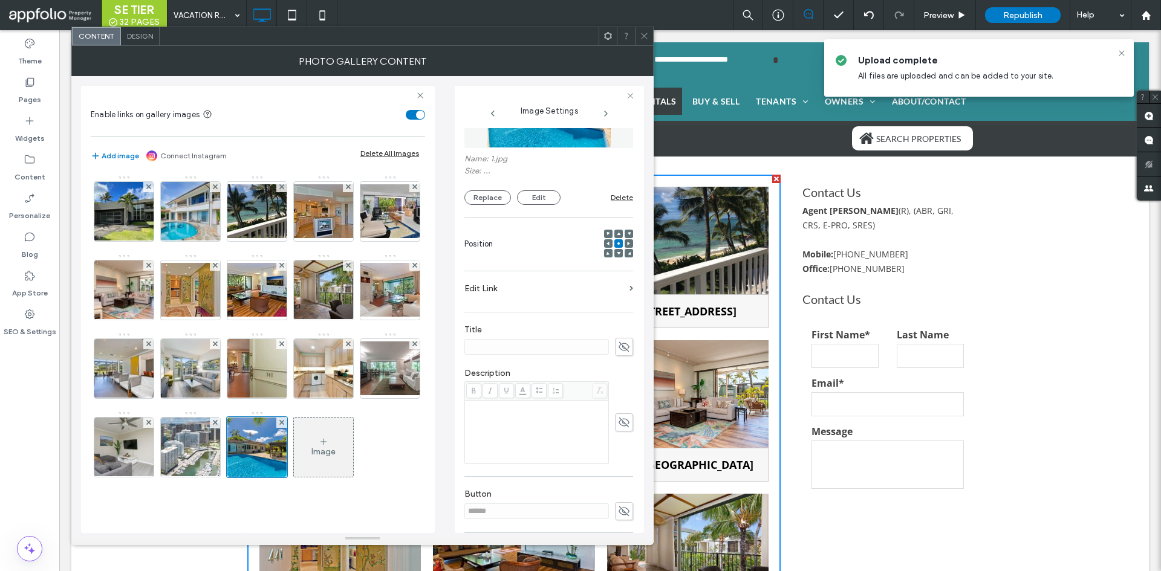
scroll to position [93, 0]
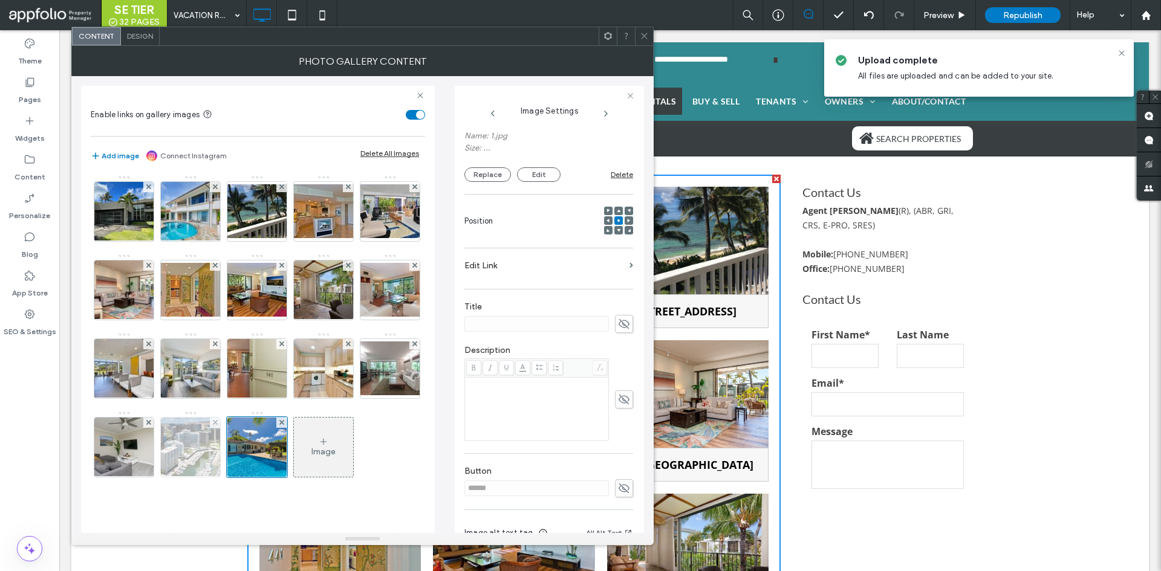
click at [146, 477] on img at bounding box center [190, 447] width 89 height 59
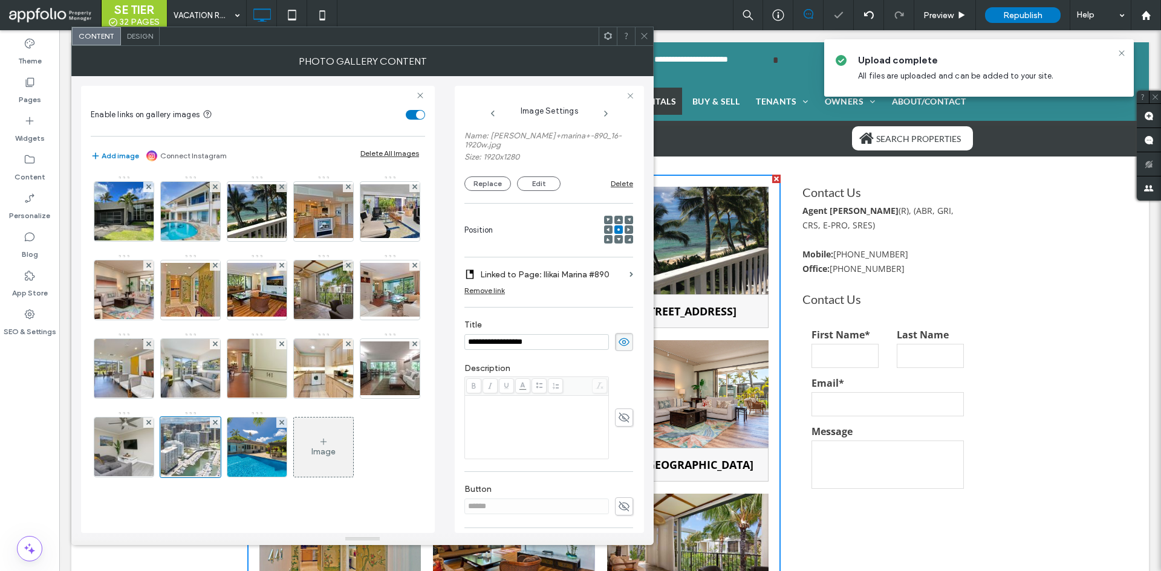
scroll to position [163, 0]
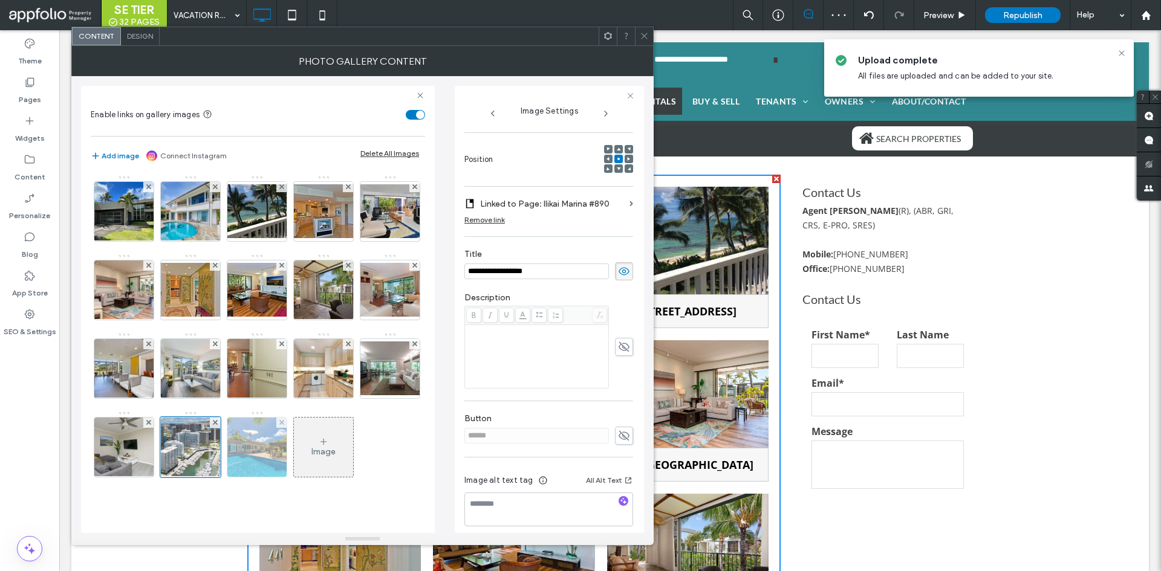
click at [213, 477] on img at bounding box center [257, 447] width 89 height 59
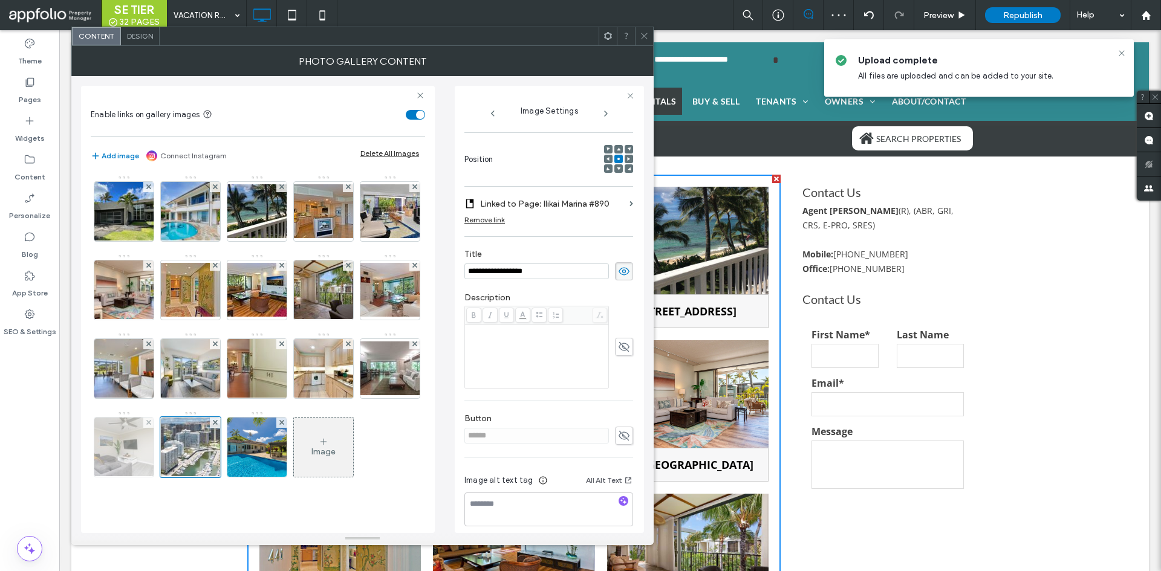
scroll to position [154, 0]
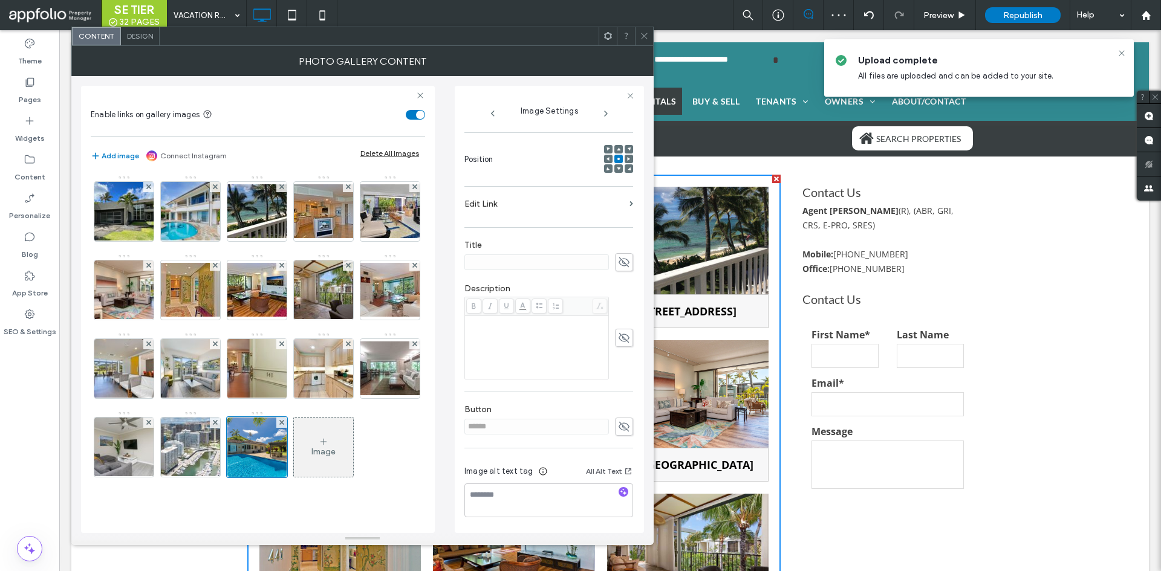
click at [614, 274] on div "Title" at bounding box center [548, 256] width 169 height 44
click at [619, 258] on icon at bounding box center [624, 262] width 12 height 13
click at [507, 253] on div at bounding box center [548, 262] width 169 height 18
click at [504, 261] on input at bounding box center [536, 263] width 145 height 16
type input "*"
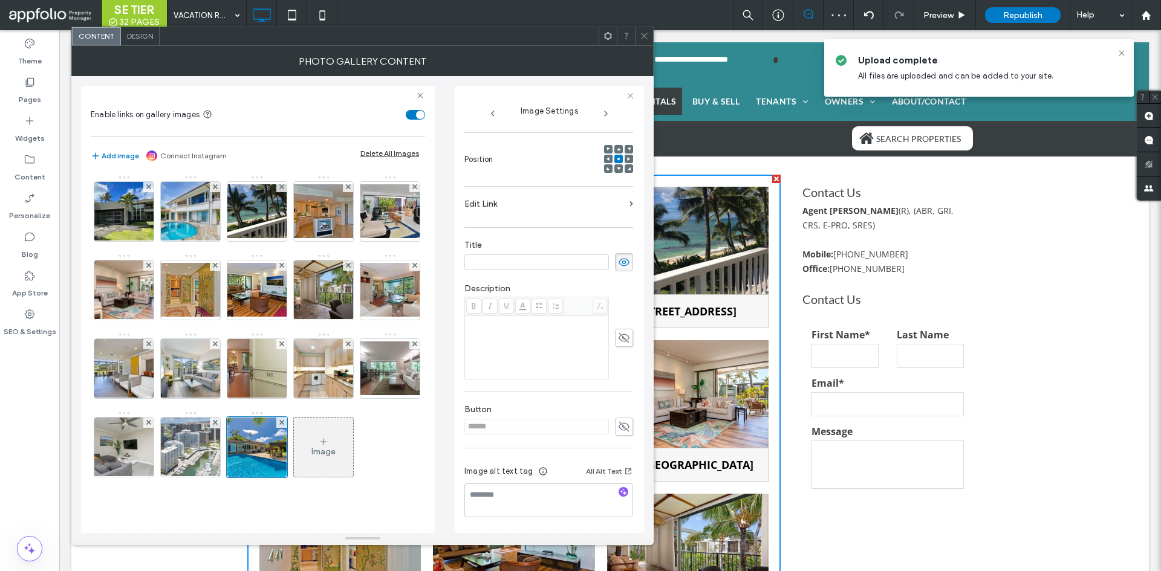
paste input "**********"
type input "**********"
click at [382, 319] on div "Image" at bounding box center [257, 332] width 333 height 314
click at [146, 477] on img at bounding box center [190, 447] width 89 height 59
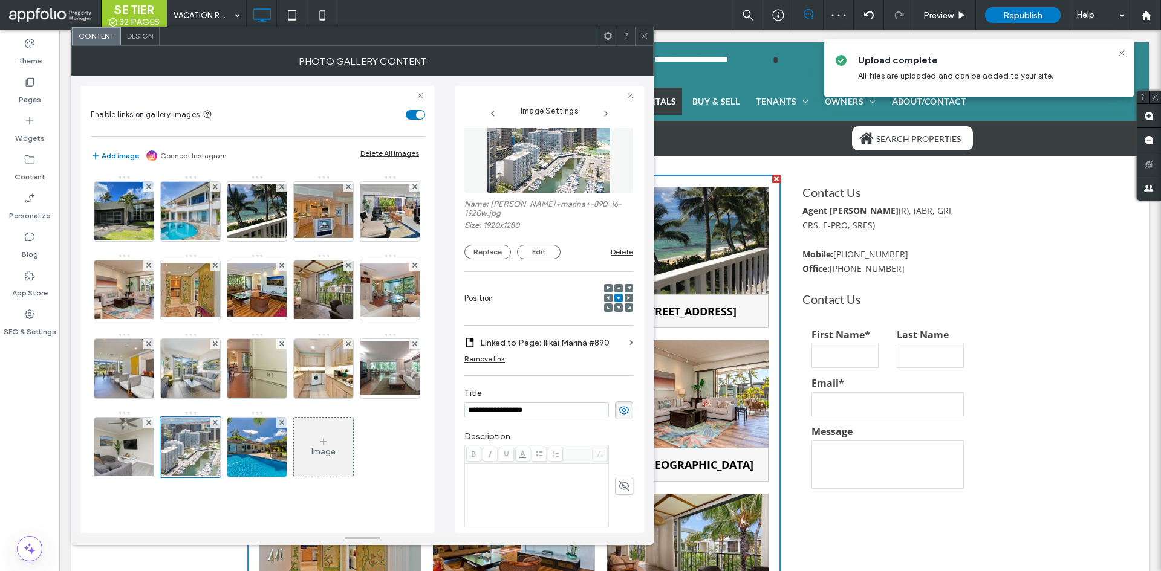
scroll to position [24, 0]
click at [213, 477] on img at bounding box center [257, 447] width 89 height 59
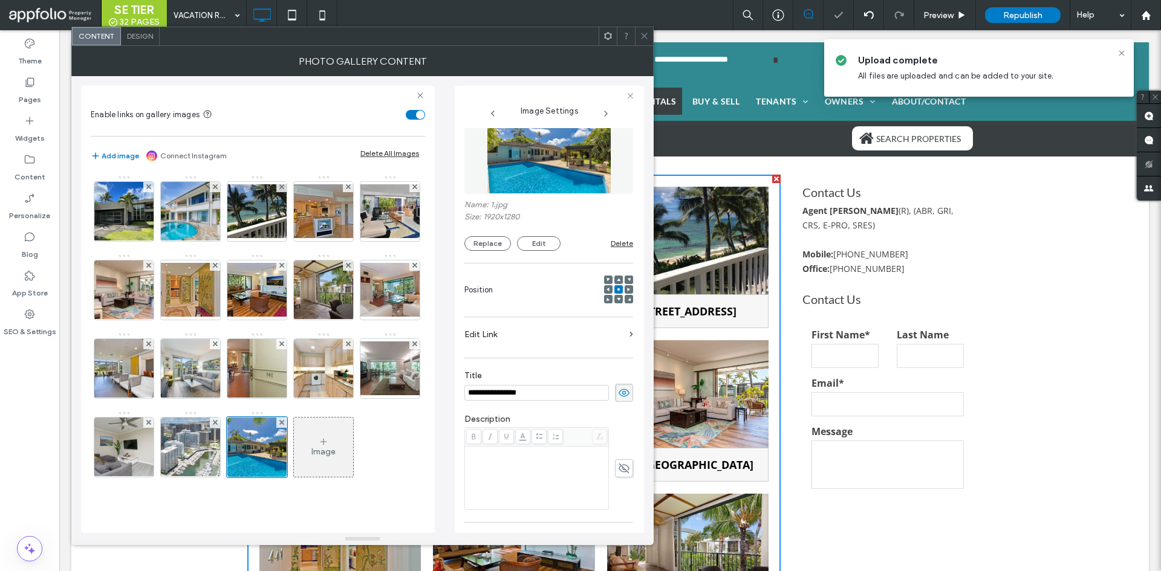
scroll to position [58, 0]
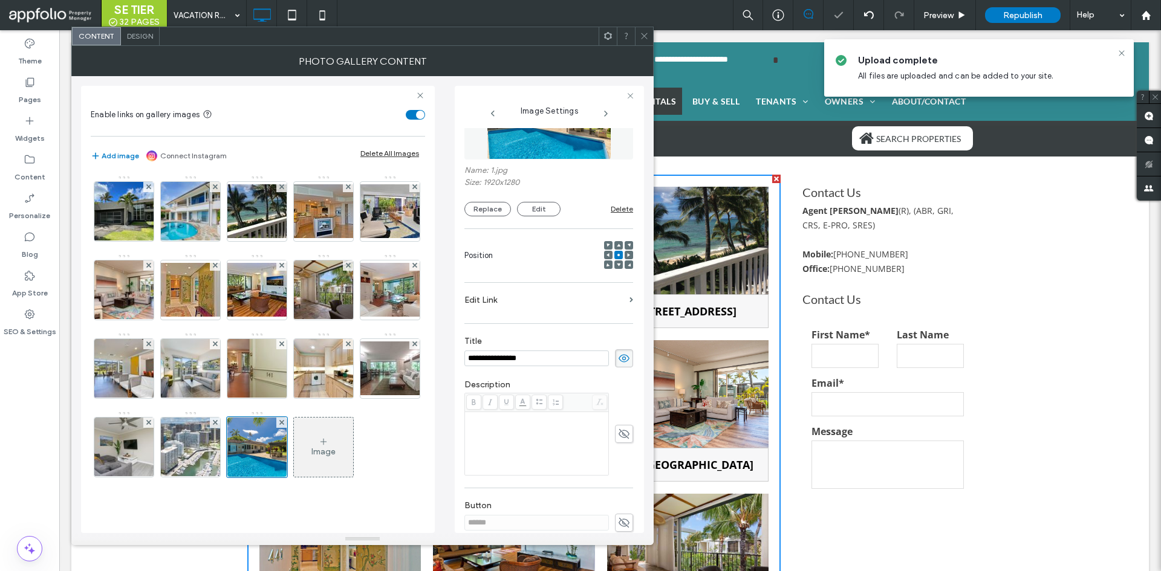
click at [551, 357] on input "**********" at bounding box center [536, 359] width 145 height 16
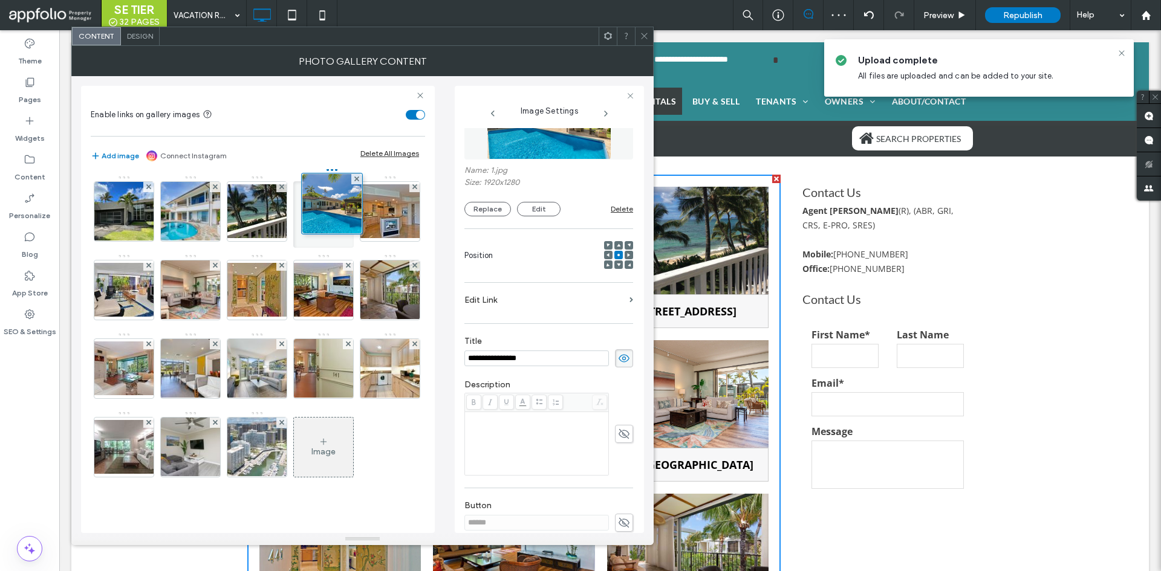
drag, startPoint x: 192, startPoint y: 512, endPoint x: 325, endPoint y: 199, distance: 339.7
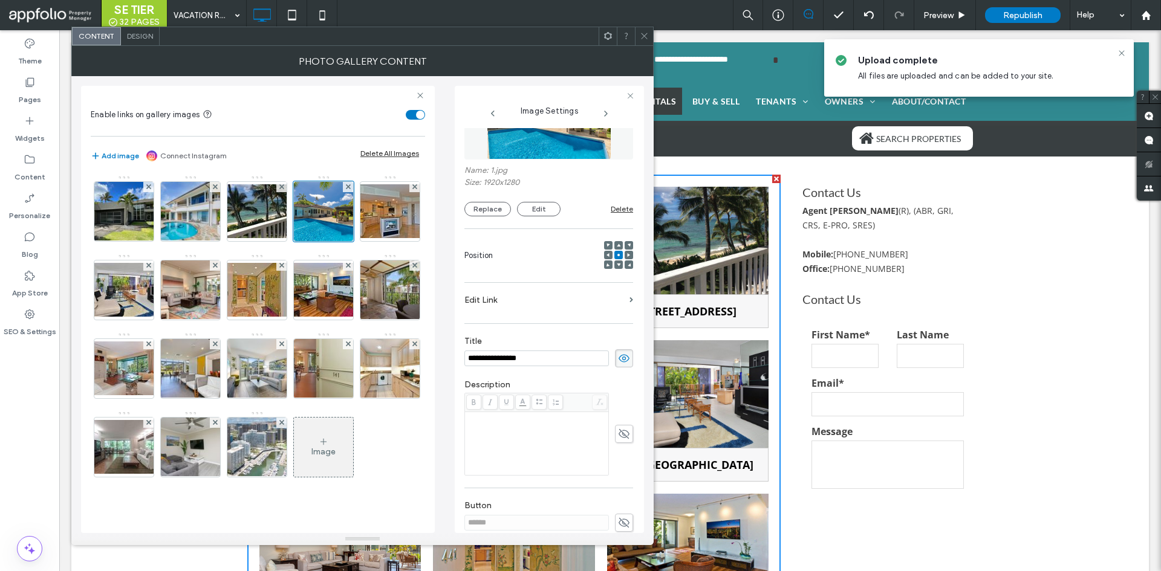
click at [645, 37] on icon at bounding box center [644, 35] width 9 height 9
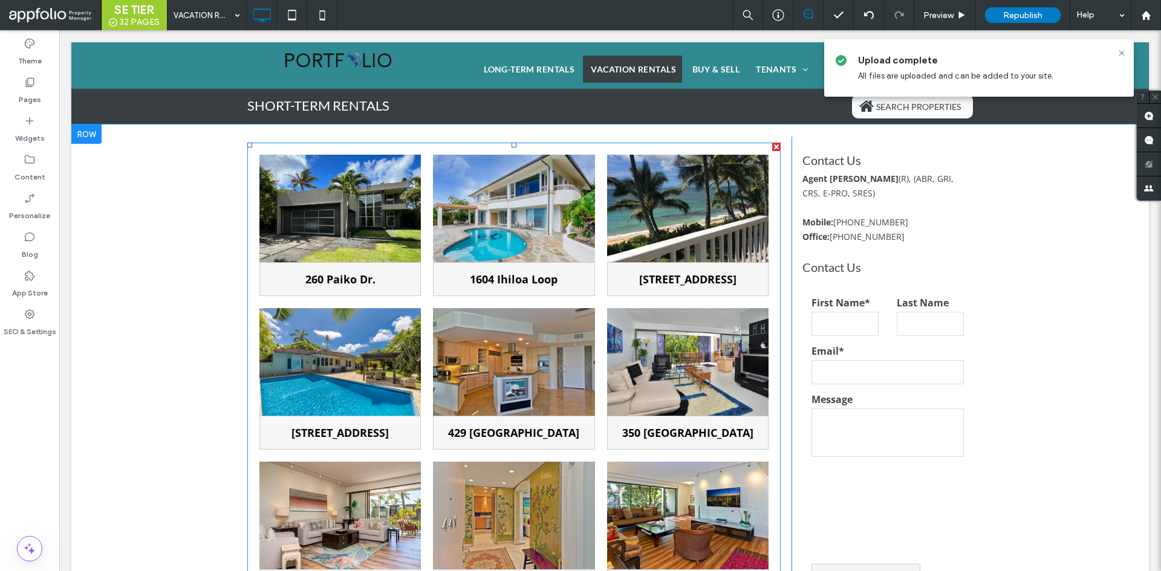
scroll to position [7, 0]
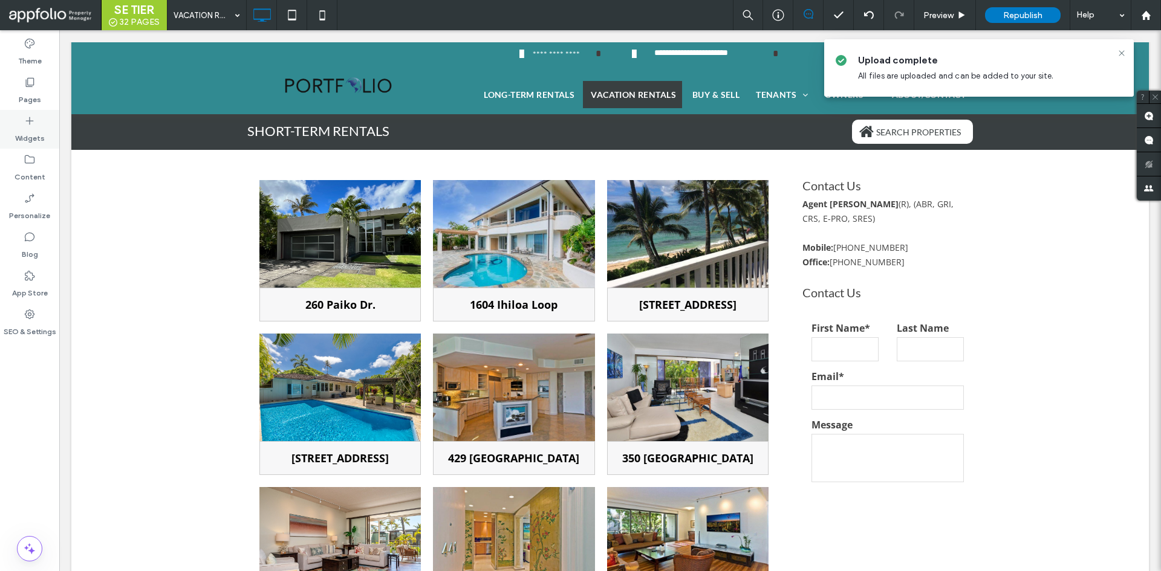
drag, startPoint x: 42, startPoint y: 83, endPoint x: 48, endPoint y: 141, distance: 59.0
click at [42, 82] on div "Pages" at bounding box center [29, 90] width 59 height 39
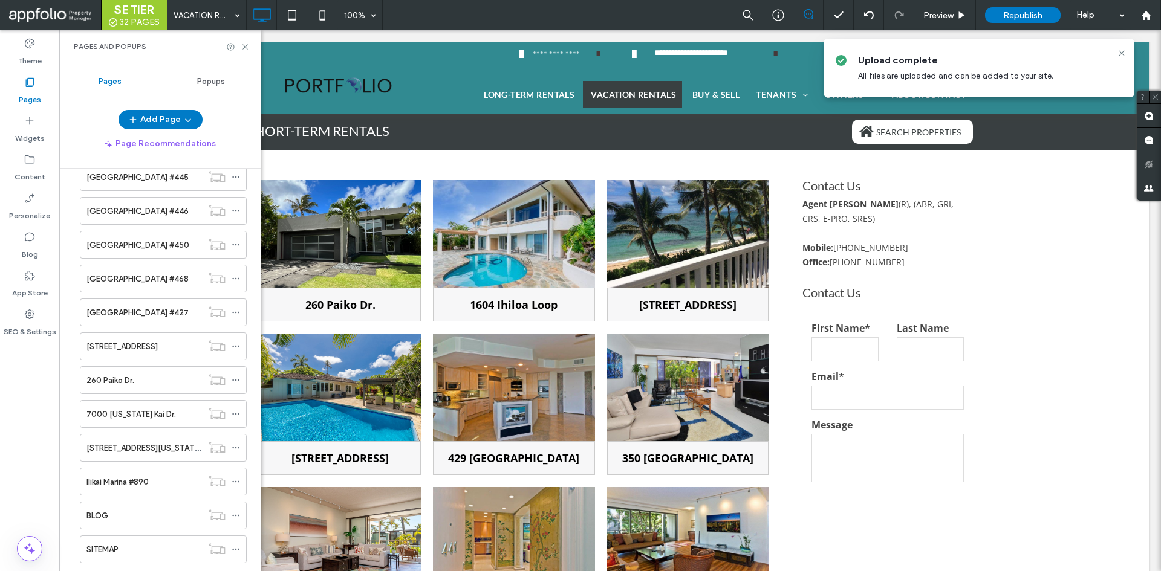
scroll to position [630, 0]
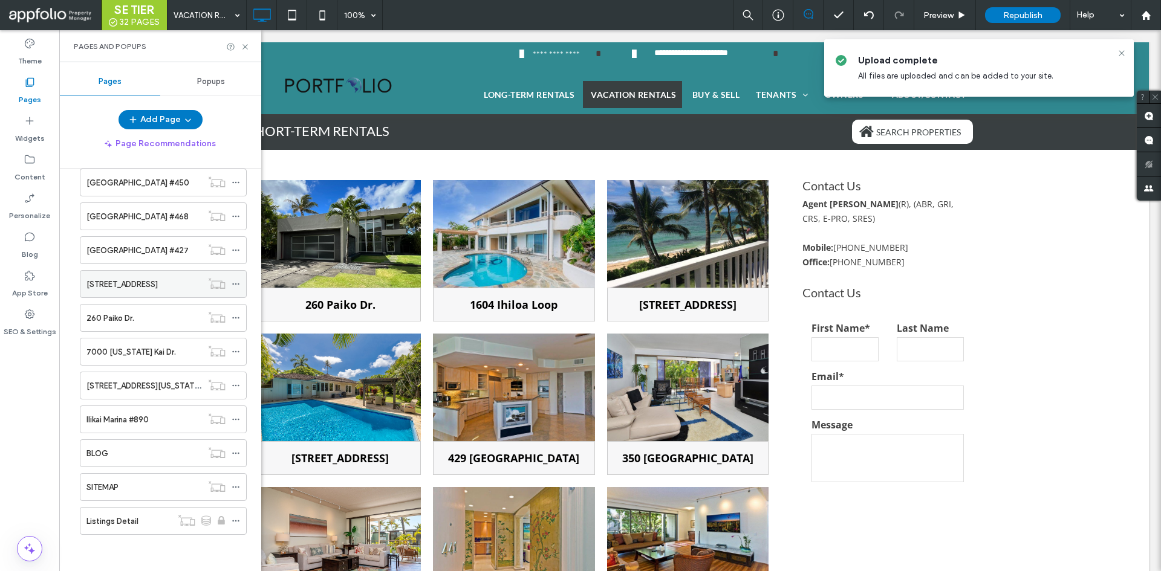
click at [235, 283] on icon at bounding box center [236, 284] width 8 height 8
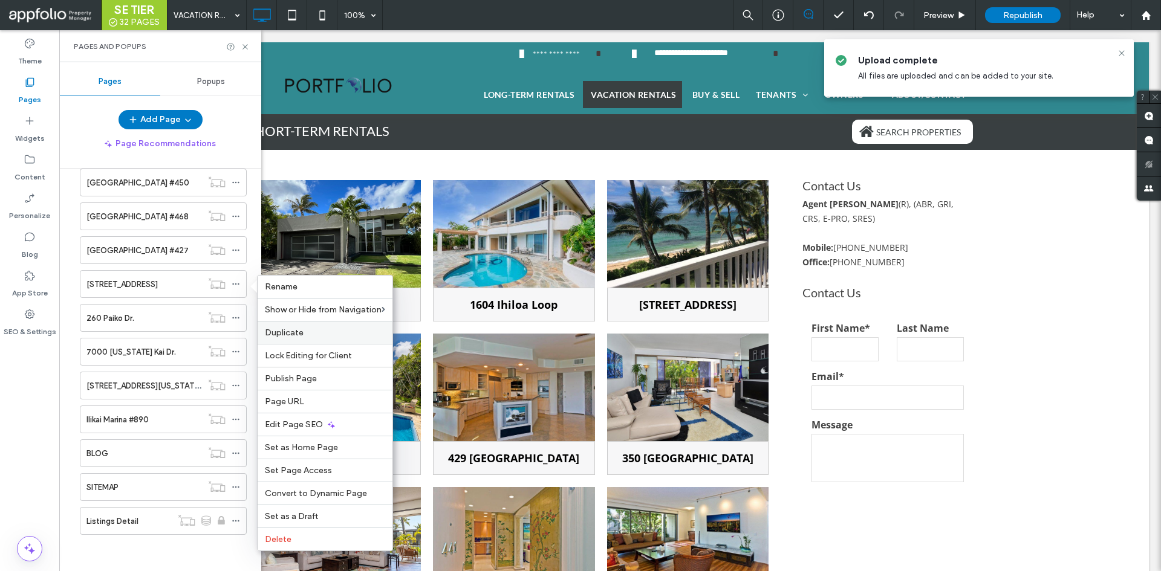
click at [308, 326] on div "Duplicate" at bounding box center [325, 332] width 135 height 23
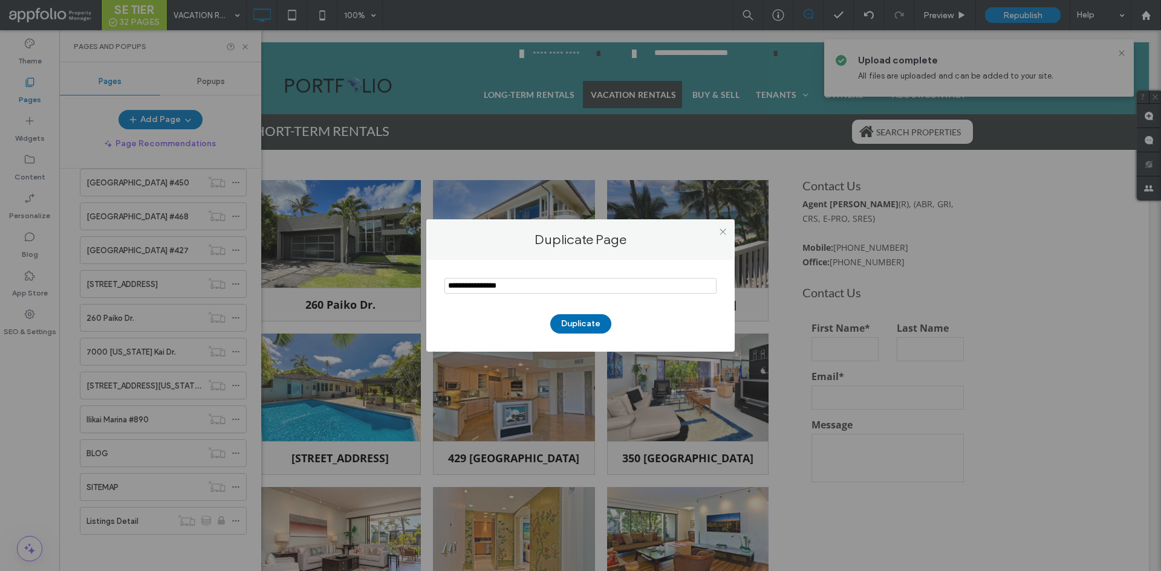
type input "**********"
click at [569, 322] on button "Duplicate" at bounding box center [580, 323] width 61 height 19
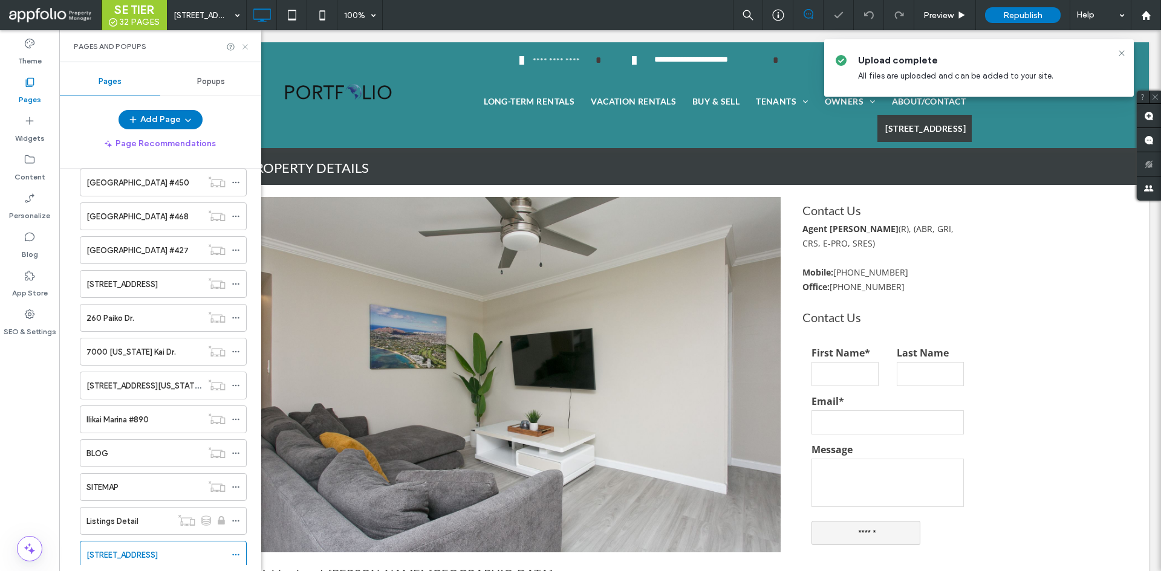
click at [241, 47] on icon at bounding box center [245, 46] width 9 height 9
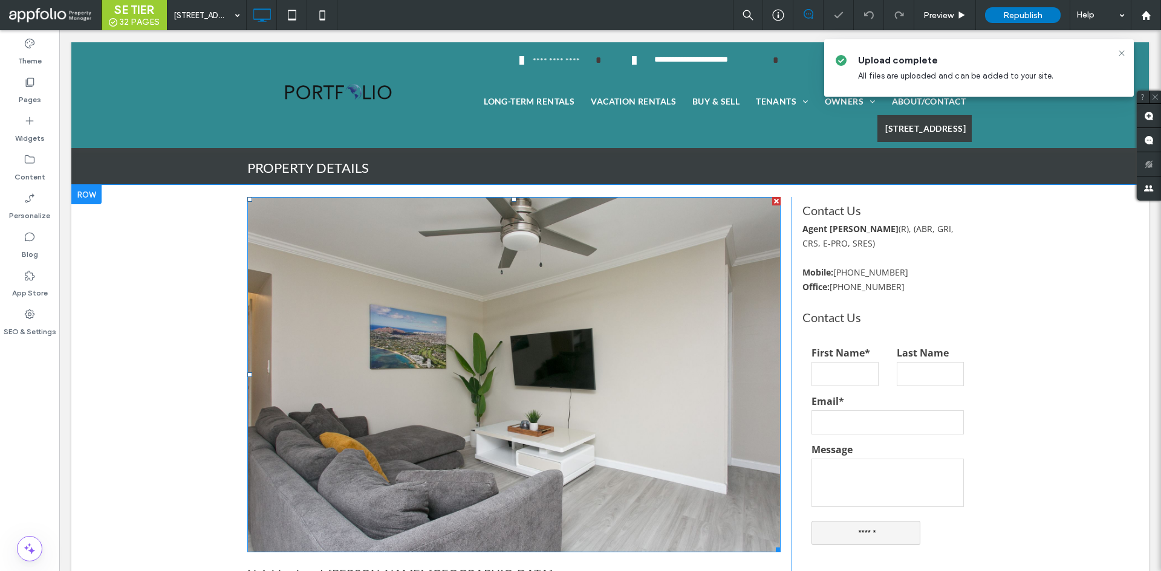
click at [382, 283] on img at bounding box center [513, 375] width 533 height 356
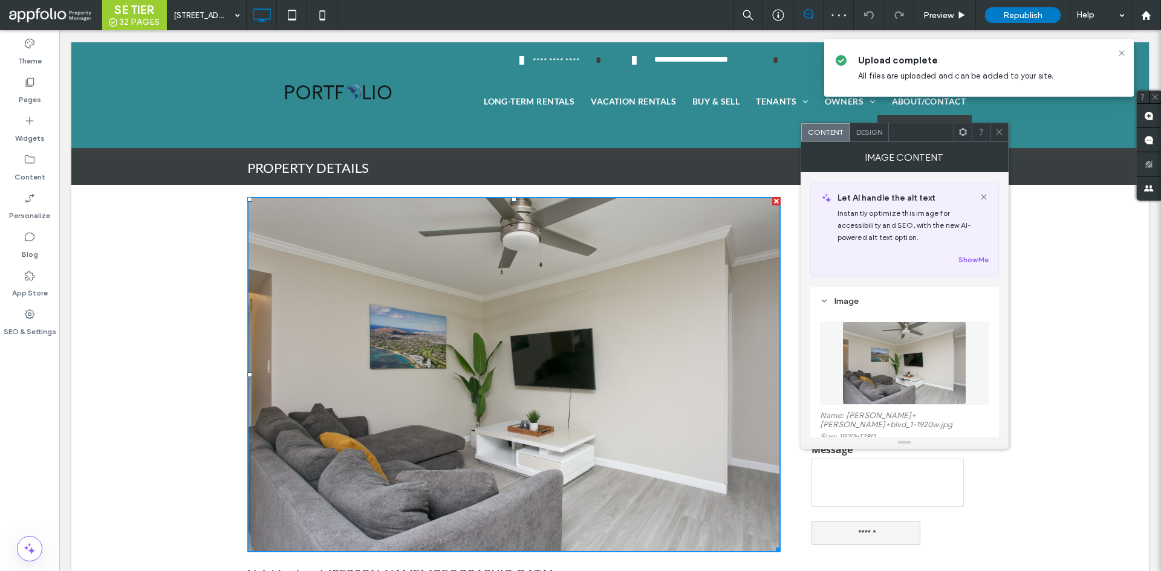
scroll to position [91, 0]
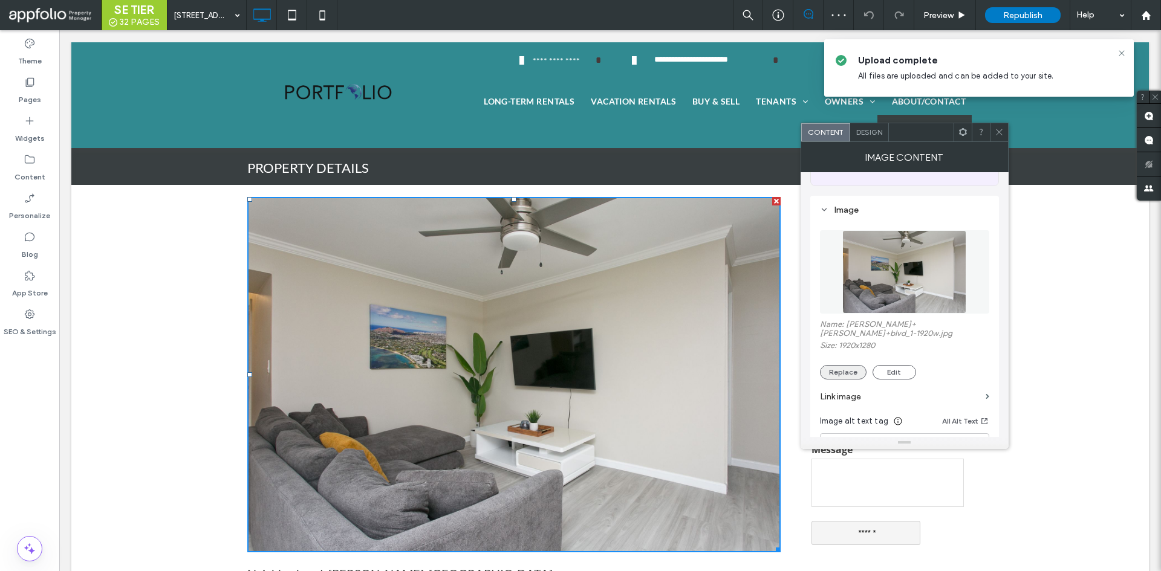
click at [842, 365] on button "Replace" at bounding box center [843, 372] width 47 height 15
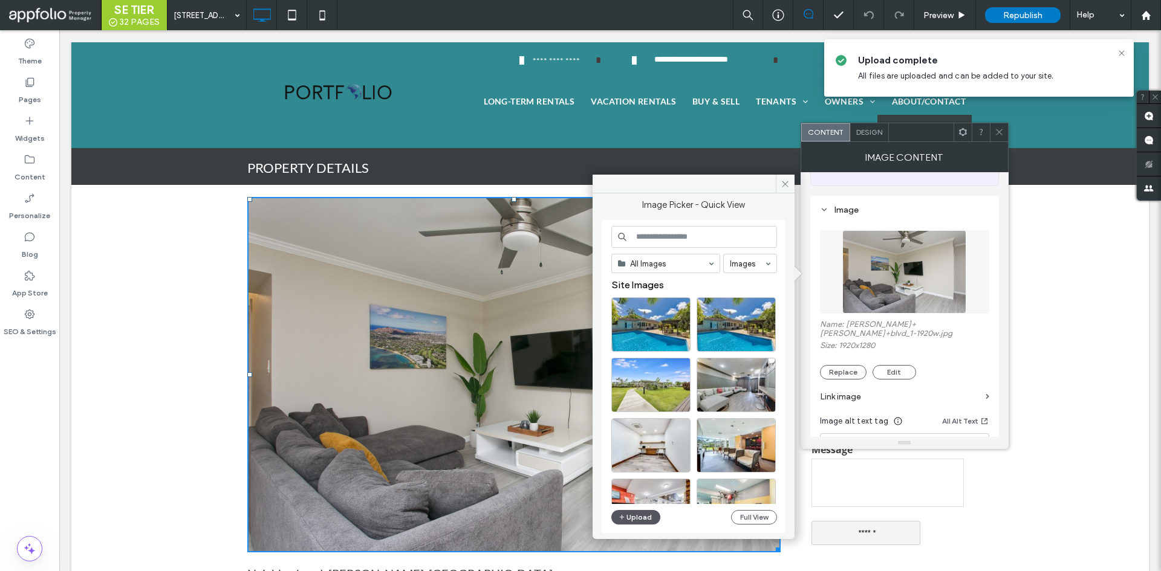
click at [640, 521] on button "Upload" at bounding box center [636, 517] width 50 height 15
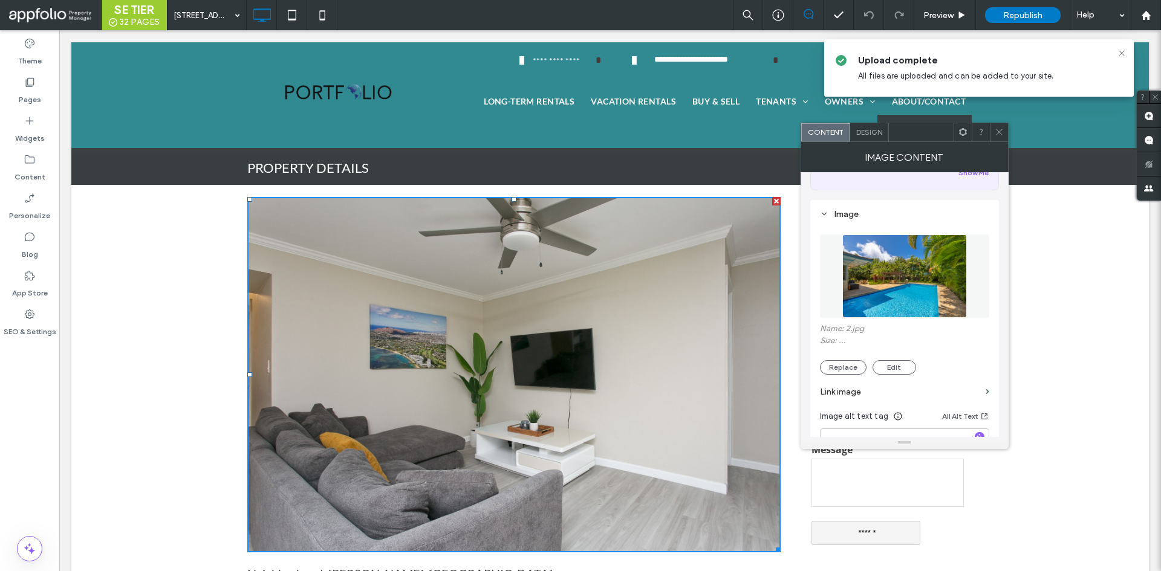
scroll to position [87, 0]
click at [845, 362] on button "Replace" at bounding box center [843, 367] width 47 height 15
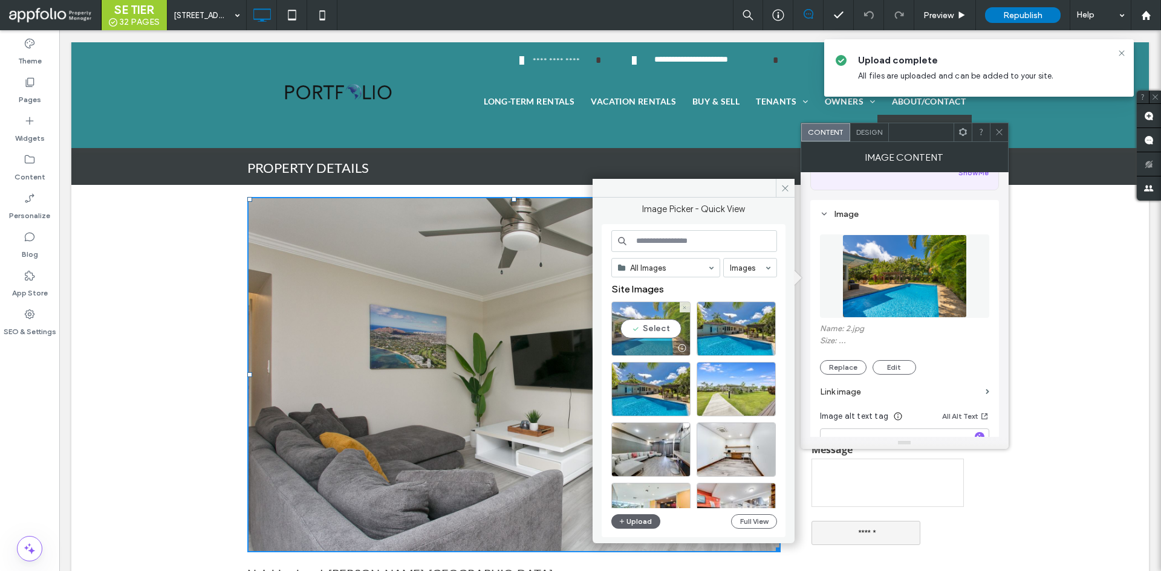
click at [641, 334] on div "Select" at bounding box center [650, 329] width 79 height 54
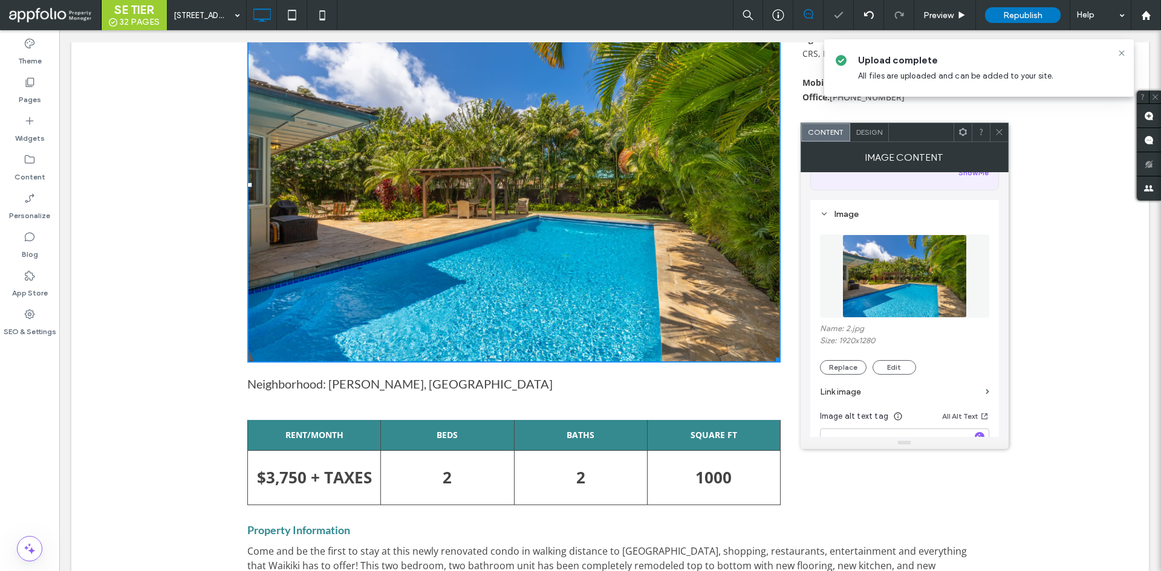
scroll to position [67, 0]
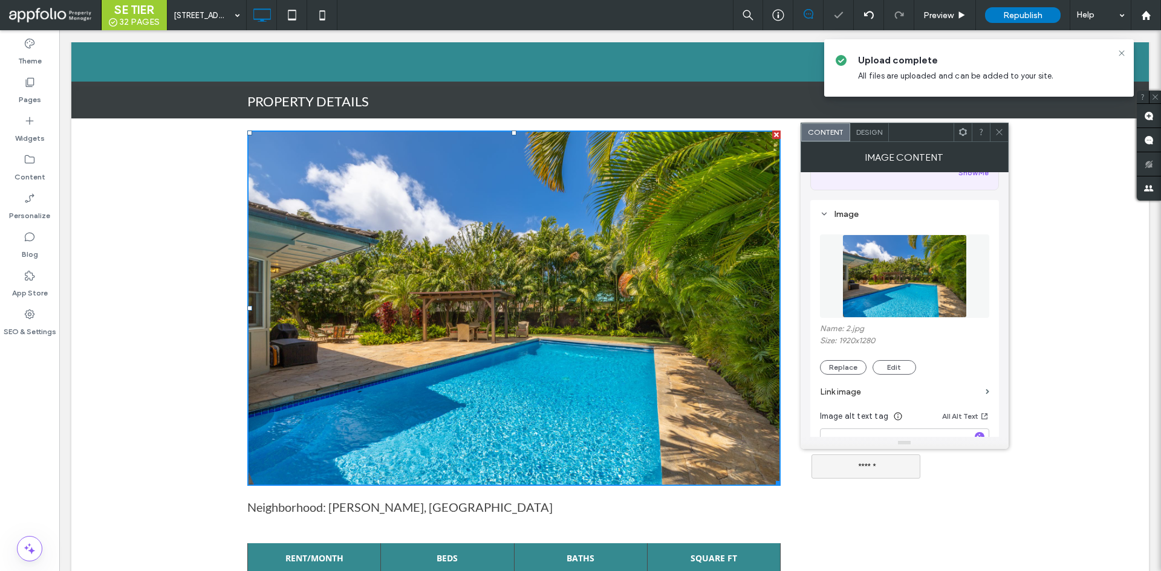
click at [998, 138] on span at bounding box center [999, 132] width 9 height 18
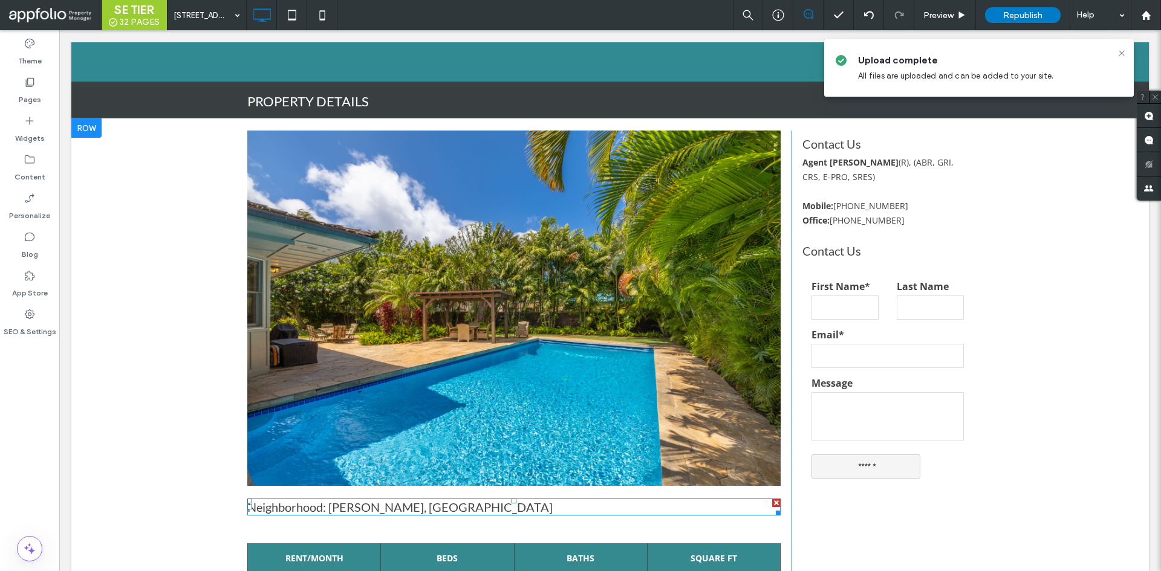
click at [411, 513] on div "Neighborhood: Ala Wai Palms, HI" at bounding box center [513, 507] width 533 height 17
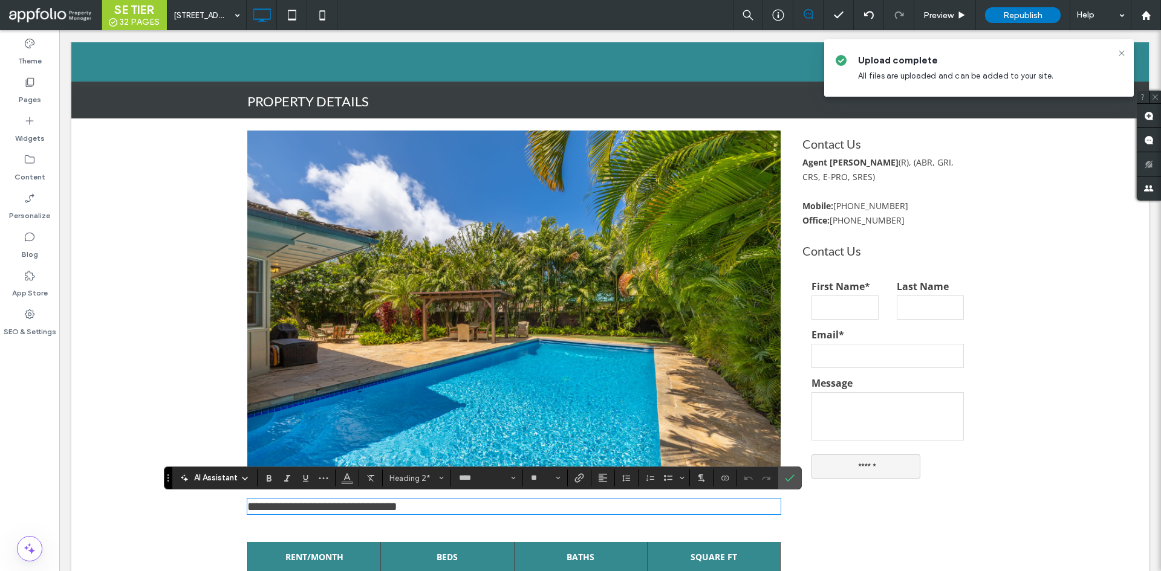
click at [424, 513] on h2 "**********" at bounding box center [513, 506] width 533 height 13
click at [428, 508] on h2 "**********" at bounding box center [513, 506] width 533 height 13
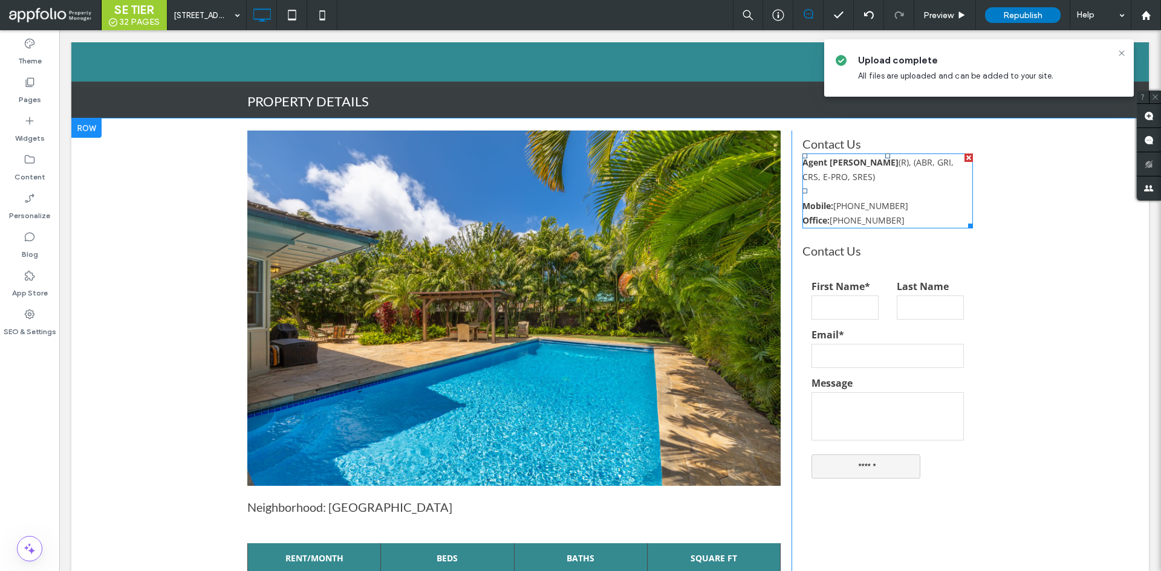
click at [871, 176] on div "Agent Kimo Smigielski (R), (ABR, GRI, CRS, E-PRO, SRES)" at bounding box center [887, 169] width 171 height 29
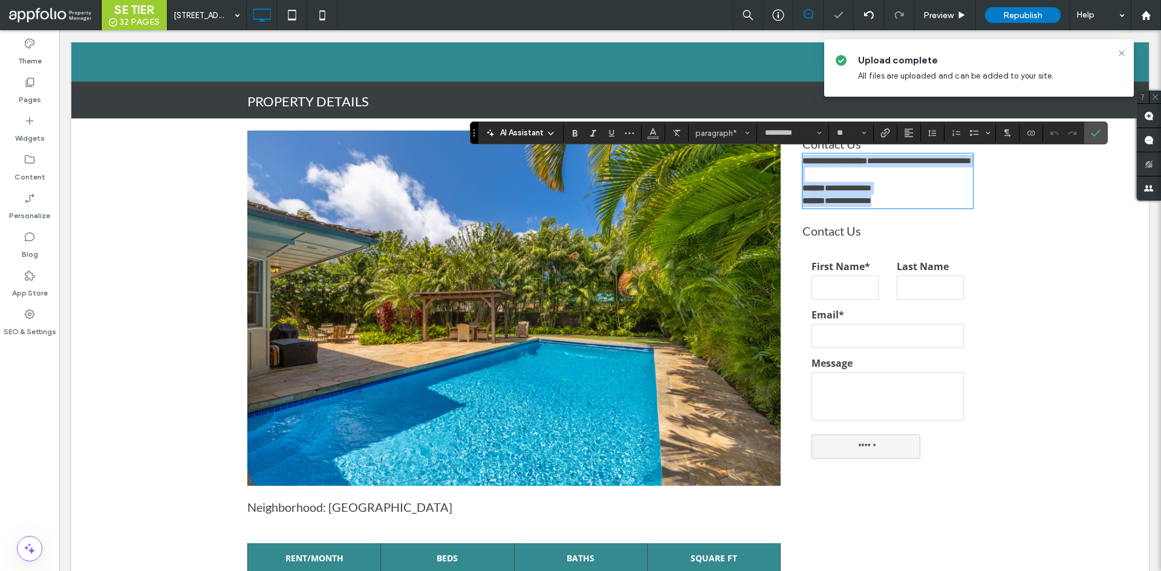
click at [871, 167] on p "**********" at bounding box center [887, 161] width 171 height 13
drag, startPoint x: 890, startPoint y: 171, endPoint x: 895, endPoint y: 162, distance: 10.3
click at [895, 162] on p "**********" at bounding box center [887, 161] width 171 height 13
drag, startPoint x: 900, startPoint y: 184, endPoint x: 833, endPoint y: 193, distance: 67.6
click at [833, 193] on p "**********" at bounding box center [887, 188] width 171 height 13
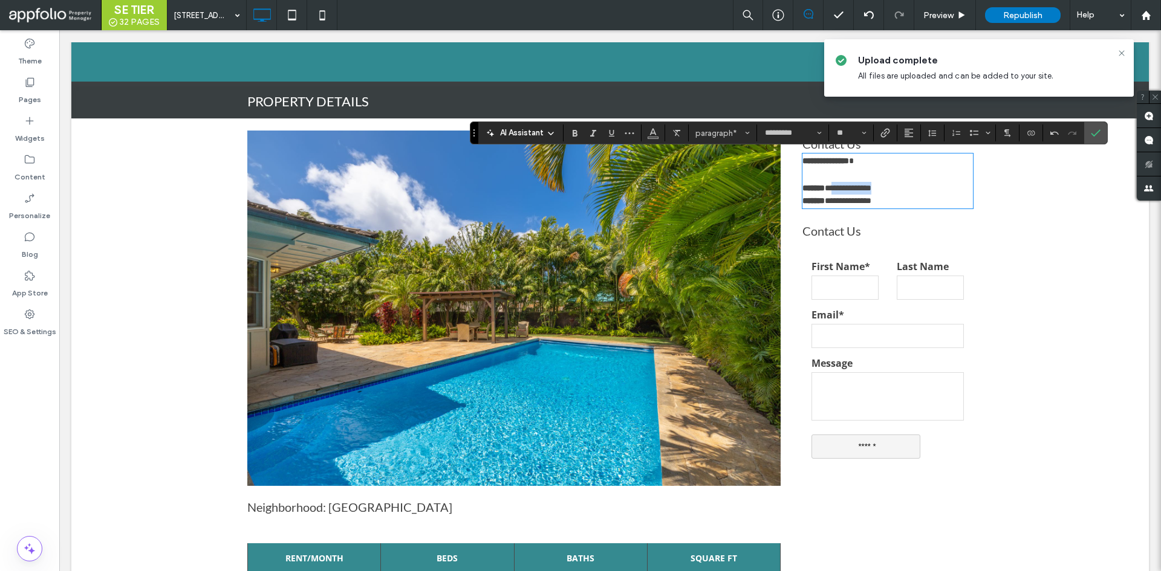
click at [892, 186] on p "**********" at bounding box center [887, 188] width 171 height 13
click at [920, 201] on p "**********" at bounding box center [887, 201] width 171 height 13
drag, startPoint x: 1094, startPoint y: 129, endPoint x: 1033, endPoint y: 99, distance: 67.9
click at [1094, 129] on icon "Confirm" at bounding box center [1096, 133] width 10 height 10
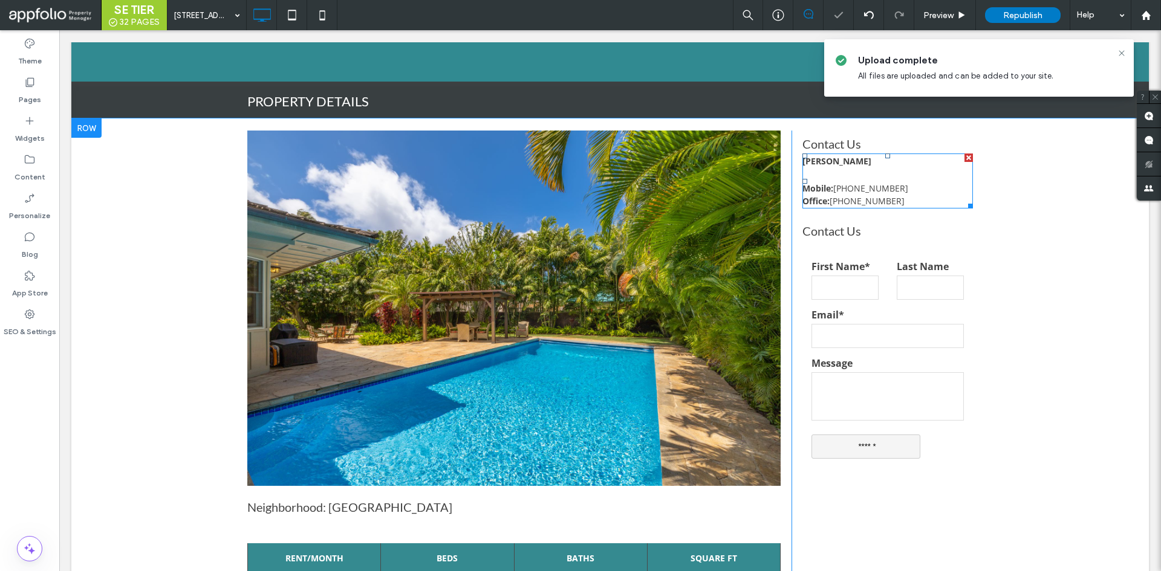
click at [898, 190] on p "Mobile: (808) 722-9976" at bounding box center [887, 188] width 171 height 13
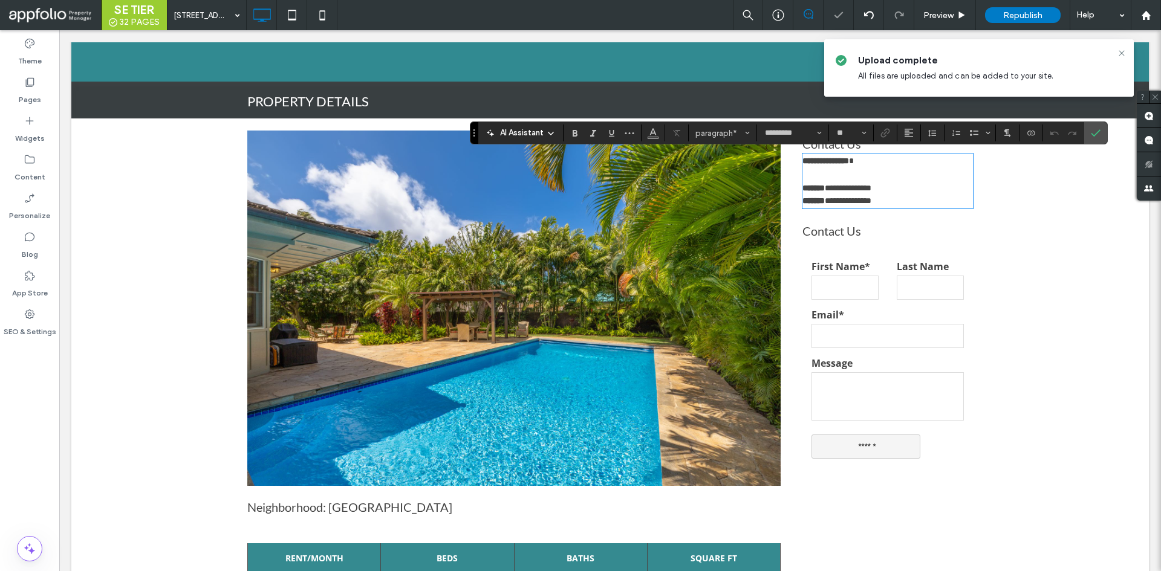
click at [892, 206] on p "**********" at bounding box center [887, 201] width 171 height 13
drag, startPoint x: 871, startPoint y: 201, endPoint x: 763, endPoint y: 203, distance: 107.6
click at [763, 203] on div "**********" at bounding box center [610, 380] width 726 height 498
type input "**"
drag, startPoint x: 1091, startPoint y: 132, endPoint x: 1031, endPoint y: 102, distance: 67.1
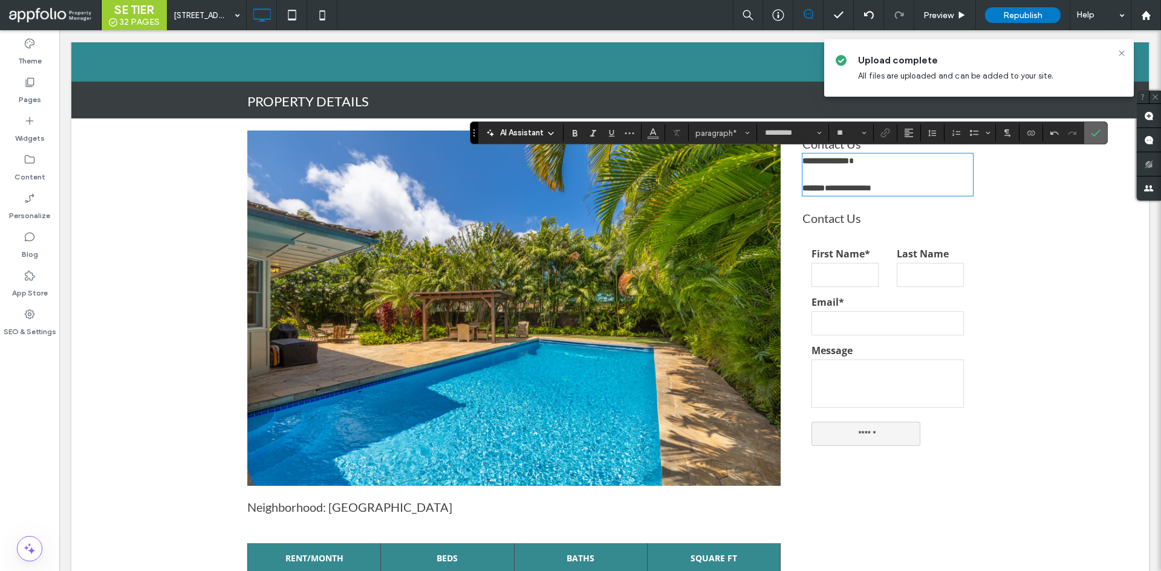
click at [1091, 132] on icon "Confirm" at bounding box center [1096, 133] width 10 height 10
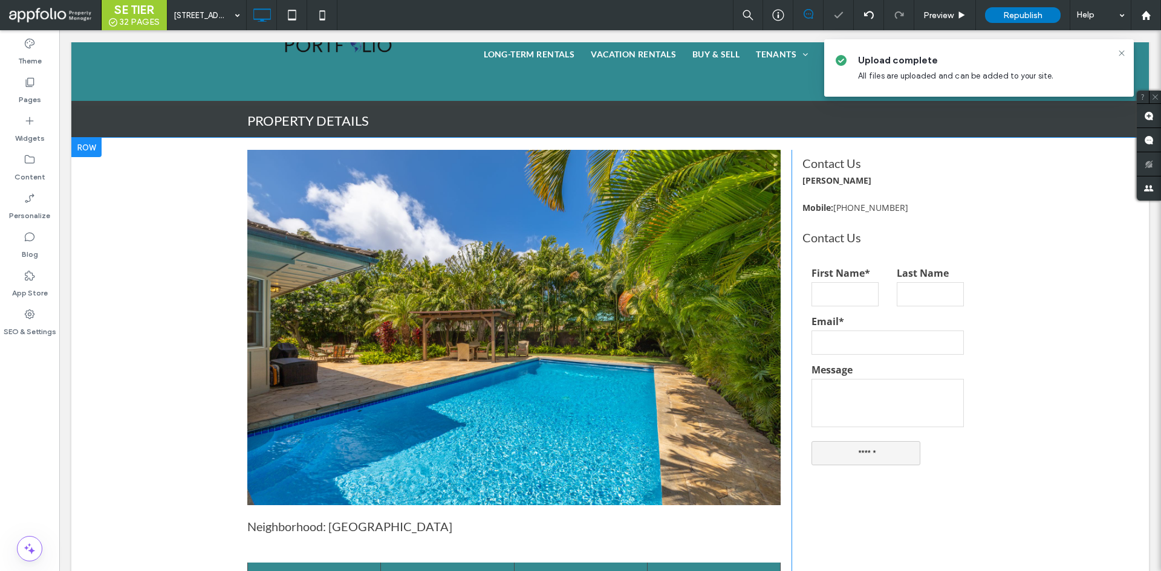
scroll to position [47, 0]
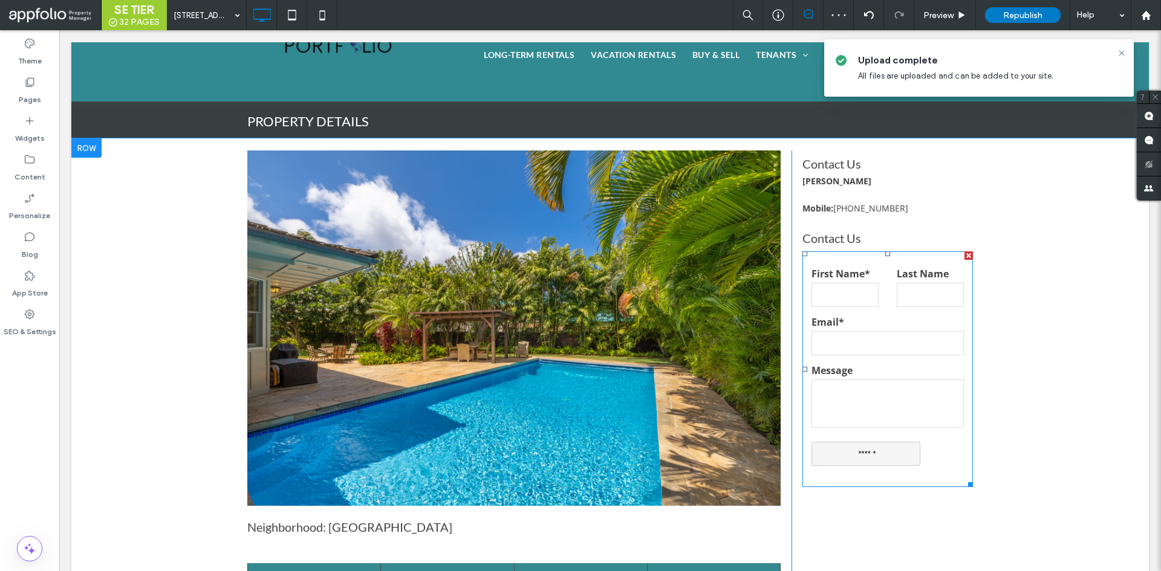
click at [908, 258] on form "First Name* Last Name Email* Message ******" at bounding box center [887, 370] width 171 height 236
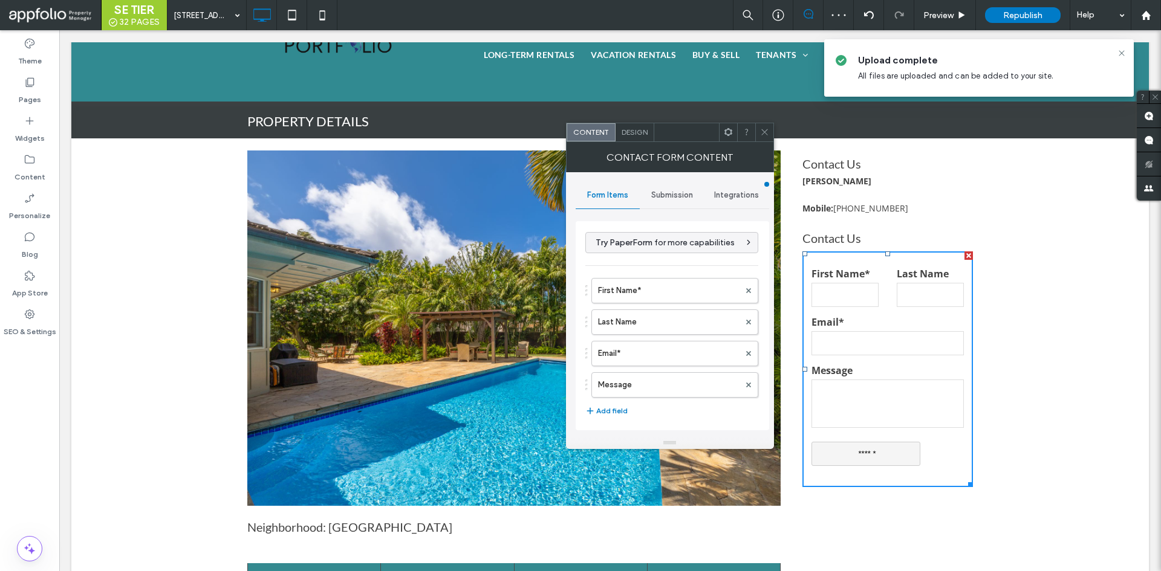
click at [664, 186] on div "Submission" at bounding box center [672, 195] width 65 height 27
click at [677, 255] on label "New submission notification" at bounding box center [672, 252] width 161 height 24
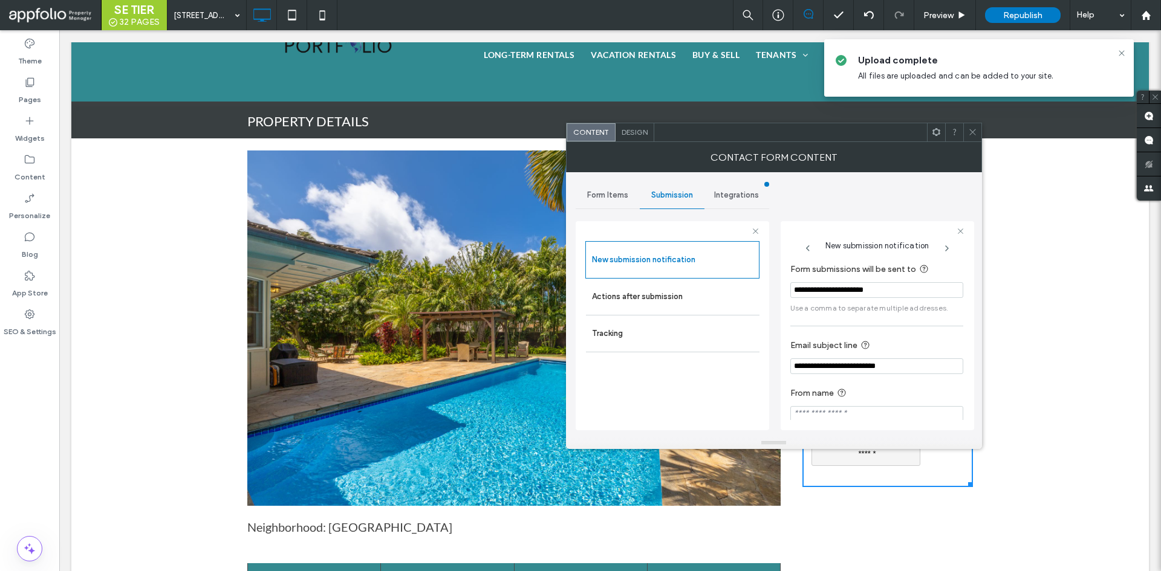
click at [868, 287] on input "**********" at bounding box center [876, 290] width 173 height 16
paste input "*"
type input "**********"
click at [808, 249] on icon at bounding box center [808, 249] width 10 height 10
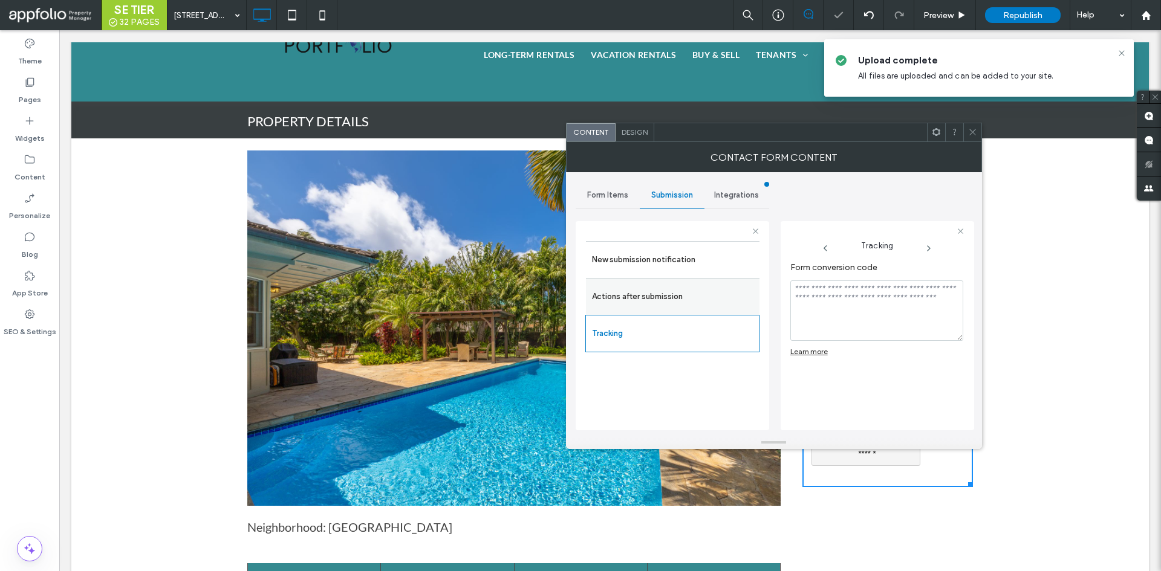
click at [687, 281] on div "Actions after submission" at bounding box center [673, 296] width 174 height 37
click at [687, 250] on label "New submission notification" at bounding box center [672, 260] width 161 height 24
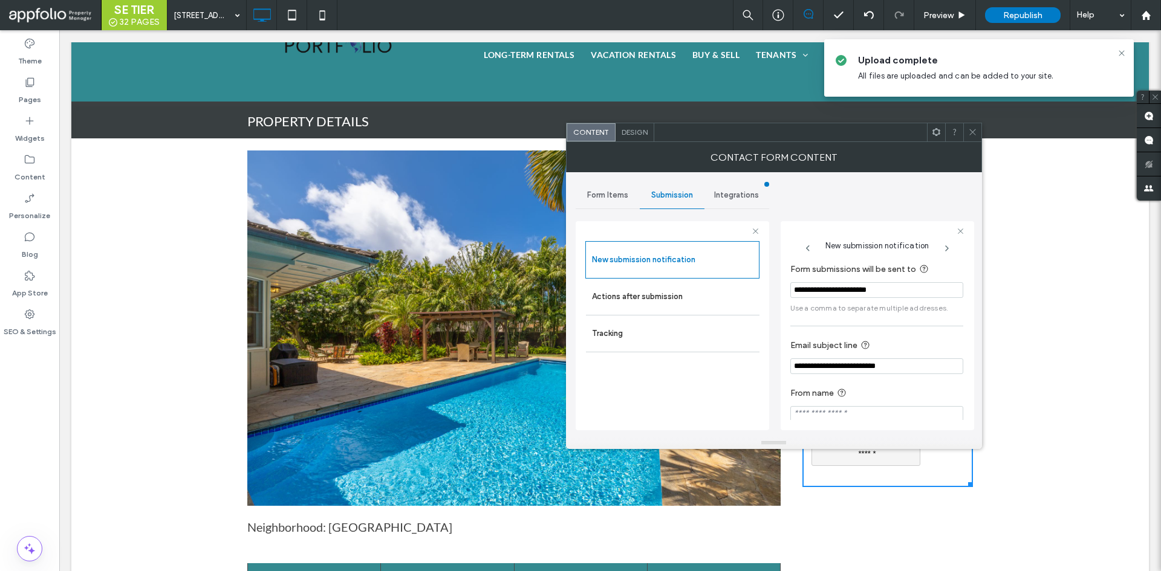
scroll to position [11, 0]
drag, startPoint x: 840, startPoint y: 357, endPoint x: 738, endPoint y: 357, distance: 101.6
click at [738, 357] on div "**********" at bounding box center [672, 324] width 193 height 225
type input "**********"
click at [968, 311] on div "**********" at bounding box center [877, 325] width 193 height 209
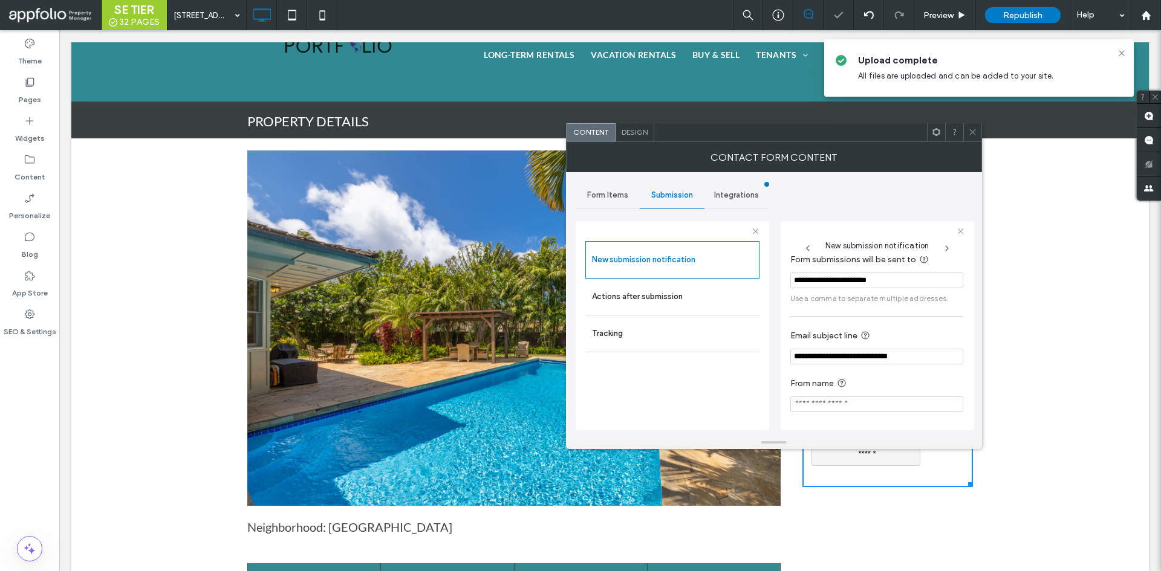
click at [979, 132] on div at bounding box center [972, 132] width 18 height 18
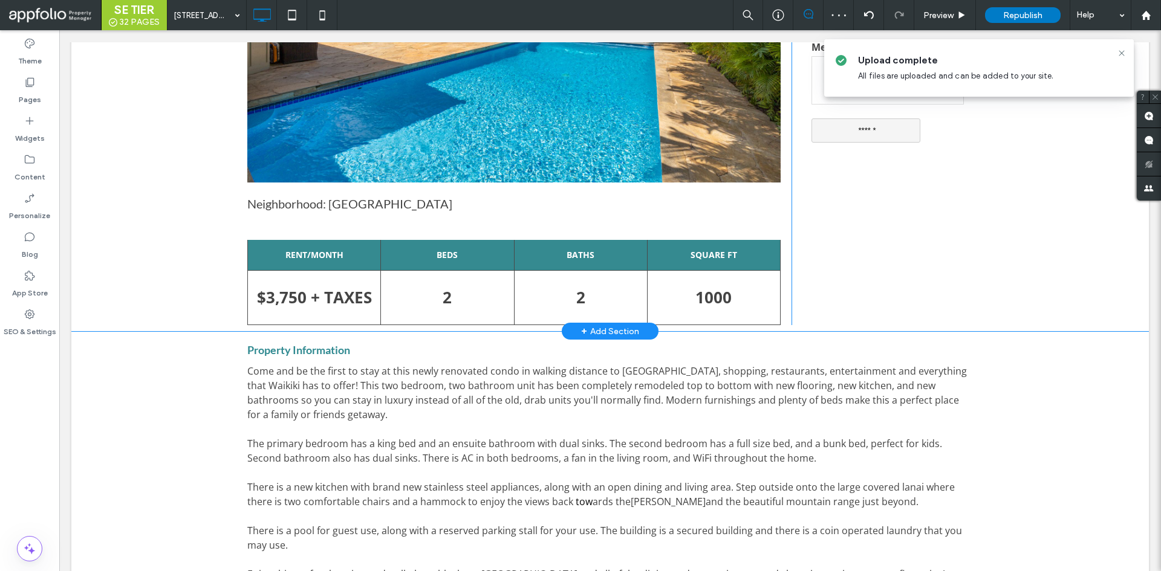
scroll to position [371, 0]
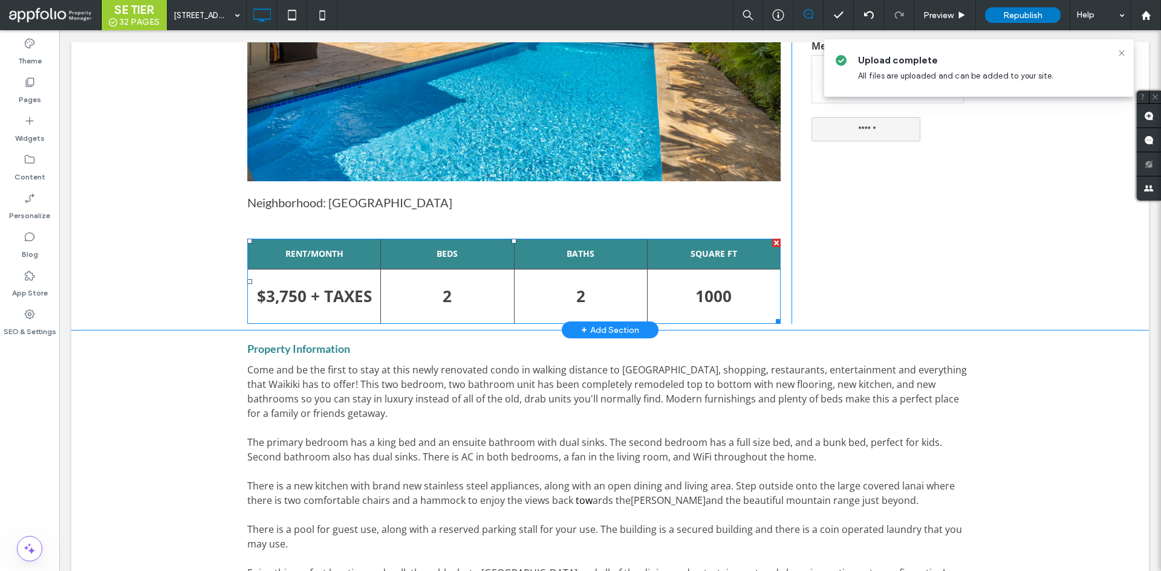
click at [338, 303] on td "$3,750 + TAXES" at bounding box center [314, 296] width 133 height 54
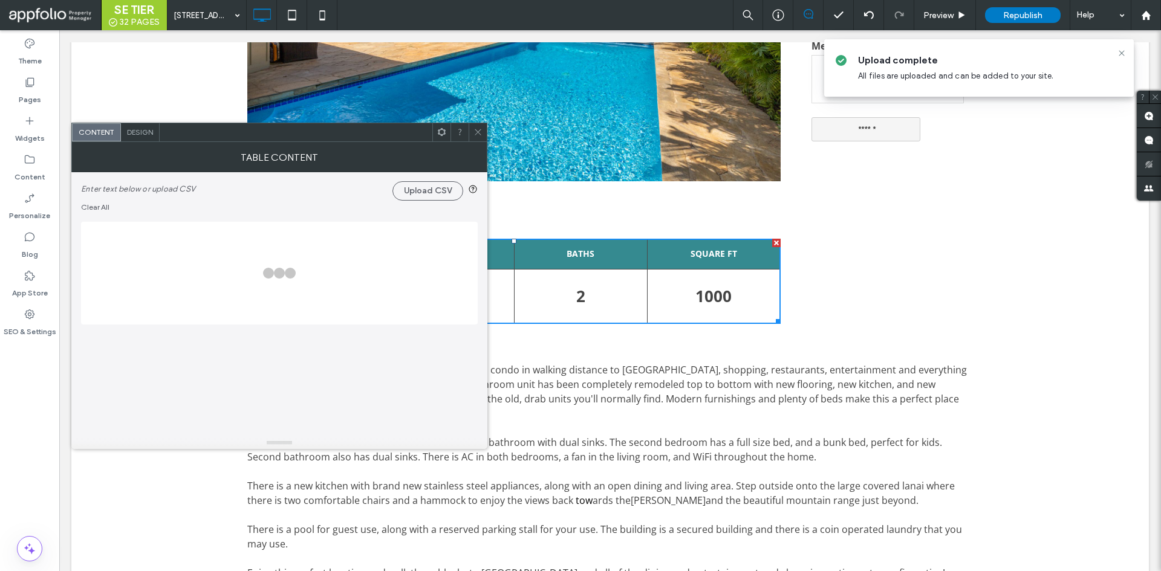
click at [338, 303] on div at bounding box center [279, 273] width 377 height 91
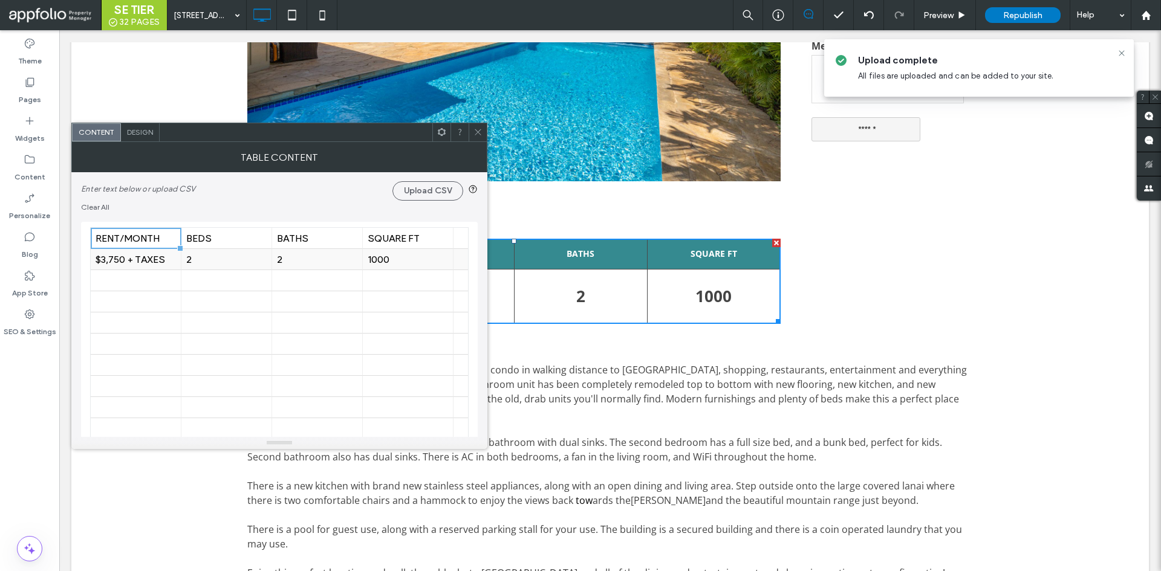
click at [140, 264] on div "$3,750 + TAXES" at bounding box center [136, 259] width 80 height 11
click at [119, 259] on input "**********" at bounding box center [136, 259] width 91 height 21
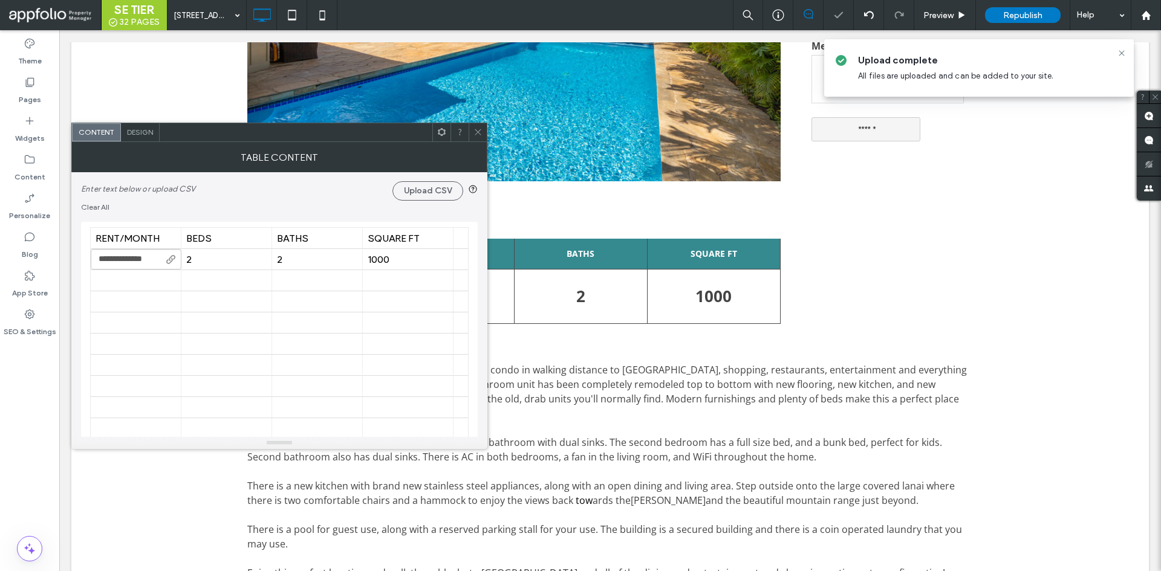
type input "**********"
click at [223, 252] on div "2" at bounding box center [226, 259] width 80 height 21
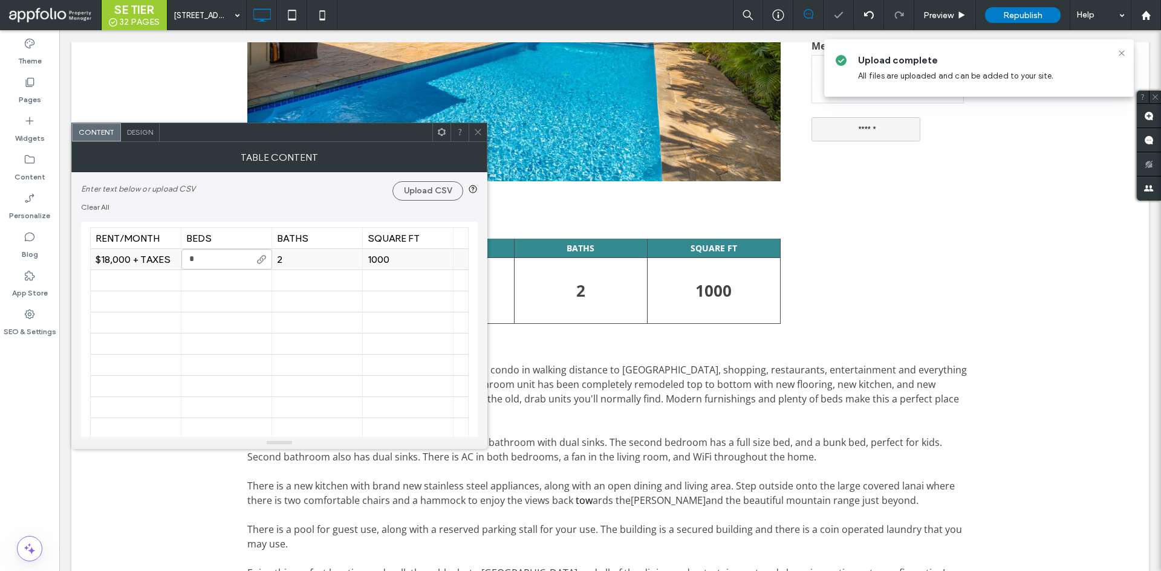
type input "*"
click at [319, 258] on div "2" at bounding box center [317, 259] width 80 height 11
type input "*"
click at [406, 247] on div "SQUARE FT" at bounding box center [408, 238] width 80 height 21
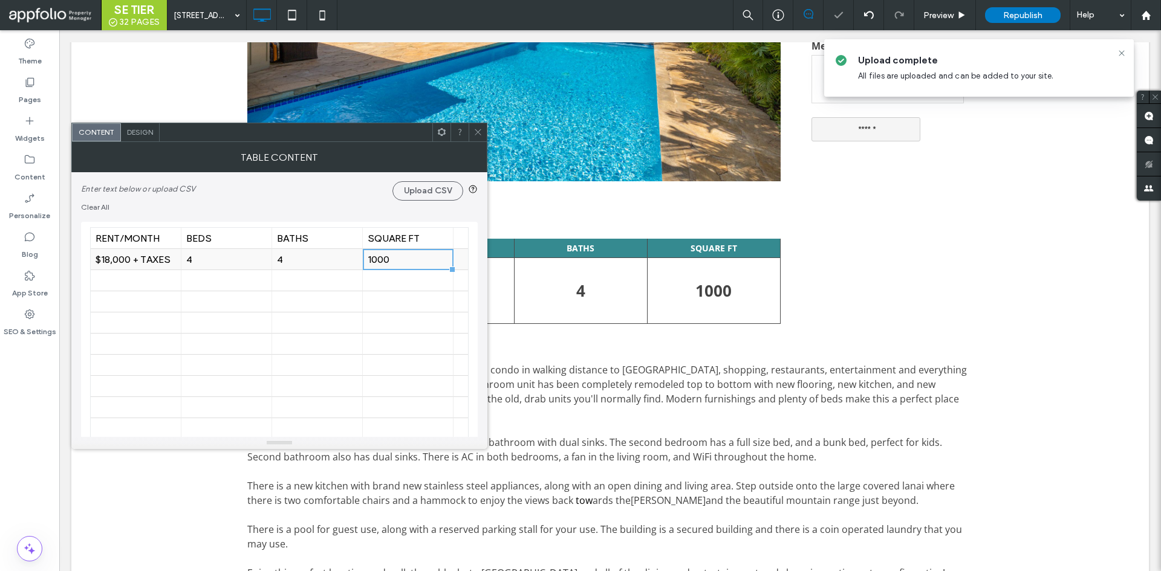
click at [400, 259] on div "1000" at bounding box center [408, 259] width 80 height 11
type input "*****"
click at [364, 206] on div "Enter text below or upload CSV Upload CSV Clear All" at bounding box center [279, 192] width 397 height 40
click at [408, 258] on div "3,559" at bounding box center [408, 259] width 80 height 11
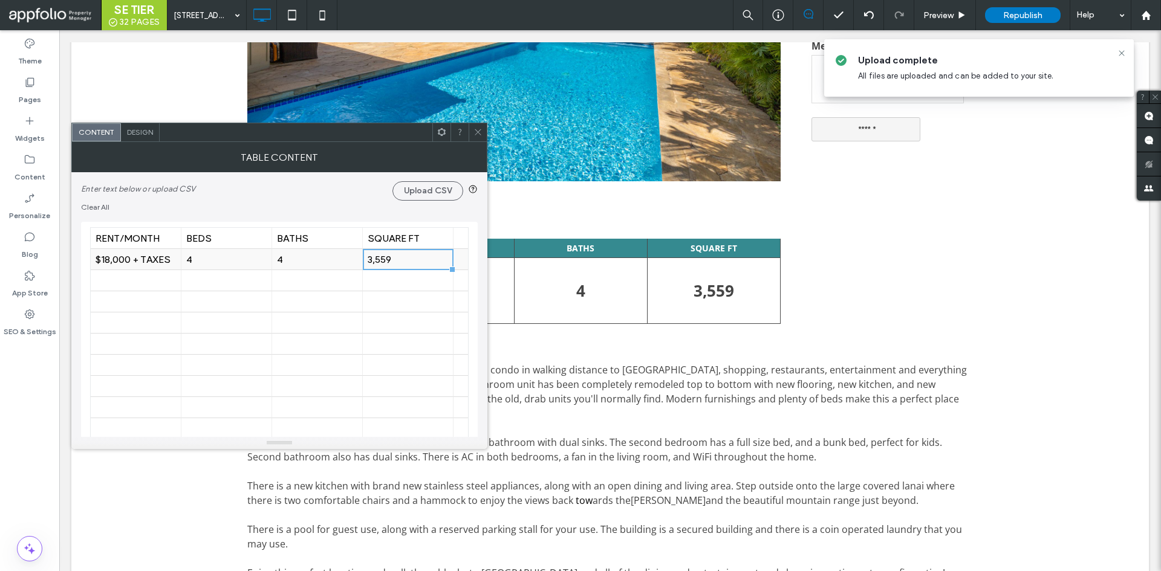
click at [408, 258] on div "3,559" at bounding box center [408, 259] width 80 height 11
click at [472, 129] on div at bounding box center [478, 132] width 18 height 18
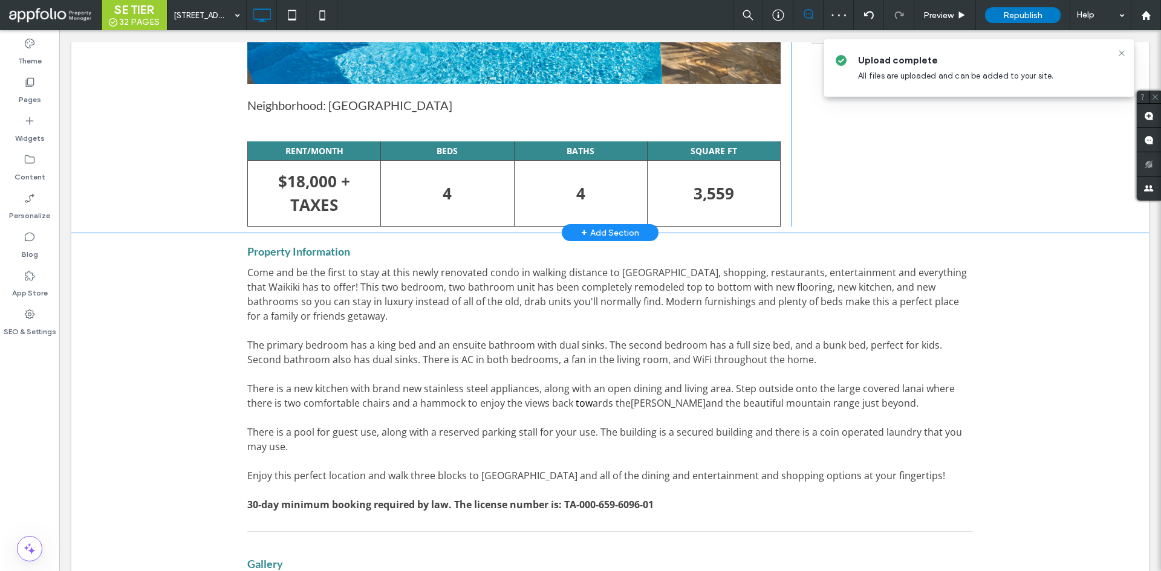
scroll to position [469, 0]
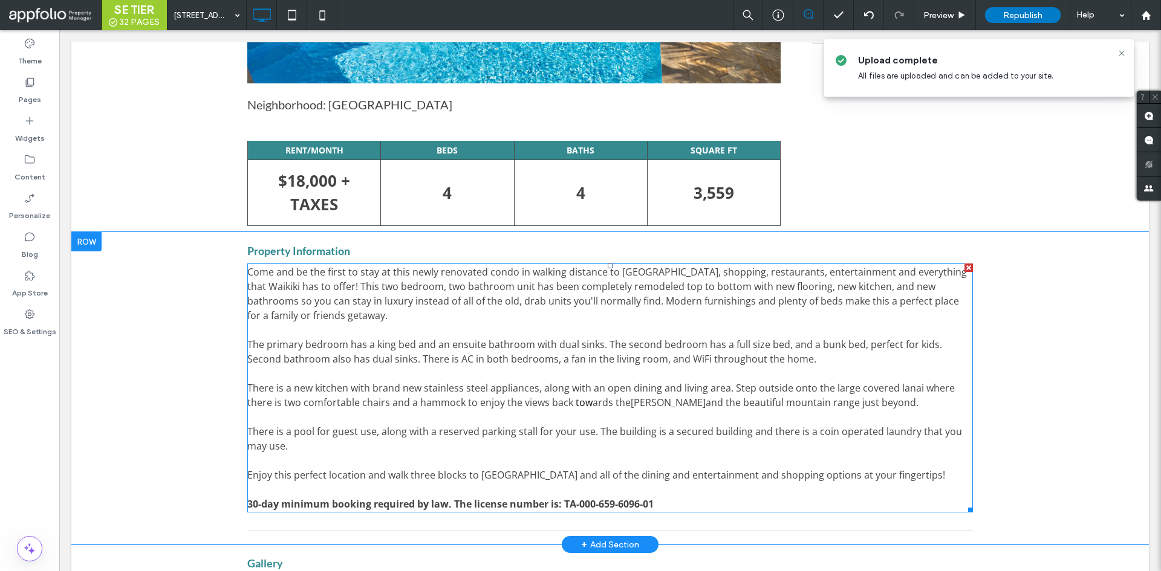
click at [355, 303] on span "Come and be the first to stay at this newly renovated condo in walking distance…" at bounding box center [607, 293] width 720 height 57
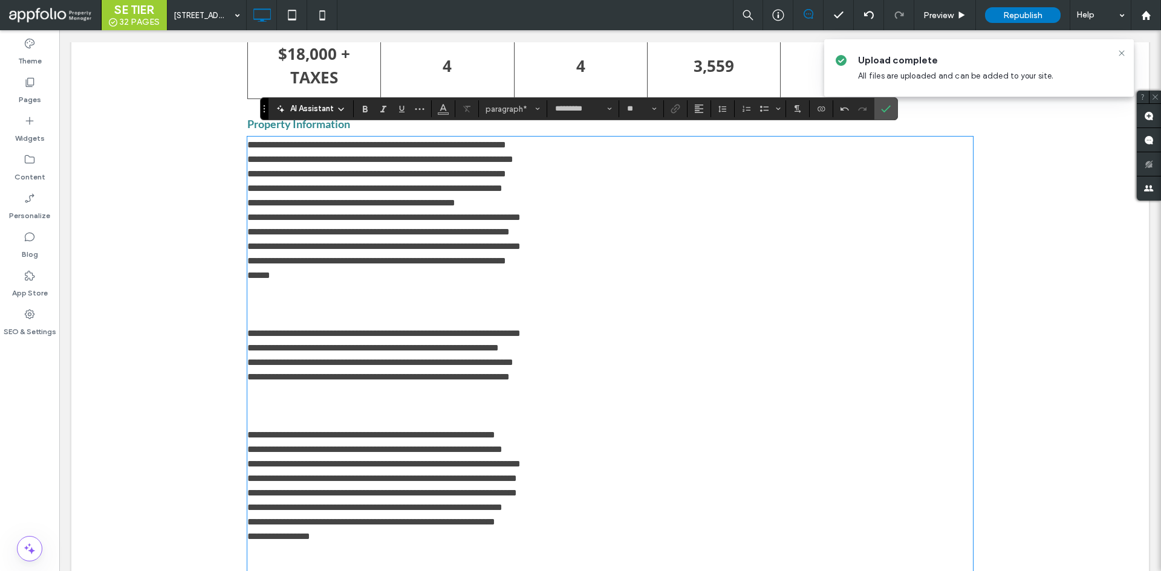
scroll to position [596, 0]
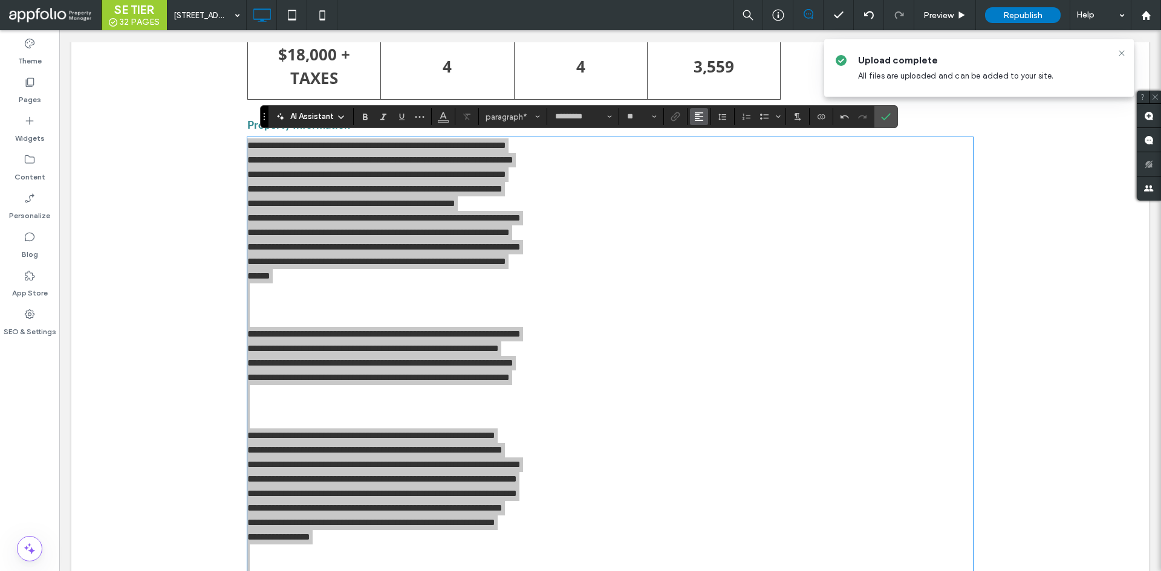
click at [701, 110] on span "Alignment" at bounding box center [699, 117] width 10 height 16
click at [717, 154] on div "ui.textEditor.alignment.center" at bounding box center [711, 154] width 16 height 10
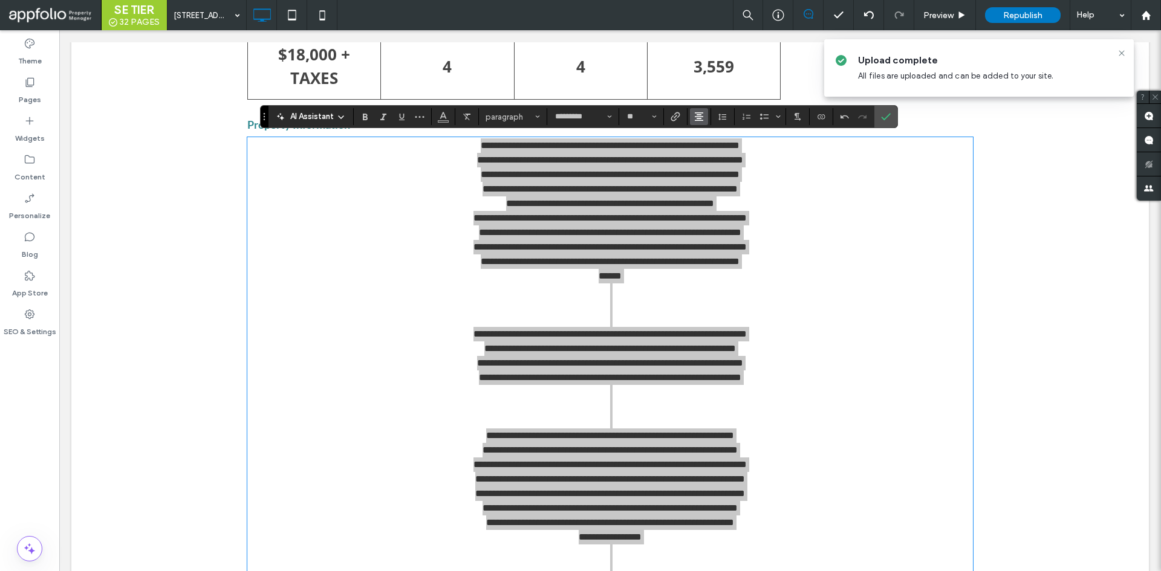
click at [700, 115] on icon "Alignment" at bounding box center [699, 117] width 10 height 10
click at [702, 135] on label "ui.textEditor.alignment.left" at bounding box center [711, 137] width 42 height 18
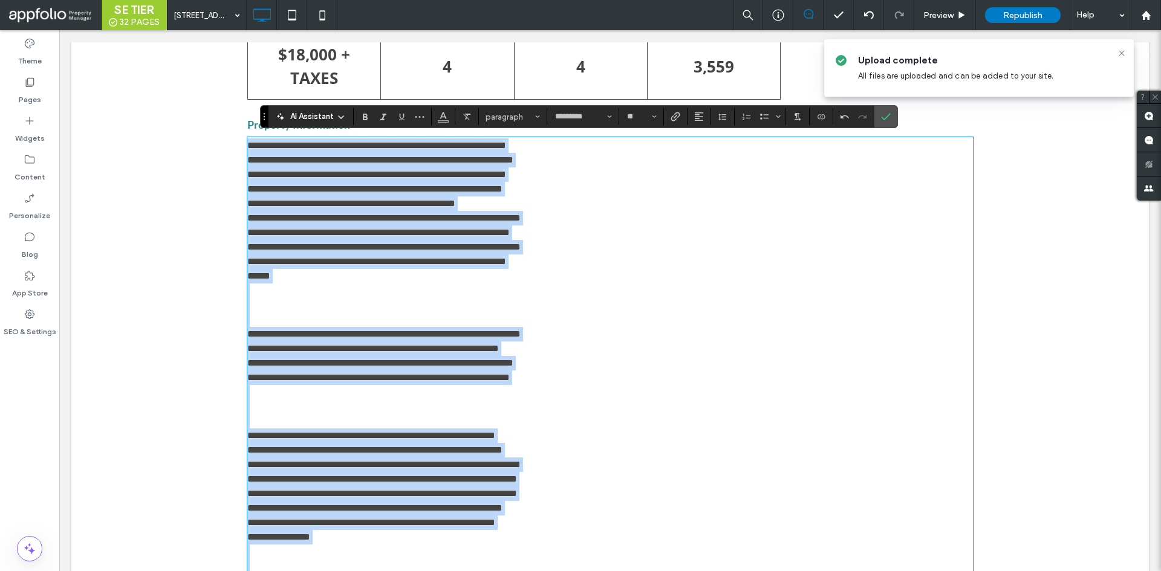
click at [489, 162] on span "**********" at bounding box center [380, 159] width 266 height 9
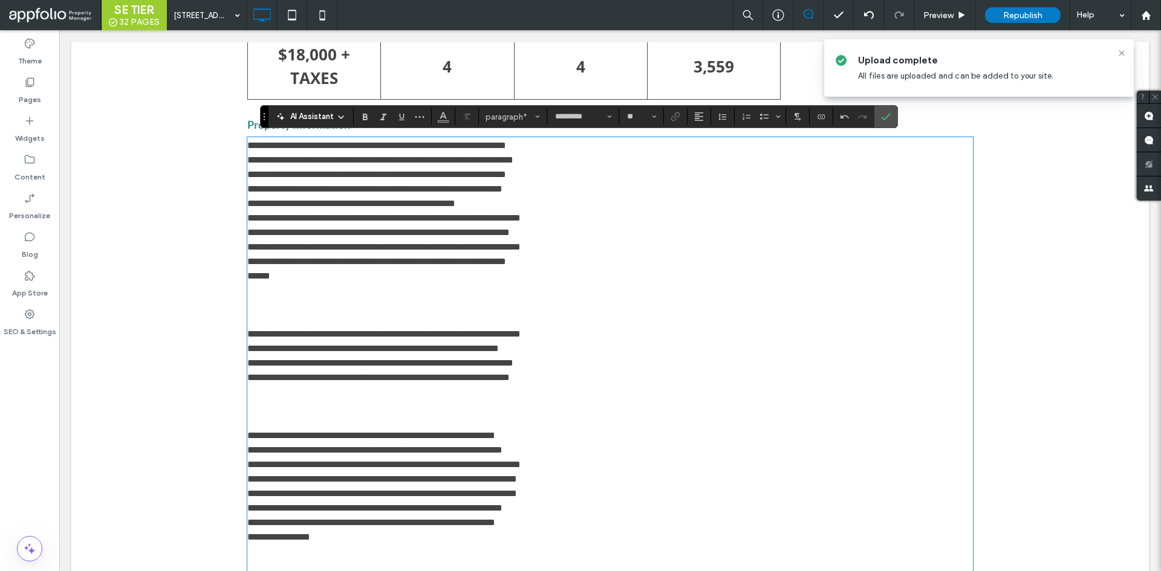
click at [255, 157] on span "**********" at bounding box center [380, 159] width 266 height 9
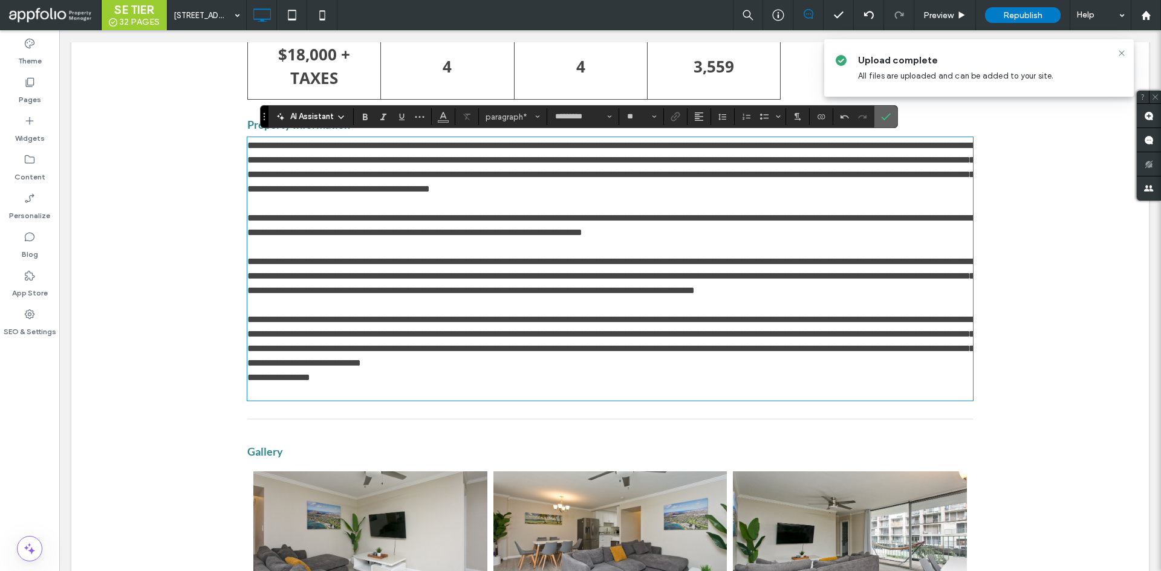
click at [883, 113] on icon "Confirm" at bounding box center [886, 117] width 10 height 10
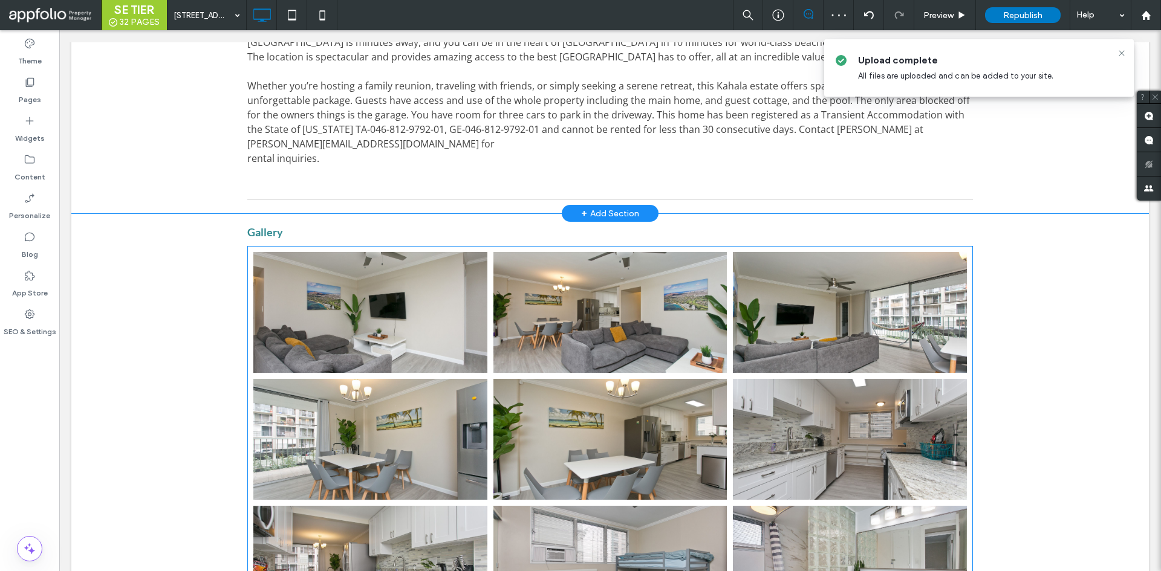
scroll to position [859, 0]
click at [466, 330] on link at bounding box center [370, 312] width 234 height 121
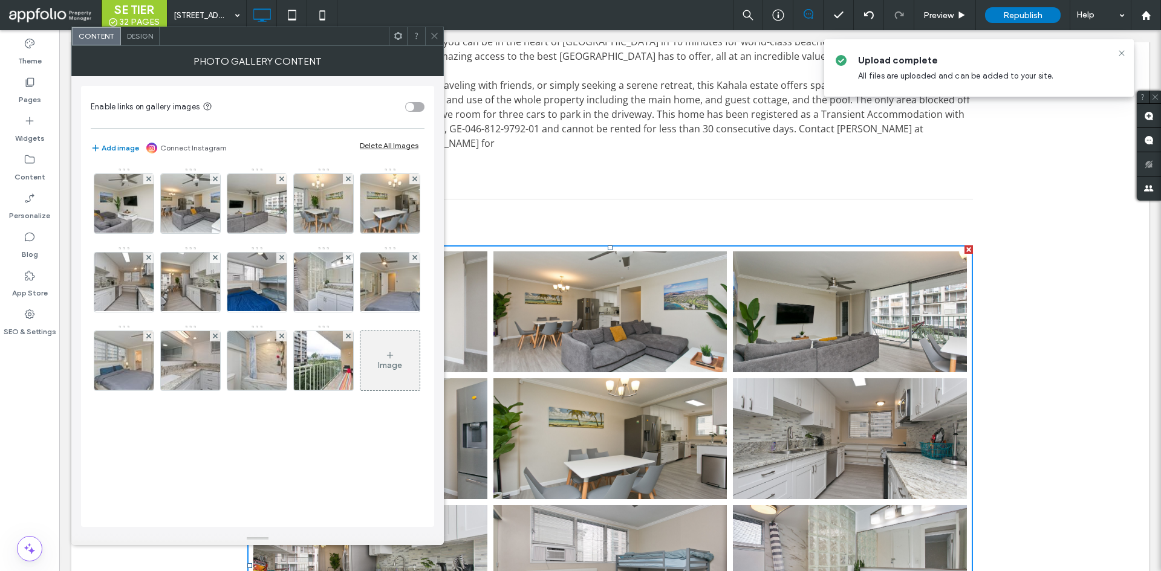
click at [395, 141] on div "Delete All Images" at bounding box center [389, 145] width 59 height 9
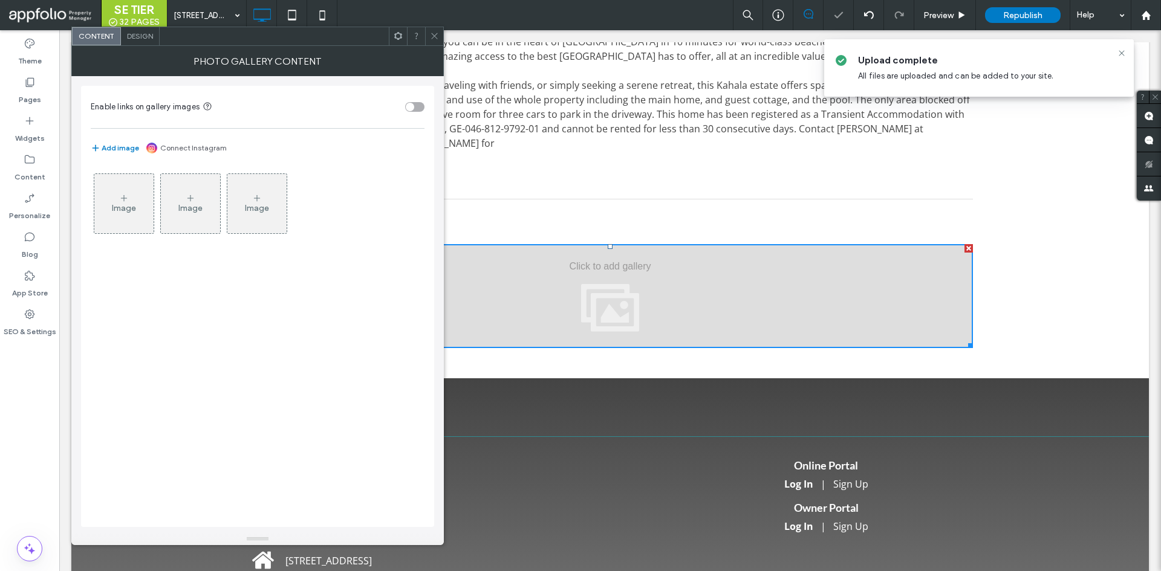
click at [106, 201] on div "Image" at bounding box center [123, 203] width 59 height 57
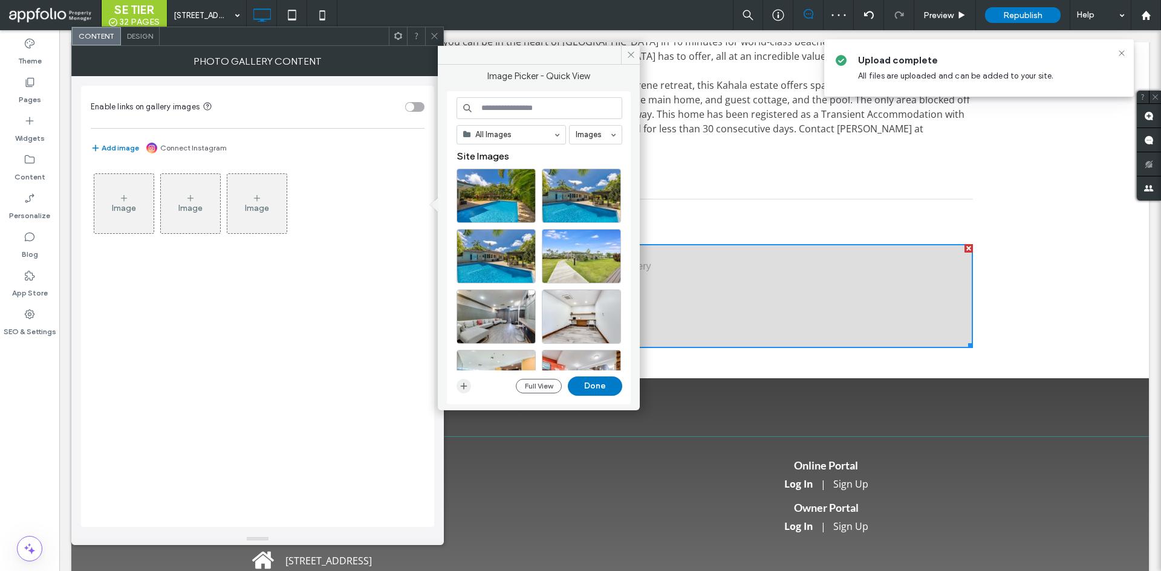
click at [459, 384] on icon "button" at bounding box center [464, 387] width 10 height 10
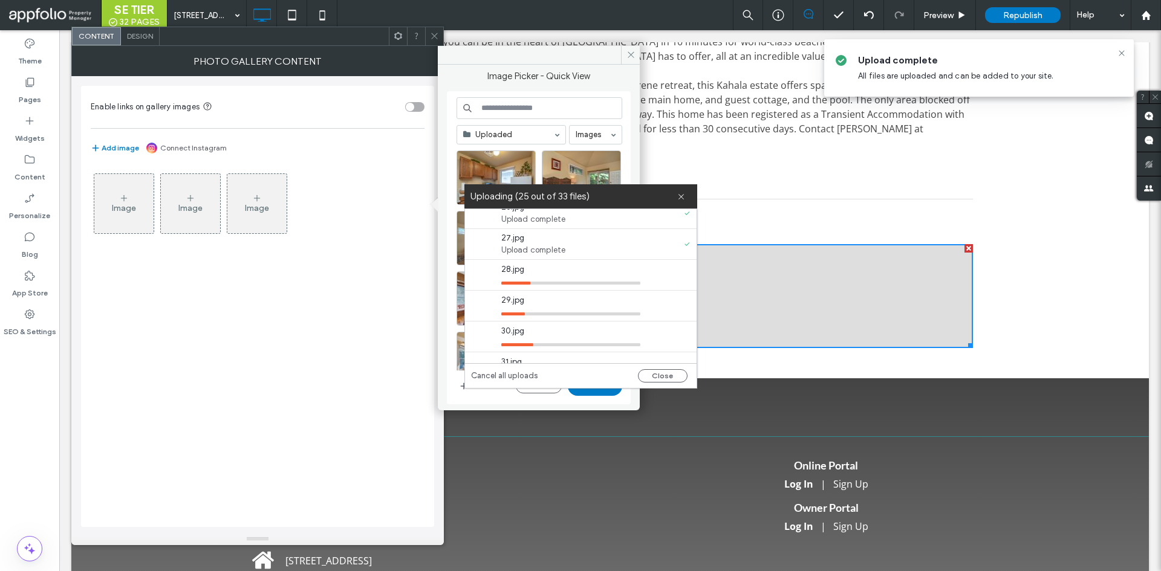
scroll to position [743, 0]
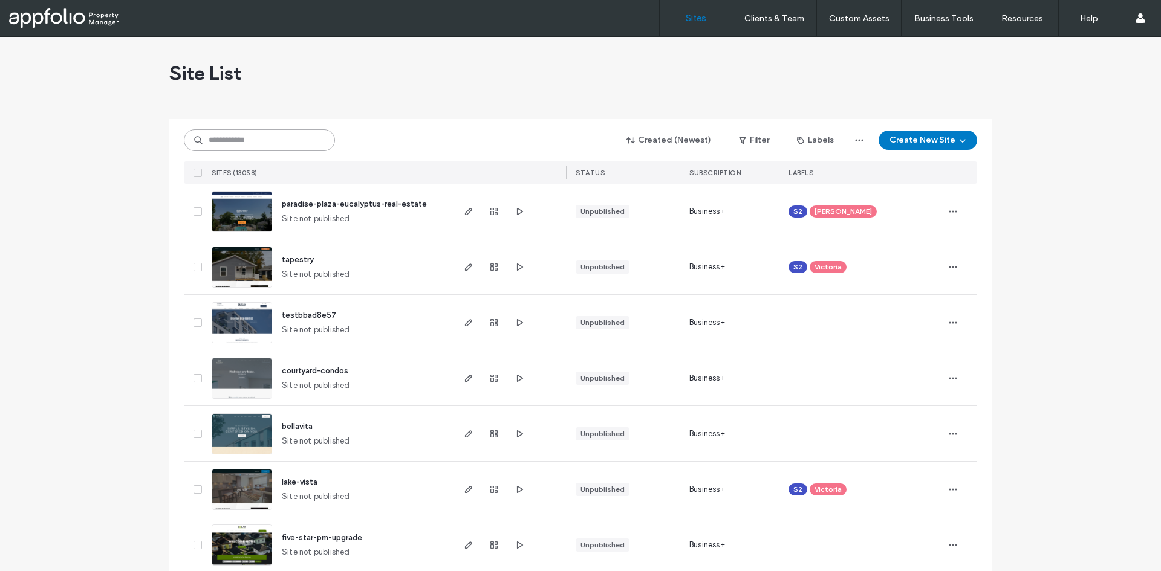
paste input "**********"
click at [276, 140] on input "**********" at bounding box center [259, 140] width 151 height 22
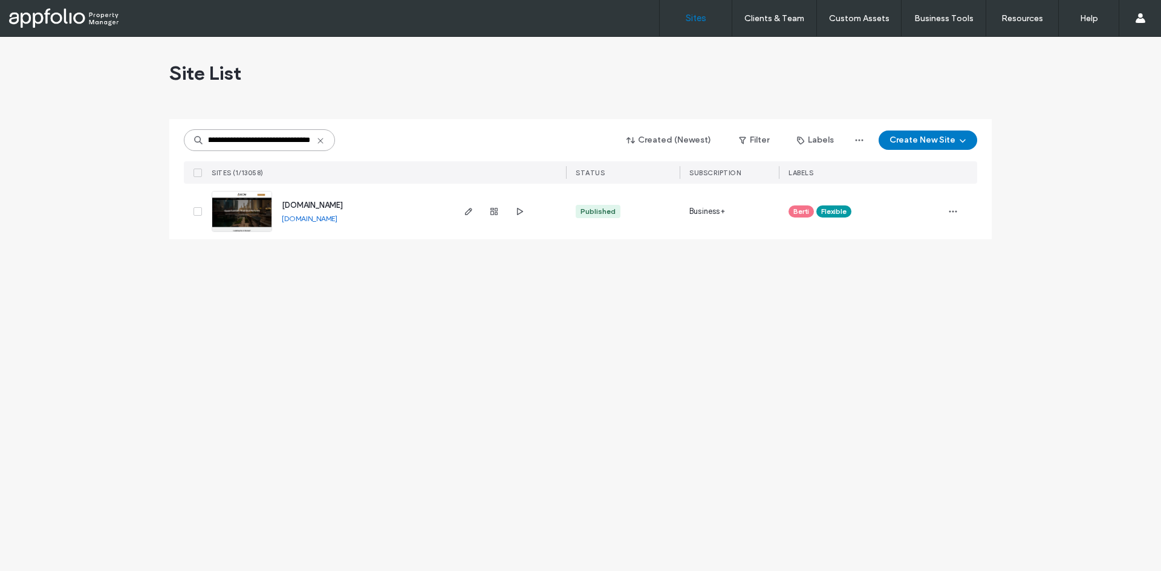
type input "**********"
click at [226, 221] on link at bounding box center [242, 211] width 60 height 41
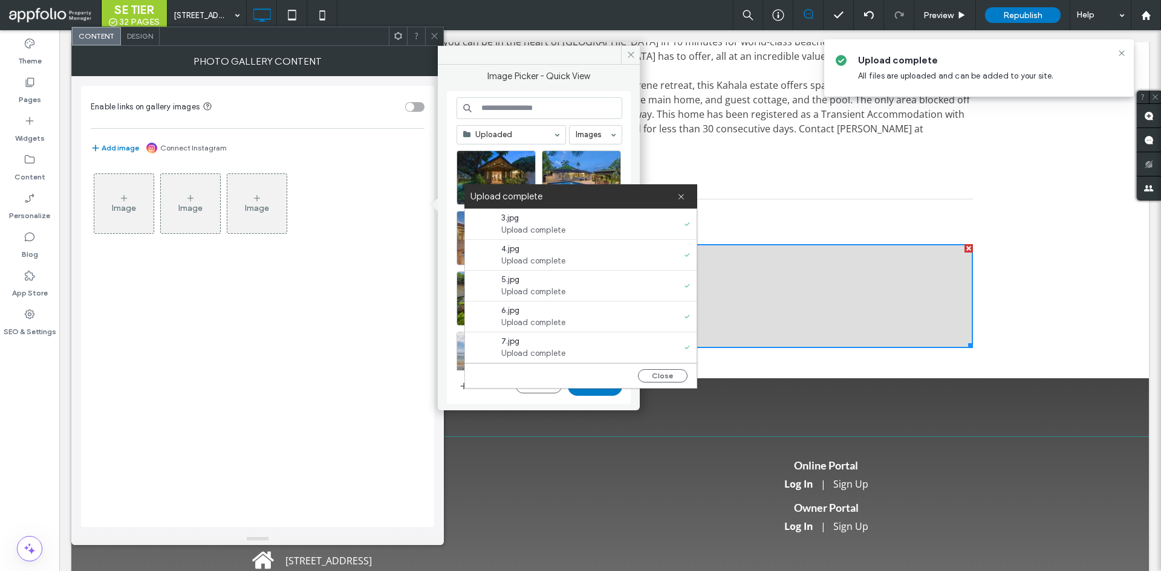
scroll to position [863, 0]
click at [663, 375] on button "Close" at bounding box center [663, 375] width 50 height 13
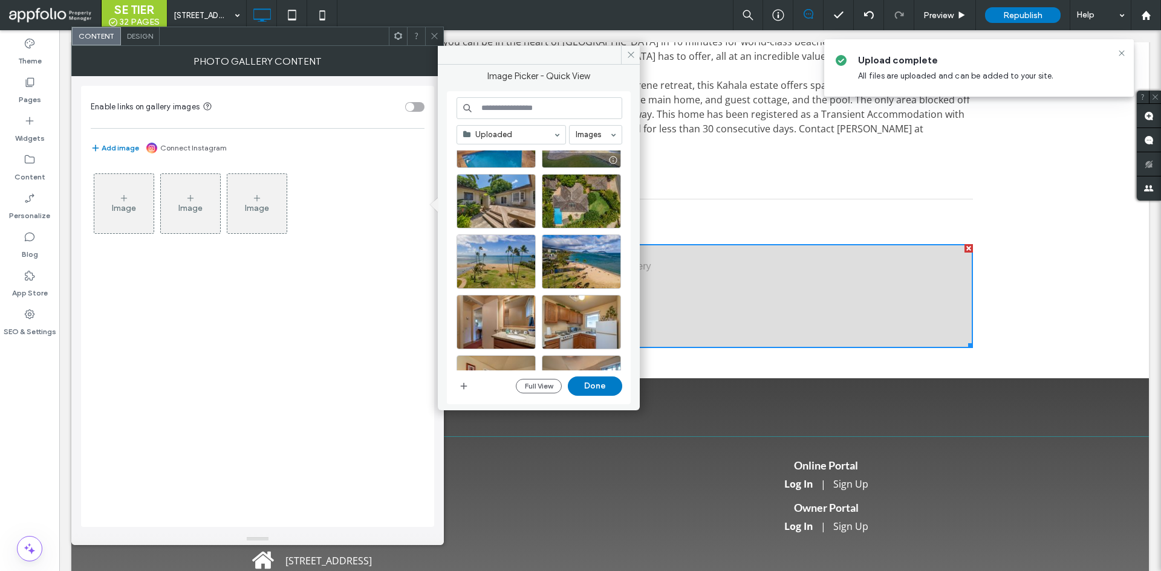
scroll to position [0, 0]
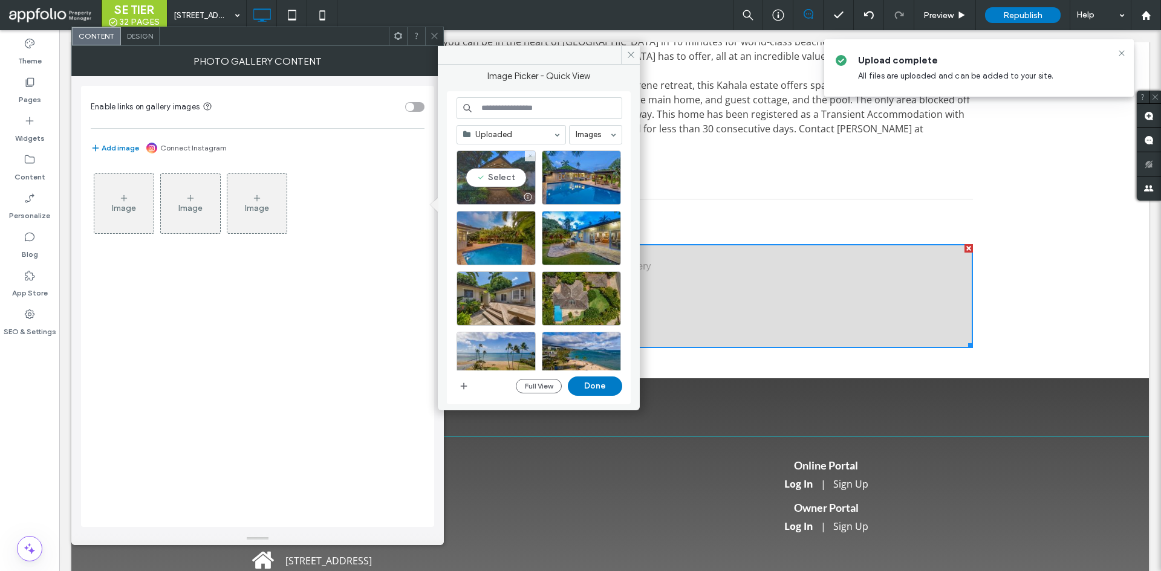
click at [499, 164] on div "Select" at bounding box center [496, 178] width 79 height 54
click at [571, 185] on div "Select" at bounding box center [581, 178] width 79 height 54
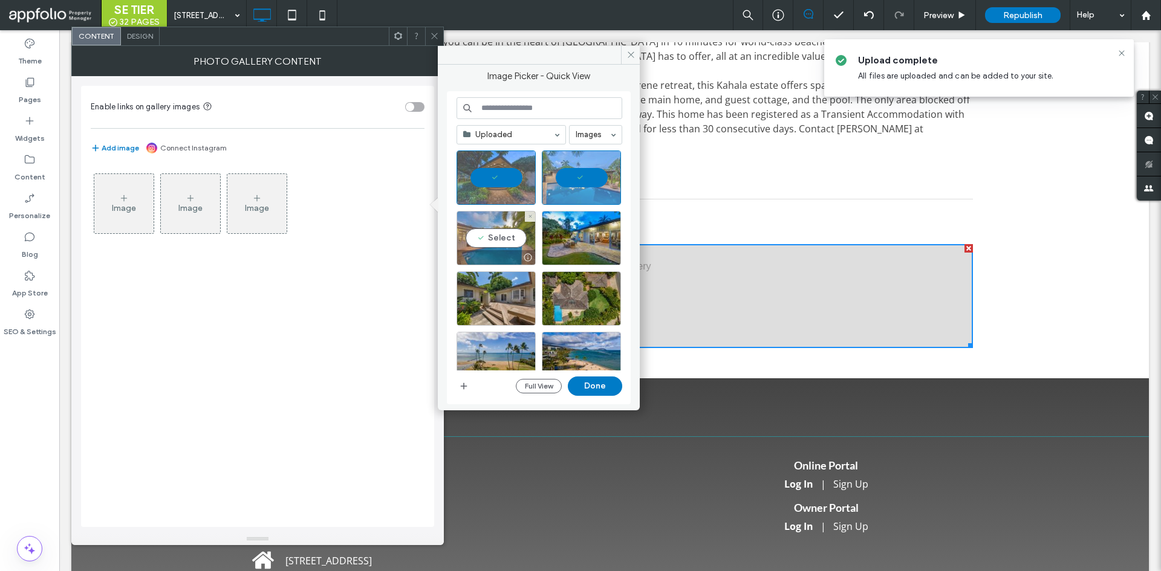
click at [498, 235] on div "Select" at bounding box center [496, 238] width 79 height 54
click at [582, 239] on div "Select" at bounding box center [581, 238] width 79 height 54
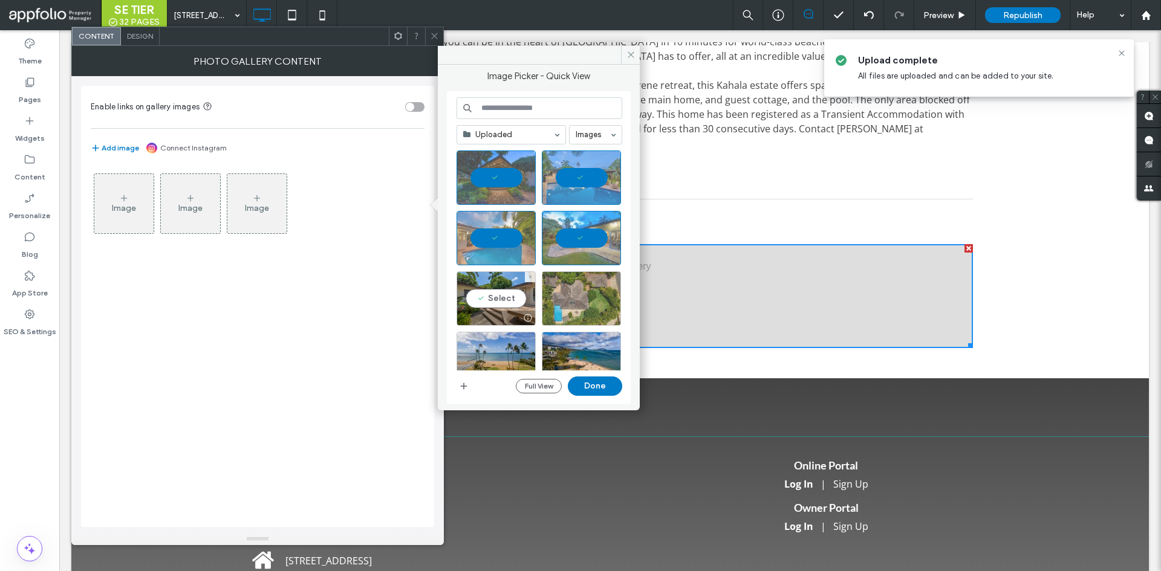
drag, startPoint x: 496, startPoint y: 296, endPoint x: 559, endPoint y: 295, distance: 62.3
click at [496, 296] on div "Select" at bounding box center [496, 298] width 79 height 54
click at [589, 302] on div "Select" at bounding box center [581, 298] width 79 height 54
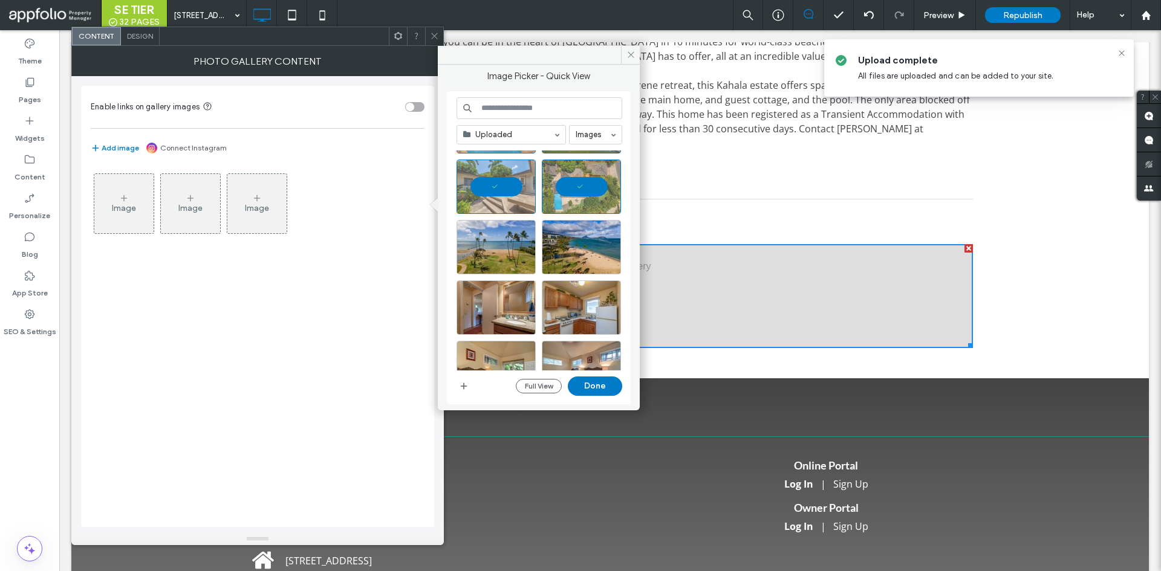
scroll to position [112, 0]
drag, startPoint x: 521, startPoint y: 249, endPoint x: 535, endPoint y: 258, distance: 16.9
click at [520, 249] on div "Select" at bounding box center [496, 246] width 79 height 54
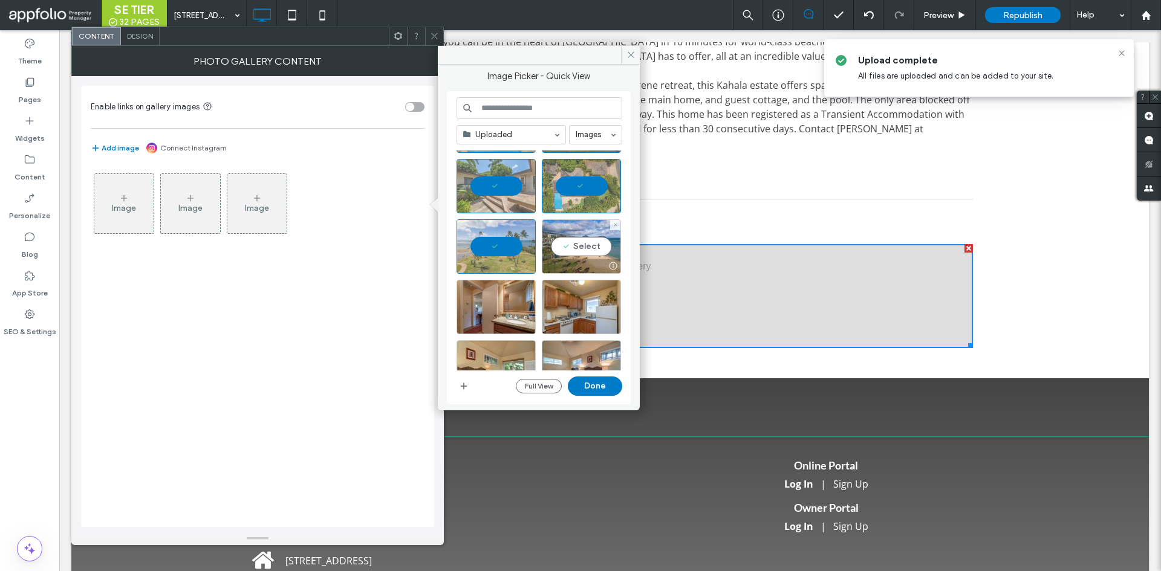
click at [591, 257] on div "Select" at bounding box center [581, 246] width 79 height 54
click at [515, 302] on div "Select" at bounding box center [496, 307] width 79 height 54
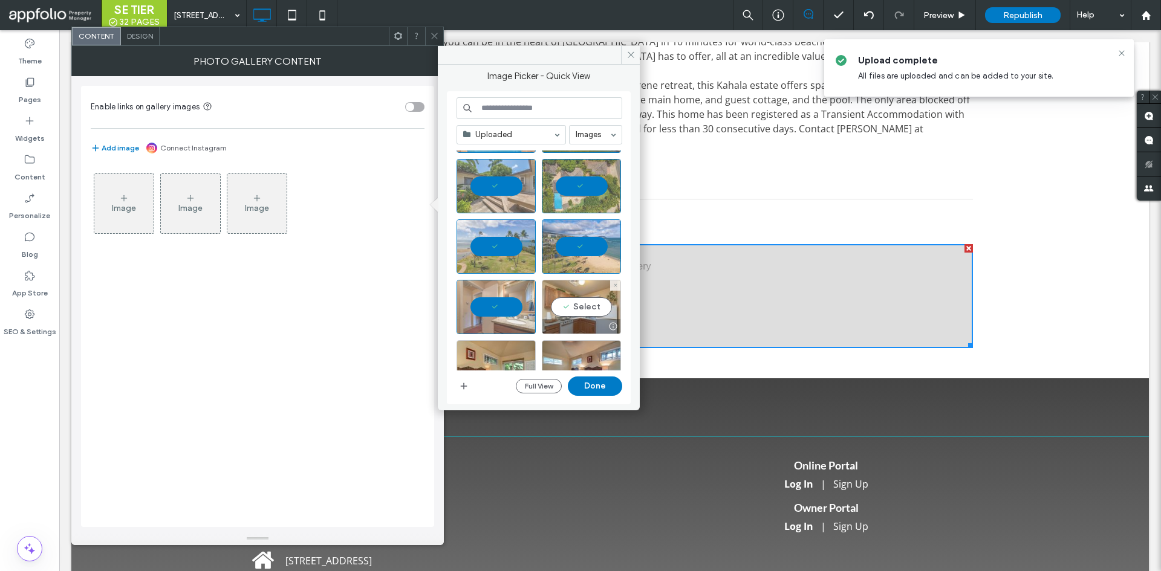
click at [579, 312] on div "Select" at bounding box center [581, 307] width 79 height 54
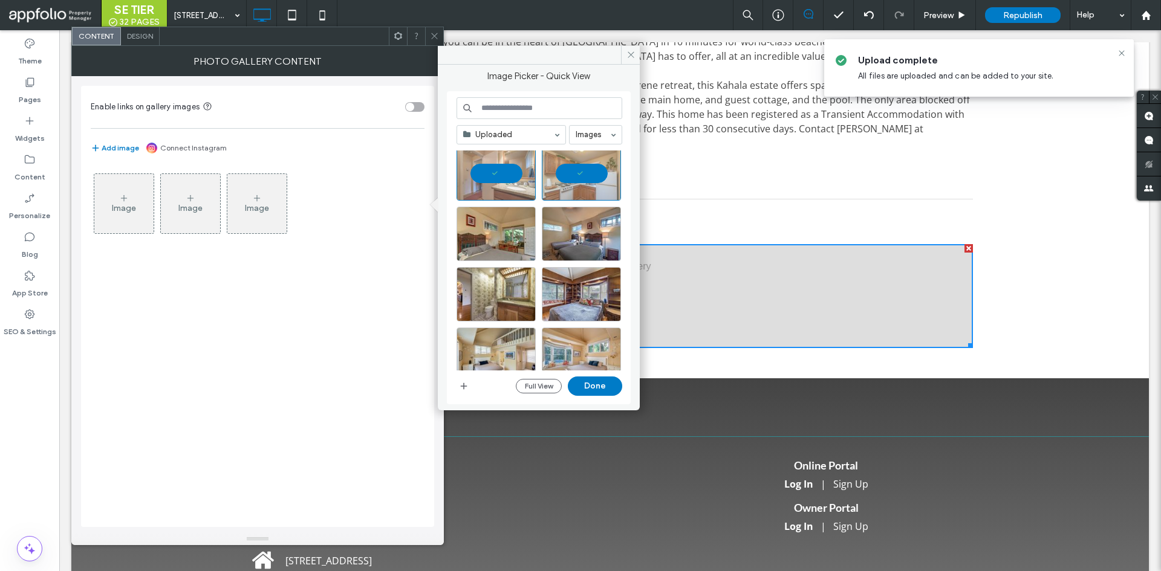
scroll to position [247, 0]
drag, startPoint x: 510, startPoint y: 229, endPoint x: 517, endPoint y: 229, distance: 6.7
click at [510, 229] on div "Select" at bounding box center [496, 233] width 79 height 54
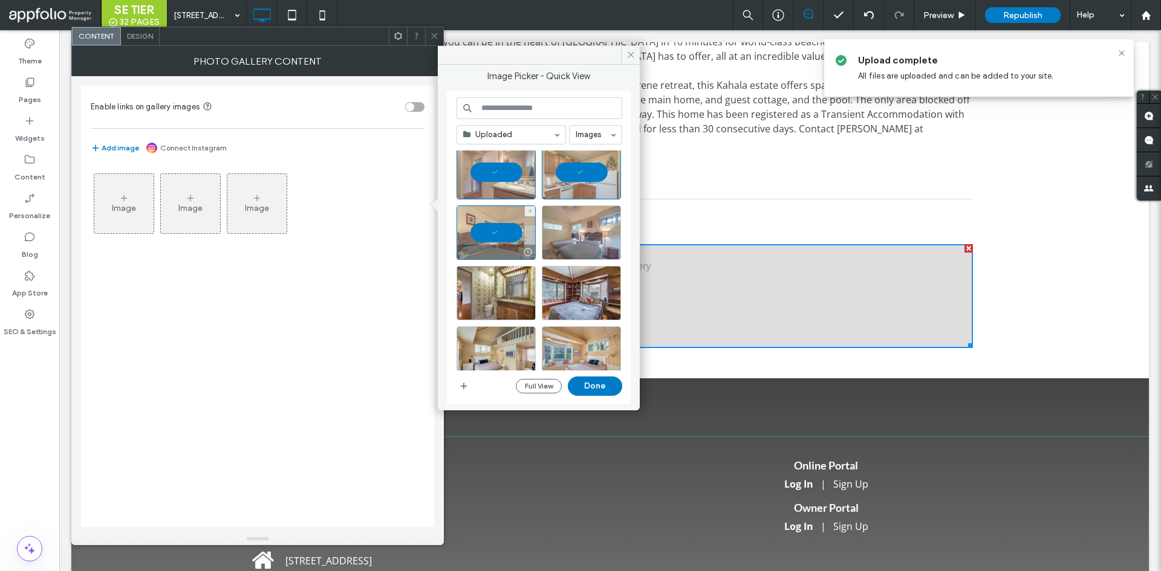
click at [580, 236] on div at bounding box center [581, 233] width 79 height 54
click at [499, 287] on div "Select" at bounding box center [496, 293] width 79 height 54
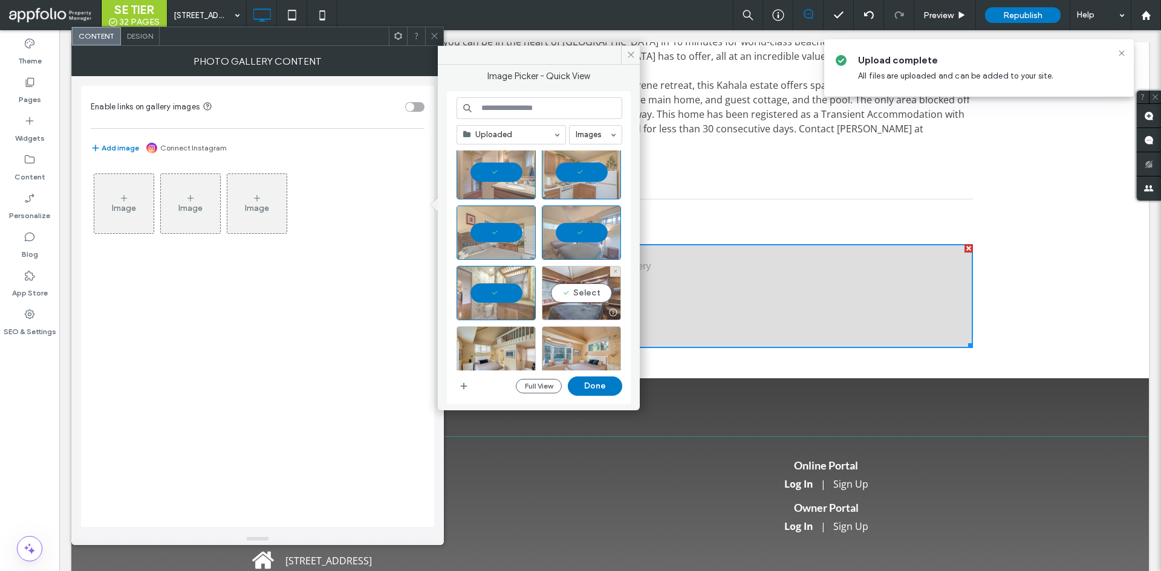
click at [576, 296] on div "Select" at bounding box center [581, 293] width 79 height 54
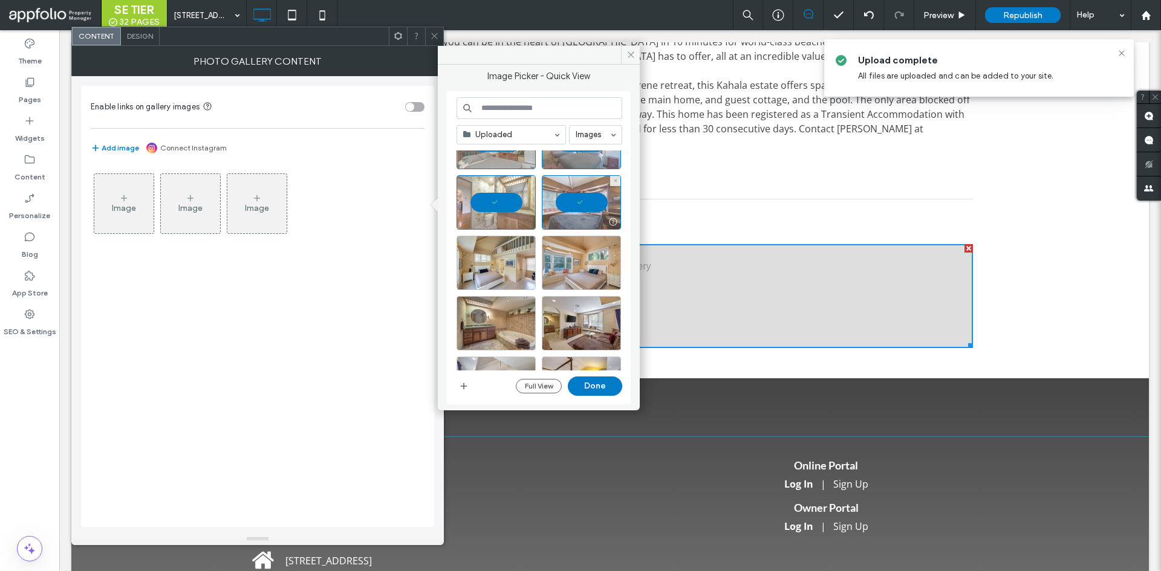
scroll to position [339, 0]
click at [508, 257] on div "Select" at bounding box center [496, 262] width 79 height 54
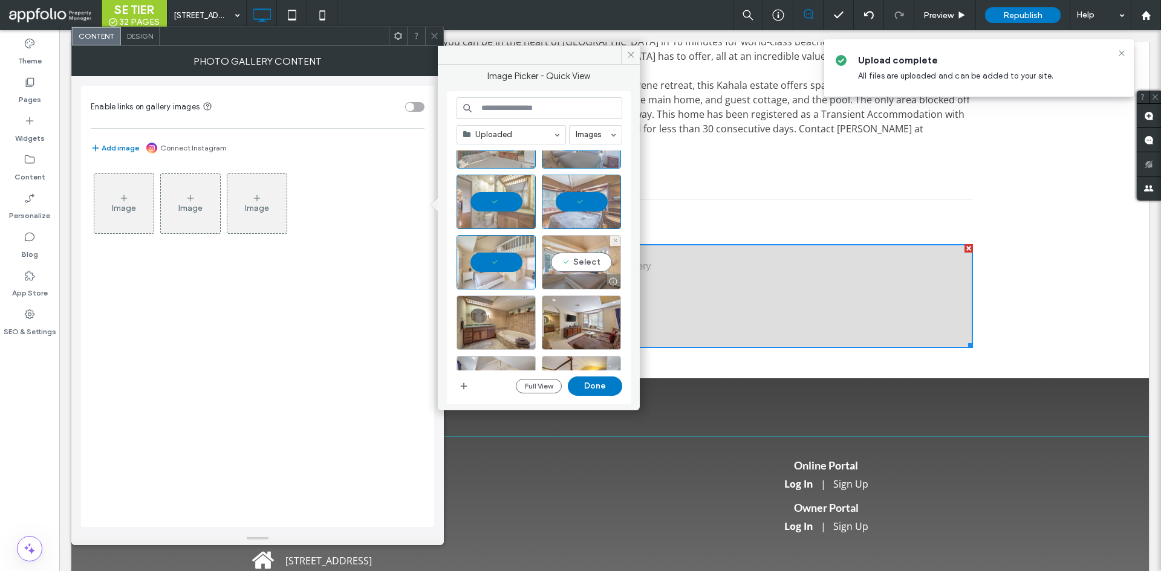
click at [580, 254] on div "Select" at bounding box center [581, 262] width 79 height 54
drag, startPoint x: 562, startPoint y: 267, endPoint x: 553, endPoint y: 264, distance: 8.8
click at [562, 267] on div at bounding box center [581, 262] width 79 height 54
click at [503, 247] on div at bounding box center [496, 262] width 79 height 54
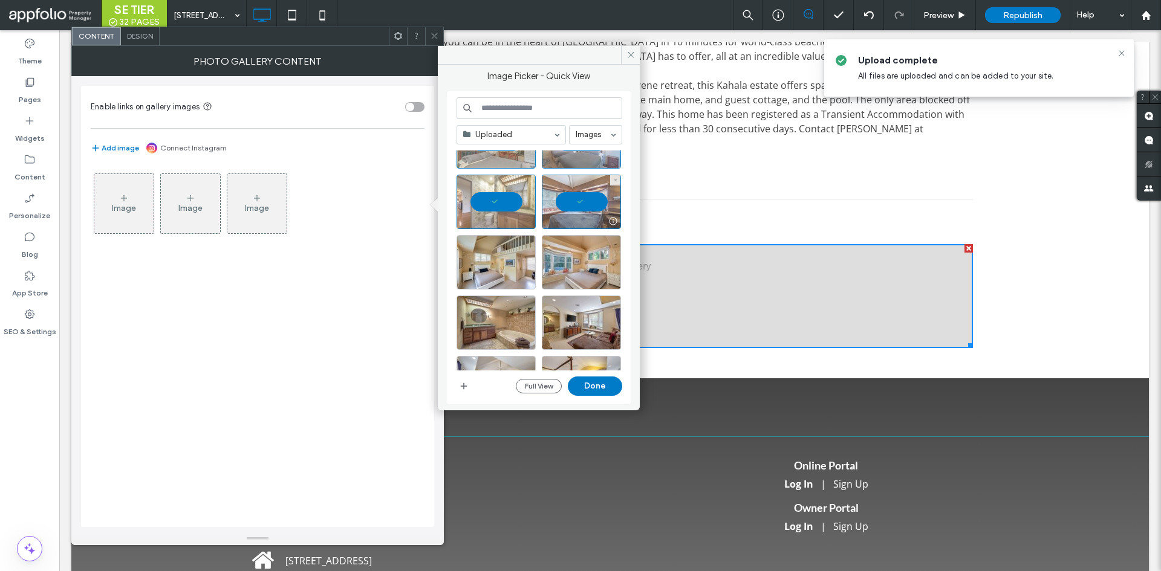
click at [570, 202] on div at bounding box center [581, 202] width 79 height 54
click at [509, 195] on div at bounding box center [496, 202] width 79 height 54
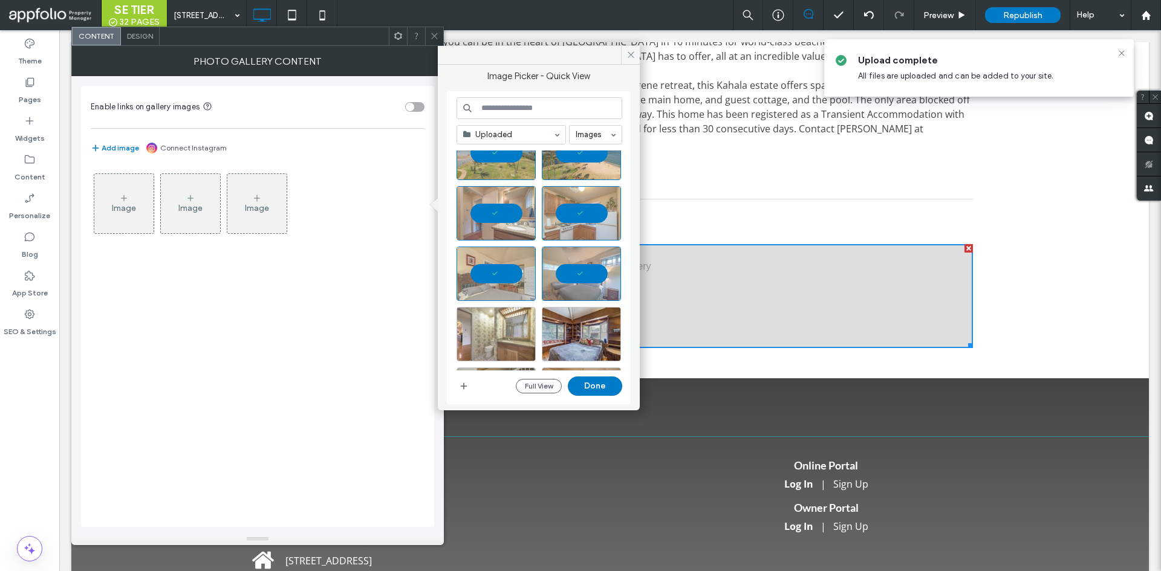
scroll to position [206, 0]
click at [570, 261] on div at bounding box center [581, 274] width 79 height 54
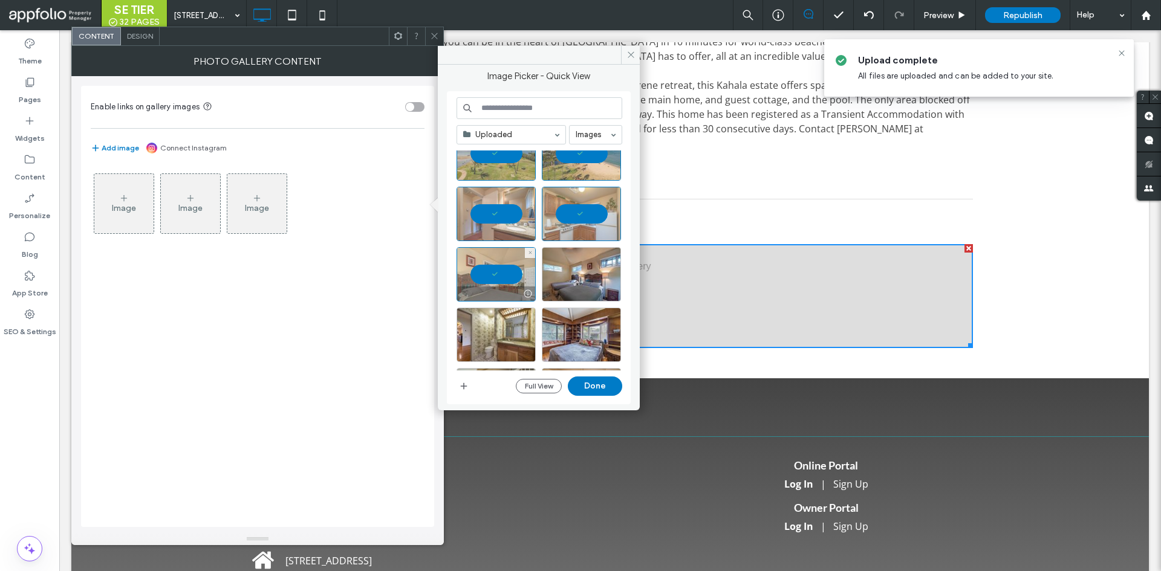
drag, startPoint x: 492, startPoint y: 258, endPoint x: 513, endPoint y: 238, distance: 28.6
click at [497, 252] on div at bounding box center [496, 274] width 79 height 54
click at [551, 210] on div at bounding box center [581, 214] width 79 height 54
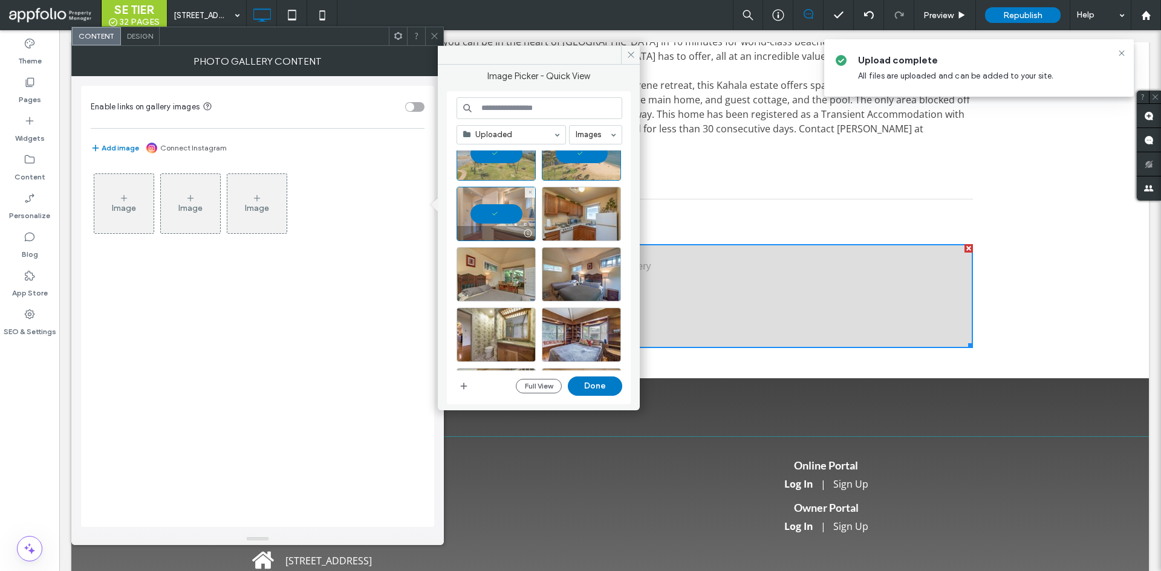
click at [509, 210] on div at bounding box center [496, 214] width 79 height 54
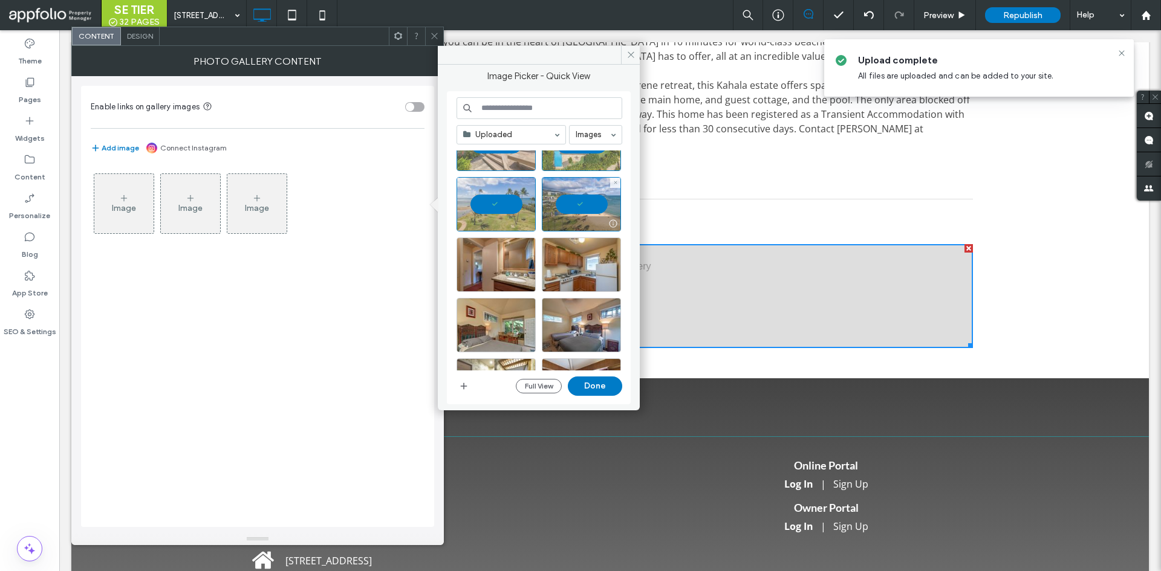
click at [570, 213] on div at bounding box center [581, 204] width 79 height 54
click at [507, 198] on div at bounding box center [496, 204] width 79 height 54
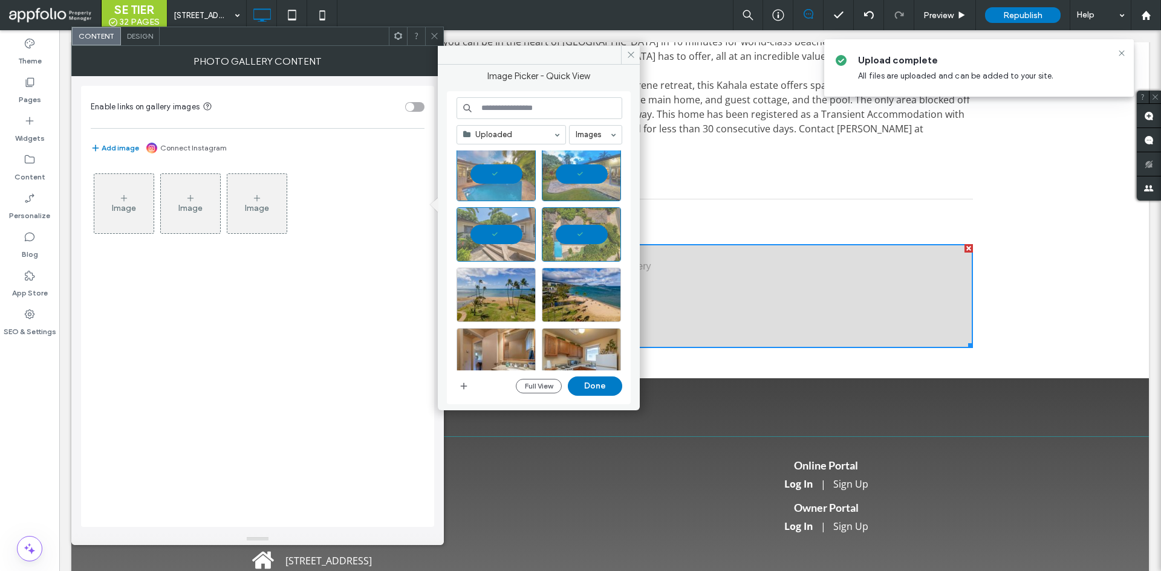
scroll to position [65, 0]
click at [577, 222] on div at bounding box center [581, 234] width 79 height 54
click at [497, 213] on div at bounding box center [496, 234] width 79 height 54
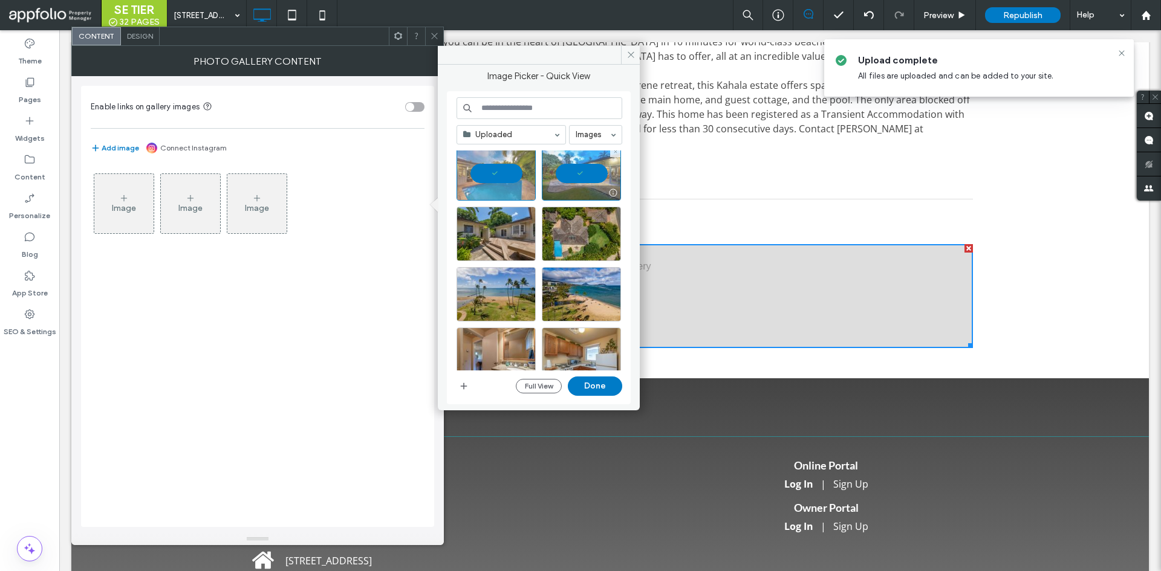
click at [583, 164] on div at bounding box center [581, 173] width 79 height 54
click at [498, 157] on div at bounding box center [496, 173] width 79 height 54
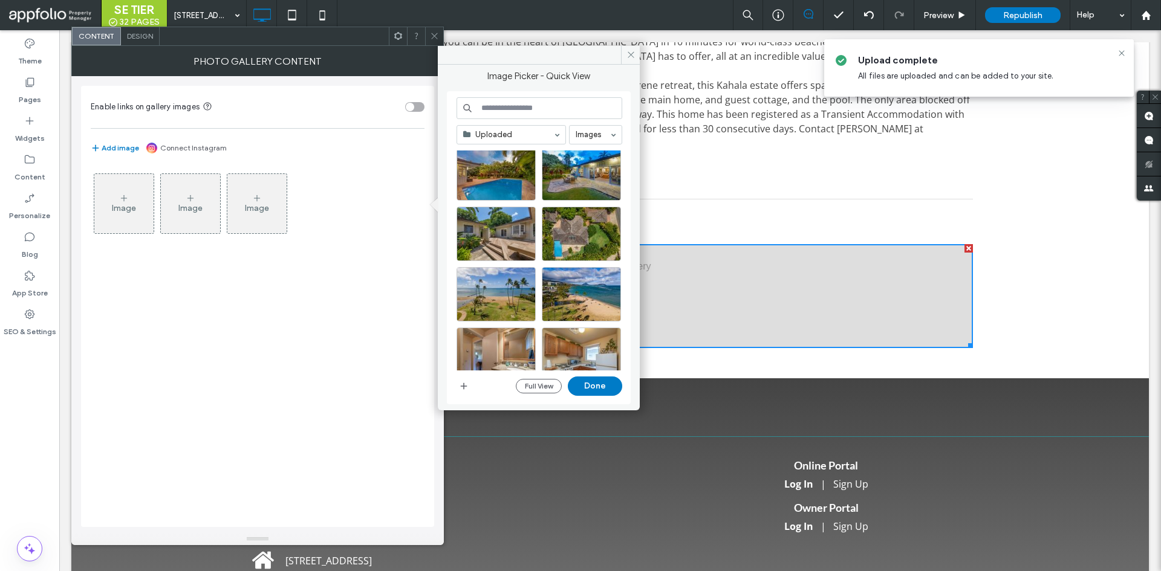
scroll to position [0, 0]
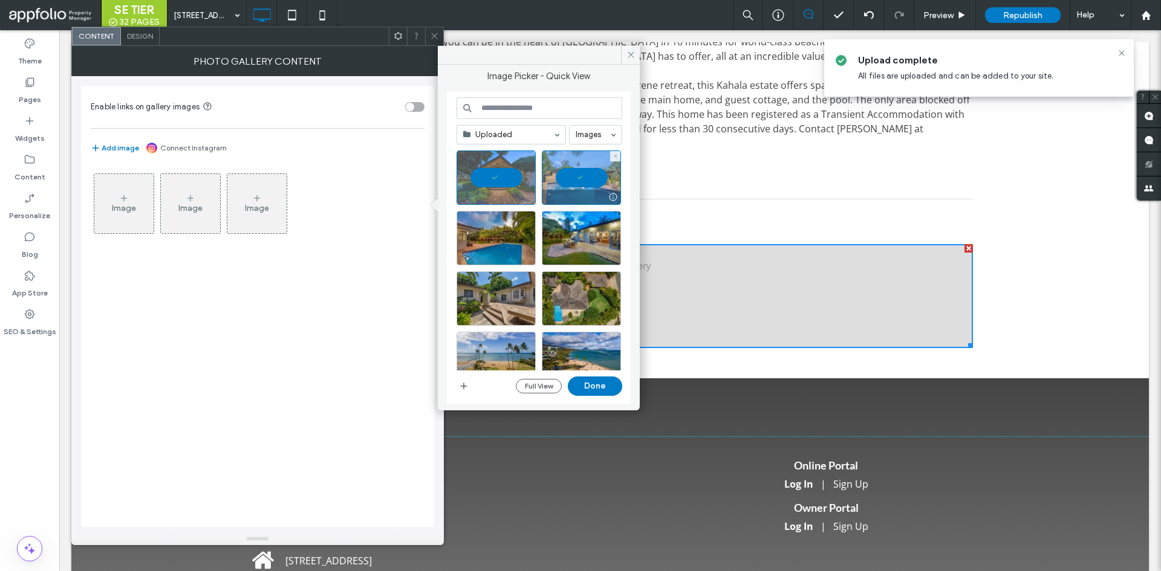
click at [556, 190] on div at bounding box center [581, 197] width 78 height 15
click at [483, 184] on div at bounding box center [496, 178] width 79 height 54
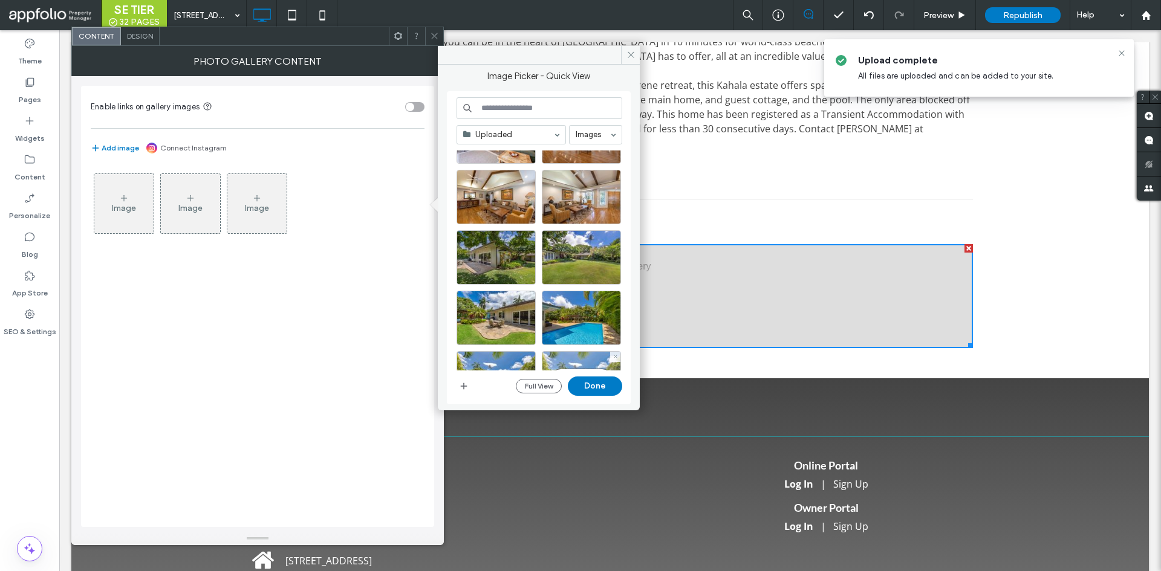
scroll to position [827, 0]
click at [503, 308] on div "Select" at bounding box center [496, 318] width 79 height 54
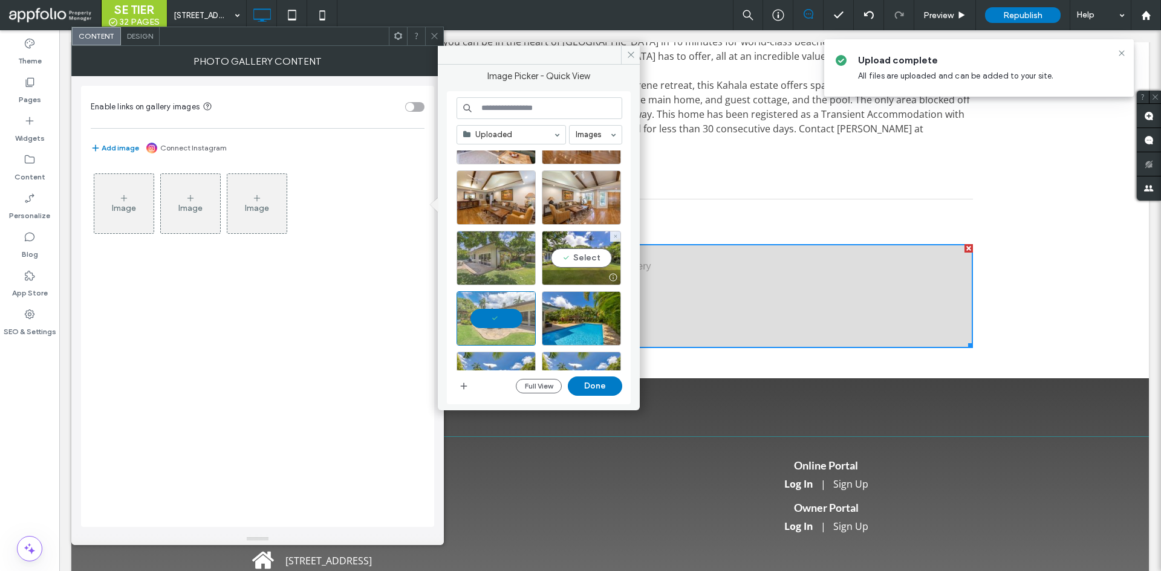
drag, startPoint x: 567, startPoint y: 253, endPoint x: 534, endPoint y: 256, distance: 32.8
click at [567, 254] on div "Select" at bounding box center [581, 258] width 79 height 54
click at [513, 255] on div at bounding box center [496, 258] width 79 height 54
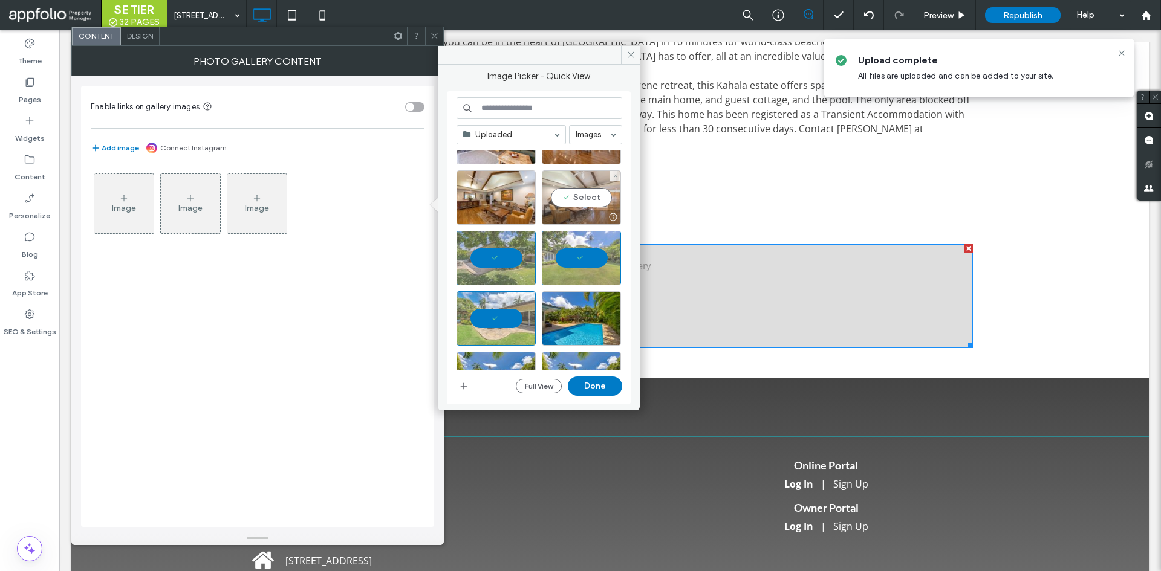
click at [585, 189] on div "Select" at bounding box center [581, 198] width 79 height 54
click at [514, 197] on div "Select" at bounding box center [496, 198] width 79 height 54
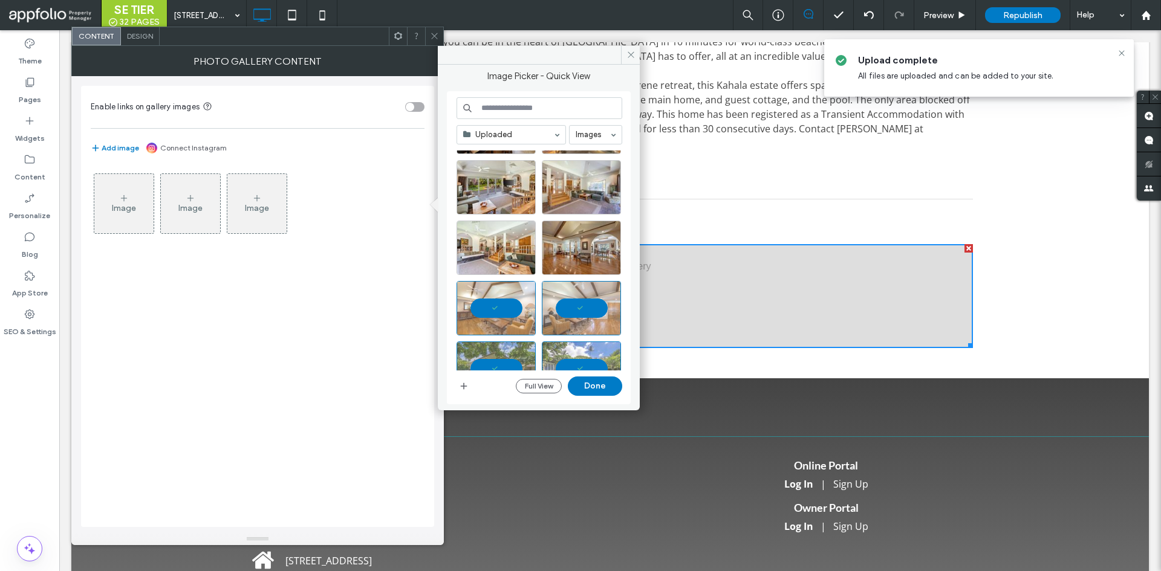
scroll to position [715, 0]
drag, startPoint x: 569, startPoint y: 234, endPoint x: 536, endPoint y: 240, distance: 33.8
click at [569, 235] on div "Select" at bounding box center [581, 248] width 79 height 54
click at [486, 243] on div "Select" at bounding box center [496, 248] width 79 height 54
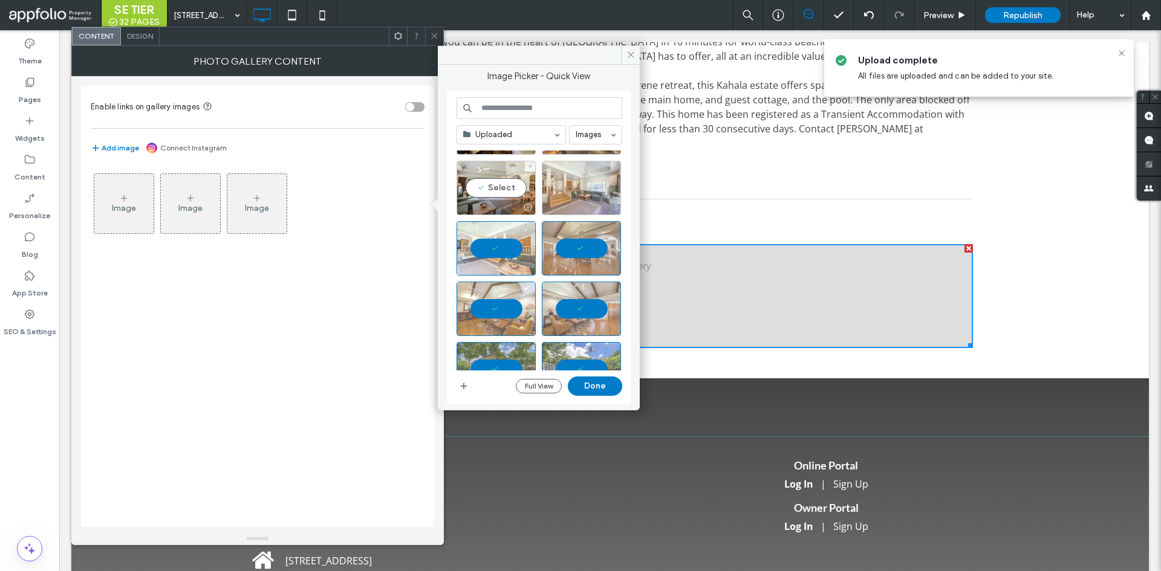
click at [567, 196] on div at bounding box center [581, 188] width 79 height 54
click at [498, 177] on div at bounding box center [496, 188] width 79 height 54
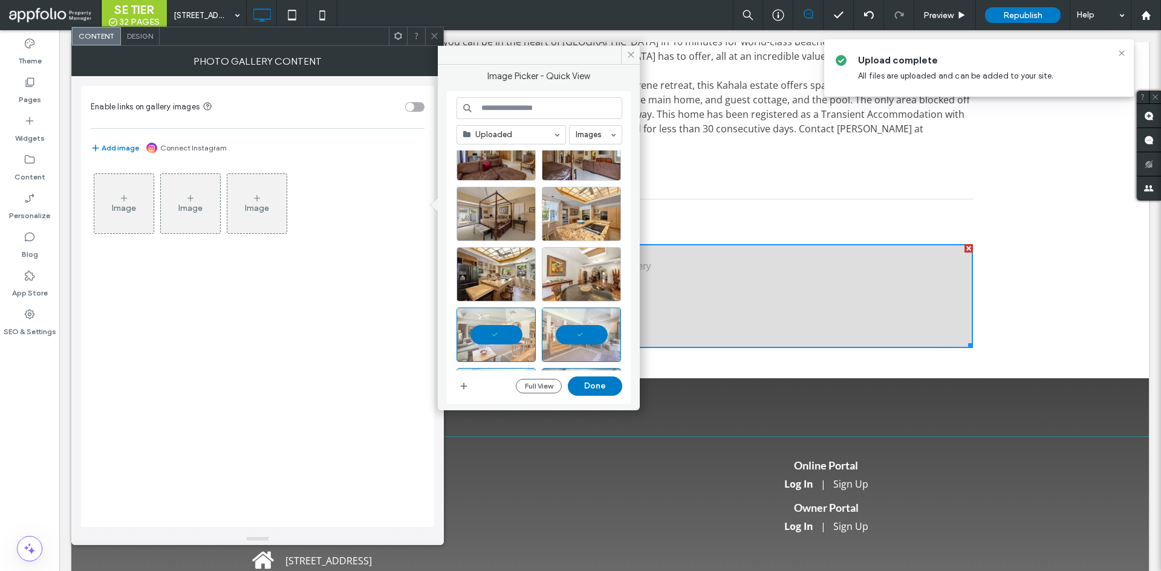
scroll to position [568, 0]
click at [559, 267] on div "Select" at bounding box center [581, 275] width 79 height 54
click at [502, 262] on div at bounding box center [496, 275] width 79 height 54
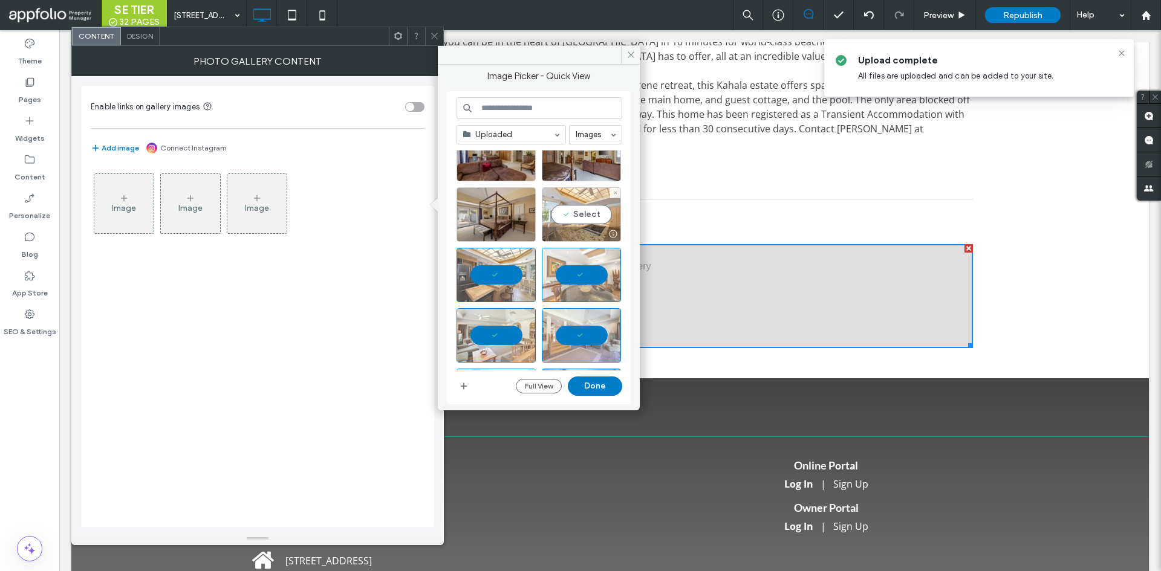
click at [554, 218] on div "Select" at bounding box center [581, 214] width 79 height 54
click at [521, 216] on div at bounding box center [496, 214] width 79 height 54
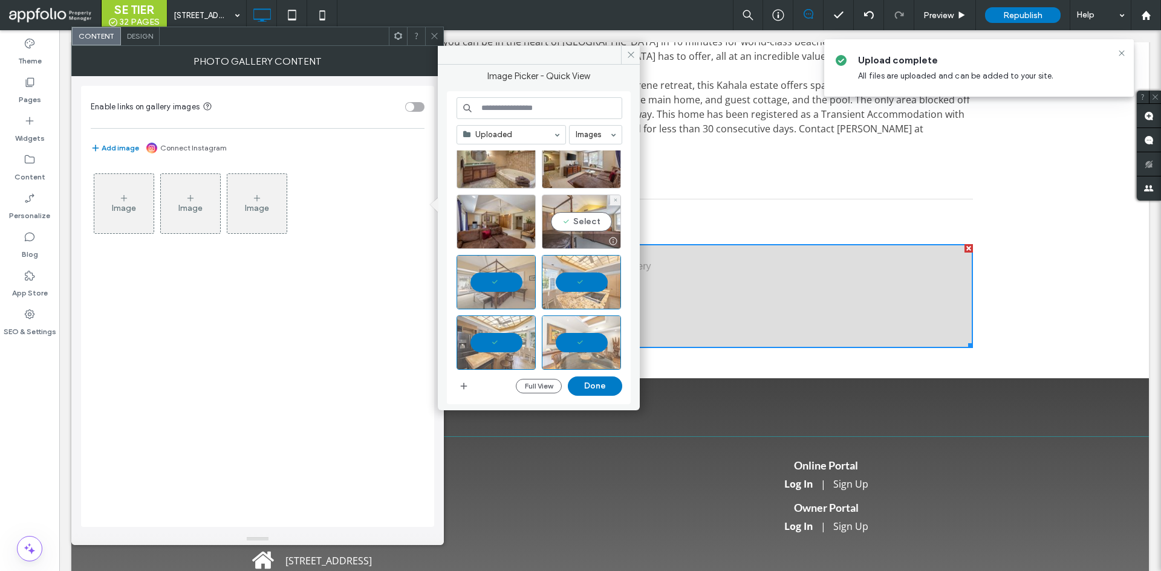
click at [562, 224] on div "Select" at bounding box center [581, 222] width 79 height 54
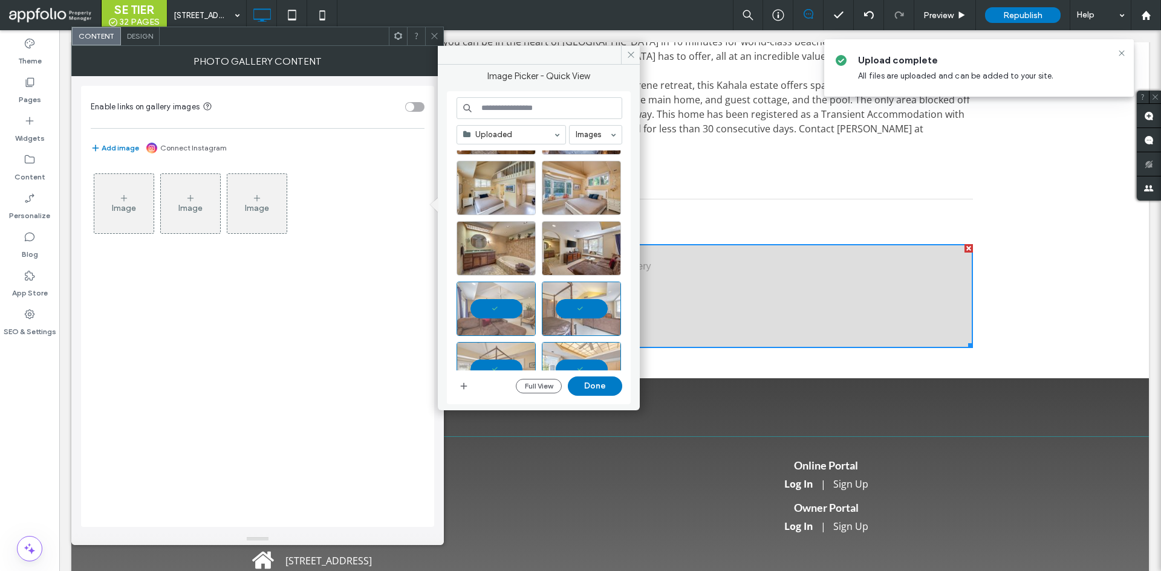
scroll to position [412, 0]
click at [570, 244] on div "Select" at bounding box center [581, 249] width 79 height 54
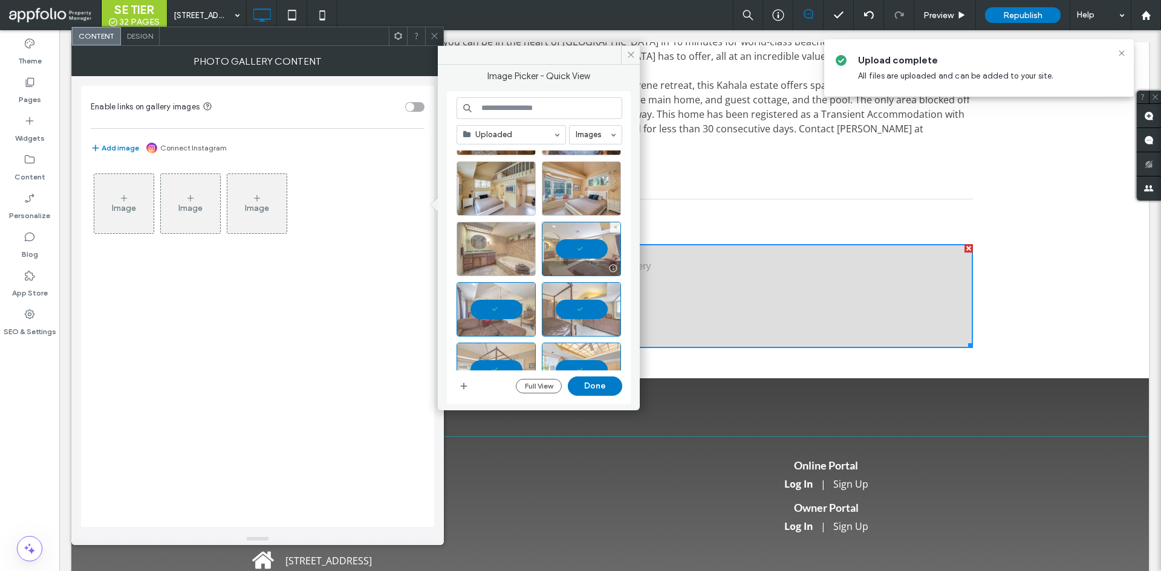
click at [495, 246] on div at bounding box center [496, 249] width 79 height 54
click at [582, 199] on div "Select" at bounding box center [581, 188] width 79 height 54
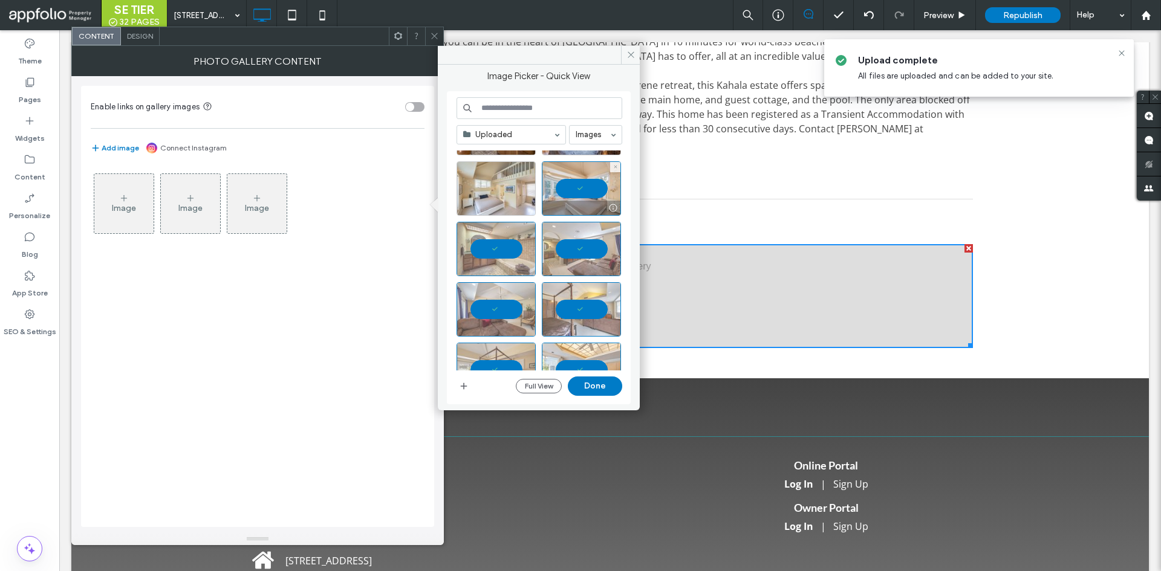
click at [528, 190] on div at bounding box center [496, 188] width 79 height 54
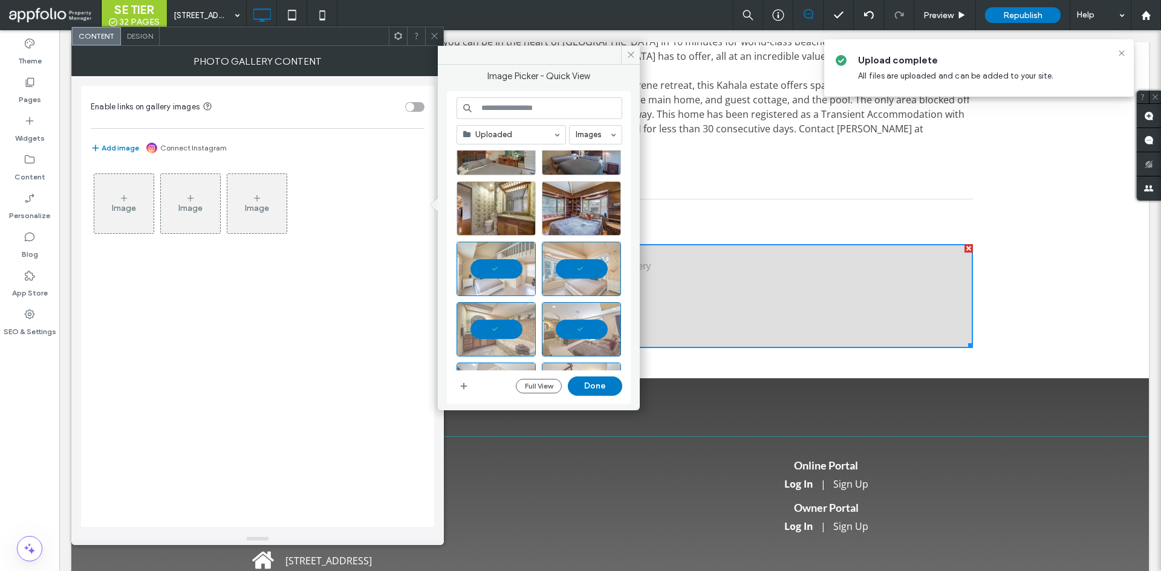
scroll to position [297, 0]
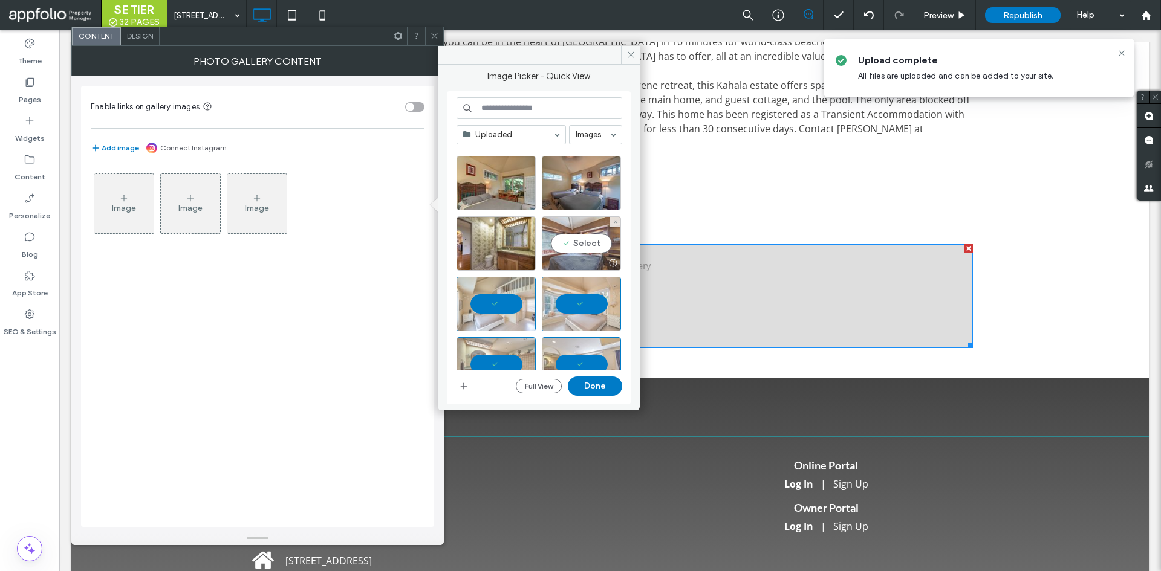
click at [593, 235] on div "Select" at bounding box center [581, 243] width 79 height 54
click at [488, 231] on div "Select" at bounding box center [496, 243] width 79 height 54
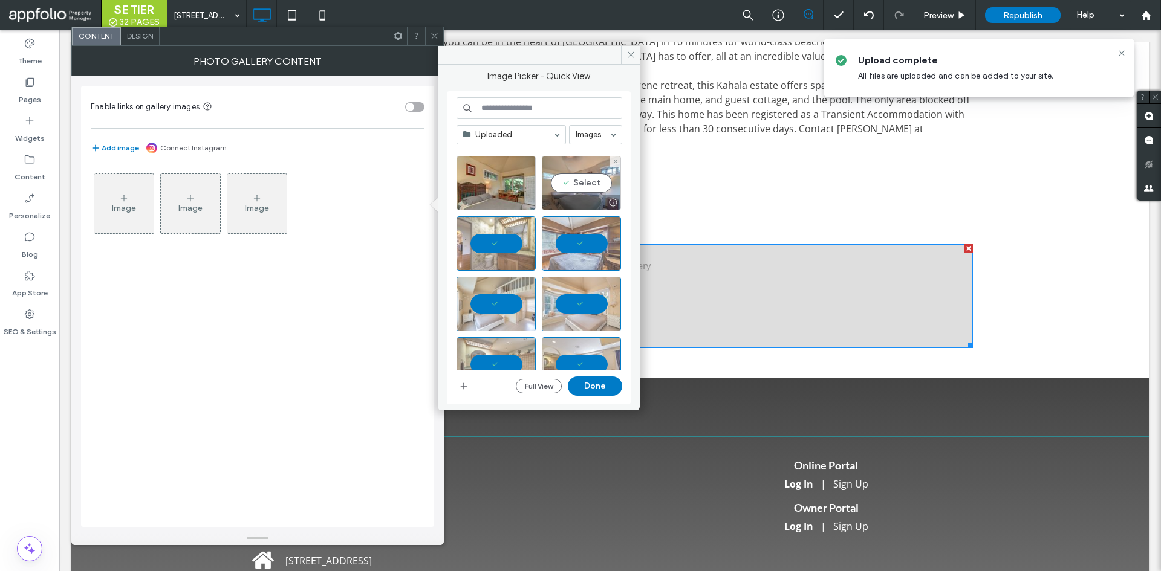
click at [576, 172] on div "Select" at bounding box center [581, 183] width 79 height 54
click at [505, 174] on div at bounding box center [496, 183] width 79 height 54
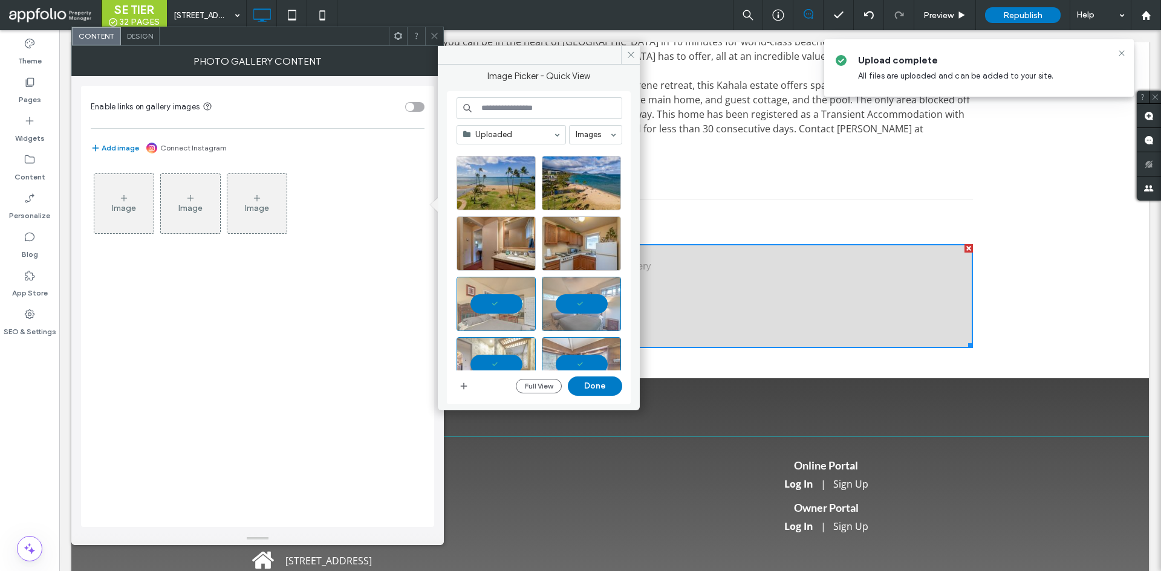
scroll to position [146, 0]
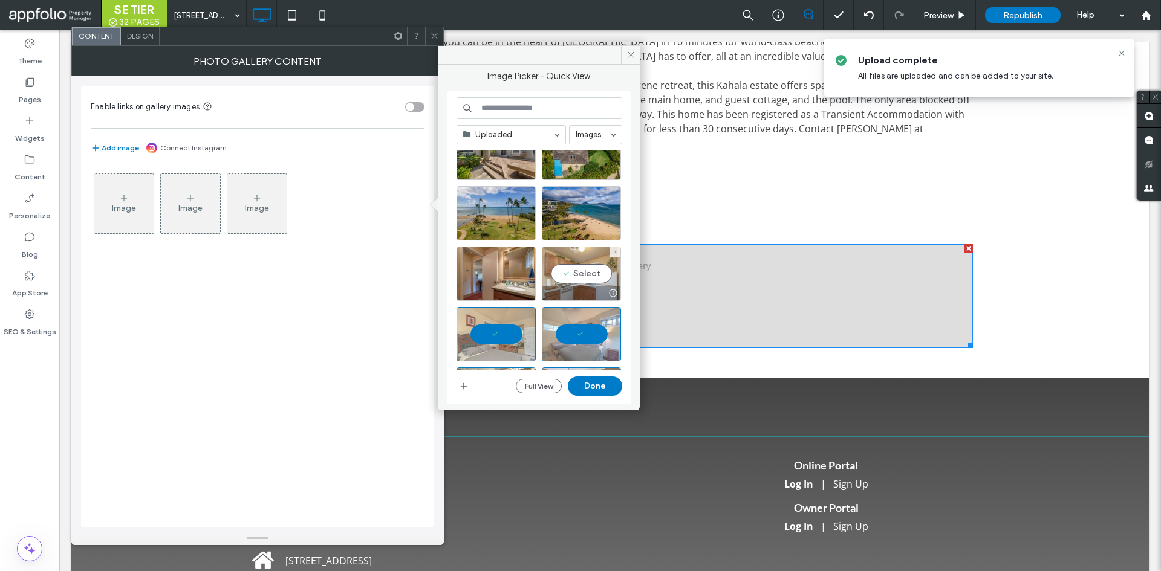
drag, startPoint x: 555, startPoint y: 273, endPoint x: 548, endPoint y: 273, distance: 7.3
click at [555, 273] on div "Select" at bounding box center [581, 274] width 79 height 54
drag, startPoint x: 502, startPoint y: 259, endPoint x: 508, endPoint y: 251, distance: 9.6
click at [501, 259] on div at bounding box center [496, 274] width 79 height 54
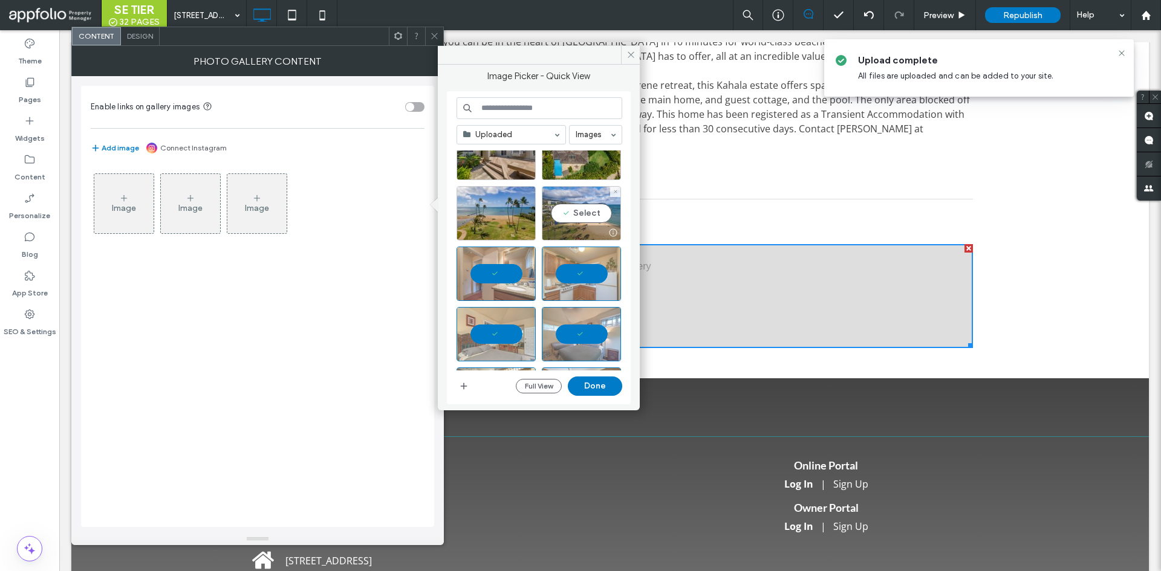
click at [565, 208] on div "Select" at bounding box center [581, 213] width 79 height 54
click at [507, 203] on div "Select" at bounding box center [496, 213] width 79 height 54
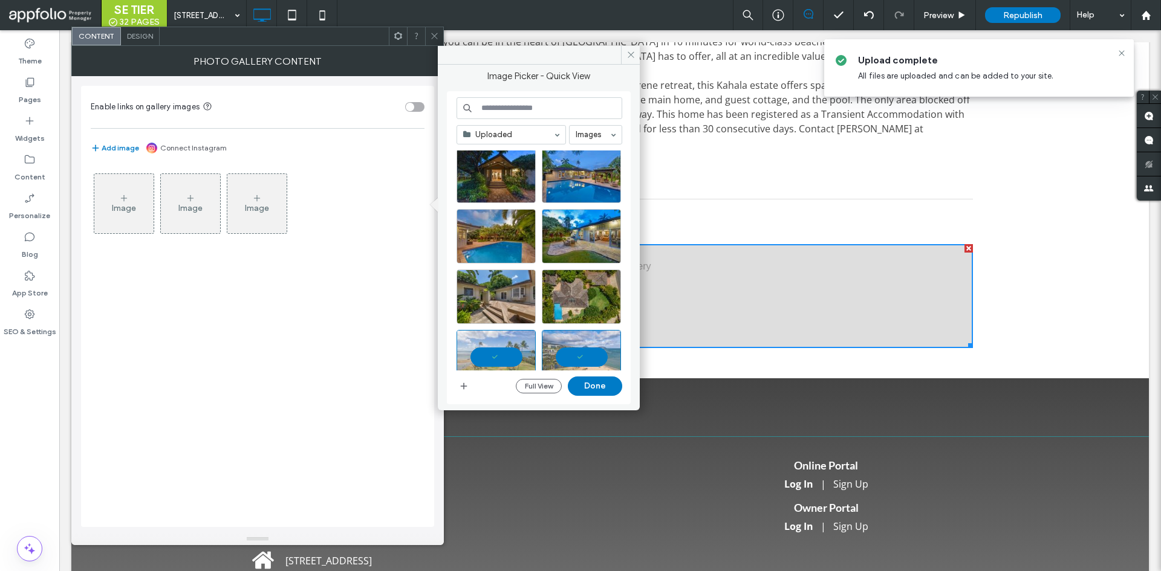
scroll to position [1, 0]
click at [552, 293] on div "Select" at bounding box center [581, 297] width 79 height 54
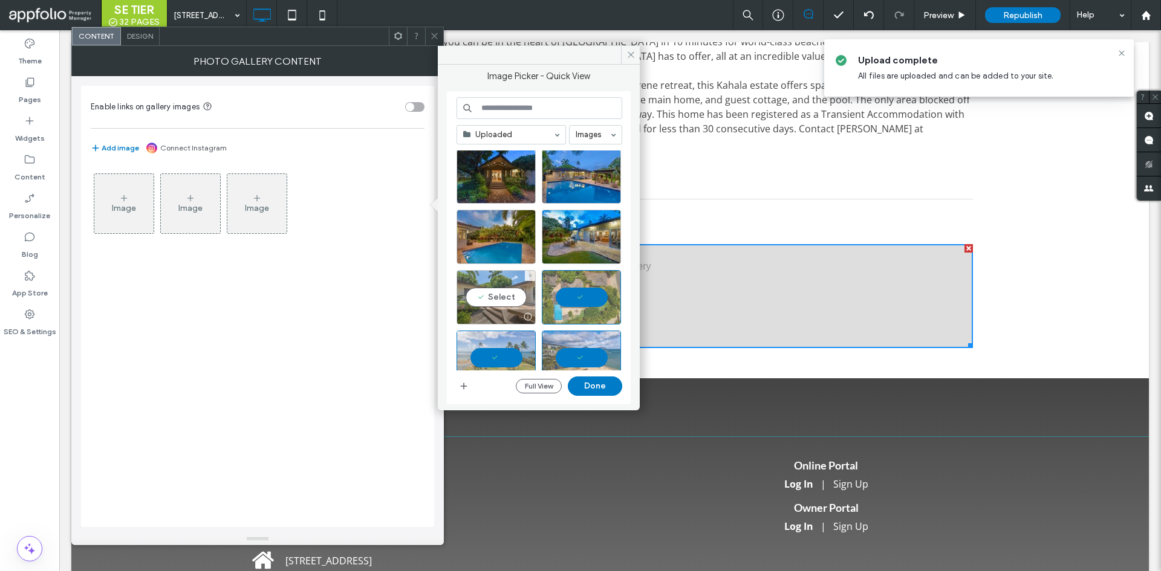
drag, startPoint x: 502, startPoint y: 291, endPoint x: 510, endPoint y: 286, distance: 9.7
click at [501, 291] on div "Select" at bounding box center [496, 297] width 79 height 54
click at [566, 242] on div "Select" at bounding box center [581, 237] width 79 height 54
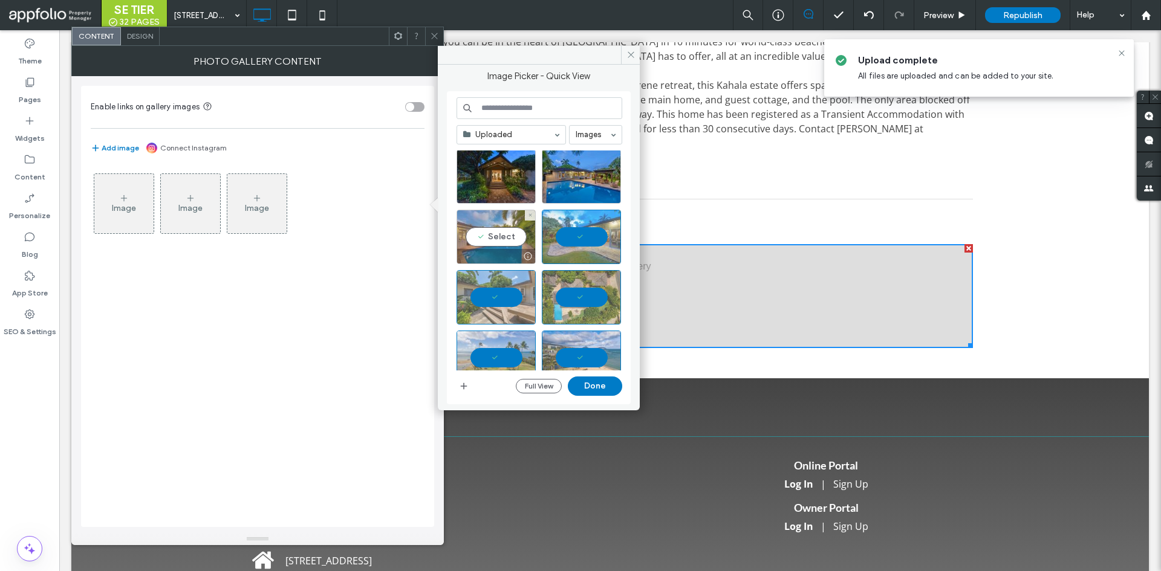
click at [511, 231] on div "Select" at bounding box center [496, 237] width 79 height 54
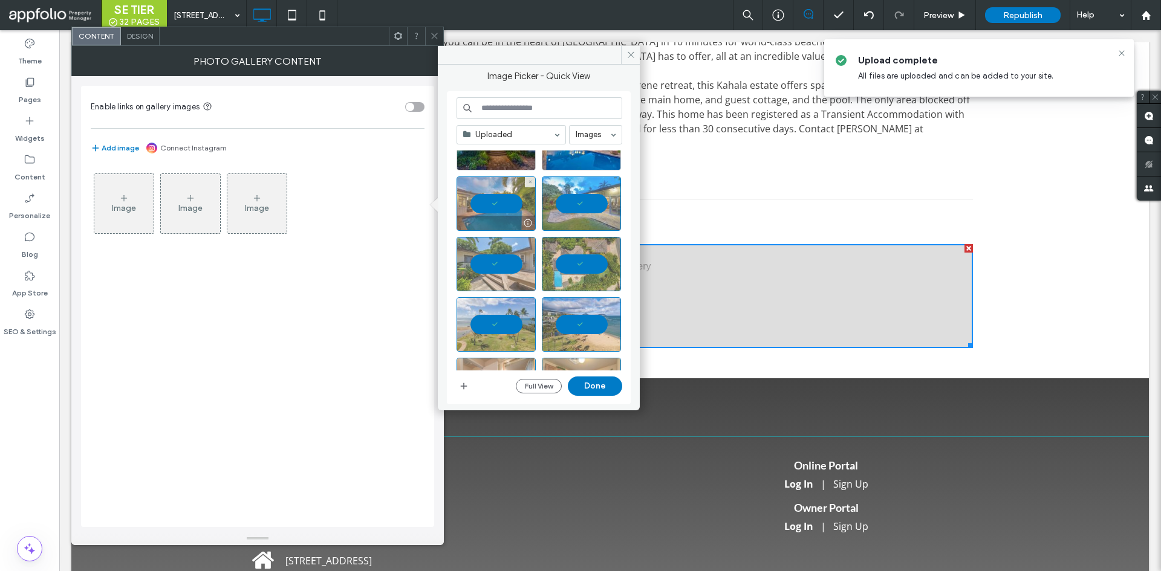
scroll to position [0, 0]
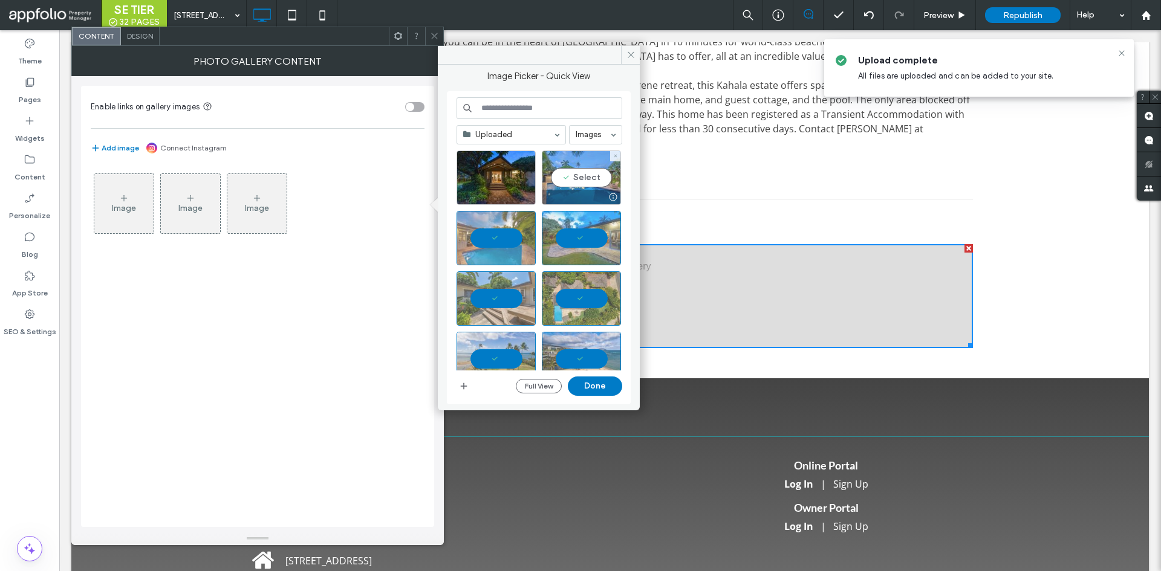
click at [594, 172] on div "Select" at bounding box center [581, 178] width 79 height 54
click at [516, 177] on div "Select" at bounding box center [496, 178] width 79 height 54
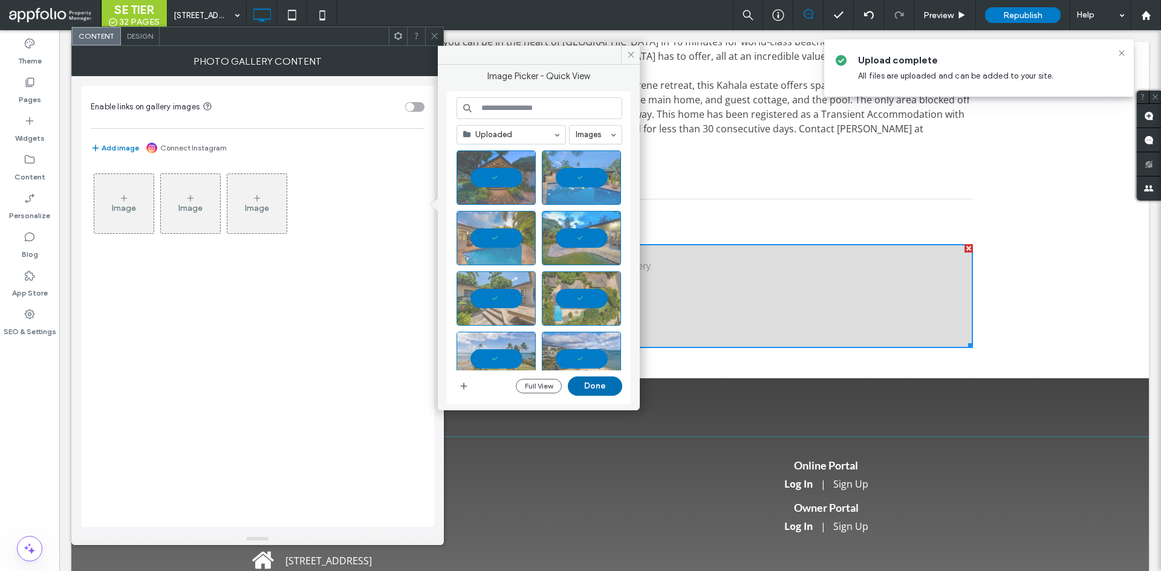
click at [582, 384] on button "Done" at bounding box center [595, 386] width 54 height 19
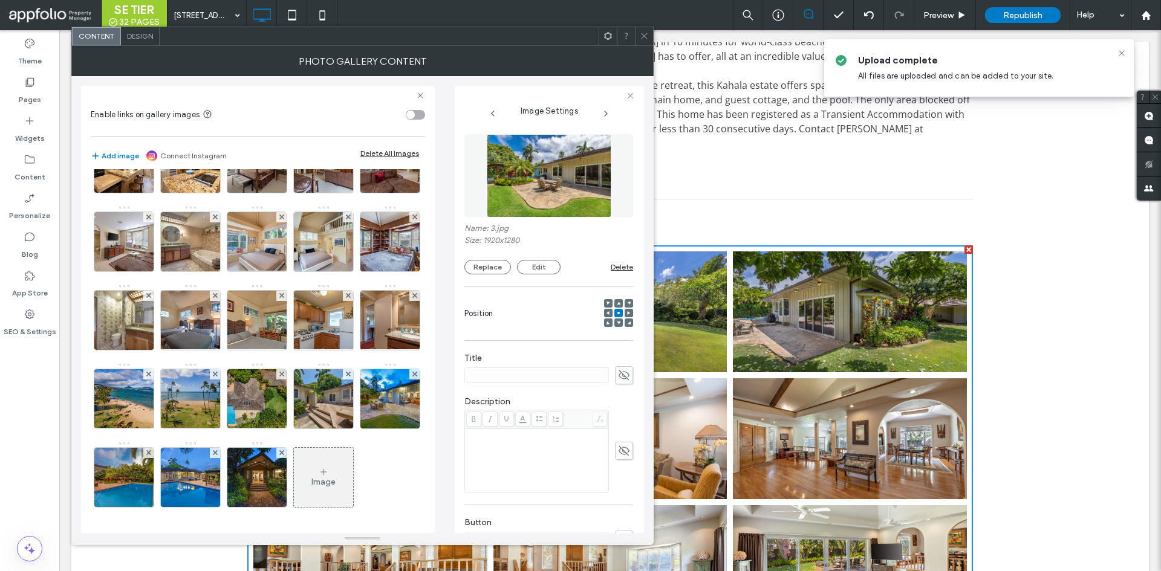
scroll to position [363, 0]
click at [645, 37] on icon at bounding box center [644, 35] width 9 height 9
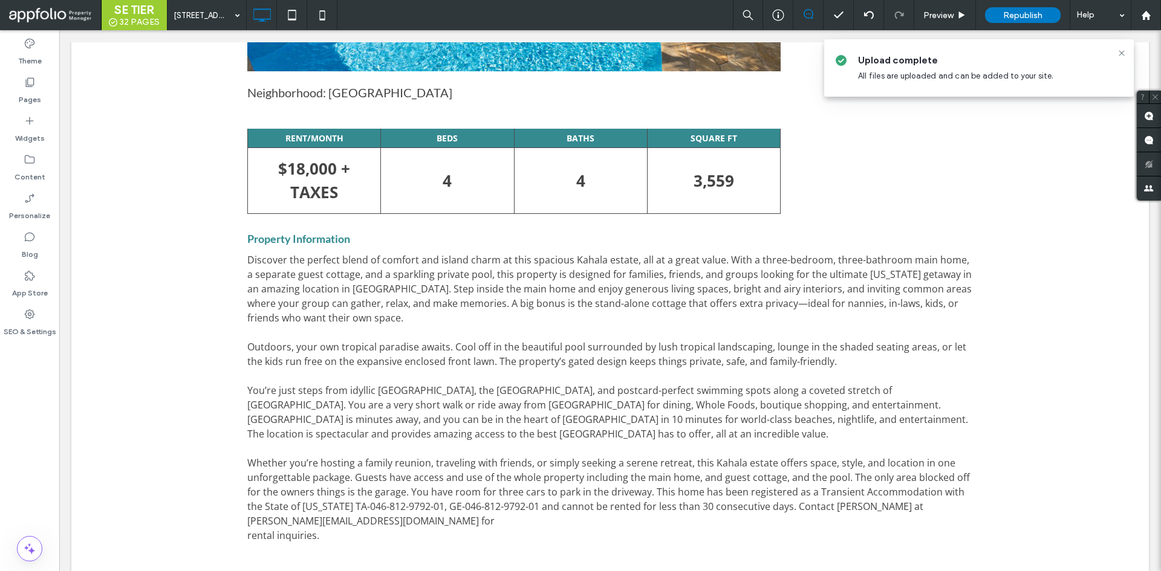
scroll to position [483, 0]
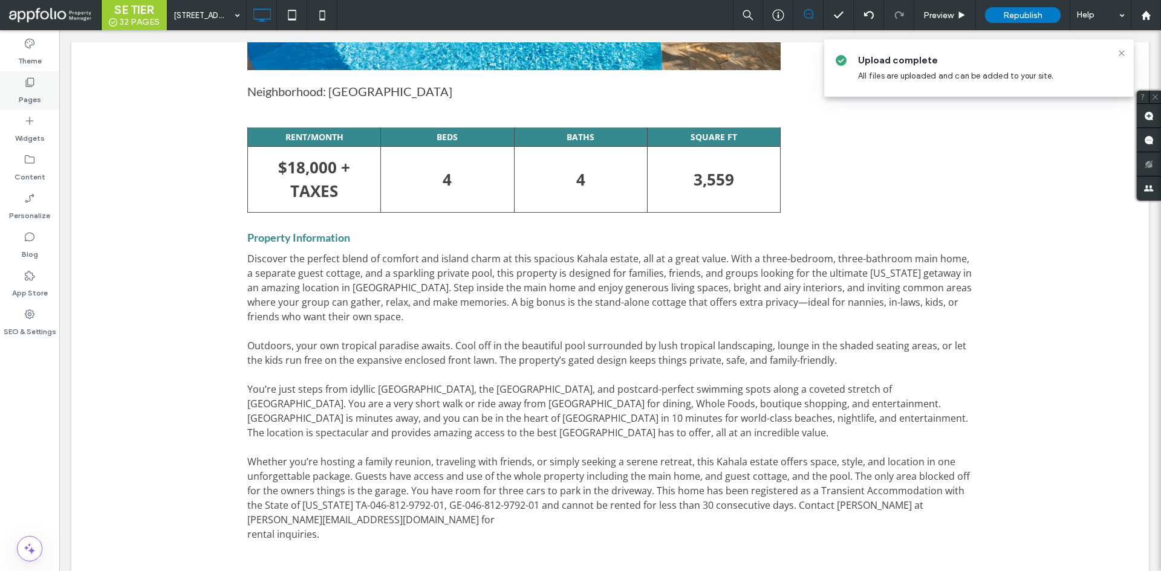
click at [31, 86] on icon at bounding box center [30, 82] width 12 height 12
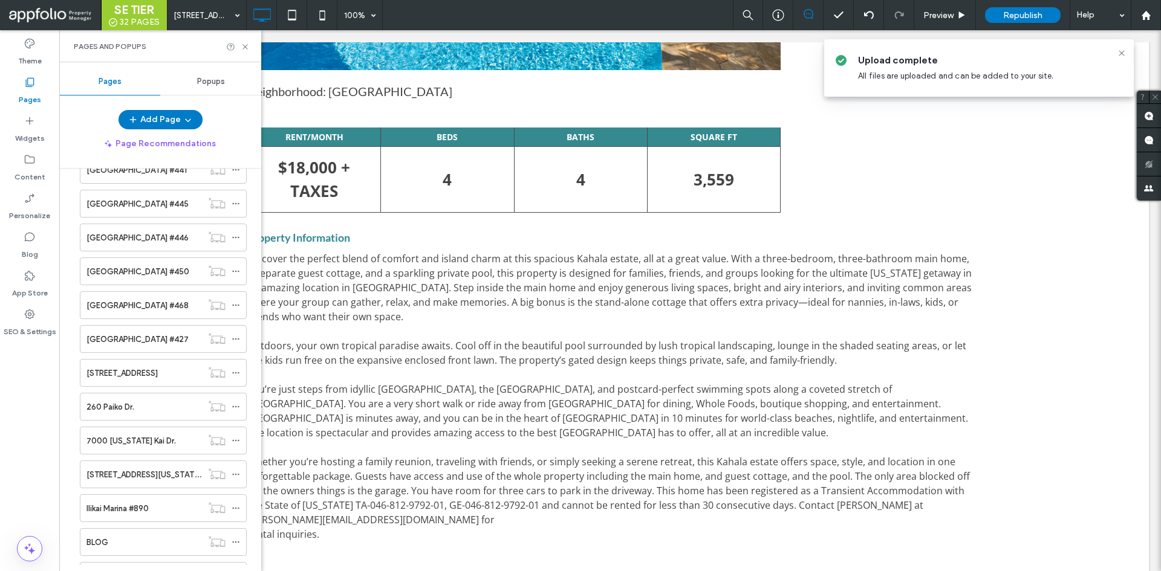
scroll to position [664, 0]
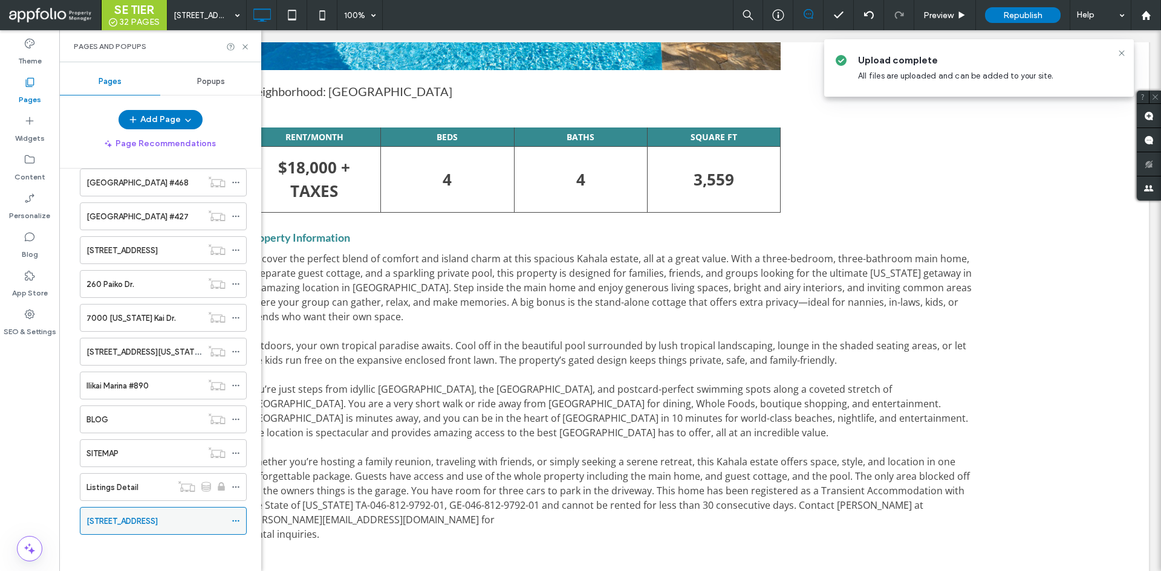
click at [239, 521] on icon at bounding box center [236, 521] width 8 height 8
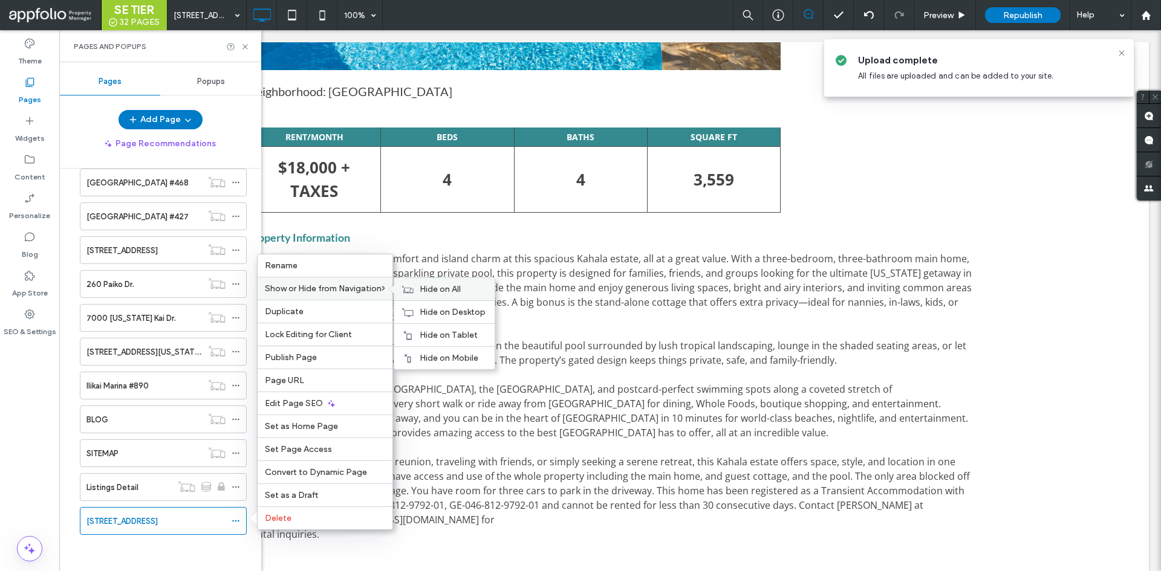
click at [453, 284] on span "Hide on All" at bounding box center [440, 289] width 41 height 10
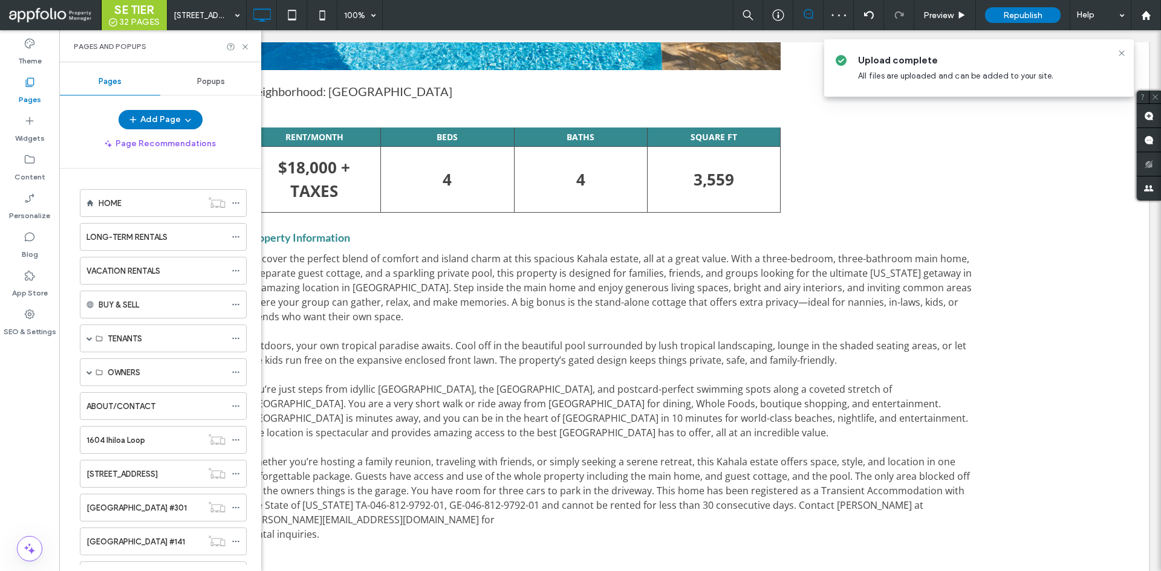
scroll to position [1, 0]
click at [131, 278] on div "VACATION RENTALS" at bounding box center [155, 270] width 139 height 27
click at [243, 45] on div at bounding box center [580, 285] width 1161 height 571
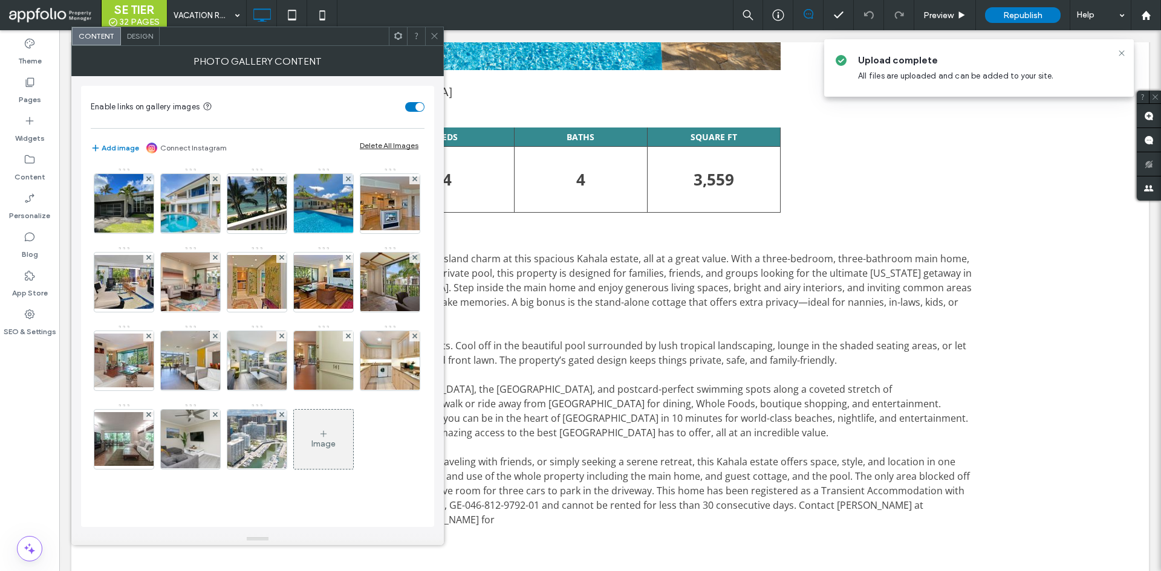
click at [429, 42] on div at bounding box center [434, 36] width 18 height 18
click at [341, 205] on img at bounding box center [323, 203] width 89 height 59
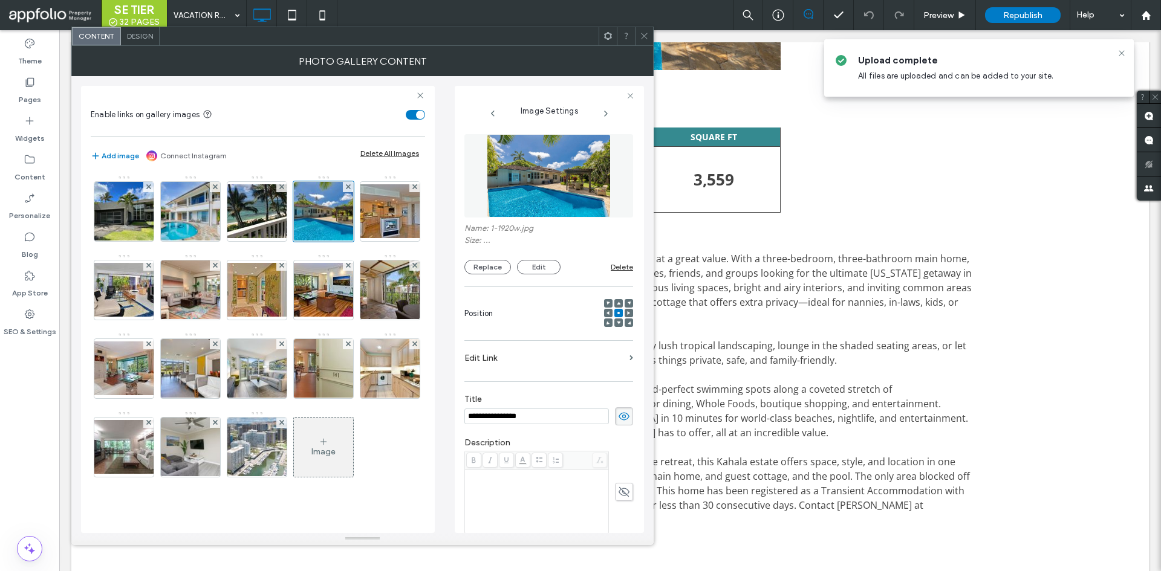
click at [514, 362] on label "Edit Link" at bounding box center [544, 358] width 160 height 22
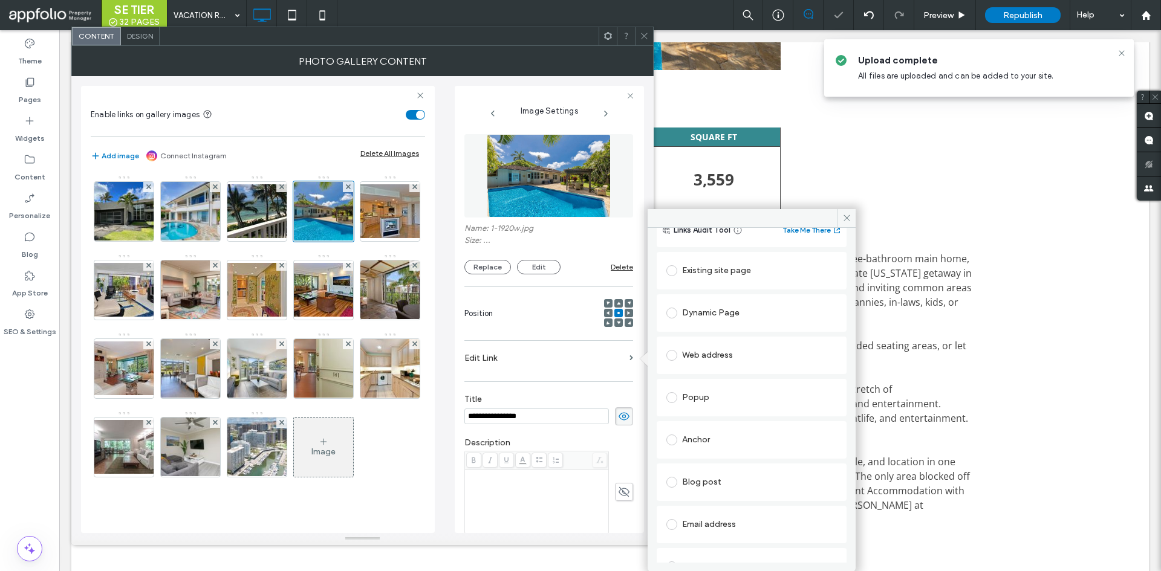
scroll to position [39, 0]
click at [743, 280] on div "Existing site page" at bounding box center [751, 270] width 171 height 25
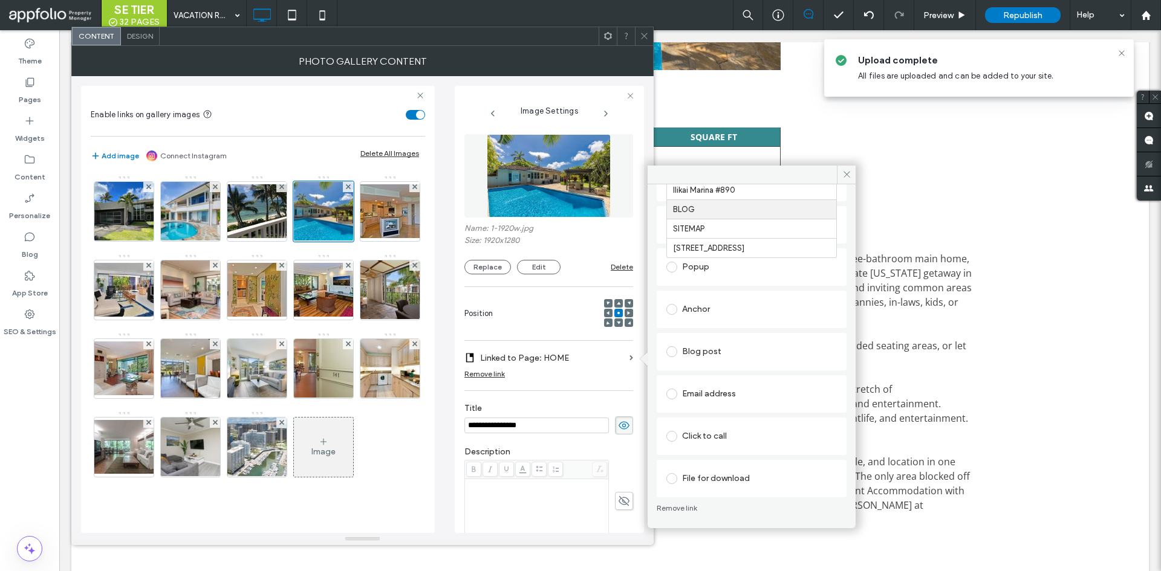
scroll to position [53, 0]
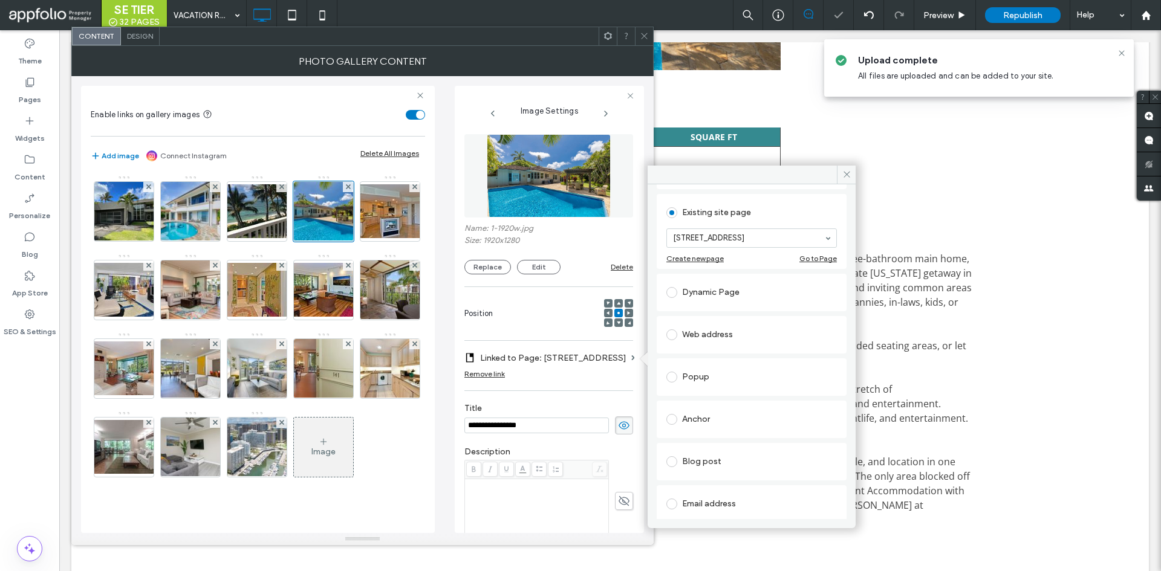
click at [750, 195] on div "Existing site page 4840 Kahala Ave. Create new page Go to Page" at bounding box center [752, 231] width 190 height 75
click at [845, 173] on use at bounding box center [846, 175] width 6 height 6
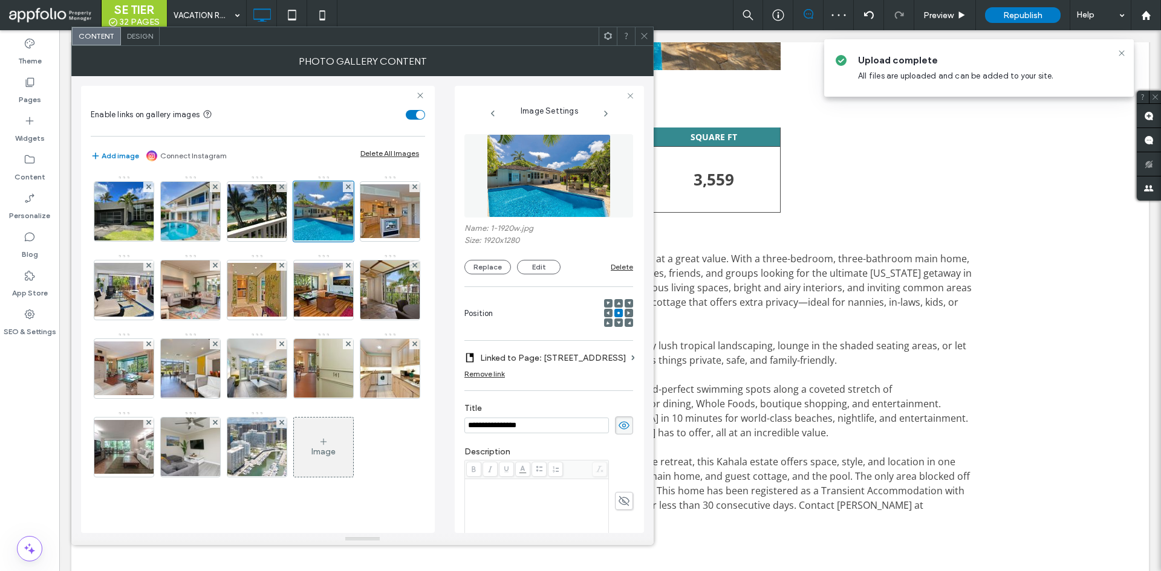
click at [637, 37] on div at bounding box center [644, 36] width 18 height 18
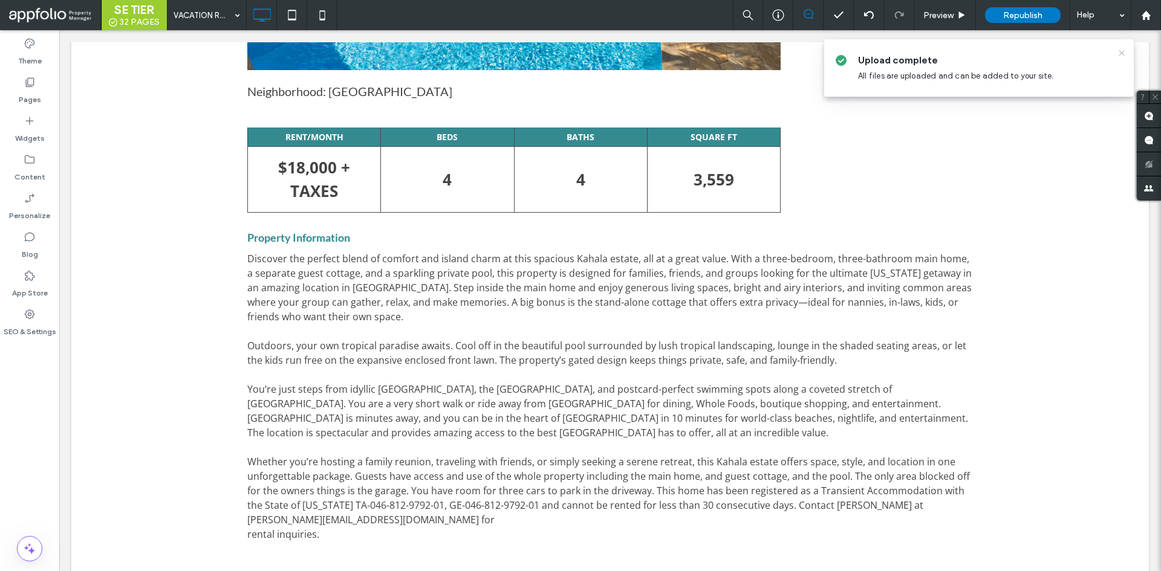
click at [1122, 53] on icon at bounding box center [1122, 53] width 10 height 10
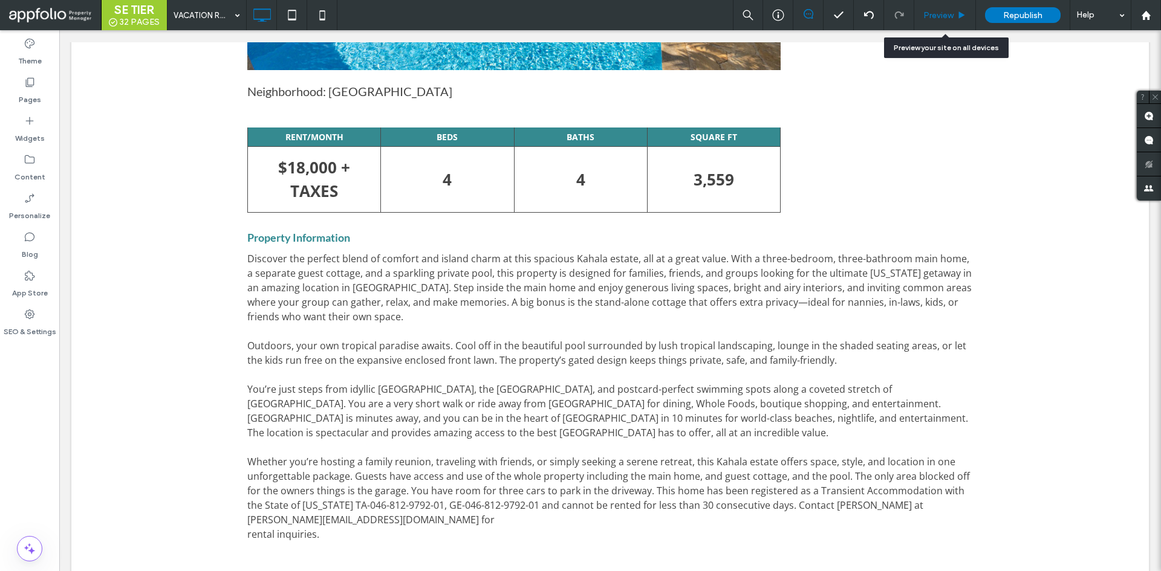
click at [944, 16] on span "Preview" at bounding box center [938, 15] width 30 height 10
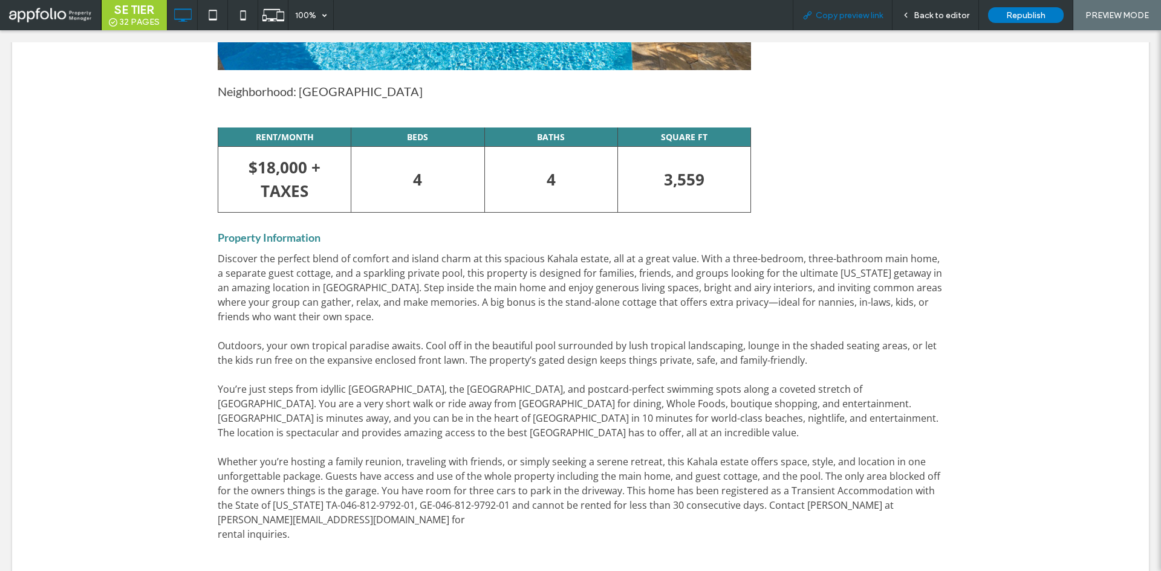
click at [856, 18] on span "Copy preview link" at bounding box center [849, 15] width 67 height 10
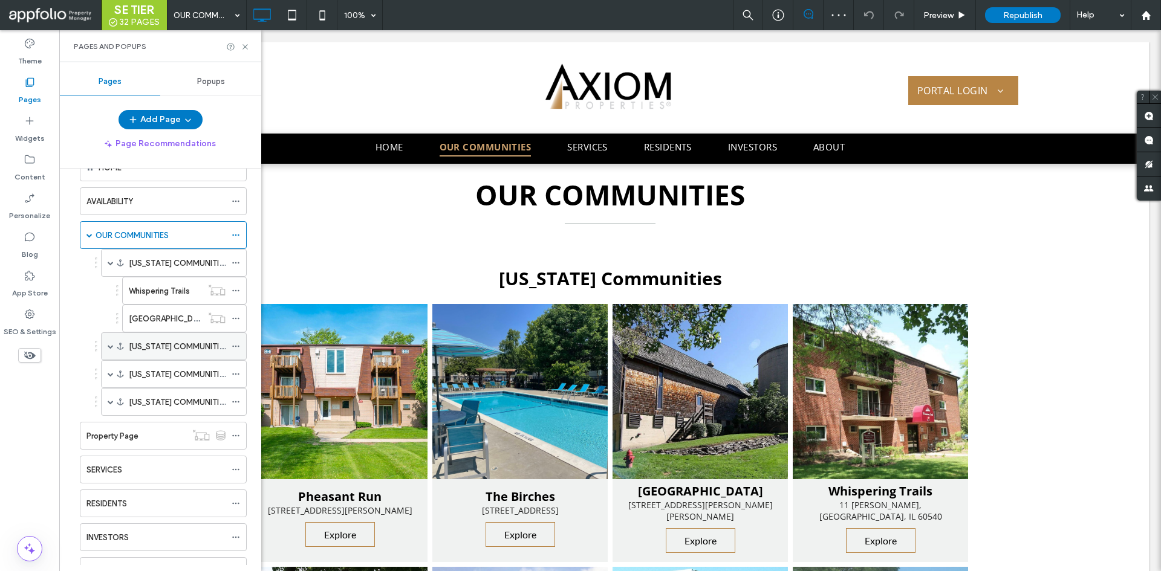
click at [114, 343] on div "[US_STATE] COMMUNITIES" at bounding box center [174, 347] width 146 height 28
click at [109, 346] on span at bounding box center [111, 346] width 6 height 6
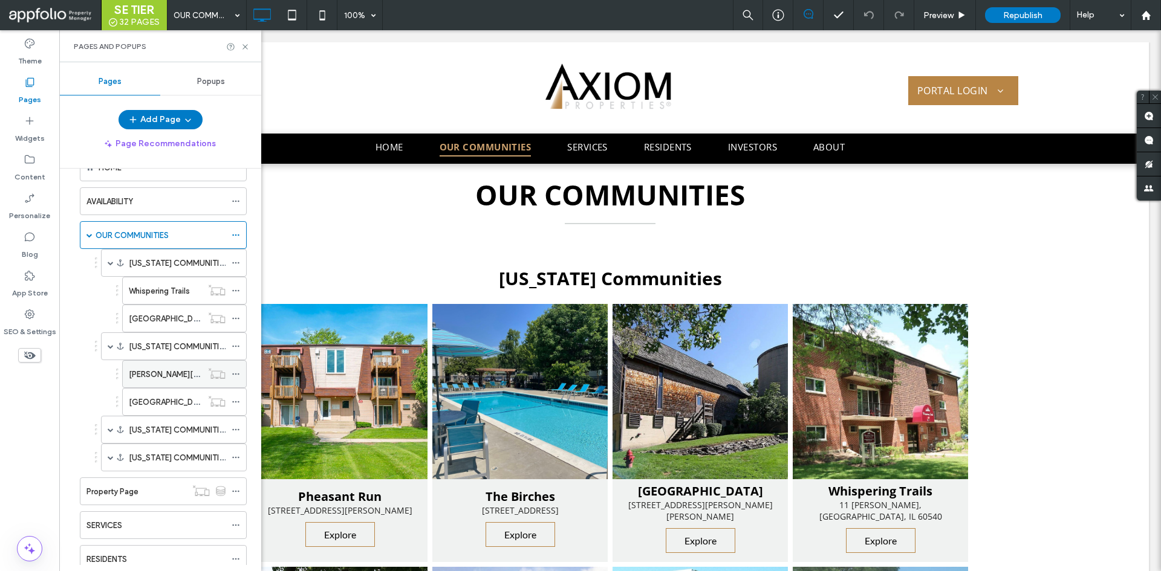
click at [160, 375] on label "[PERSON_NAME][GEOGRAPHIC_DATA]" at bounding box center [200, 374] width 142 height 21
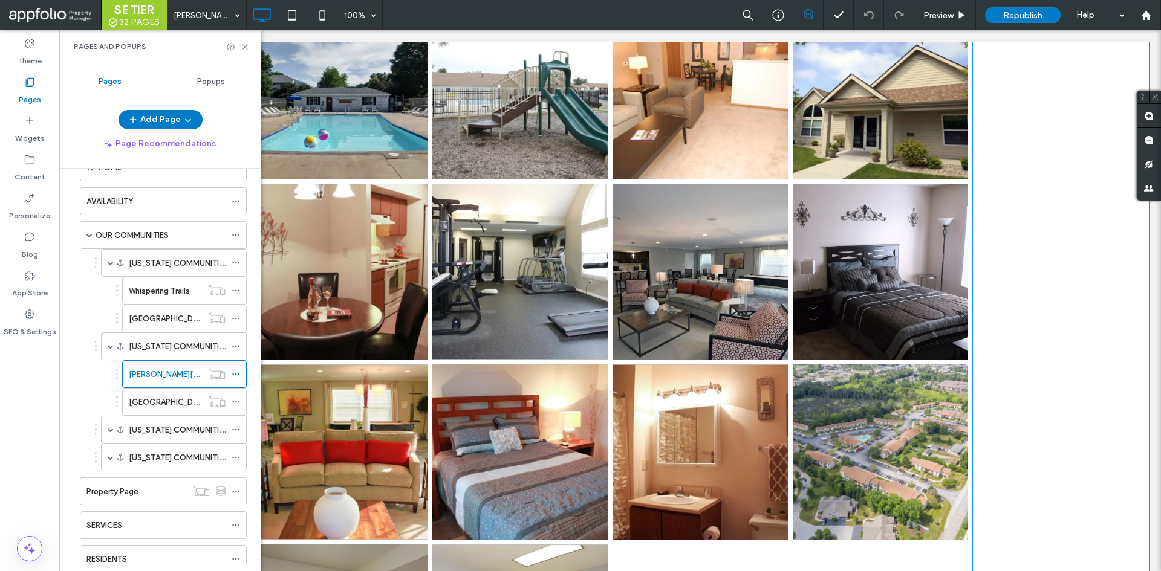
scroll to position [1878, 0]
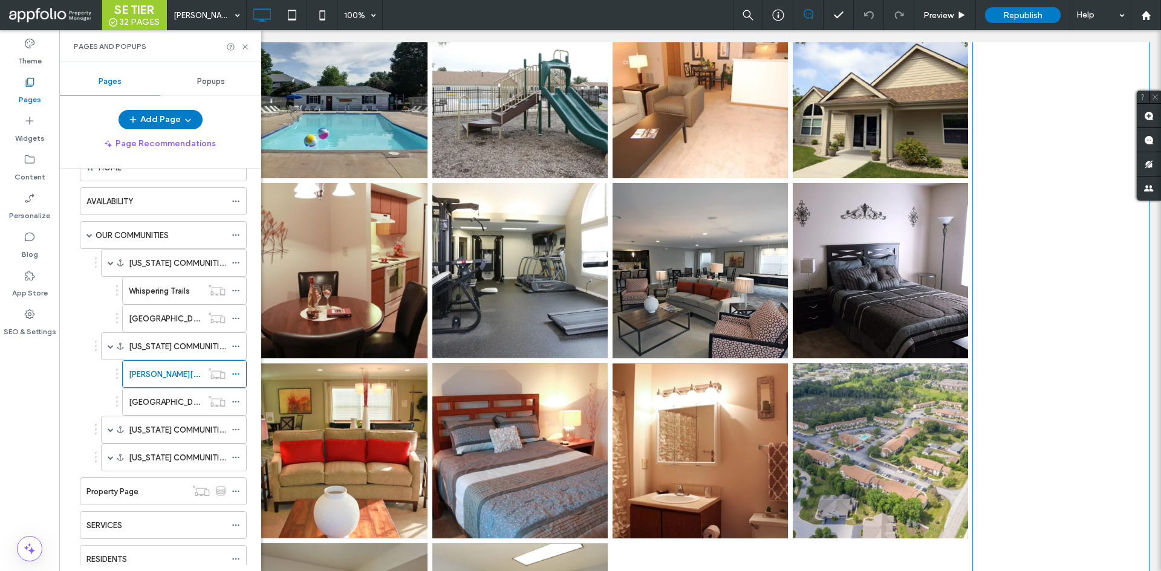
click at [496, 363] on link at bounding box center [519, 450] width 175 height 175
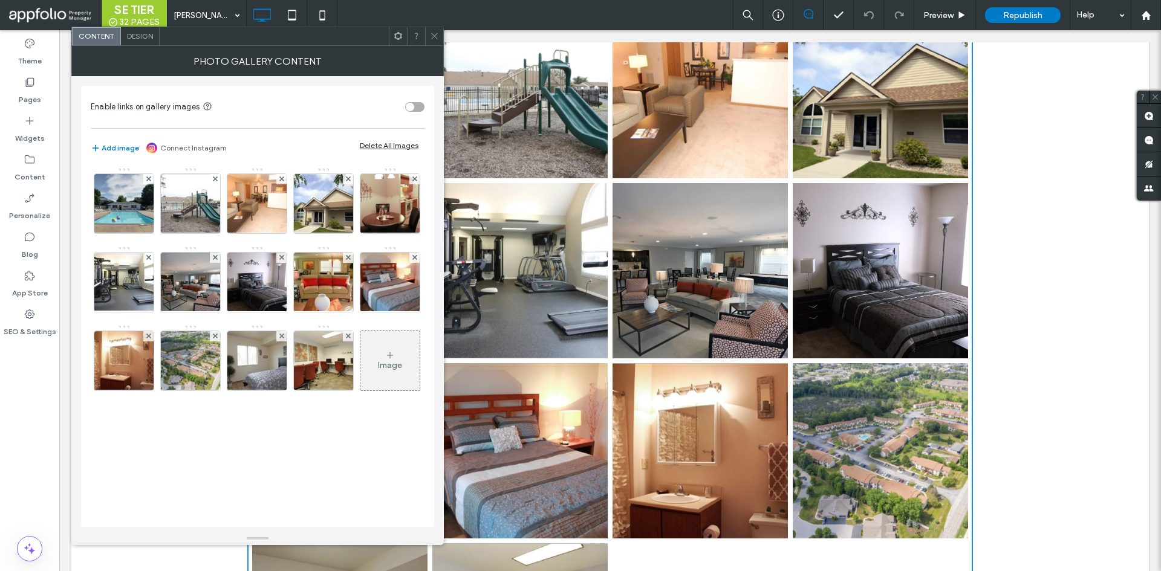
click at [397, 385] on div "Image" at bounding box center [389, 361] width 59 height 57
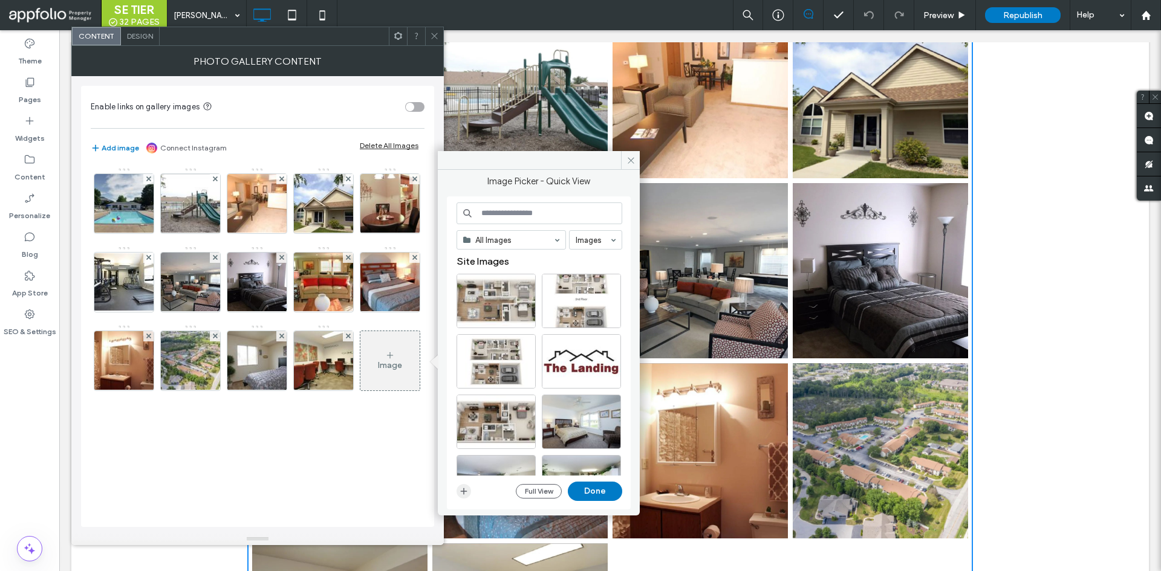
click at [461, 493] on icon "button" at bounding box center [464, 492] width 10 height 10
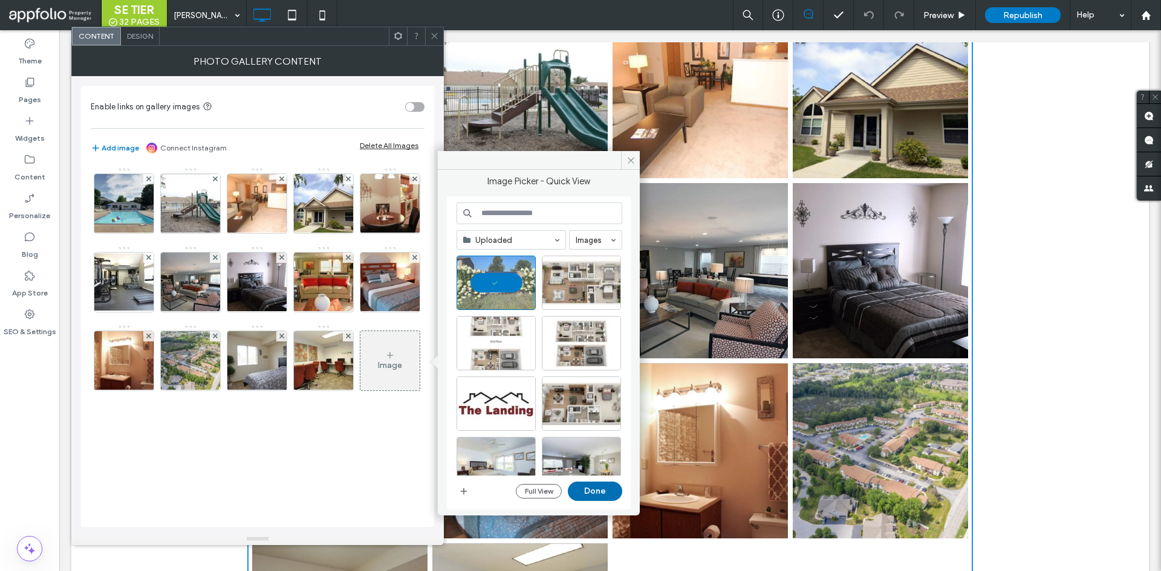
click at [600, 491] on button "Done" at bounding box center [595, 491] width 54 height 19
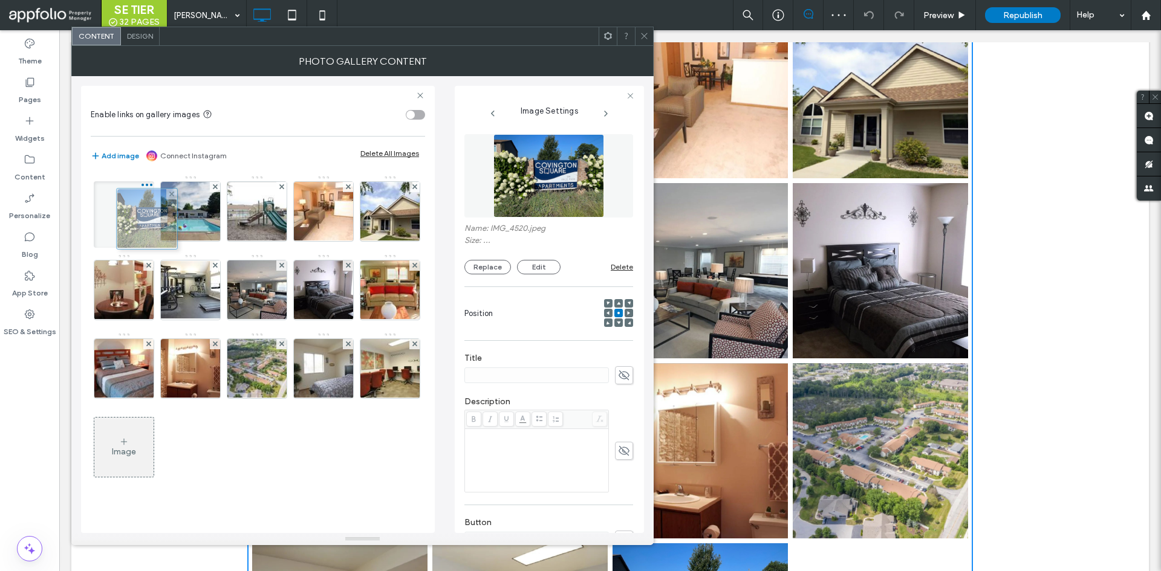
drag, startPoint x: 386, startPoint y: 360, endPoint x: 140, endPoint y: 210, distance: 288.2
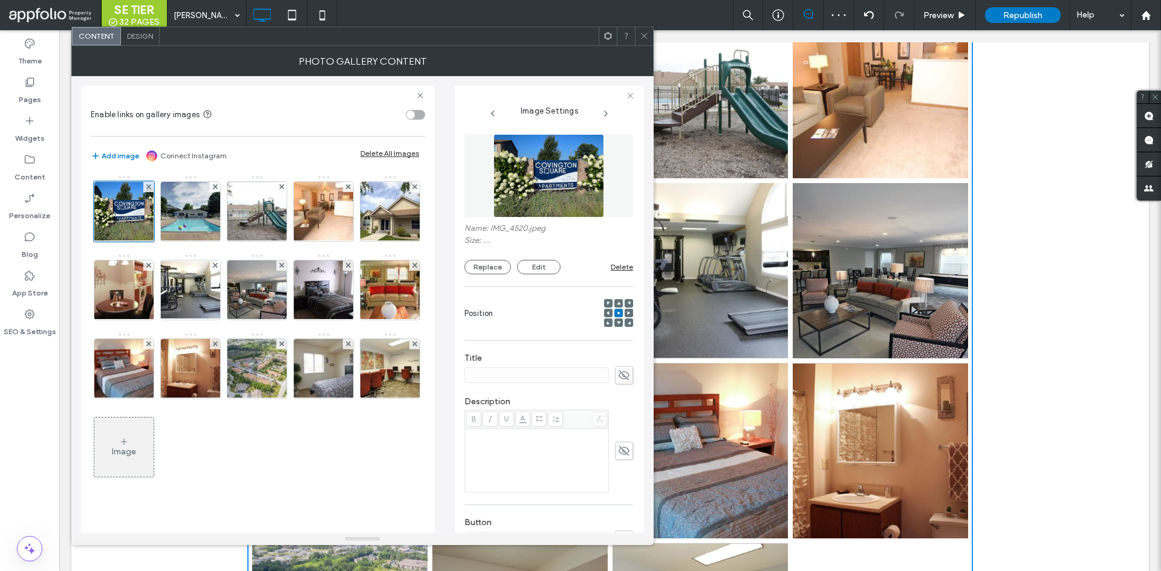
click at [649, 38] on div at bounding box center [644, 36] width 18 height 18
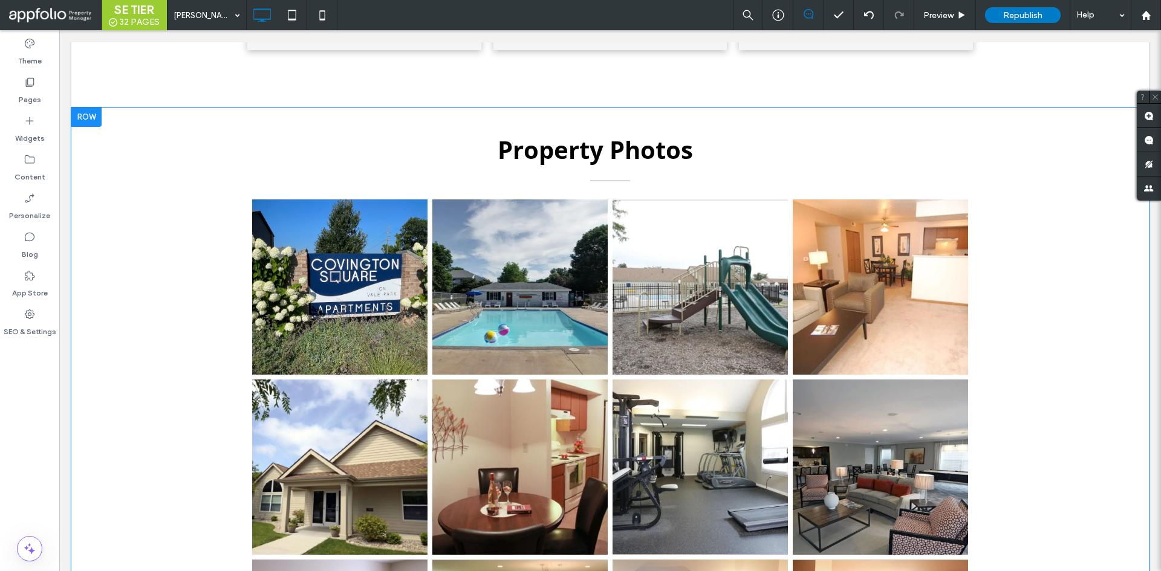
scroll to position [1715, 0]
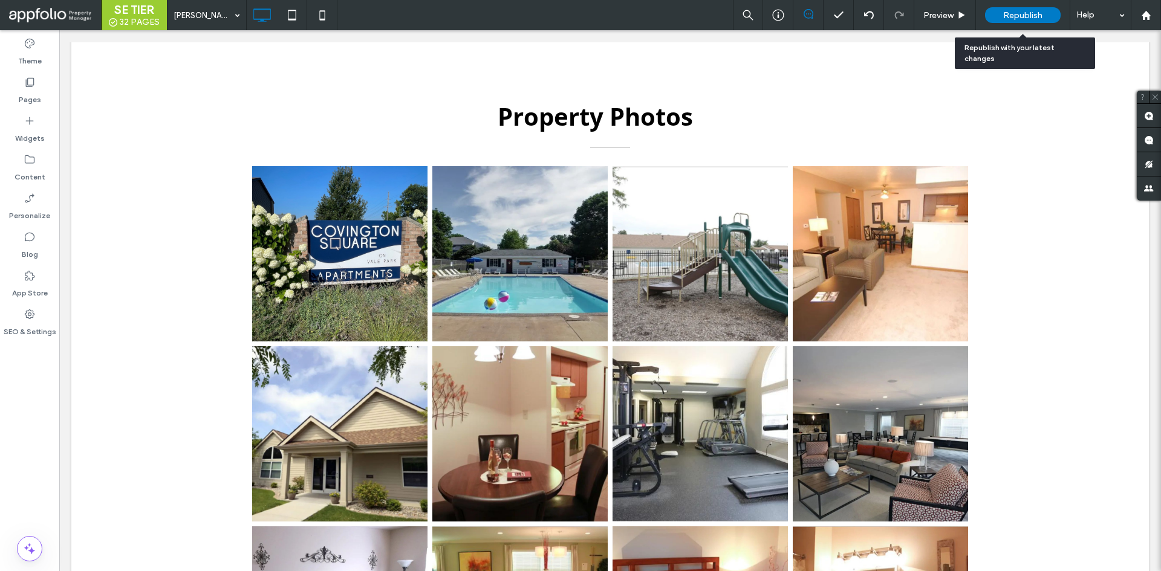
click at [1018, 11] on span "Republish" at bounding box center [1022, 15] width 39 height 10
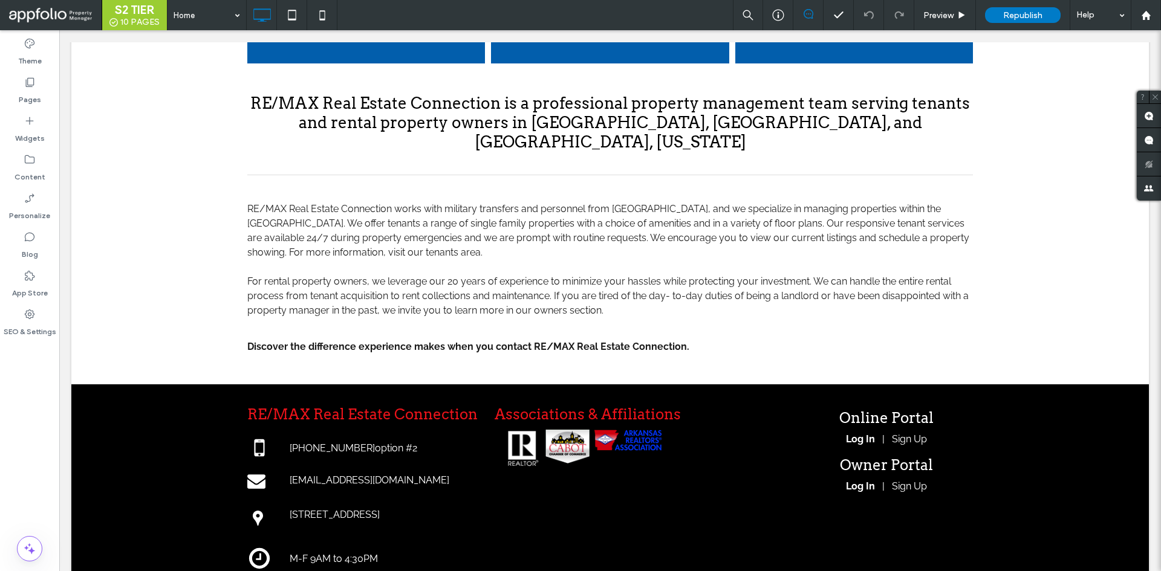
scroll to position [836, 0]
